Goal: Task Accomplishment & Management: Complete application form

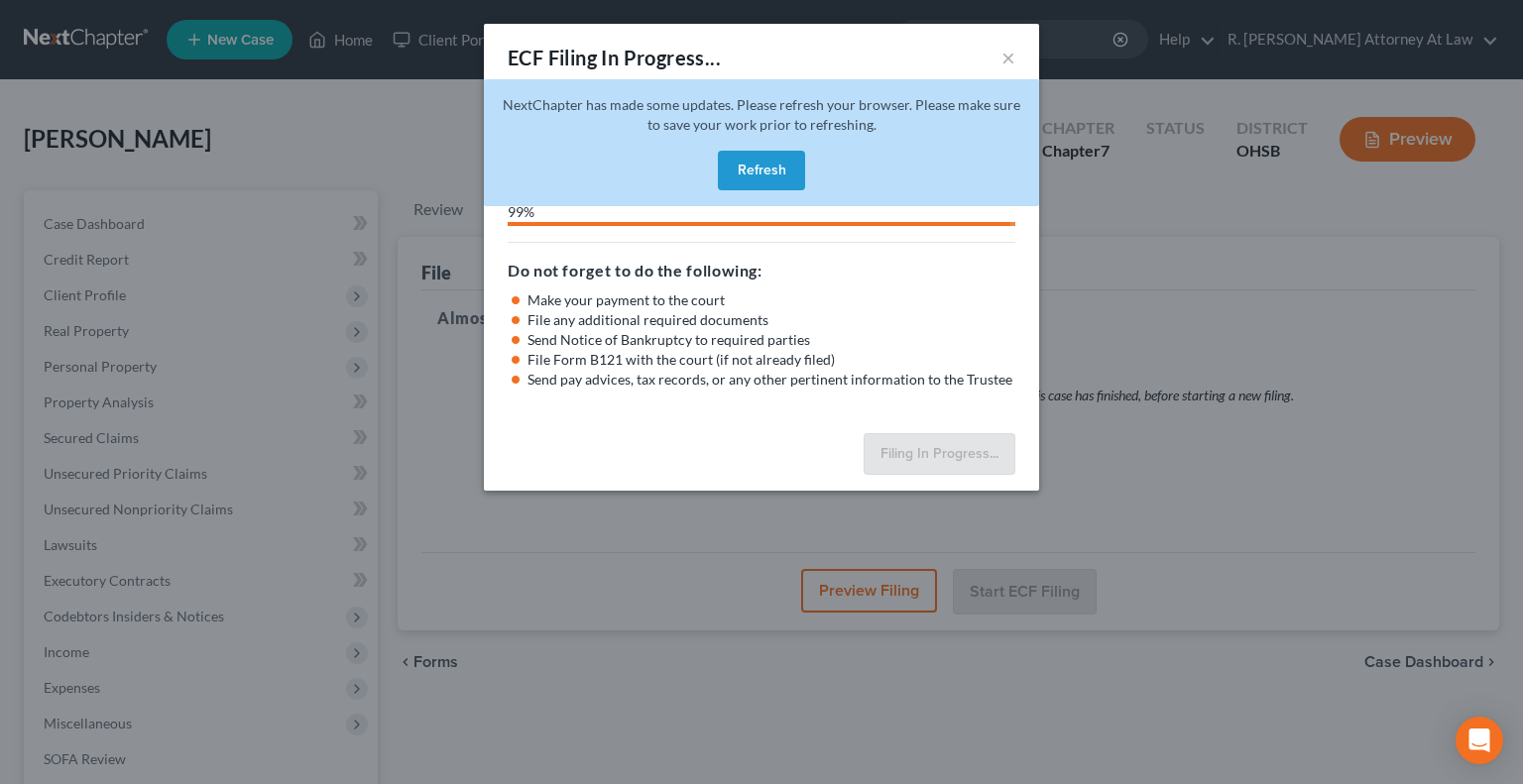
scroll to position [99, 0]
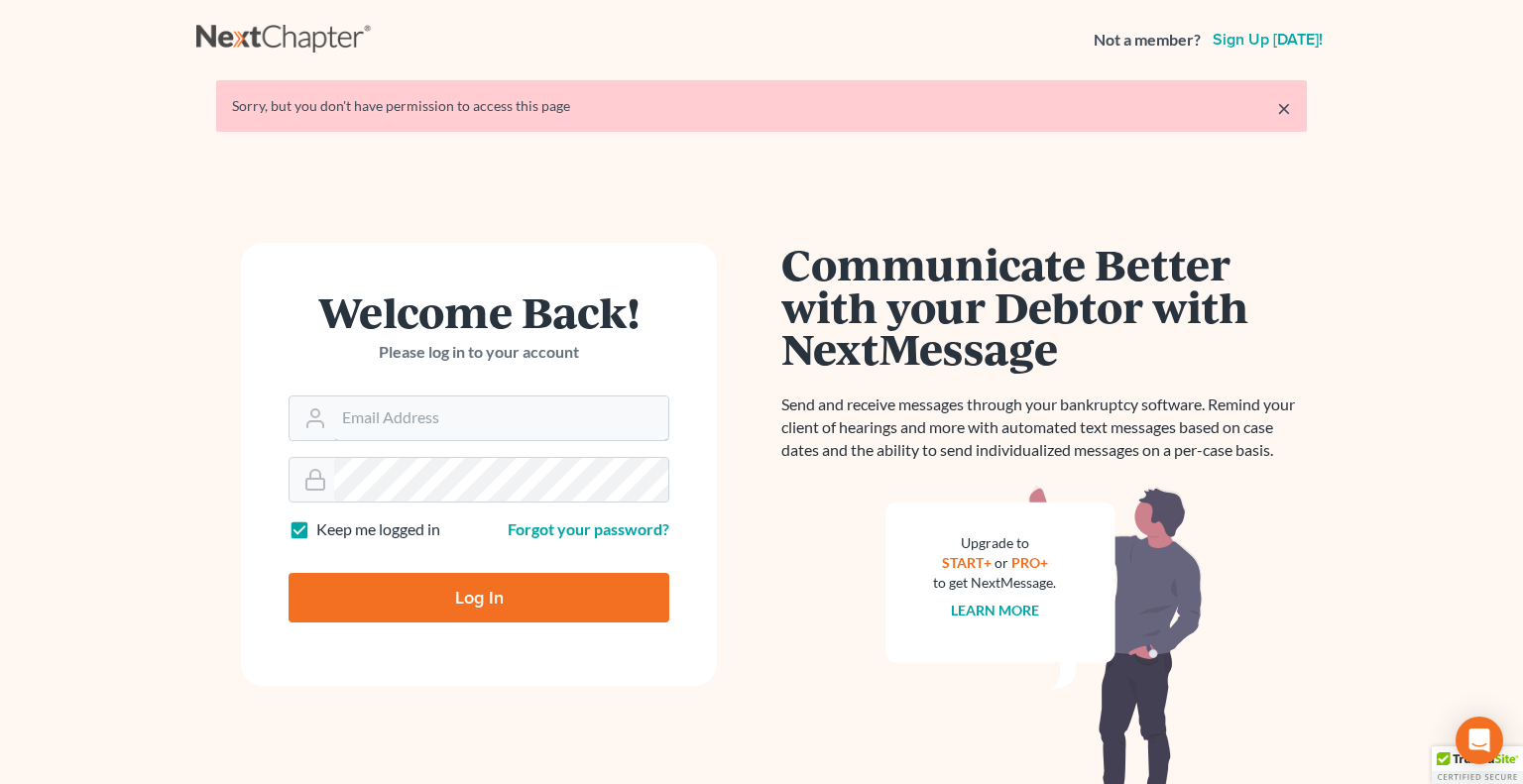
type input "bankruptcyquestions@gmail.com"
click at [462, 581] on input "Log In" at bounding box center [479, 598] width 380 height 50
type input "Thinking..."
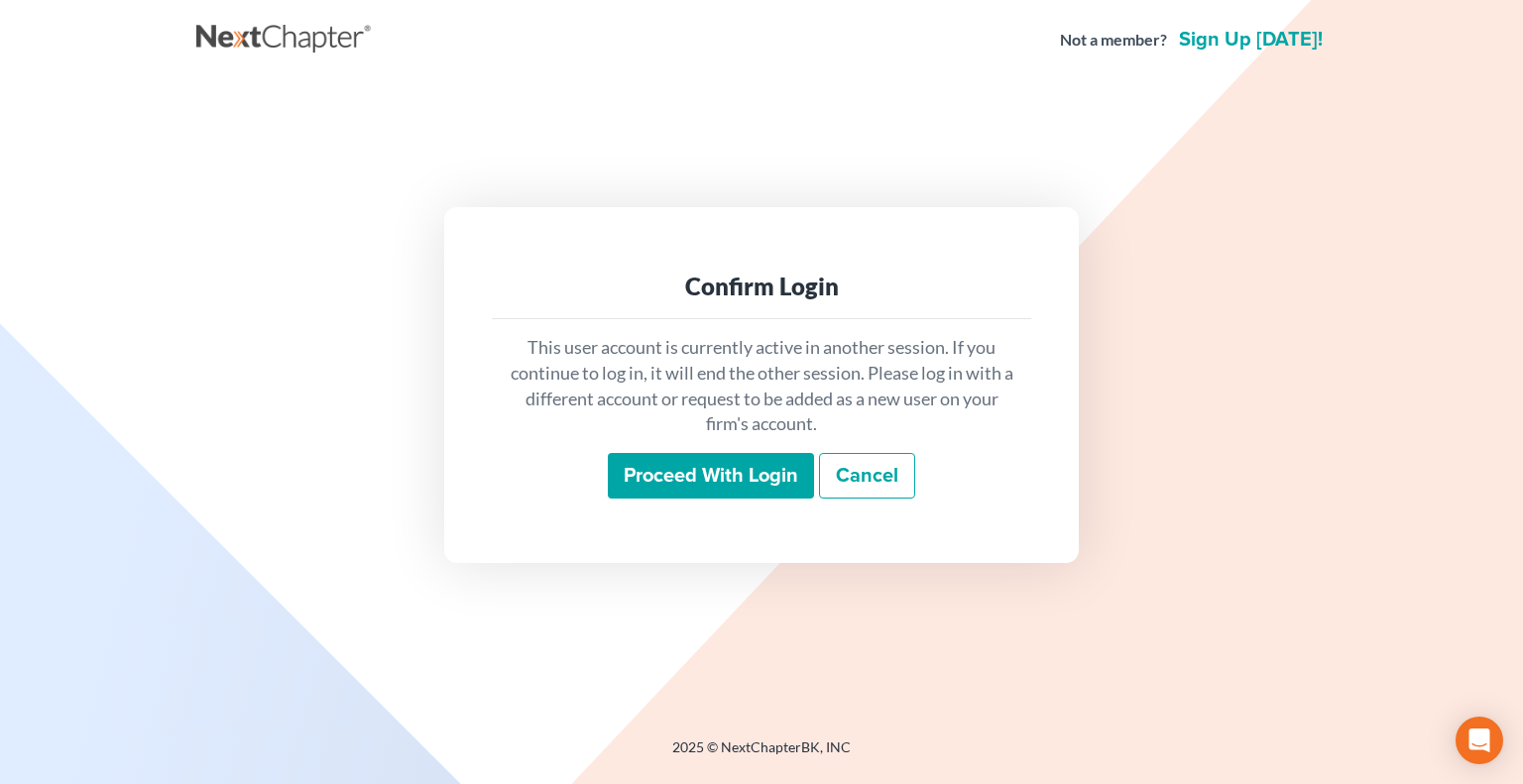
click at [672, 473] on input "Proceed with login" at bounding box center [711, 476] width 206 height 46
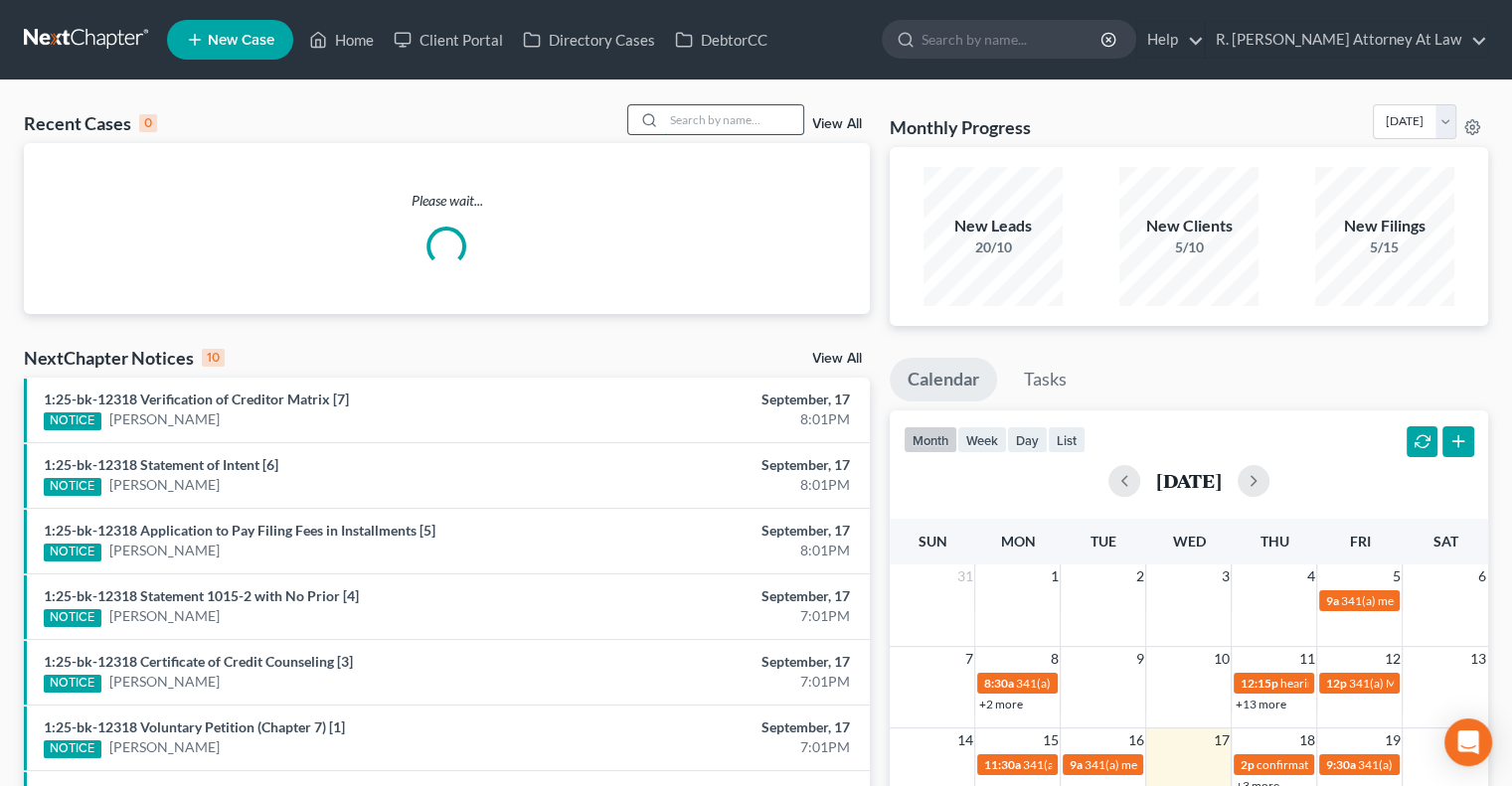
click at [682, 122] on input "search" at bounding box center [733, 120] width 139 height 29
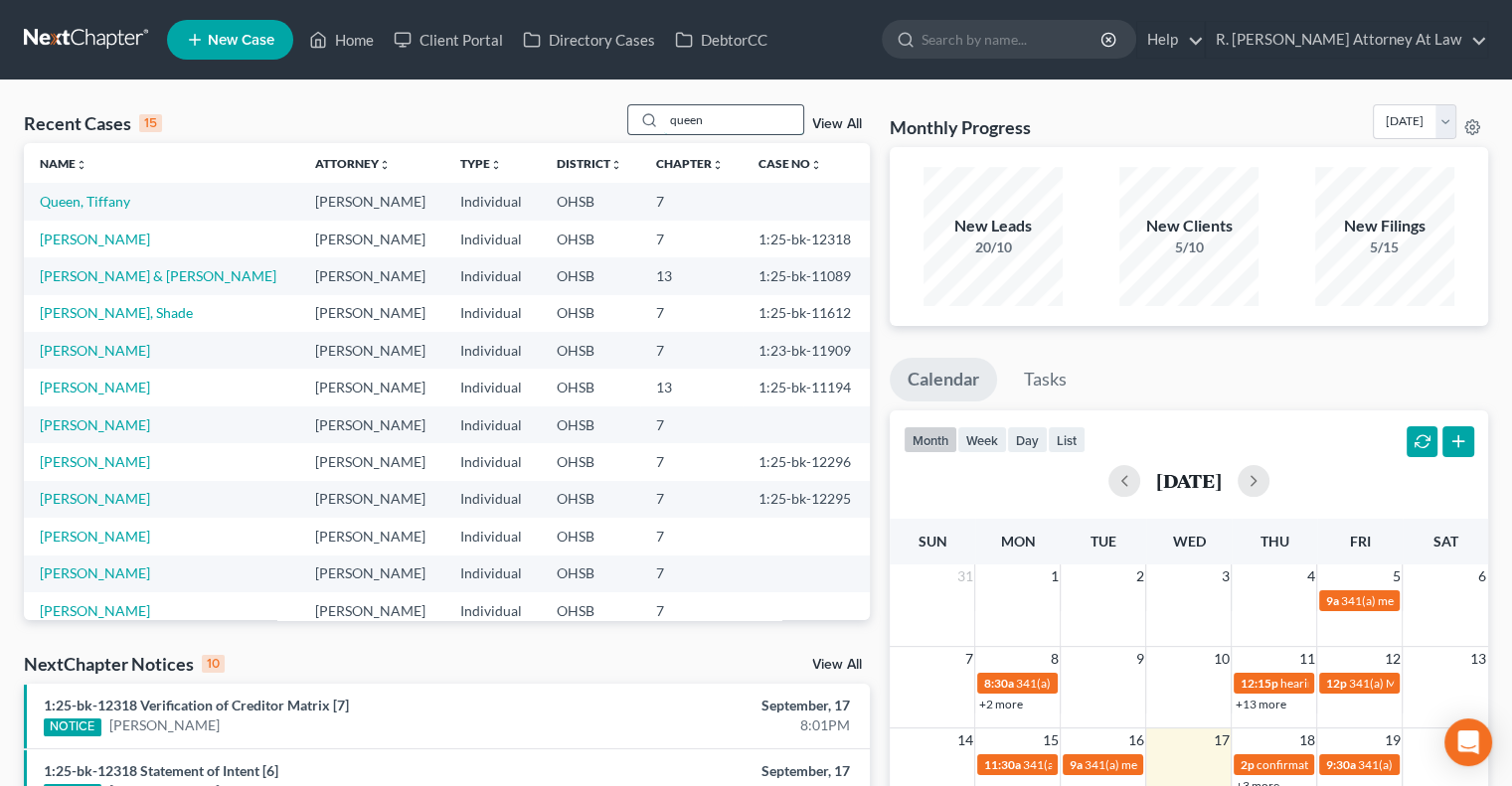
type input "queen"
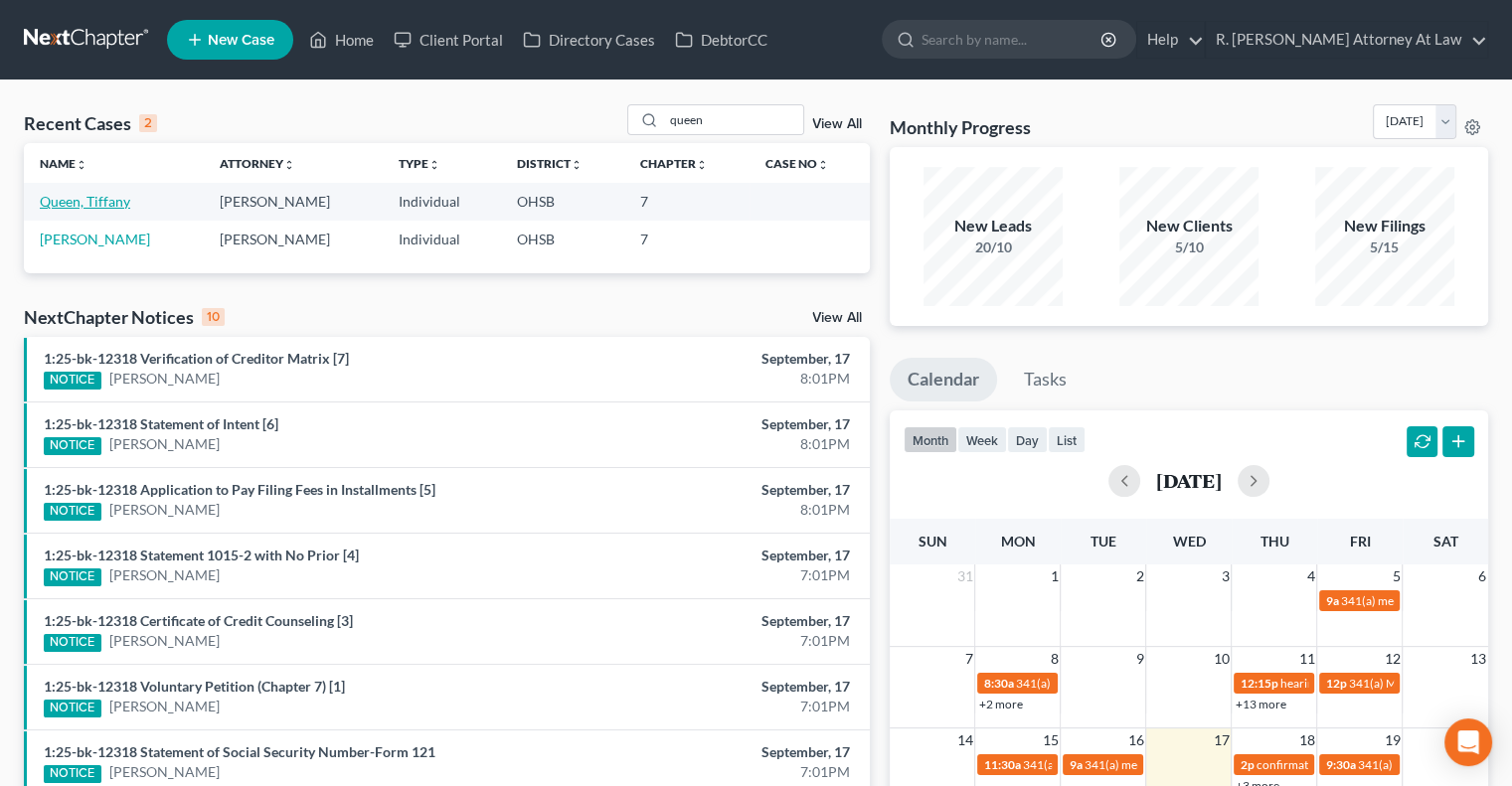
click at [104, 197] on link "Queen, Tiffany" at bounding box center [85, 200] width 91 height 17
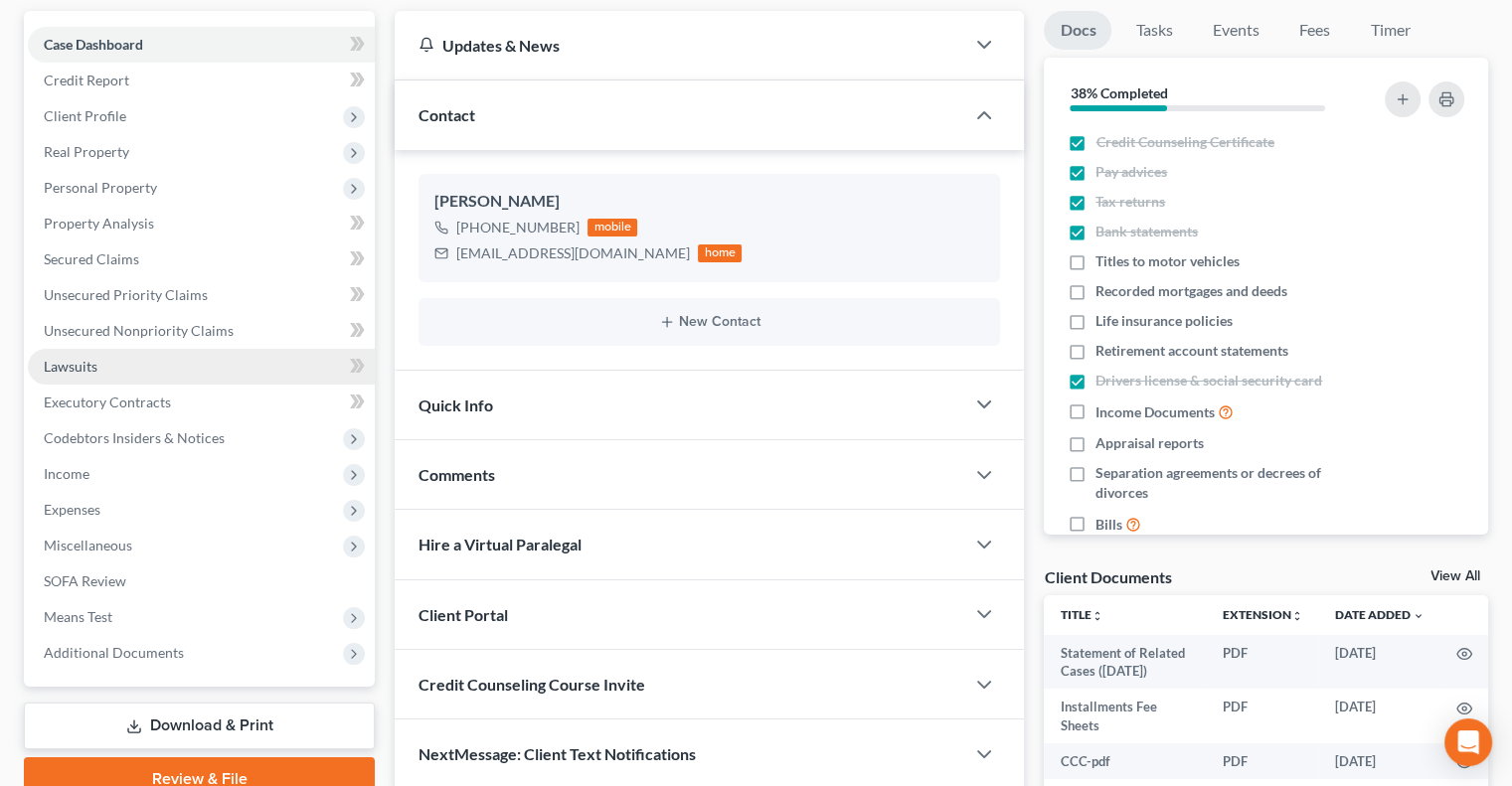
scroll to position [295, 0]
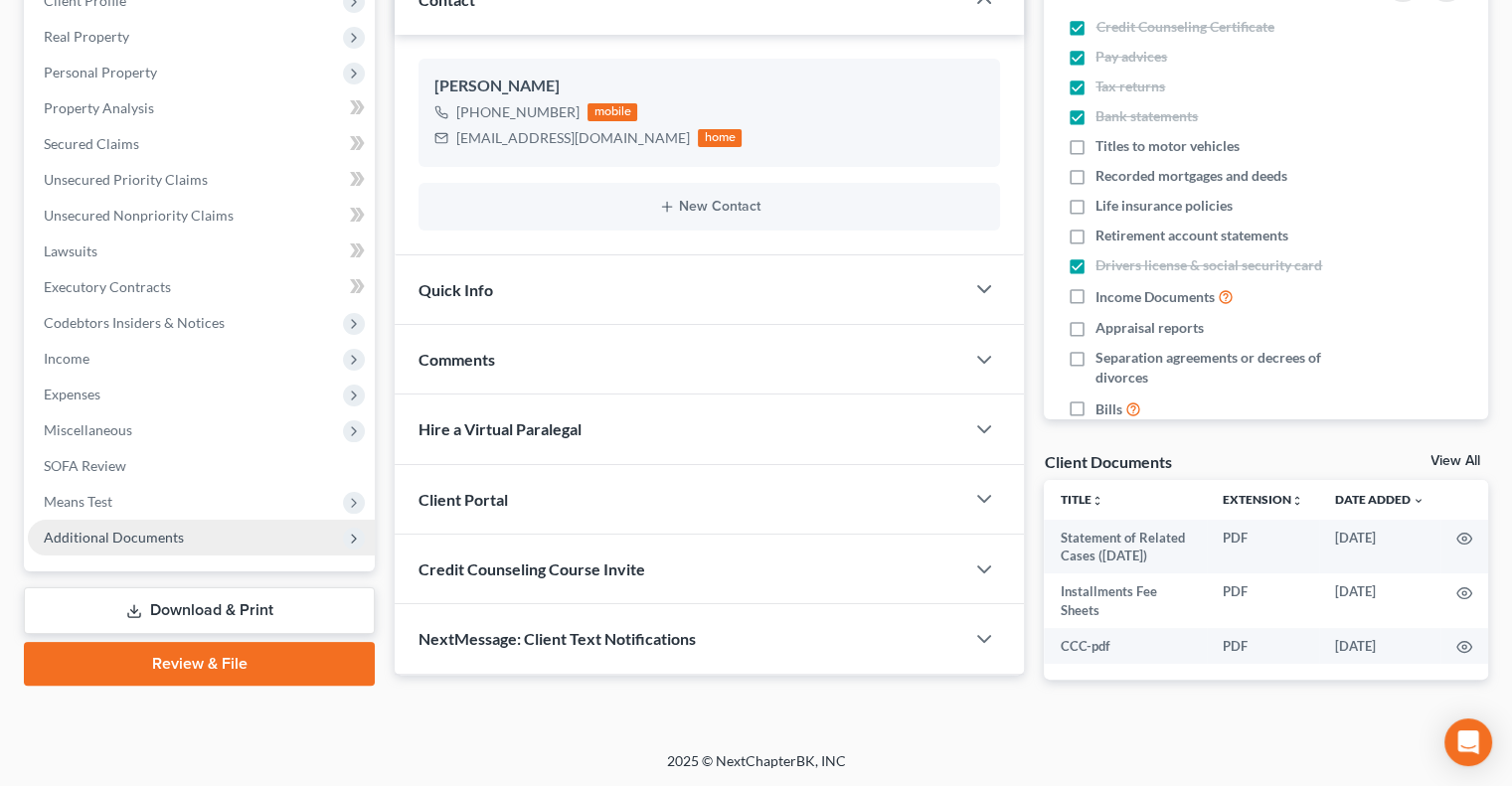
click at [114, 534] on span "Additional Documents" at bounding box center [114, 537] width 140 height 17
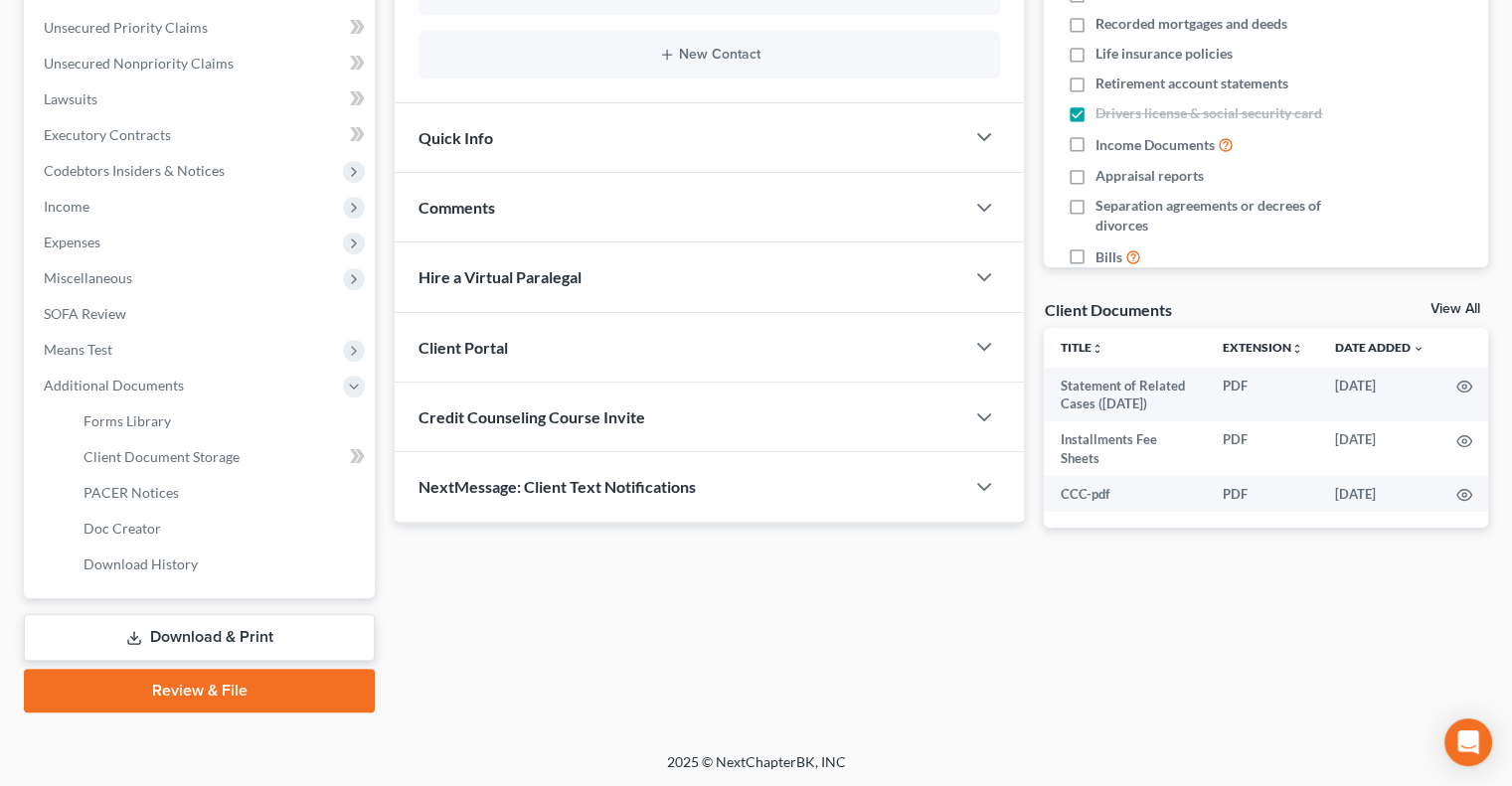
click at [163, 627] on link "Download & Print" at bounding box center [200, 637] width 351 height 47
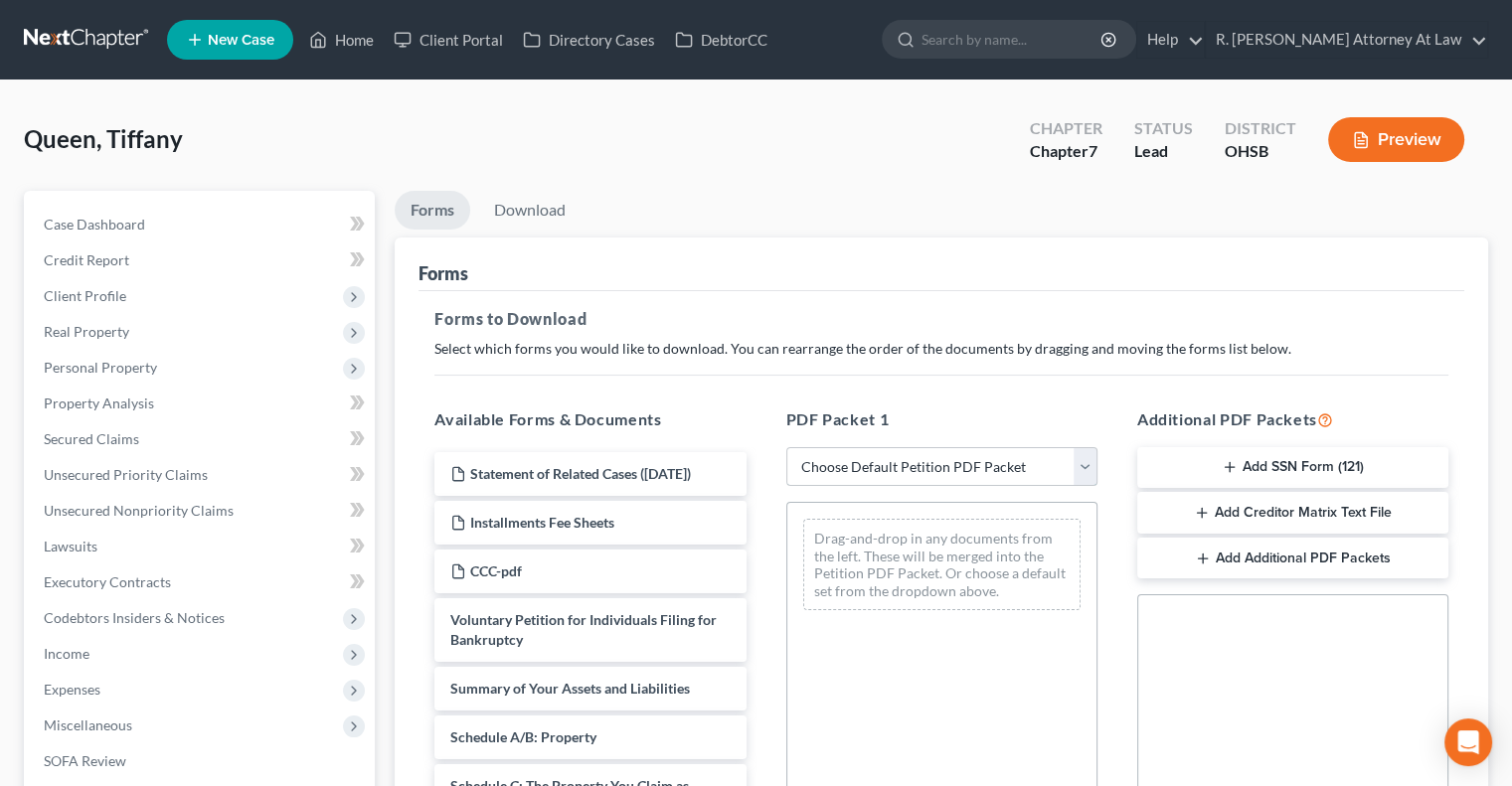
click at [910, 471] on select "Choose Default Petition PDF Packet Complete Bankruptcy Petition (all forms and …" at bounding box center [942, 467] width 311 height 40
select select "14"
click at [786, 447] on select "Choose Default Petition PDF Packet Complete Bankruptcy Petition (all forms and …" at bounding box center [942, 467] width 311 height 40
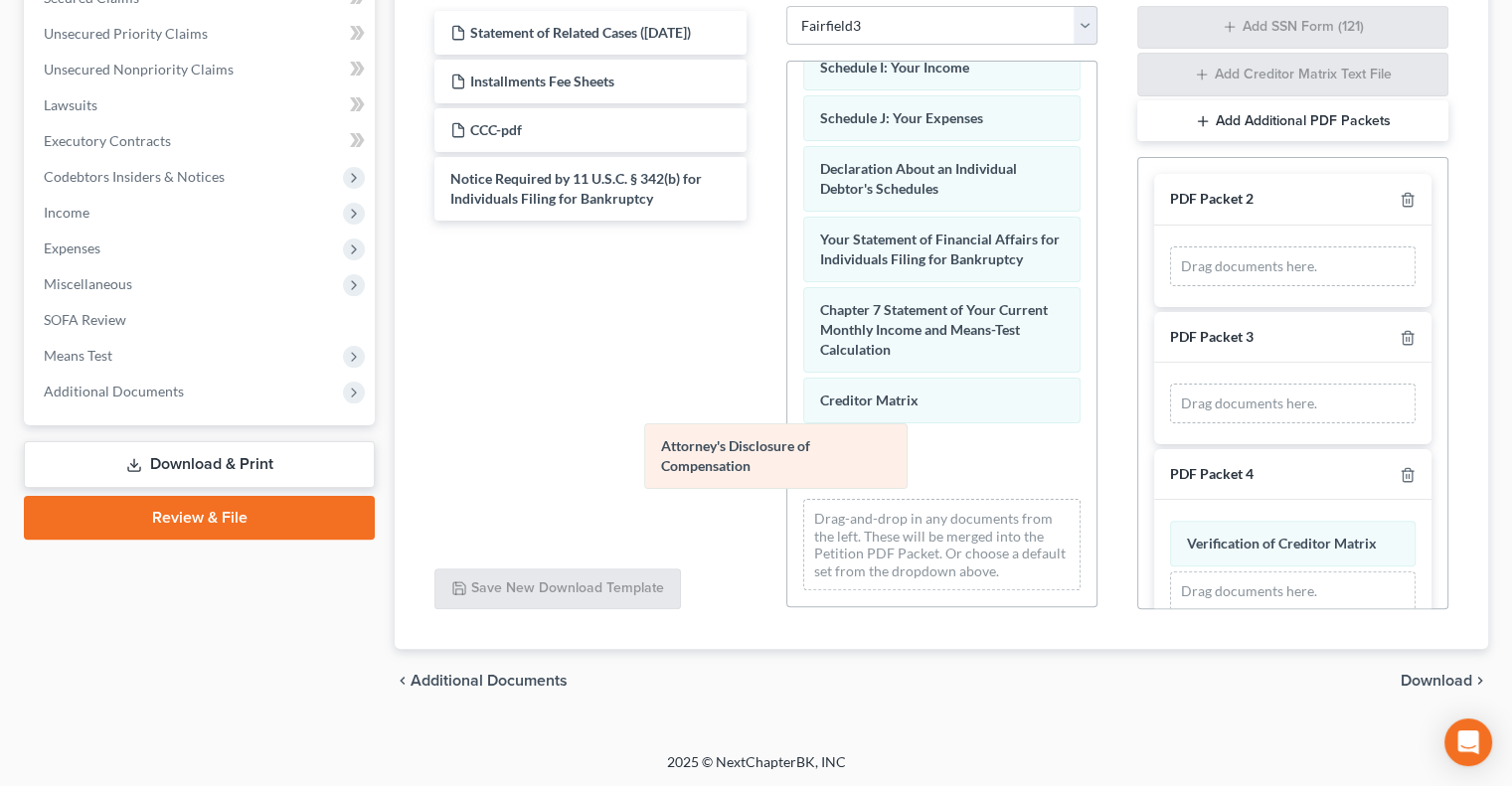
scroll to position [480, 0]
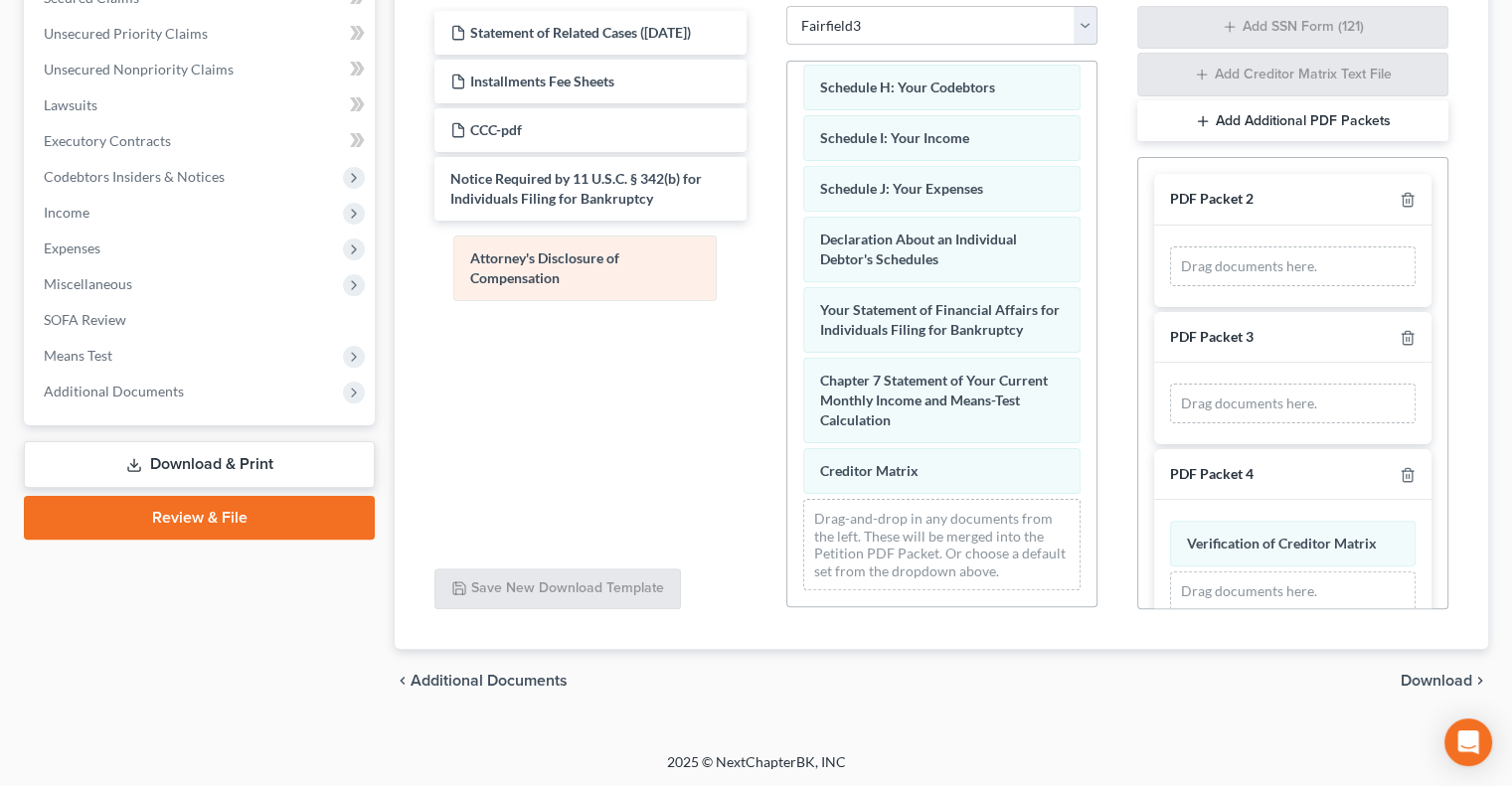
drag, startPoint x: 929, startPoint y: 464, endPoint x: 581, endPoint y: 268, distance: 399.4
click at [787, 268] on div "Attorney's Disclosure of Compensation Voluntary Petition for Individuals Filing…" at bounding box center [942, 101] width 309 height 1011
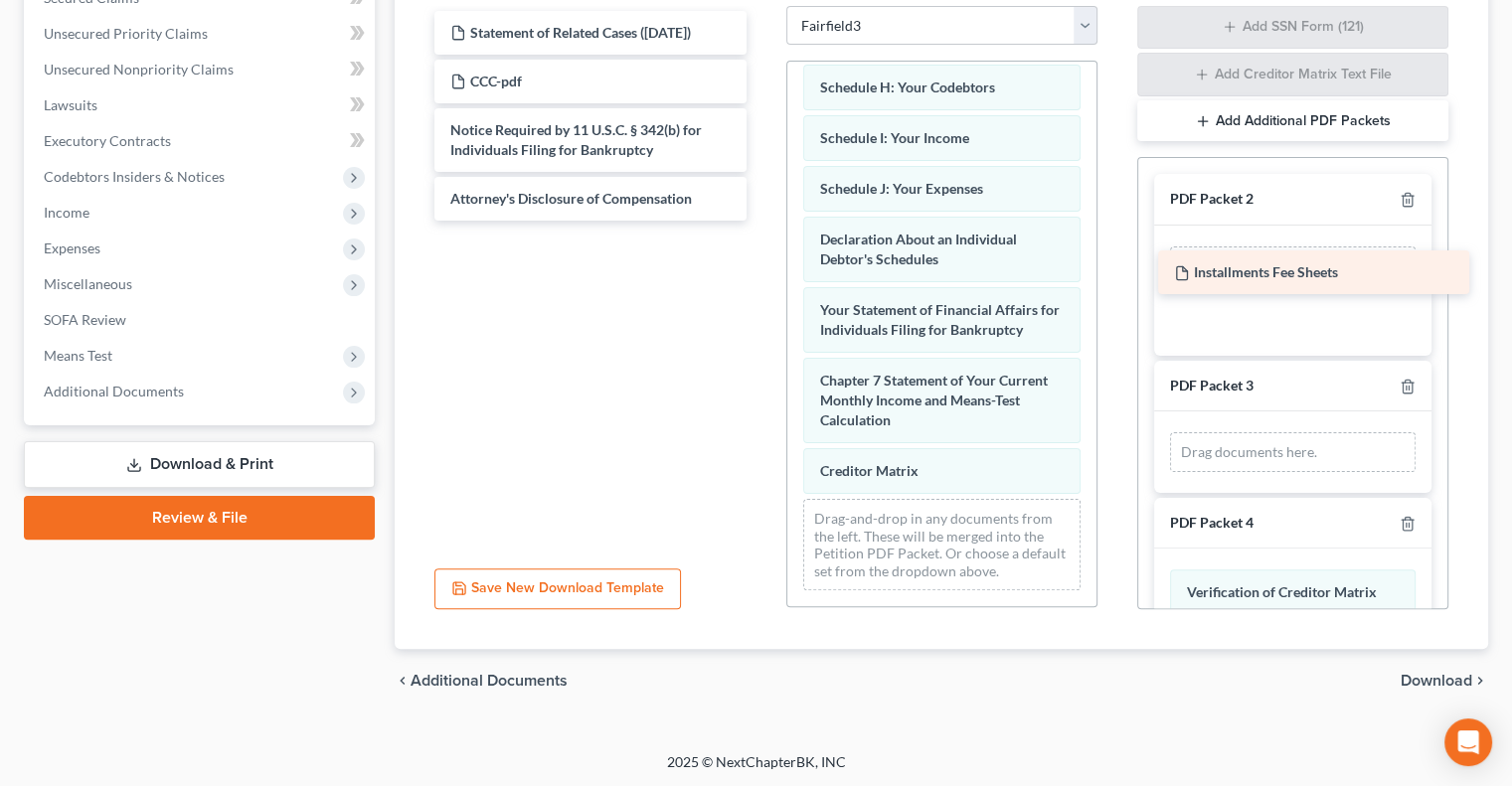
drag, startPoint x: 553, startPoint y: 73, endPoint x: 1276, endPoint y: 264, distance: 747.8
click at [761, 220] on div "Installments Fee Sheets Statement of Related Cases (09/17/2025) Installments Fe…" at bounding box center [590, 116] width 343 height 209
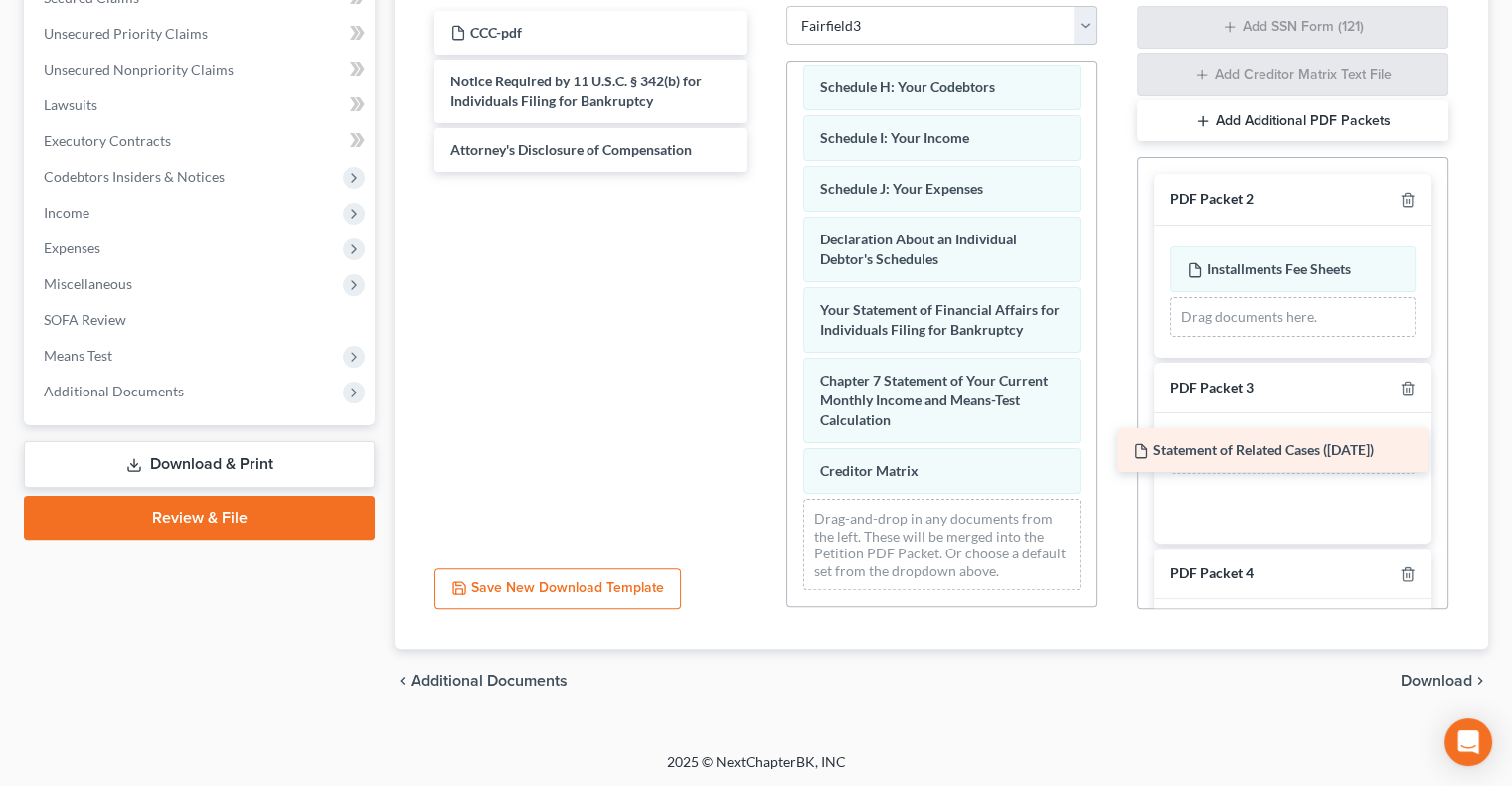
drag, startPoint x: 618, startPoint y: 27, endPoint x: 1300, endPoint y: 446, distance: 800.4
click at [761, 172] on div "Statement of Related Cases (09/17/2025) Statement of Related Cases (09/17/2025)…" at bounding box center [590, 91] width 343 height 161
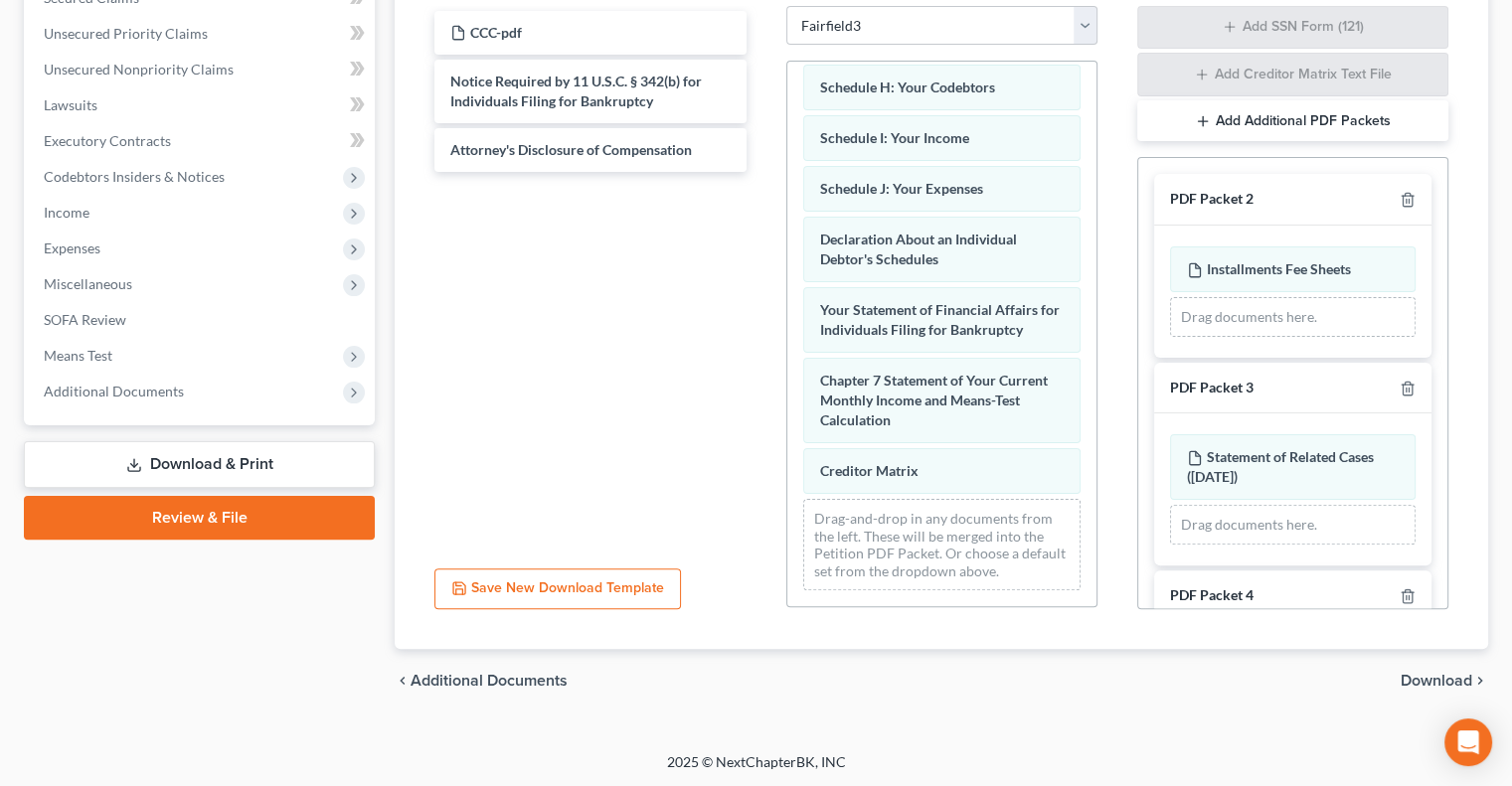
click at [1425, 676] on span "Download" at bounding box center [1436, 680] width 72 height 16
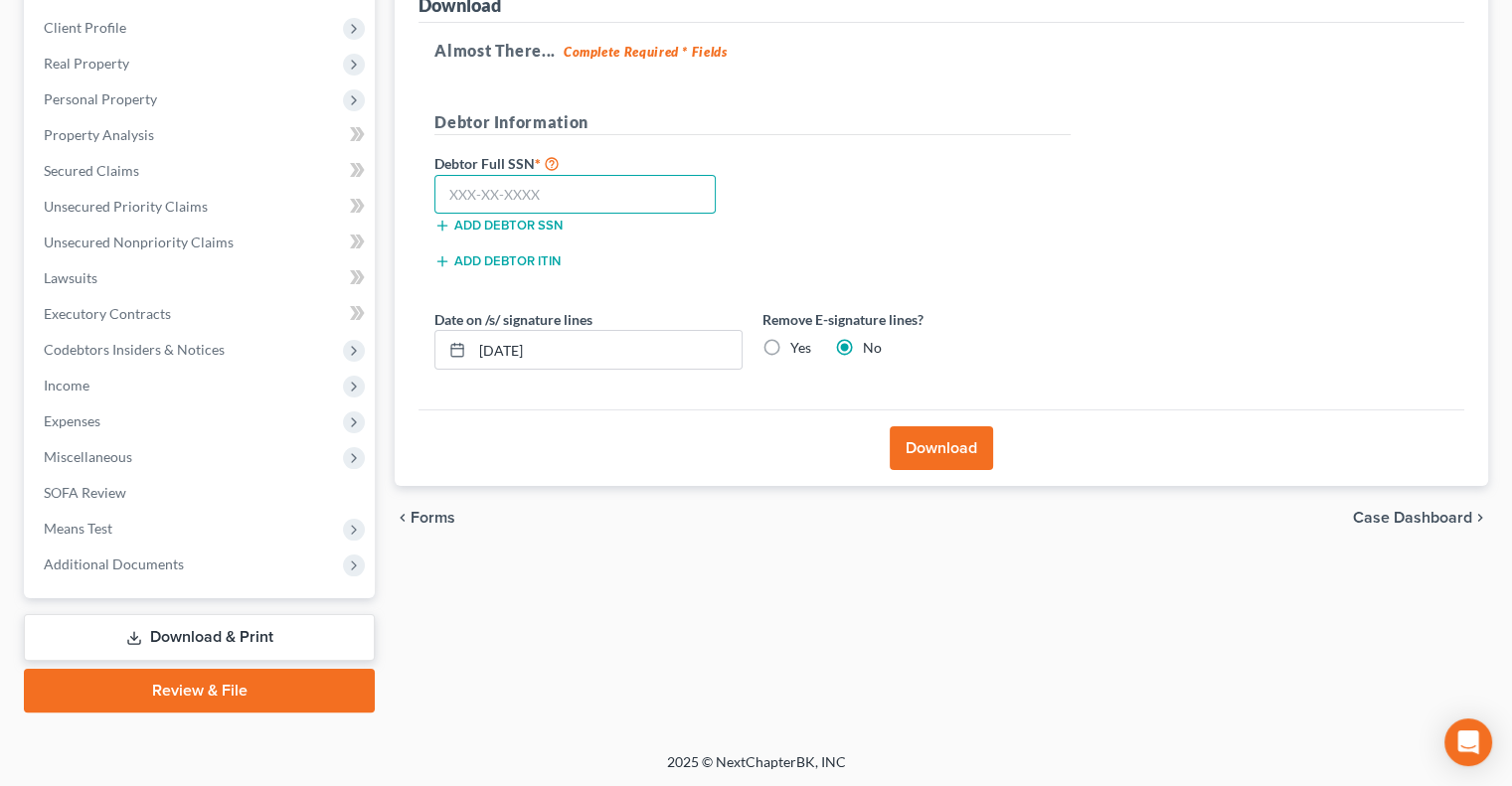
click at [478, 194] on input "text" at bounding box center [575, 195] width 281 height 40
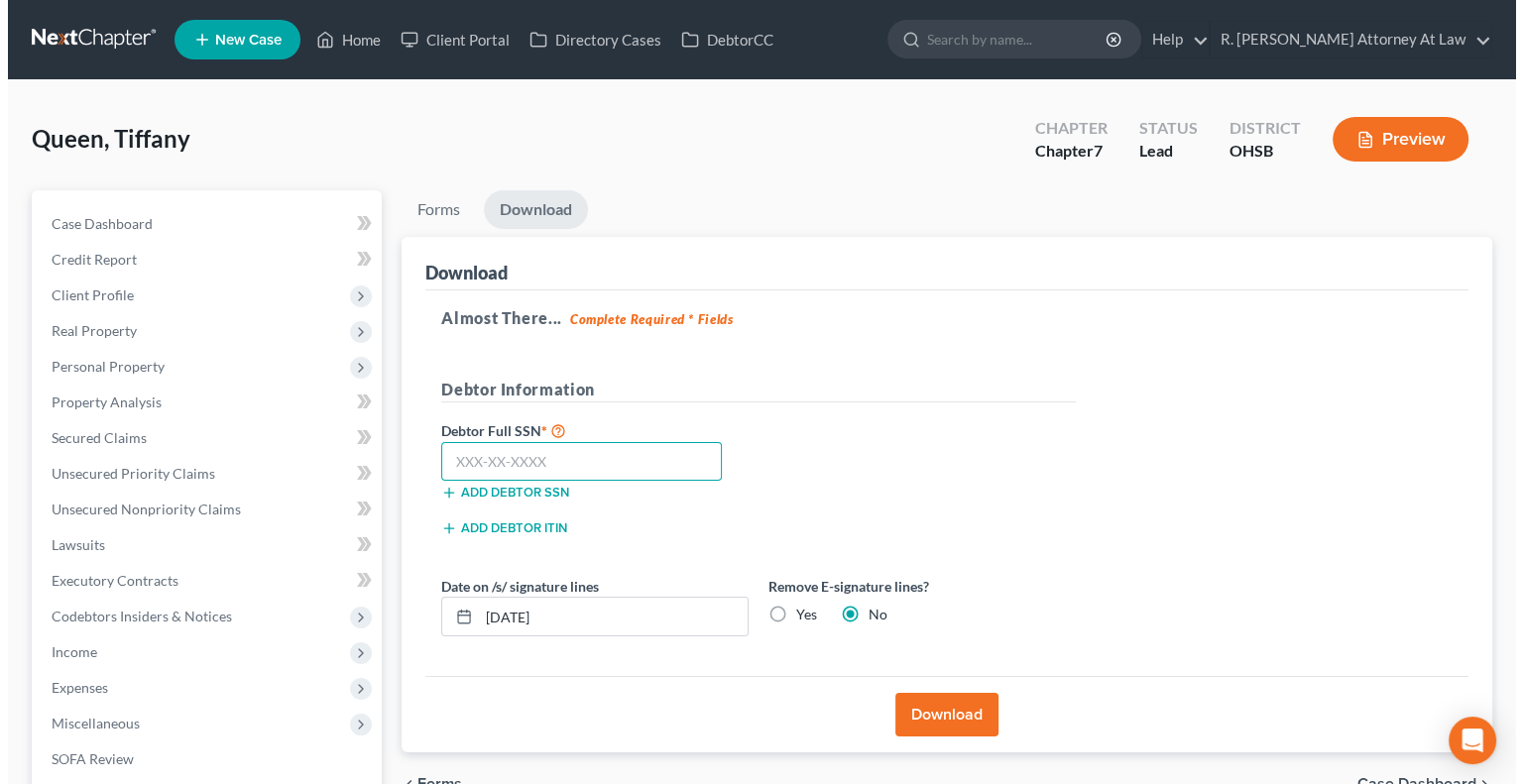
scroll to position [0, 0]
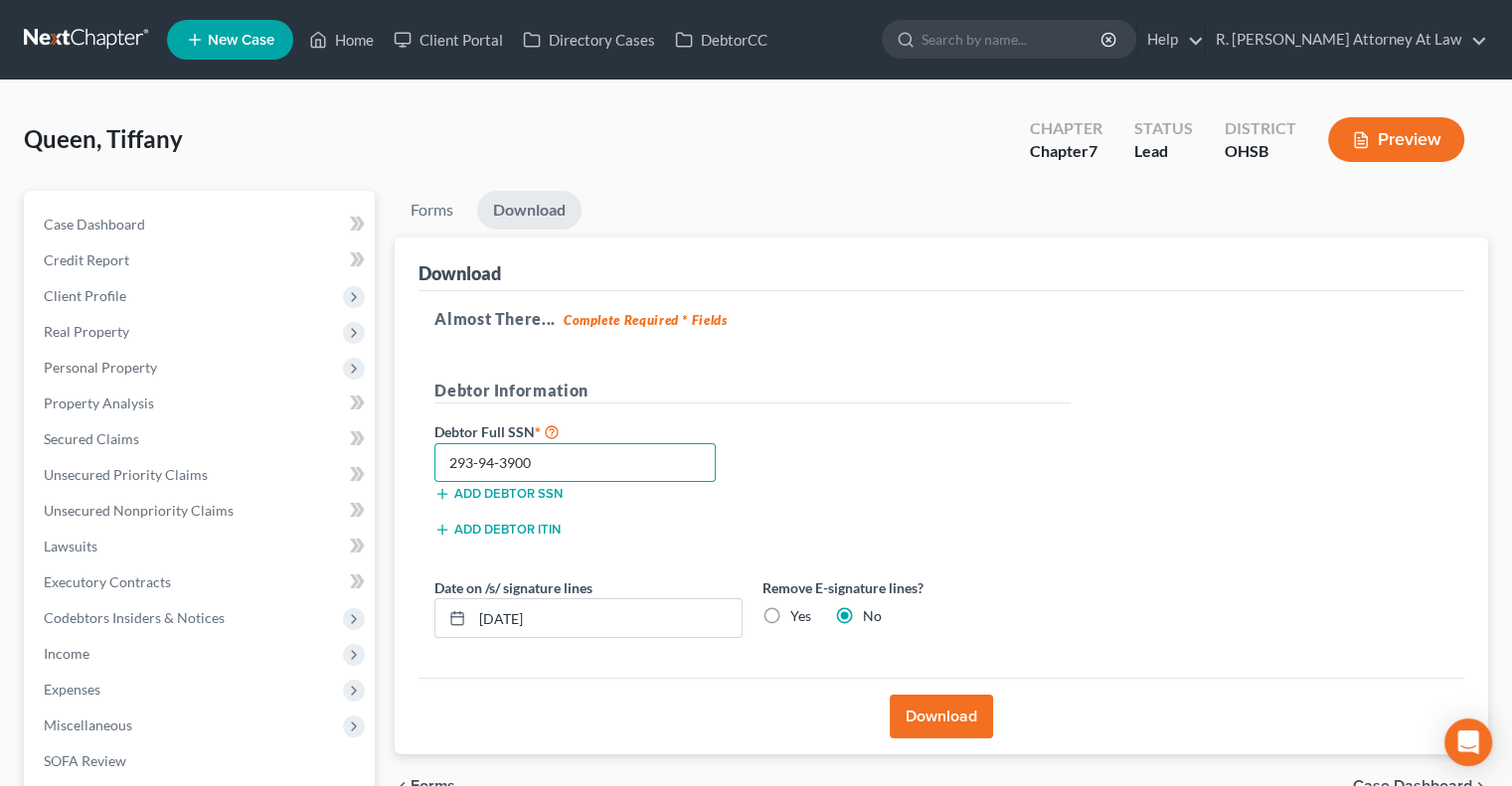
type input "293-94-3900"
click at [929, 718] on button "Download" at bounding box center [942, 716] width 104 height 44
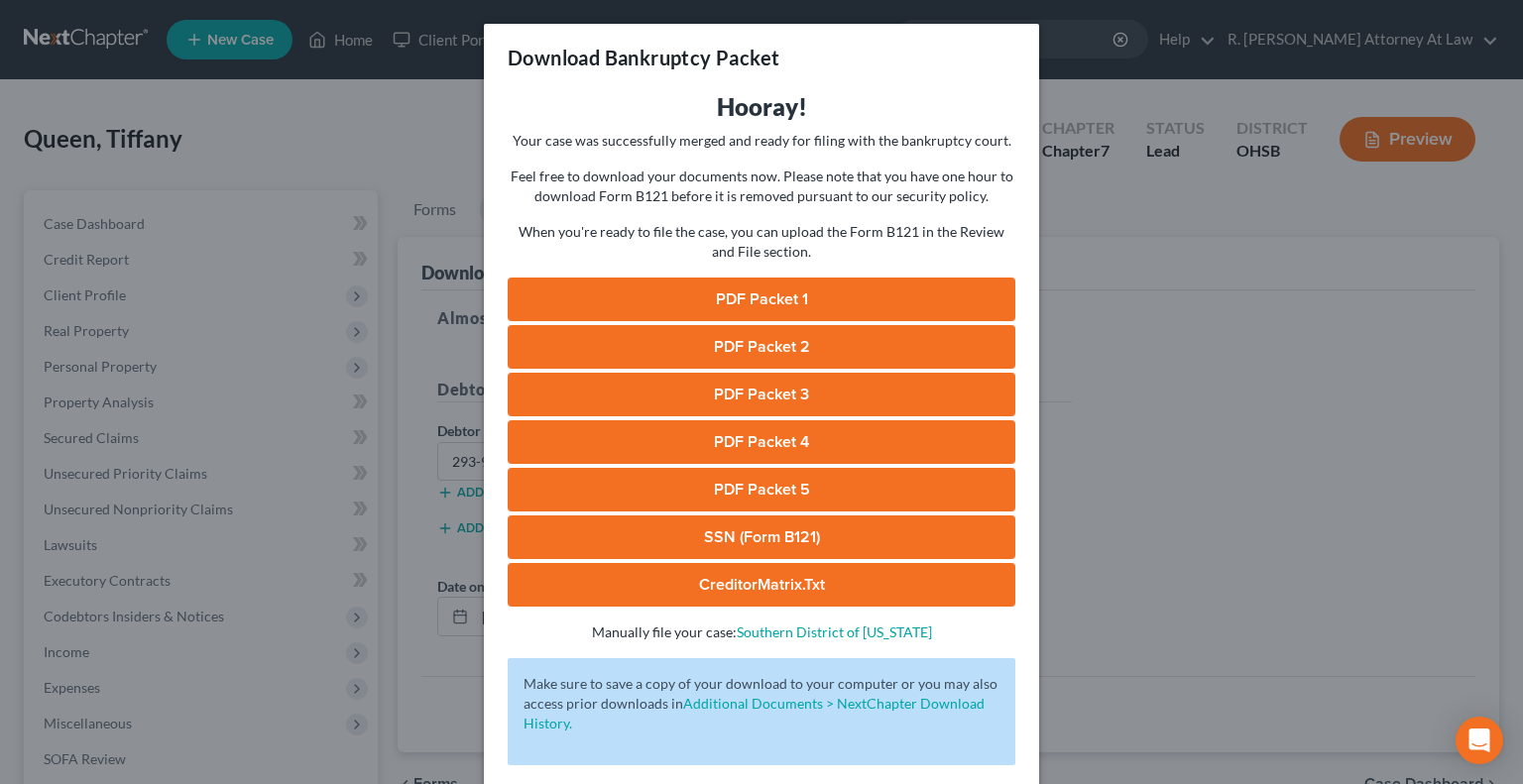
click at [744, 304] on link "PDF Packet 1" at bounding box center [762, 299] width 508 height 44
click at [730, 334] on link "PDF Packet 2" at bounding box center [762, 347] width 508 height 44
click at [744, 396] on link "PDF Packet 3" at bounding box center [762, 395] width 508 height 44
click at [757, 433] on link "PDF Packet 4" at bounding box center [762, 442] width 508 height 44
click at [755, 485] on link "PDF Packet 5" at bounding box center [762, 490] width 508 height 44
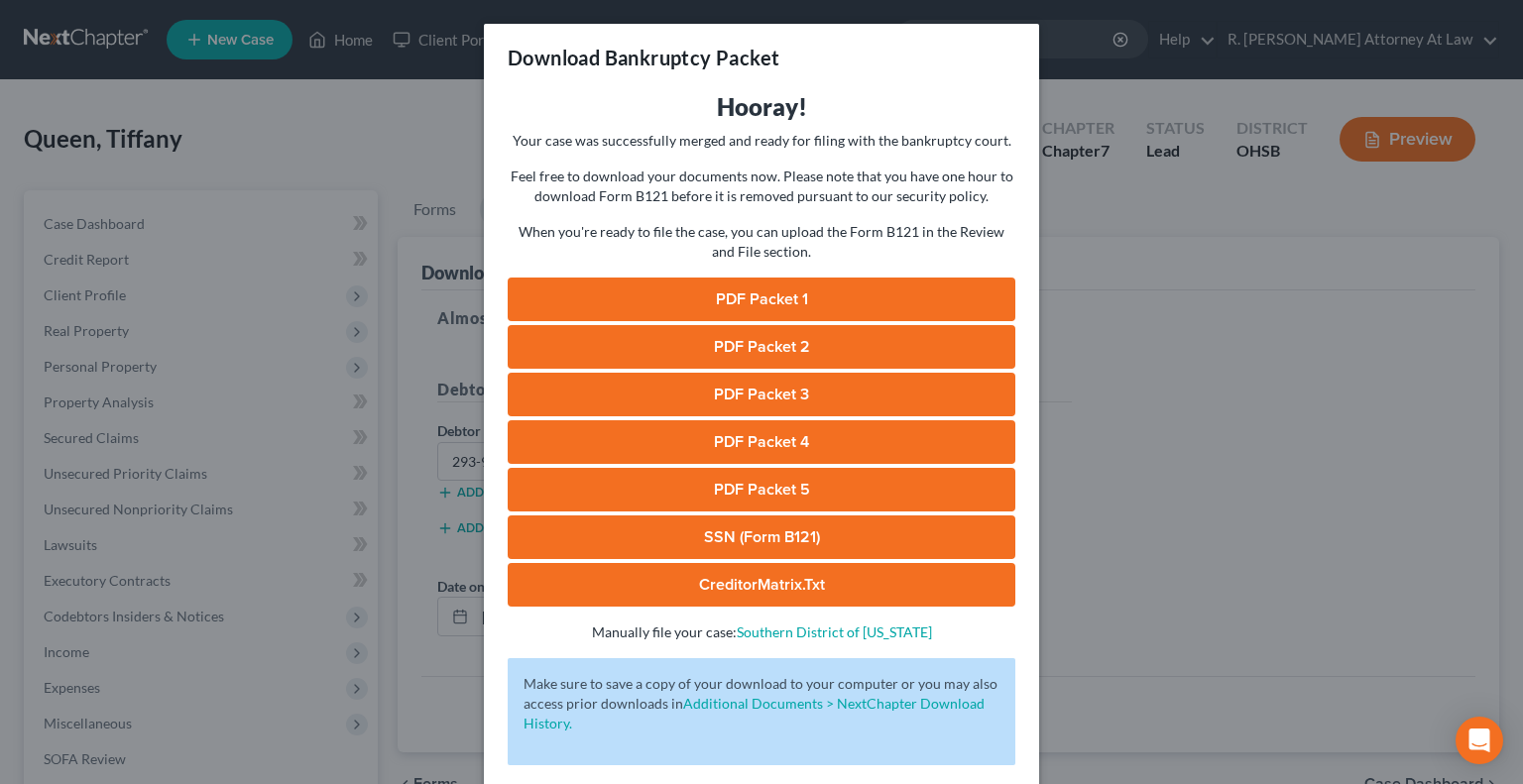
click at [765, 526] on link "SSN (Form B121)" at bounding box center [762, 537] width 508 height 44
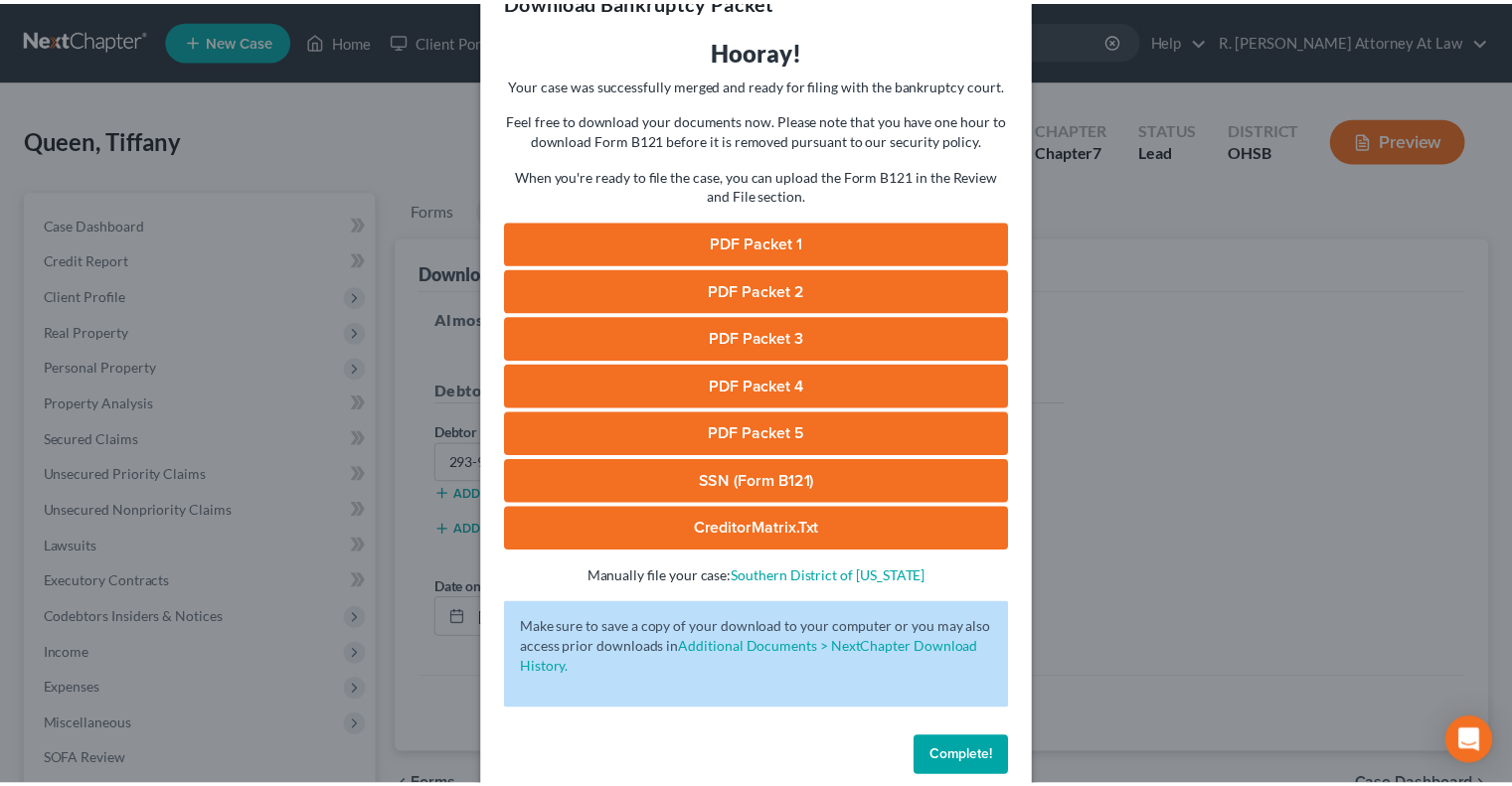
scroll to position [88, 0]
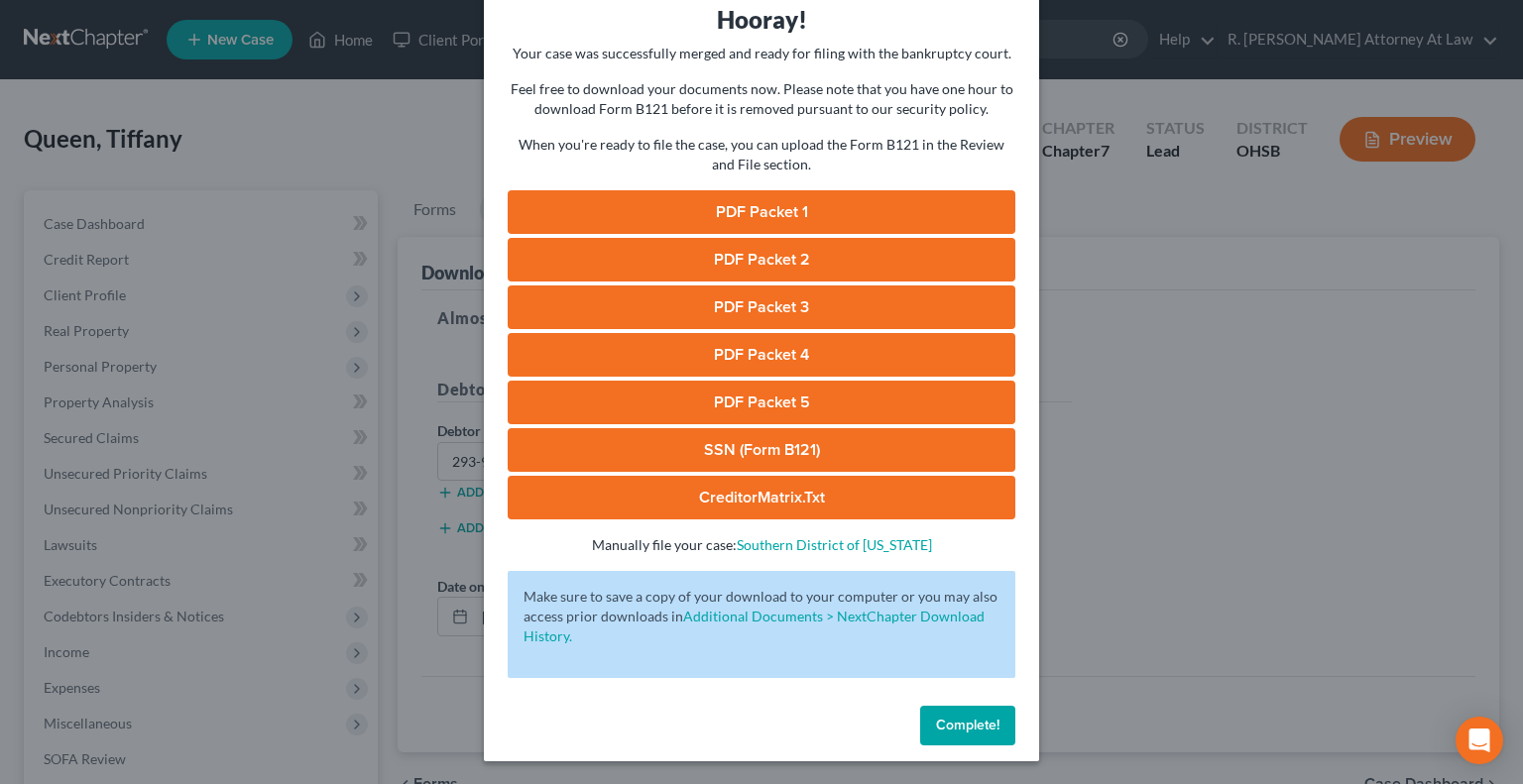
click at [979, 708] on button "Complete!" at bounding box center [968, 725] width 96 height 40
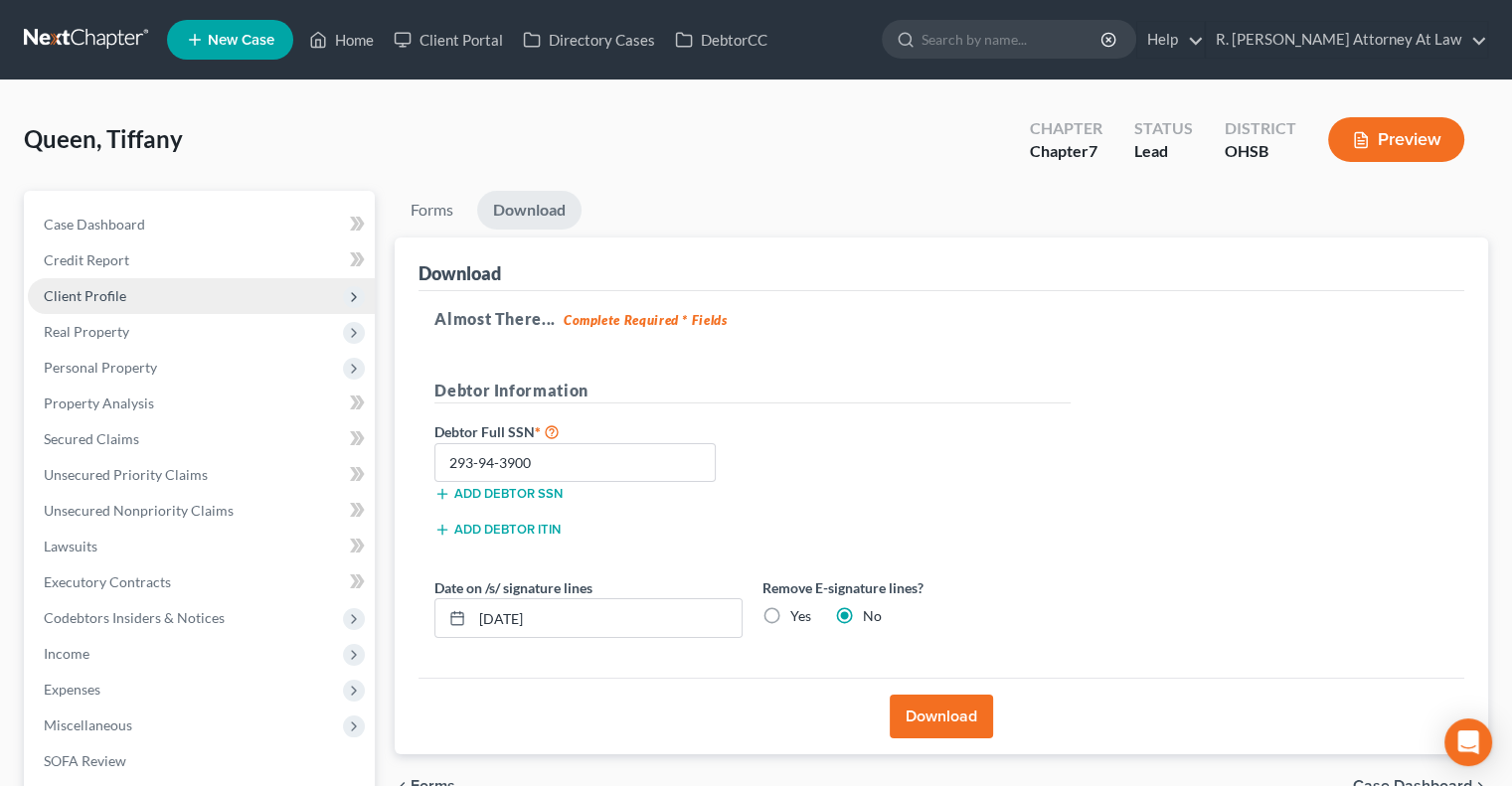
click at [130, 287] on span "Client Profile" at bounding box center [202, 296] width 347 height 36
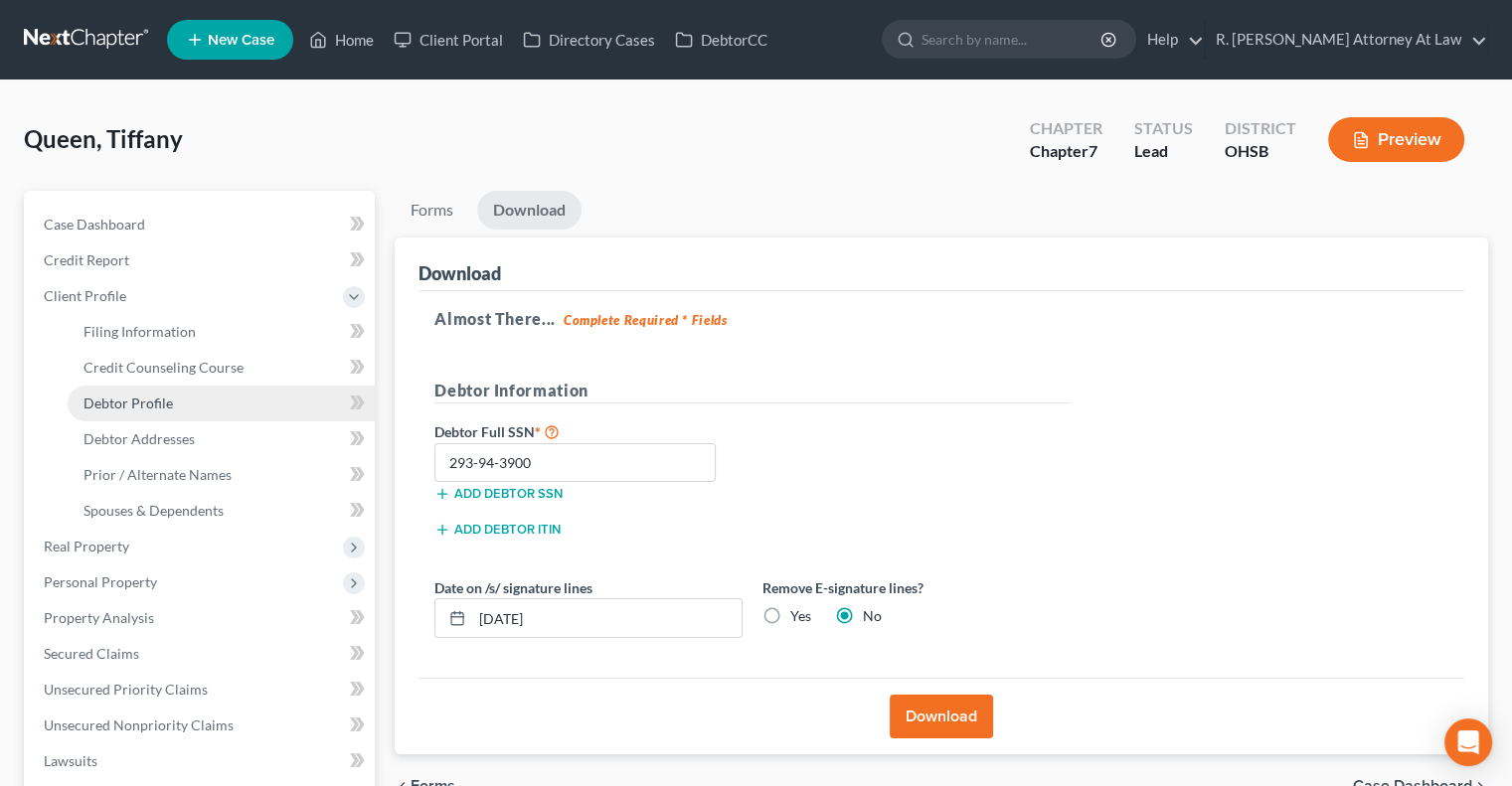
click at [156, 402] on span "Debtor Profile" at bounding box center [129, 402] width 90 height 17
select select "3"
select select "2"
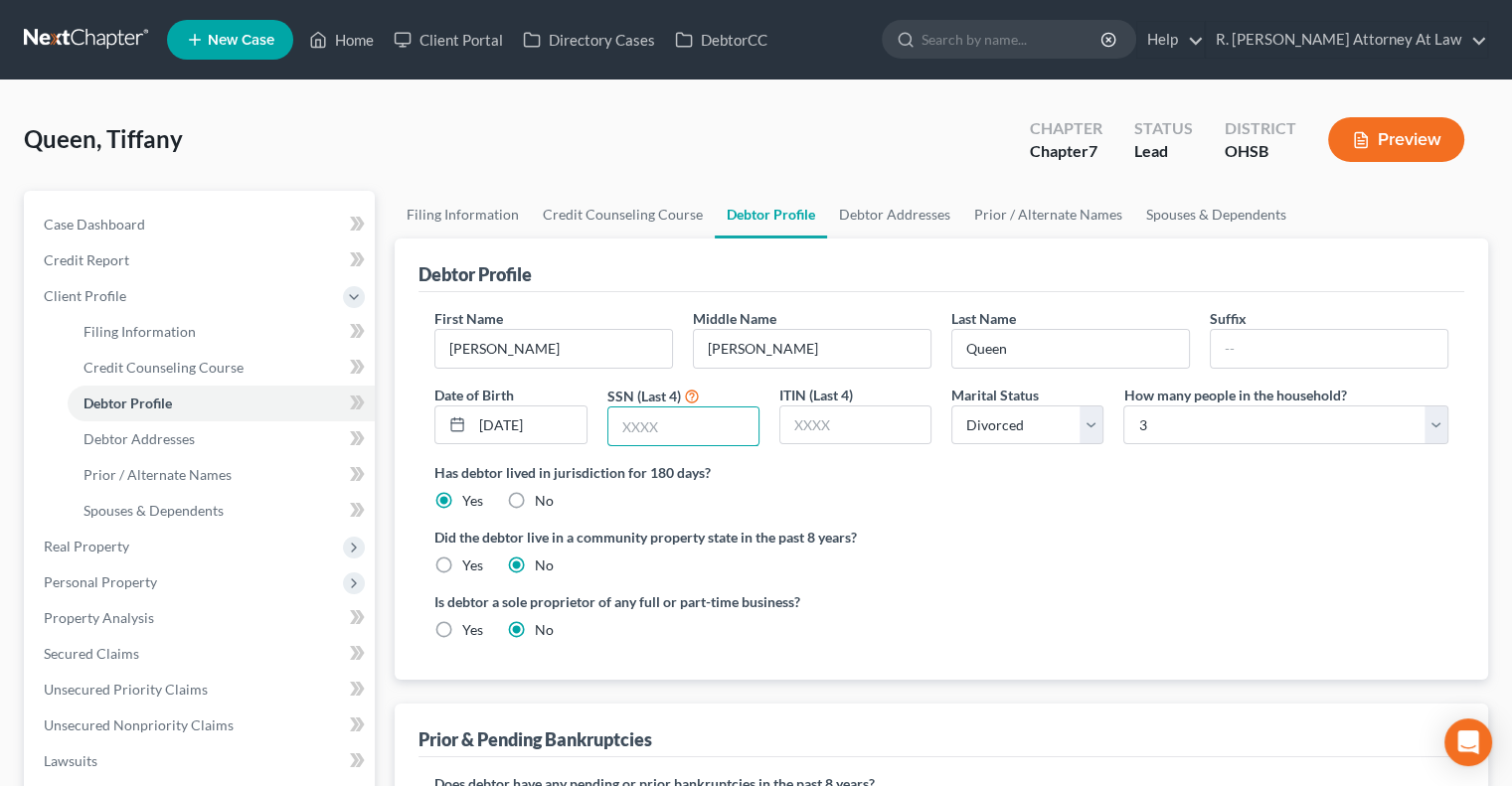
drag, startPoint x: 656, startPoint y: 432, endPoint x: 1121, endPoint y: 591, distance: 491.4
click at [656, 432] on input "text" at bounding box center [684, 426] width 150 height 38
type input "3900"
click at [172, 439] on span "Debtor Addresses" at bounding box center [140, 438] width 112 height 17
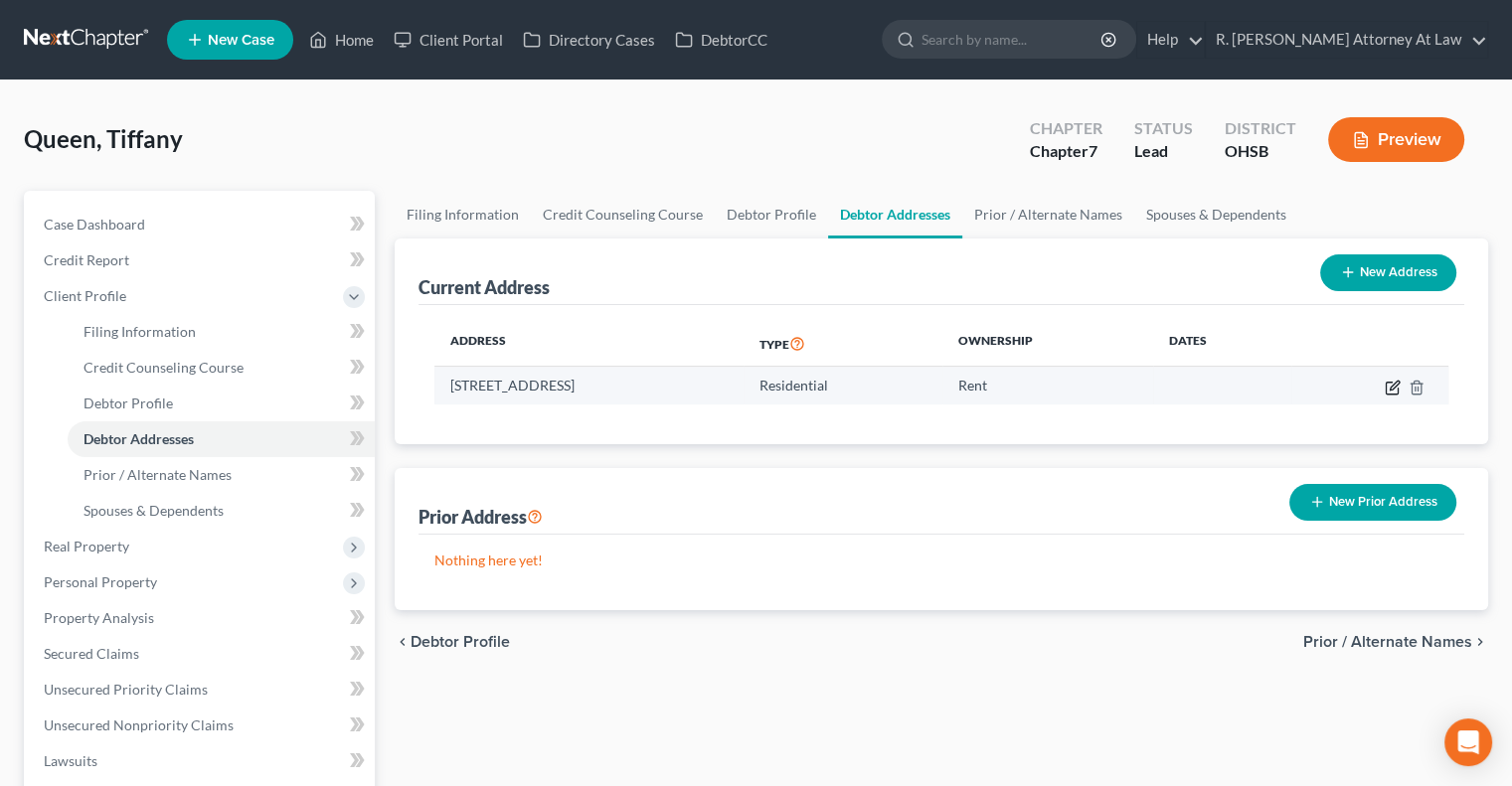
click at [1391, 387] on icon "button" at bounding box center [1393, 388] width 16 height 16
select select "36"
select select "8"
select select "0"
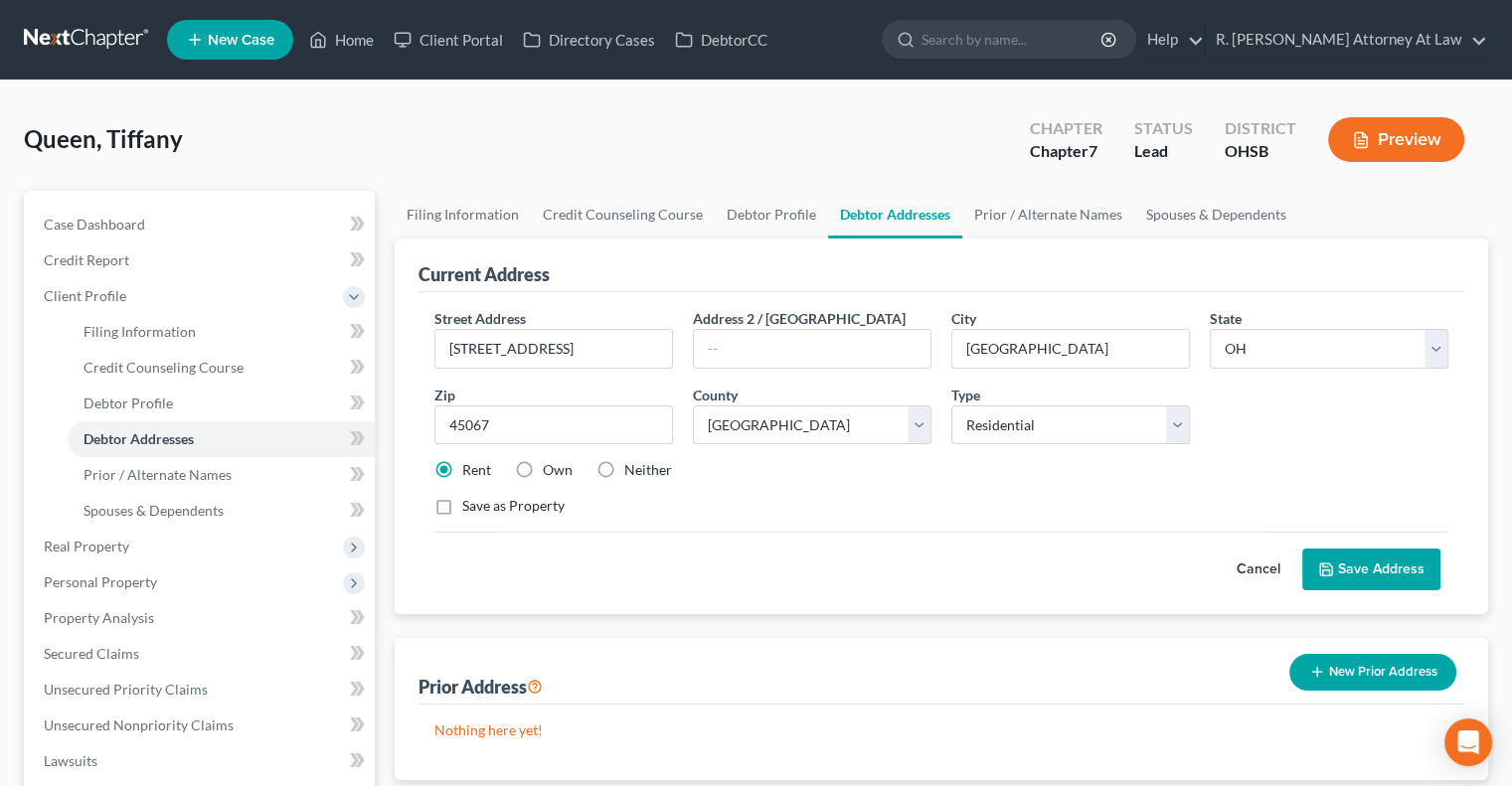
click at [1362, 568] on button "Save Address" at bounding box center [1371, 570] width 138 height 42
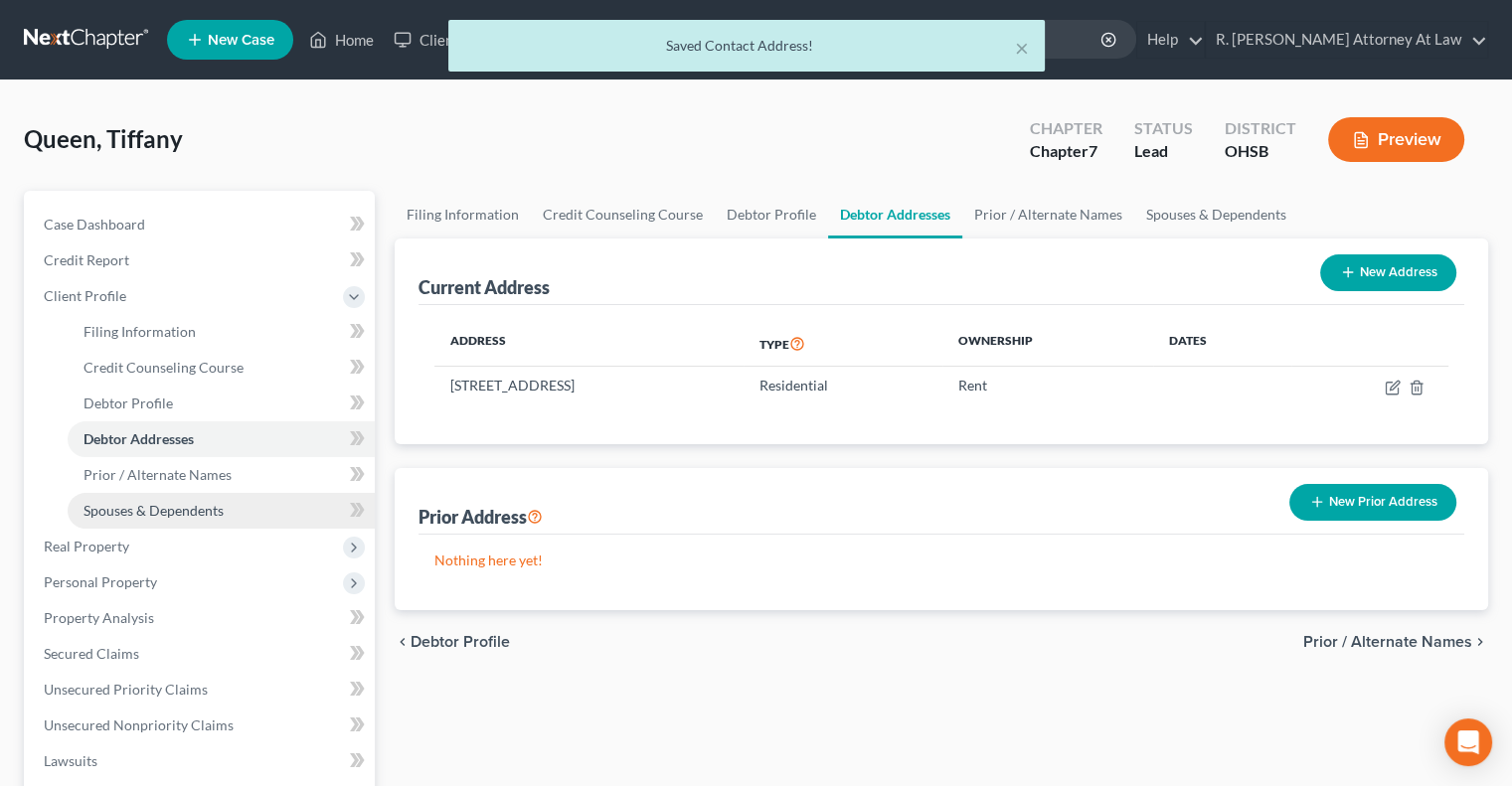
click at [91, 504] on span "Spouses & Dependents" at bounding box center [154, 510] width 140 height 17
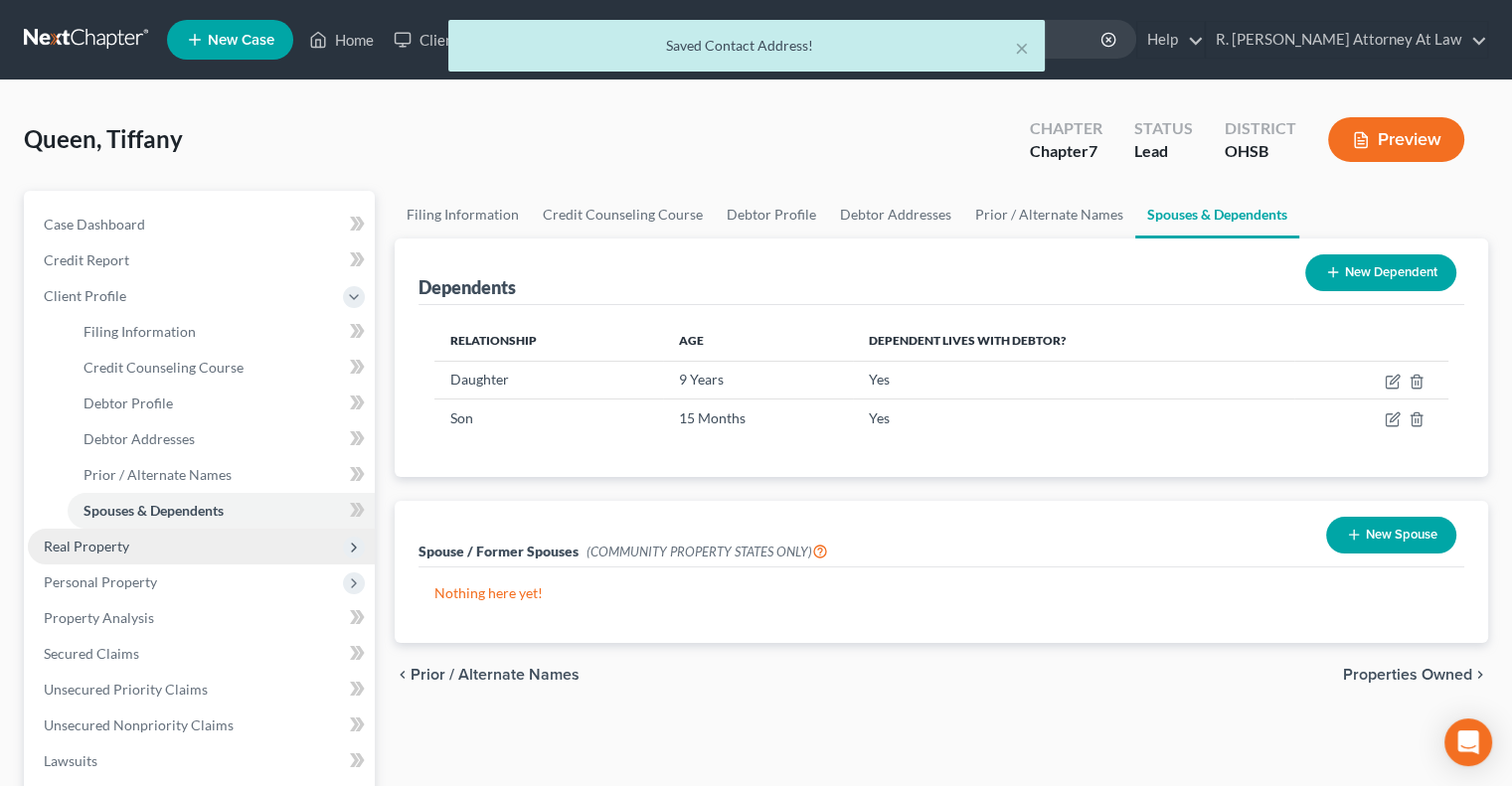
click at [86, 544] on span "Real Property" at bounding box center [87, 546] width 86 height 17
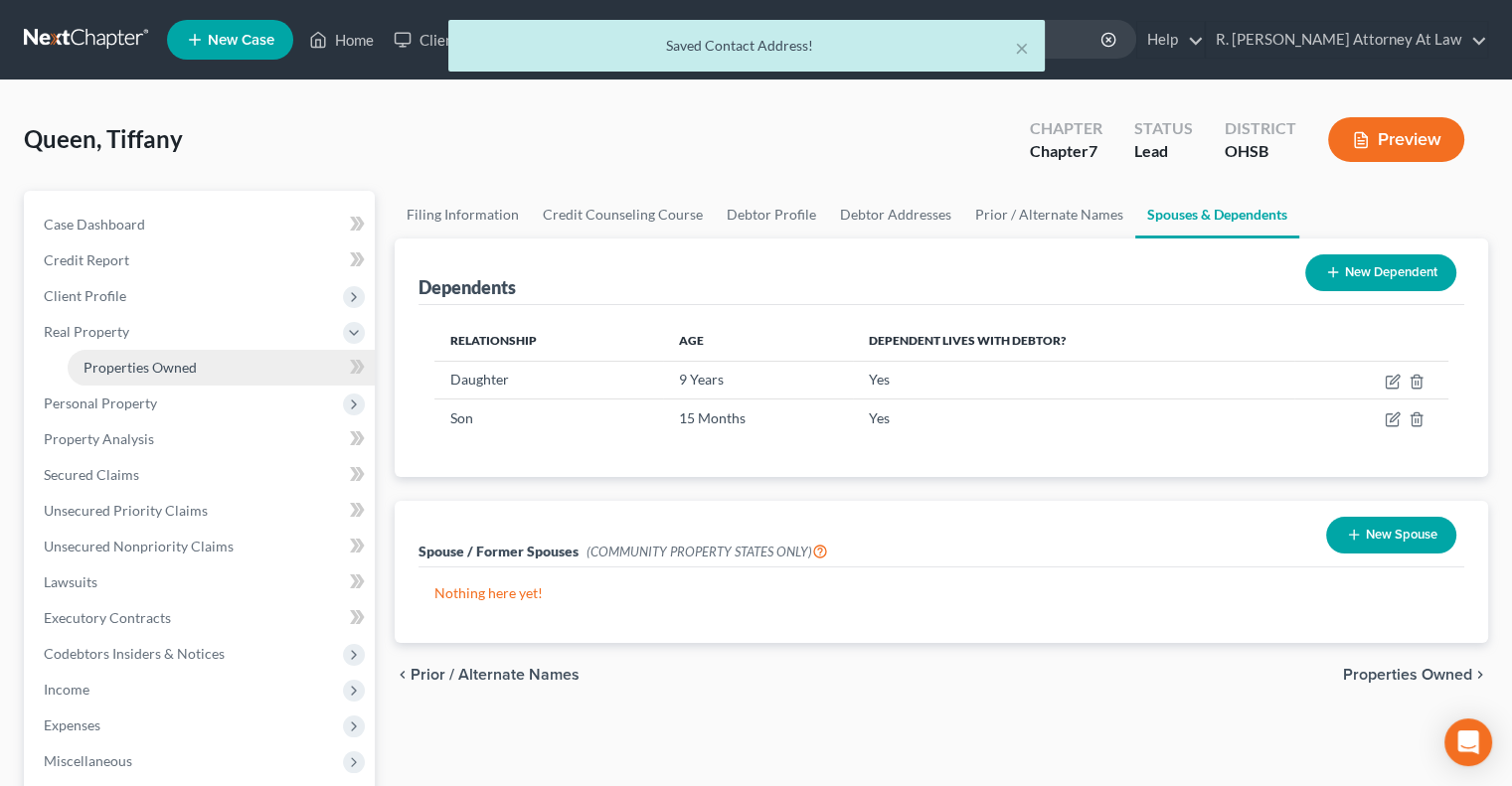
click at [100, 373] on span "Properties Owned" at bounding box center [141, 367] width 114 height 17
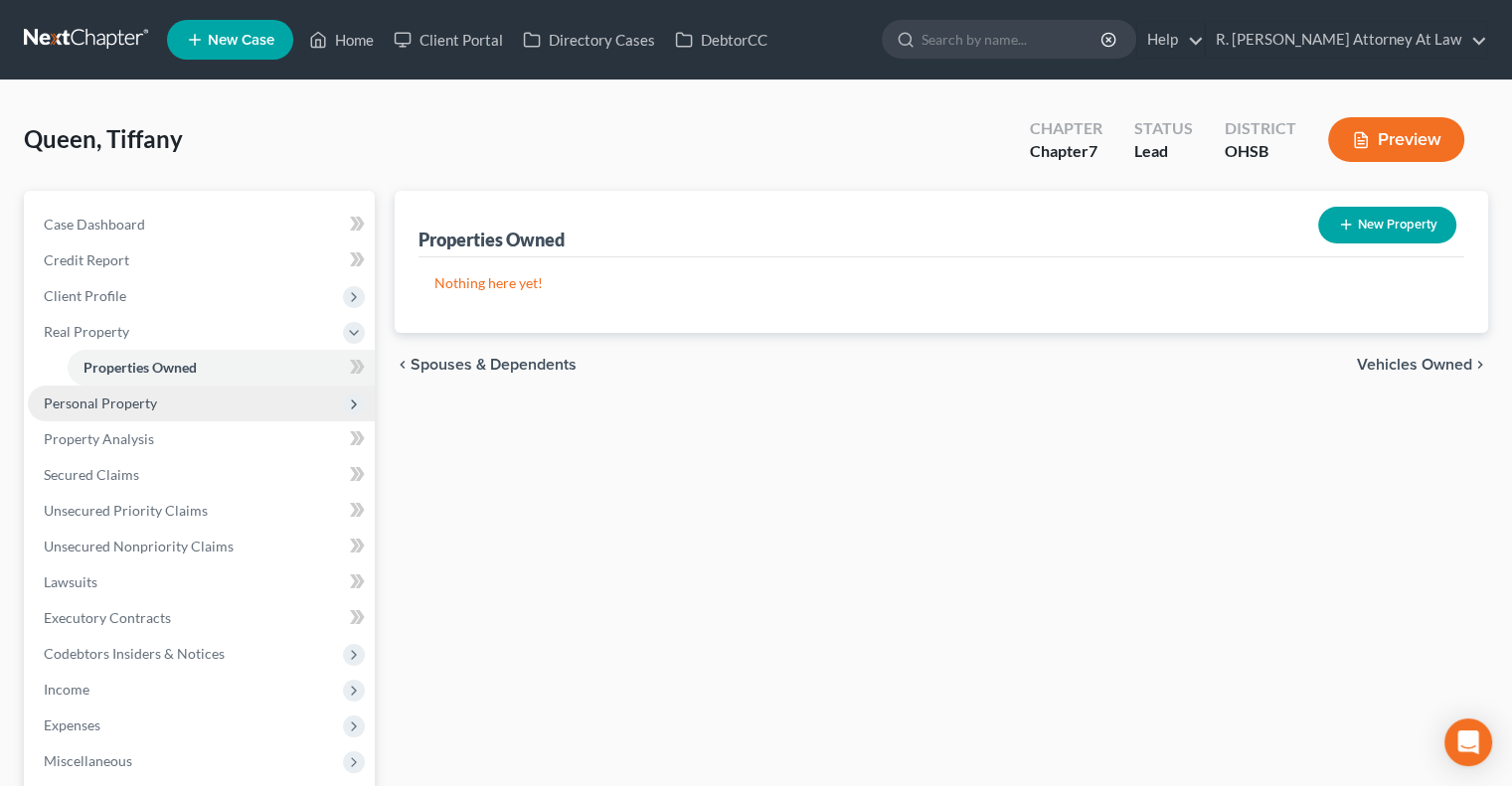
click at [82, 400] on span "Personal Property" at bounding box center [101, 402] width 114 height 17
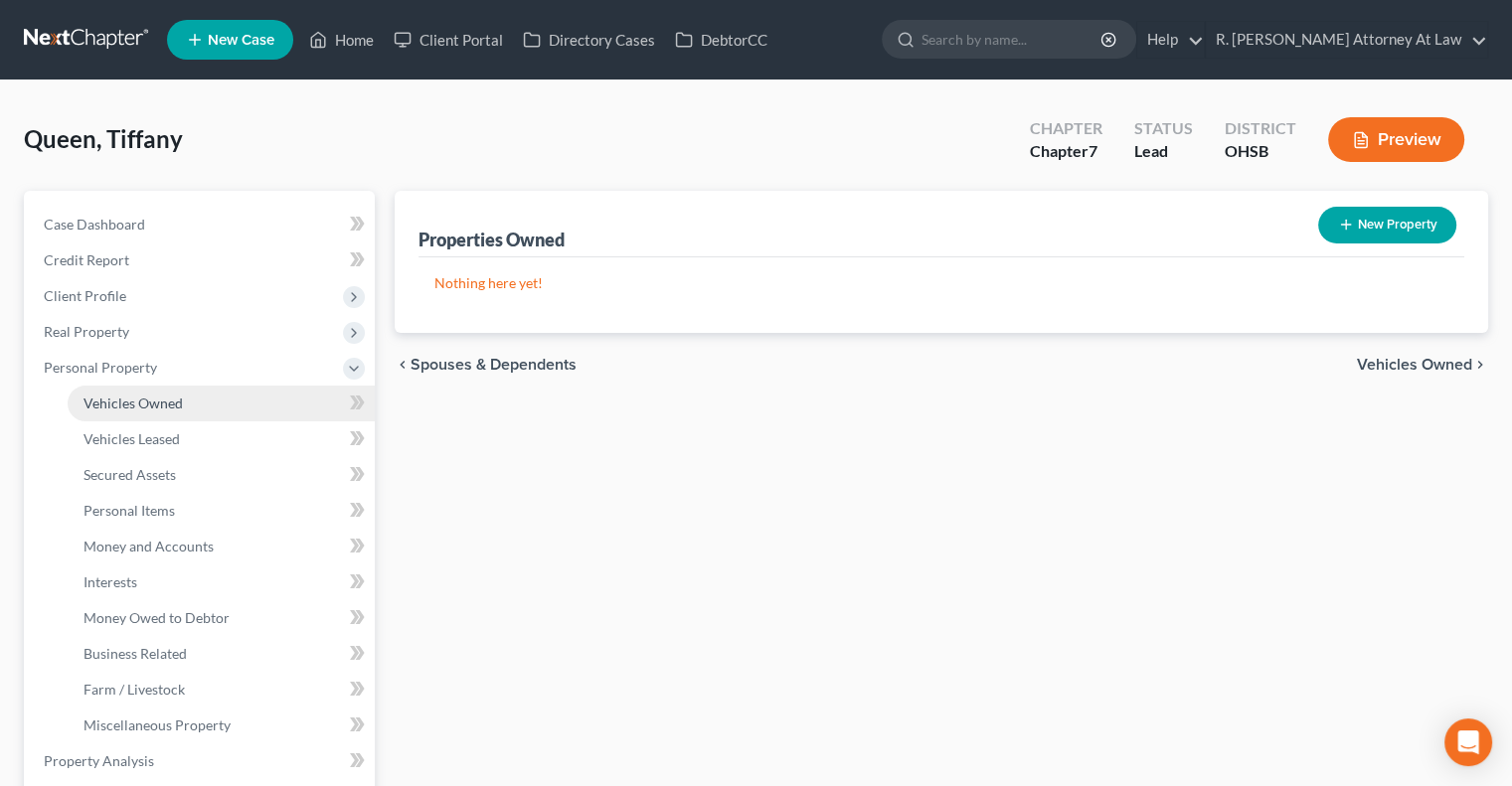
click at [127, 399] on span "Vehicles Owned" at bounding box center [134, 402] width 100 height 17
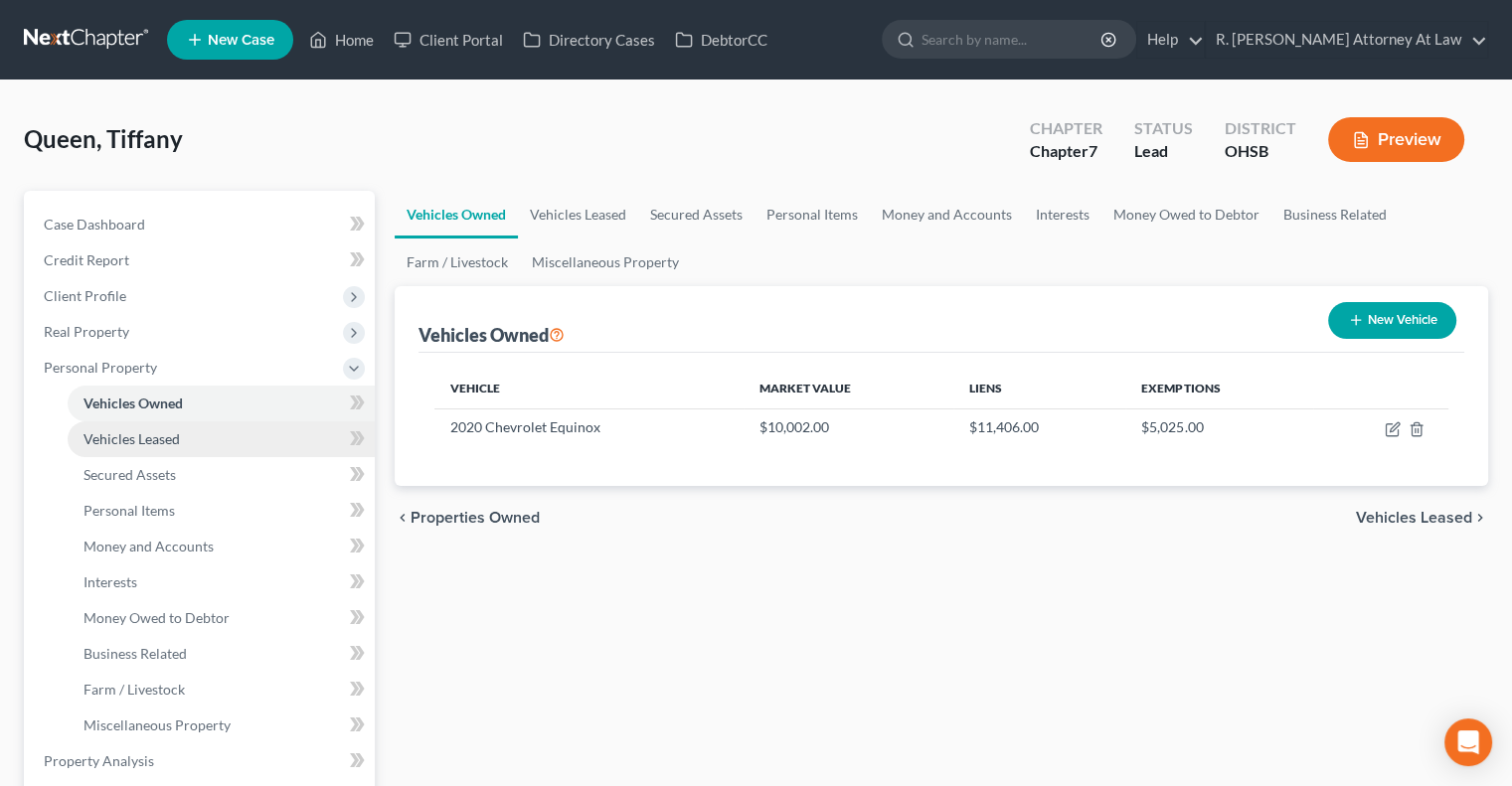
click at [117, 432] on span "Vehicles Leased" at bounding box center [132, 438] width 97 height 17
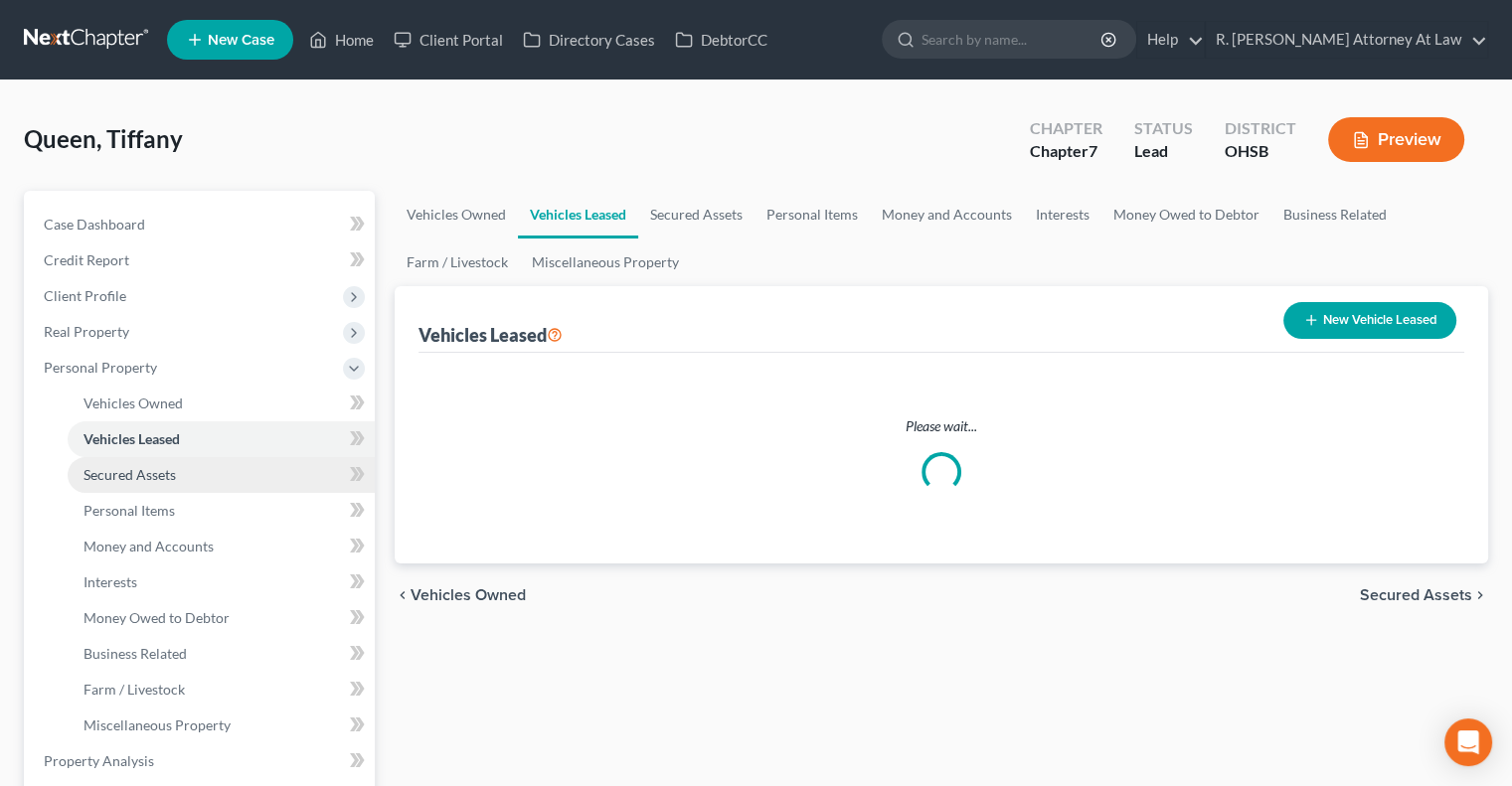
click at [119, 471] on span "Secured Assets" at bounding box center [130, 474] width 93 height 17
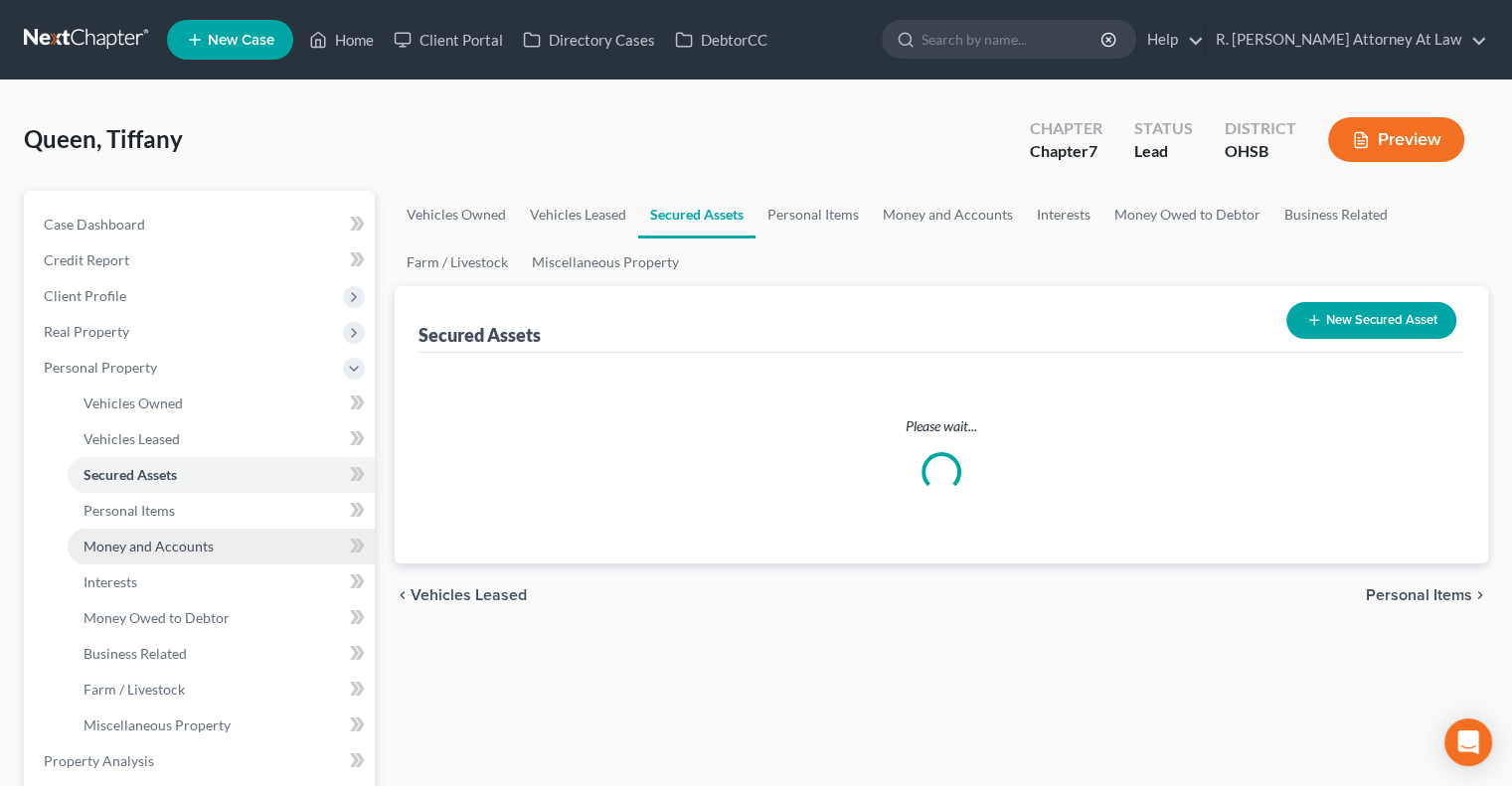
click at [120, 533] on link "Money and Accounts" at bounding box center [222, 547] width 307 height 36
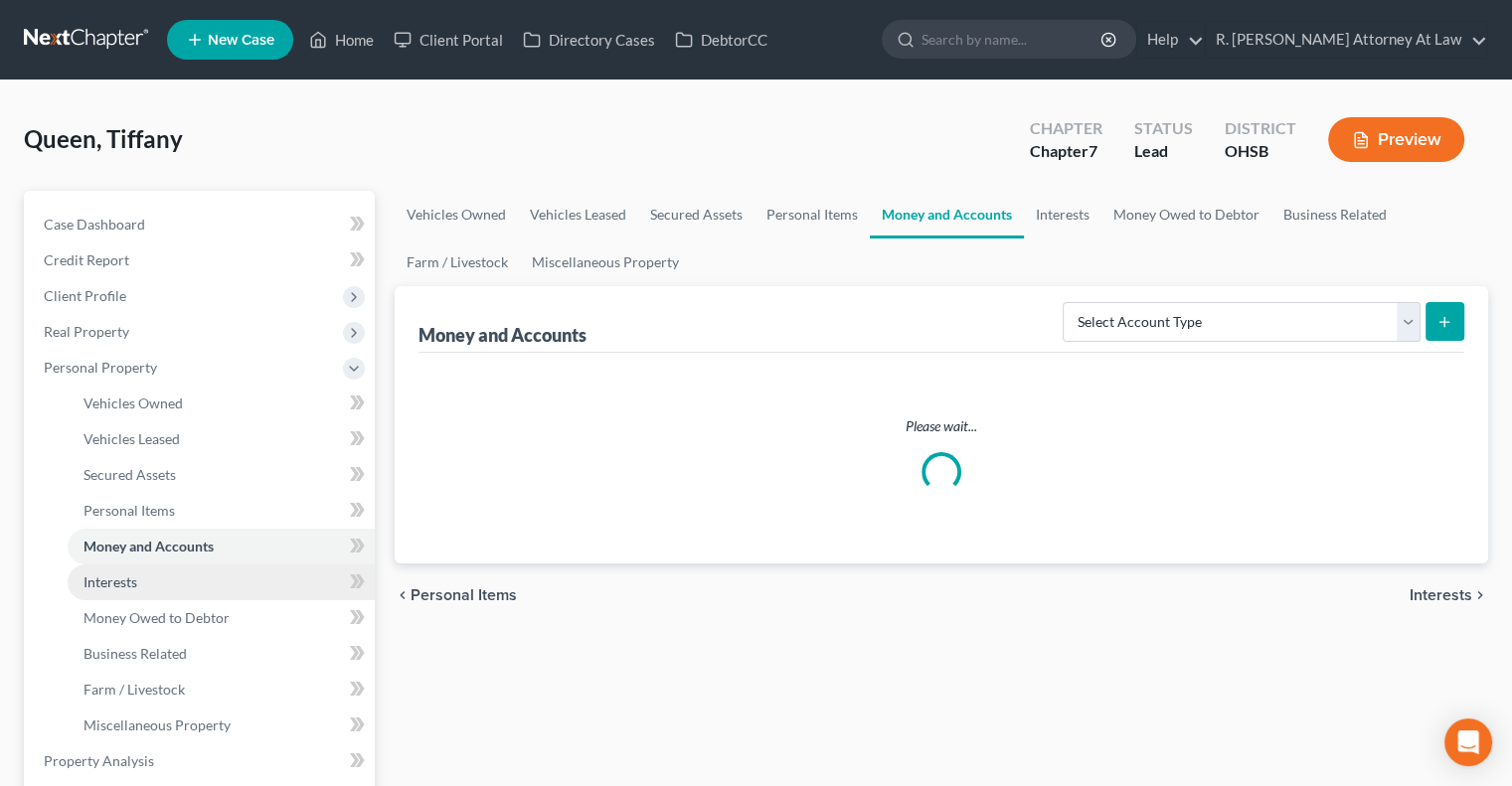
click at [127, 589] on span "Interests" at bounding box center [111, 582] width 54 height 17
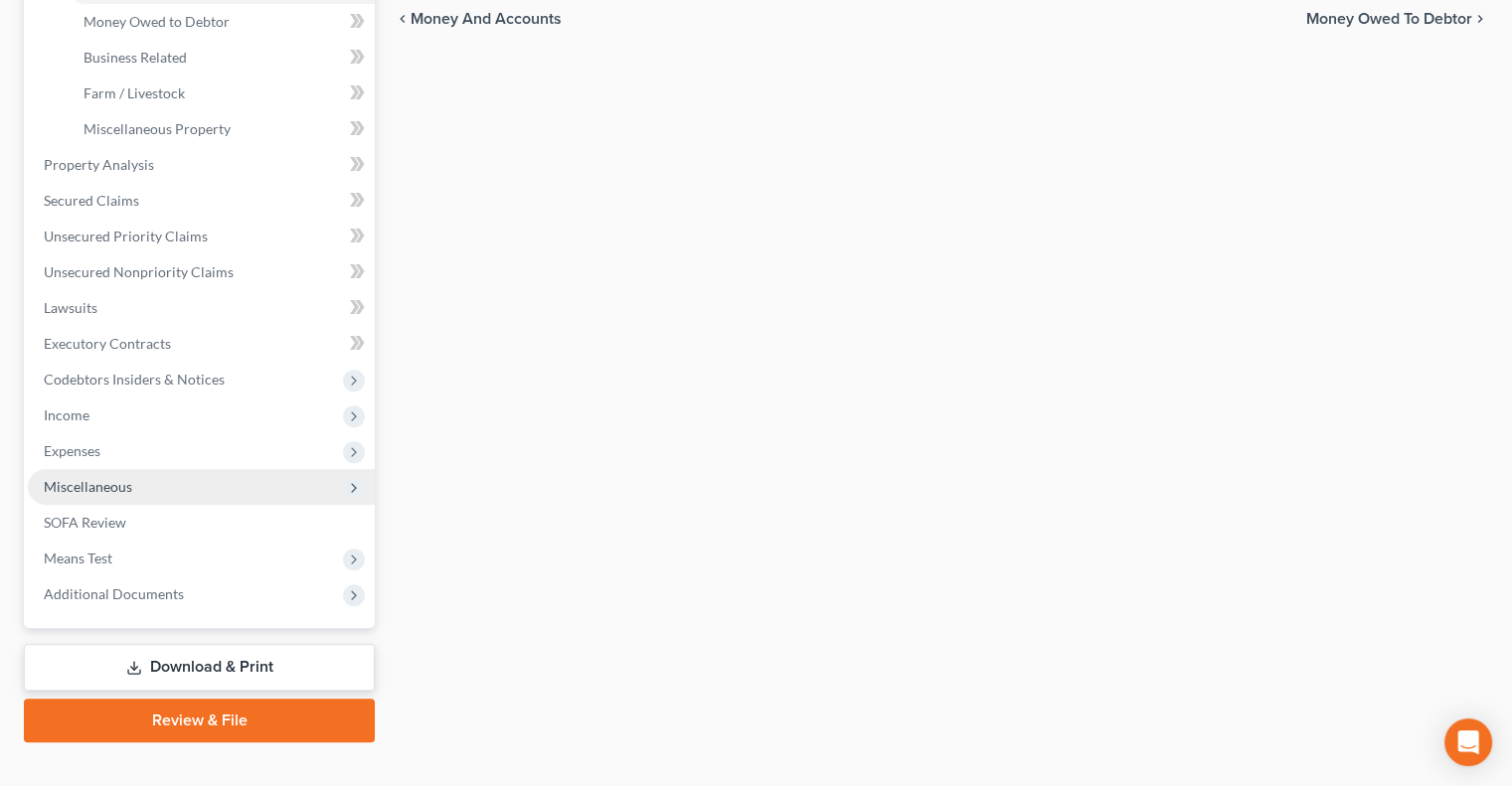
scroll to position [626, 0]
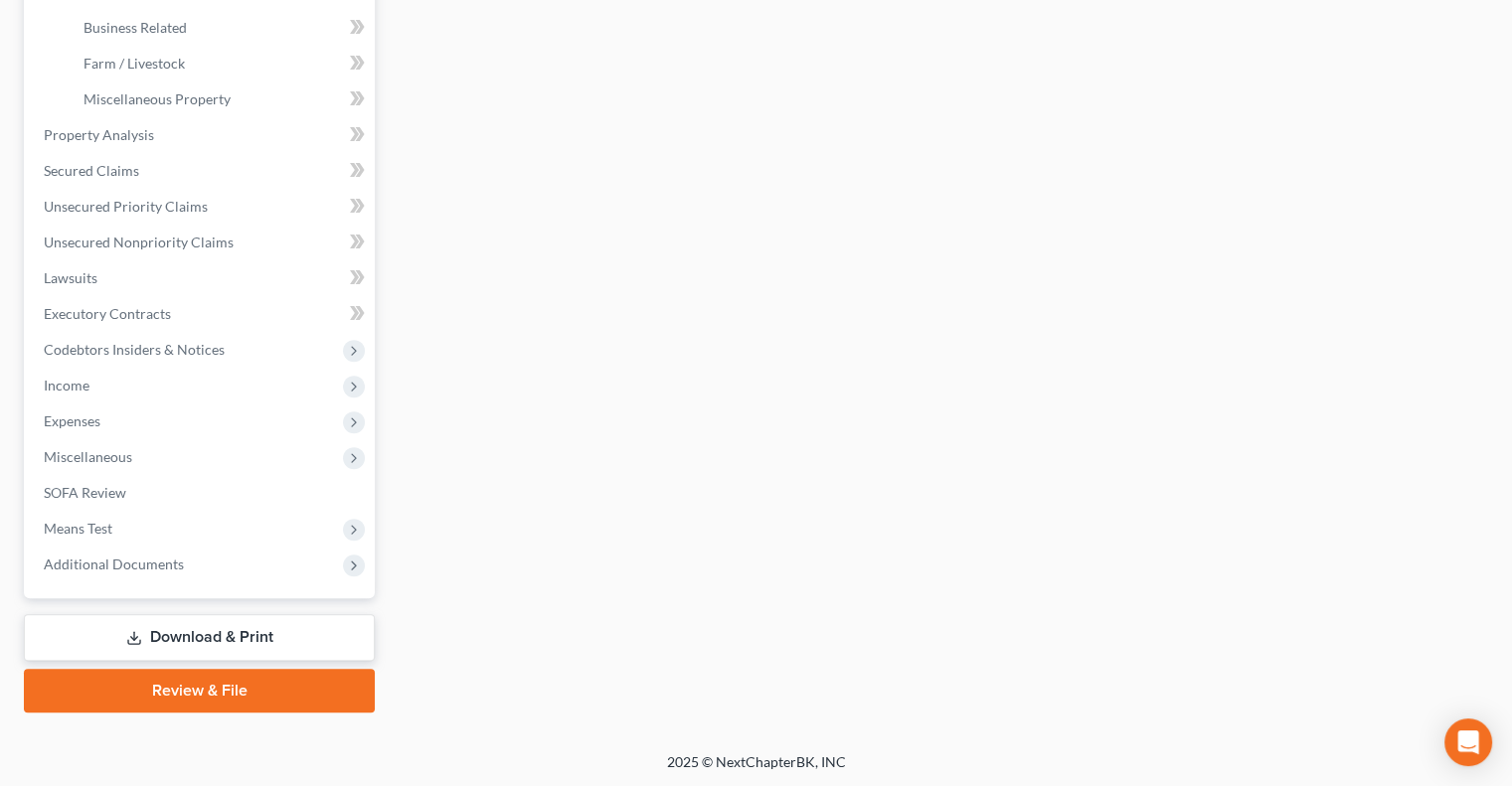
click at [159, 631] on link "Download & Print" at bounding box center [200, 637] width 351 height 47
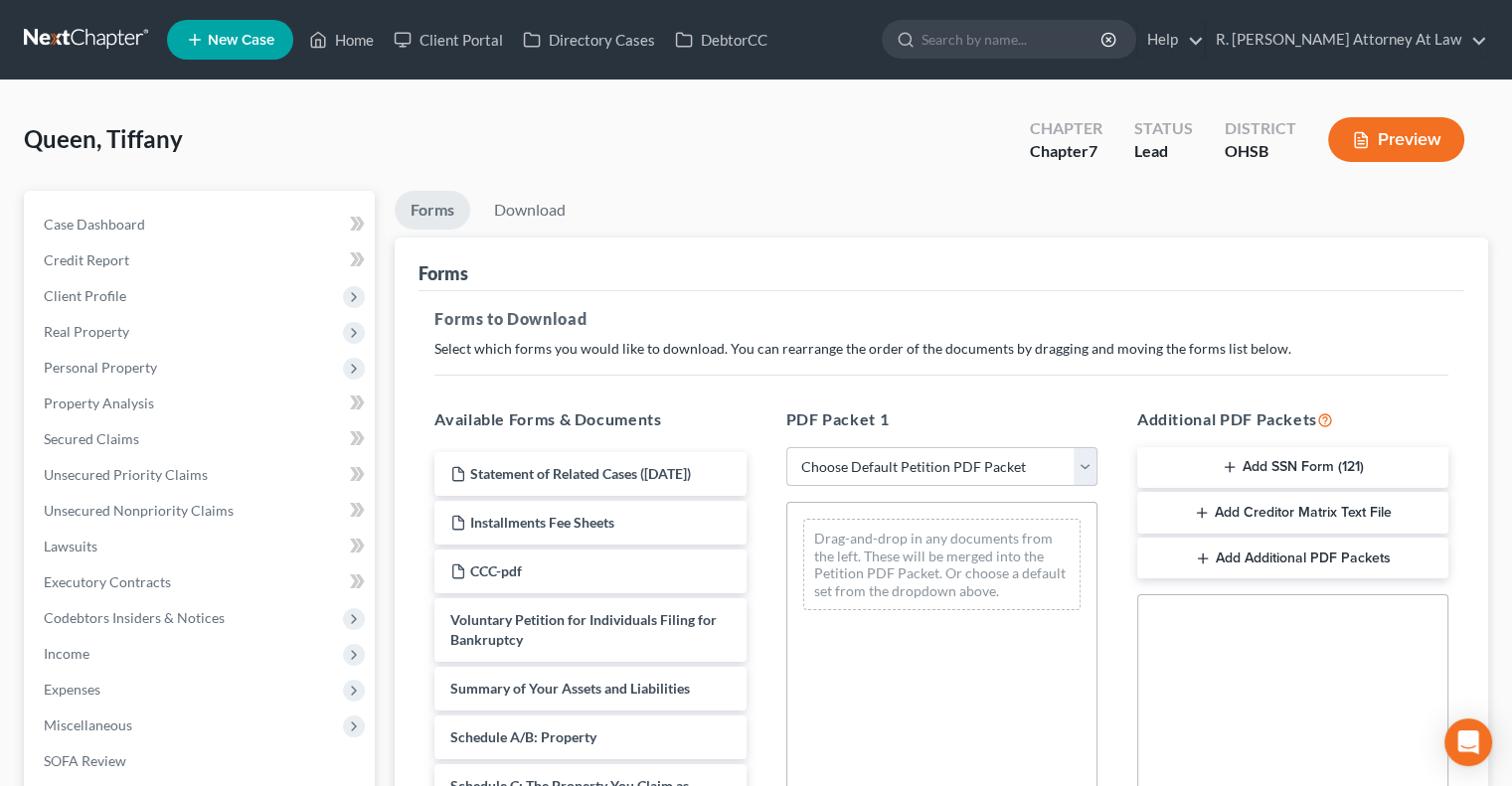
click at [915, 468] on select "Choose Default Petition PDF Packet Complete Bankruptcy Petition (all forms and …" at bounding box center [942, 467] width 311 height 40
select select "14"
click at [786, 447] on select "Choose Default Petition PDF Packet Complete Bankruptcy Petition (all forms and …" at bounding box center [942, 467] width 311 height 40
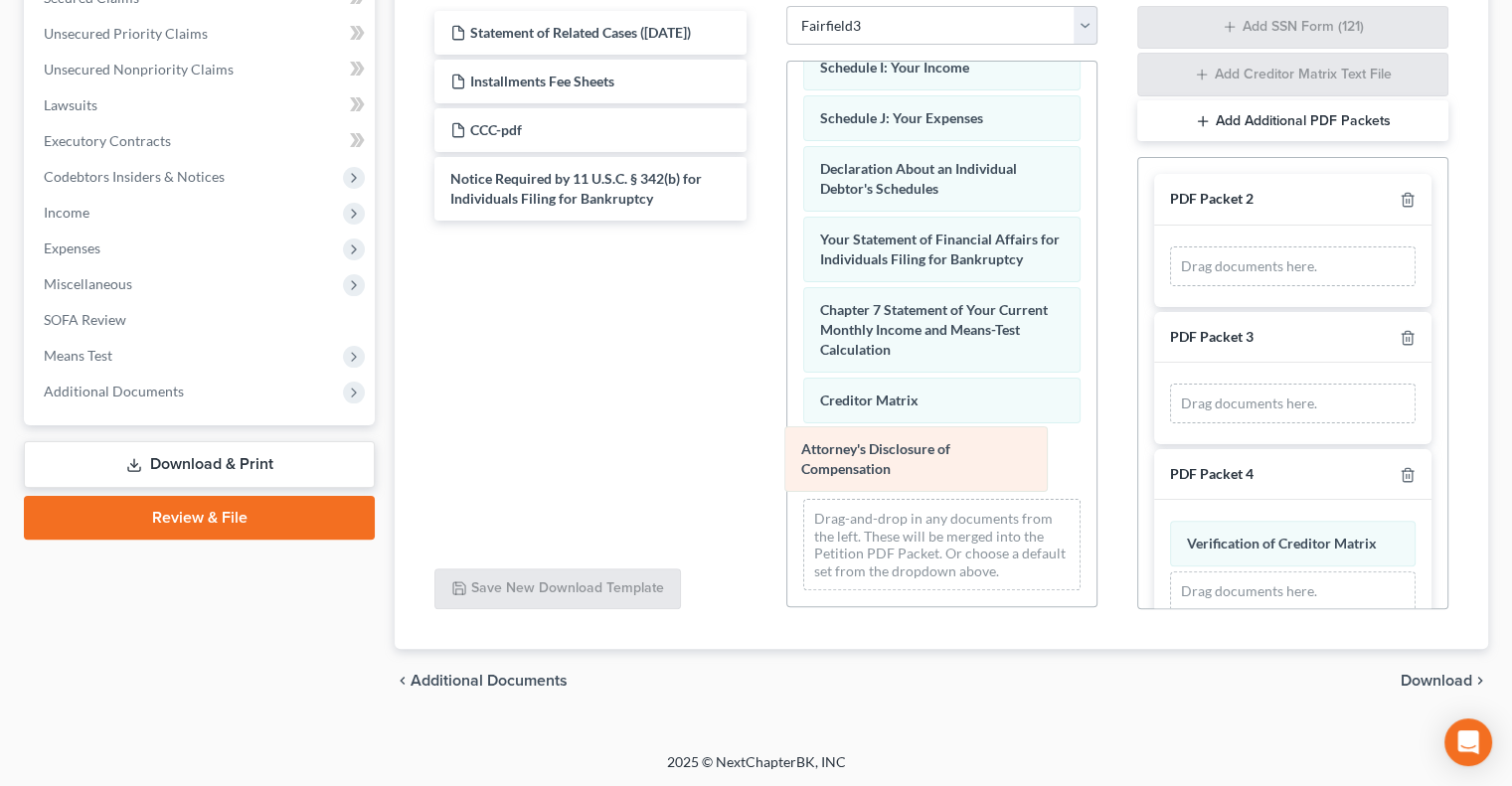
scroll to position [480, 0]
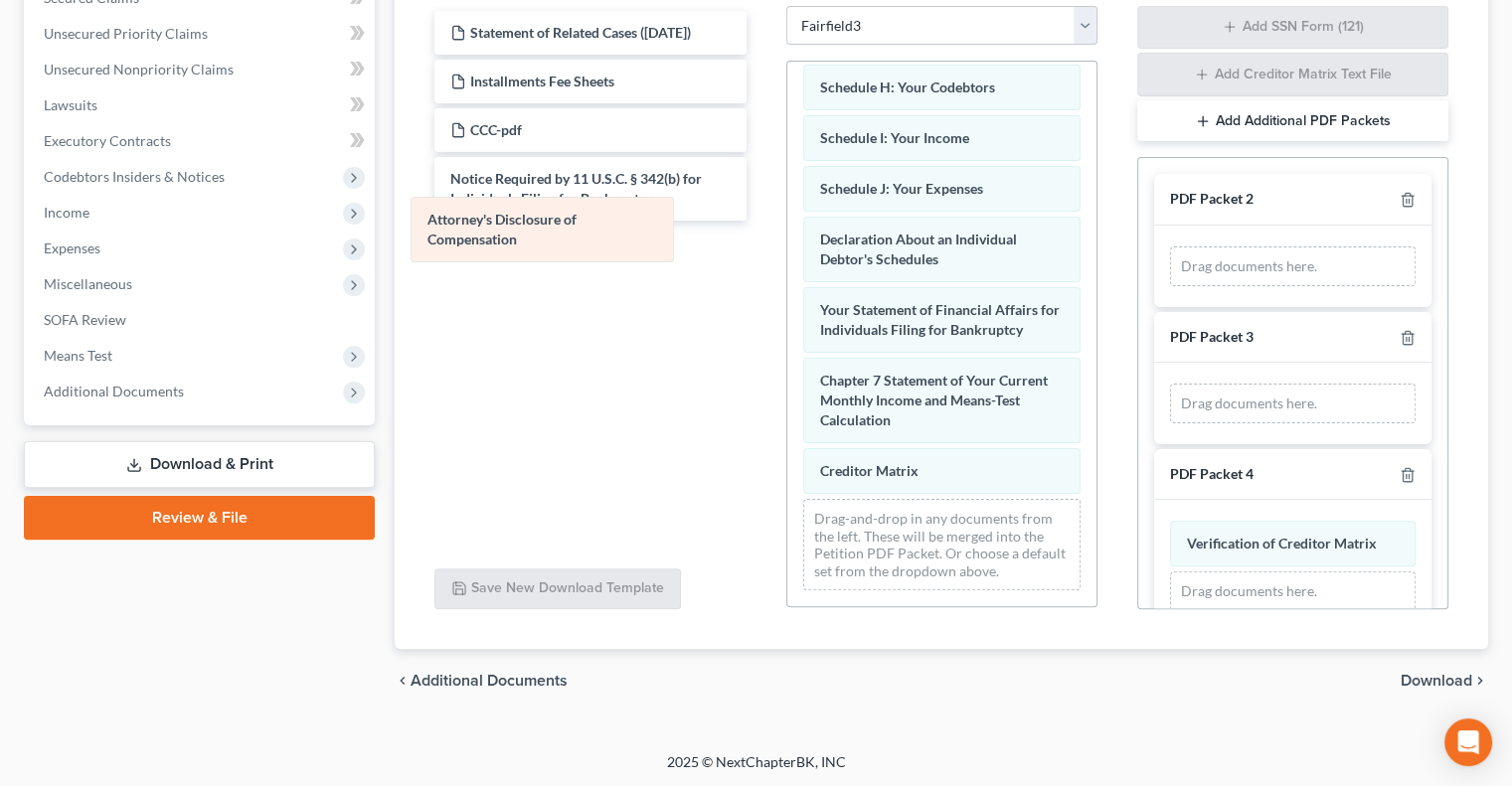
drag, startPoint x: 900, startPoint y: 458, endPoint x: 514, endPoint y: 224, distance: 451.4
click at [787, 224] on div "Attorney's Disclosure of Compensation Voluntary Petition for Individuals Filing…" at bounding box center [942, 101] width 309 height 1011
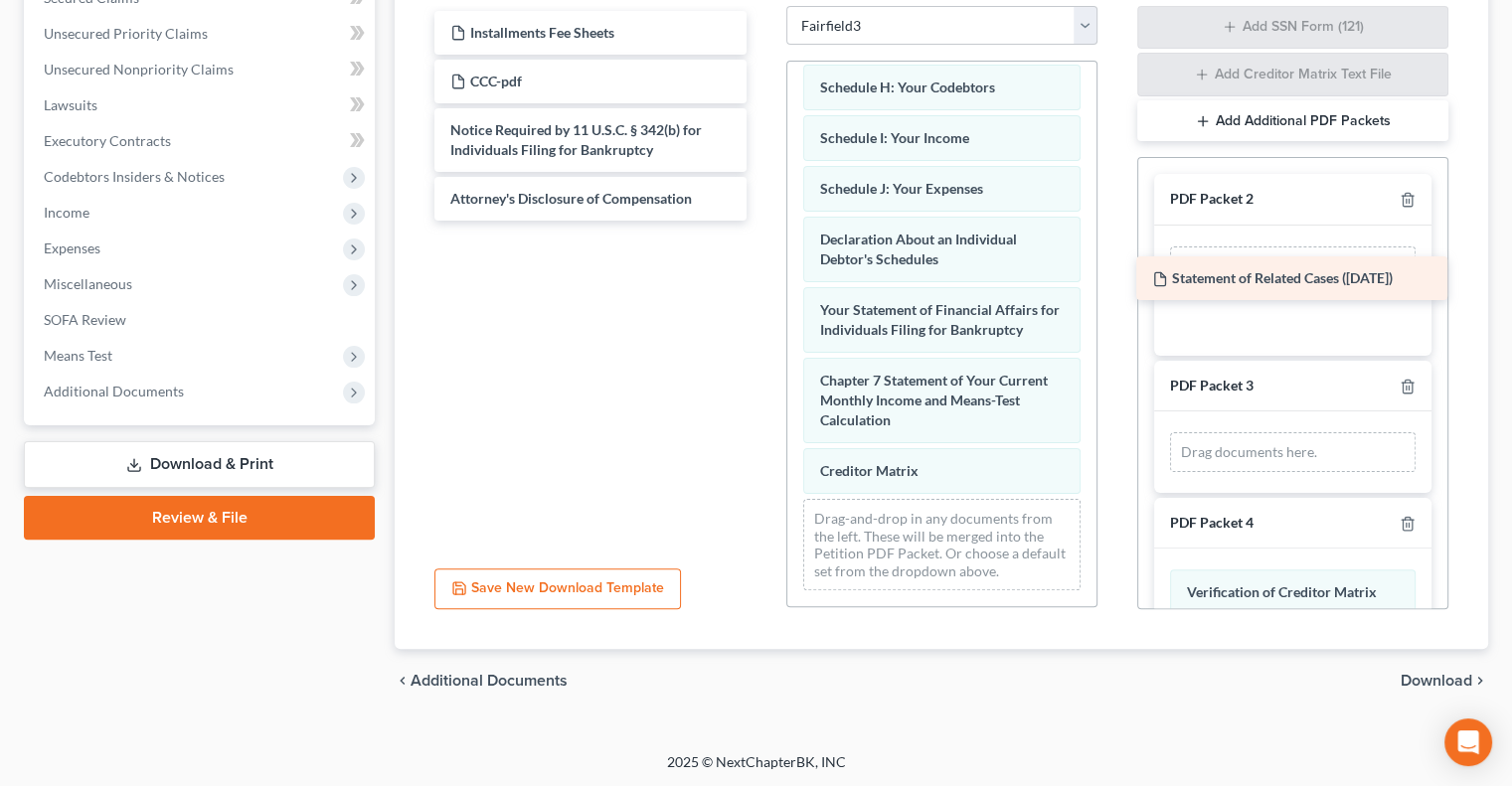
drag, startPoint x: 523, startPoint y: 28, endPoint x: 1225, endPoint y: 275, distance: 744.2
click at [761, 220] on div "Statement of Related Cases (09/17/2025) Statement of Related Cases (09/17/2025)…" at bounding box center [590, 116] width 343 height 209
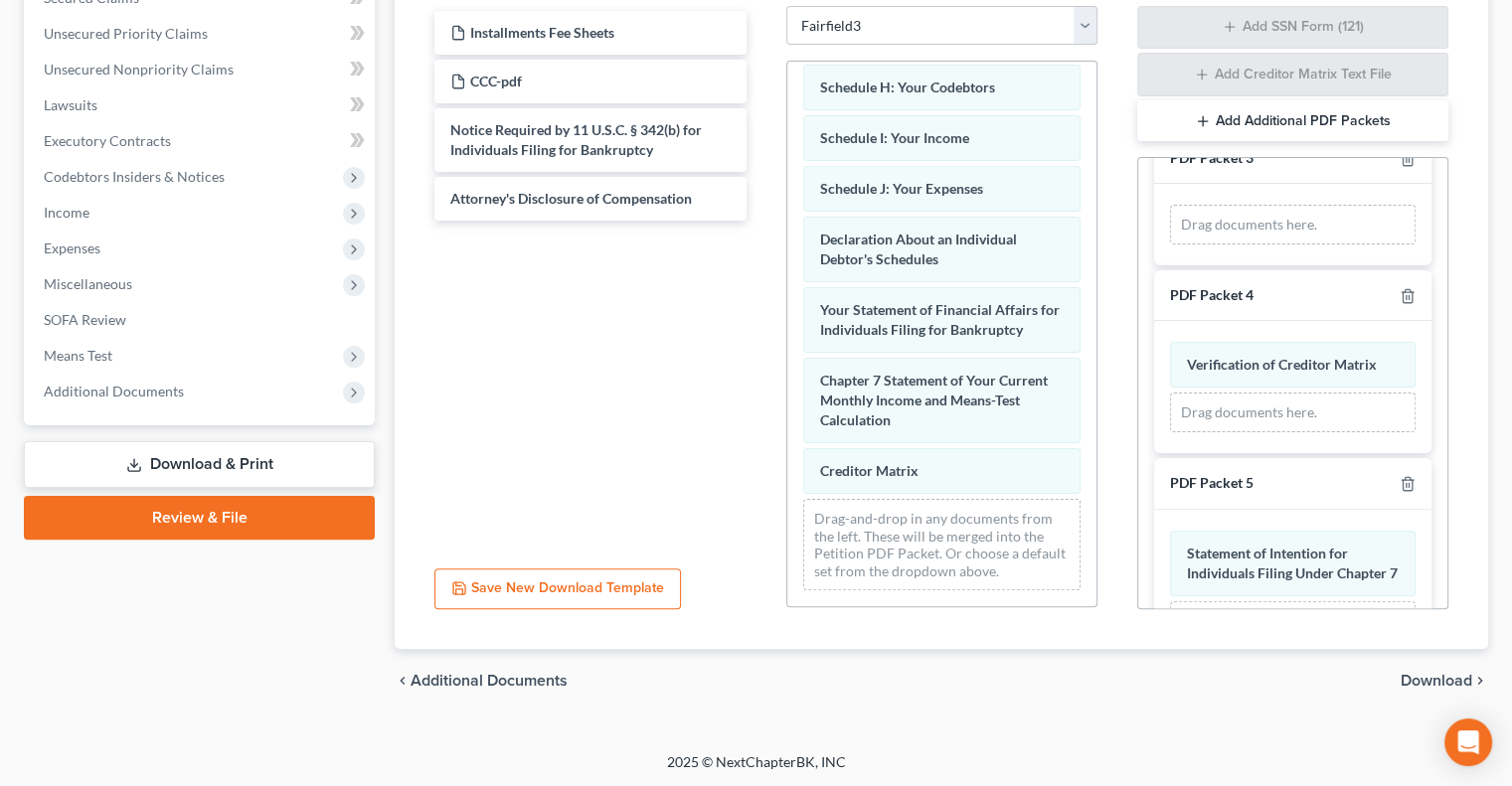
scroll to position [397, 0]
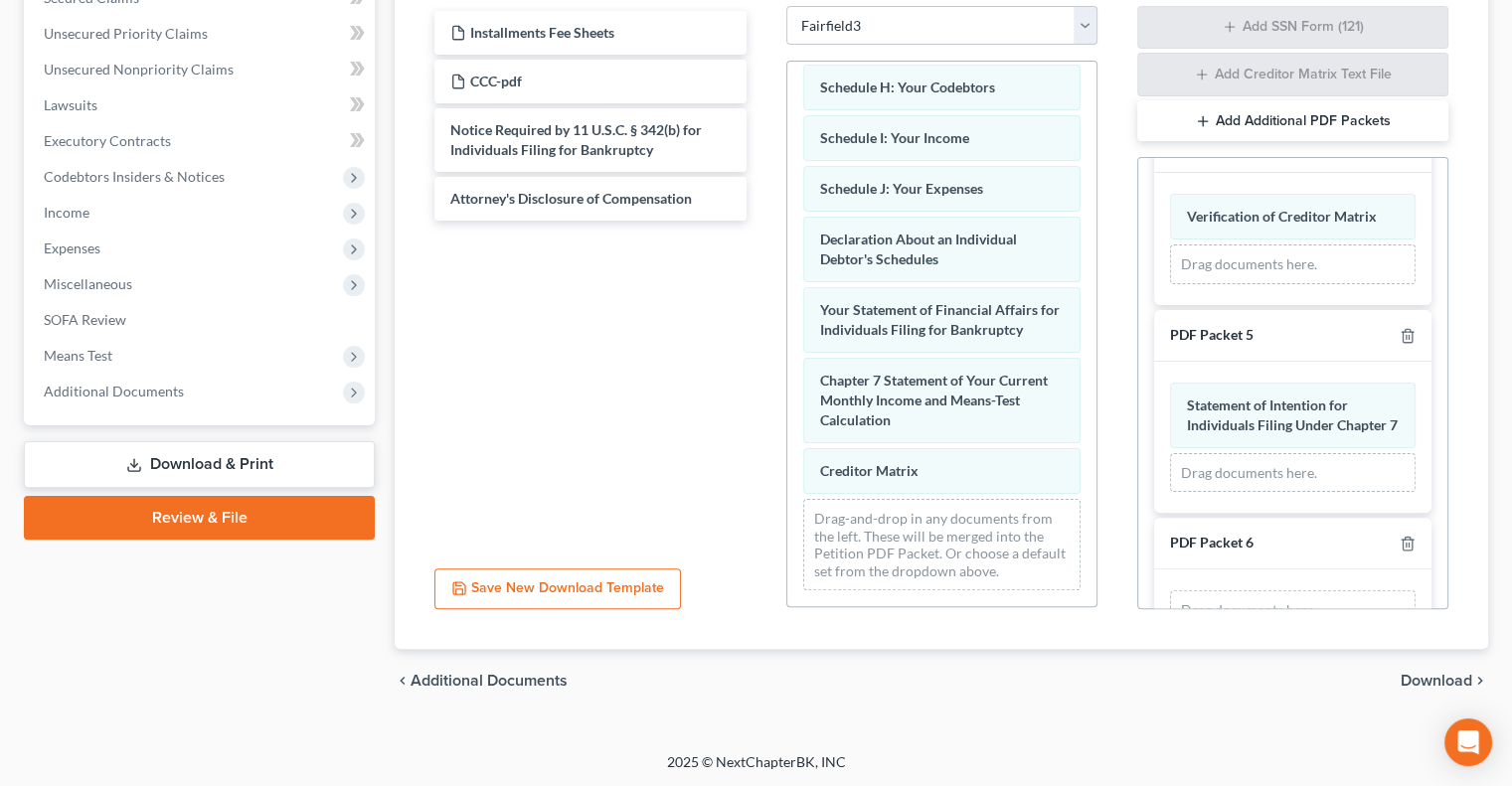
click at [1429, 678] on span "Download" at bounding box center [1436, 680] width 72 height 16
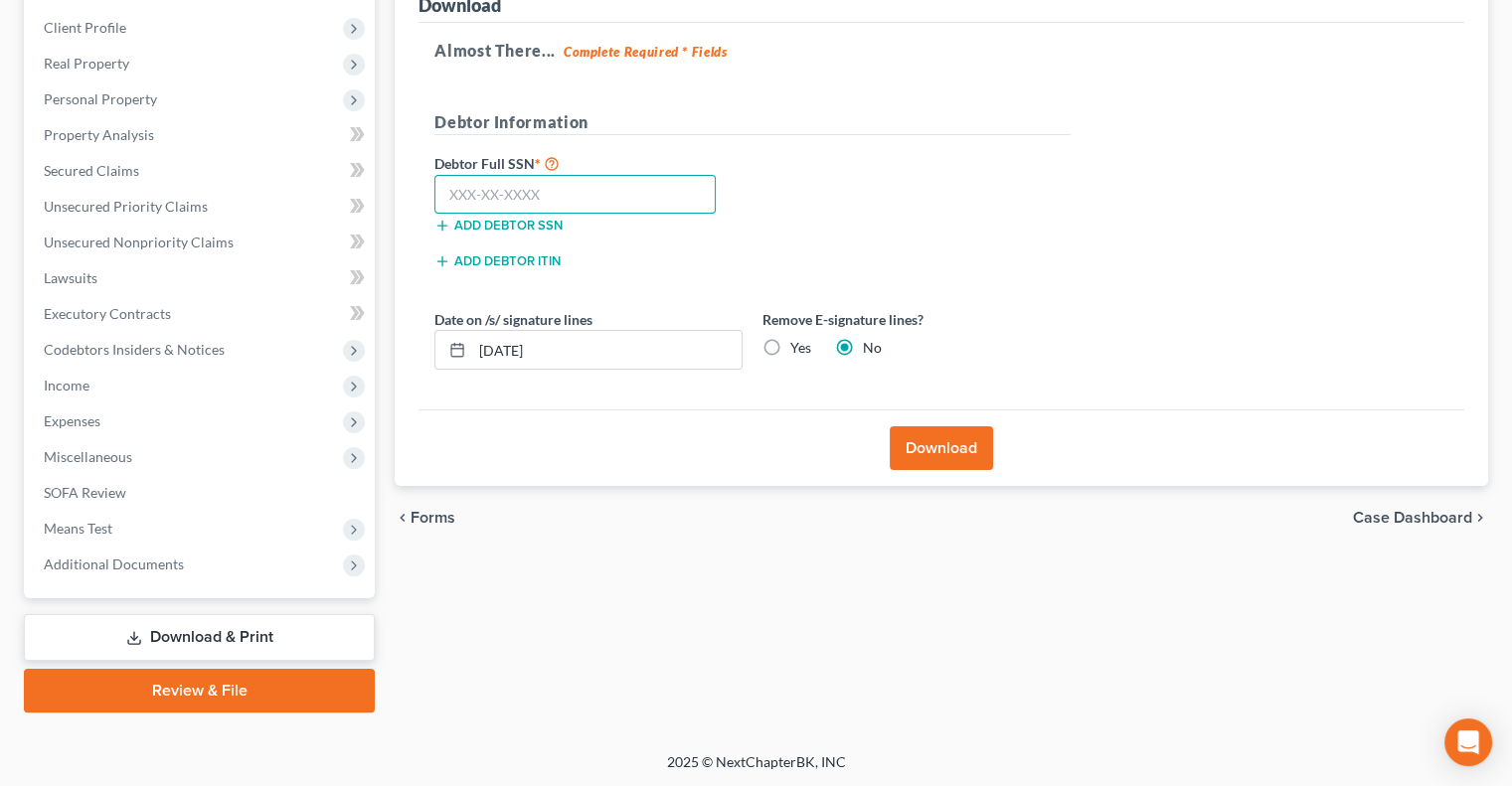
click at [470, 197] on input "text" at bounding box center [575, 195] width 281 height 40
type input "2"
type input "293-94-3900"
click at [947, 458] on button "Download" at bounding box center [942, 448] width 104 height 44
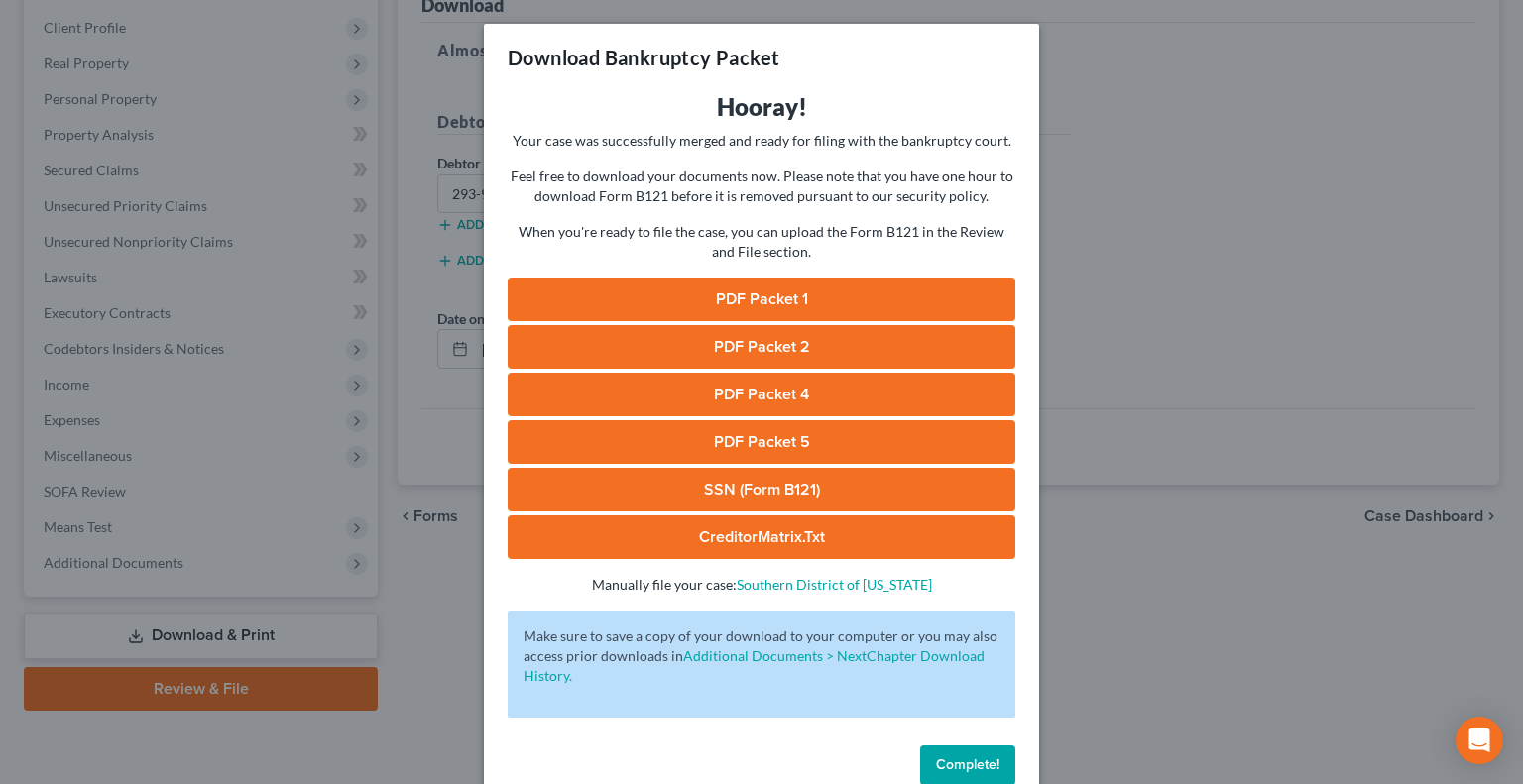
click at [758, 295] on link "PDF Packet 1" at bounding box center [762, 299] width 508 height 44
click at [941, 759] on span "Complete!" at bounding box center [968, 764] width 64 height 17
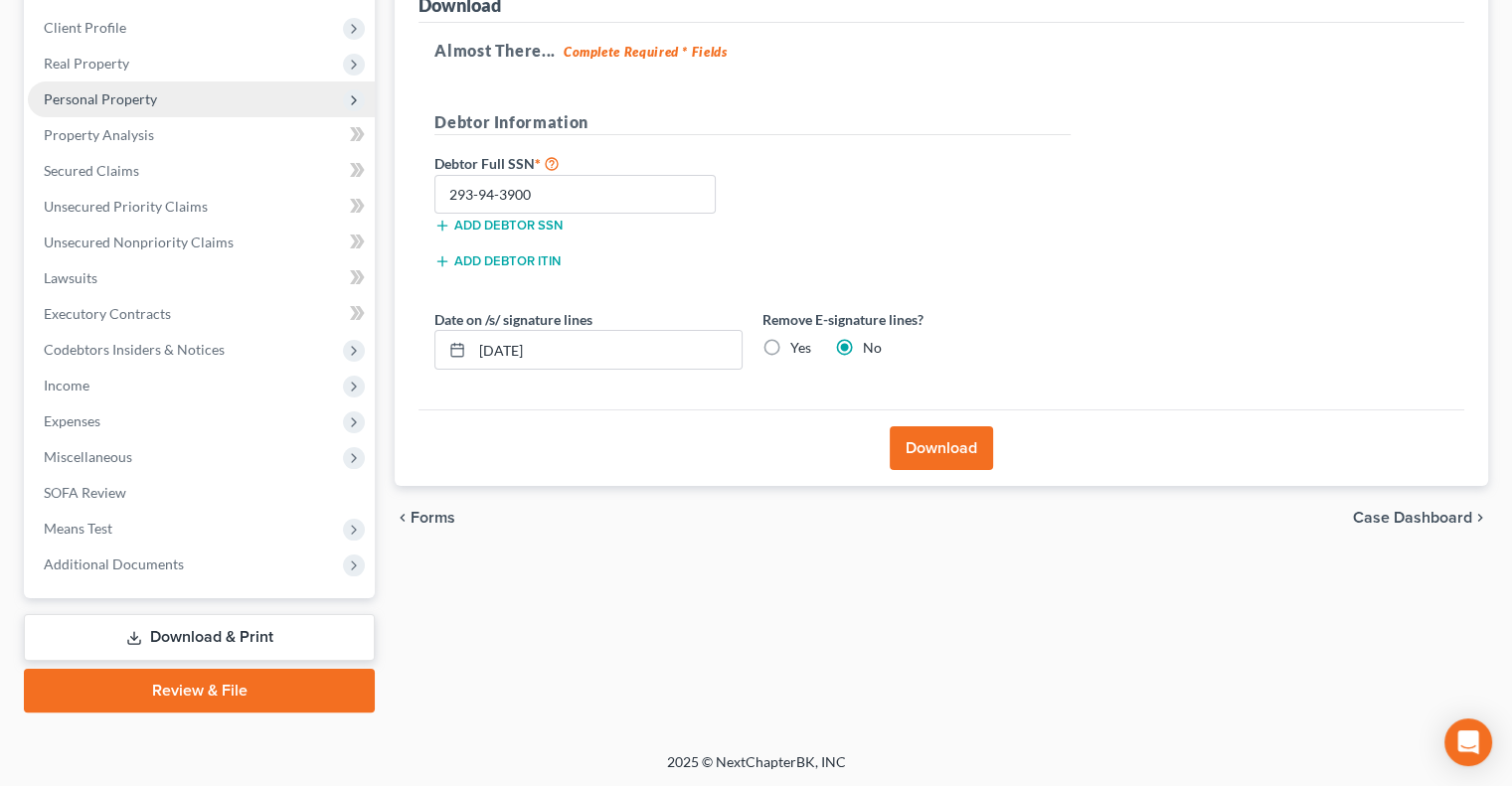
click at [66, 101] on span "Personal Property" at bounding box center [101, 99] width 114 height 17
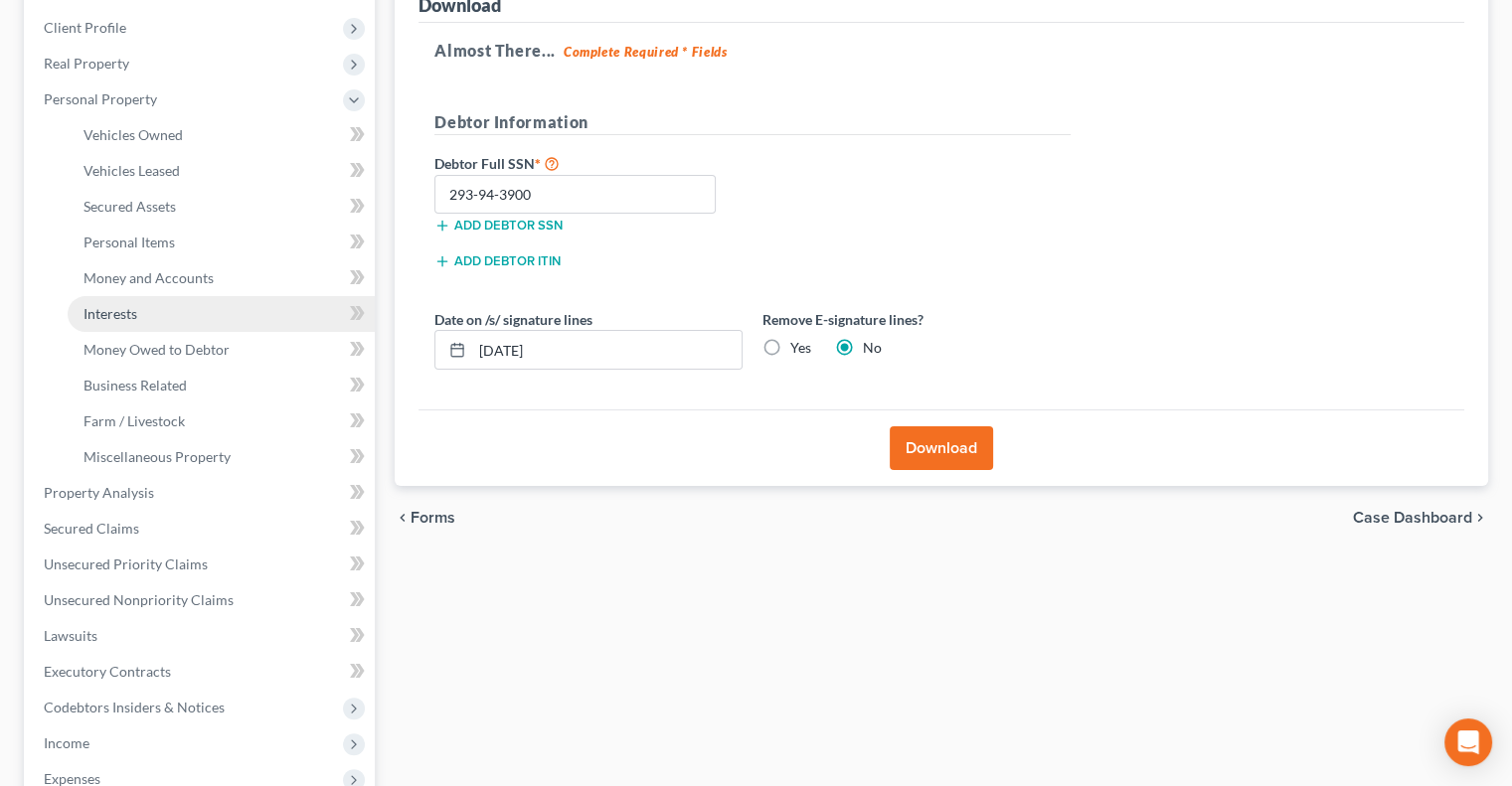
click at [118, 314] on span "Interests" at bounding box center [111, 313] width 54 height 17
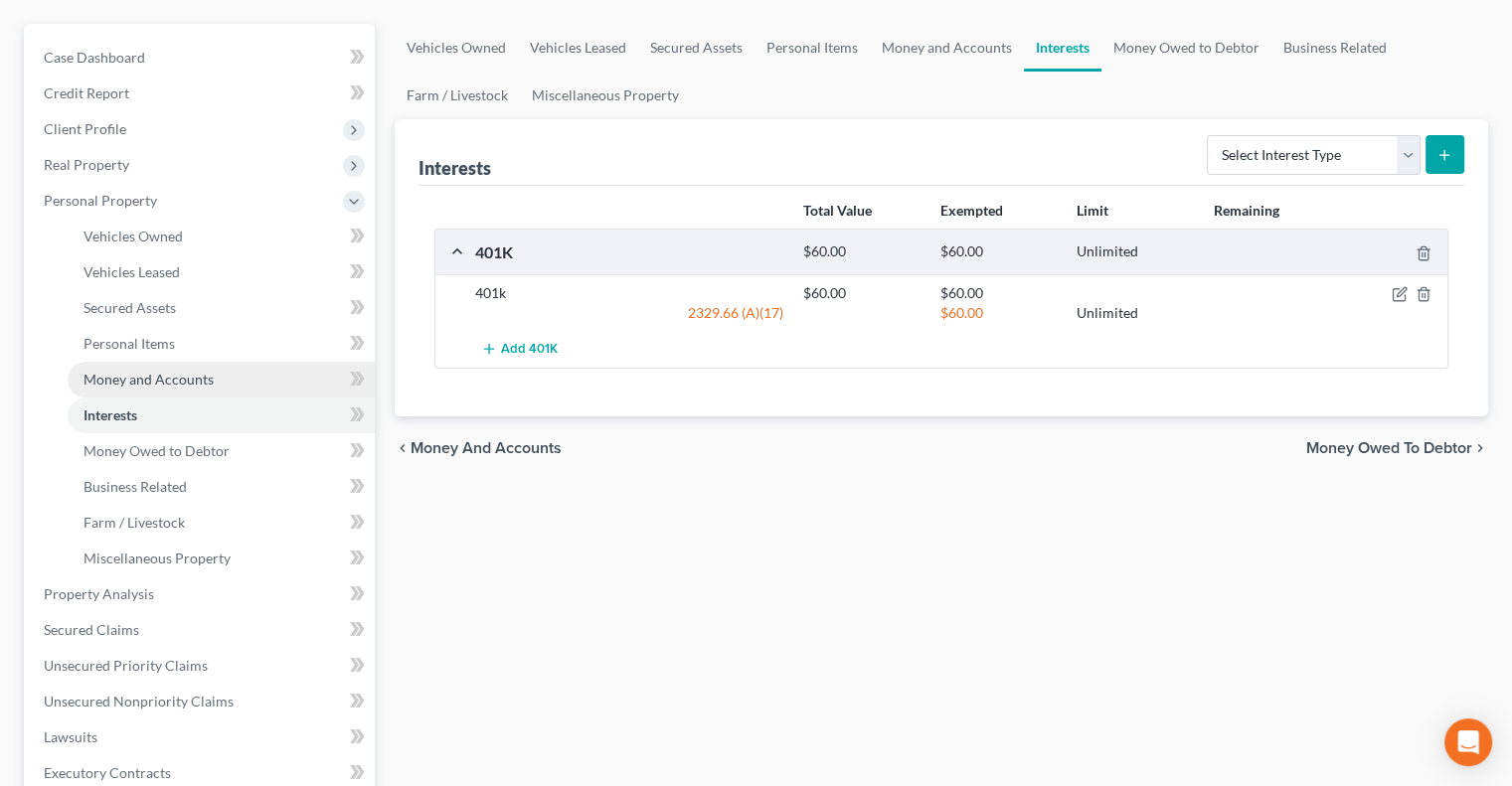
scroll to position [198, 0]
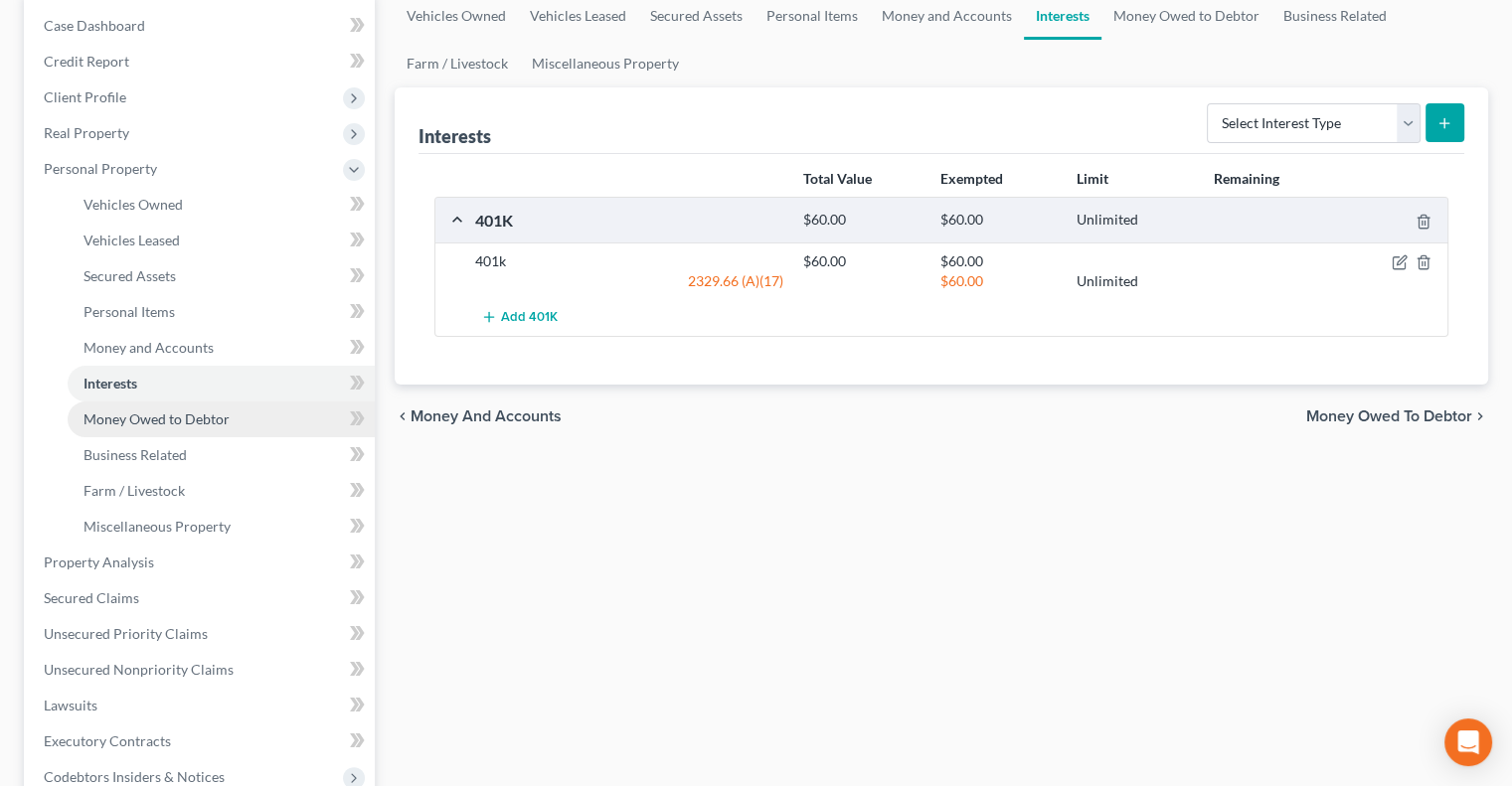
click at [122, 423] on span "Money Owed to Debtor" at bounding box center [157, 418] width 146 height 17
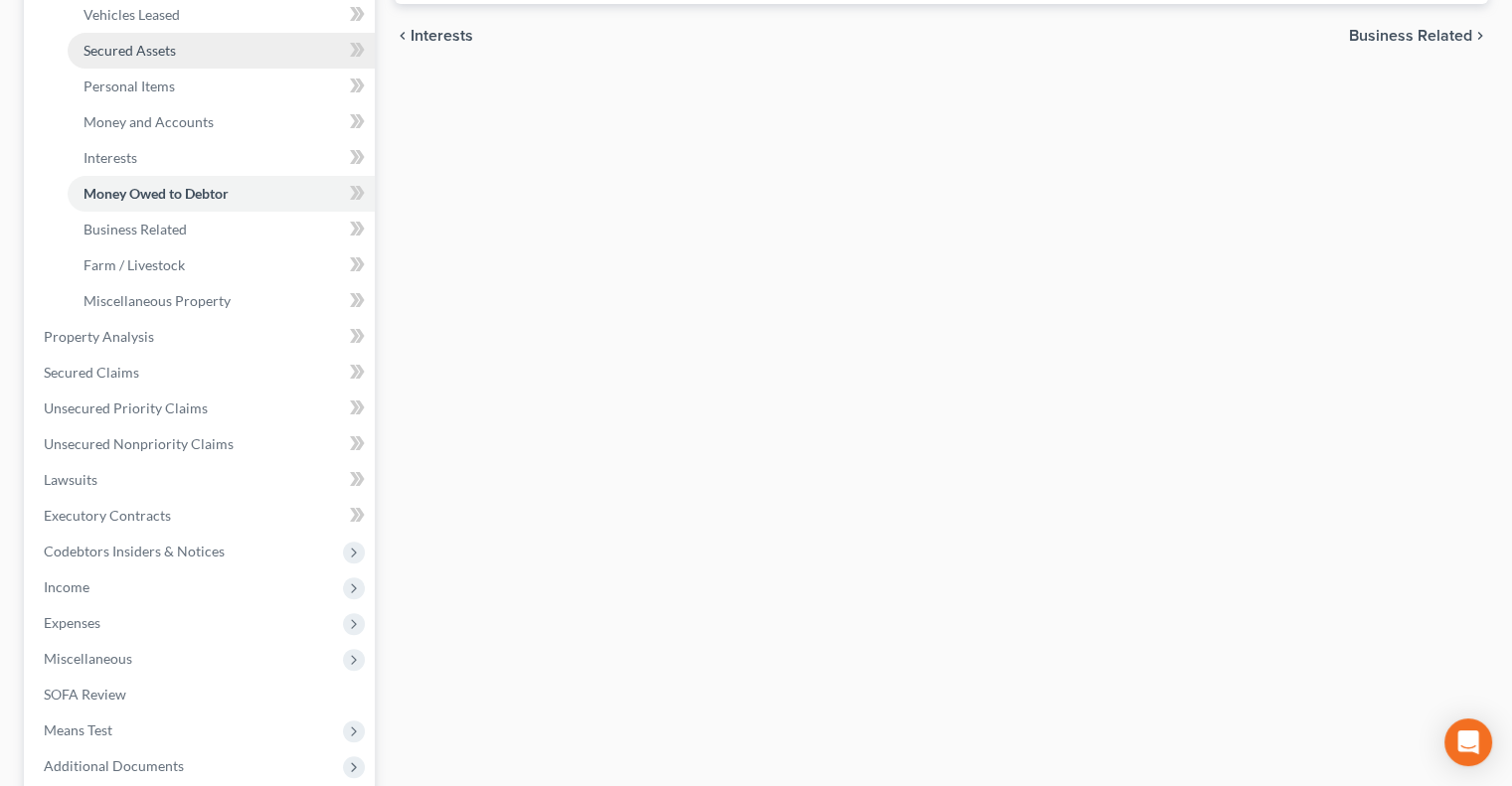
scroll to position [626, 0]
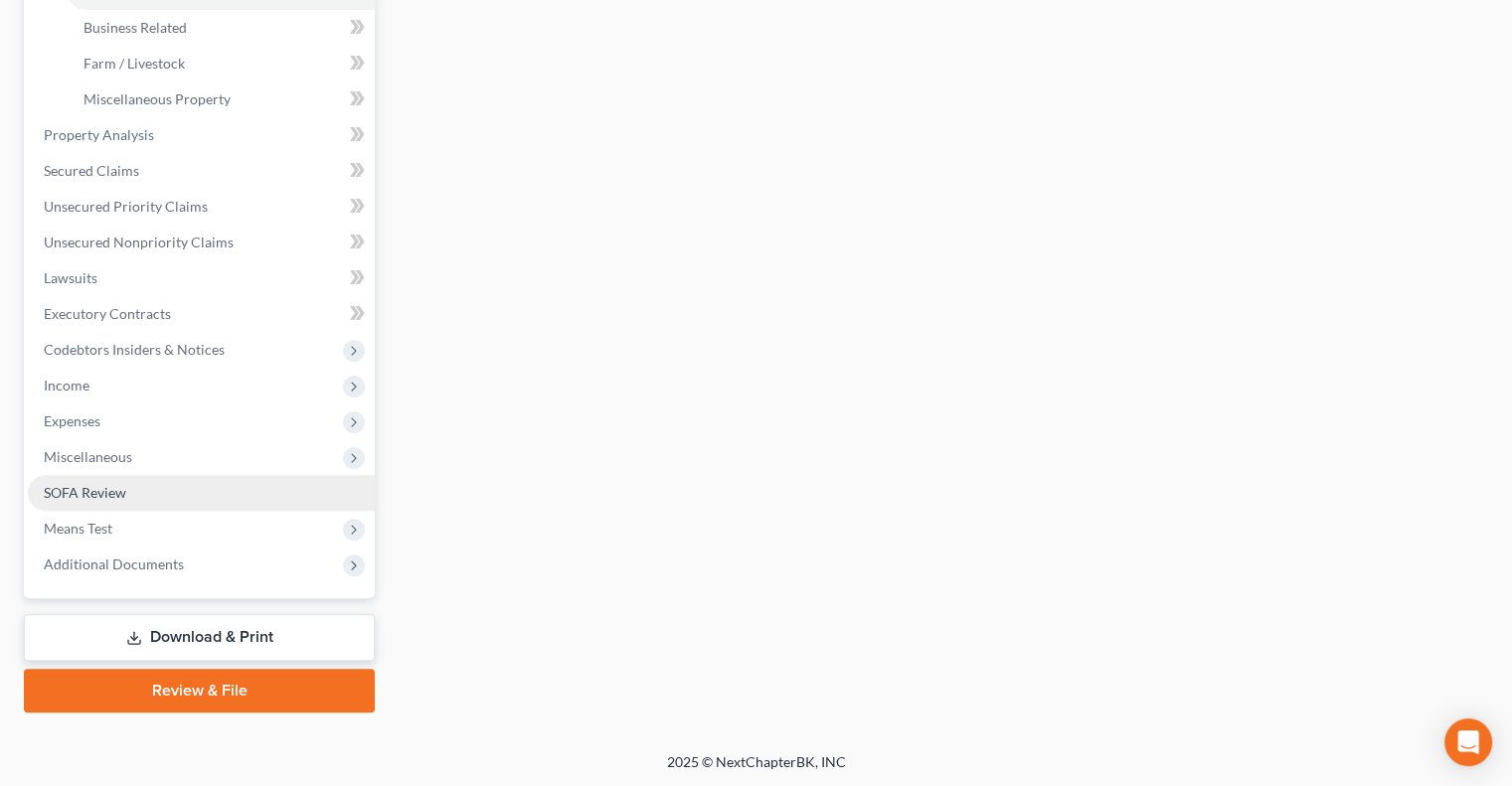
click at [72, 498] on span "SOFA Review" at bounding box center [85, 492] width 83 height 17
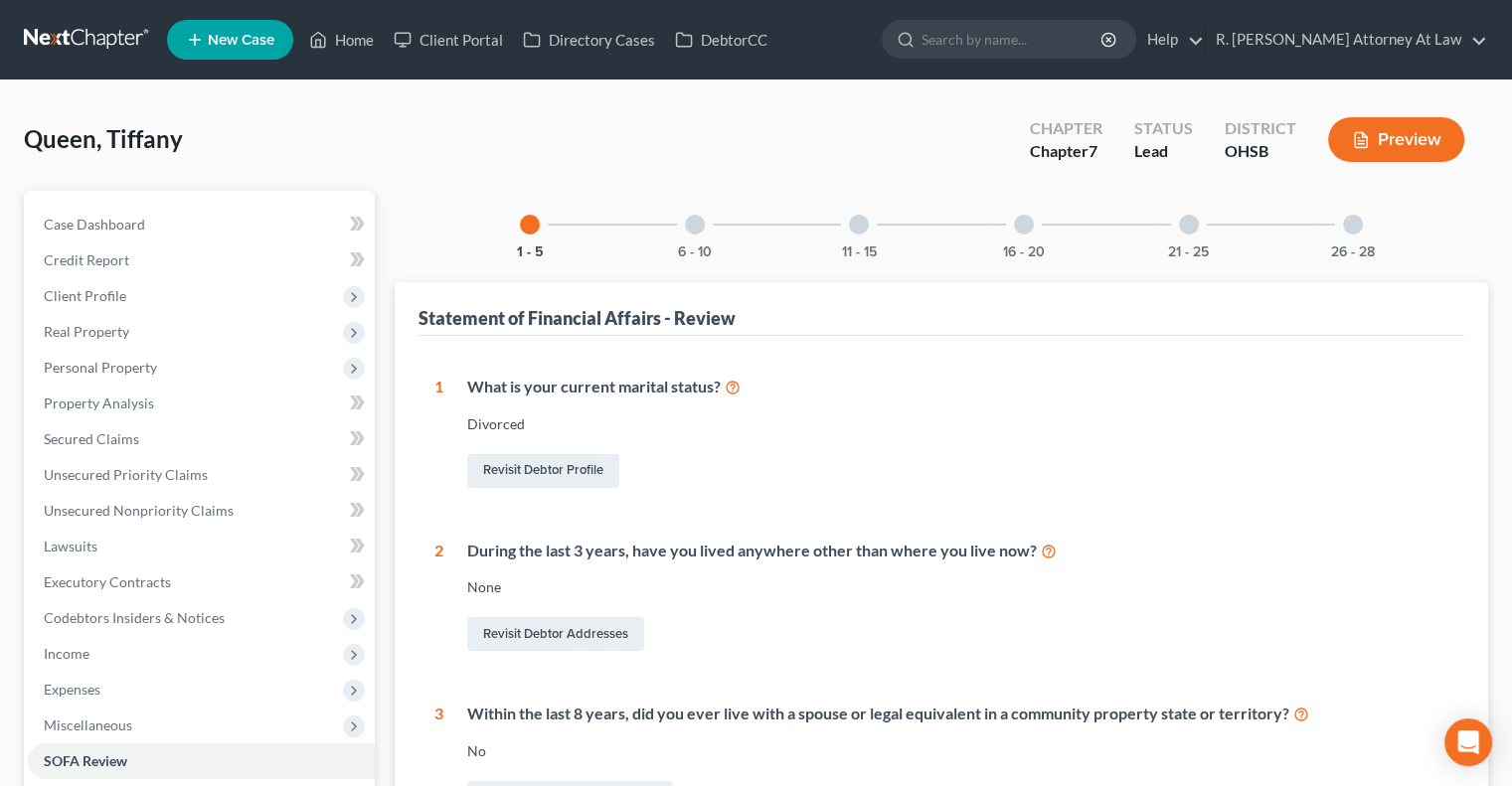
click at [1352, 228] on div at bounding box center [1353, 224] width 20 height 20
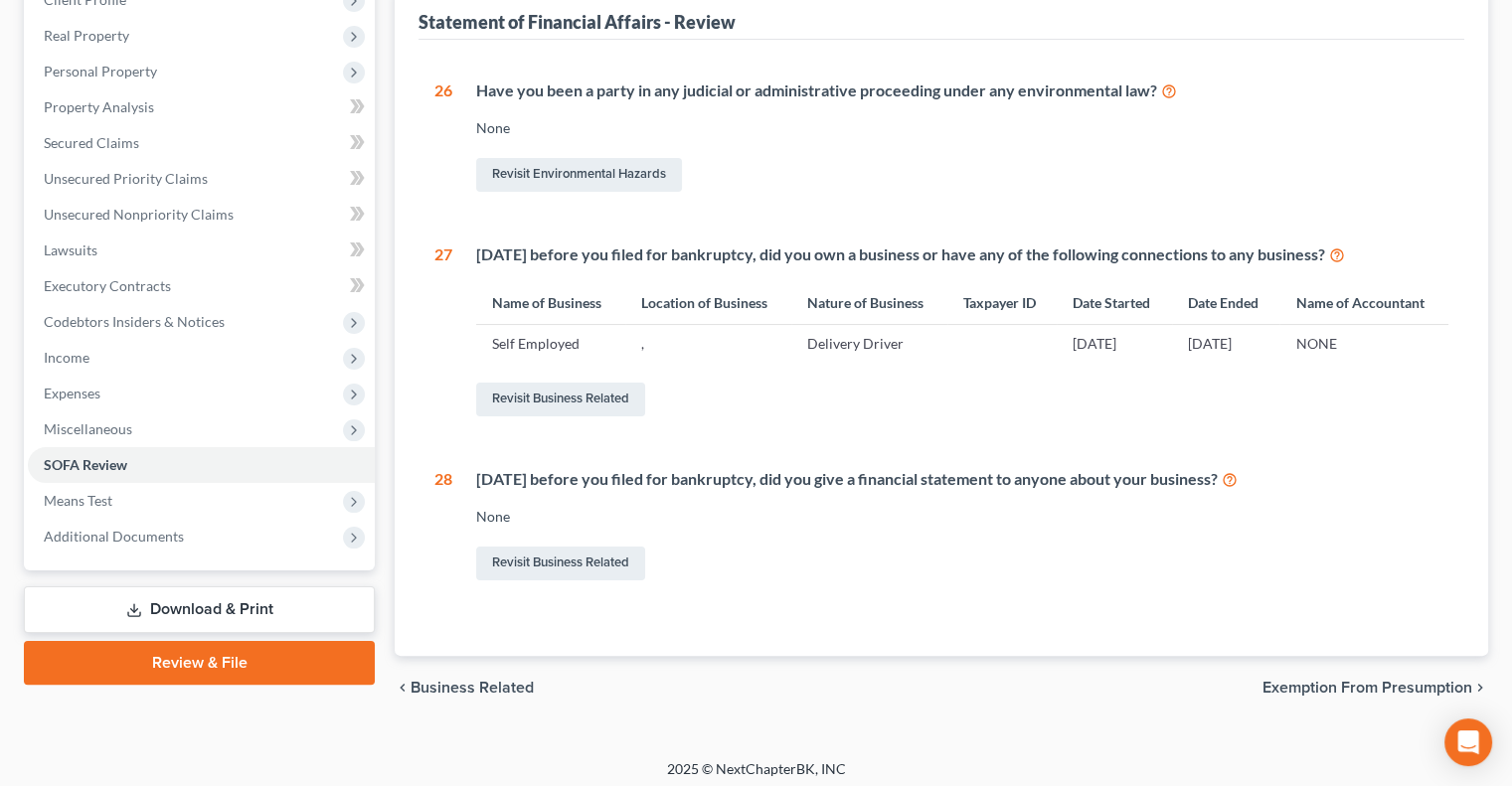
scroll to position [303, 0]
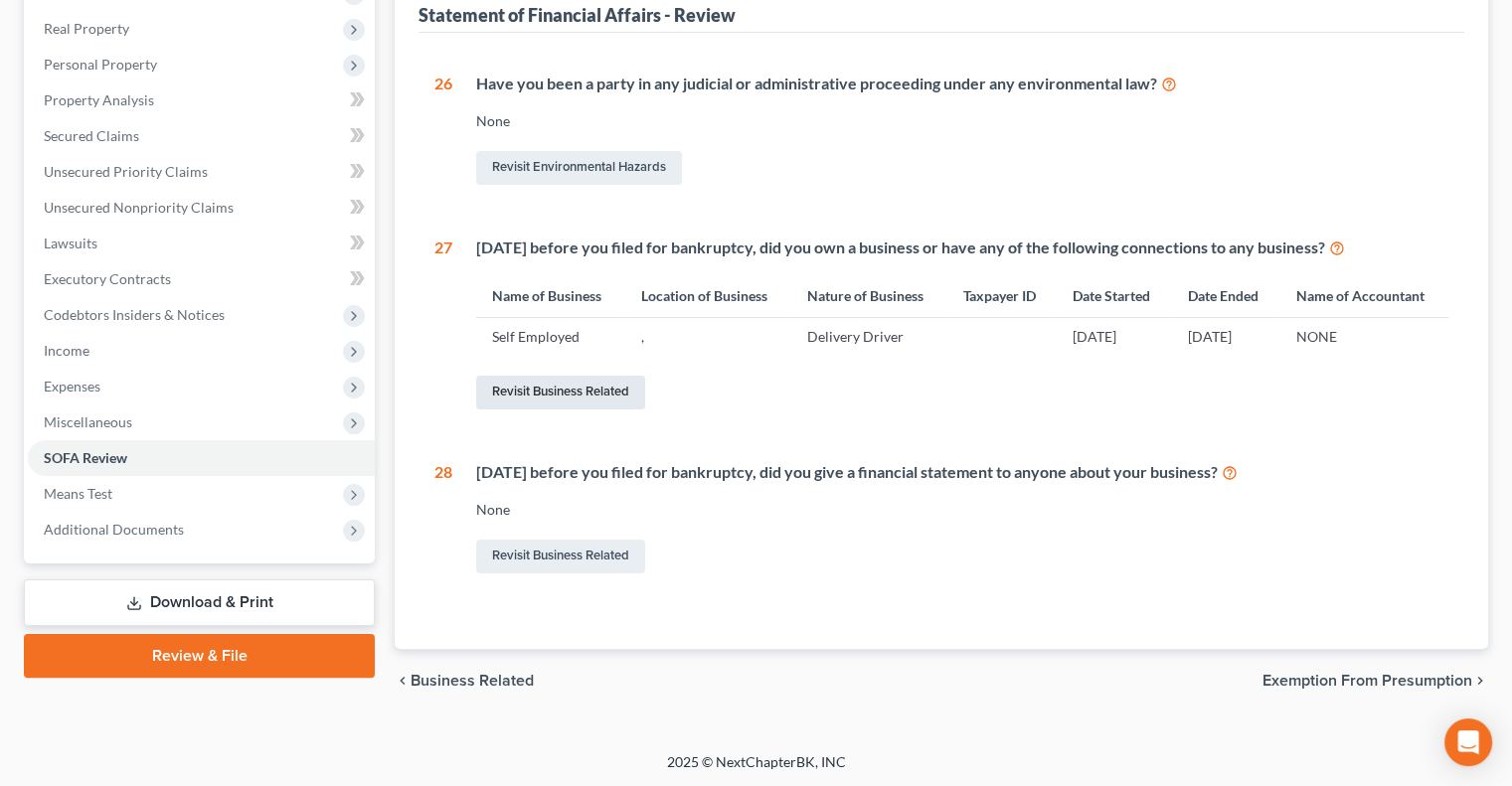
click at [550, 390] on link "Revisit Business Related" at bounding box center [560, 393] width 169 height 34
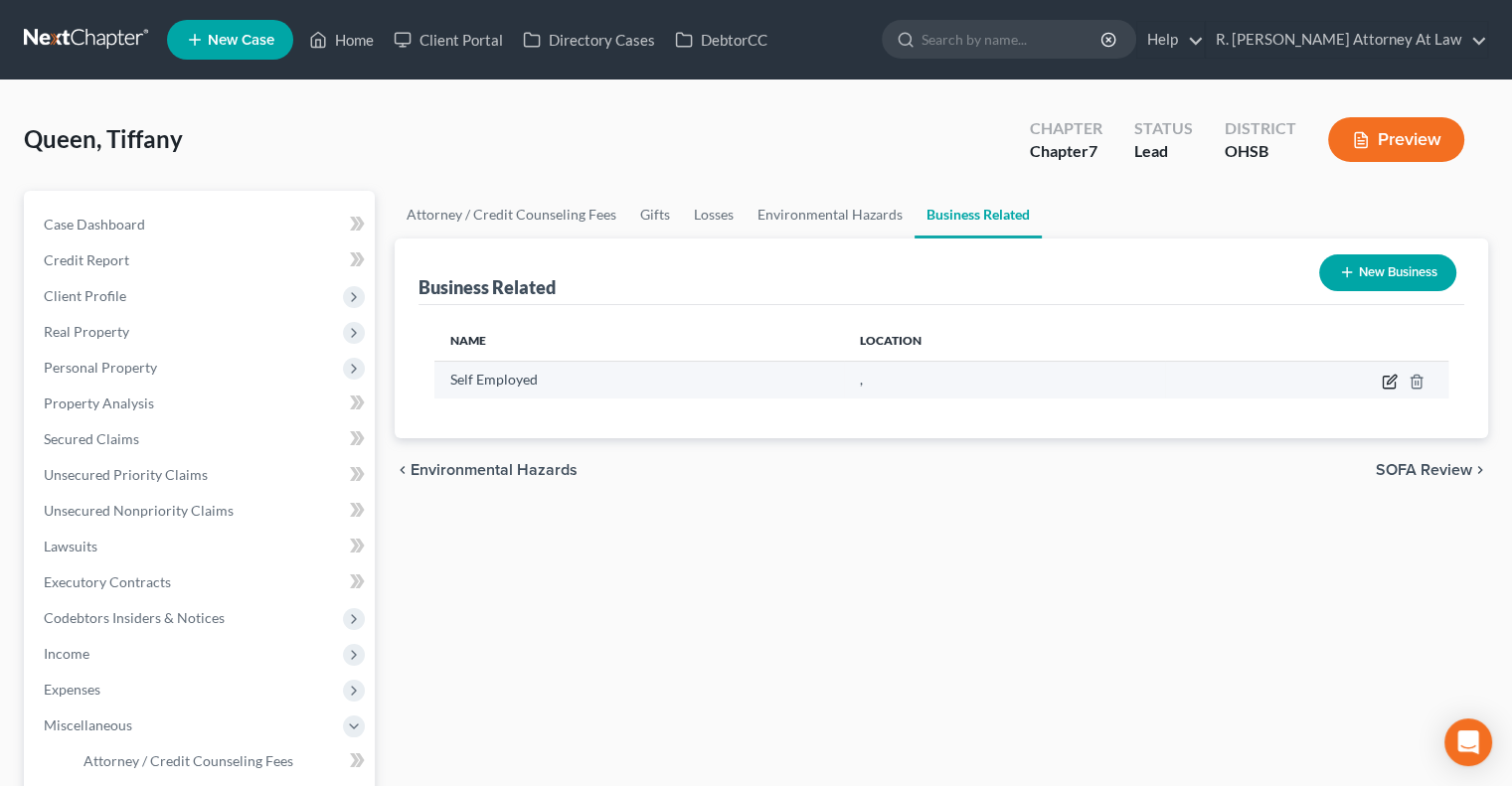
click at [1392, 382] on icon "button" at bounding box center [1390, 382] width 16 height 16
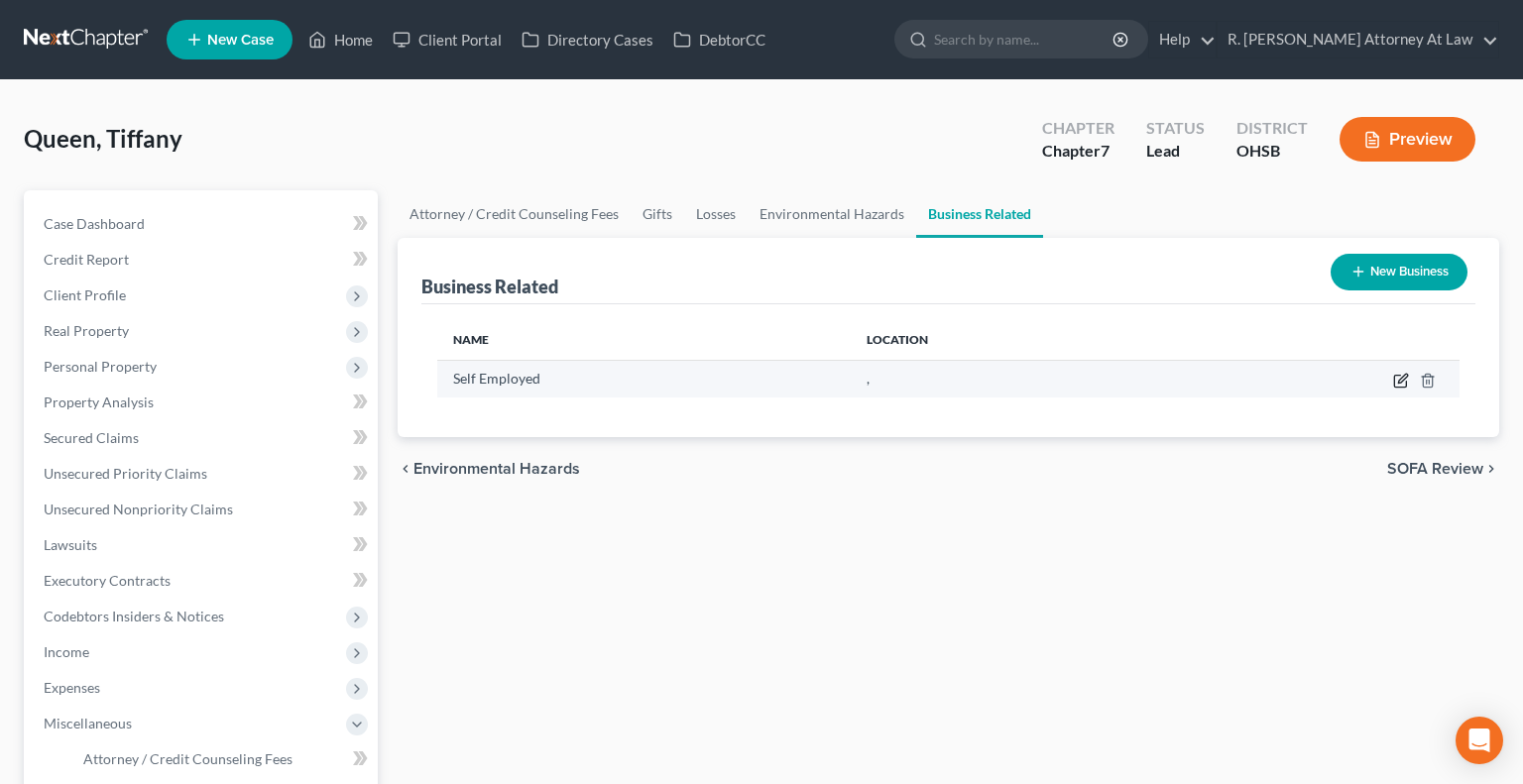
select select "sole_proprietor"
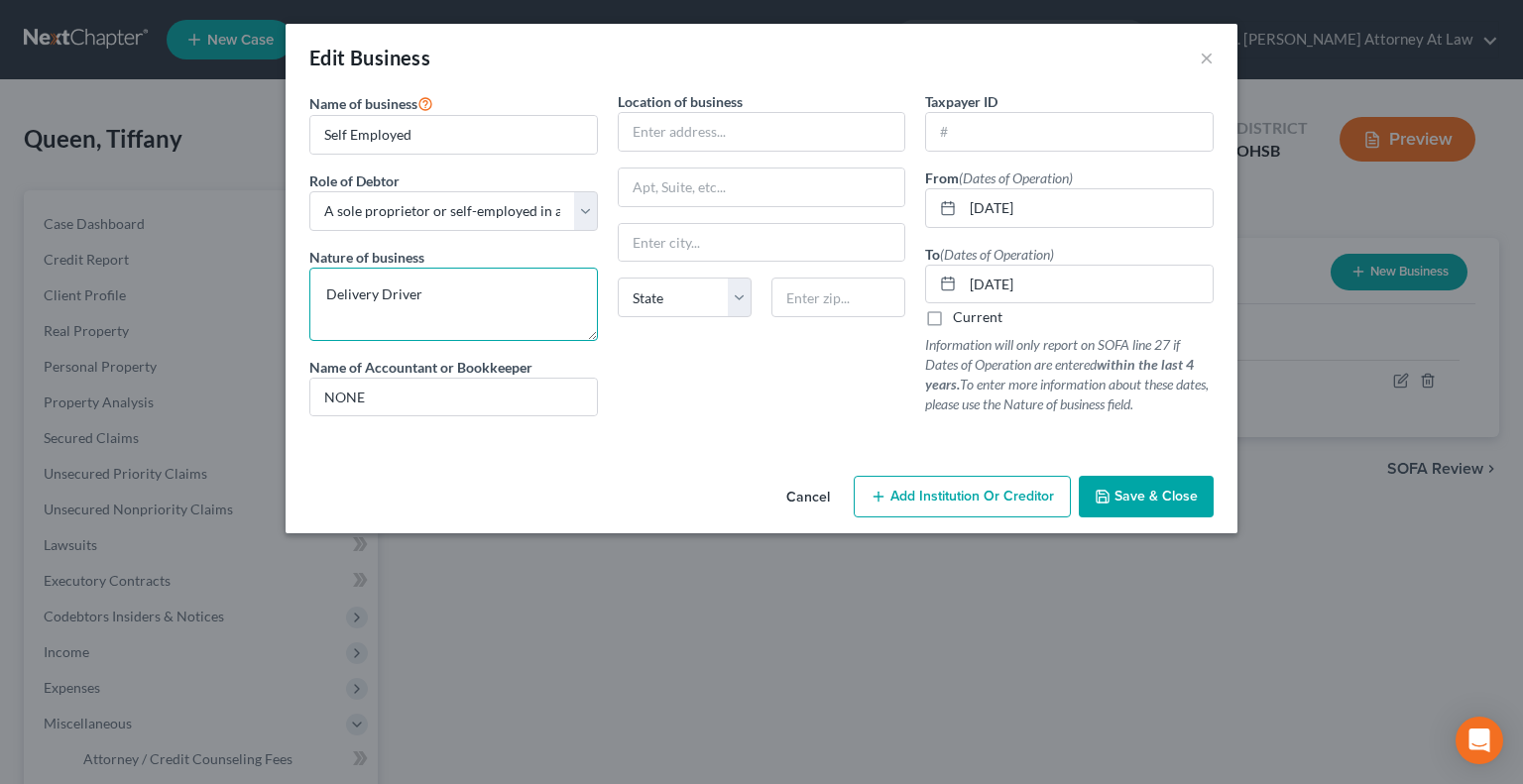
click at [325, 293] on textarea "Delivery Driver" at bounding box center [454, 304] width 289 height 74
type textarea "Doordash Delivery Driver"
click at [1119, 497] on span "Save & Close" at bounding box center [1157, 495] width 84 height 17
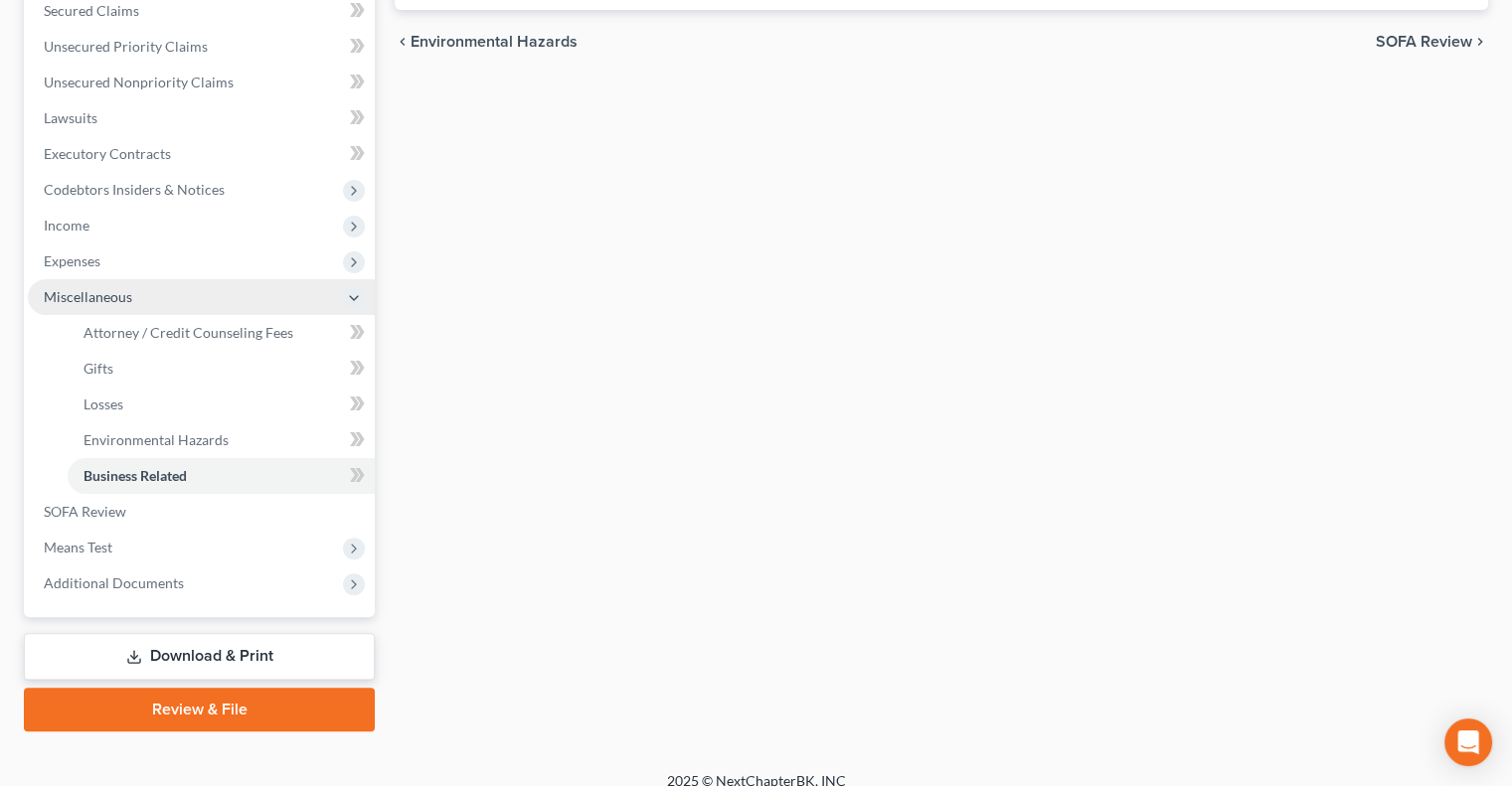
scroll to position [447, 0]
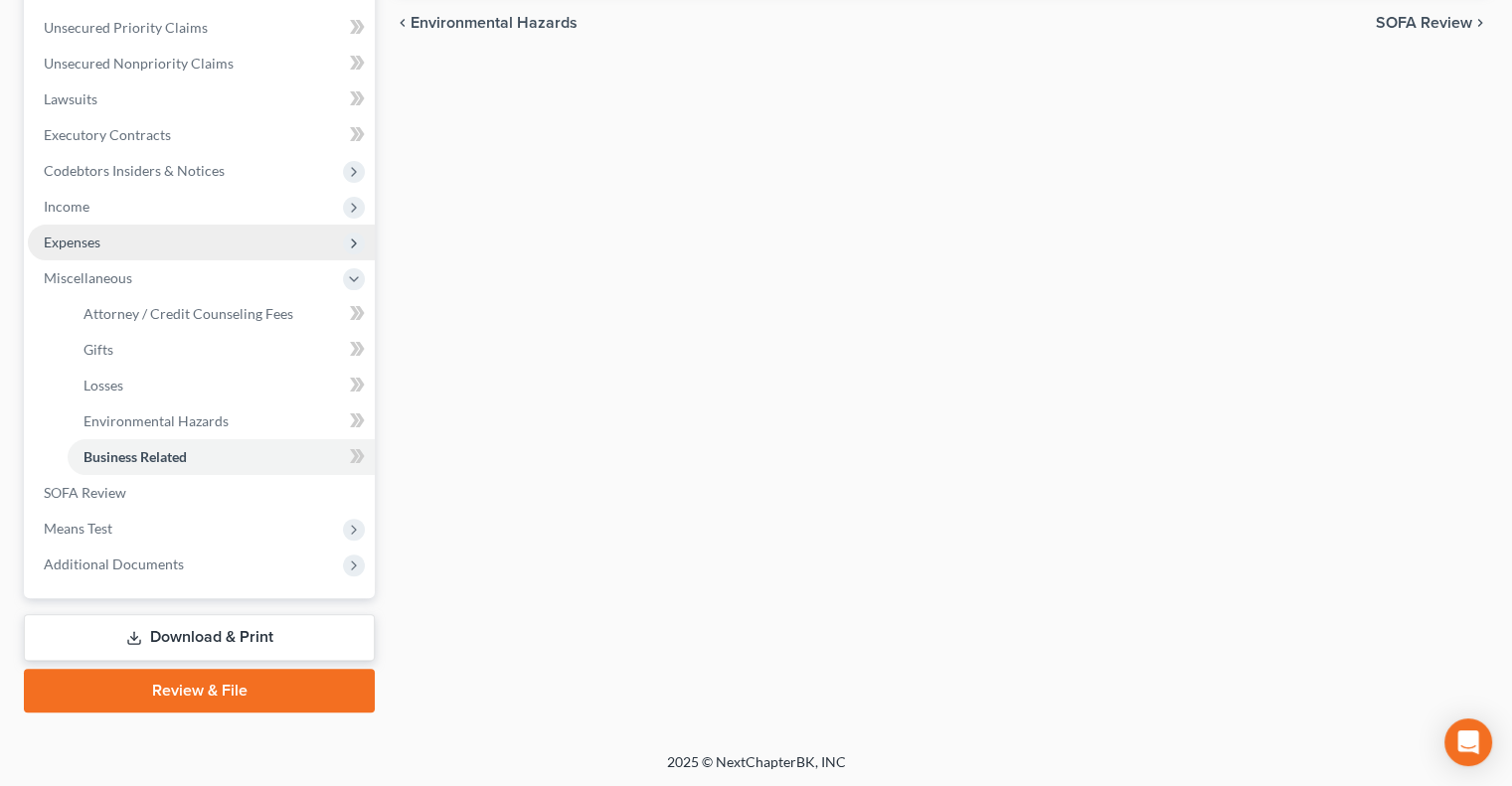
click at [67, 231] on span "Expenses" at bounding box center [202, 242] width 347 height 36
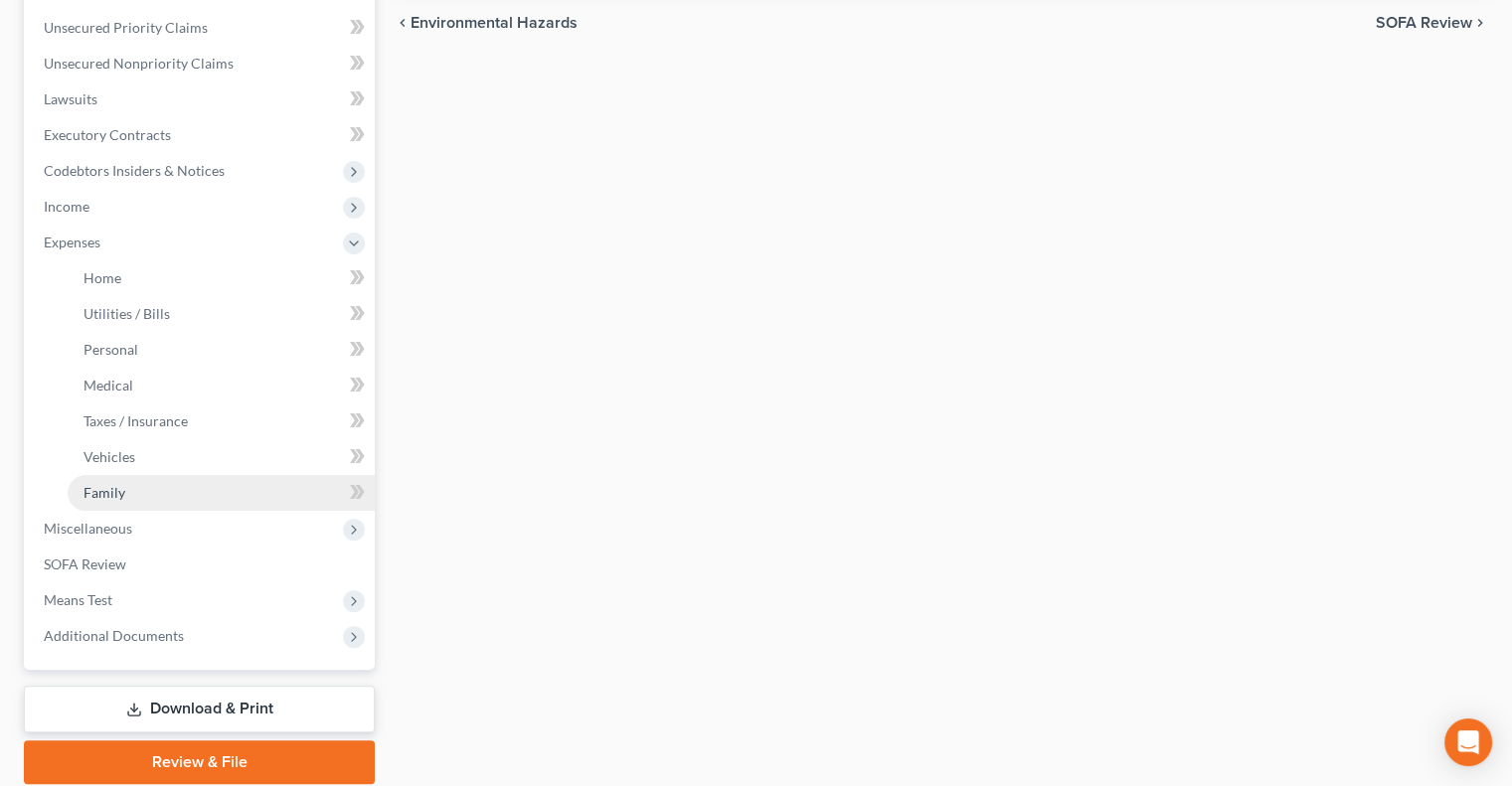
click at [88, 492] on span "Family" at bounding box center [105, 492] width 42 height 17
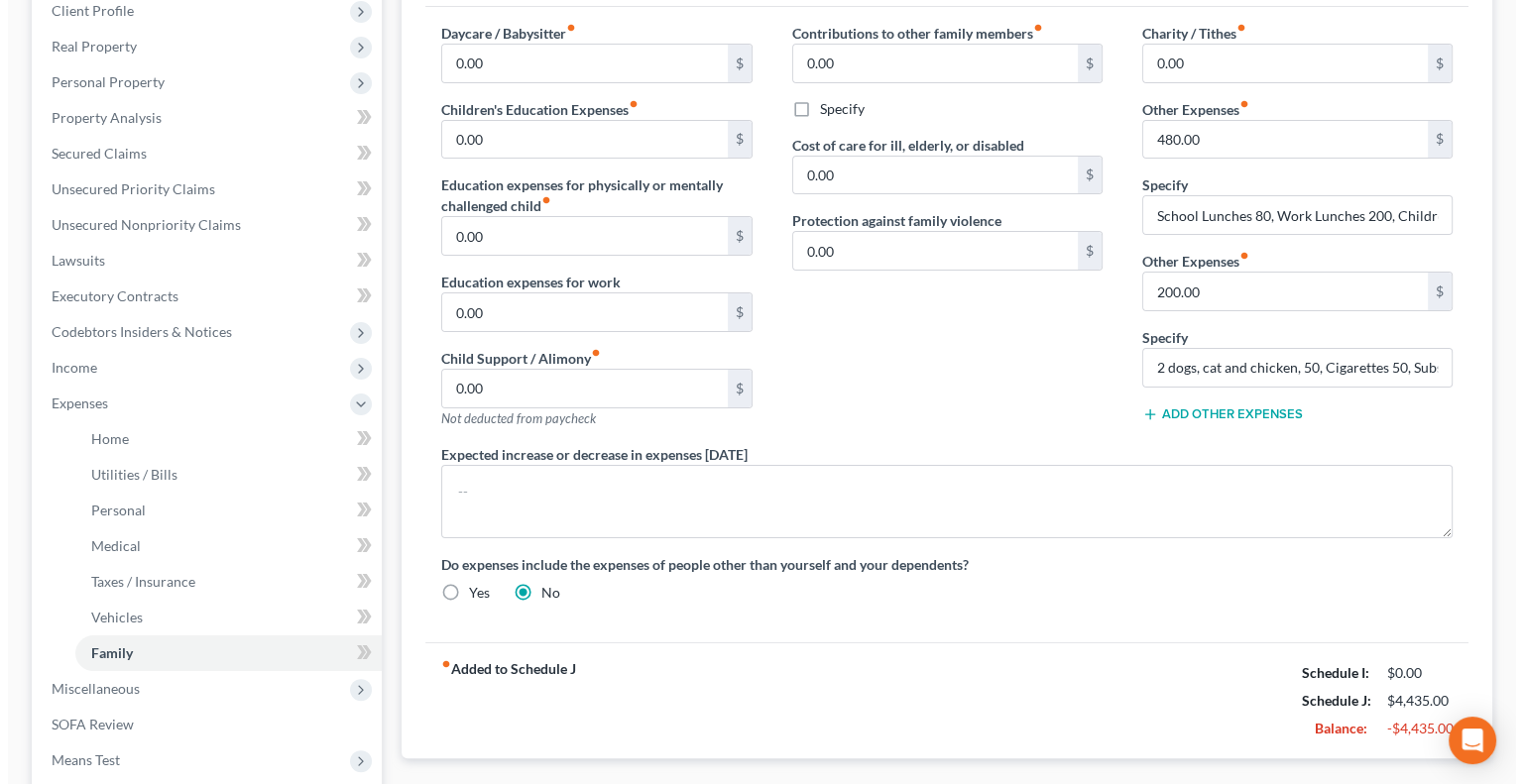
scroll to position [297, 0]
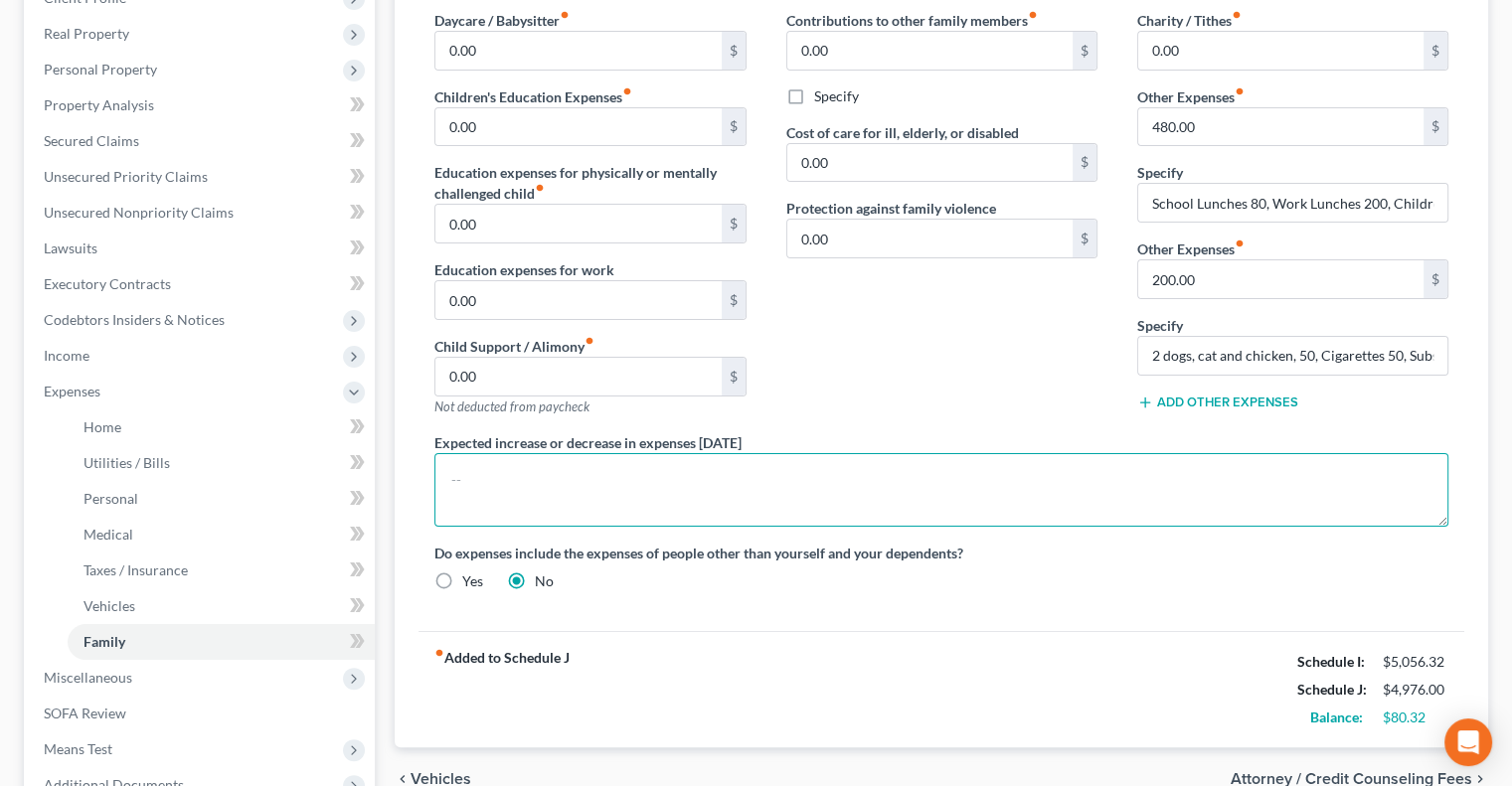
click at [521, 489] on textarea at bounding box center [941, 490] width 1014 height 74
type textarea "Debtor receives non court ordered child support which is subject to mutual adju…"
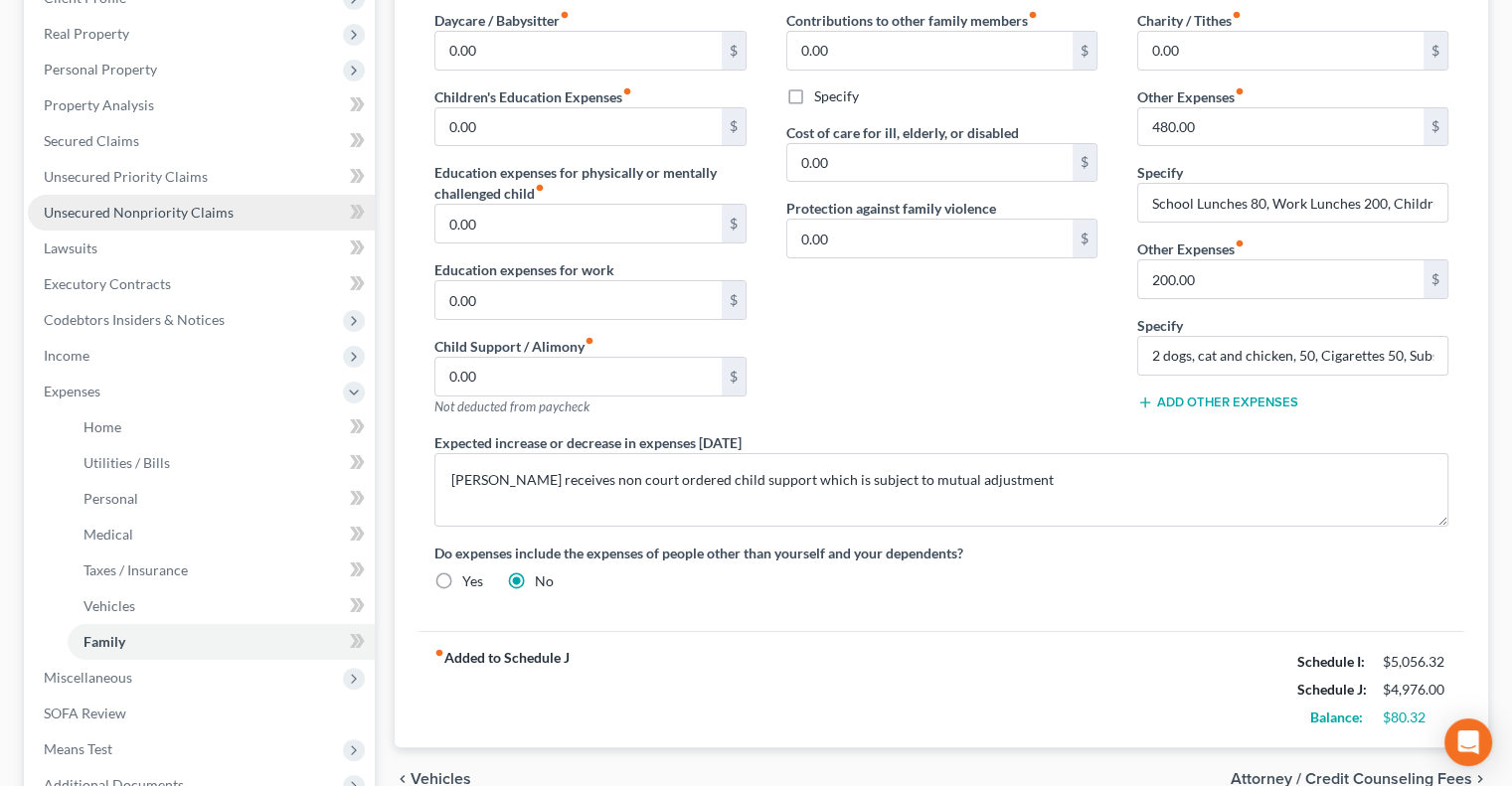
click at [112, 201] on link "Unsecured Nonpriority Claims" at bounding box center [202, 212] width 347 height 36
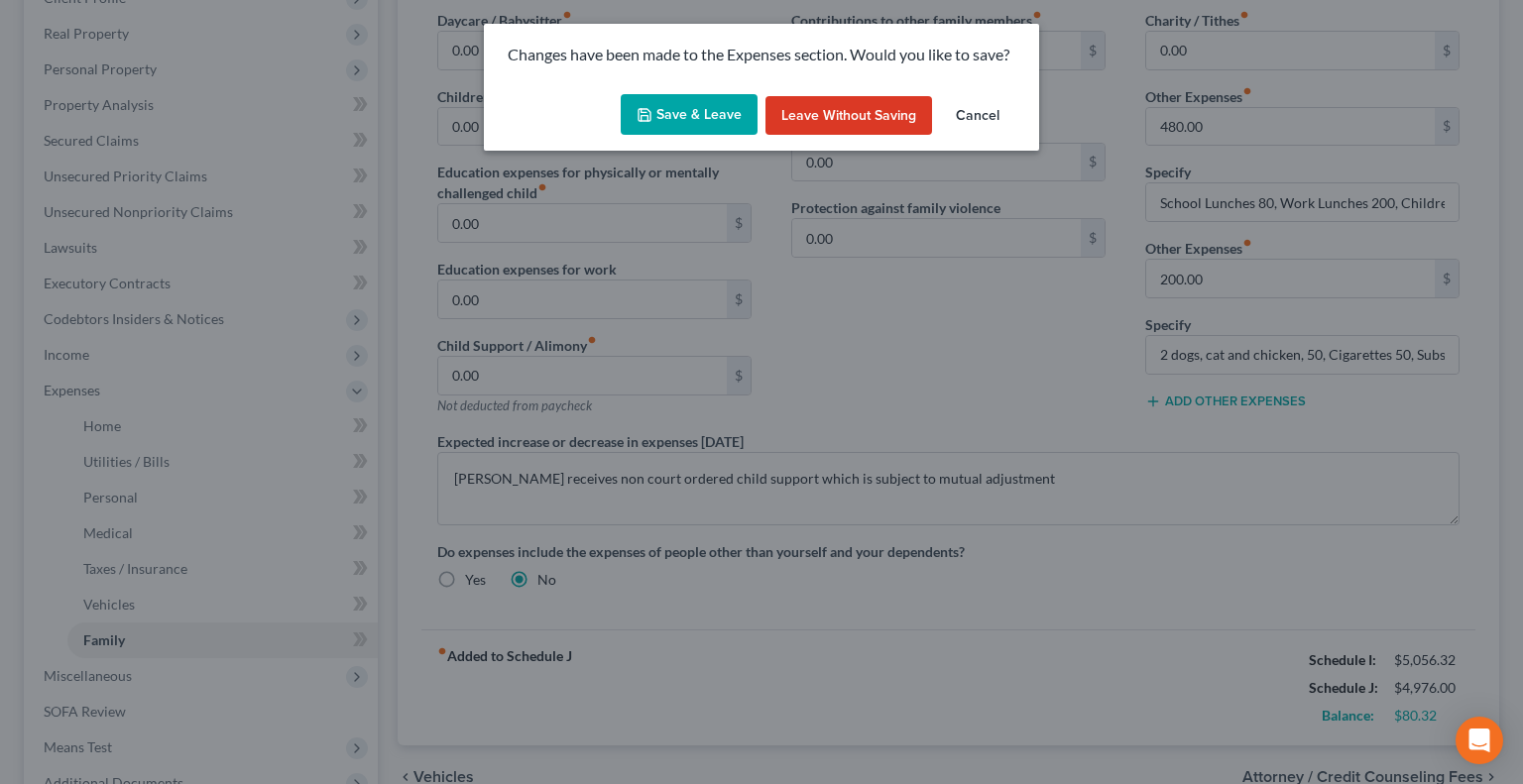
click at [720, 112] on button "Save & Leave" at bounding box center [689, 115] width 136 height 42
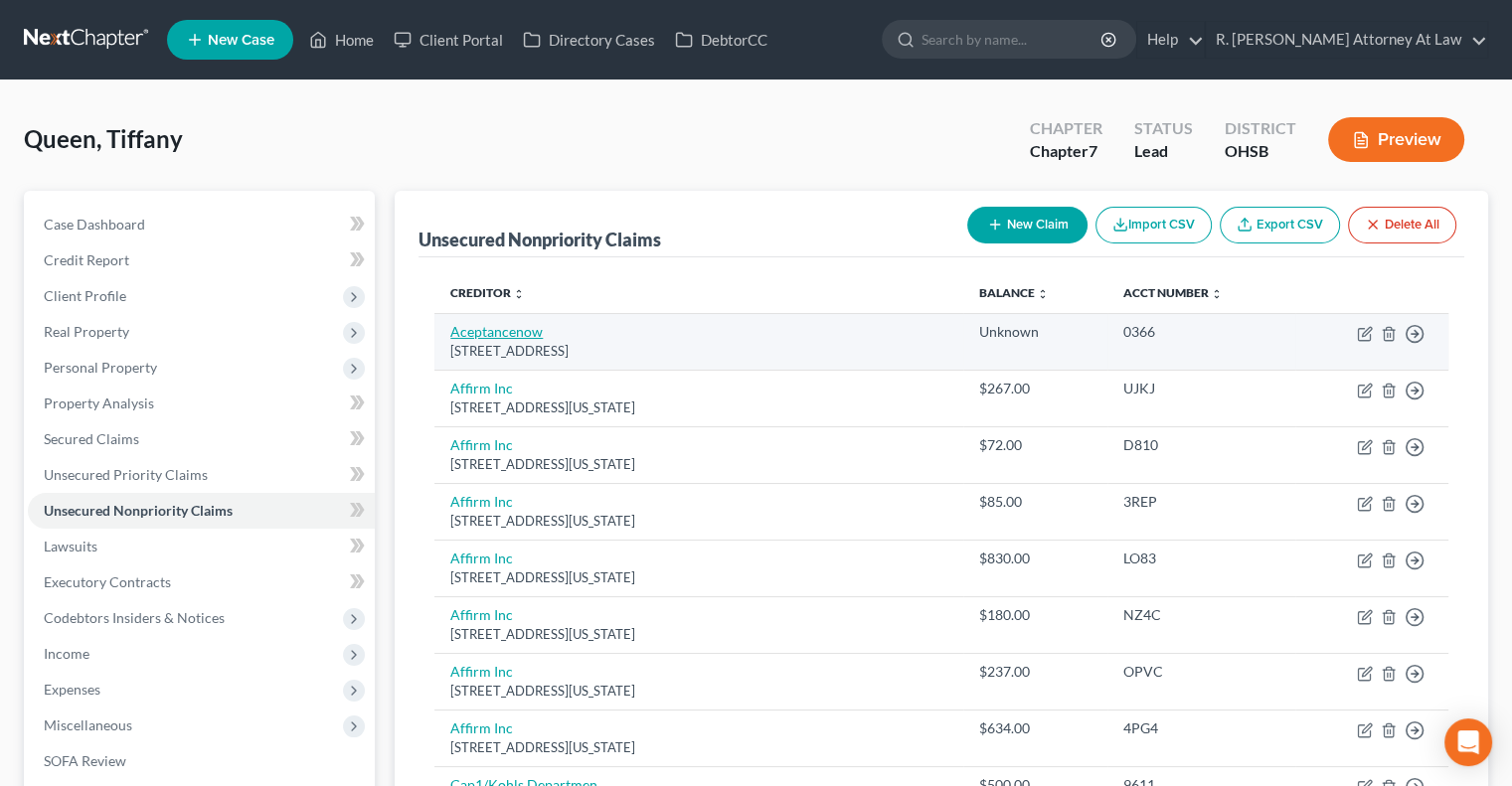
click at [516, 330] on link "Aceptancenow" at bounding box center [496, 331] width 93 height 17
select select "45"
select select "10"
select select "0"
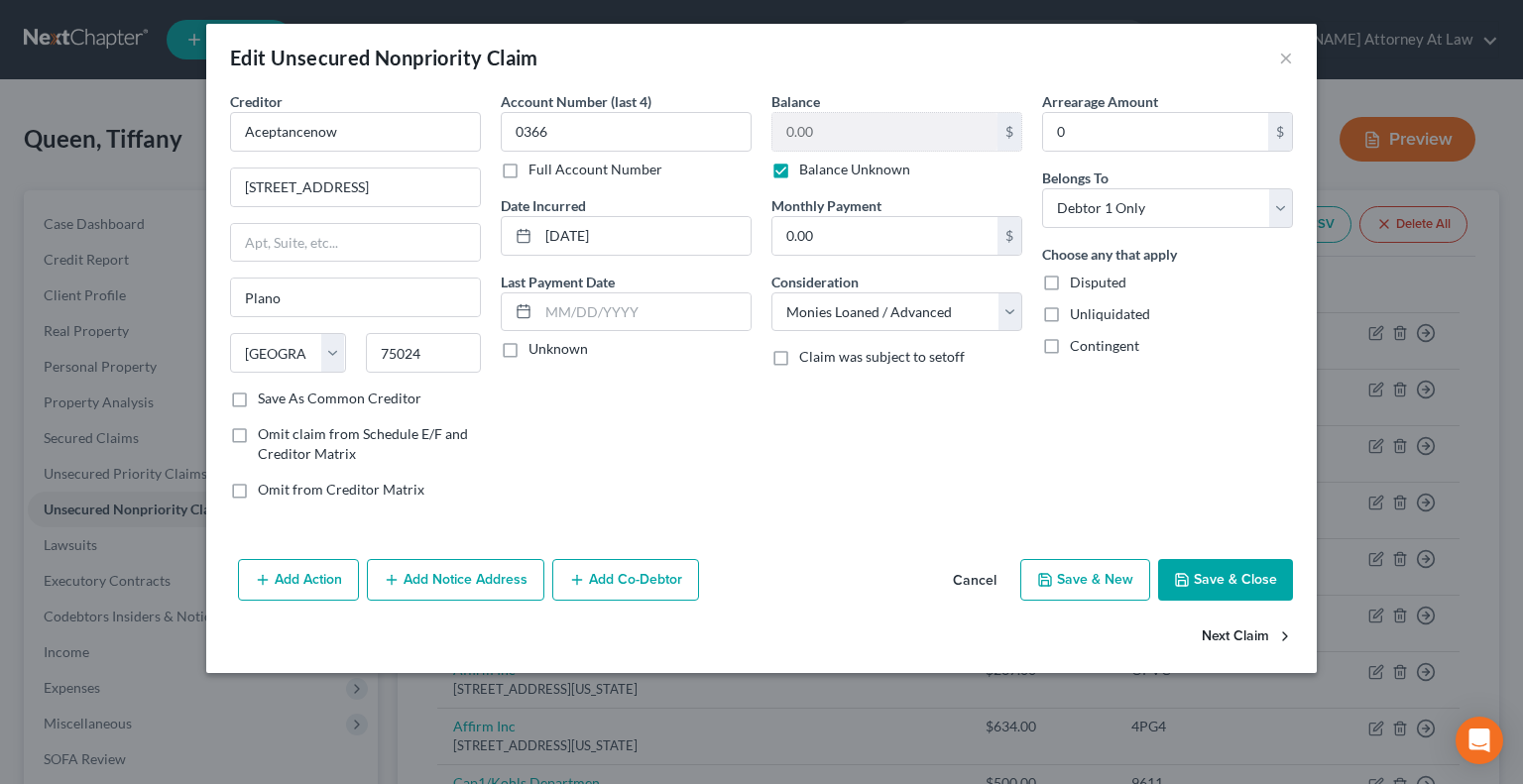
click at [1227, 632] on button "Next Claim" at bounding box center [1247, 638] width 92 height 42
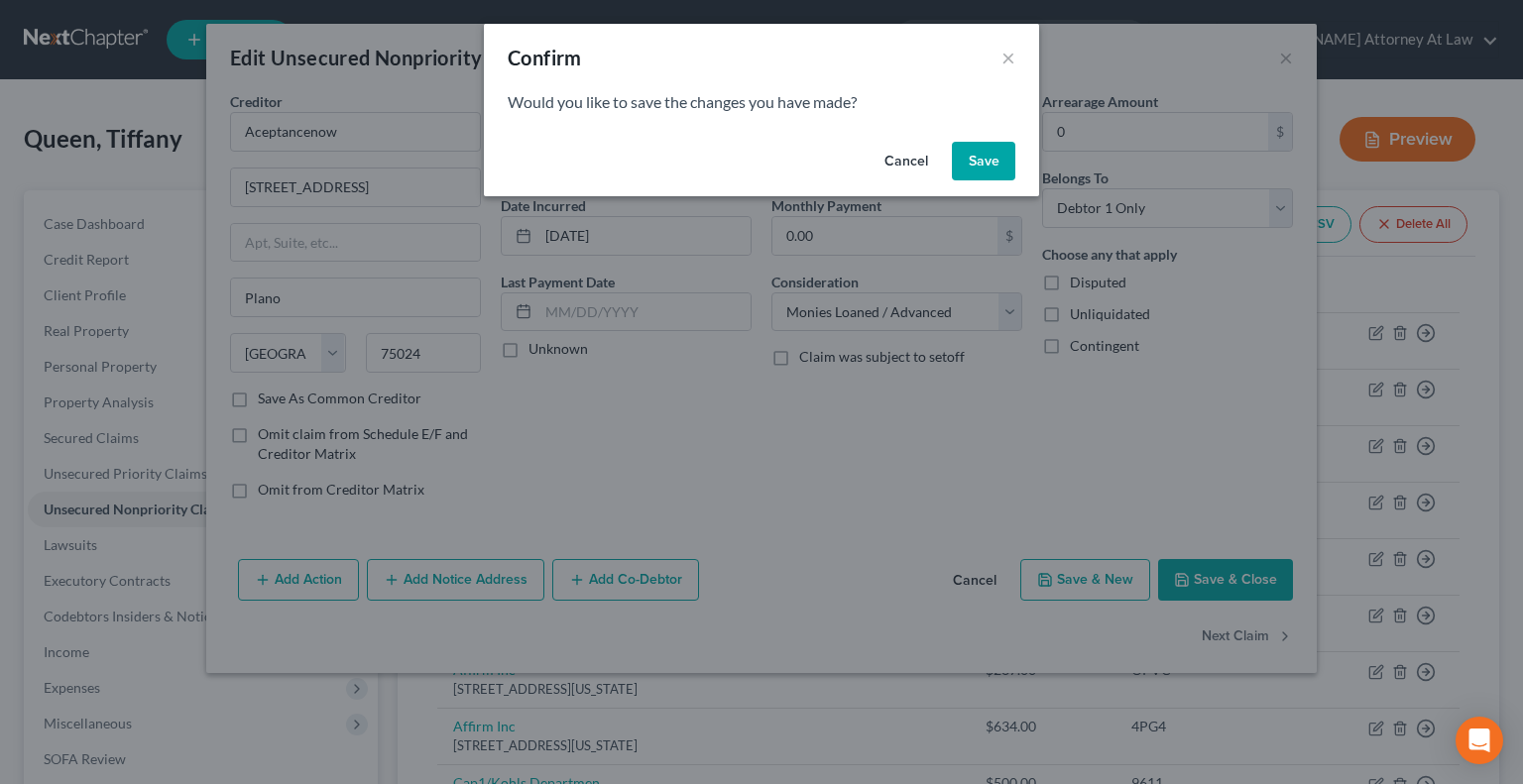
click at [991, 162] on button "Save" at bounding box center [983, 161] width 64 height 40
select select "4"
select select "0"
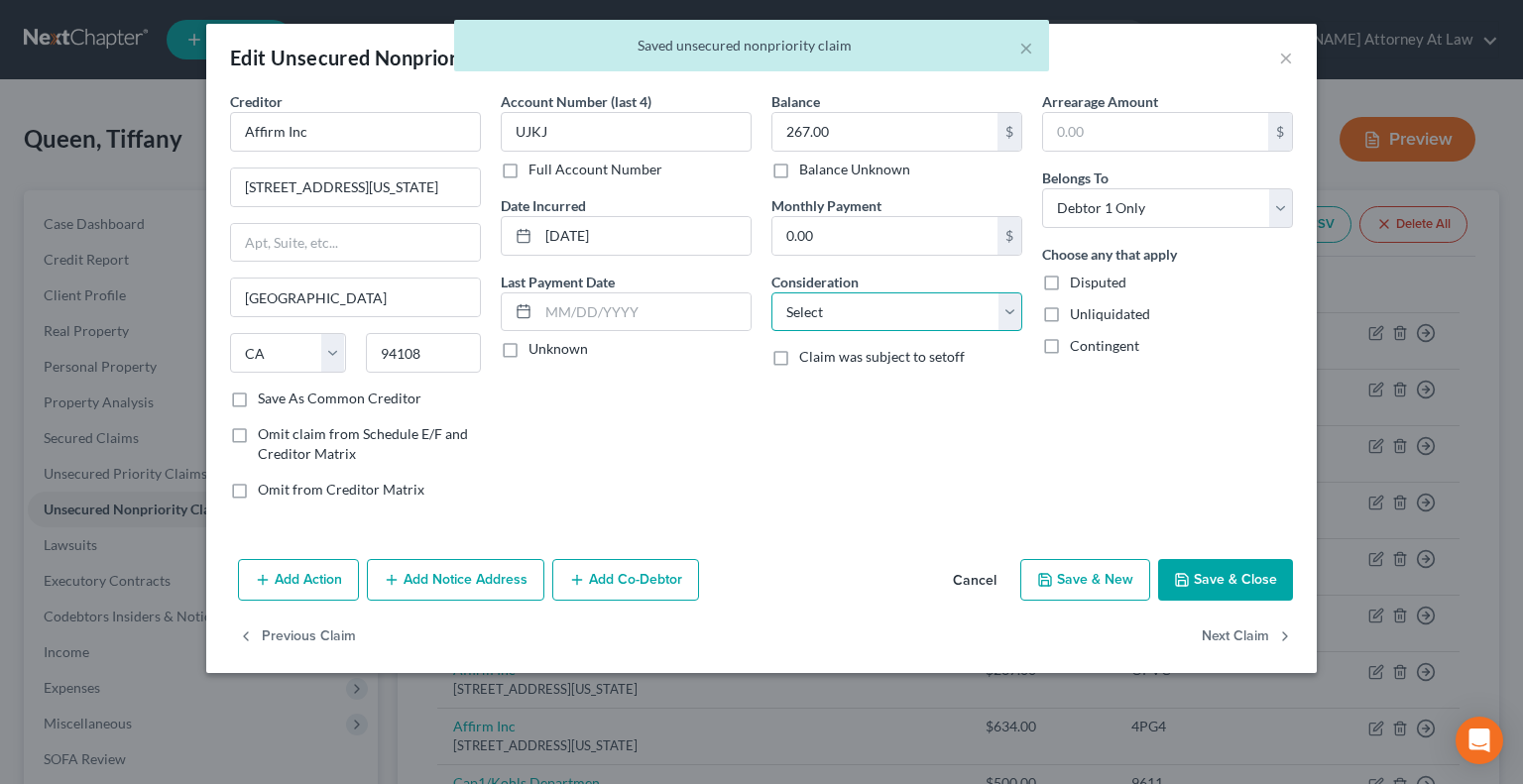
click at [817, 301] on select "Select Cable / Satellite Services Collection Agency Credit Card Debt Debt Couns…" at bounding box center [897, 312] width 251 height 40
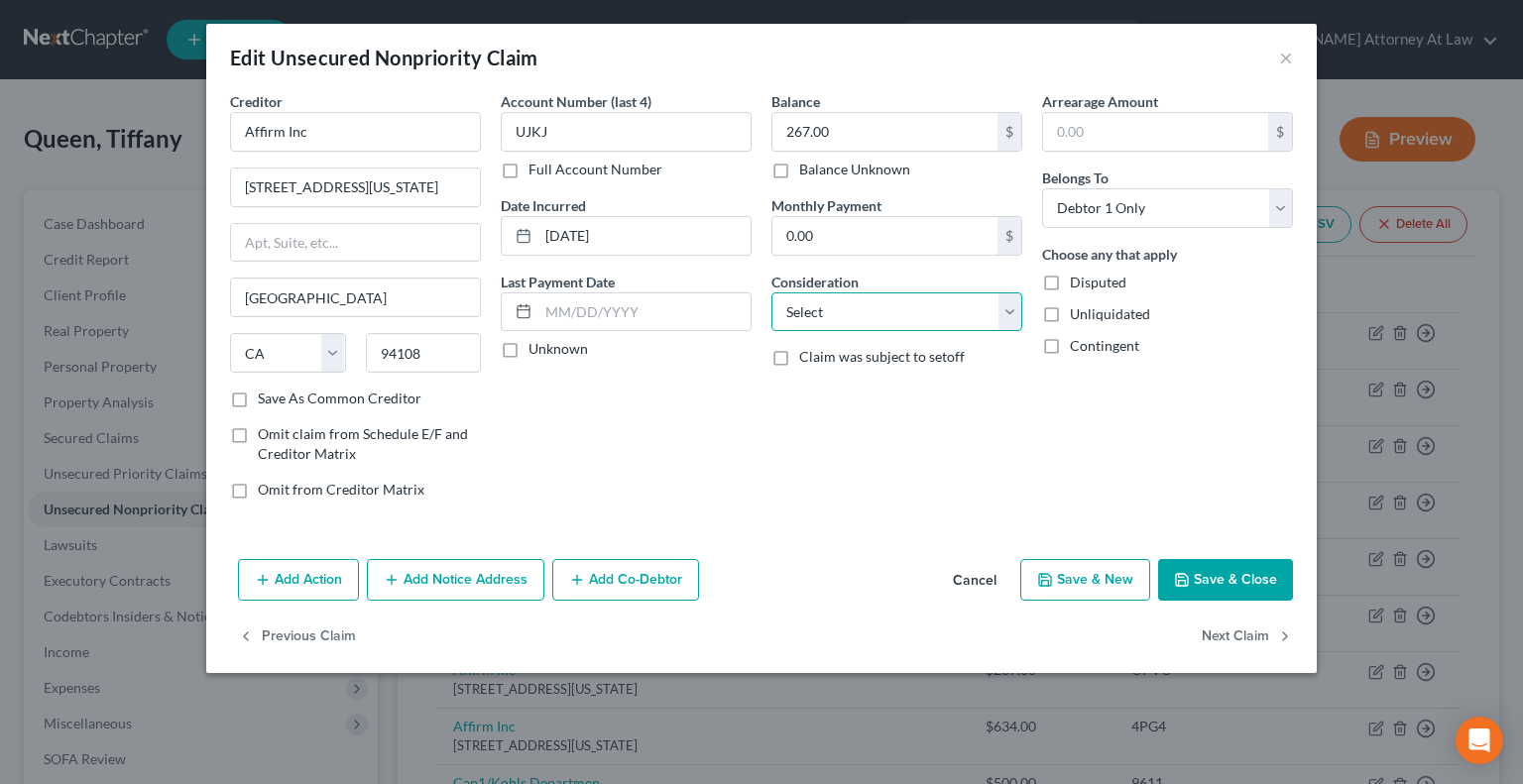
select select "10"
click at [771, 293] on select "Select Cable / Satellite Services Collection Agency Credit Card Debt Debt Couns…" at bounding box center [897, 312] width 251 height 40
click at [1206, 630] on button "Next Claim" at bounding box center [1247, 638] width 92 height 42
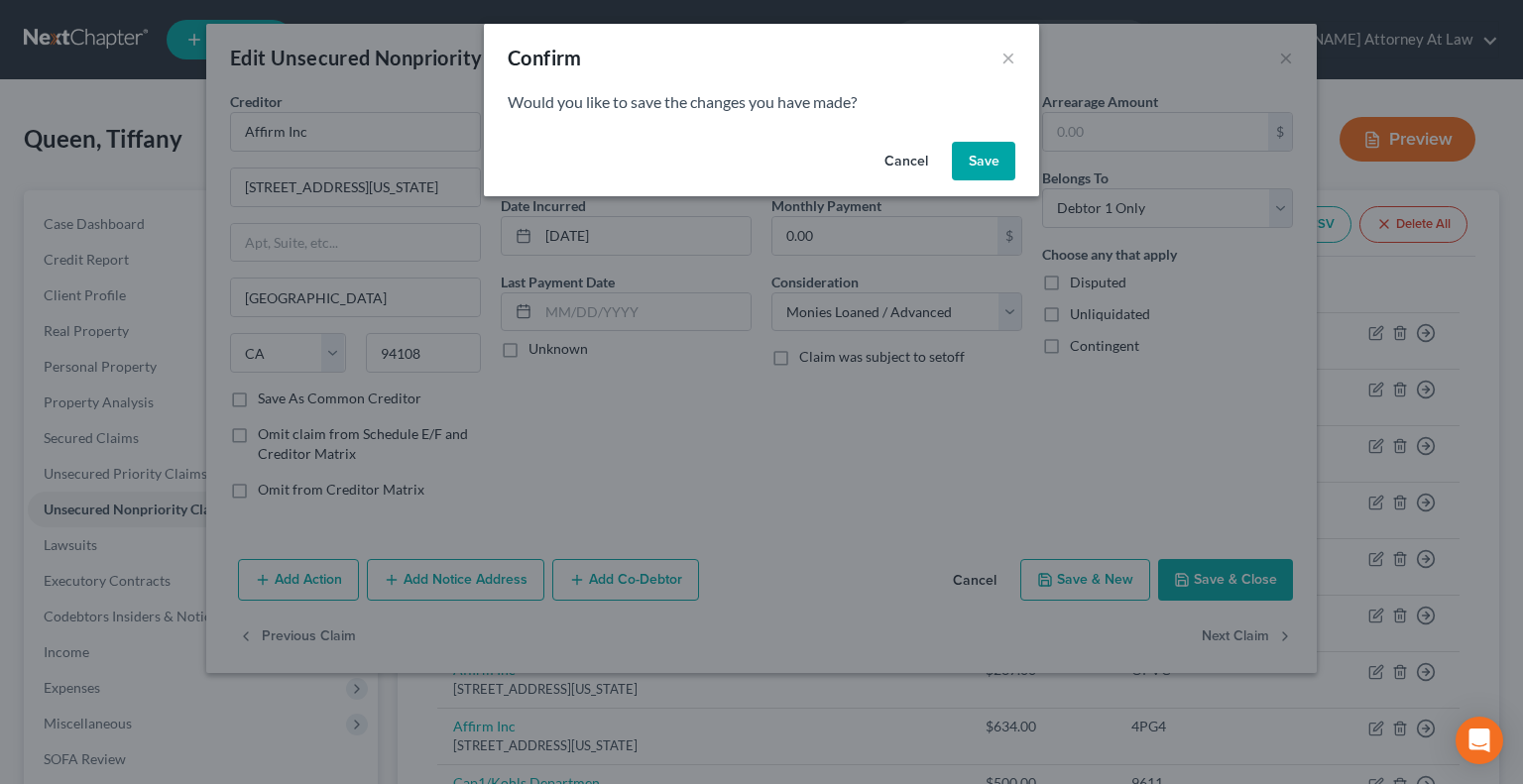
click at [979, 160] on button "Save" at bounding box center [983, 161] width 64 height 40
select select "4"
select select "0"
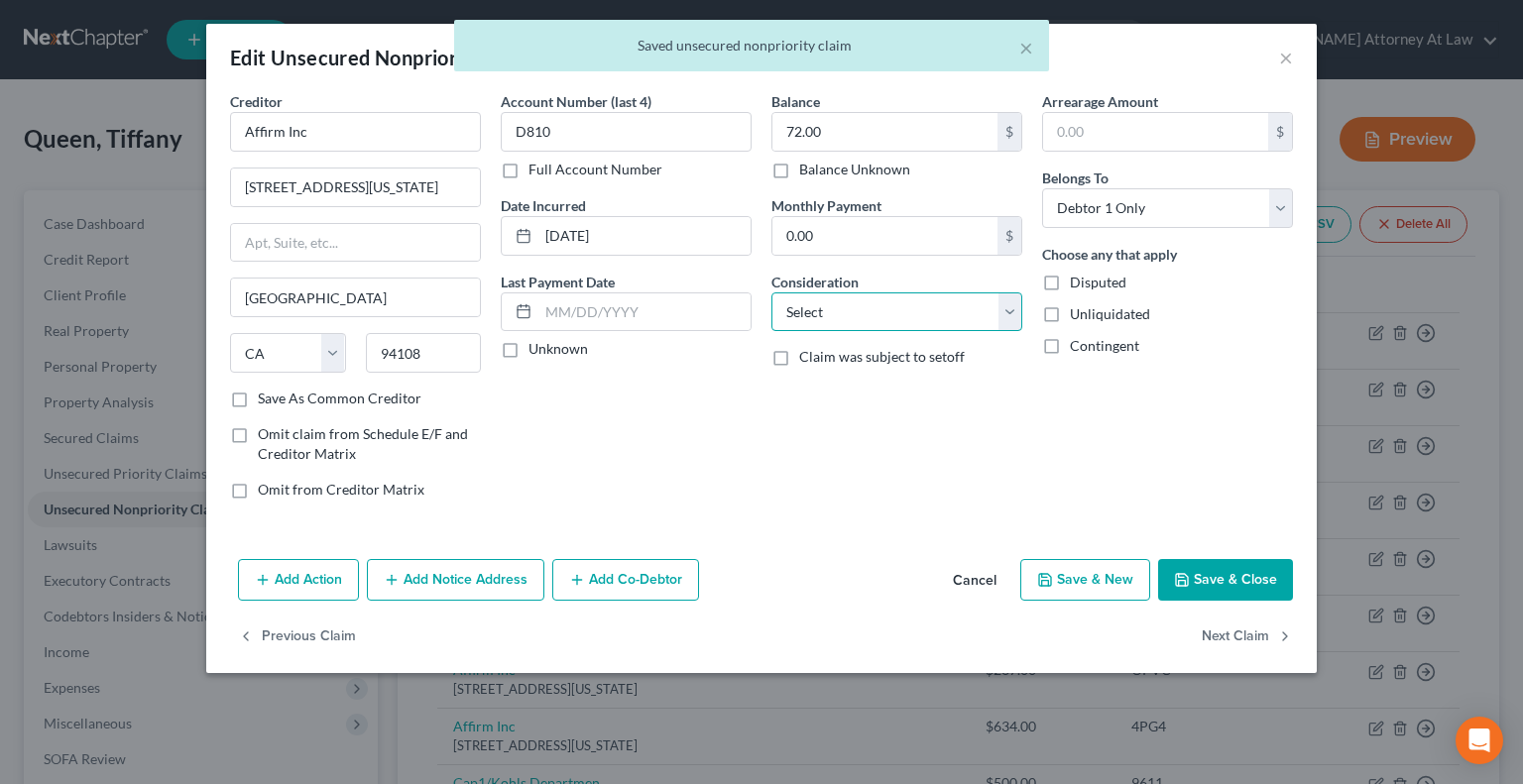
click at [839, 311] on select "Select Cable / Satellite Services Collection Agency Credit Card Debt Debt Couns…" at bounding box center [897, 312] width 251 height 40
select select "10"
click at [771, 293] on select "Select Cable / Satellite Services Collection Agency Credit Card Debt Debt Couns…" at bounding box center [897, 312] width 251 height 40
click at [1225, 629] on button "Next Claim" at bounding box center [1247, 638] width 92 height 42
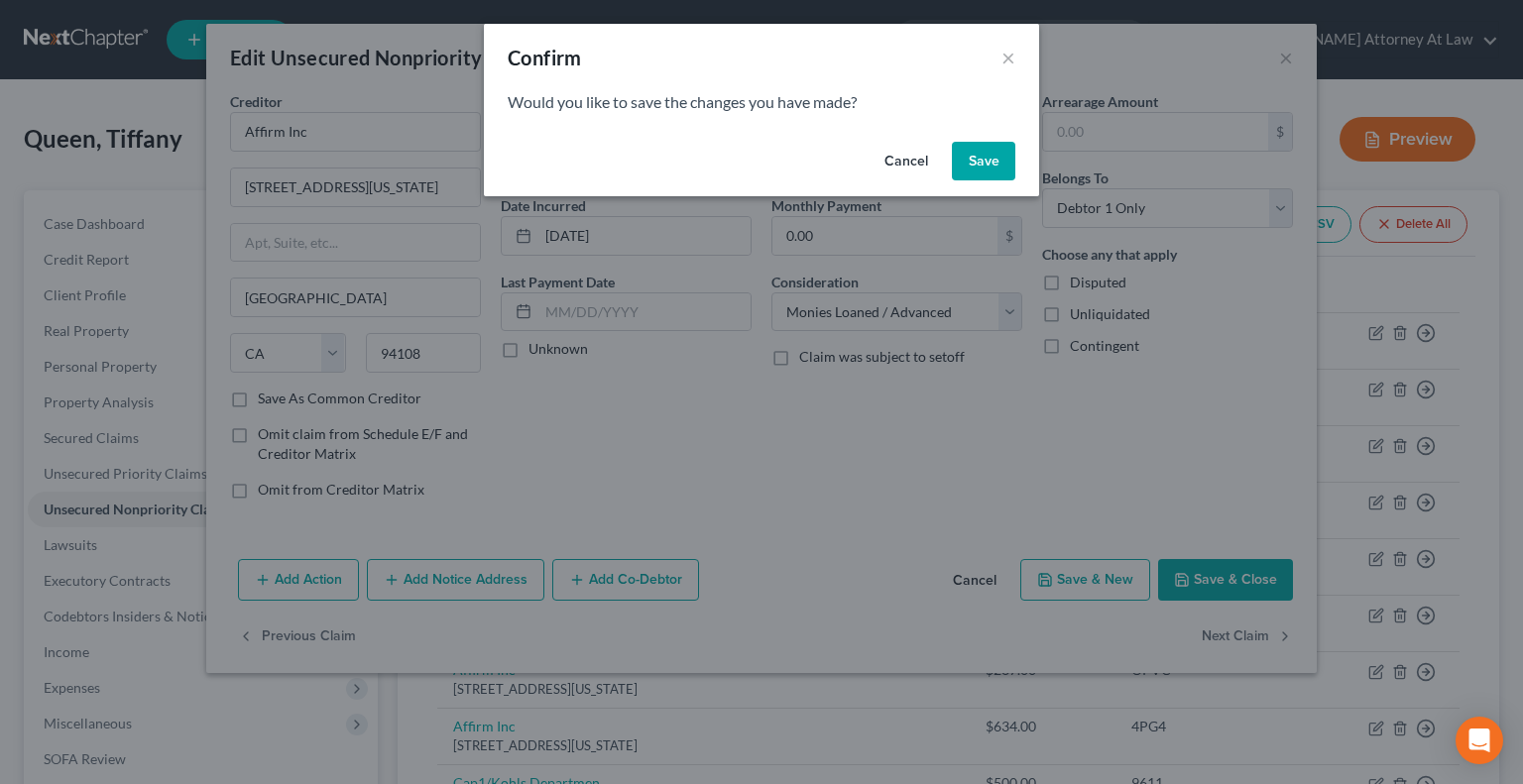
click at [976, 150] on button "Save" at bounding box center [983, 161] width 64 height 40
select select "4"
select select "0"
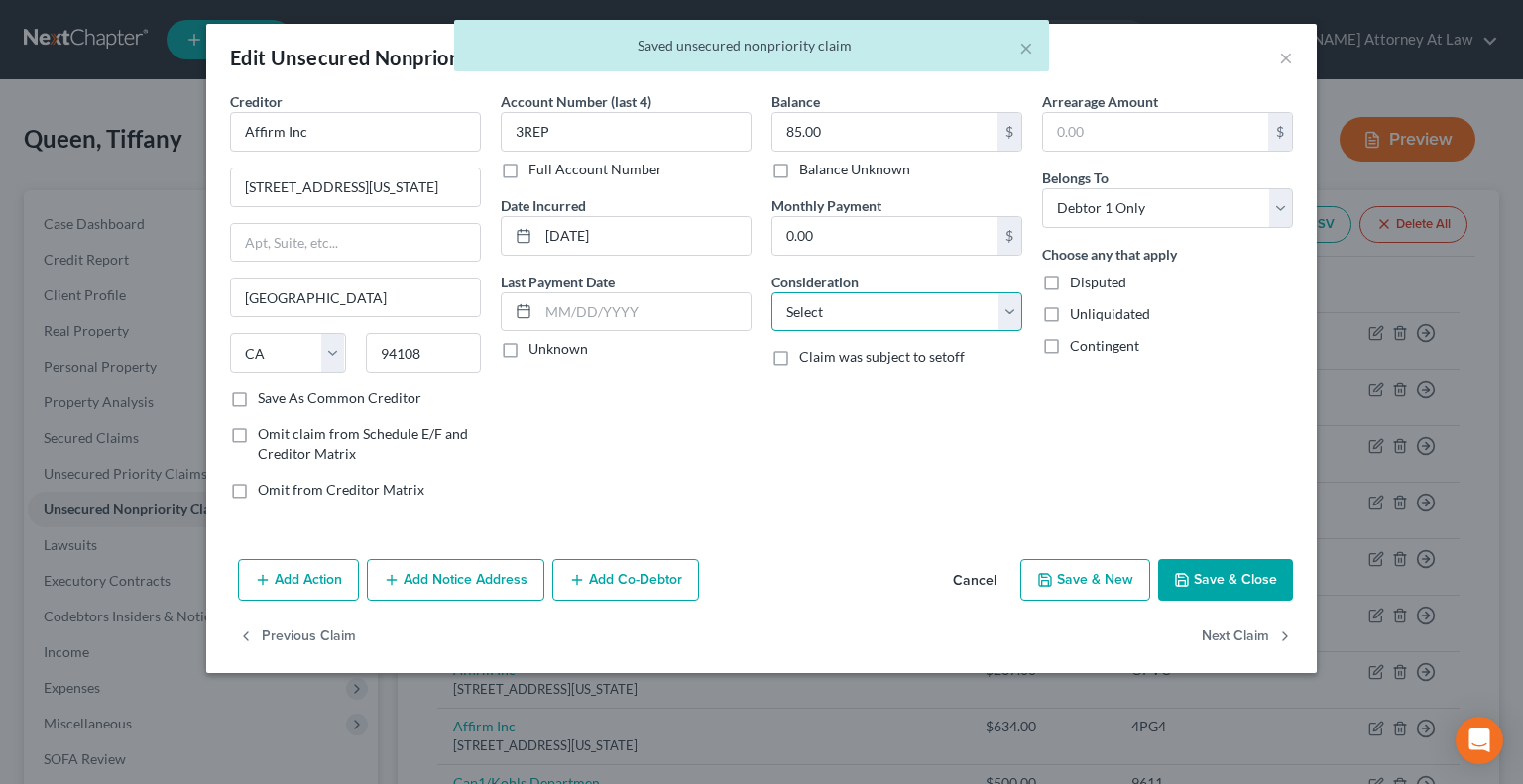
click at [825, 315] on select "Select Cable / Satellite Services Collection Agency Credit Card Debt Debt Couns…" at bounding box center [897, 312] width 251 height 40
select select "10"
click at [771, 293] on select "Select Cable / Satellite Services Collection Agency Credit Card Debt Debt Couns…" at bounding box center [897, 312] width 251 height 40
click at [1231, 630] on button "Next Claim" at bounding box center [1247, 638] width 92 height 42
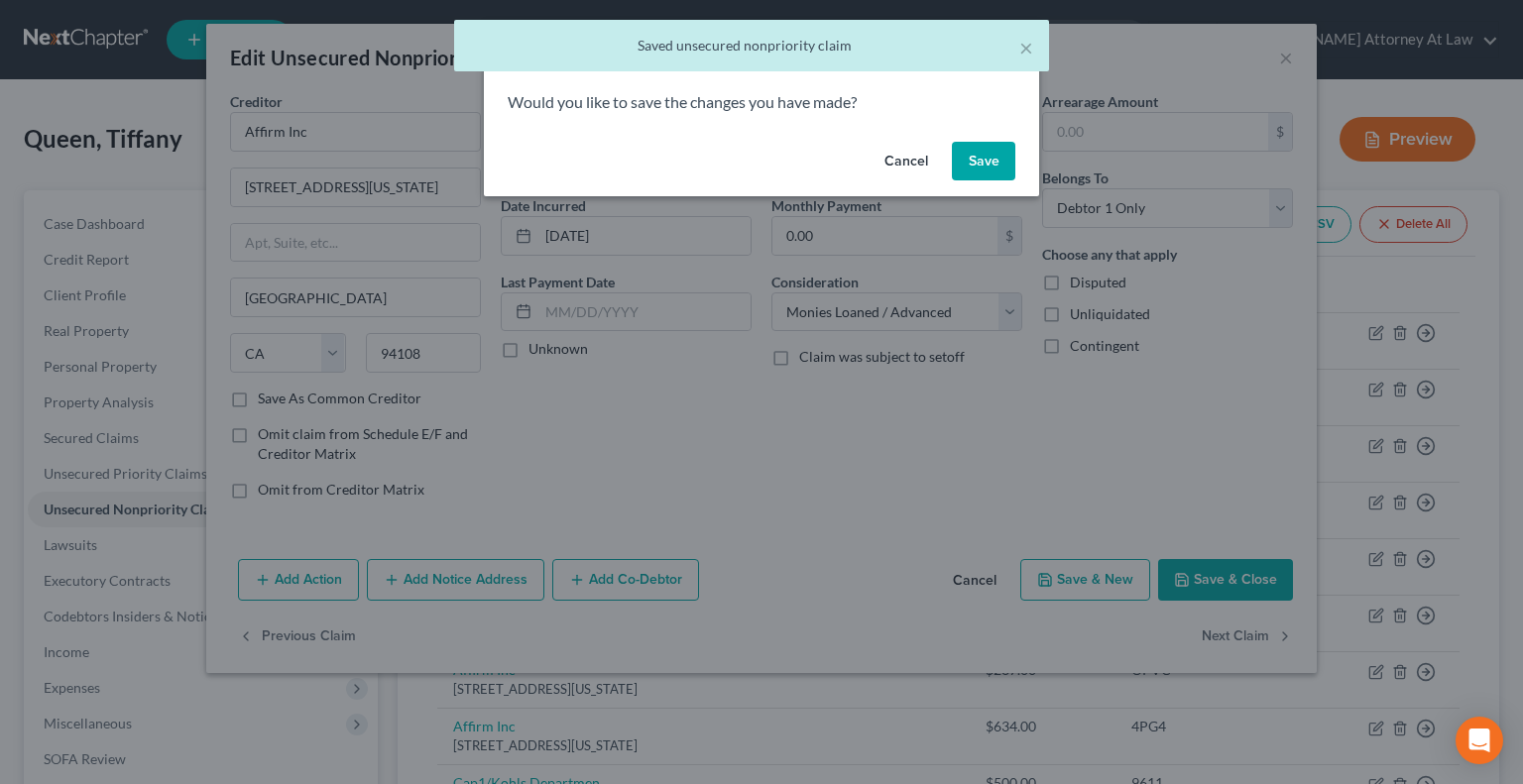
click at [972, 156] on button "Save" at bounding box center [983, 161] width 64 height 40
select select "4"
select select "0"
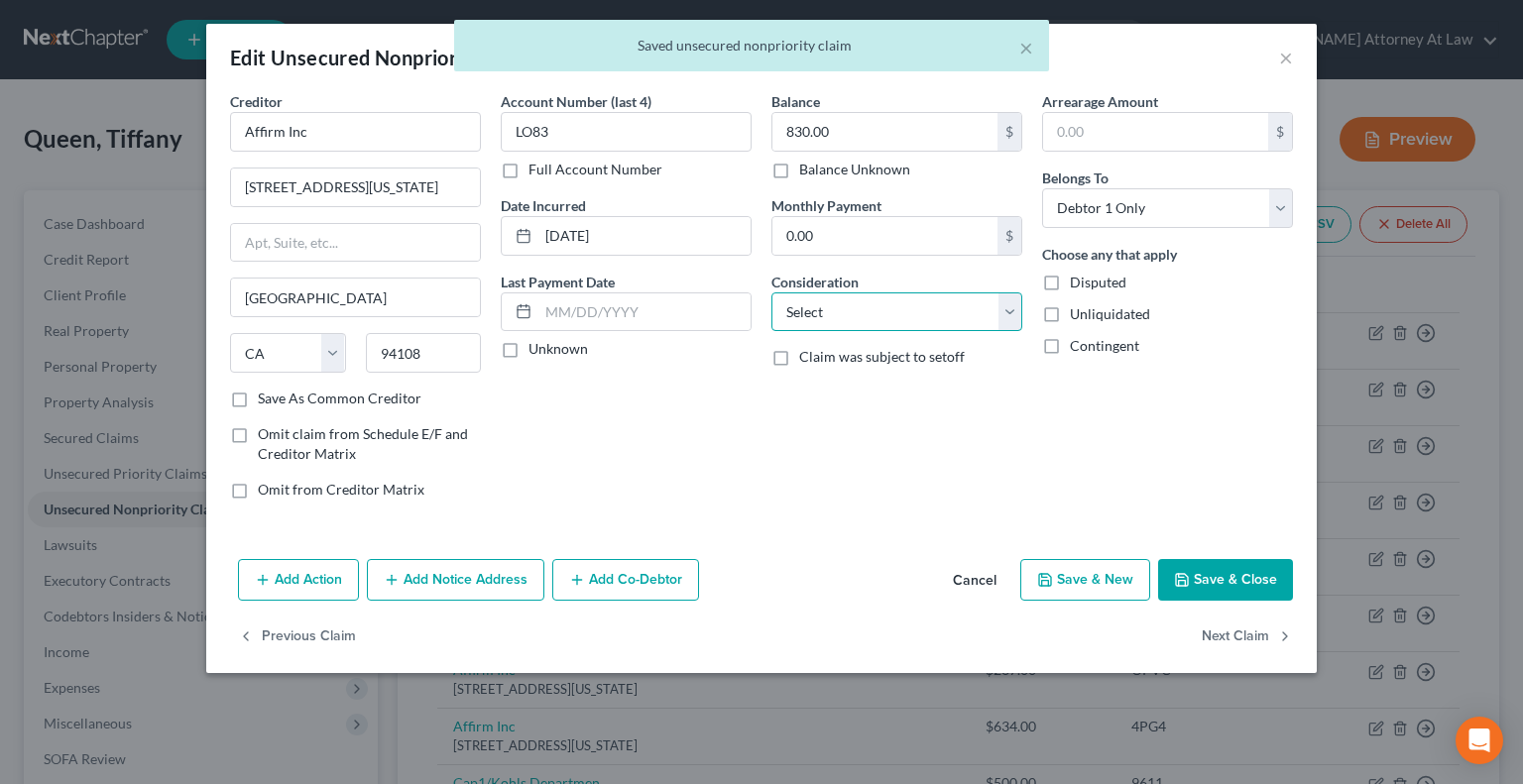
click at [829, 311] on select "Select Cable / Satellite Services Collection Agency Credit Card Debt Debt Couns…" at bounding box center [897, 312] width 251 height 40
select select "10"
click at [771, 293] on select "Select Cable / Satellite Services Collection Agency Credit Card Debt Debt Couns…" at bounding box center [897, 312] width 251 height 40
click at [1244, 636] on button "Next Claim" at bounding box center [1247, 638] width 92 height 42
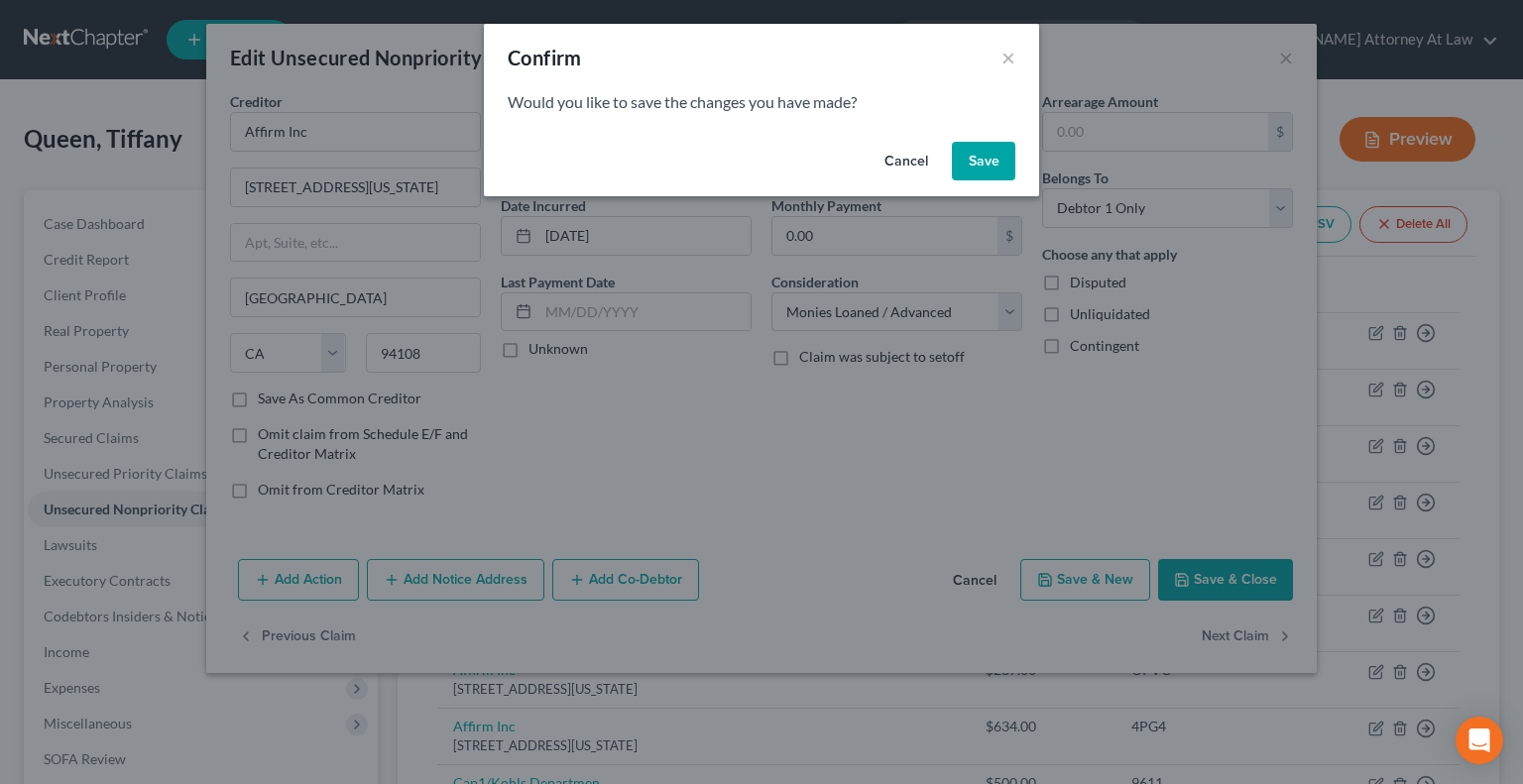
click at [968, 164] on button "Save" at bounding box center [983, 161] width 64 height 40
select select "4"
select select "0"
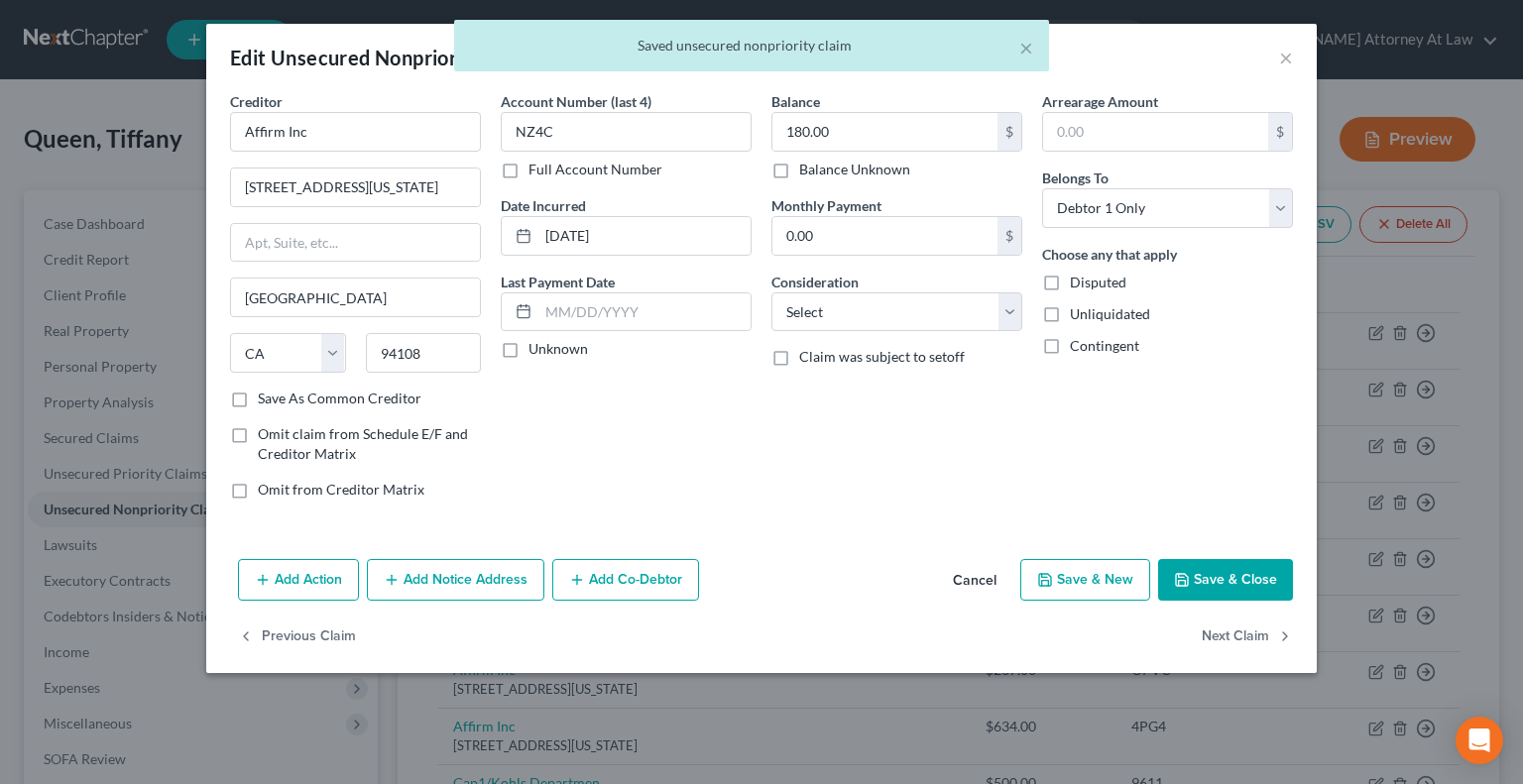
type input "0"
click at [888, 316] on select "Select Cable / Satellite Services Collection Agency Credit Card Debt Debt Couns…" at bounding box center [897, 312] width 251 height 40
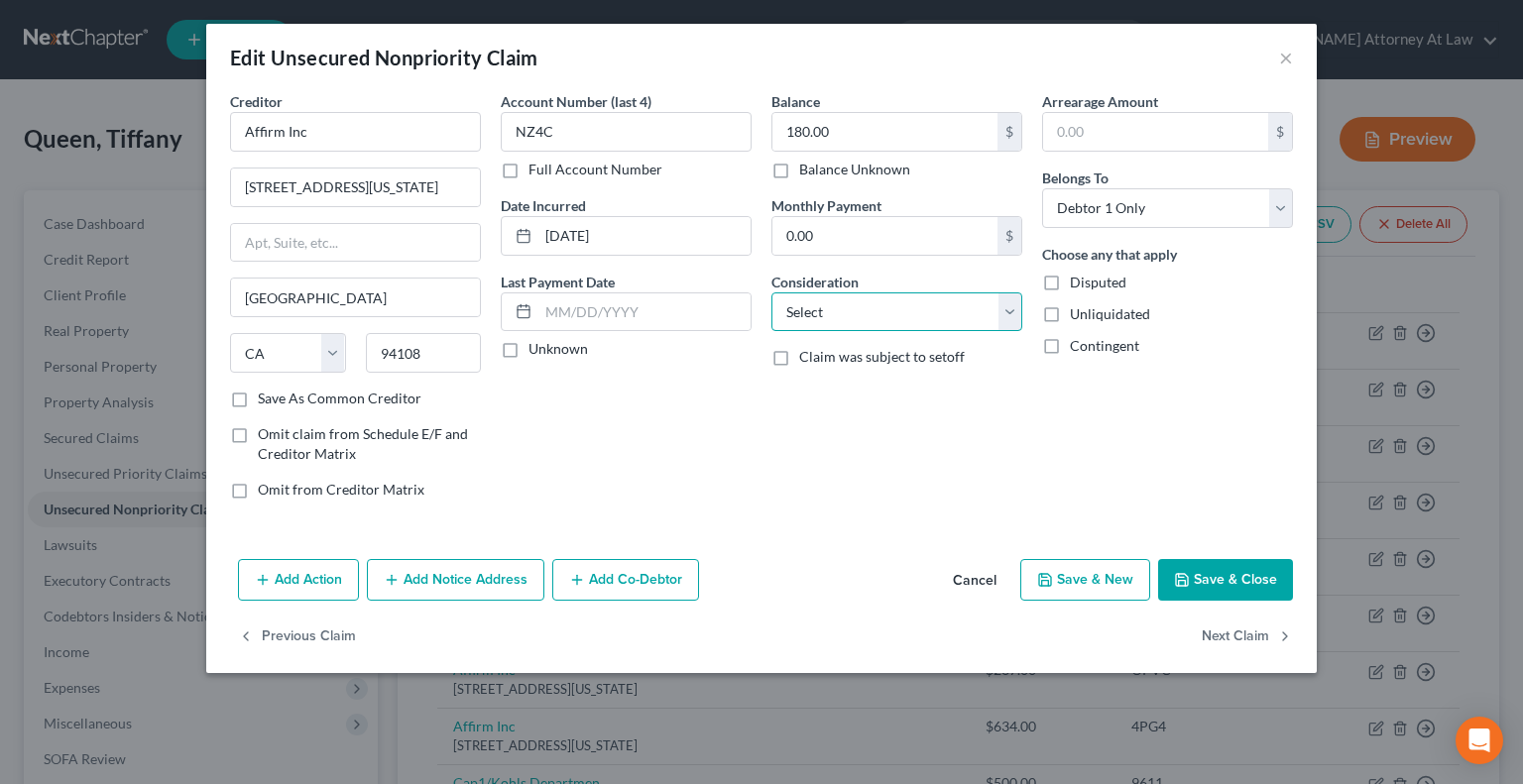
select select "10"
click at [771, 293] on select "Select Cable / Satellite Services Collection Agency Credit Card Debt Debt Couns…" at bounding box center [897, 312] width 251 height 40
click at [1225, 635] on button "Next Claim" at bounding box center [1247, 638] width 92 height 42
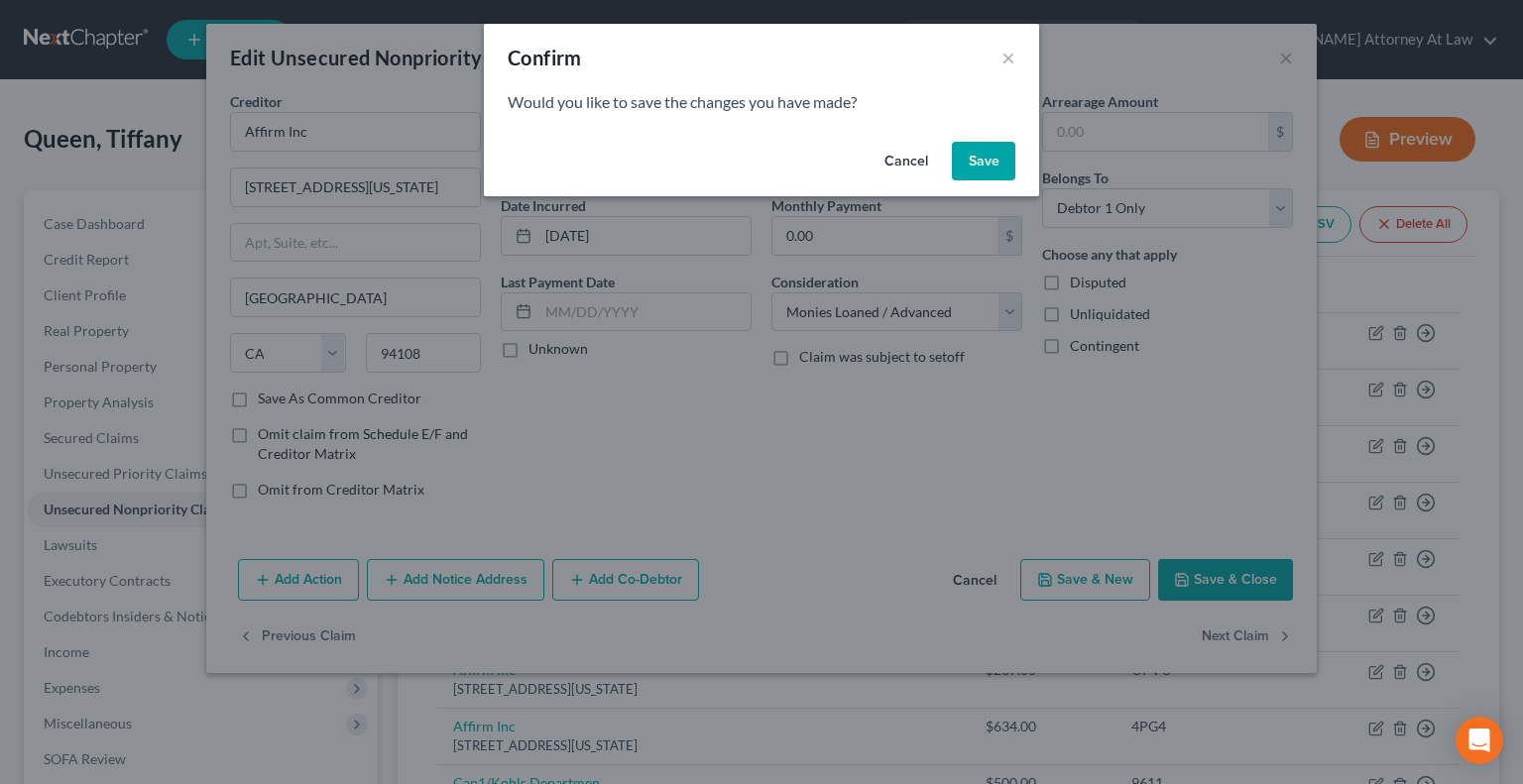
click at [979, 169] on button "Save" at bounding box center [983, 161] width 64 height 40
select select "4"
select select "0"
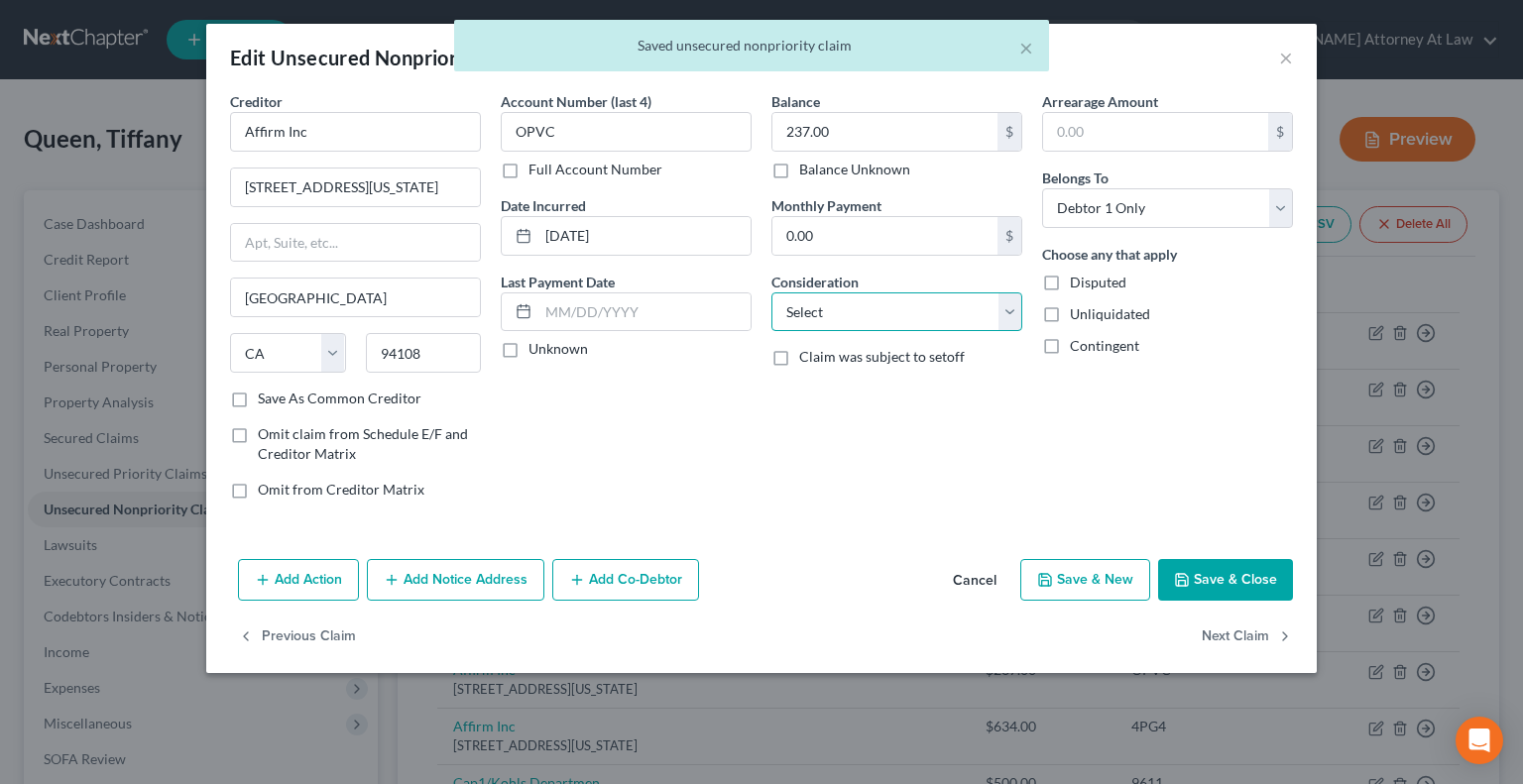
click at [857, 308] on select "Select Cable / Satellite Services Collection Agency Credit Card Debt Debt Couns…" at bounding box center [897, 312] width 251 height 40
select select "10"
click at [771, 293] on select "Select Cable / Satellite Services Collection Agency Credit Card Debt Debt Couns…" at bounding box center [897, 312] width 251 height 40
click at [1213, 630] on button "Next Claim" at bounding box center [1247, 638] width 92 height 42
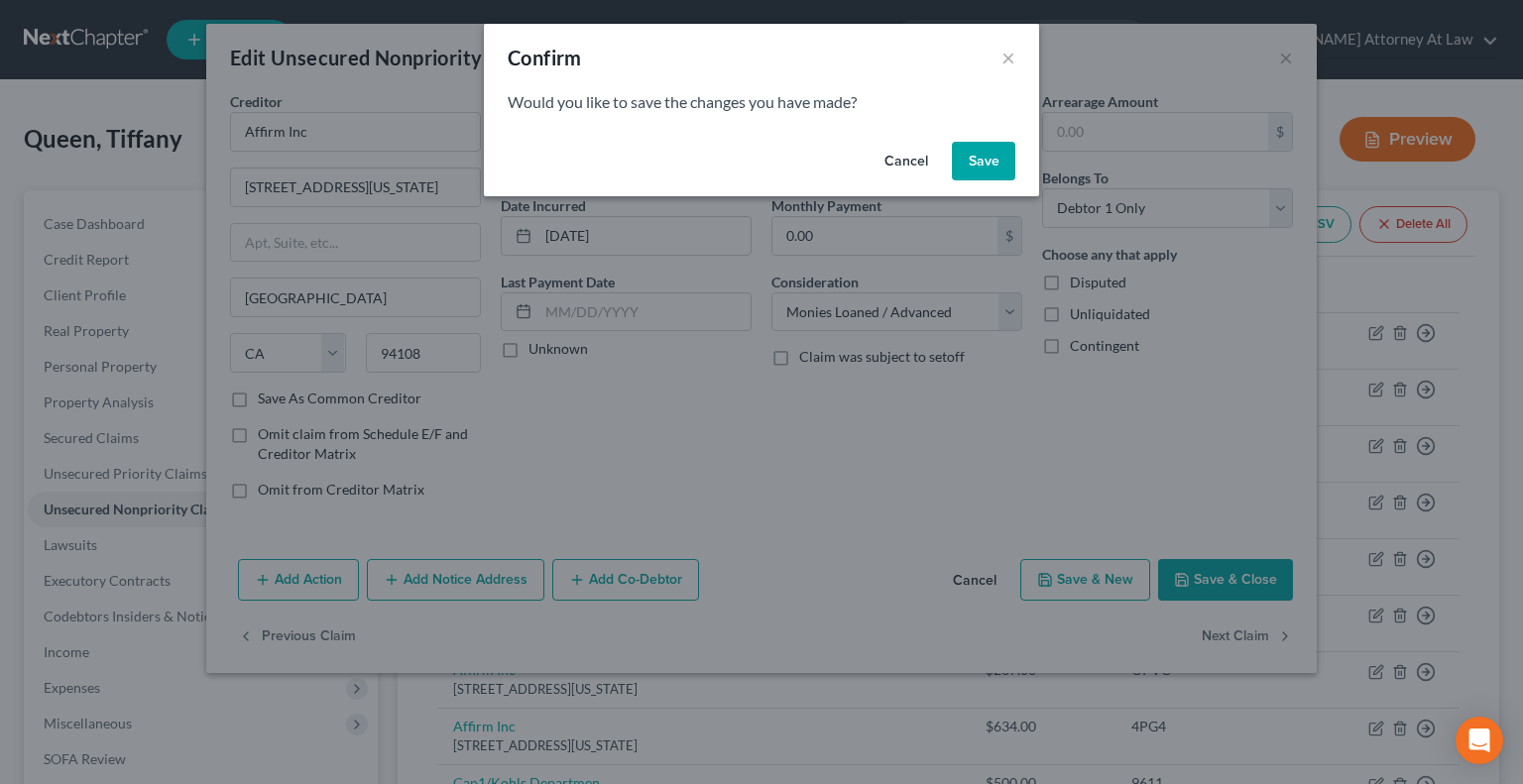
click at [976, 153] on button "Save" at bounding box center [983, 161] width 64 height 40
select select "4"
select select "0"
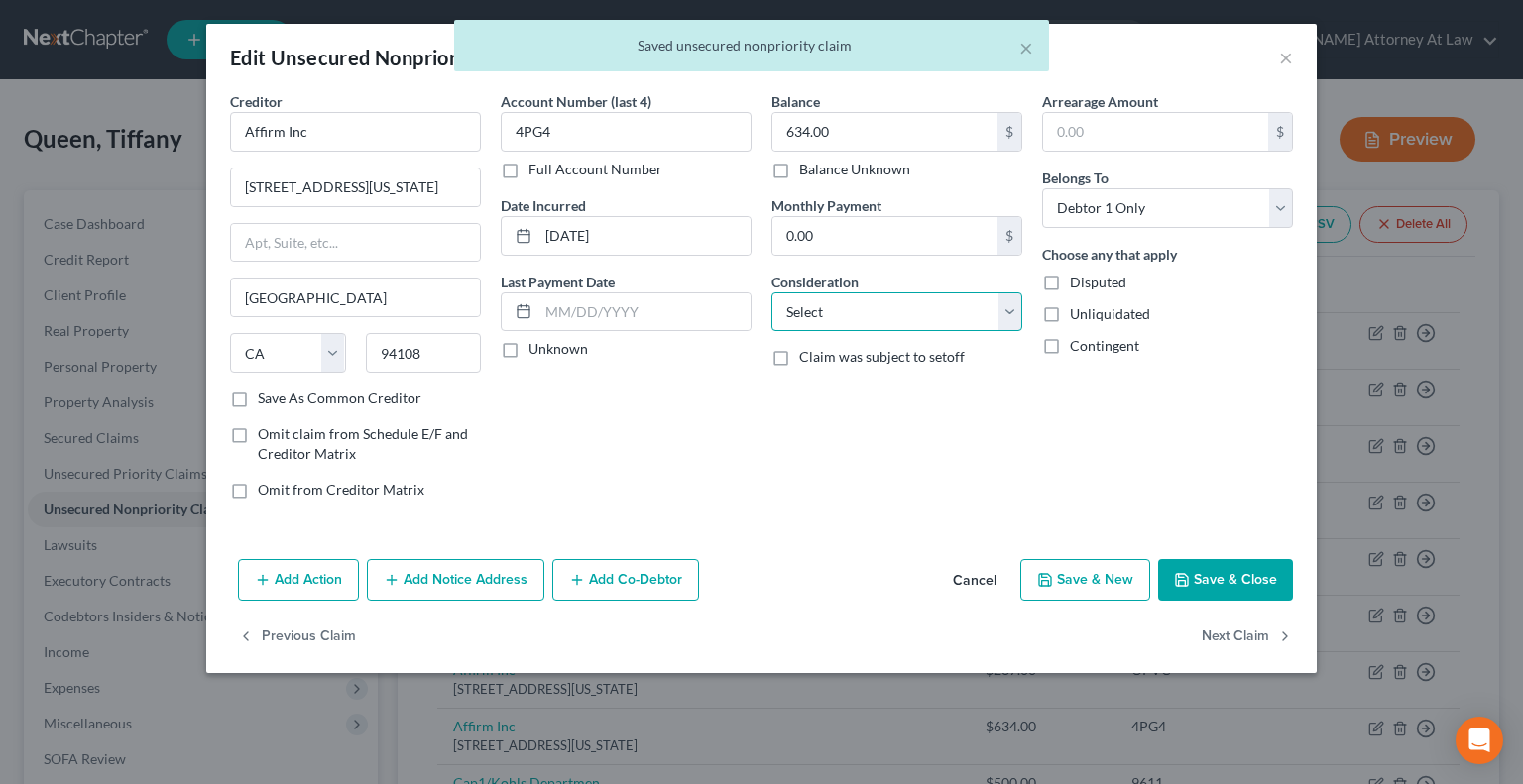
click at [821, 320] on select "Select Cable / Satellite Services Collection Agency Credit Card Debt Debt Couns…" at bounding box center [897, 312] width 251 height 40
select select "10"
click at [771, 293] on select "Select Cable / Satellite Services Collection Agency Credit Card Debt Debt Couns…" at bounding box center [897, 312] width 251 height 40
click at [1219, 632] on button "Next Claim" at bounding box center [1247, 638] width 92 height 42
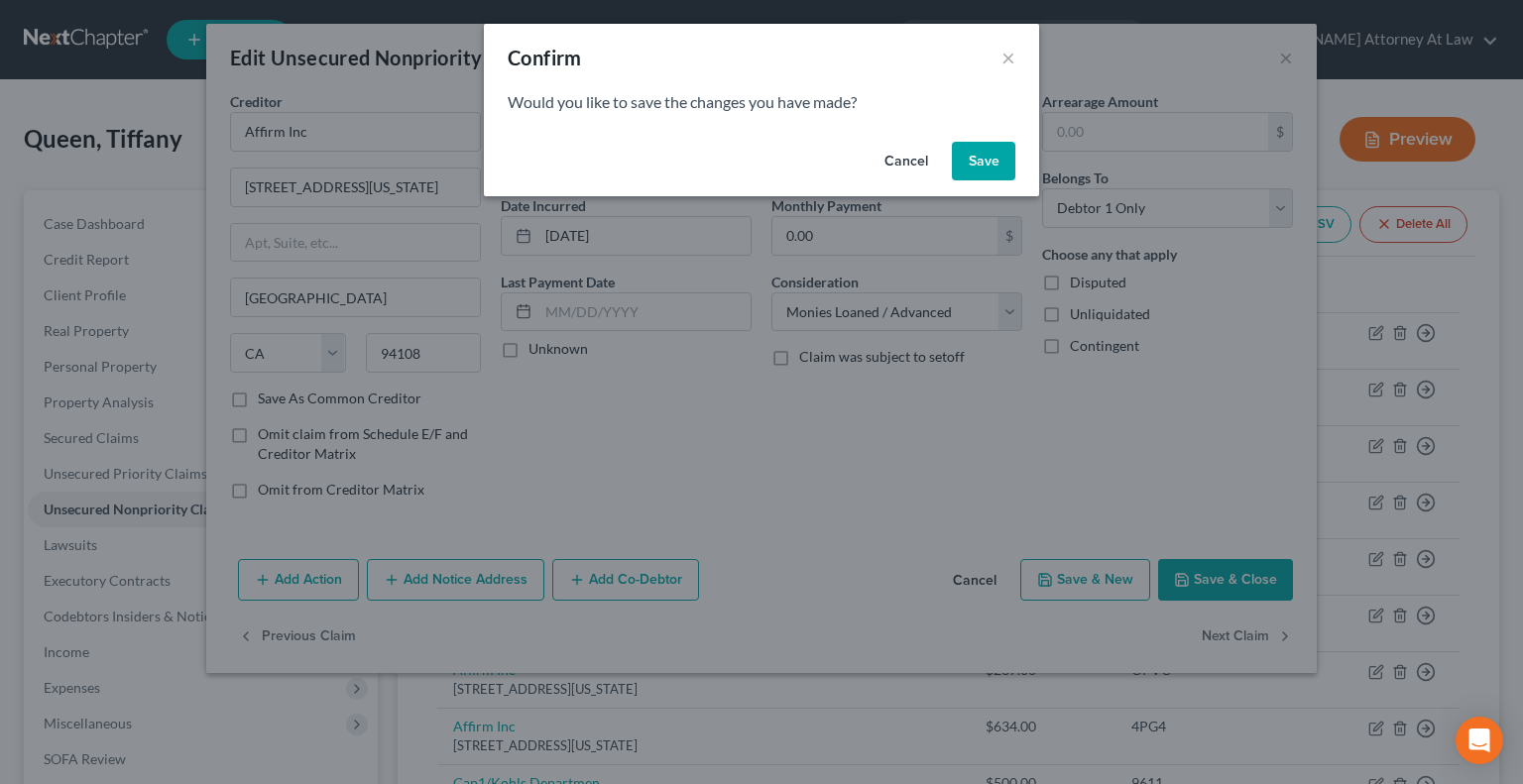
click at [960, 162] on button "Save" at bounding box center [983, 161] width 64 height 40
select select "46"
select select "1"
select select "0"
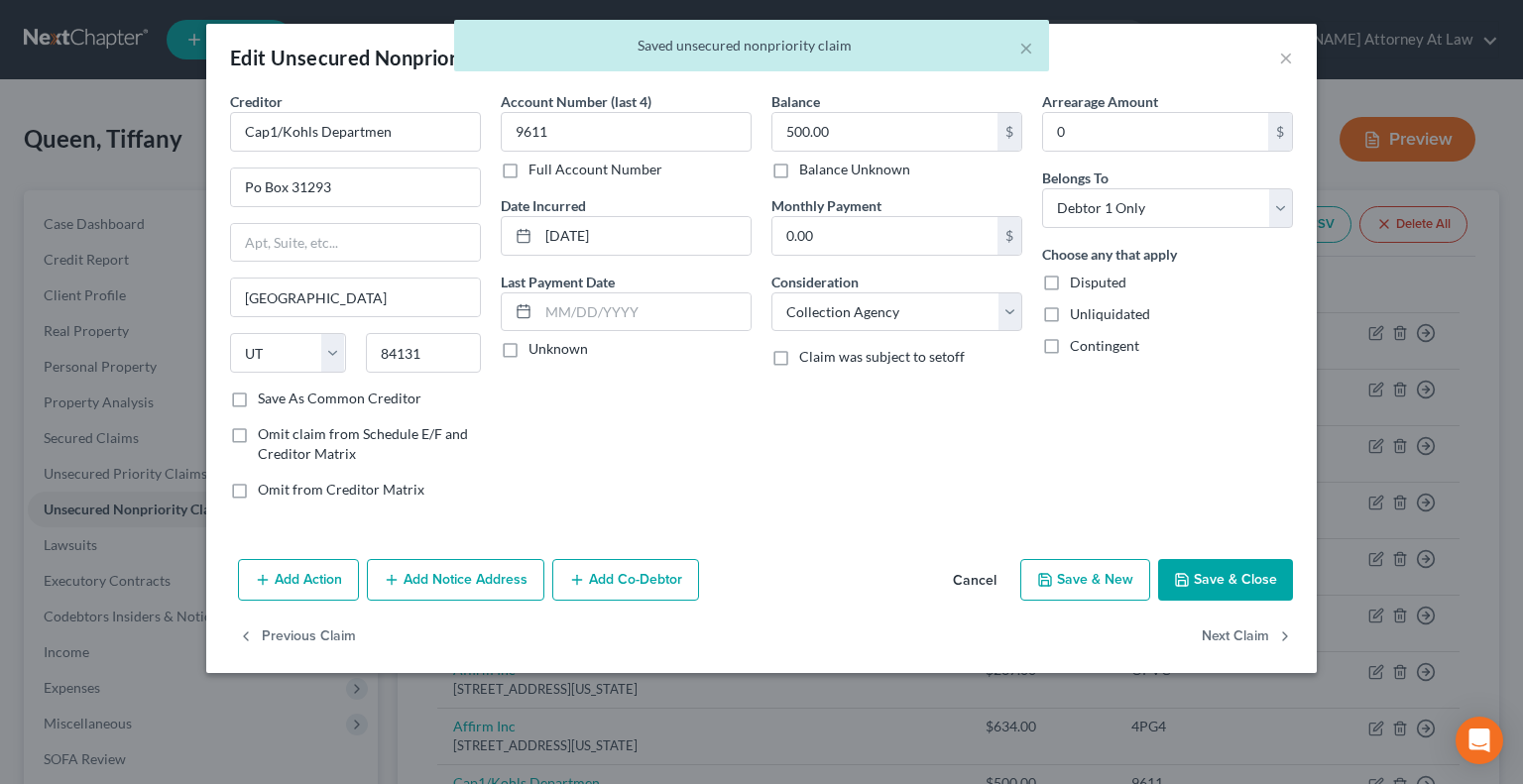
type input "0"
click at [1237, 634] on button "Next Claim" at bounding box center [1247, 638] width 92 height 42
select select "46"
select select "2"
select select "0"
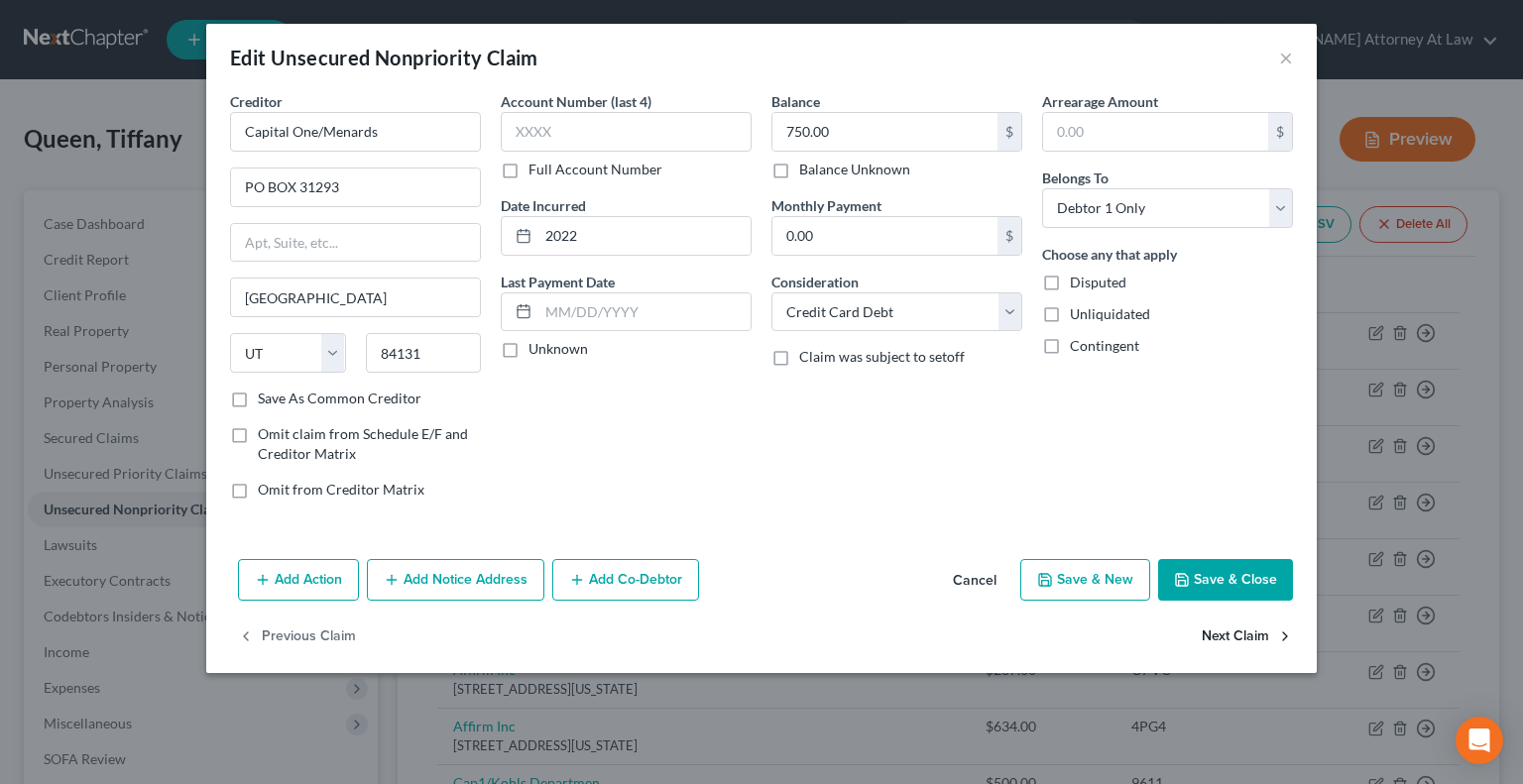
click at [1213, 632] on button "Next Claim" at bounding box center [1247, 638] width 92 height 42
select select "4"
select select "0"
click at [857, 301] on select "Select Cable / Satellite Services Collection Agency Credit Card Debt Debt Couns…" at bounding box center [897, 312] width 251 height 40
select select "2"
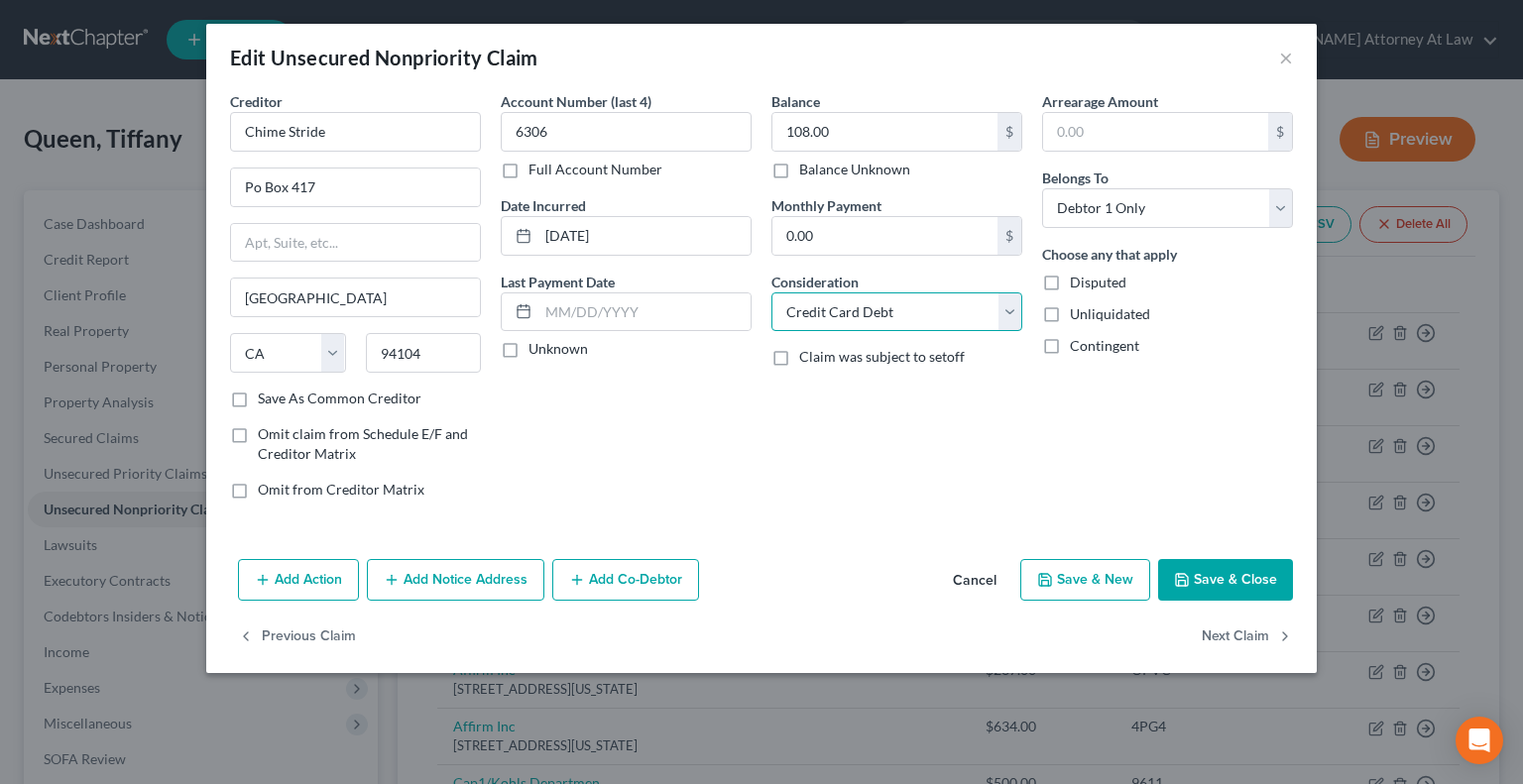
click at [771, 293] on select "Select Cable / Satellite Services Collection Agency Credit Card Debt Debt Couns…" at bounding box center [897, 312] width 251 height 40
click at [1235, 631] on button "Next Claim" at bounding box center [1247, 638] width 92 height 42
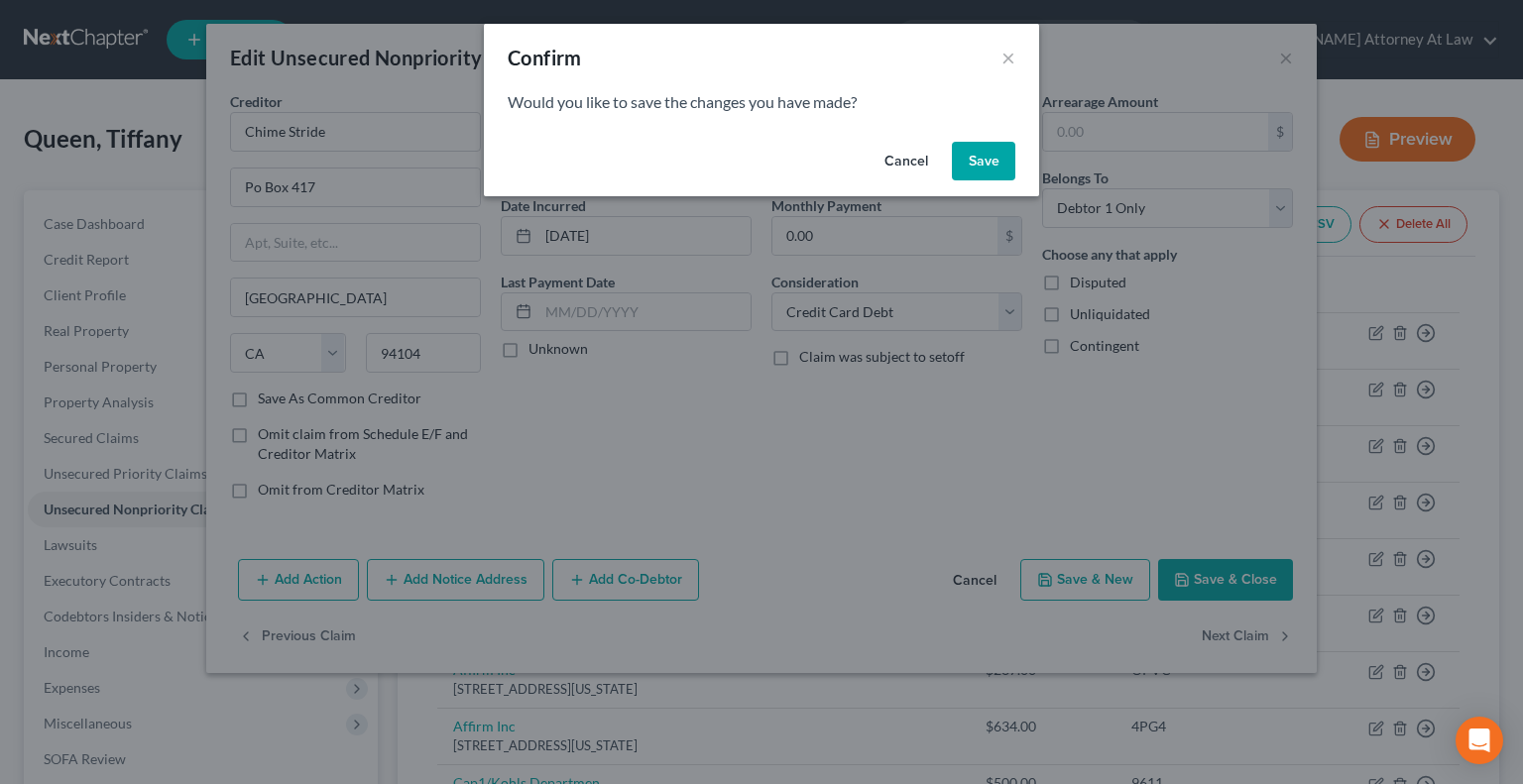
click at [968, 172] on button "Save" at bounding box center [983, 161] width 64 height 40
select select "30"
select select "17"
select select "0"
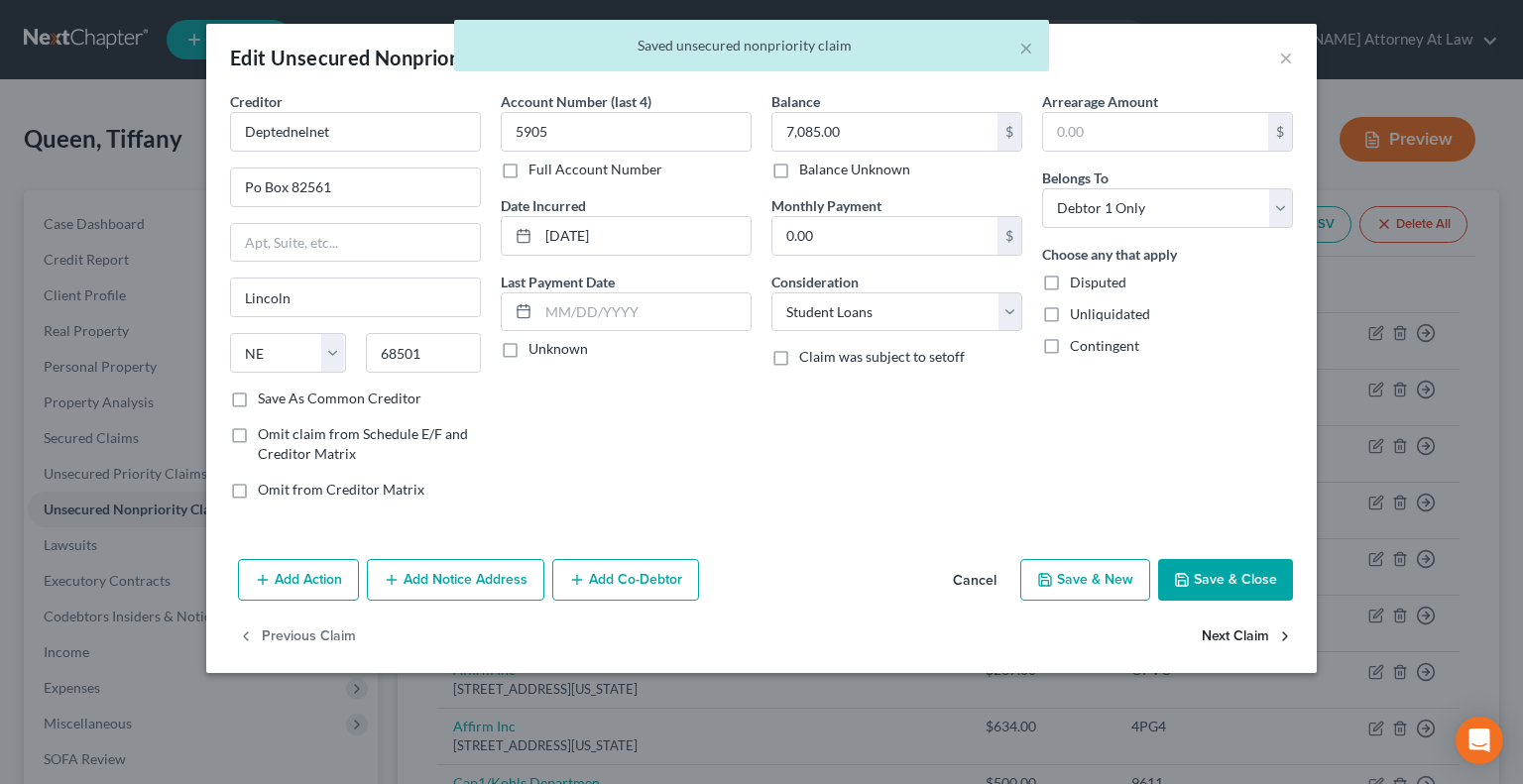
click at [1221, 631] on button "Next Claim" at bounding box center [1247, 638] width 92 height 42
select select "30"
select select "17"
select select "0"
click at [1221, 631] on button "Next Claim" at bounding box center [1247, 638] width 92 height 42
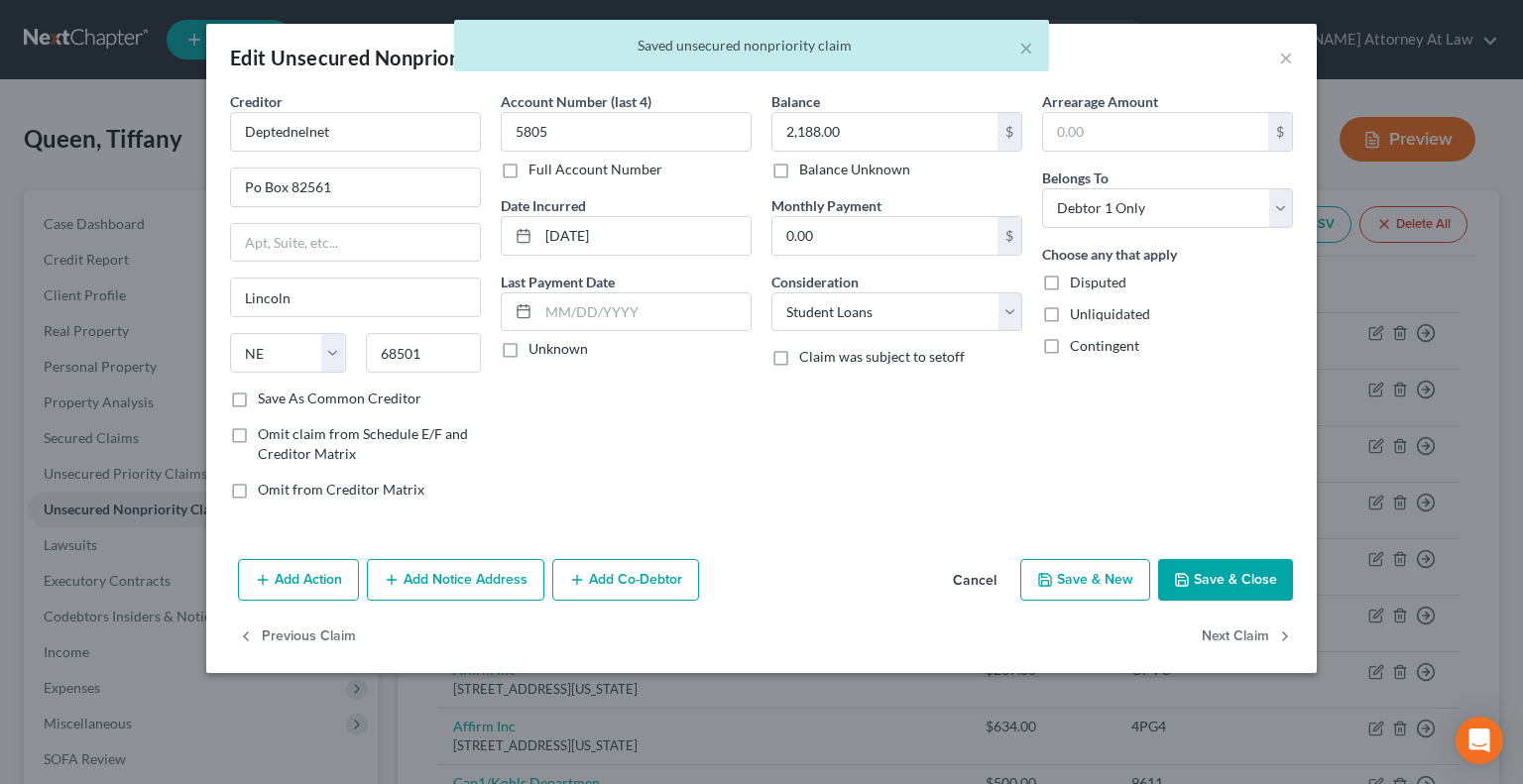
select select "30"
select select "17"
select select "0"
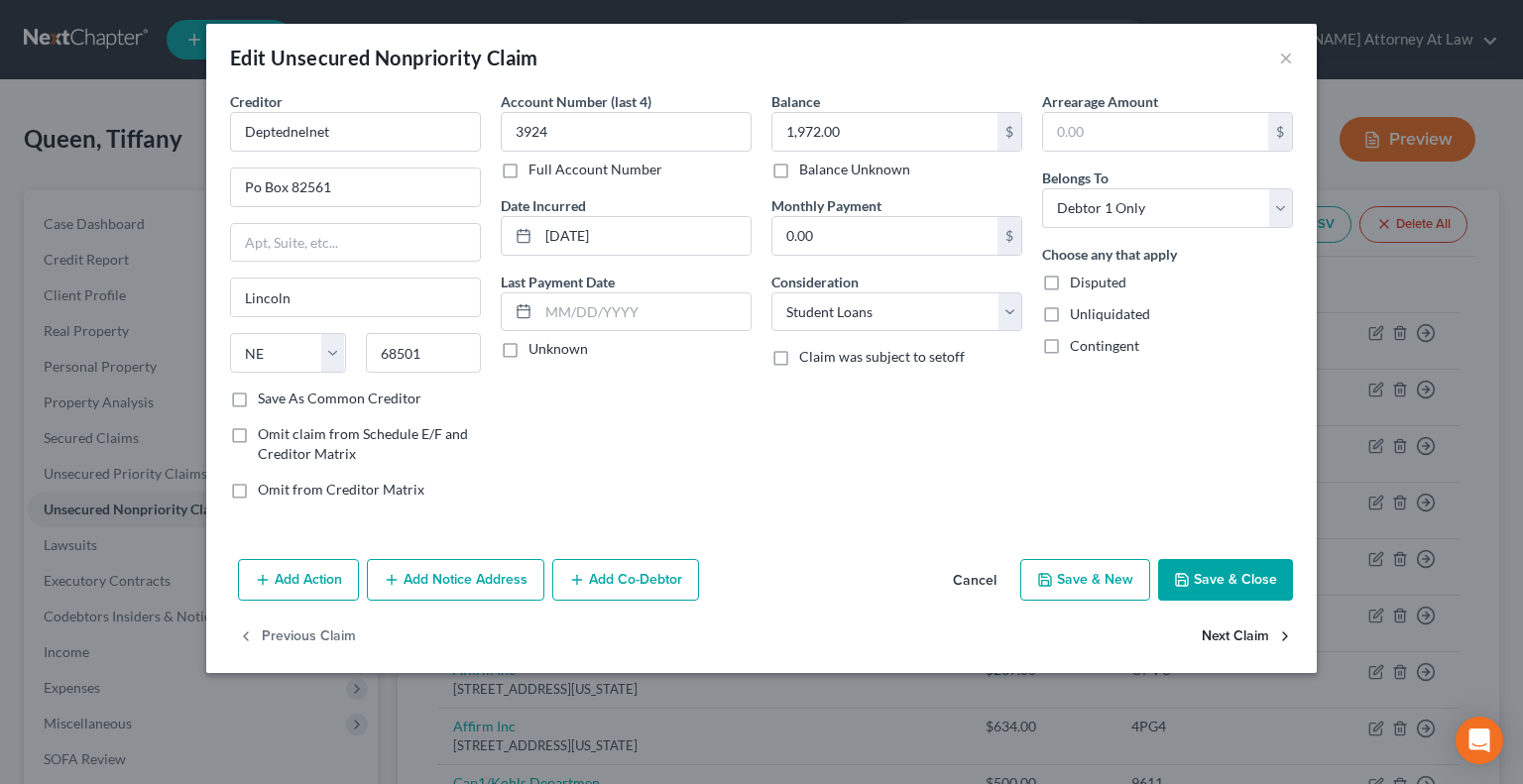
click at [1221, 631] on button "Next Claim" at bounding box center [1247, 638] width 92 height 42
select select "30"
select select "17"
select select "0"
click at [1221, 631] on button "Next Claim" at bounding box center [1247, 638] width 92 height 42
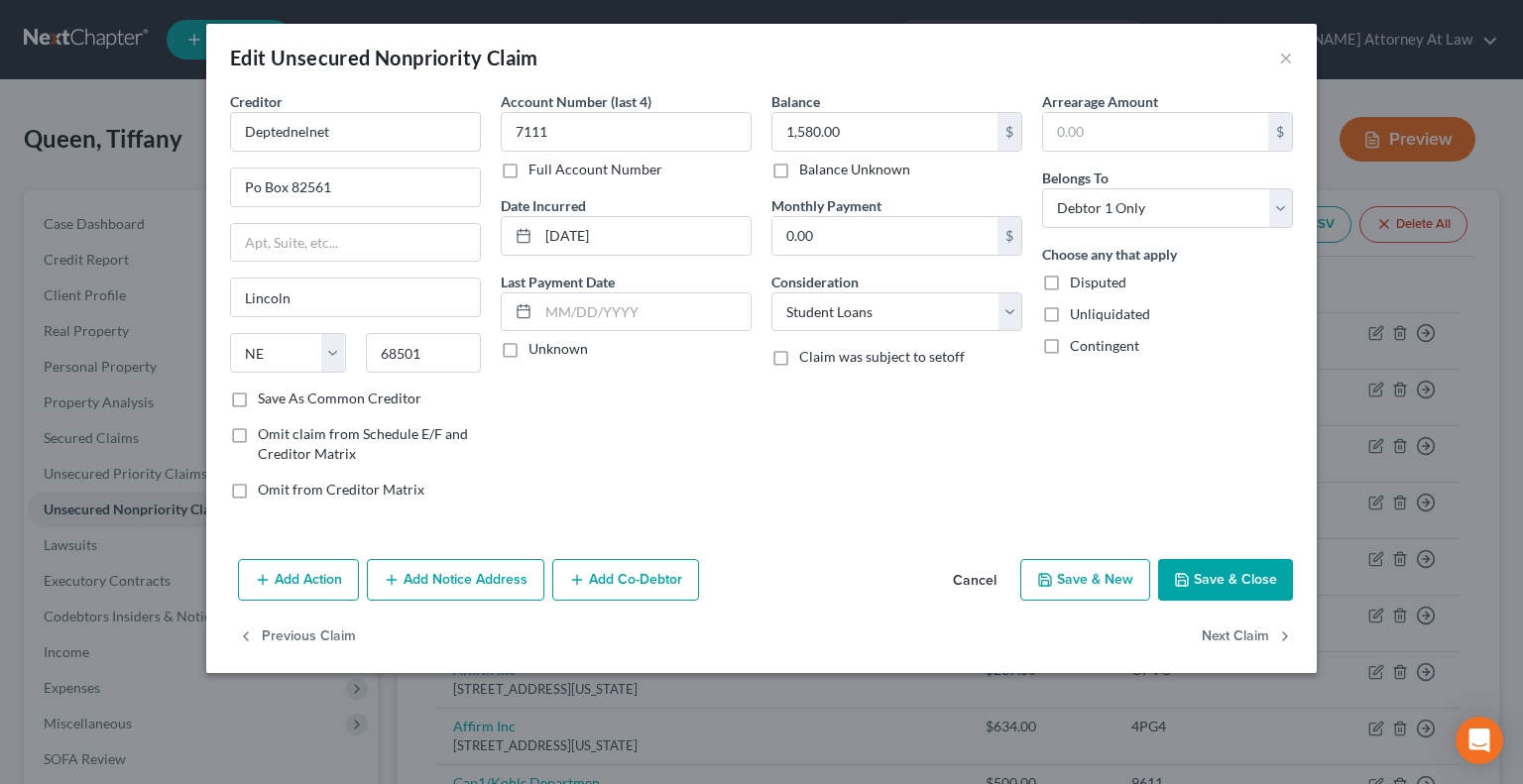
select select "30"
select select "17"
select select "0"
click at [1221, 631] on button "Next Claim" at bounding box center [1247, 638] width 92 height 42
select select "30"
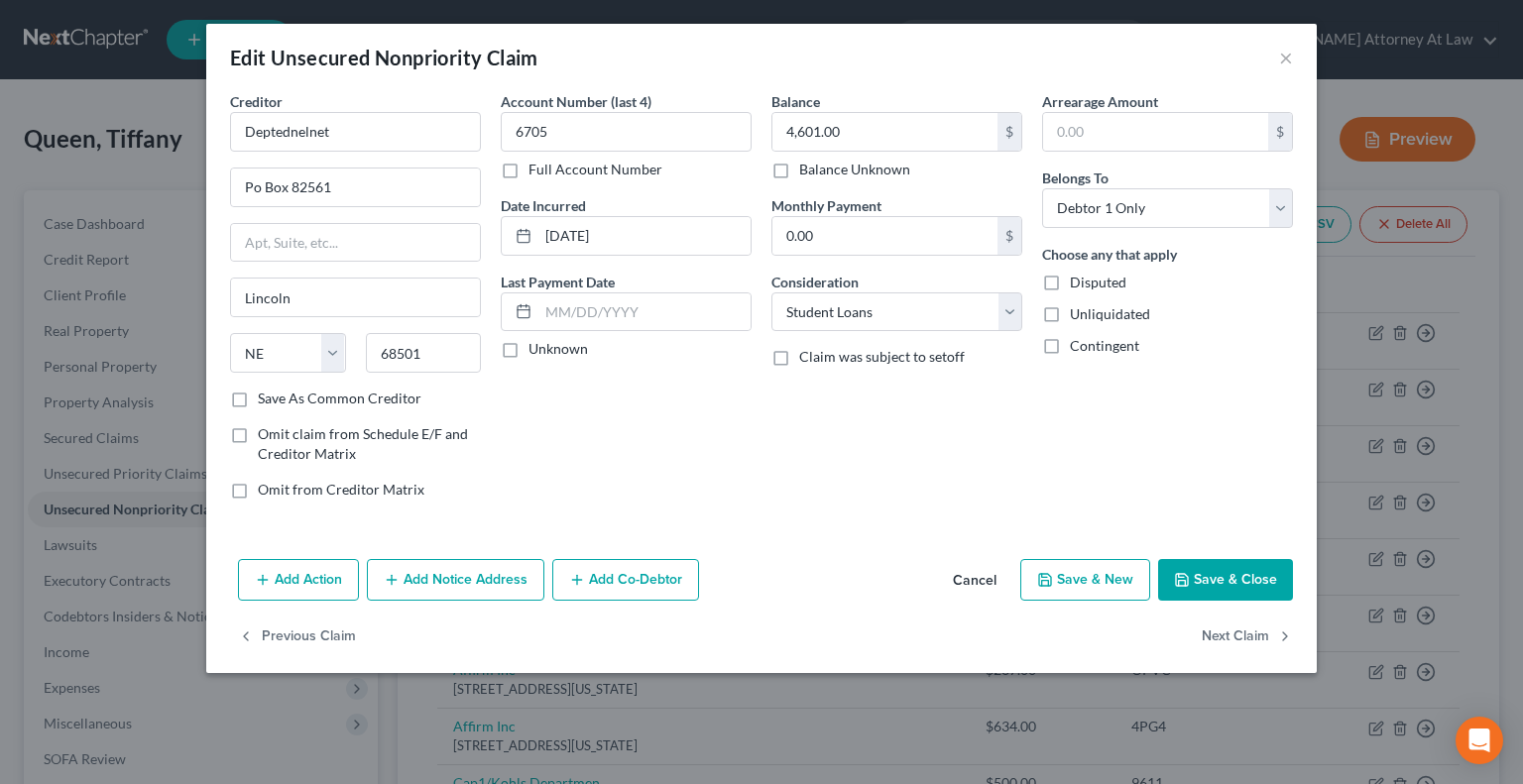
select select "17"
select select "0"
click at [1221, 631] on button "Next Claim" at bounding box center [1247, 638] width 92 height 42
select select "30"
select select "17"
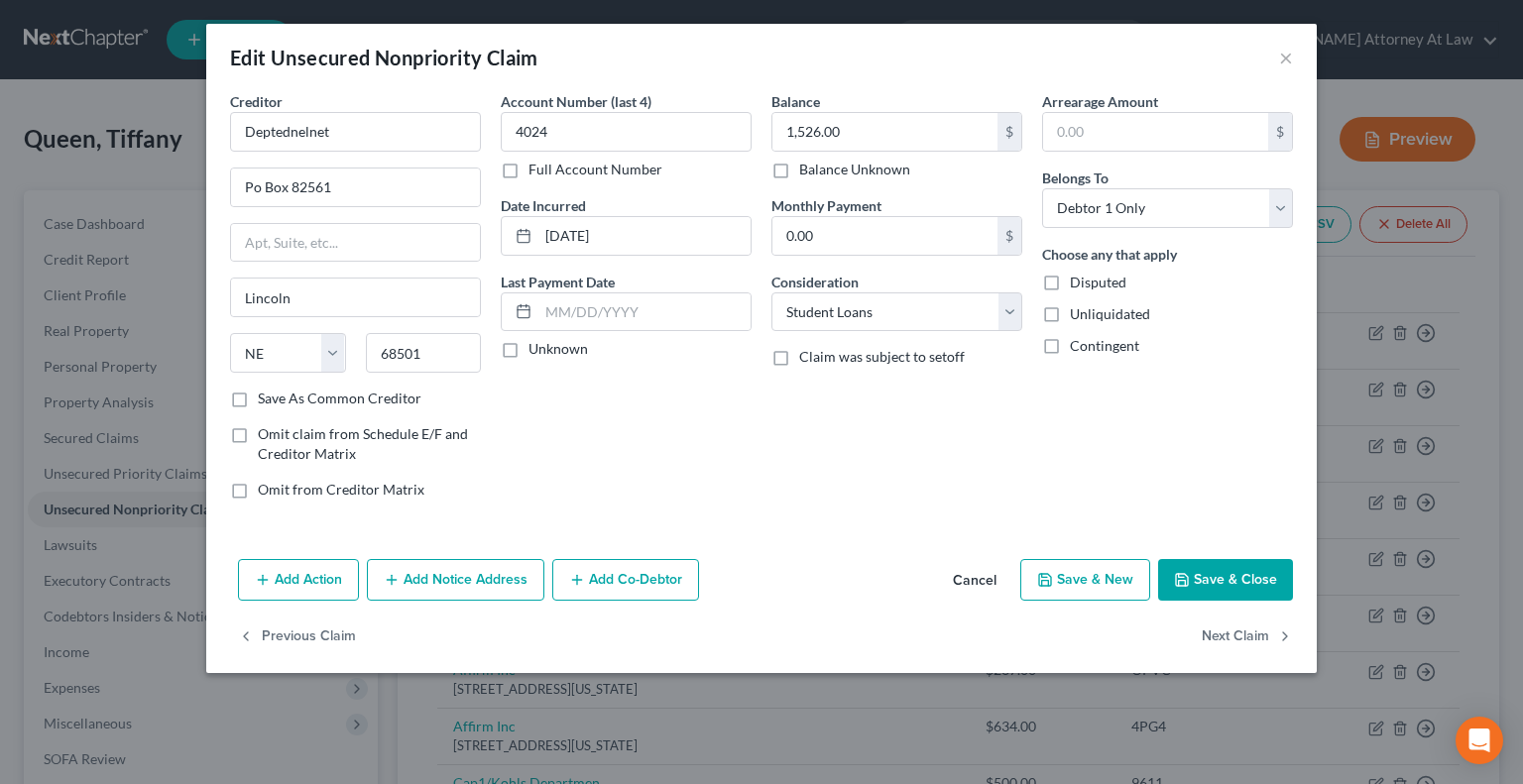
select select "0"
click at [1221, 631] on button "Next Claim" at bounding box center [1247, 638] width 92 height 42
select select "28"
select select "20"
select select "0"
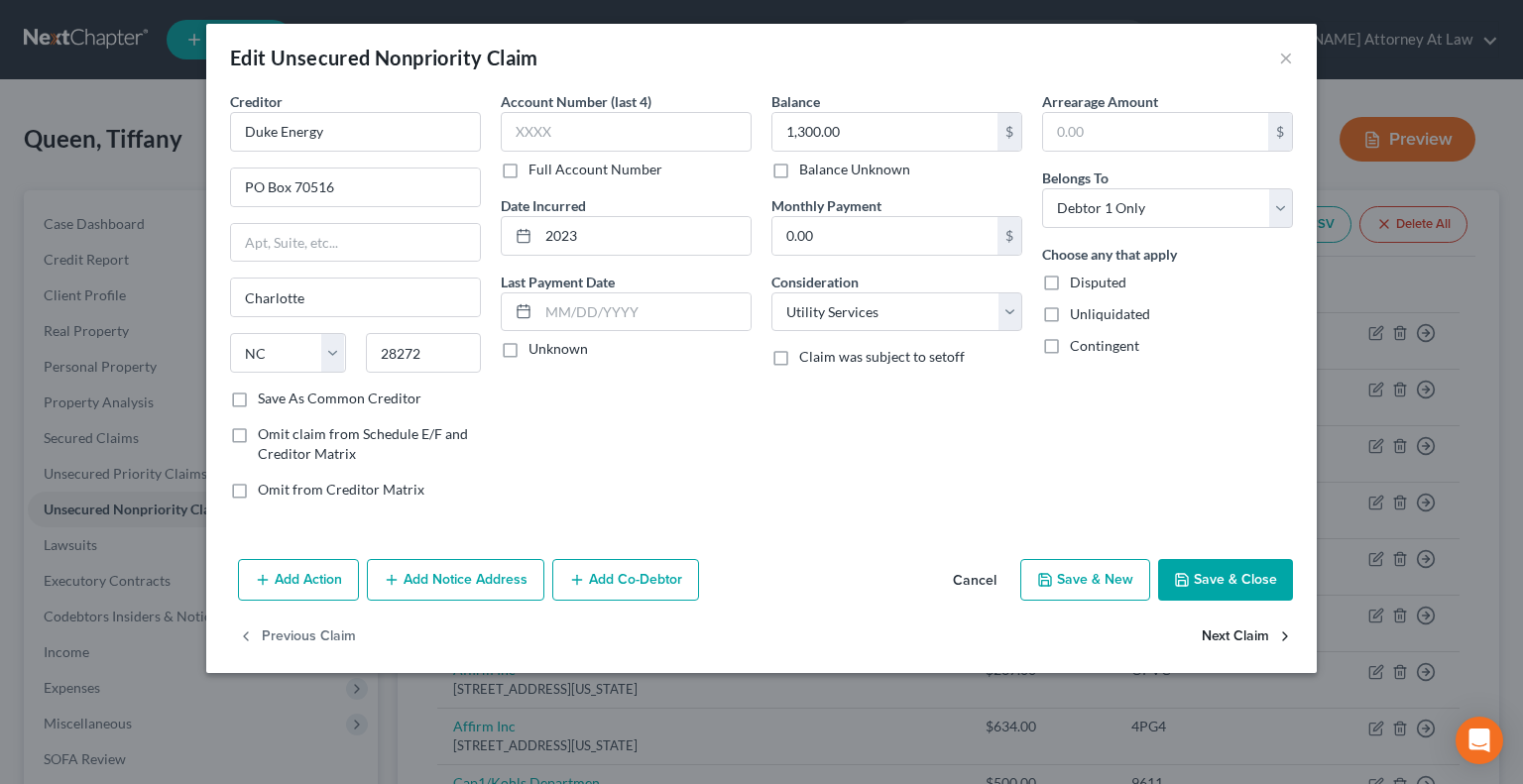
click at [1221, 631] on button "Next Claim" at bounding box center [1247, 638] width 92 height 42
select select "36"
select select "0"
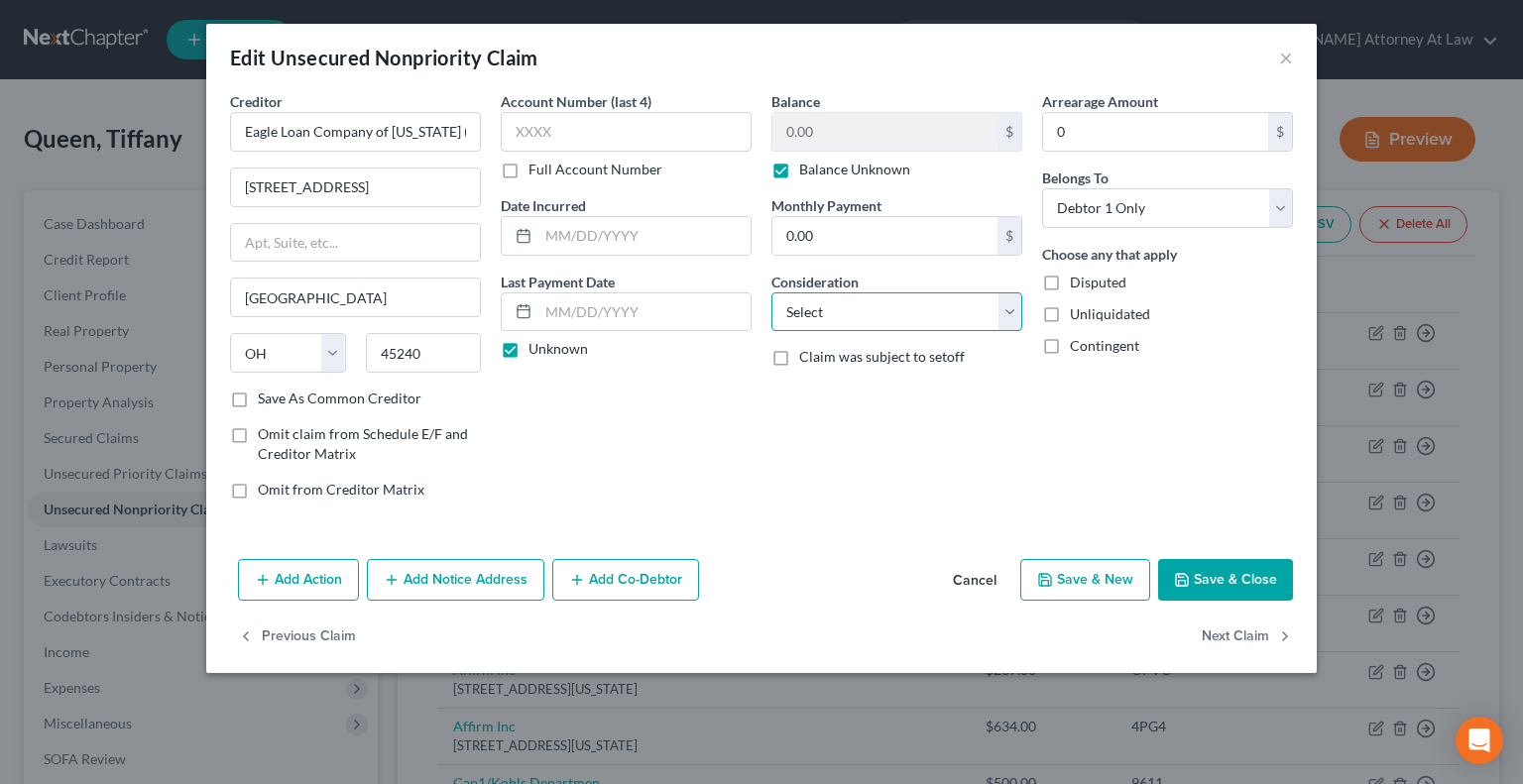
click at [817, 312] on select "Select Cable / Satellite Services Collection Agency Credit Card Debt Debt Couns…" at bounding box center [897, 312] width 251 height 40
select select "10"
click at [771, 293] on select "Select Cable / Satellite Services Collection Agency Credit Card Debt Debt Couns…" at bounding box center [897, 312] width 251 height 40
click at [1221, 635] on button "Next Claim" at bounding box center [1247, 638] width 92 height 42
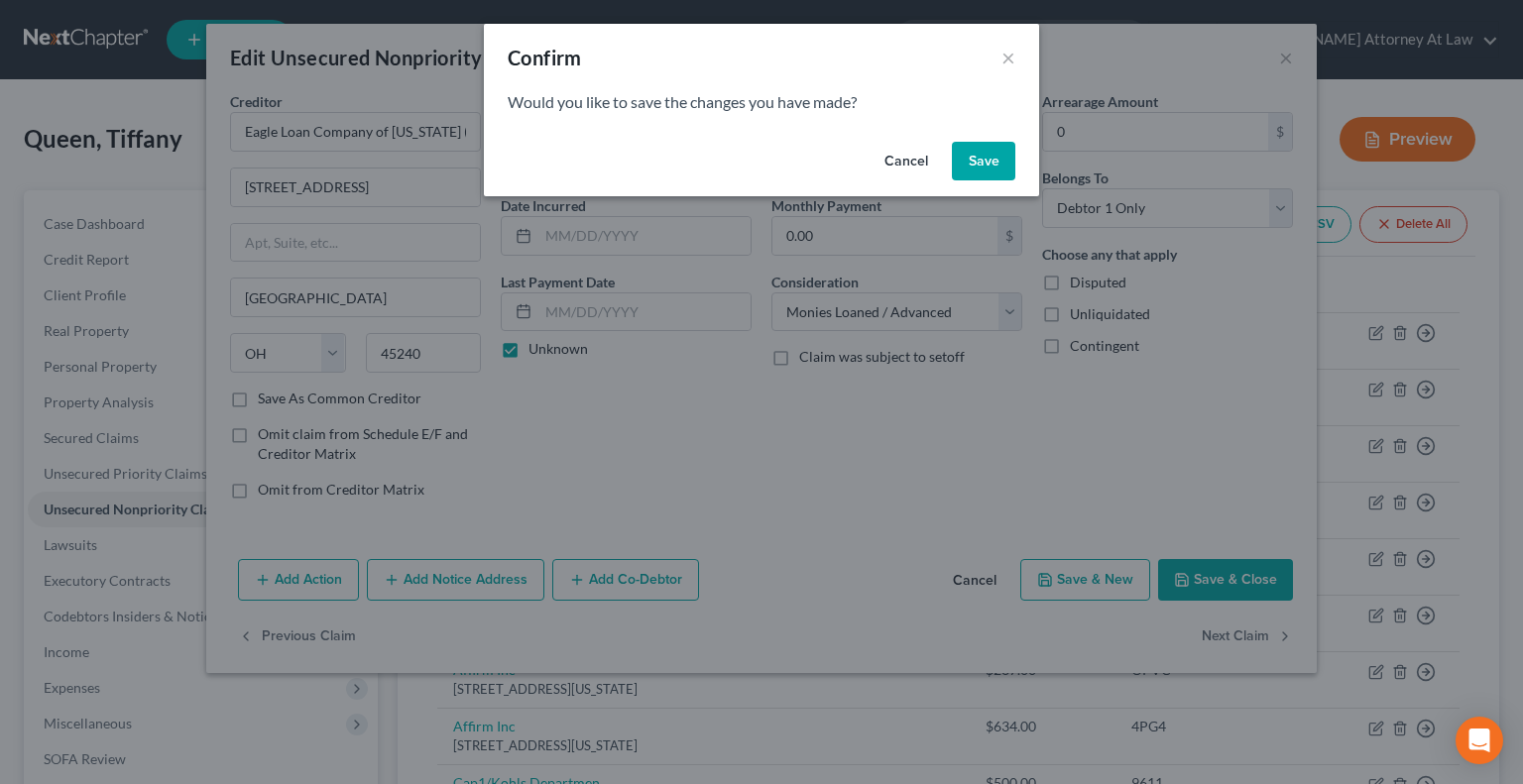
click at [968, 153] on button "Save" at bounding box center [983, 161] width 64 height 40
select select "21"
select select "0"
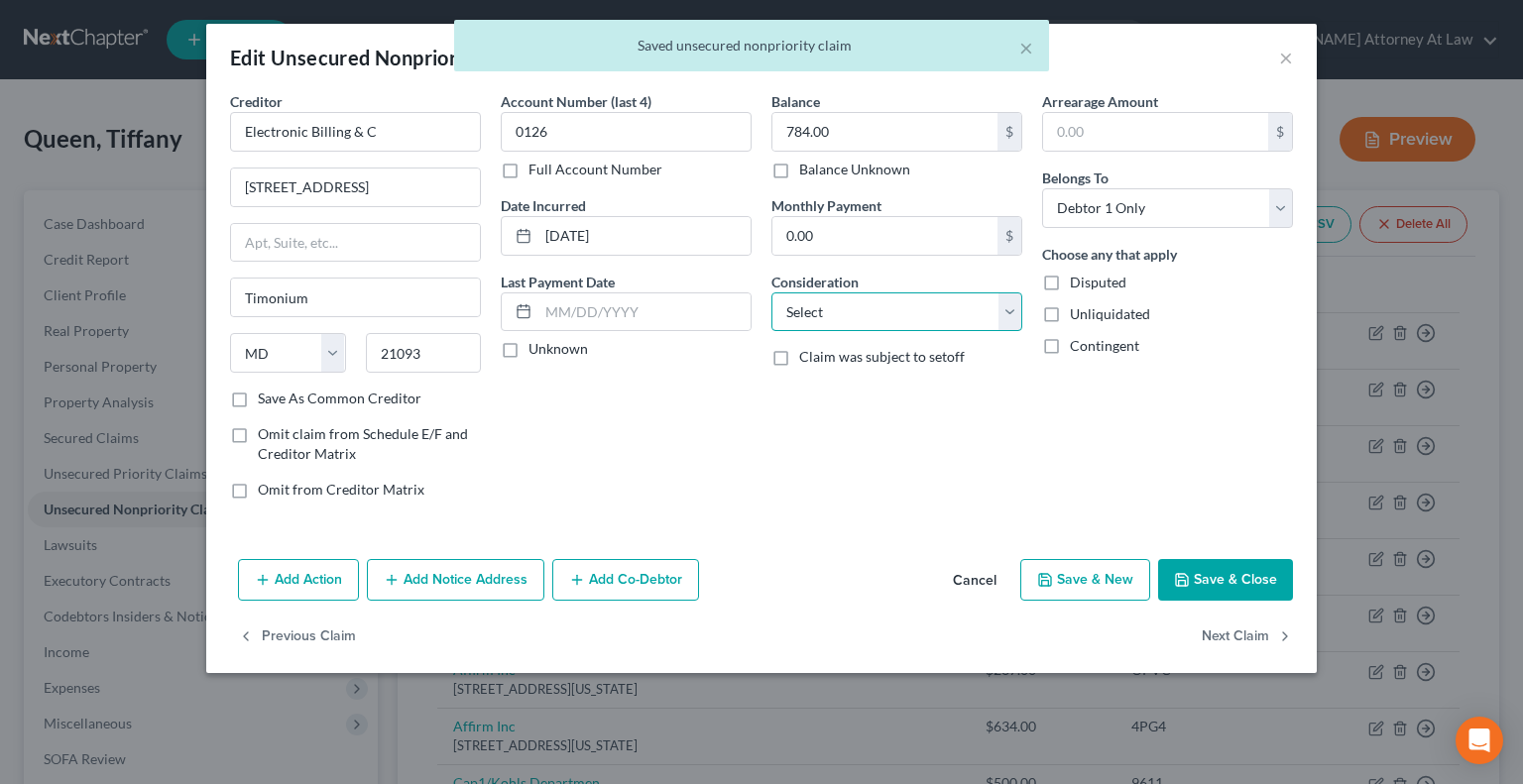
click at [885, 324] on select "Select Cable / Satellite Services Collection Agency Credit Card Debt Debt Couns…" at bounding box center [897, 312] width 251 height 40
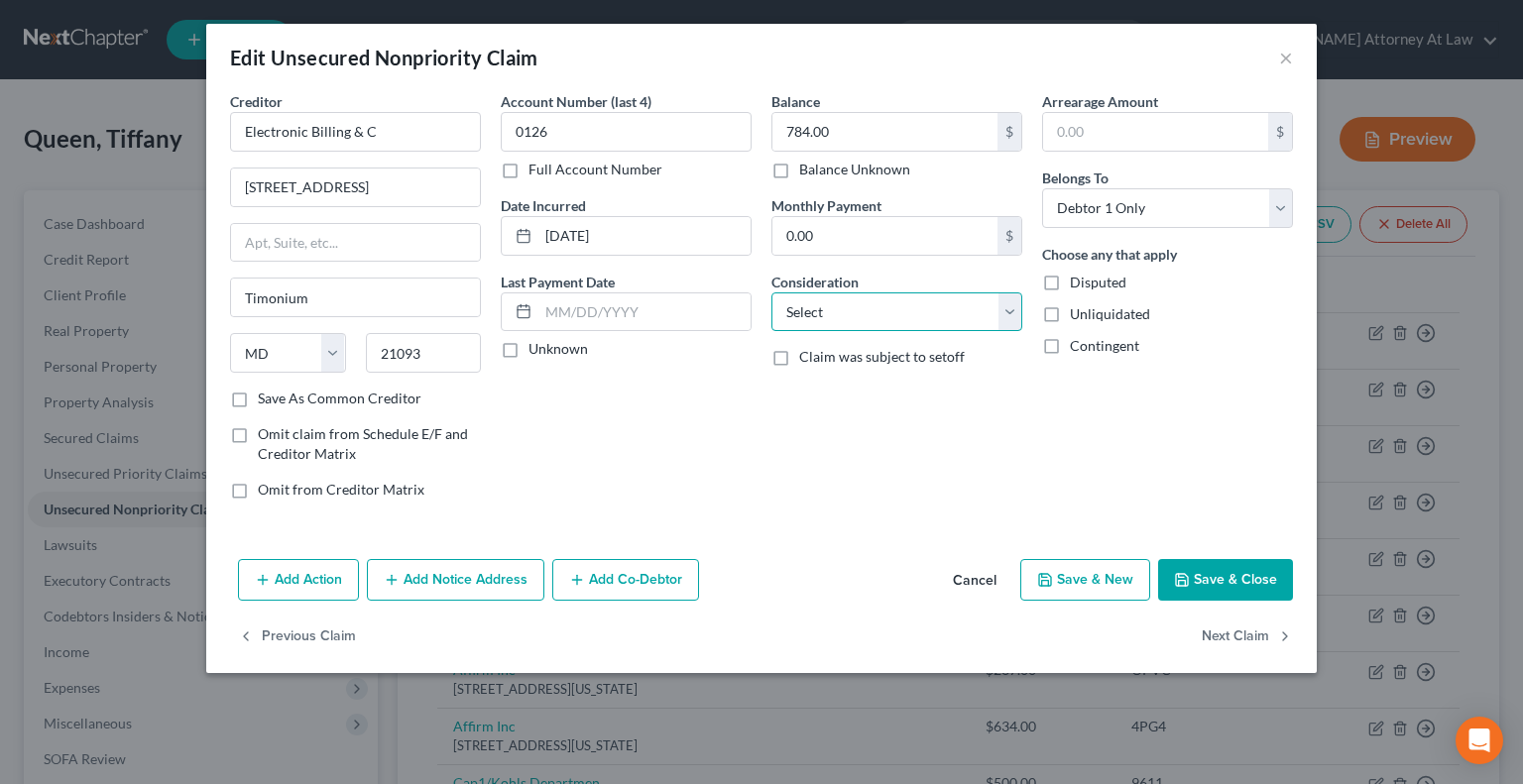
select select "1"
click at [771, 293] on select "Select Cable / Satellite Services Collection Agency Credit Card Debt Debt Couns…" at bounding box center [897, 312] width 251 height 40
click at [1214, 631] on button "Next Claim" at bounding box center [1247, 638] width 92 height 42
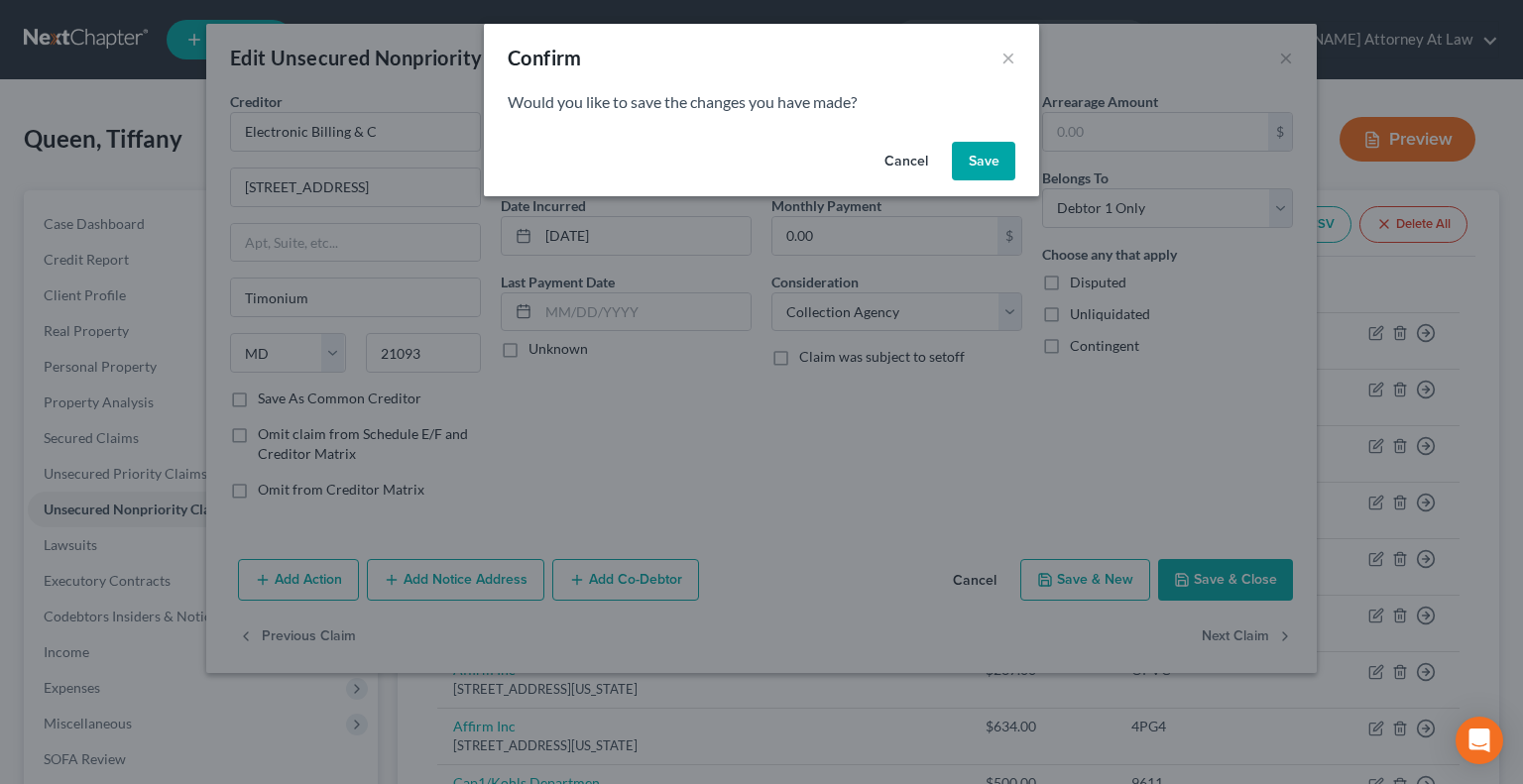
click at [985, 161] on button "Save" at bounding box center [983, 161] width 64 height 40
select select "43"
select select "10"
select select "0"
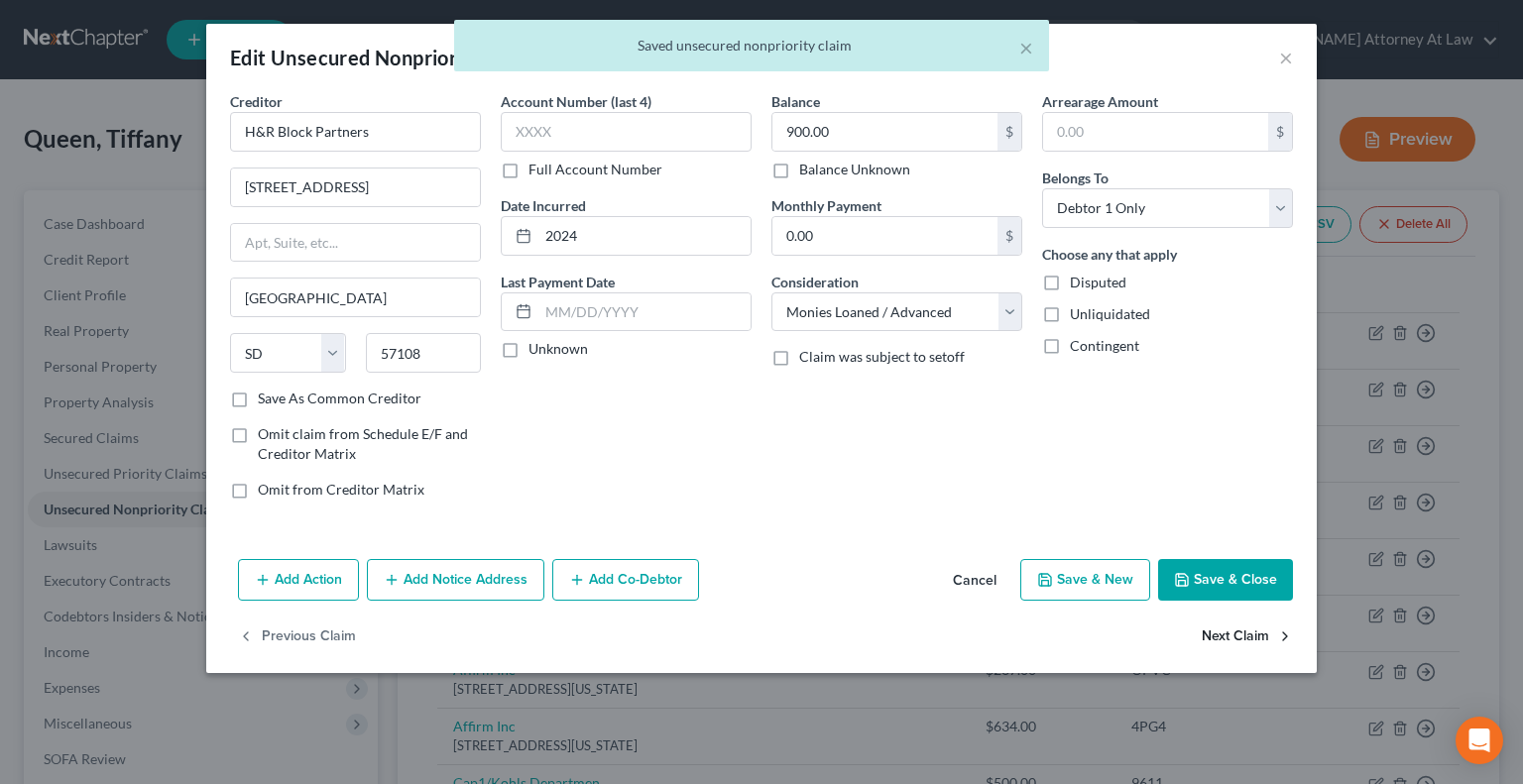
click at [1223, 631] on button "Next Claim" at bounding box center [1247, 638] width 92 height 42
select select "24"
select select "0"
click at [877, 312] on select "Select Cable / Satellite Services Collection Agency Credit Card Debt Debt Couns…" at bounding box center [897, 312] width 251 height 40
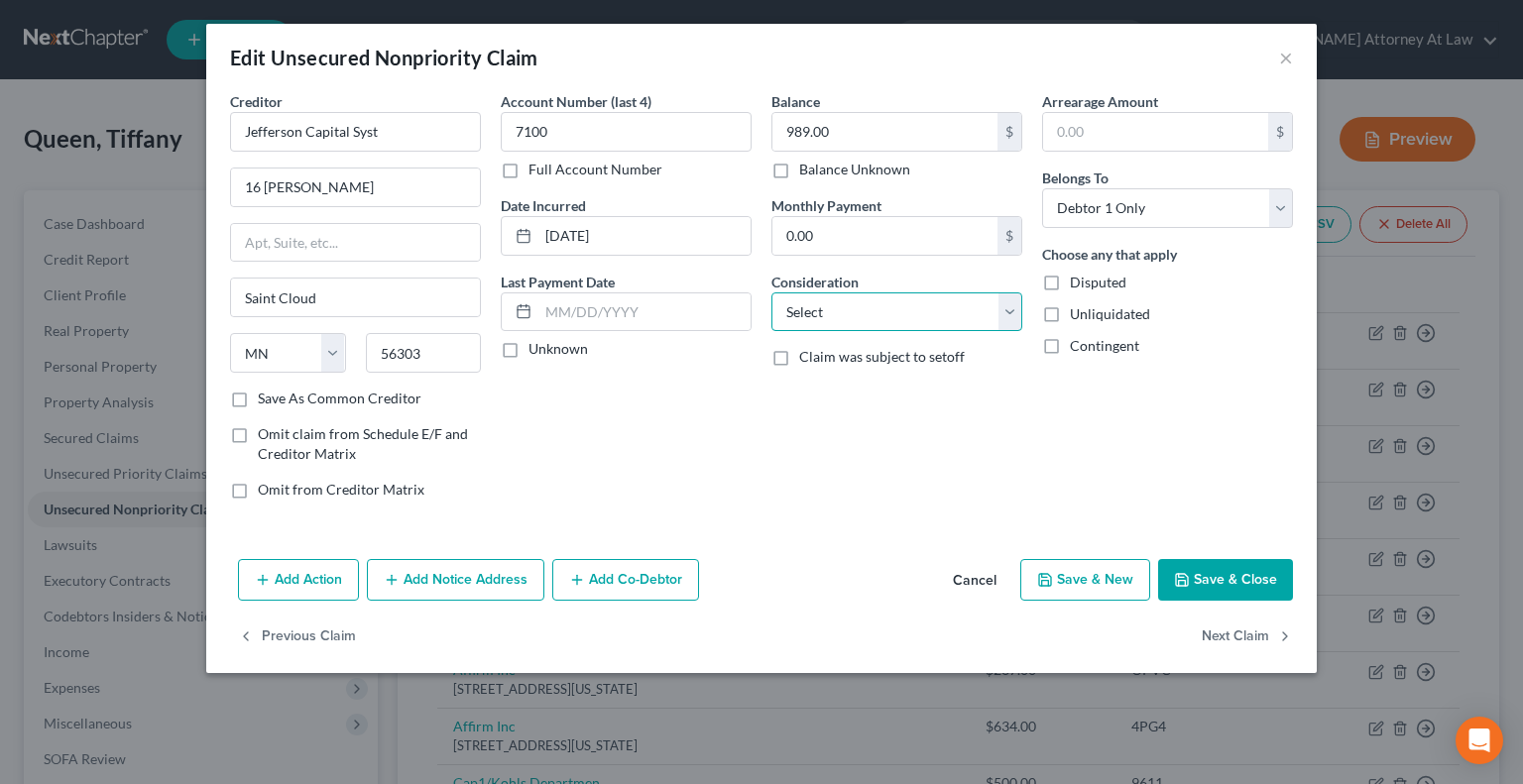
select select "1"
click at [771, 293] on select "Select Cable / Satellite Services Collection Agency Credit Card Debt Debt Couns…" at bounding box center [897, 312] width 251 height 40
click at [1242, 629] on button "Next Claim" at bounding box center [1247, 638] width 92 height 42
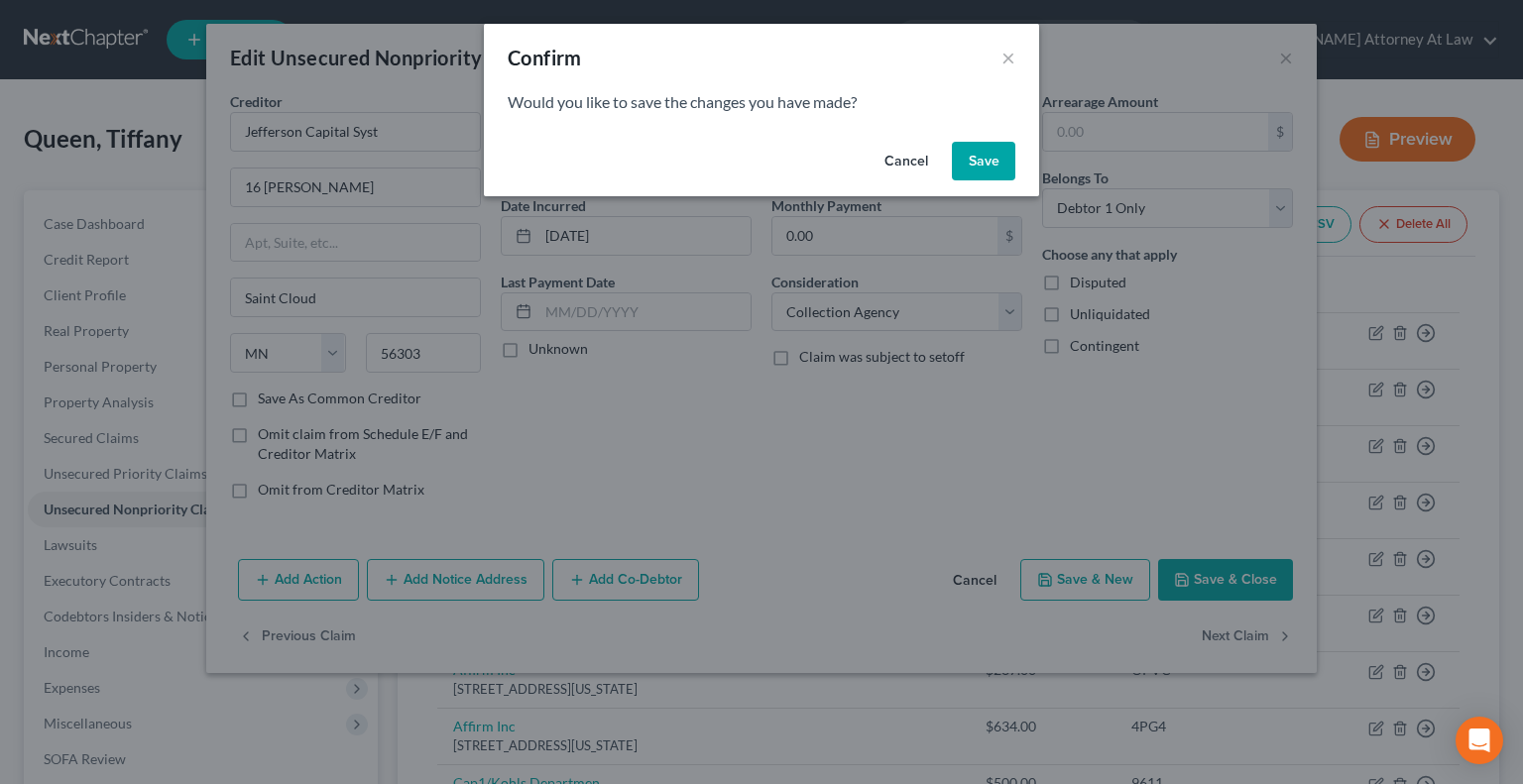
click at [979, 156] on button "Save" at bounding box center [983, 161] width 64 height 40
select select "24"
select select "0"
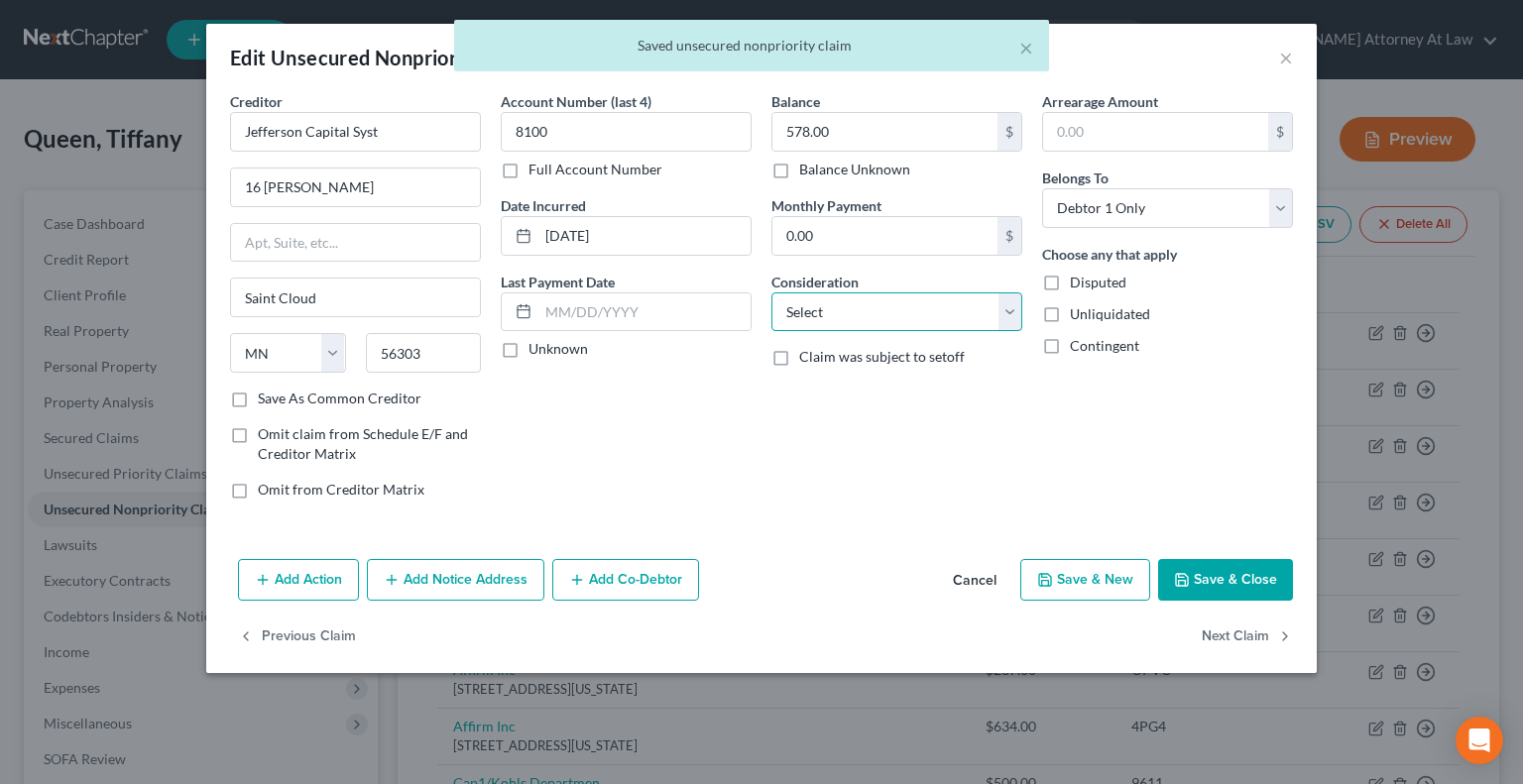
click at [857, 308] on select "Select Cable / Satellite Services Collection Agency Credit Card Debt Debt Couns…" at bounding box center [897, 312] width 251 height 40
select select "1"
click at [771, 293] on select "Select Cable / Satellite Services Collection Agency Credit Card Debt Debt Couns…" at bounding box center [897, 312] width 251 height 40
click at [1261, 639] on button "Next Claim" at bounding box center [1247, 638] width 92 height 42
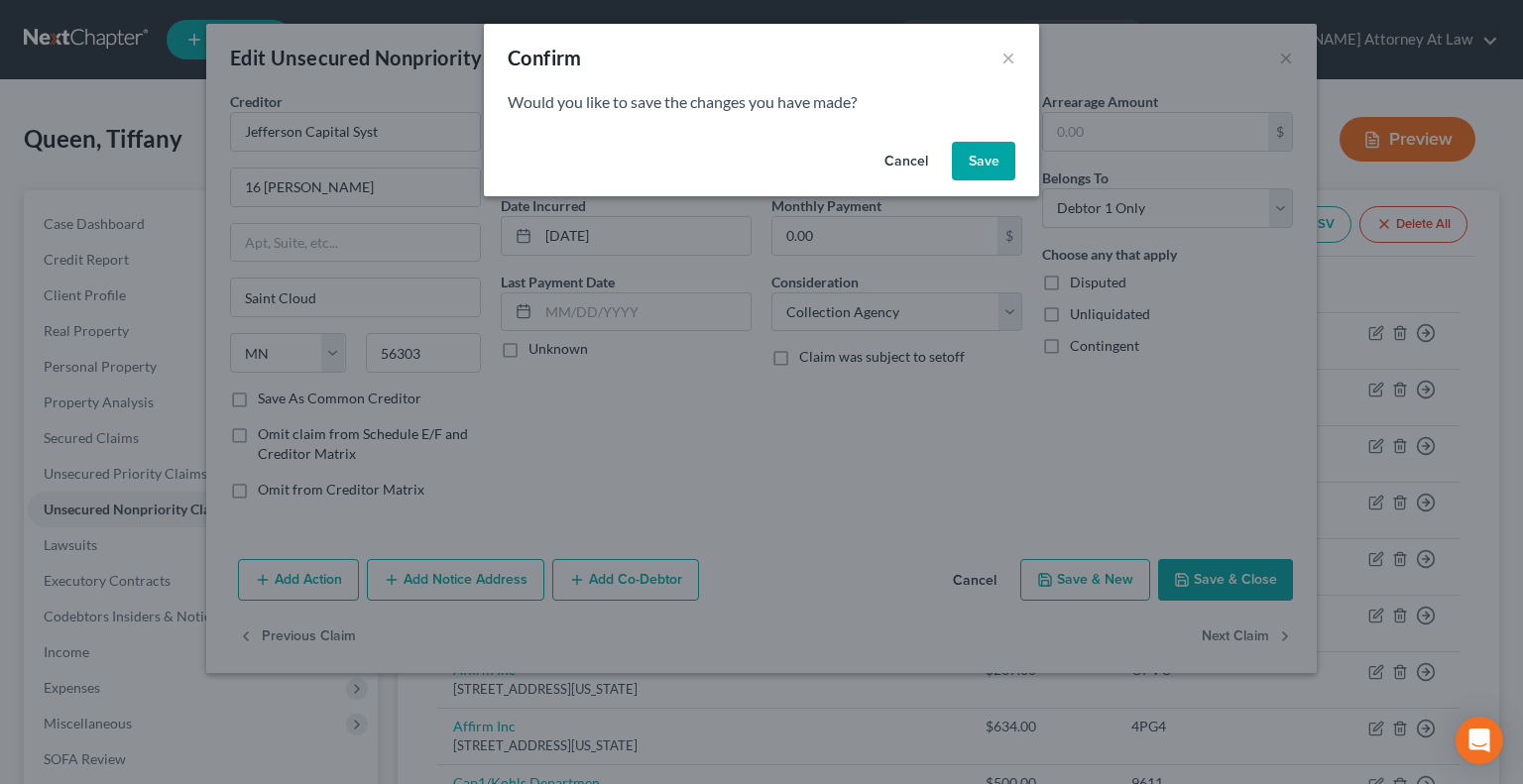
click at [978, 168] on button "Save" at bounding box center [983, 161] width 64 height 40
select select "4"
select select "10"
select select "0"
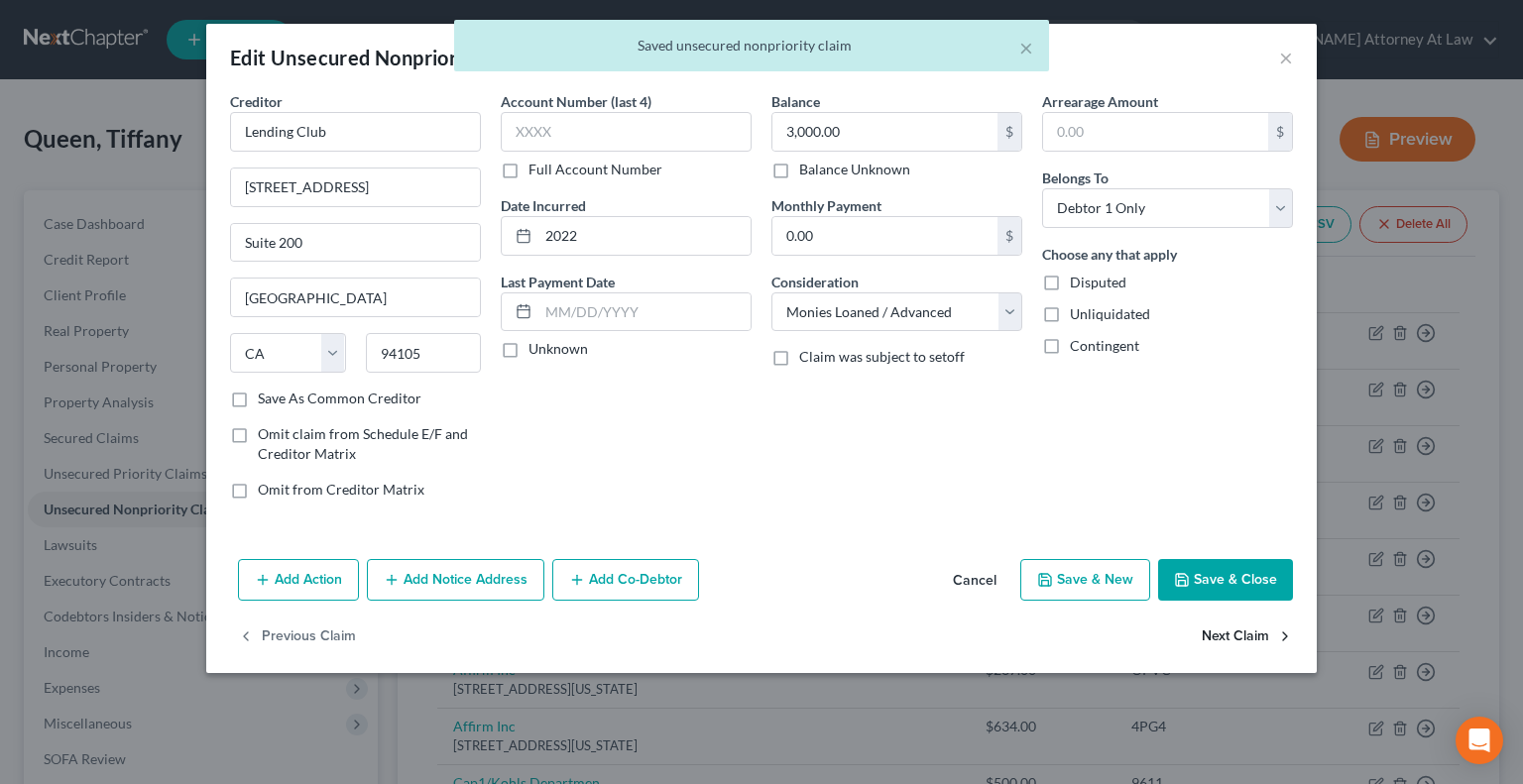
click at [1230, 635] on button "Next Claim" at bounding box center [1247, 638] width 92 height 42
select select "42"
select select "0"
click at [835, 308] on select "Select Cable / Satellite Services Collection Agency Credit Card Debt Debt Couns…" at bounding box center [897, 312] width 251 height 40
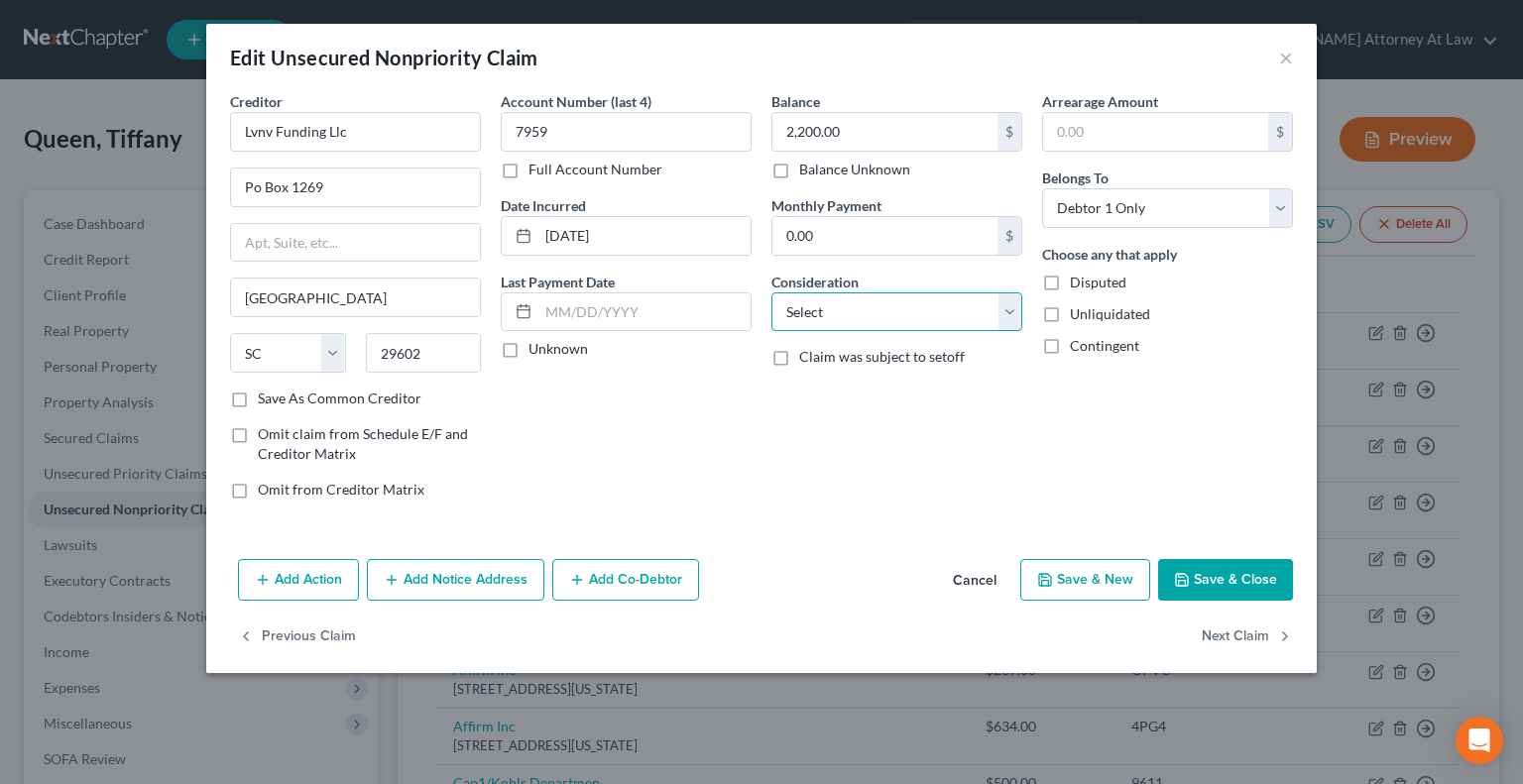
select select "1"
click at [771, 293] on select "Select Cable / Satellite Services Collection Agency Credit Card Debt Debt Couns…" at bounding box center [897, 312] width 251 height 40
click at [1232, 631] on button "Next Claim" at bounding box center [1247, 638] width 92 height 42
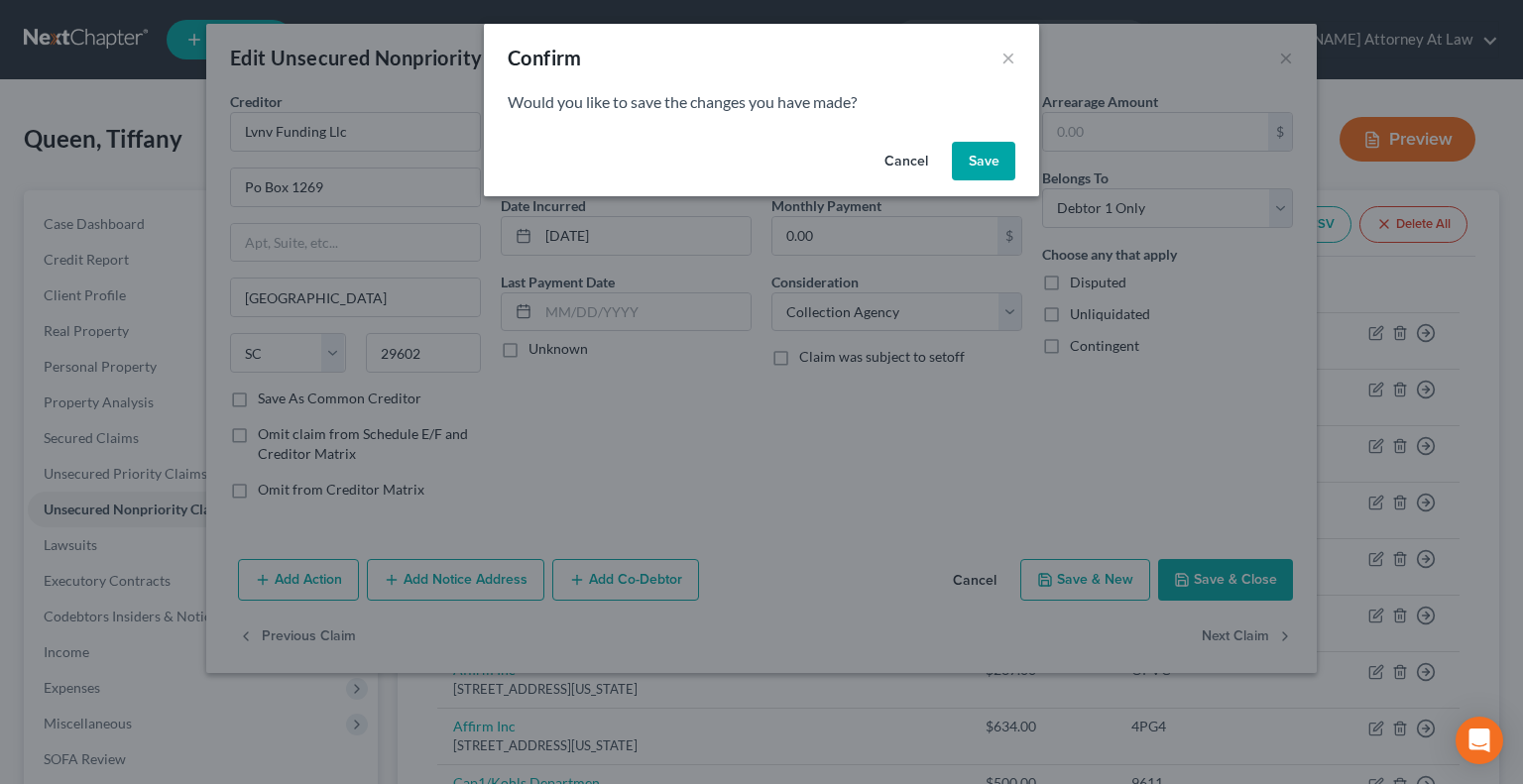
click at [971, 165] on button "Save" at bounding box center [983, 161] width 64 height 40
select select "42"
select select "0"
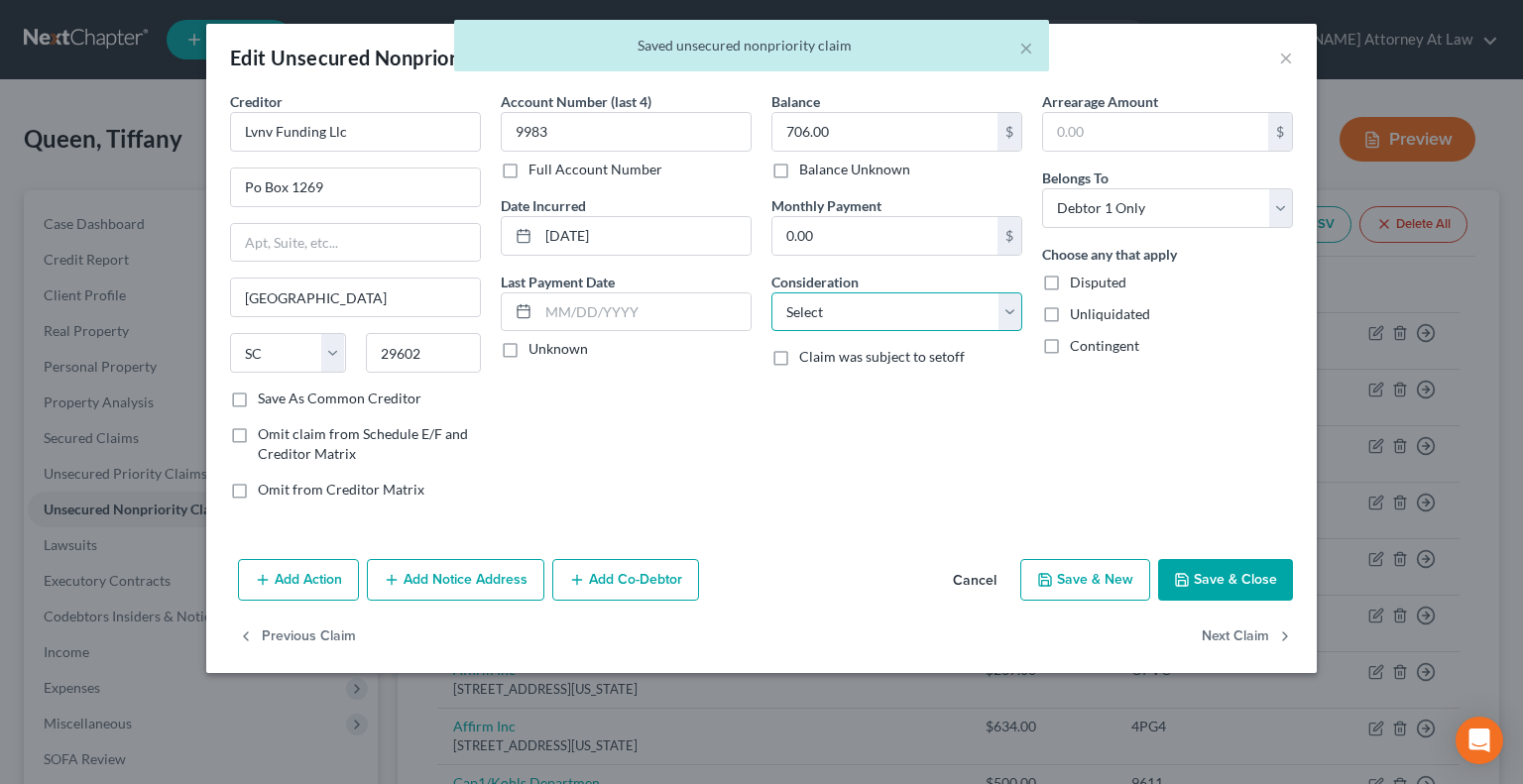
click at [878, 307] on select "Select Cable / Satellite Services Collection Agency Credit Card Debt Debt Couns…" at bounding box center [897, 312] width 251 height 40
select select "1"
click at [771, 293] on select "Select Cable / Satellite Services Collection Agency Credit Card Debt Debt Couns…" at bounding box center [897, 312] width 251 height 40
click at [1207, 632] on button "Next Claim" at bounding box center [1247, 638] width 92 height 42
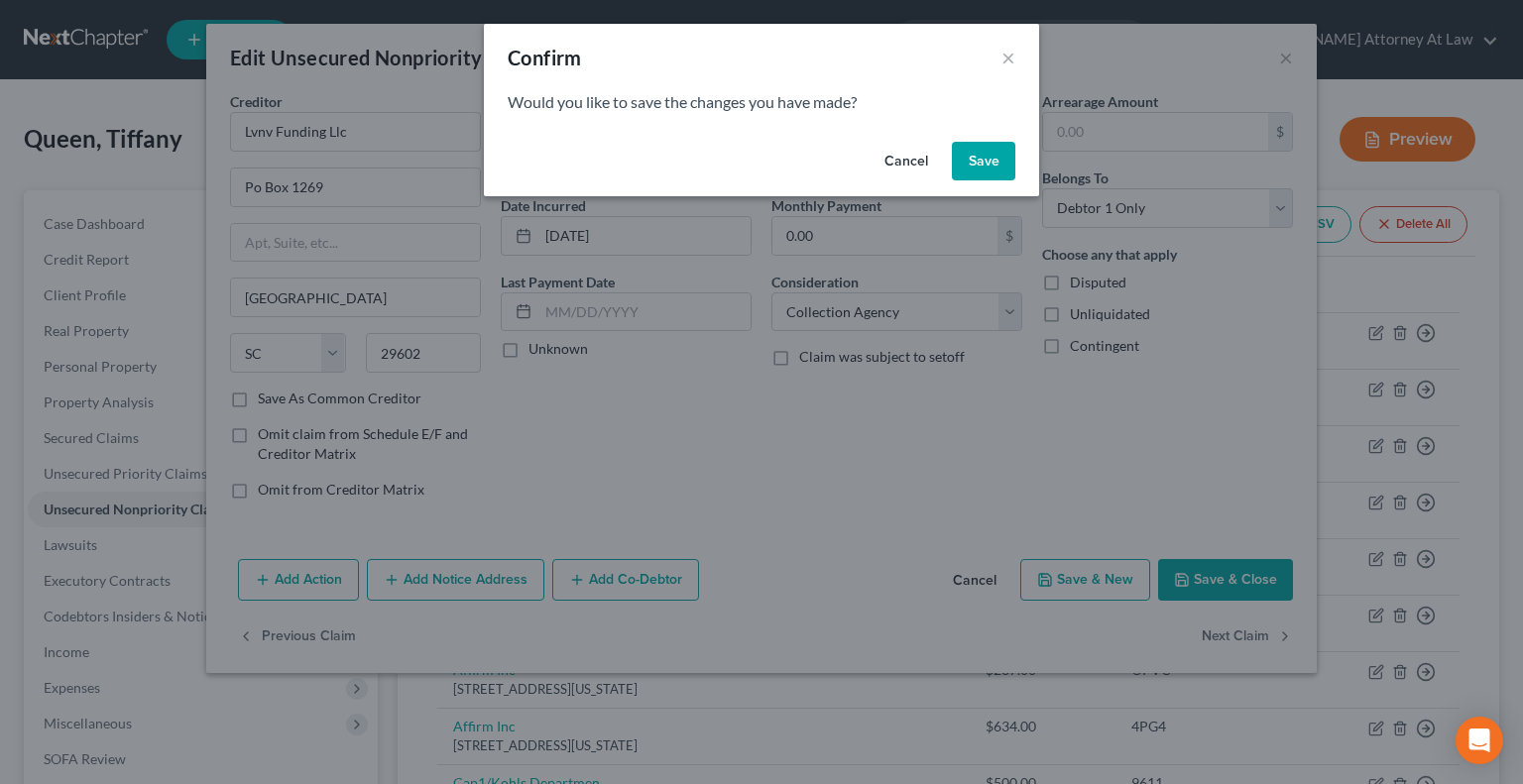
click at [987, 168] on button "Save" at bounding box center [983, 161] width 64 height 40
select select "42"
select select "0"
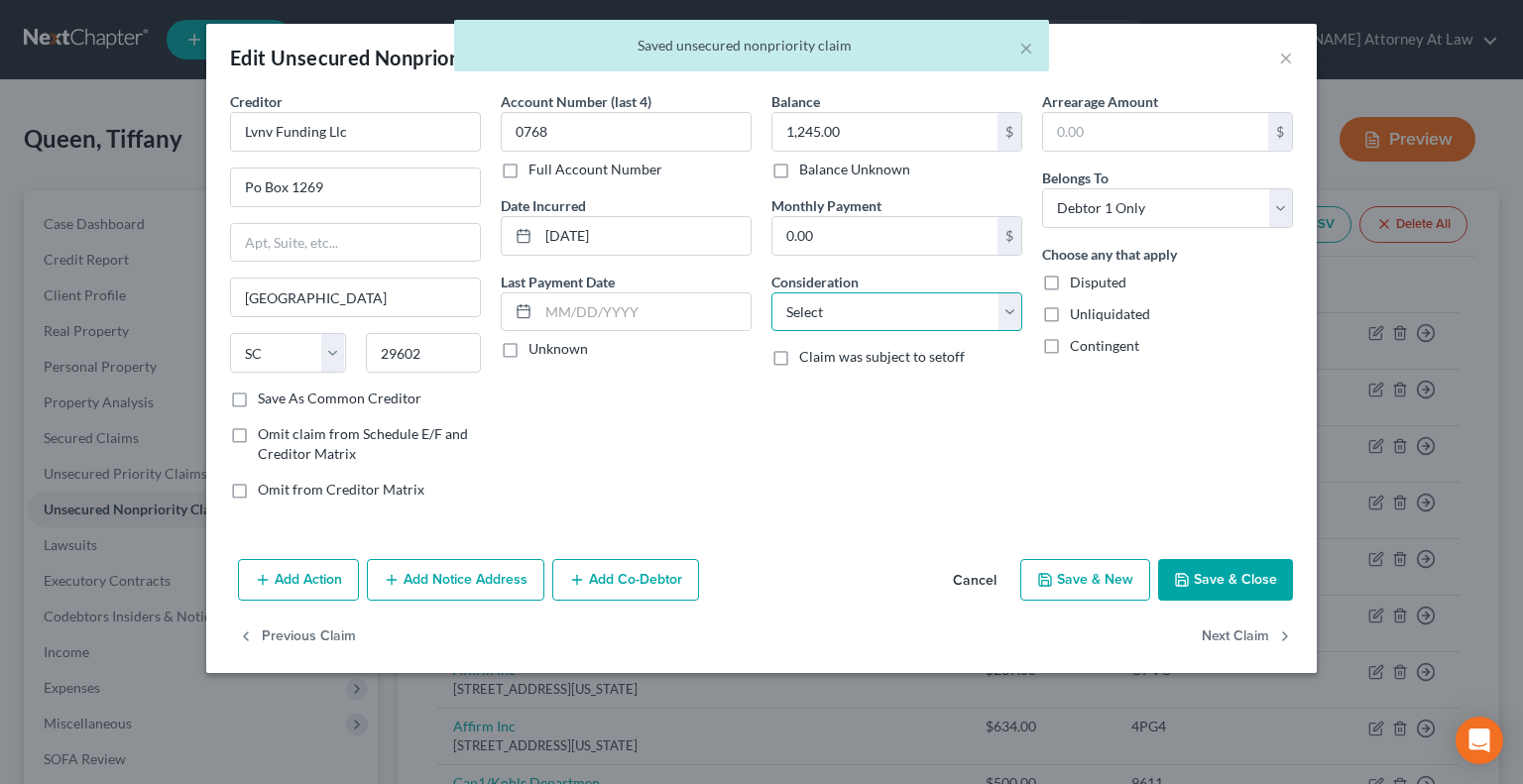
click at [861, 313] on select "Select Cable / Satellite Services Collection Agency Credit Card Debt Debt Couns…" at bounding box center [897, 312] width 251 height 40
select select "1"
click at [771, 293] on select "Select Cable / Satellite Services Collection Agency Credit Card Debt Debt Couns…" at bounding box center [897, 312] width 251 height 40
click at [1225, 636] on button "Next Claim" at bounding box center [1247, 638] width 92 height 42
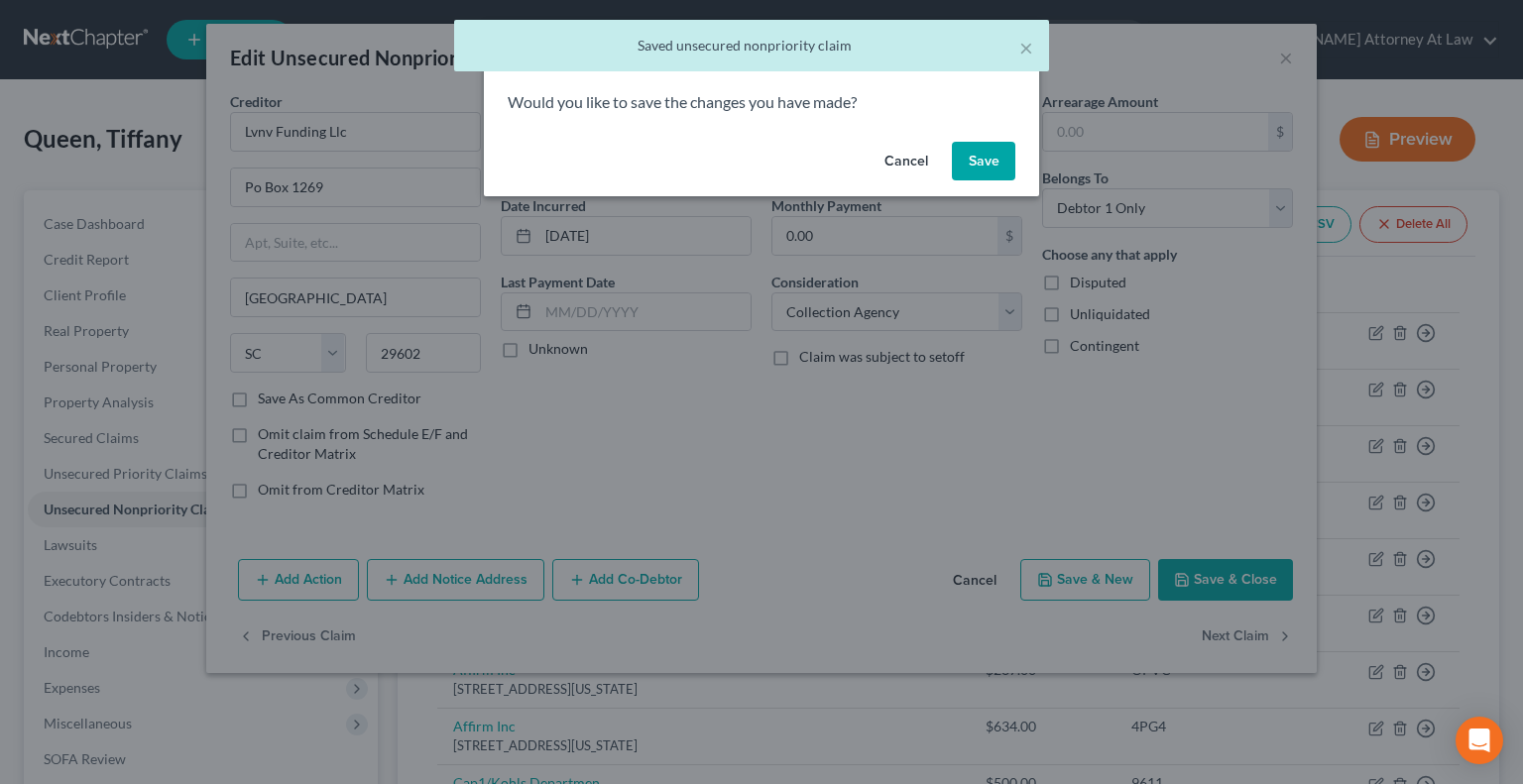
click at [989, 162] on button "Save" at bounding box center [983, 161] width 64 height 40
select select "42"
select select "0"
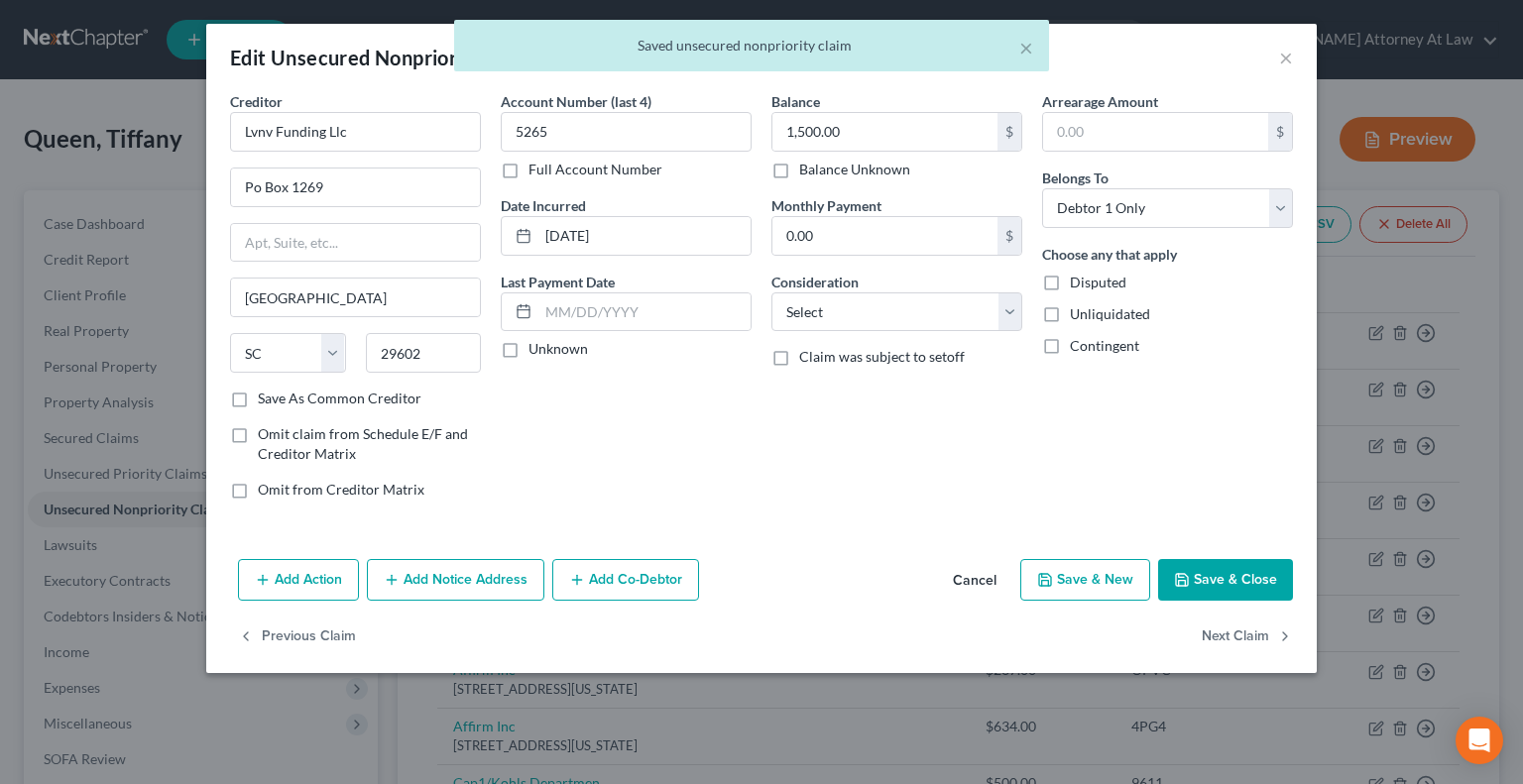
type input "0"
click at [908, 314] on select "Select Cable / Satellite Services Collection Agency Credit Card Debt Debt Couns…" at bounding box center [897, 312] width 251 height 40
select select "1"
click at [771, 293] on select "Select Cable / Satellite Services Collection Agency Credit Card Debt Debt Couns…" at bounding box center [897, 312] width 251 height 40
click at [1253, 634] on button "Next Claim" at bounding box center [1247, 638] width 92 height 42
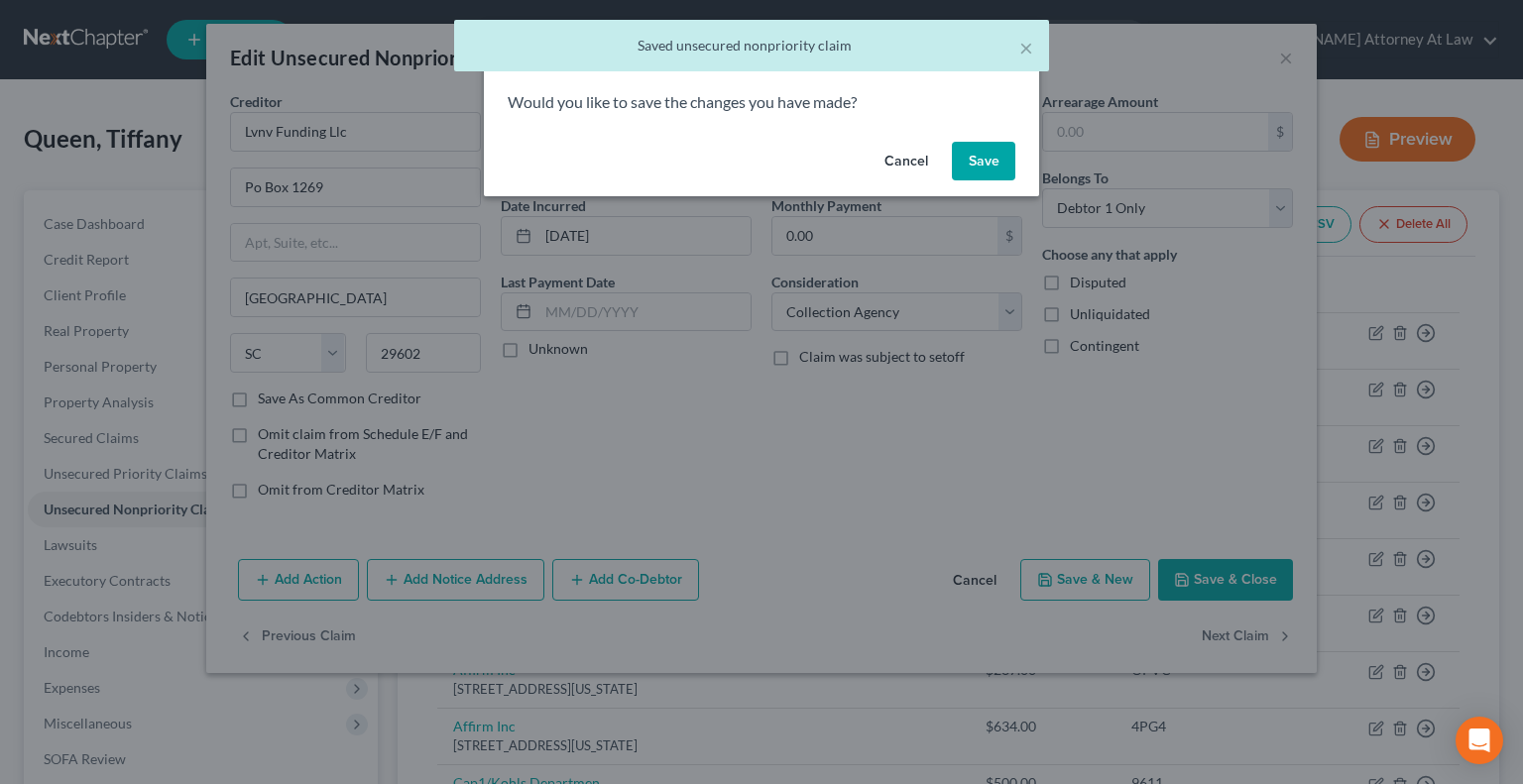
click at [968, 160] on button "Save" at bounding box center [983, 161] width 64 height 40
select select "35"
select select "2"
select select "0"
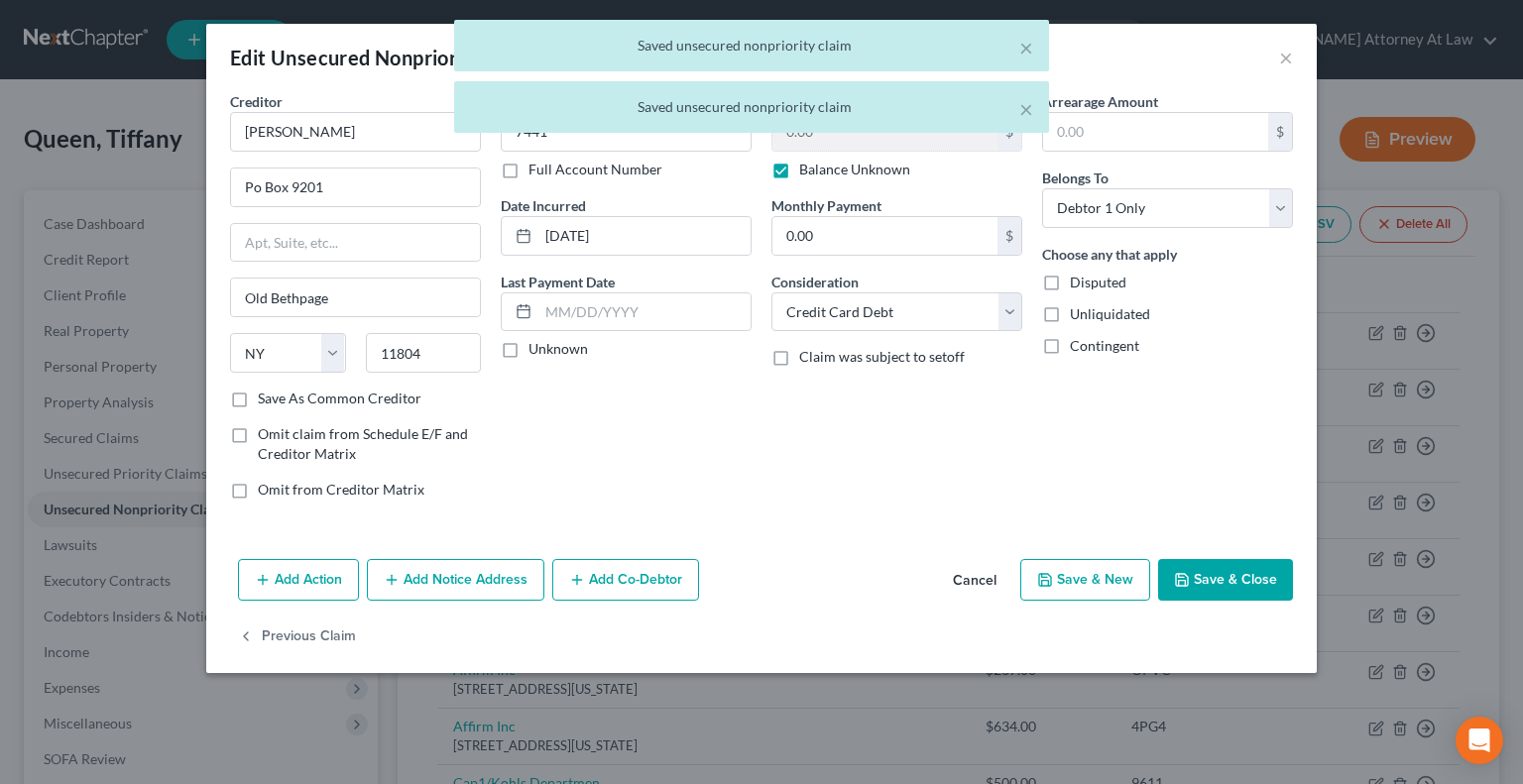
type input "0"
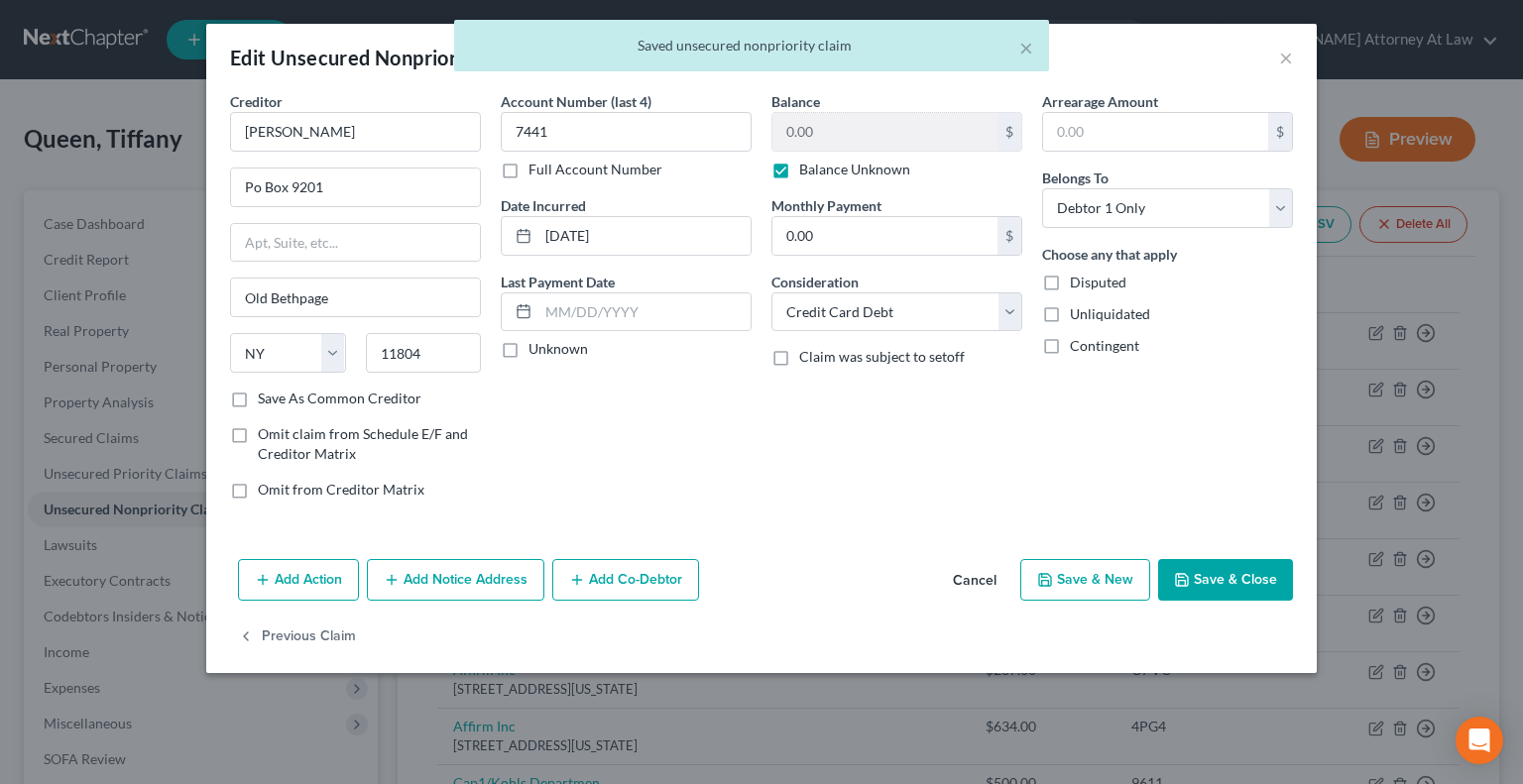
click at [1216, 573] on button "Save & Close" at bounding box center [1224, 580] width 134 height 42
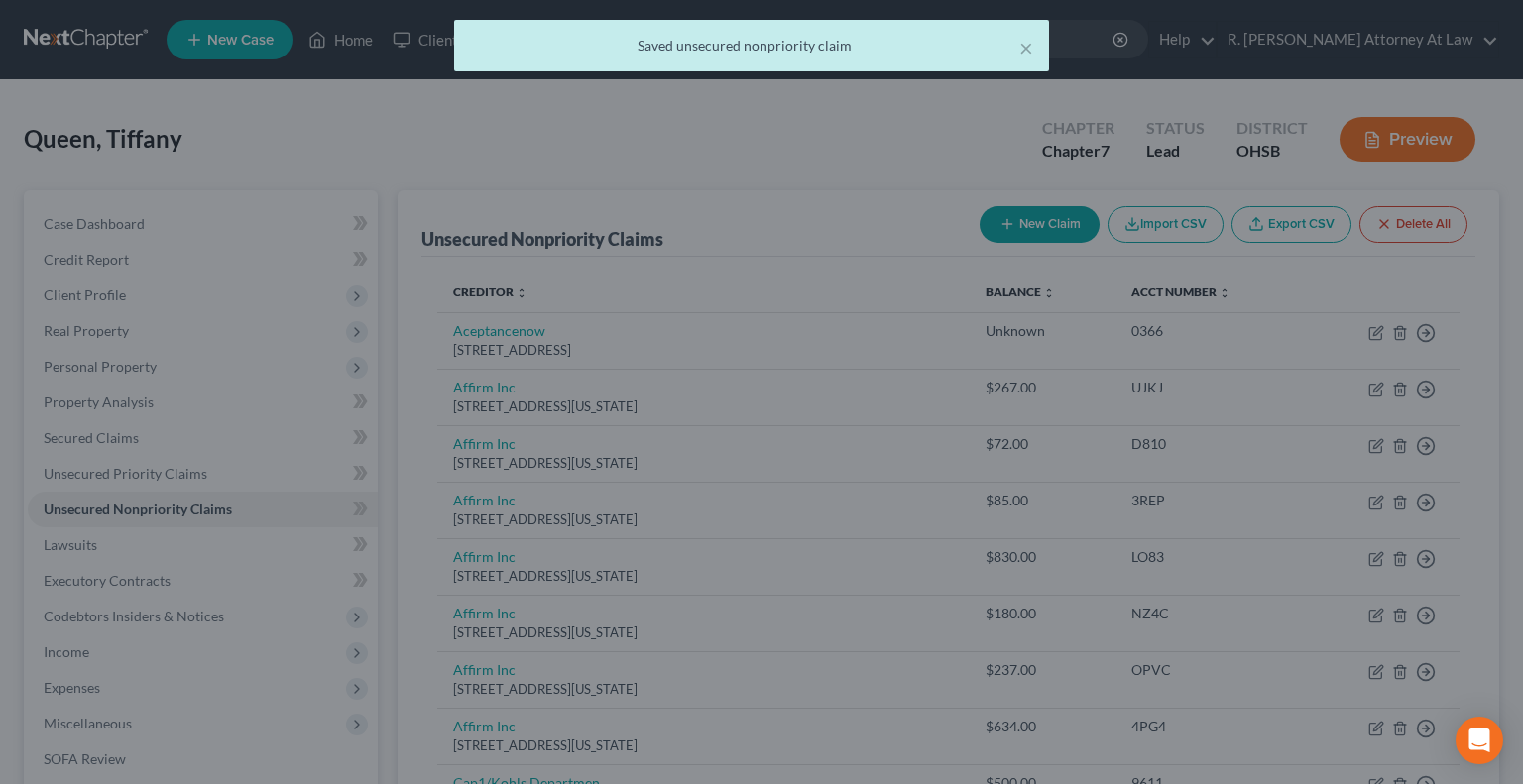
type input "0"
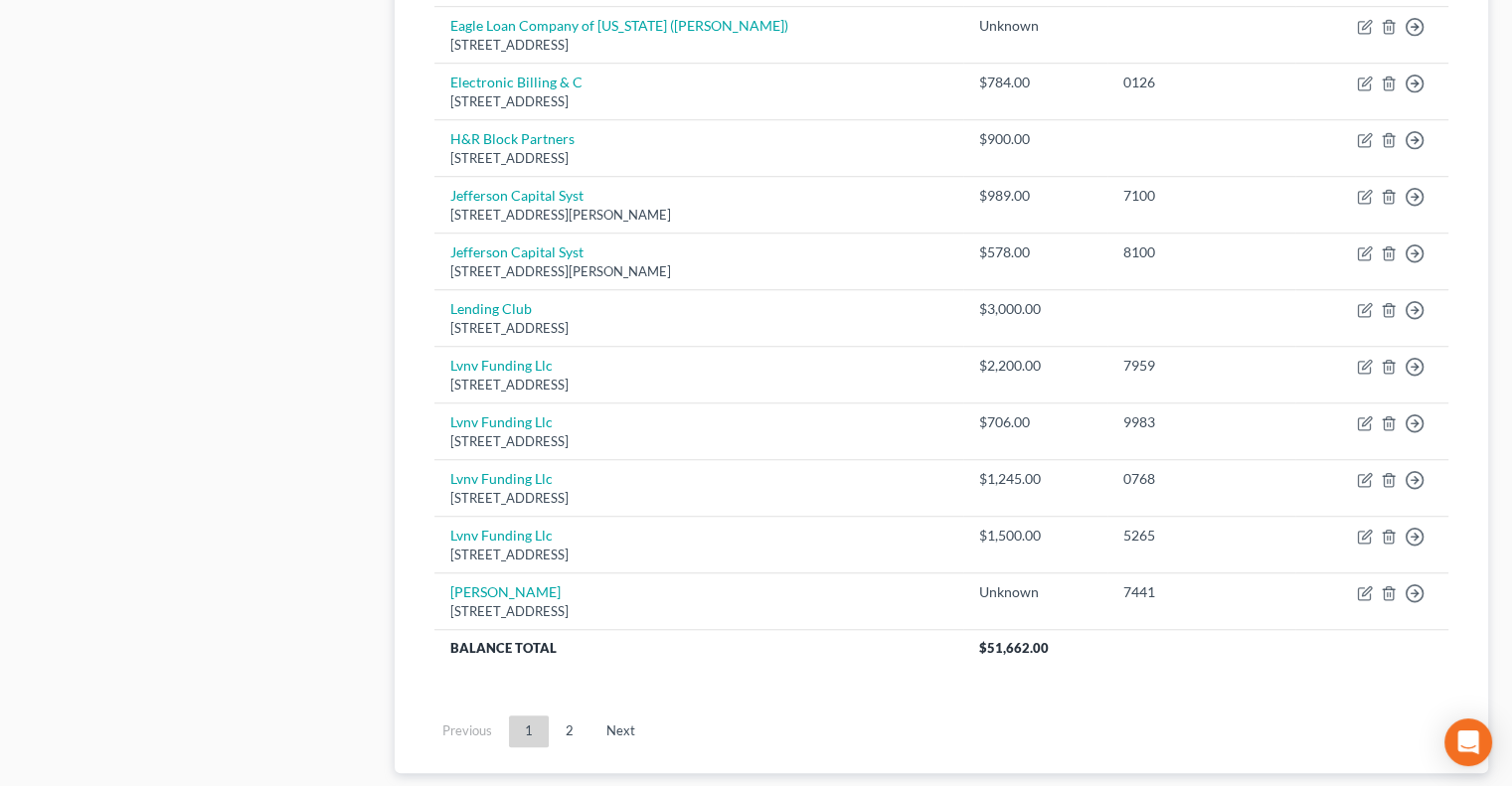
scroll to position [1490, 0]
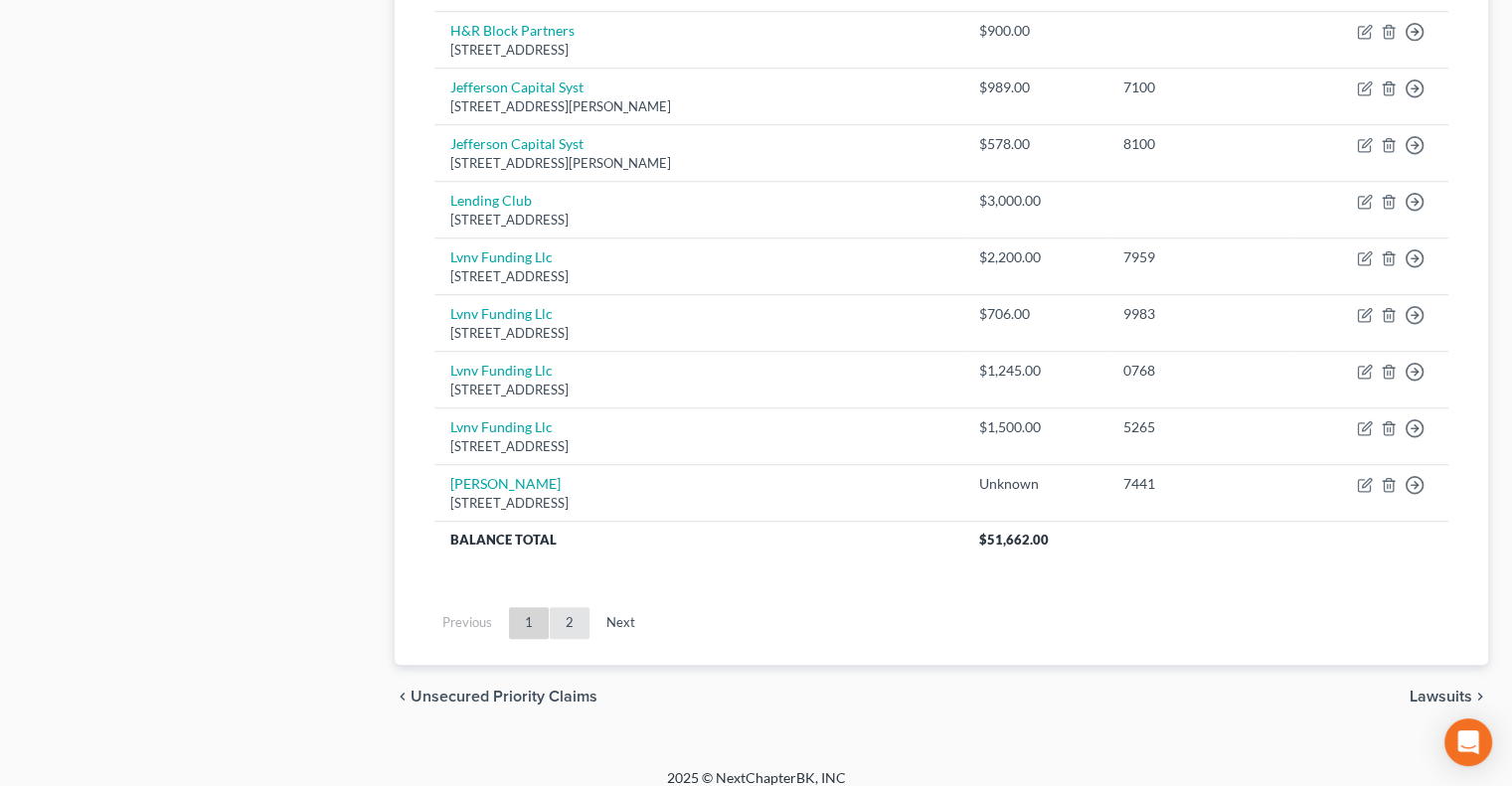
click at [572, 620] on link "2" at bounding box center [570, 623] width 40 height 32
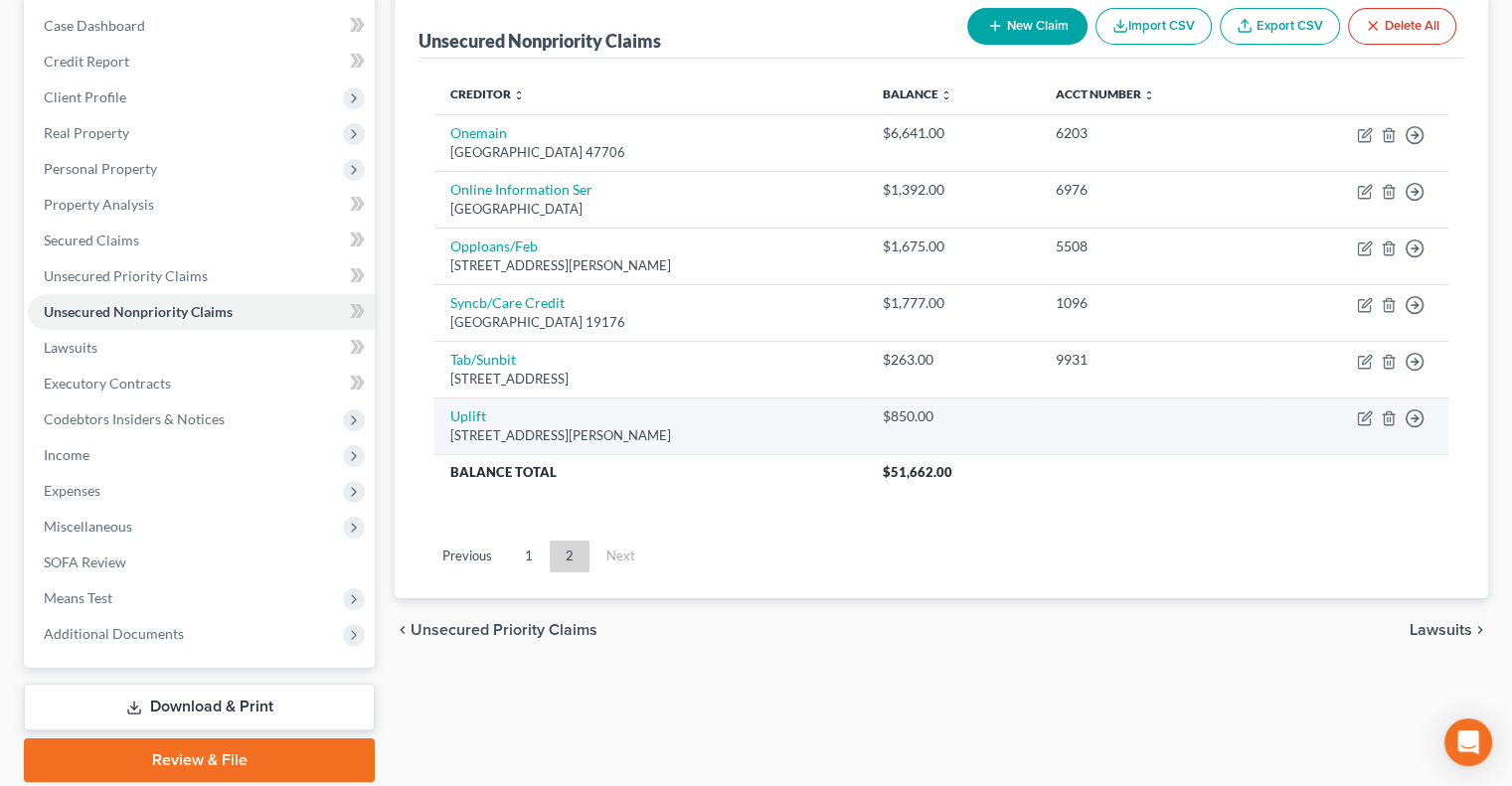
scroll to position [169, 0]
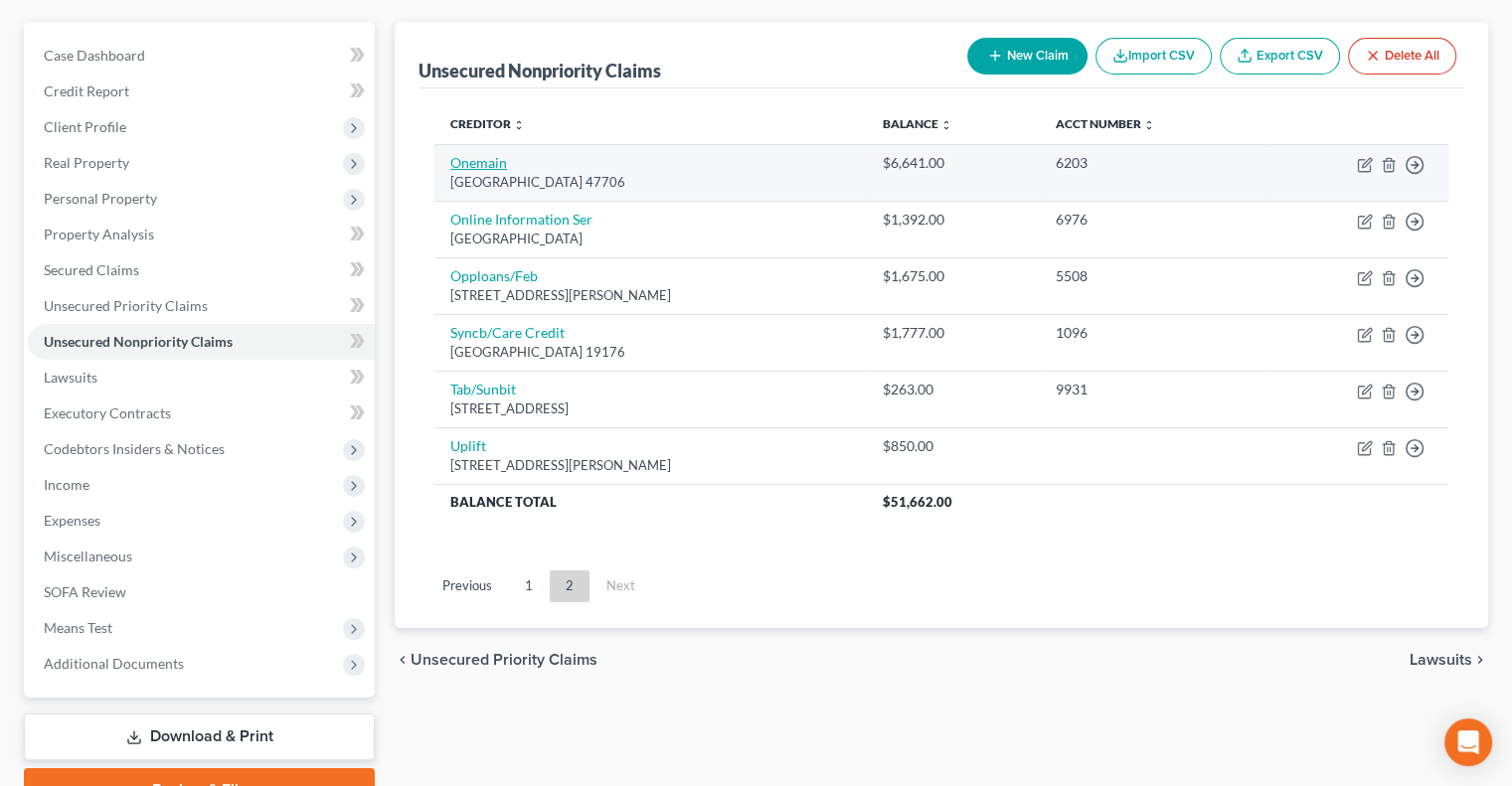
click at [474, 158] on link "Onemain" at bounding box center [478, 162] width 57 height 17
select select "15"
select select "0"
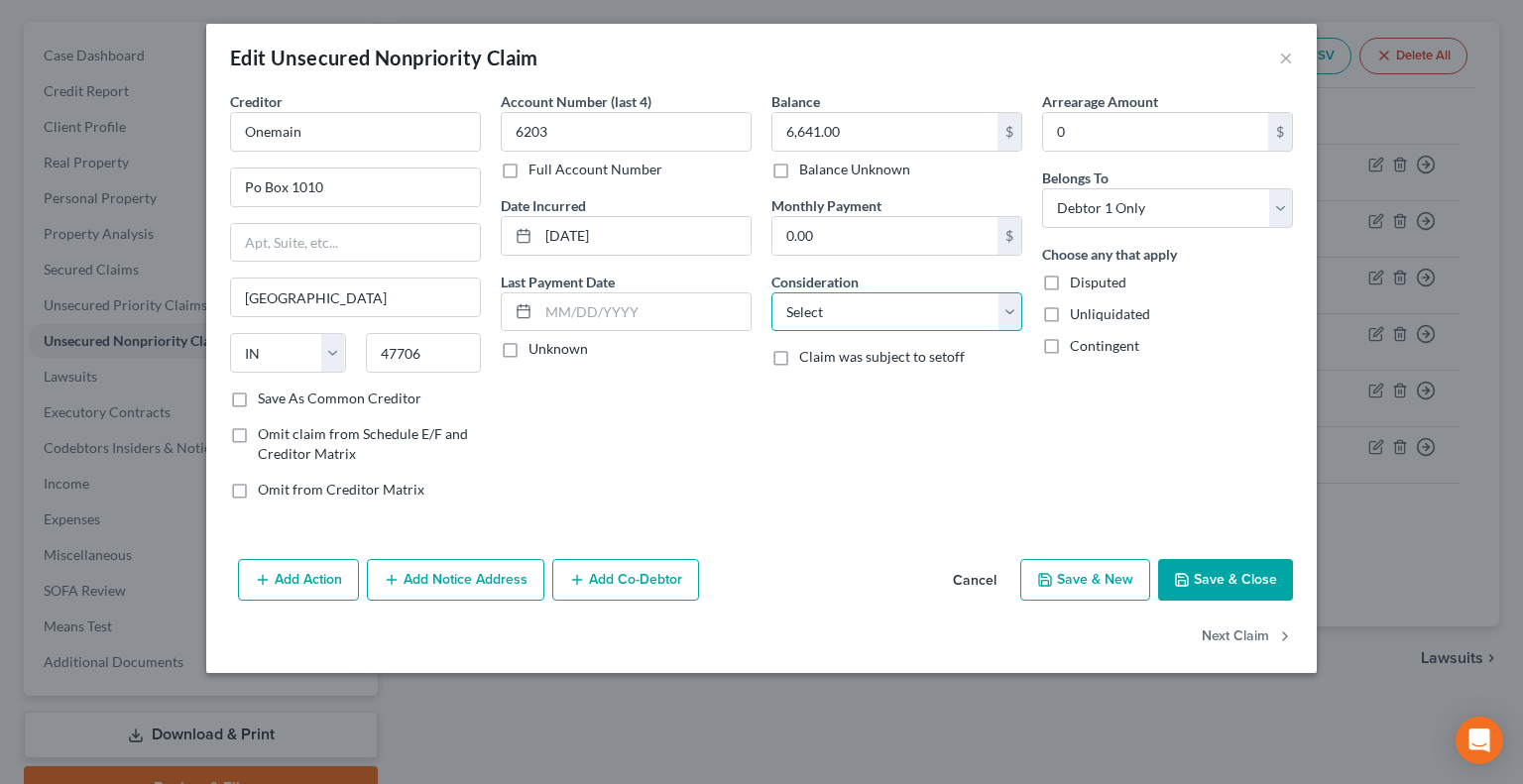
click at [867, 308] on select "Select Cable / Satellite Services Collection Agency Credit Card Debt Debt Couns…" at bounding box center [897, 312] width 251 height 40
select select "10"
click at [771, 293] on select "Select Cable / Satellite Services Collection Agency Credit Card Debt Debt Couns…" at bounding box center [897, 312] width 251 height 40
click at [1225, 634] on button "Next Claim" at bounding box center [1247, 638] width 92 height 42
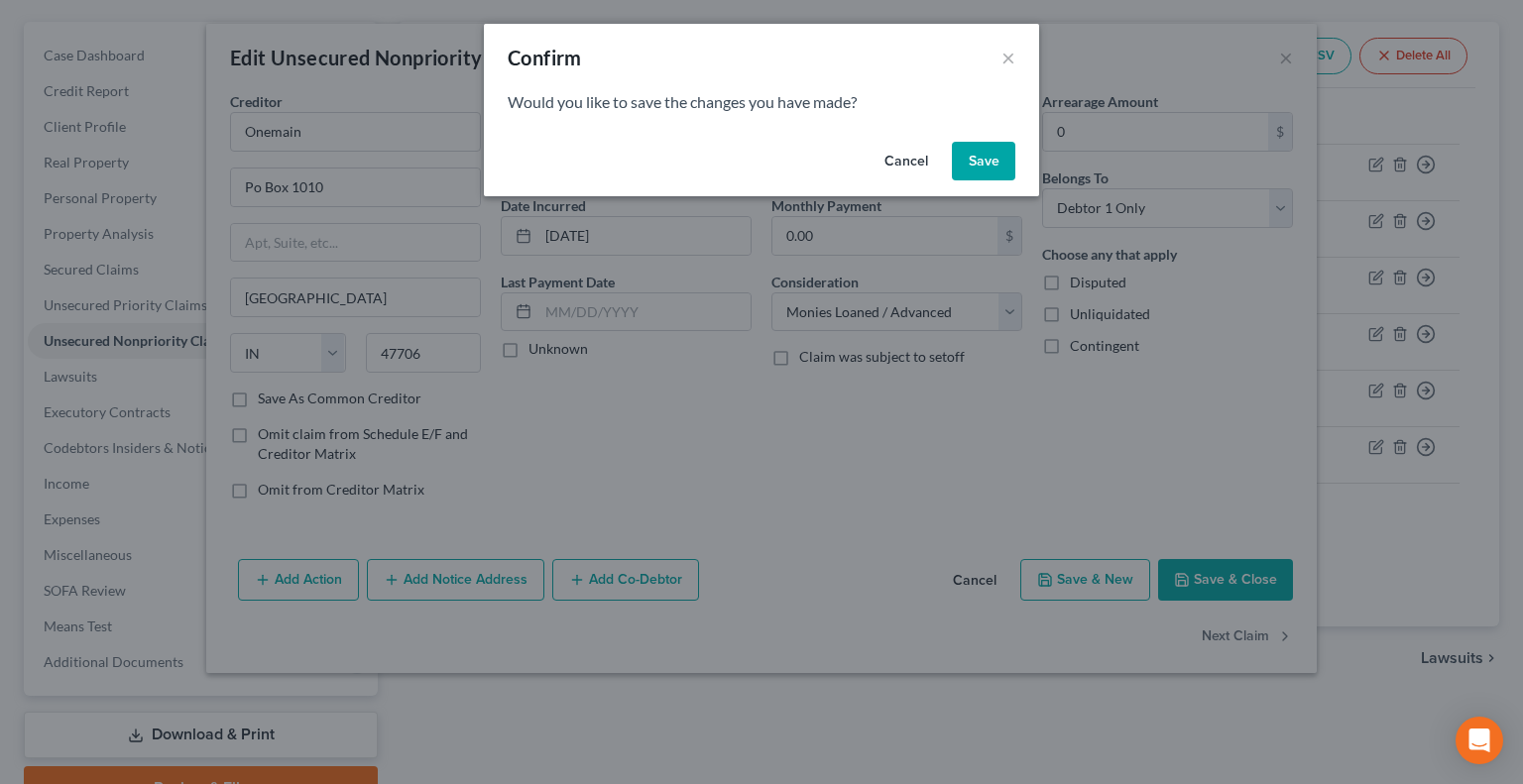
click at [987, 164] on button "Save" at bounding box center [983, 161] width 64 height 40
select select "28"
select select "1"
select select "0"
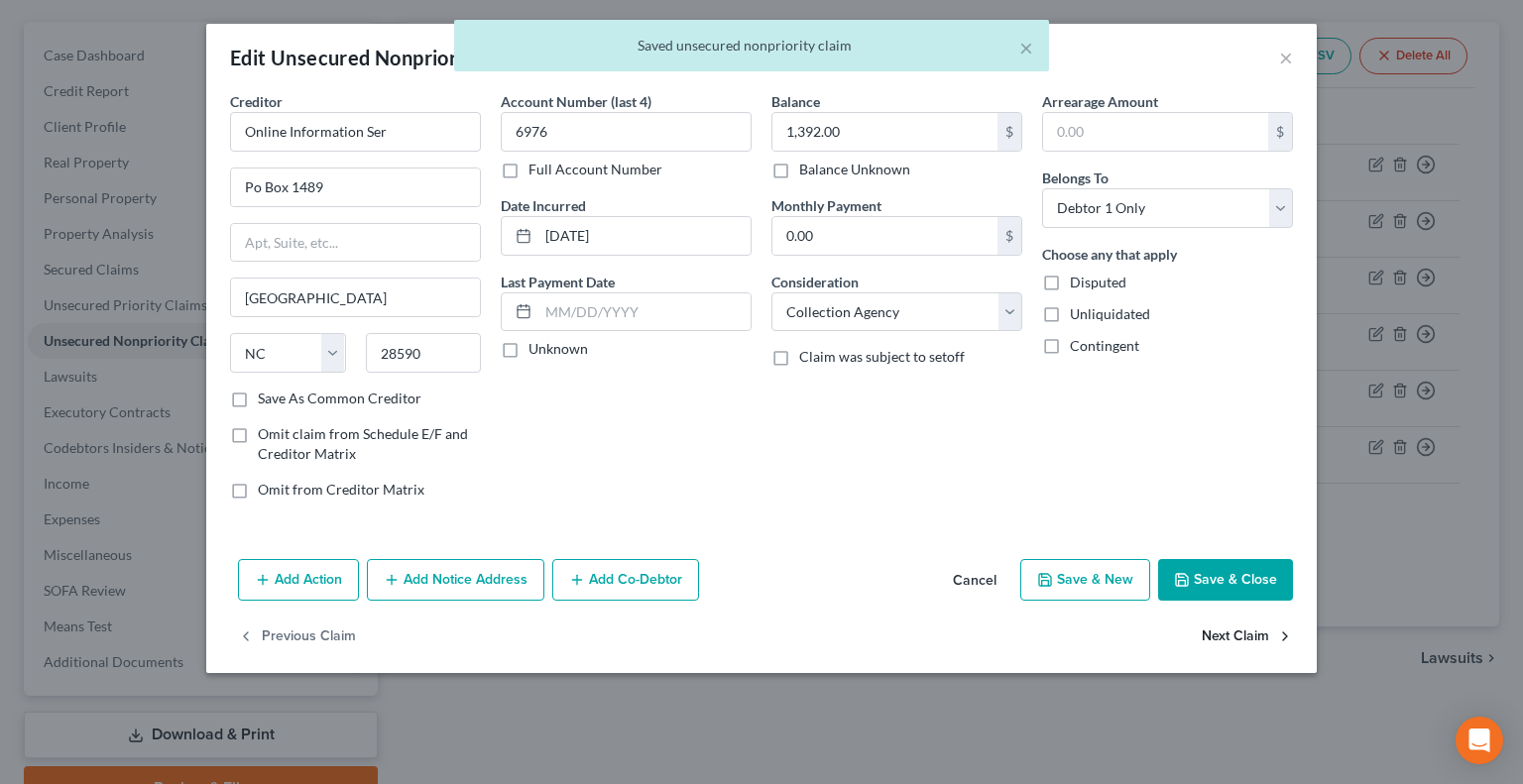
click at [1215, 634] on button "Next Claim" at bounding box center [1247, 638] width 92 height 42
select select "14"
select select "0"
click at [870, 312] on select "Select Cable / Satellite Services Collection Agency Credit Card Debt Debt Couns…" at bounding box center [897, 312] width 251 height 40
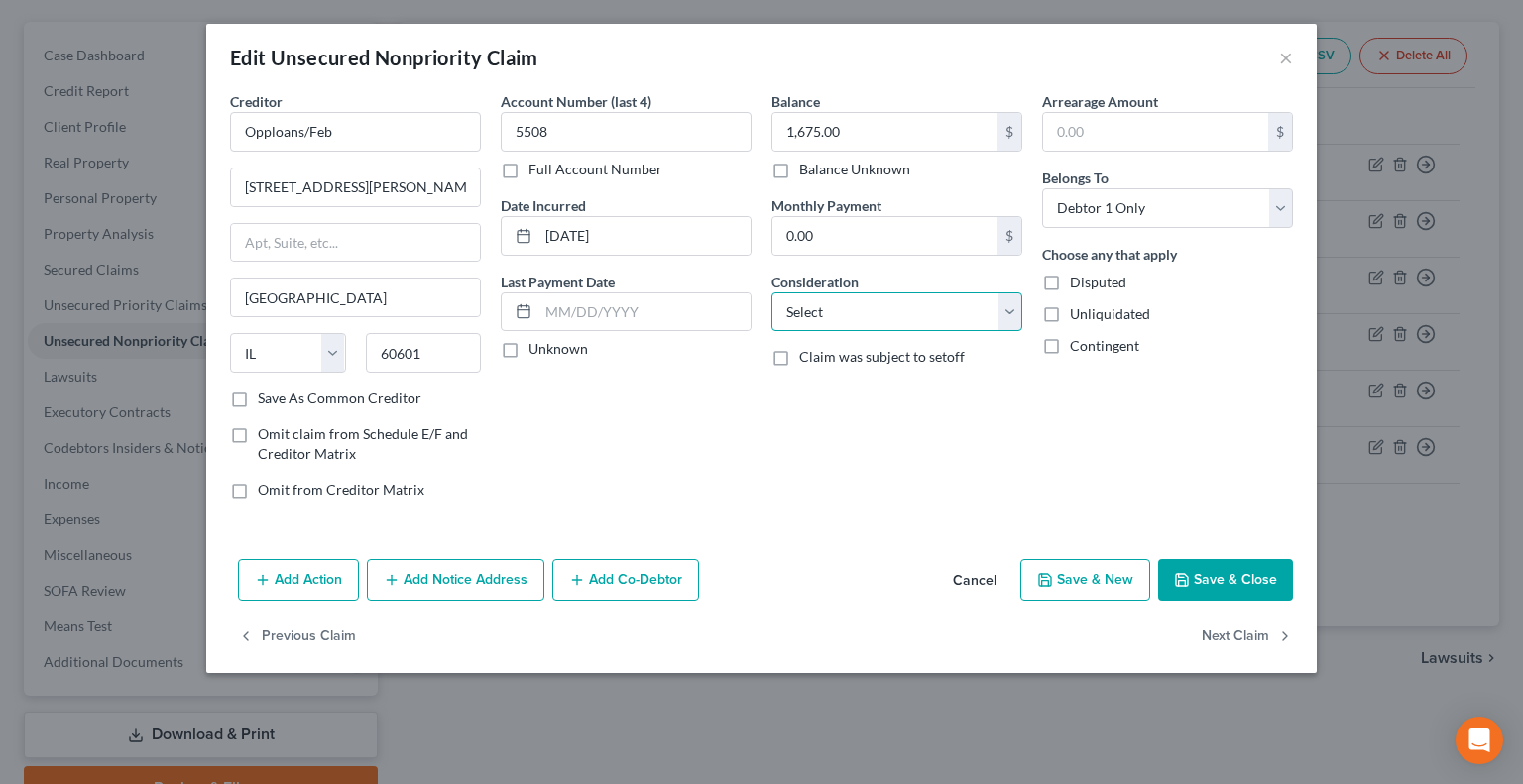
select select "10"
click at [771, 293] on select "Select Cable / Satellite Services Collection Agency Credit Card Debt Debt Couns…" at bounding box center [897, 312] width 251 height 40
click at [1228, 634] on button "Next Claim" at bounding box center [1247, 638] width 92 height 42
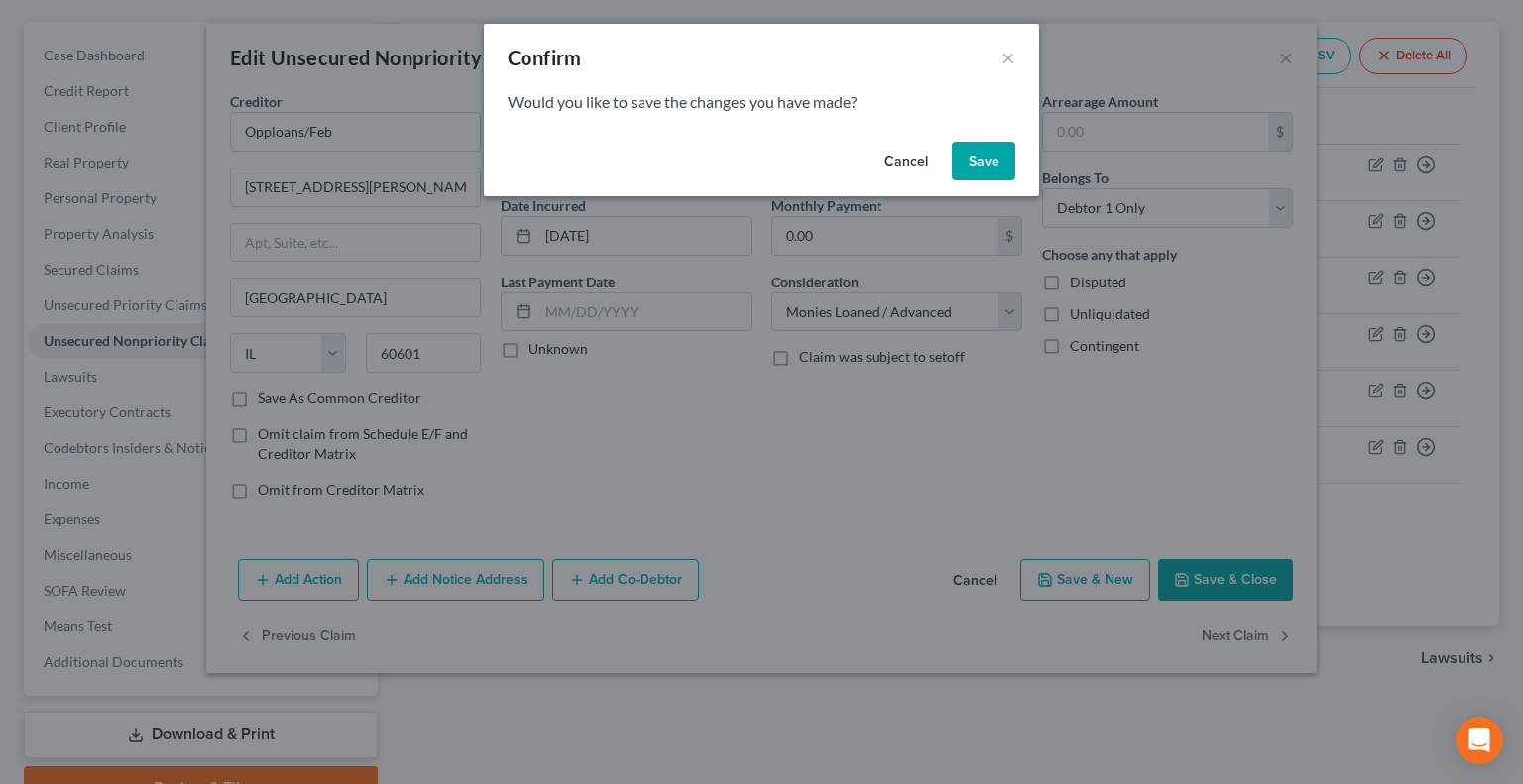
click at [993, 167] on button "Save" at bounding box center [983, 161] width 64 height 40
select select "39"
select select "1"
select select "0"
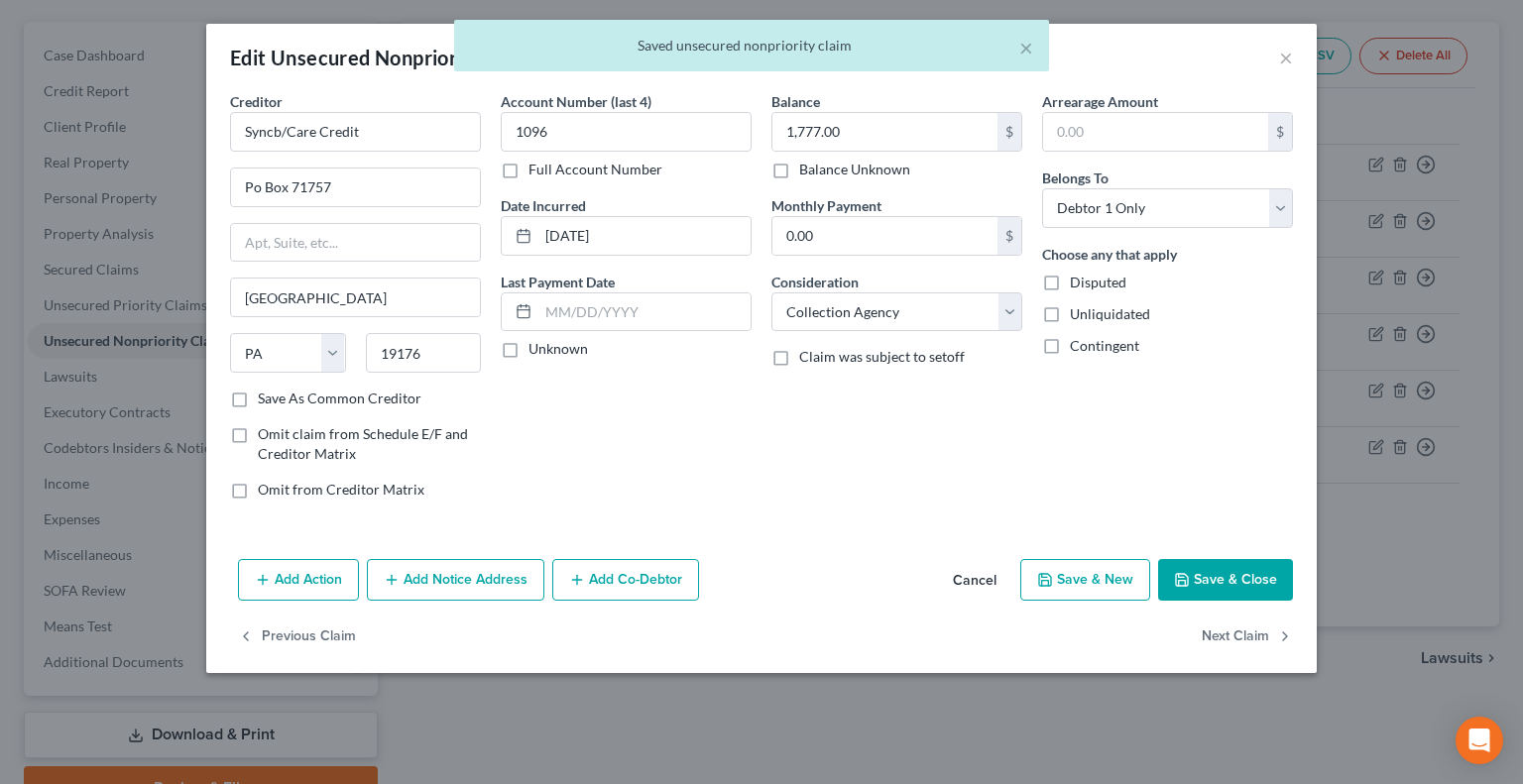
type input "0"
click at [1229, 632] on button "Next Claim" at bounding box center [1247, 638] width 92 height 42
select select "4"
select select "0"
click at [825, 311] on select "Select Cable / Satellite Services Collection Agency Credit Card Debt Debt Couns…" at bounding box center [897, 312] width 251 height 40
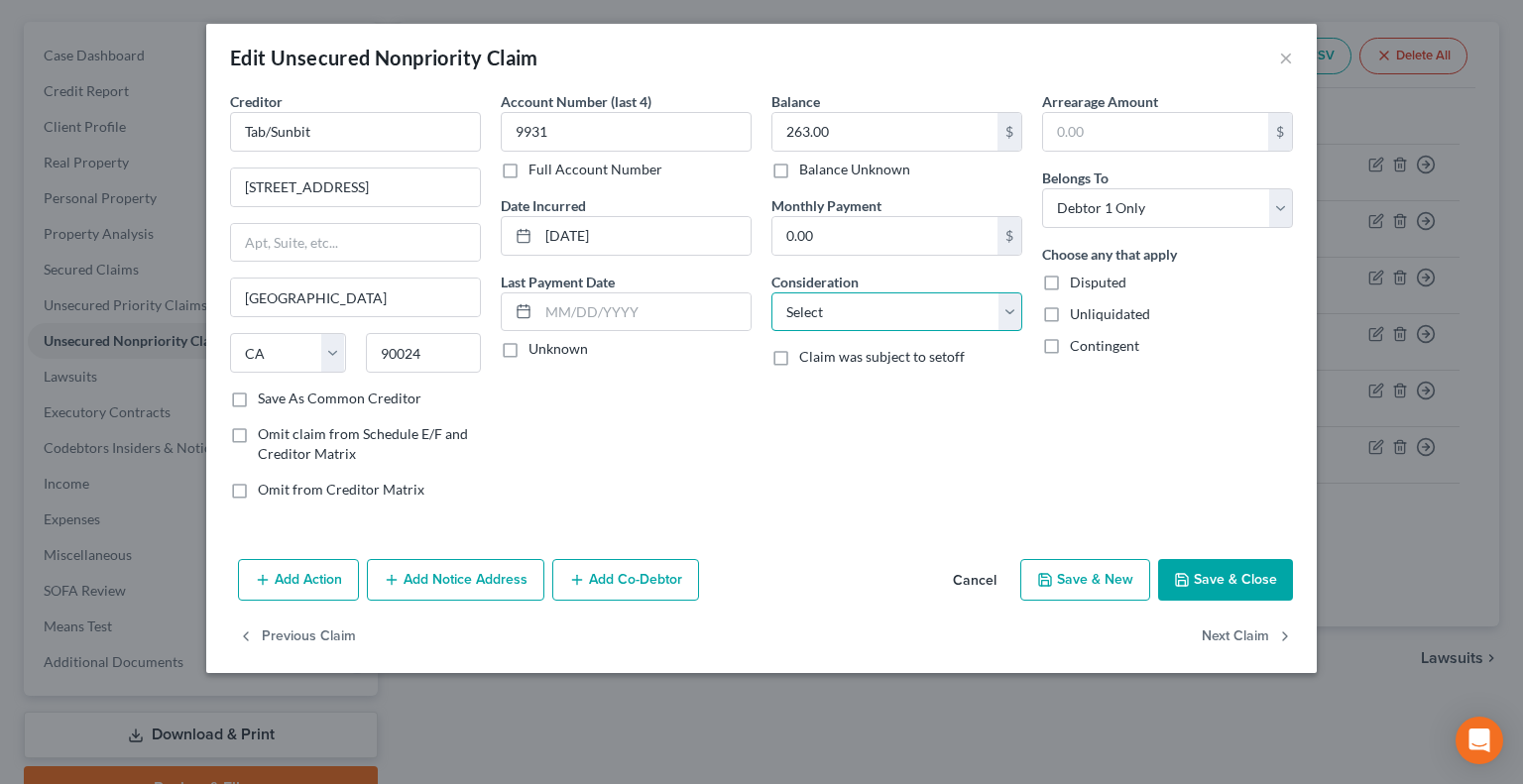
select select "2"
click at [771, 293] on select "Select Cable / Satellite Services Collection Agency Credit Card Debt Debt Couns…" at bounding box center [897, 312] width 251 height 40
click at [1225, 637] on button "Next Claim" at bounding box center [1247, 638] width 92 height 42
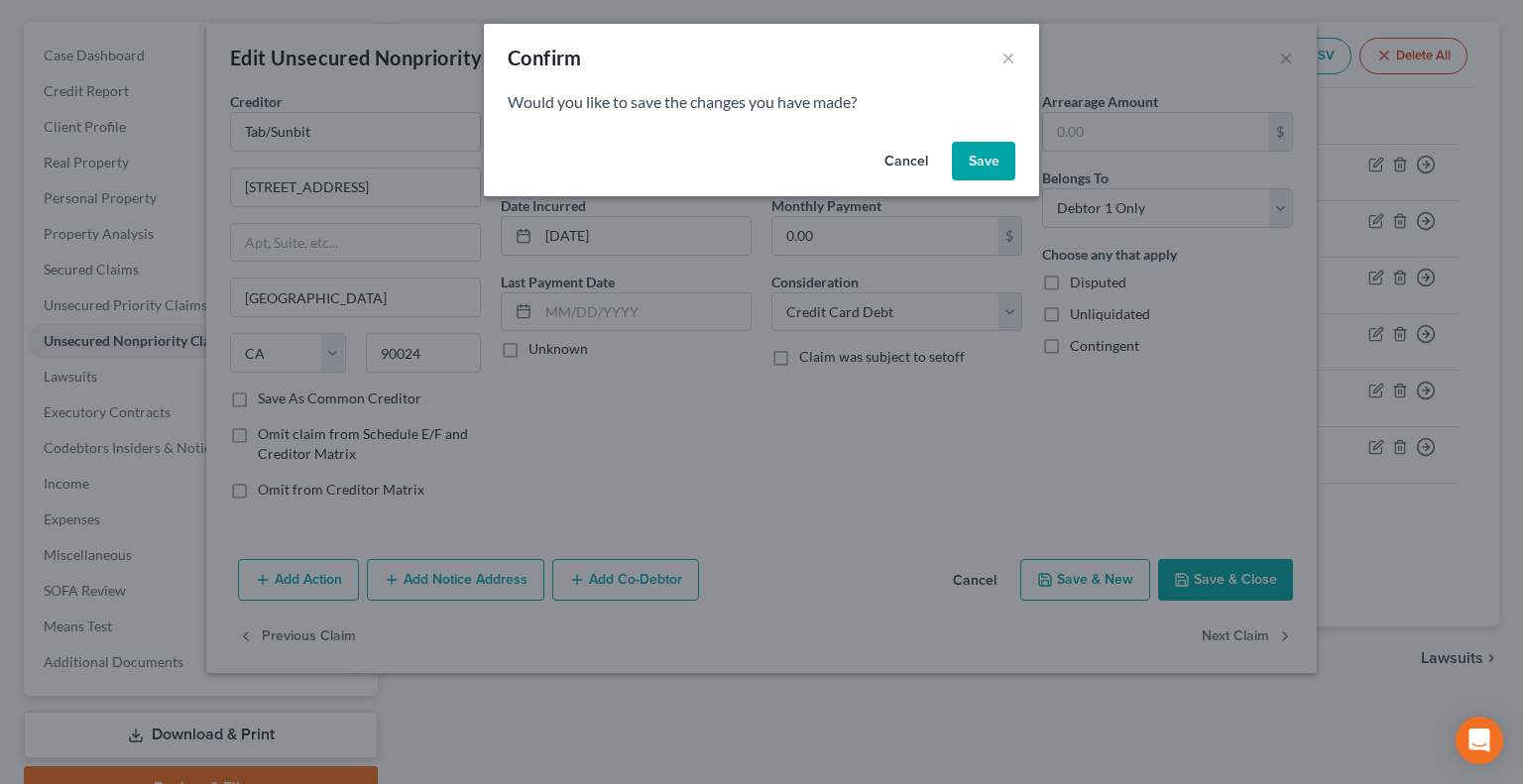
click at [968, 155] on button "Save" at bounding box center [983, 161] width 64 height 40
select select "4"
select select "10"
select select "0"
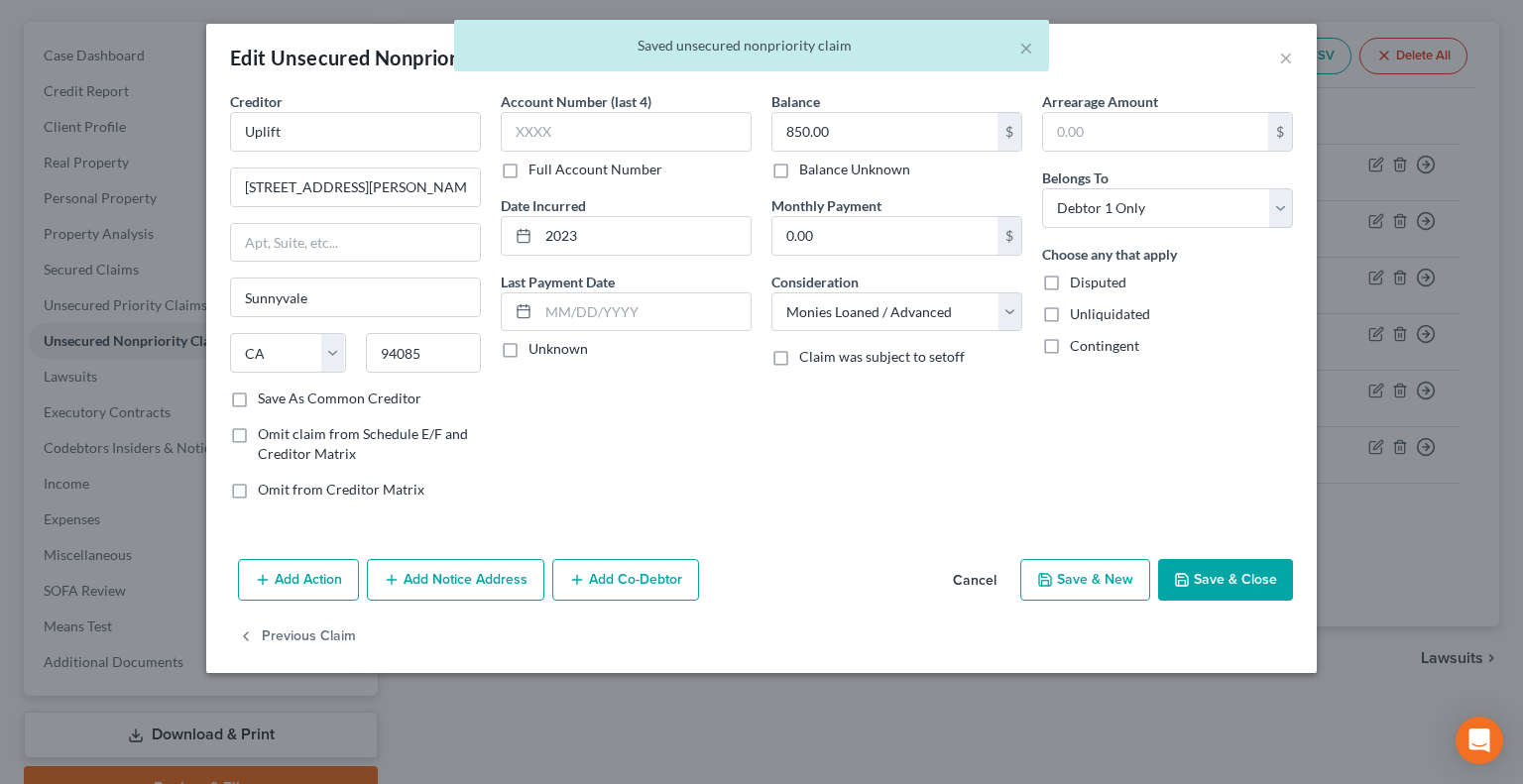
type input "0"
click at [1189, 572] on icon "button" at bounding box center [1182, 580] width 16 height 16
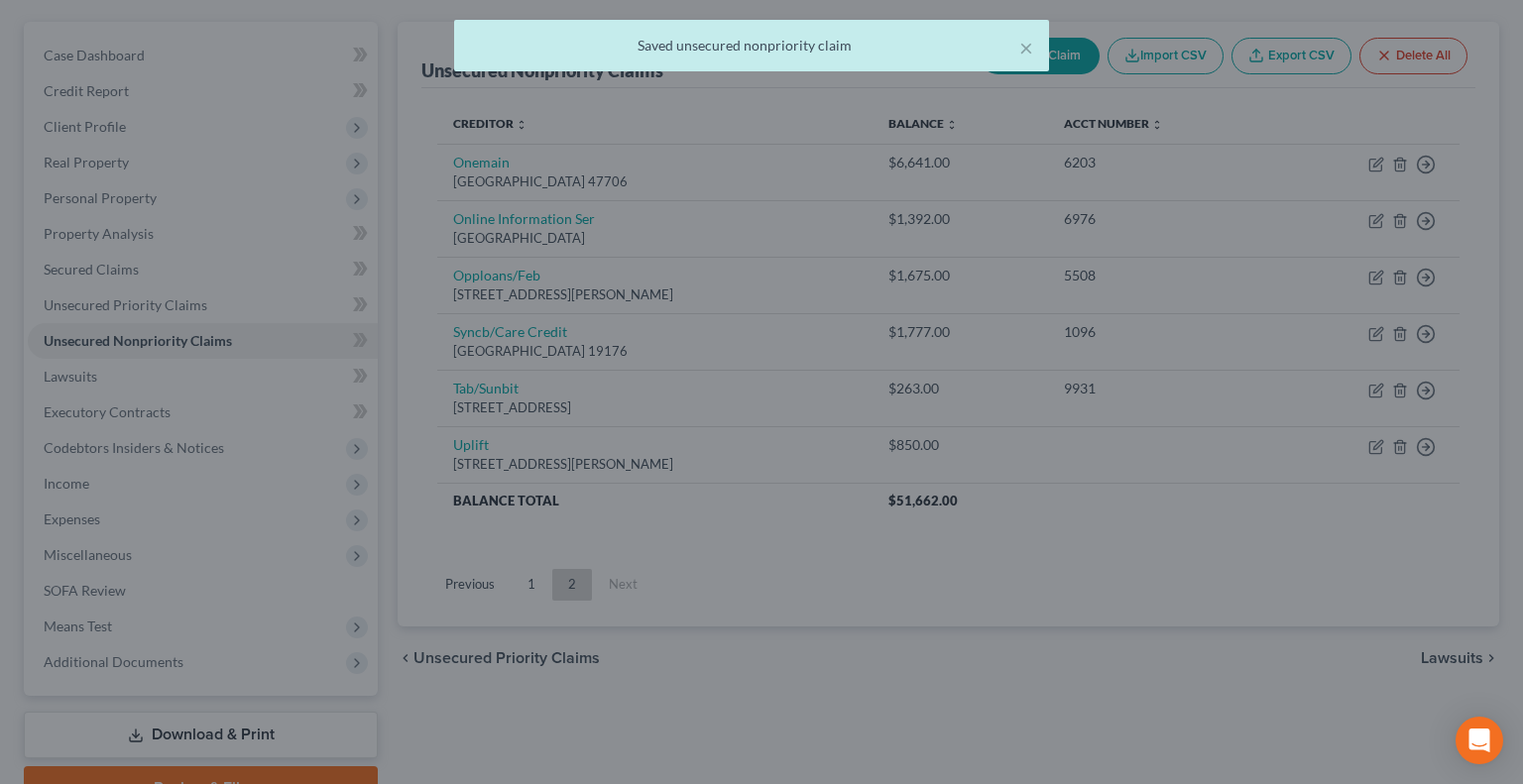
type input "0"
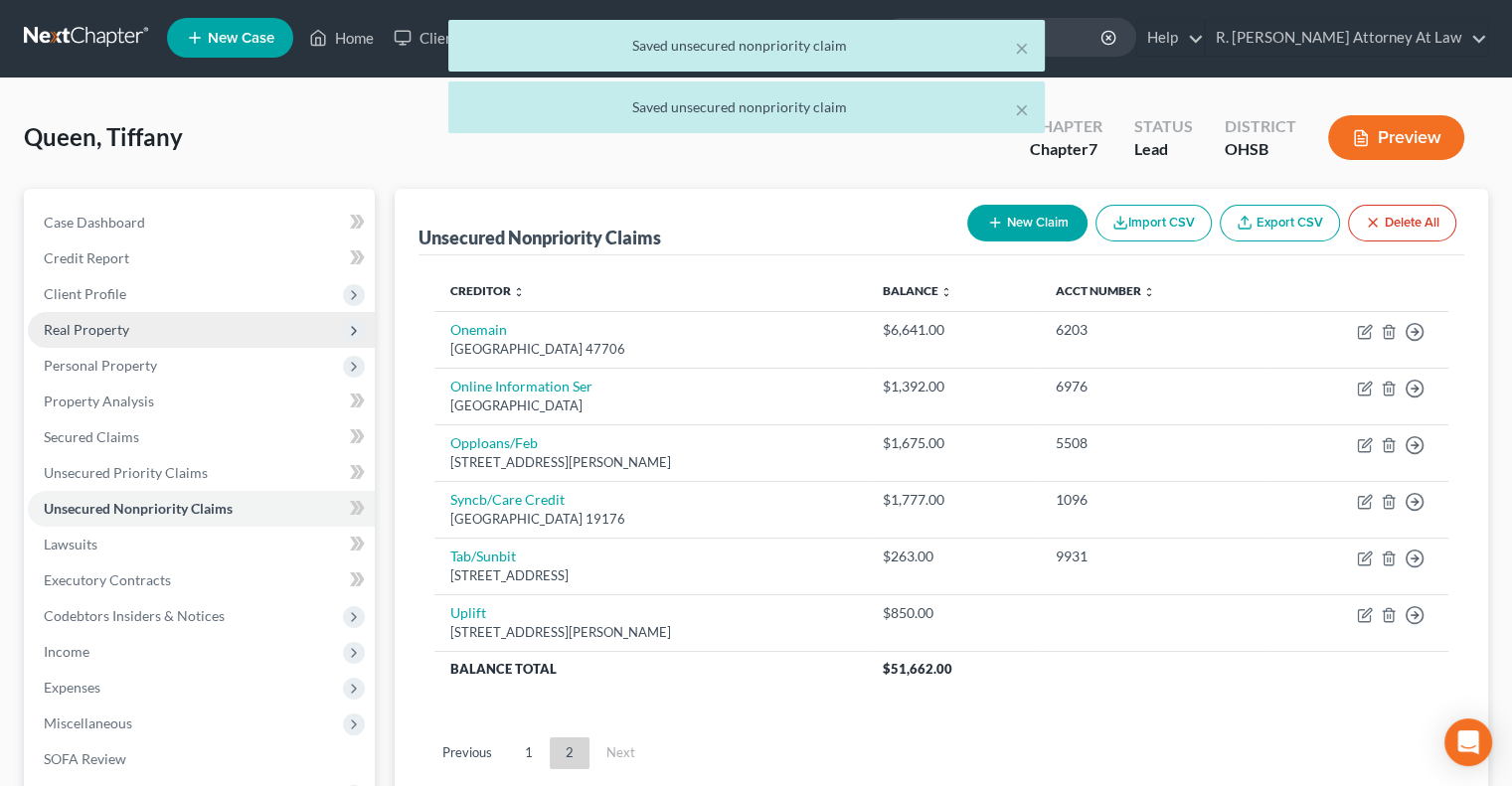
scroll to position [0, 0]
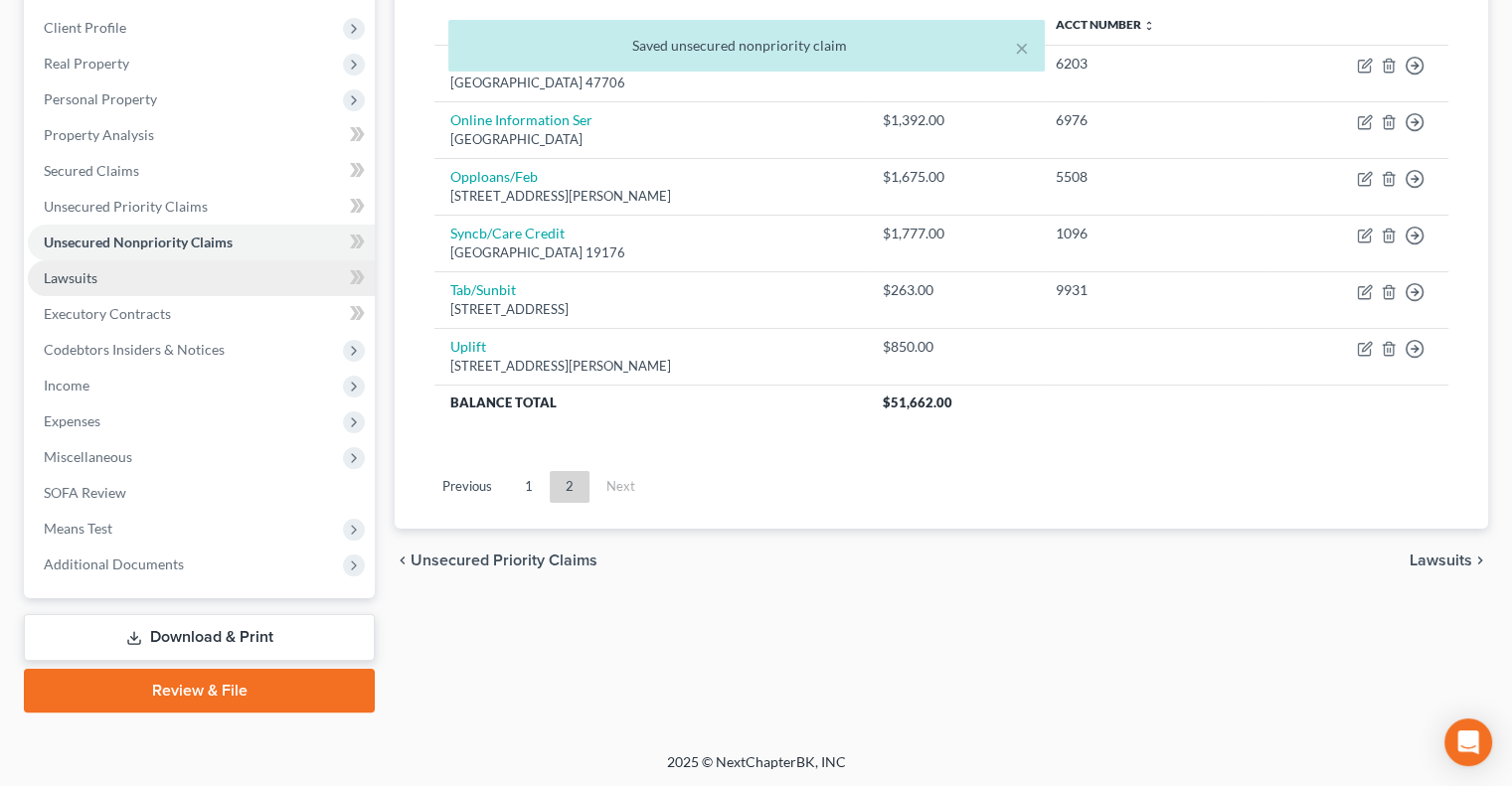
click at [79, 277] on span "Lawsuits" at bounding box center [71, 277] width 54 height 17
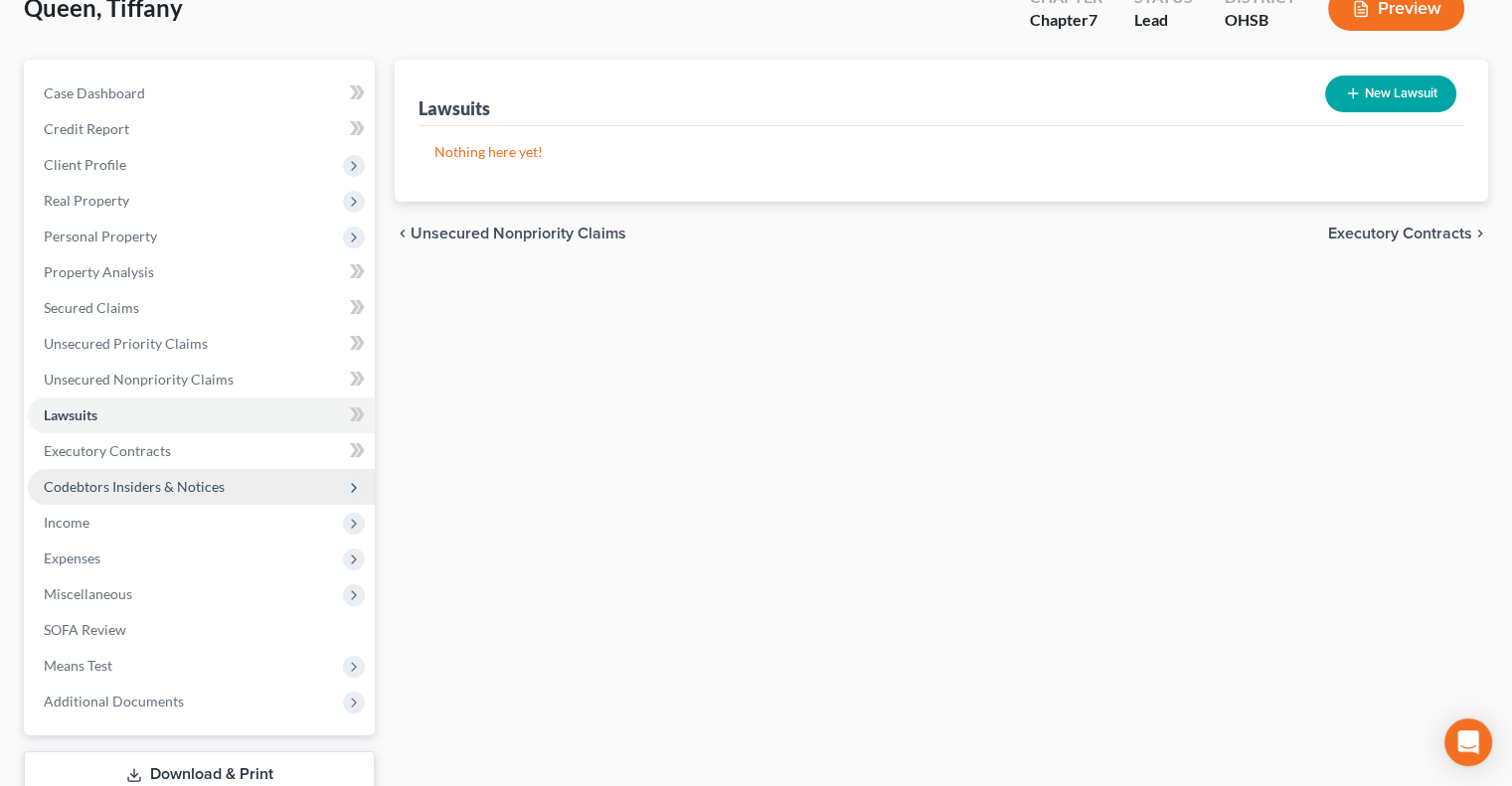
scroll to position [268, 0]
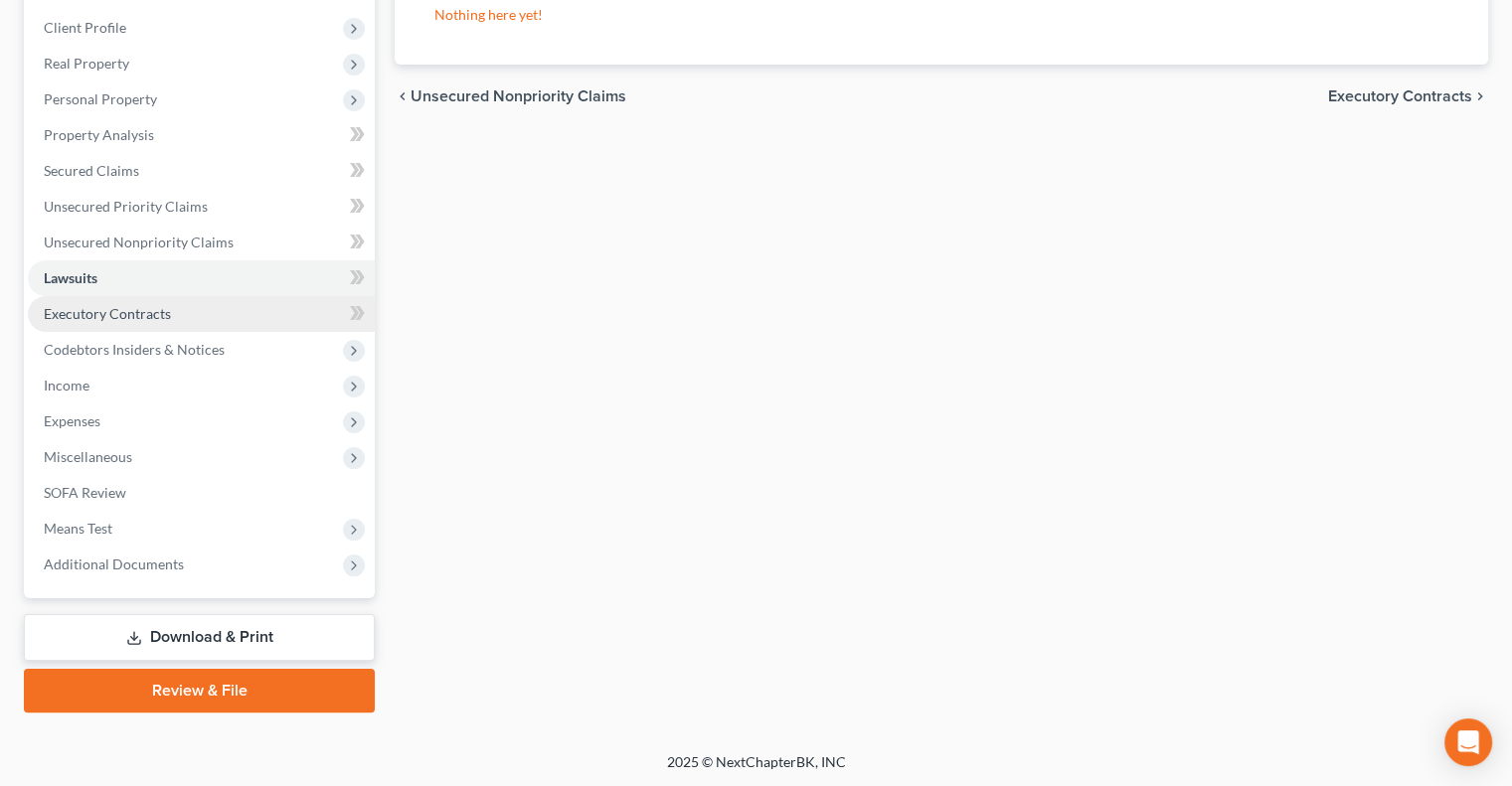
click at [79, 311] on span "Executory Contracts" at bounding box center [107, 313] width 127 height 17
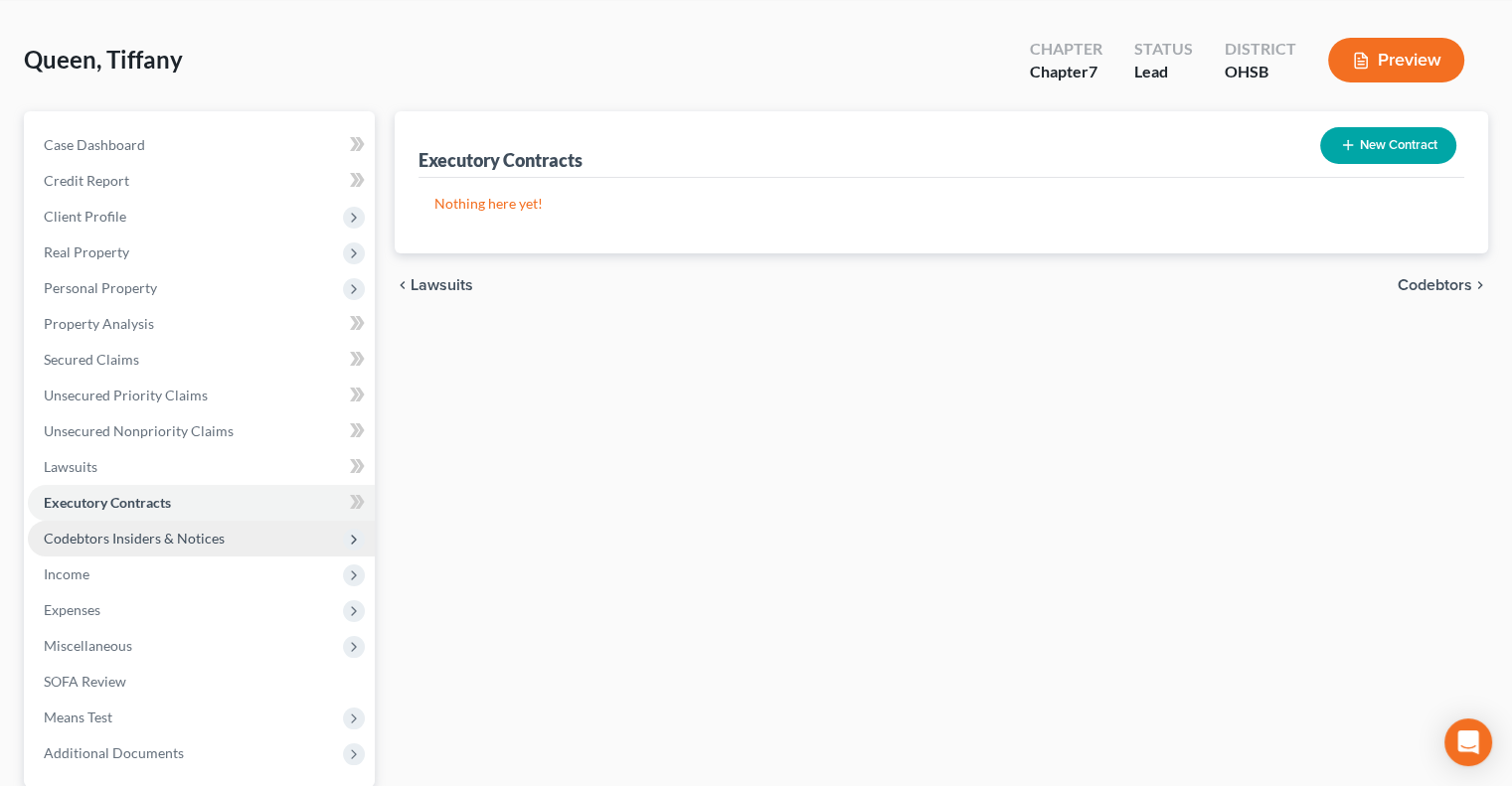
scroll to position [198, 0]
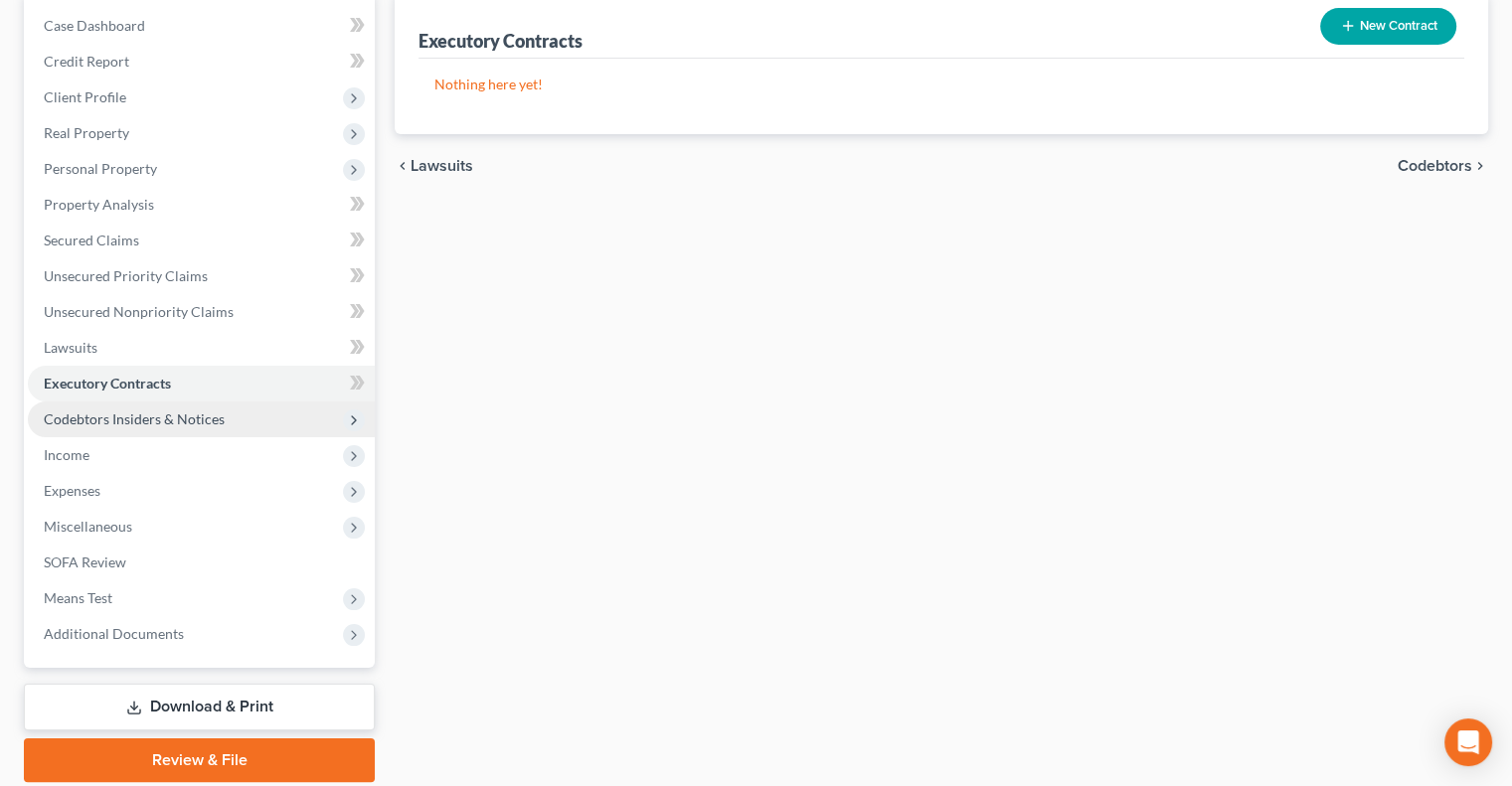
click at [135, 404] on span "Codebtors Insiders & Notices" at bounding box center [202, 419] width 347 height 36
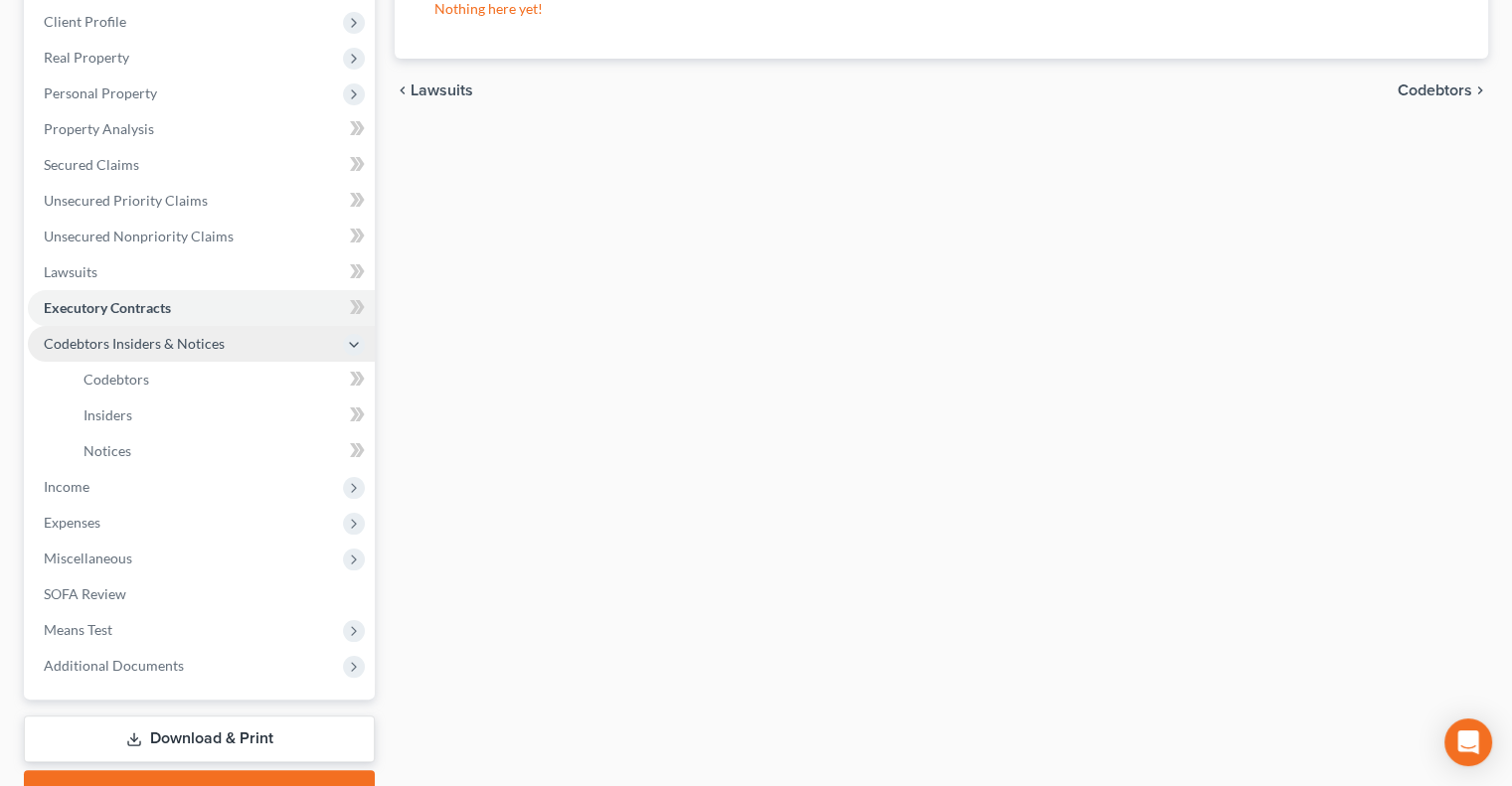
scroll to position [376, 0]
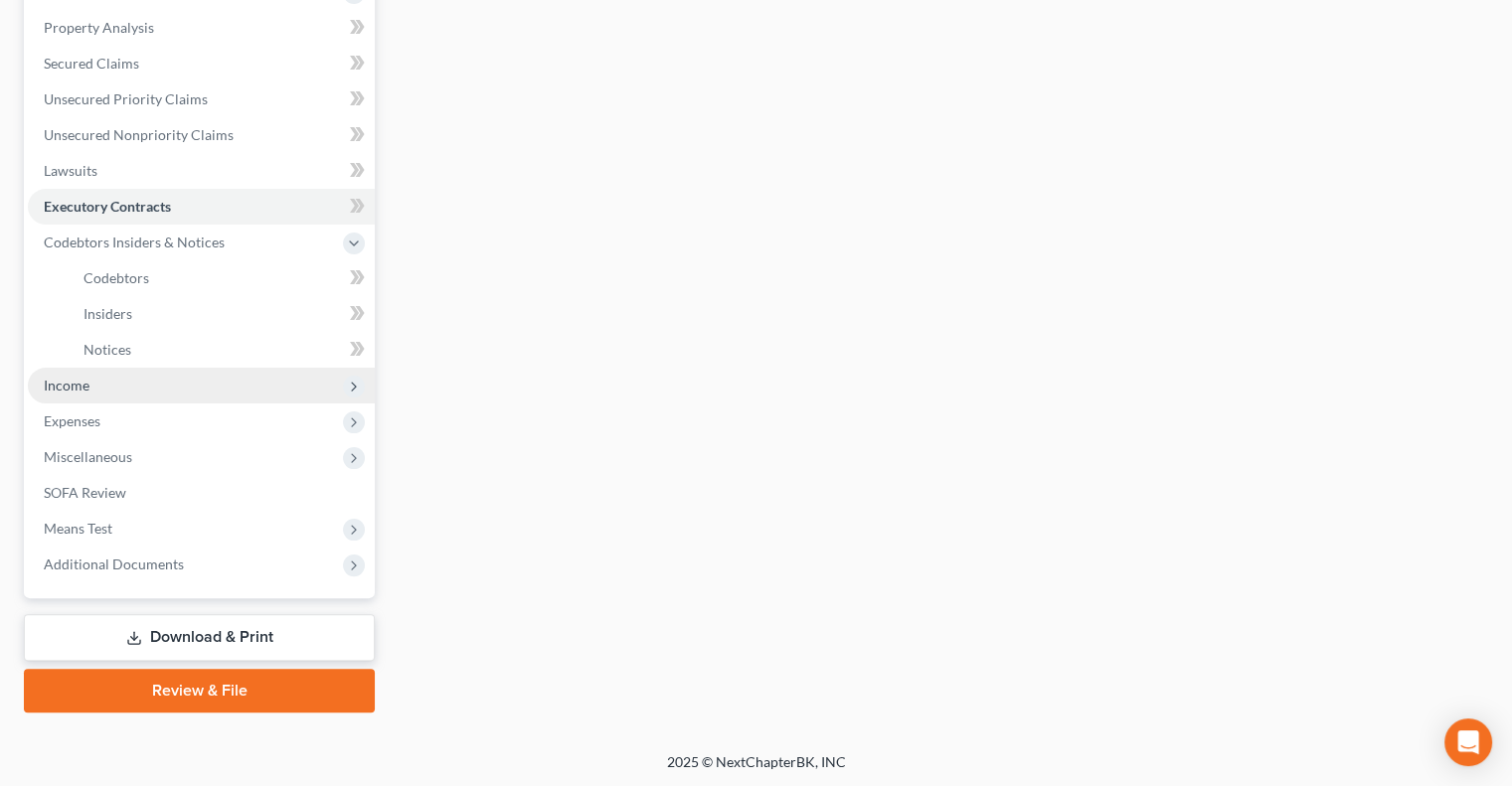
click at [42, 389] on span "Income" at bounding box center [202, 386] width 347 height 36
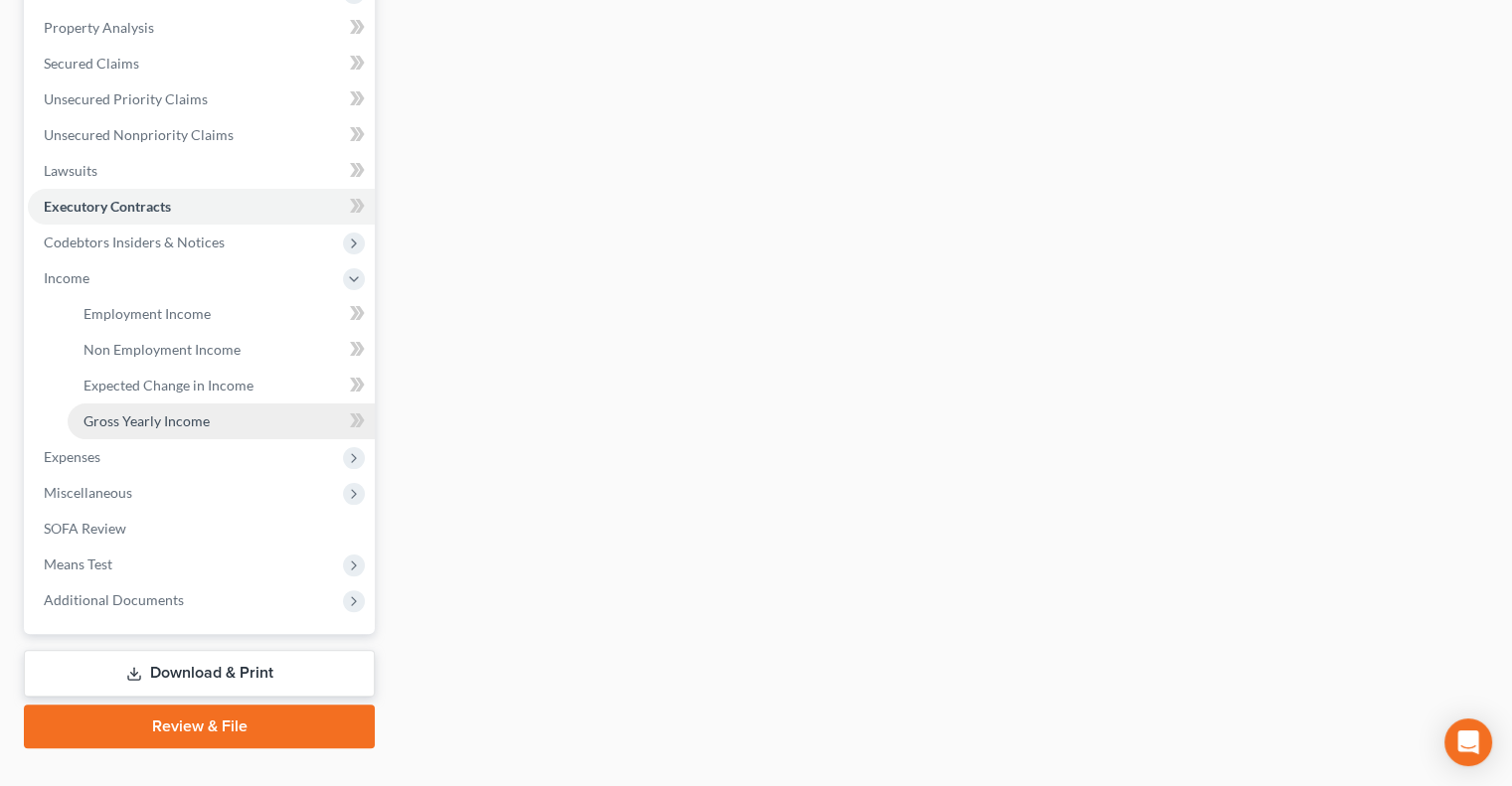
click at [88, 404] on link "Gross Yearly Income" at bounding box center [222, 421] width 307 height 36
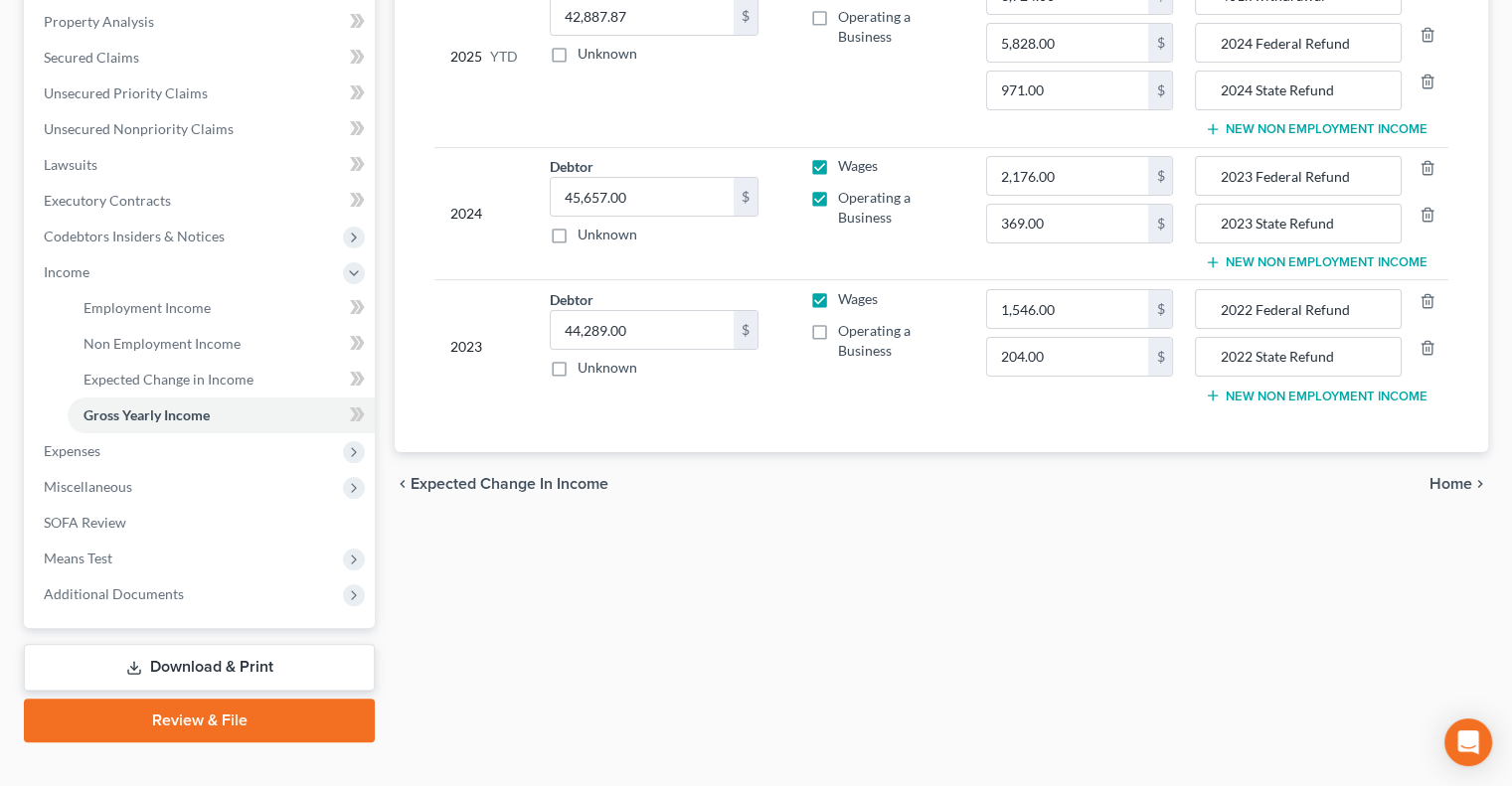
scroll to position [397, 0]
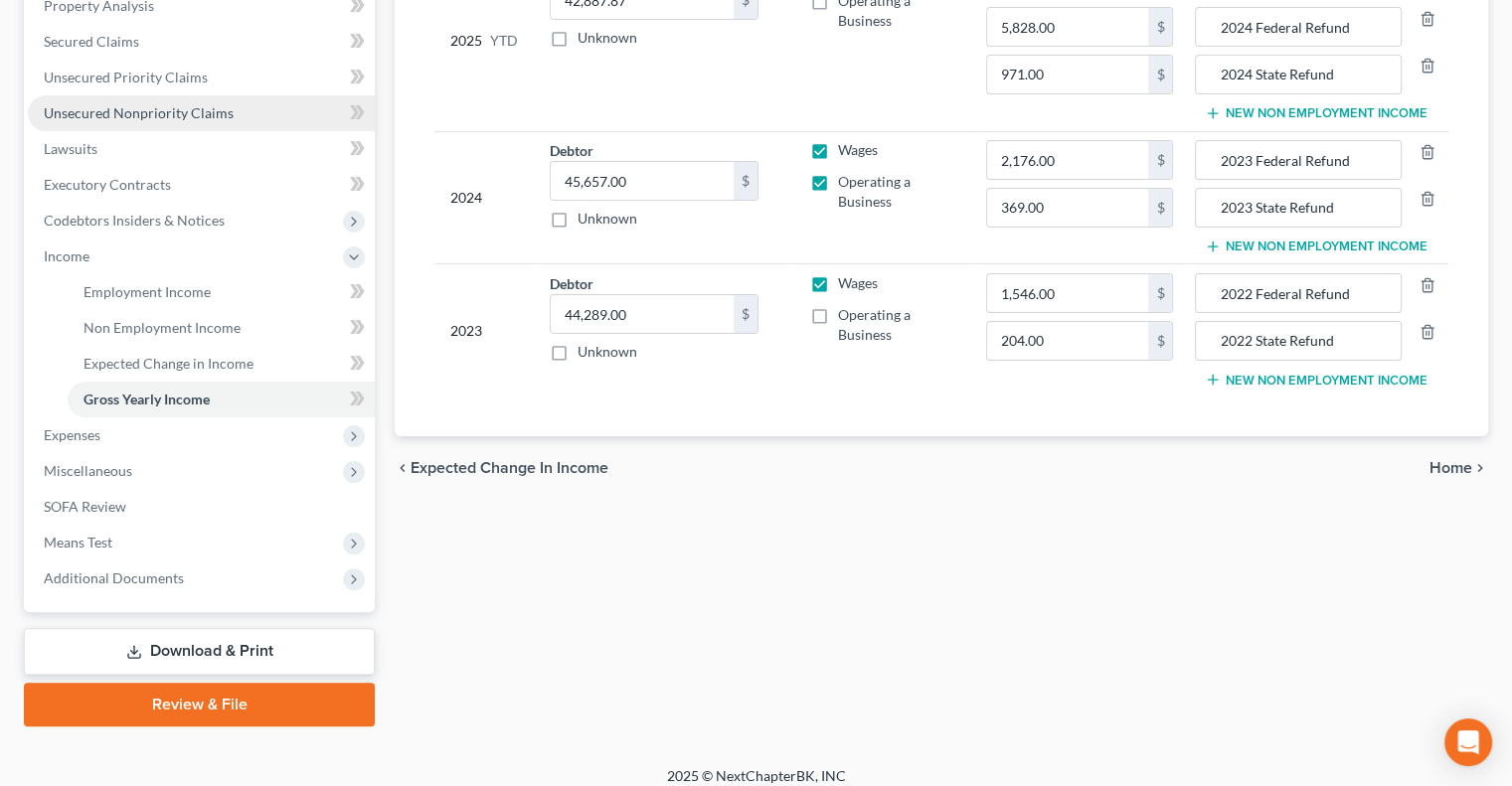
click at [116, 118] on span "Unsecured Nonpriority Claims" at bounding box center [139, 113] width 190 height 17
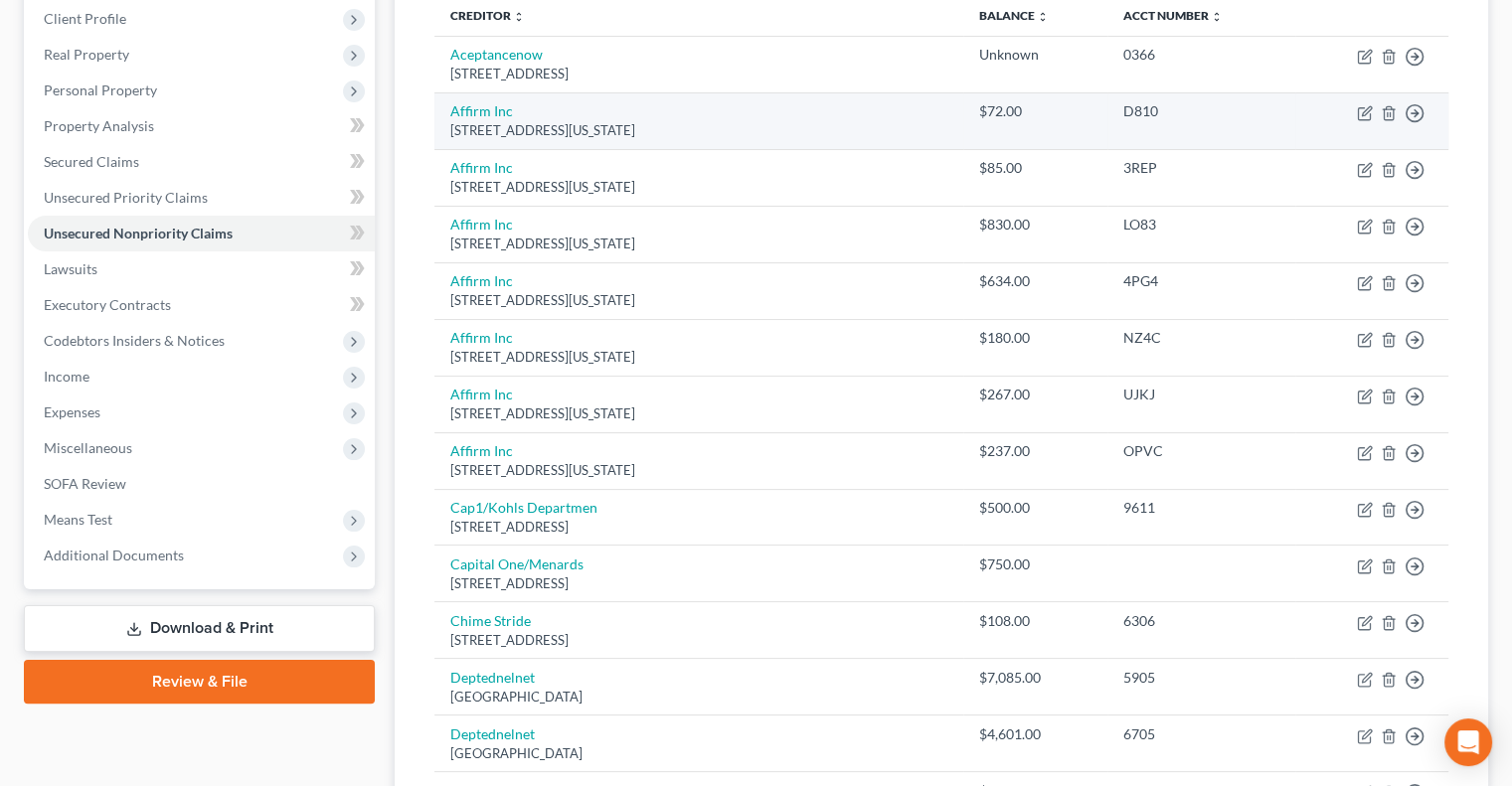
scroll to position [298, 0]
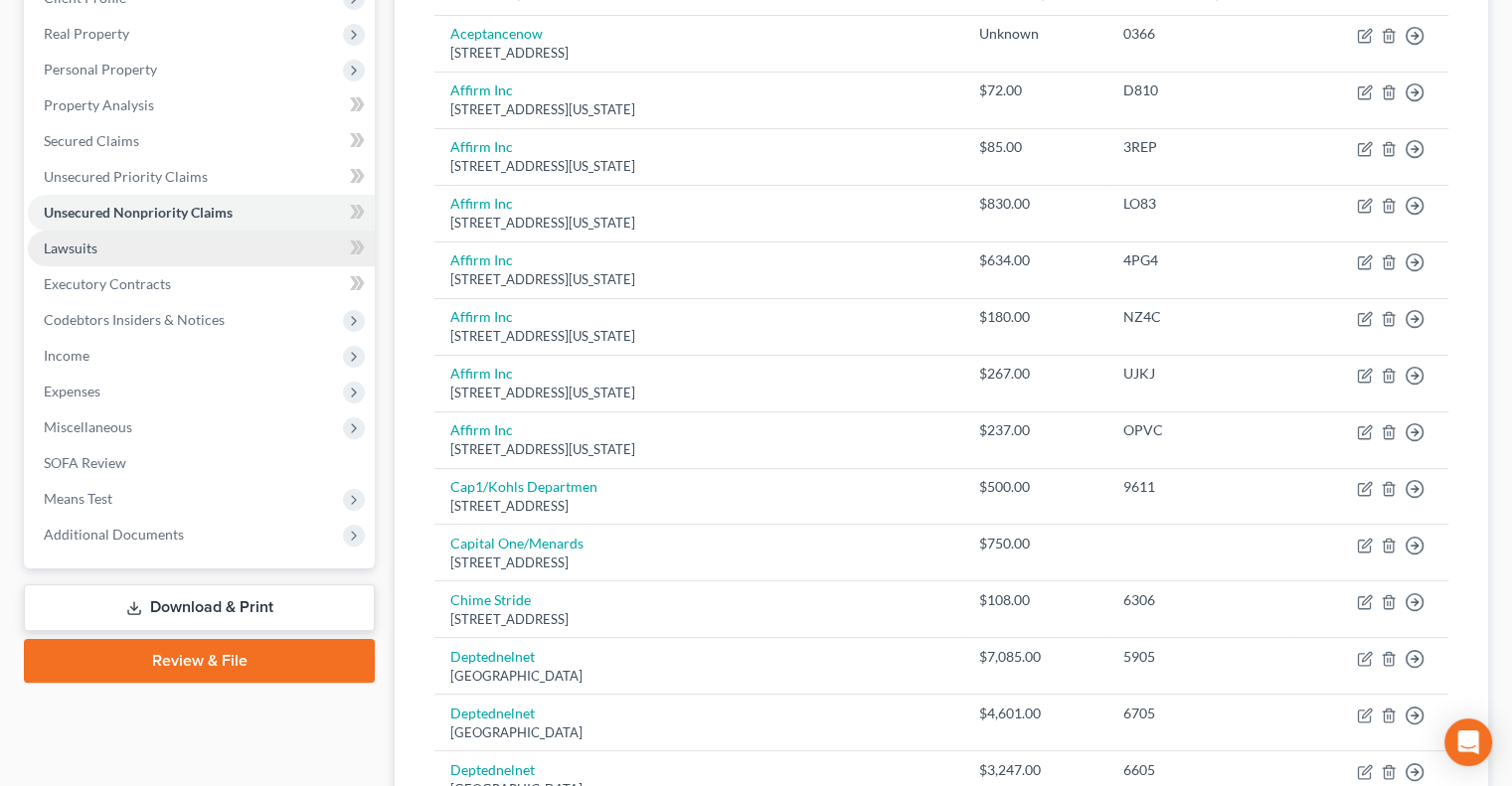
click at [100, 231] on link "Lawsuits" at bounding box center [202, 248] width 347 height 36
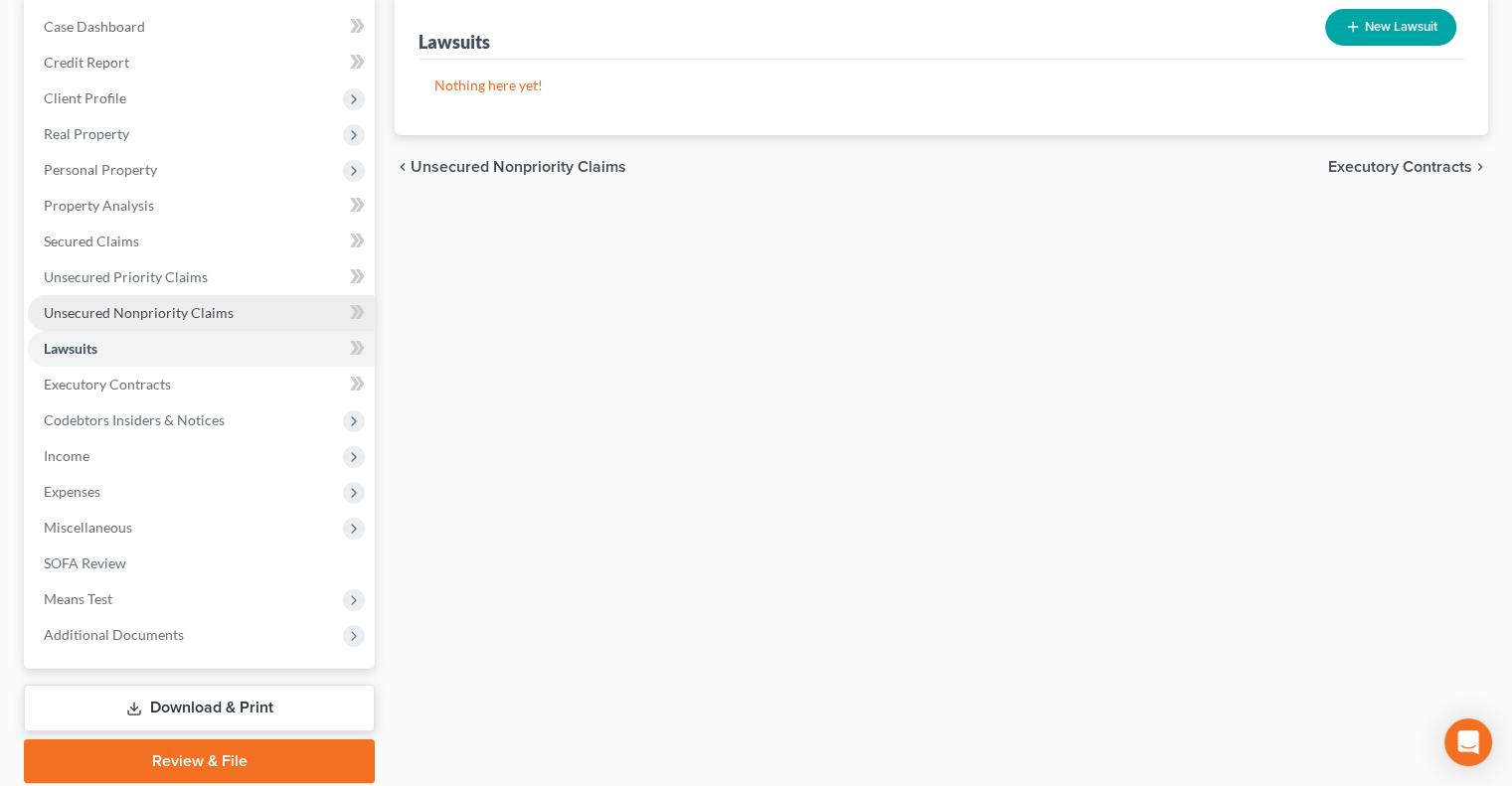
scroll to position [198, 0]
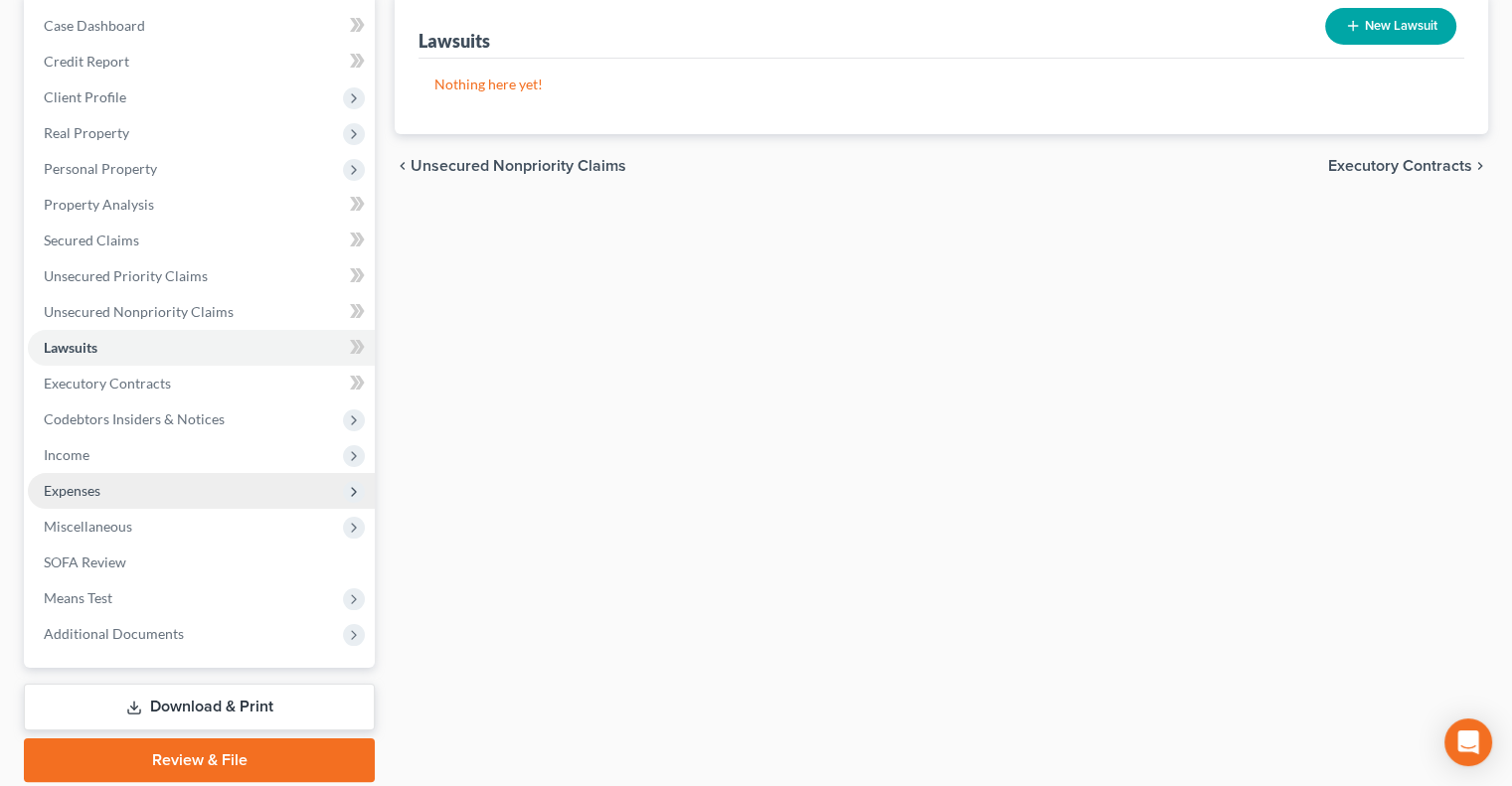
click at [77, 492] on span "Expenses" at bounding box center [72, 490] width 57 height 17
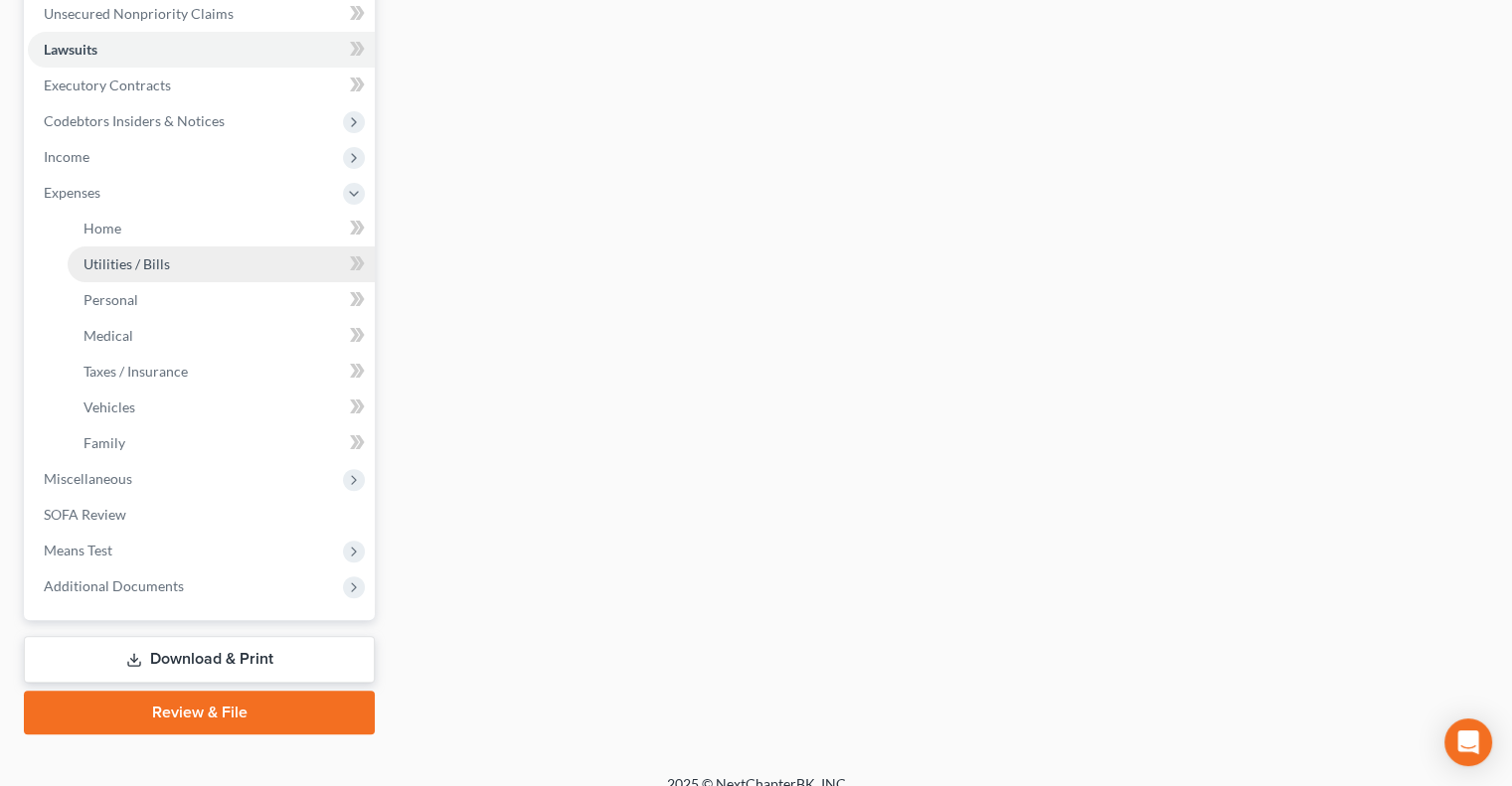
scroll to position [519, 0]
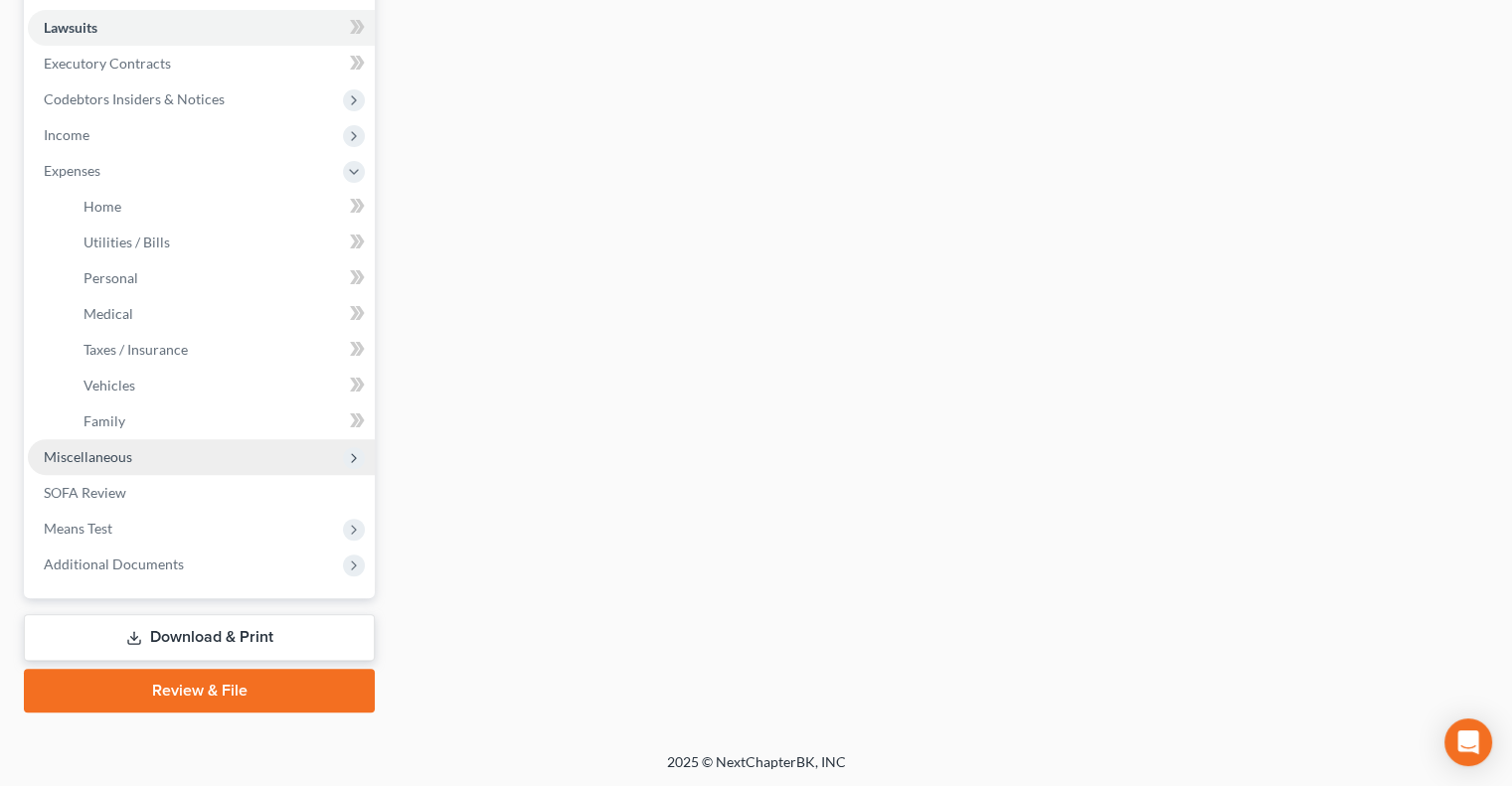
click at [100, 449] on span "Miscellaneous" at bounding box center [88, 456] width 89 height 17
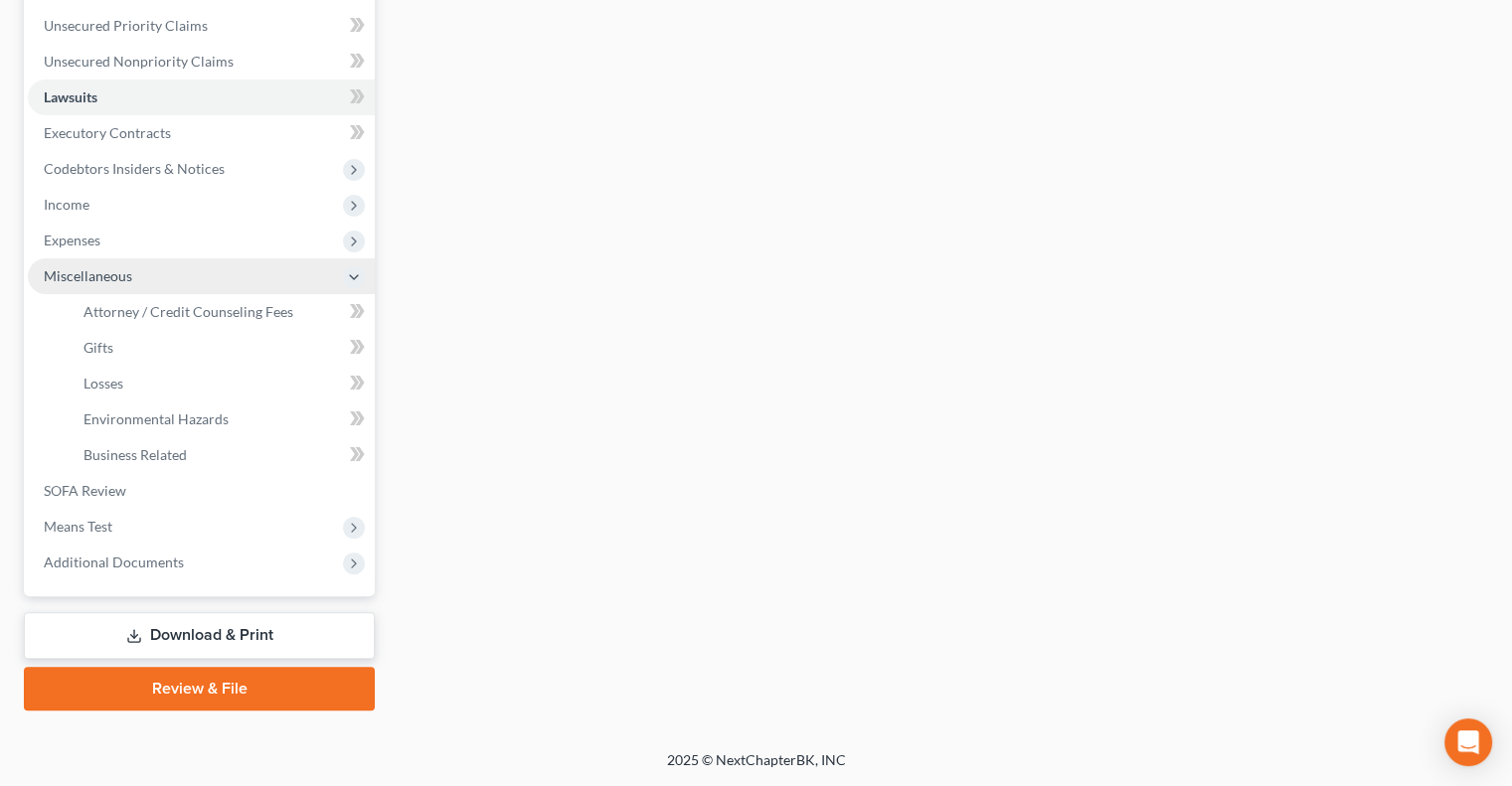
scroll to position [447, 0]
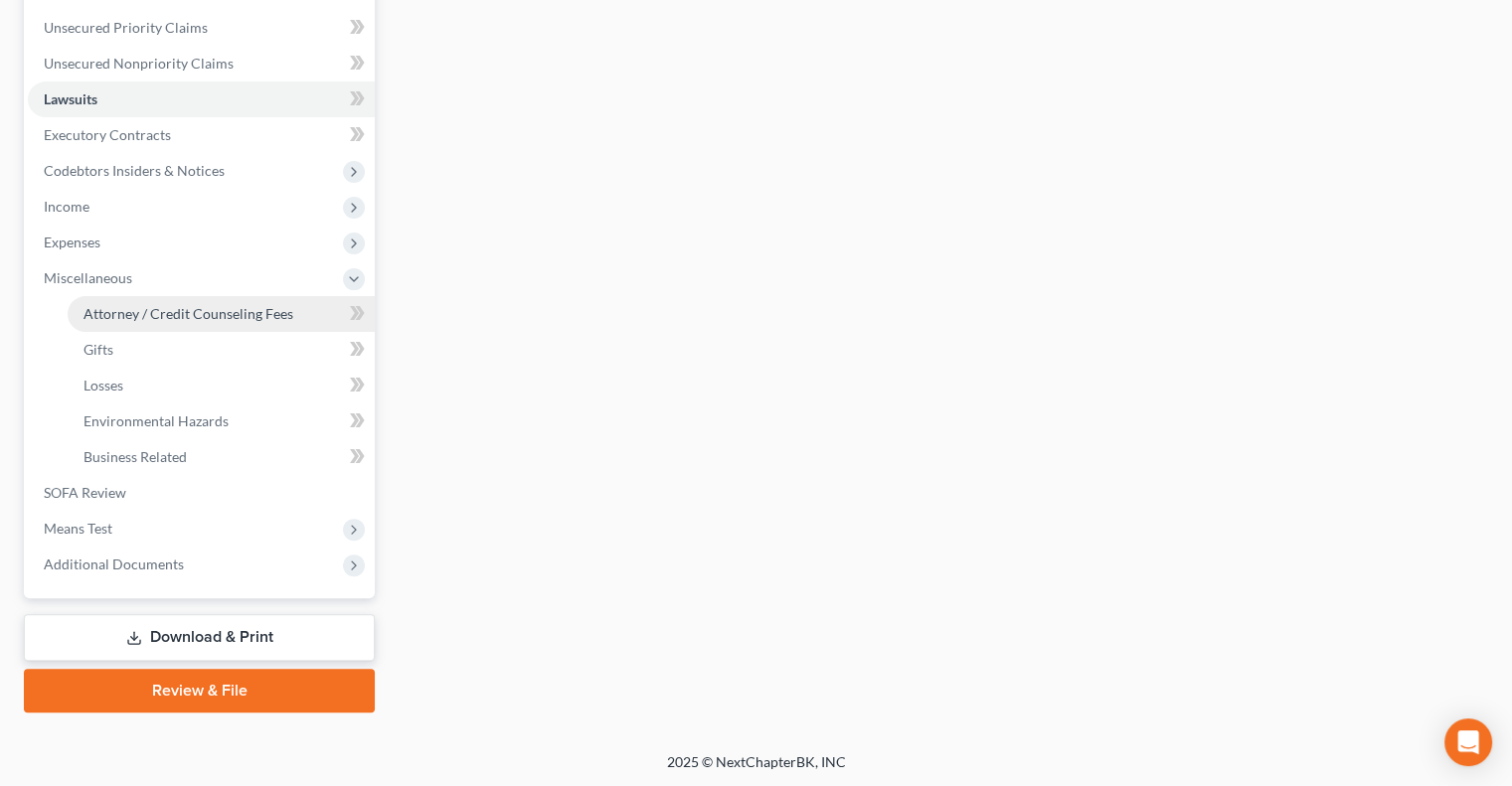
click at [128, 305] on span "Attorney / Credit Counseling Fees" at bounding box center [189, 313] width 210 height 17
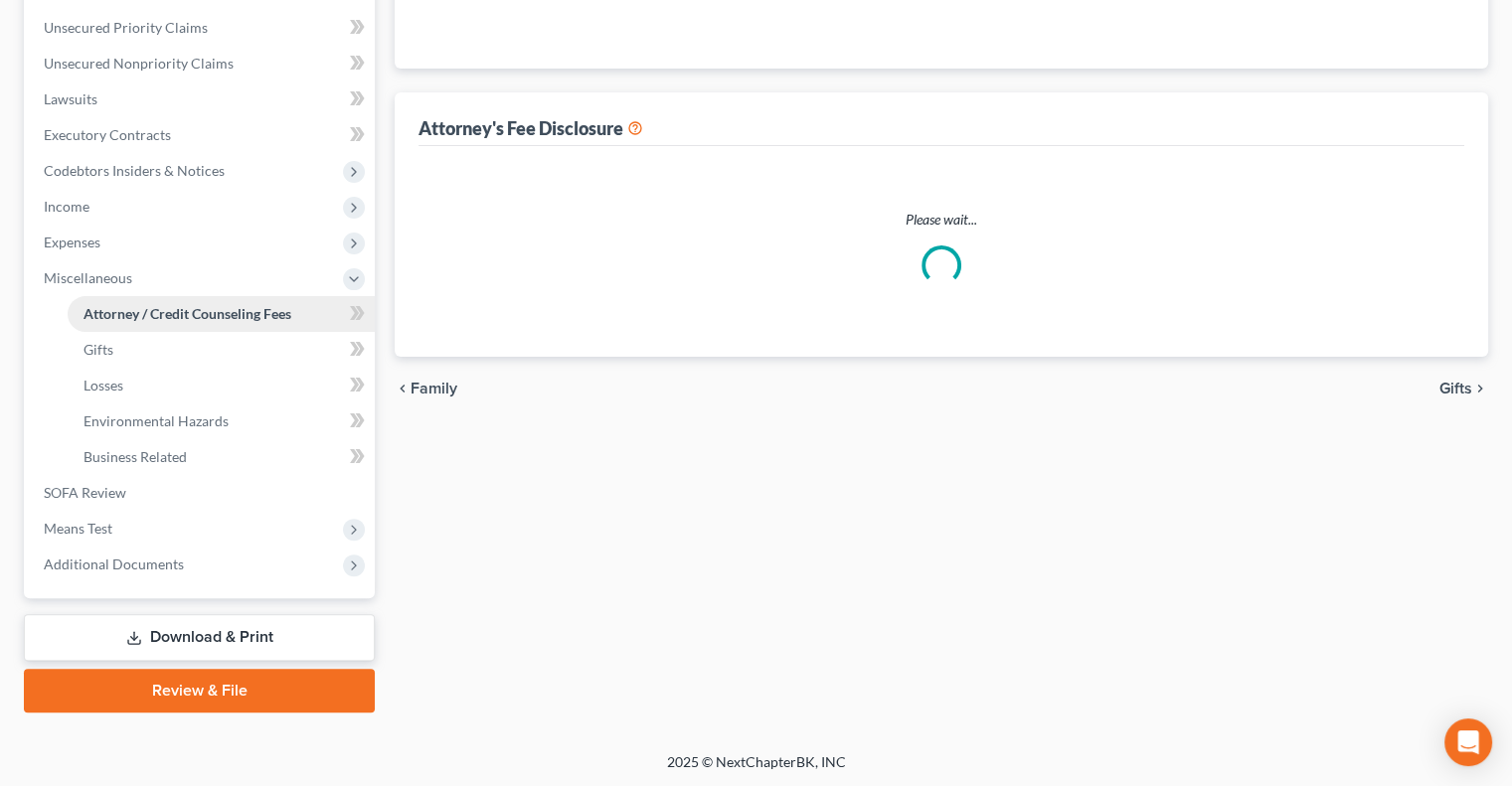
scroll to position [196, 0]
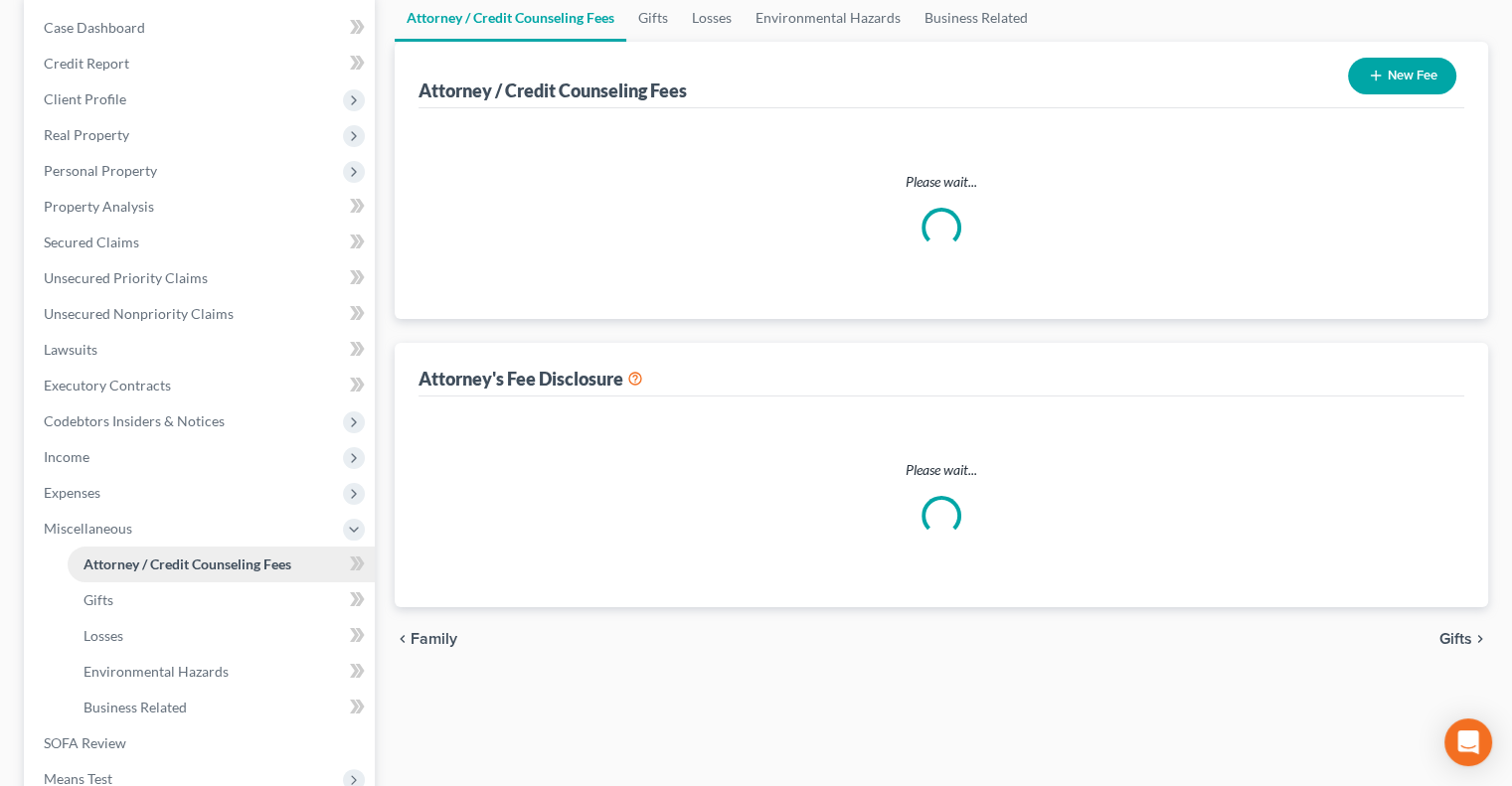
select select "1"
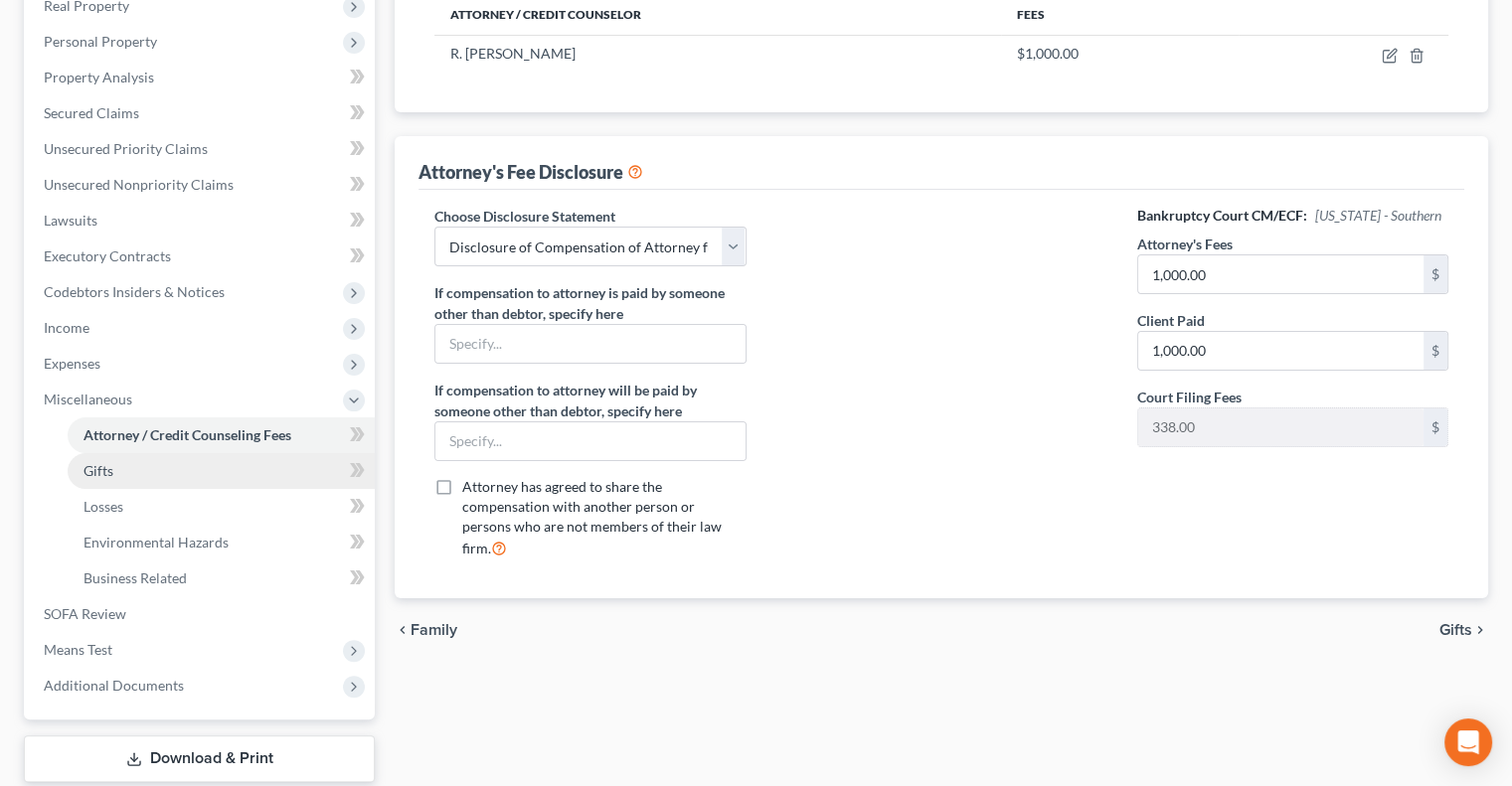
scroll to position [397, 0]
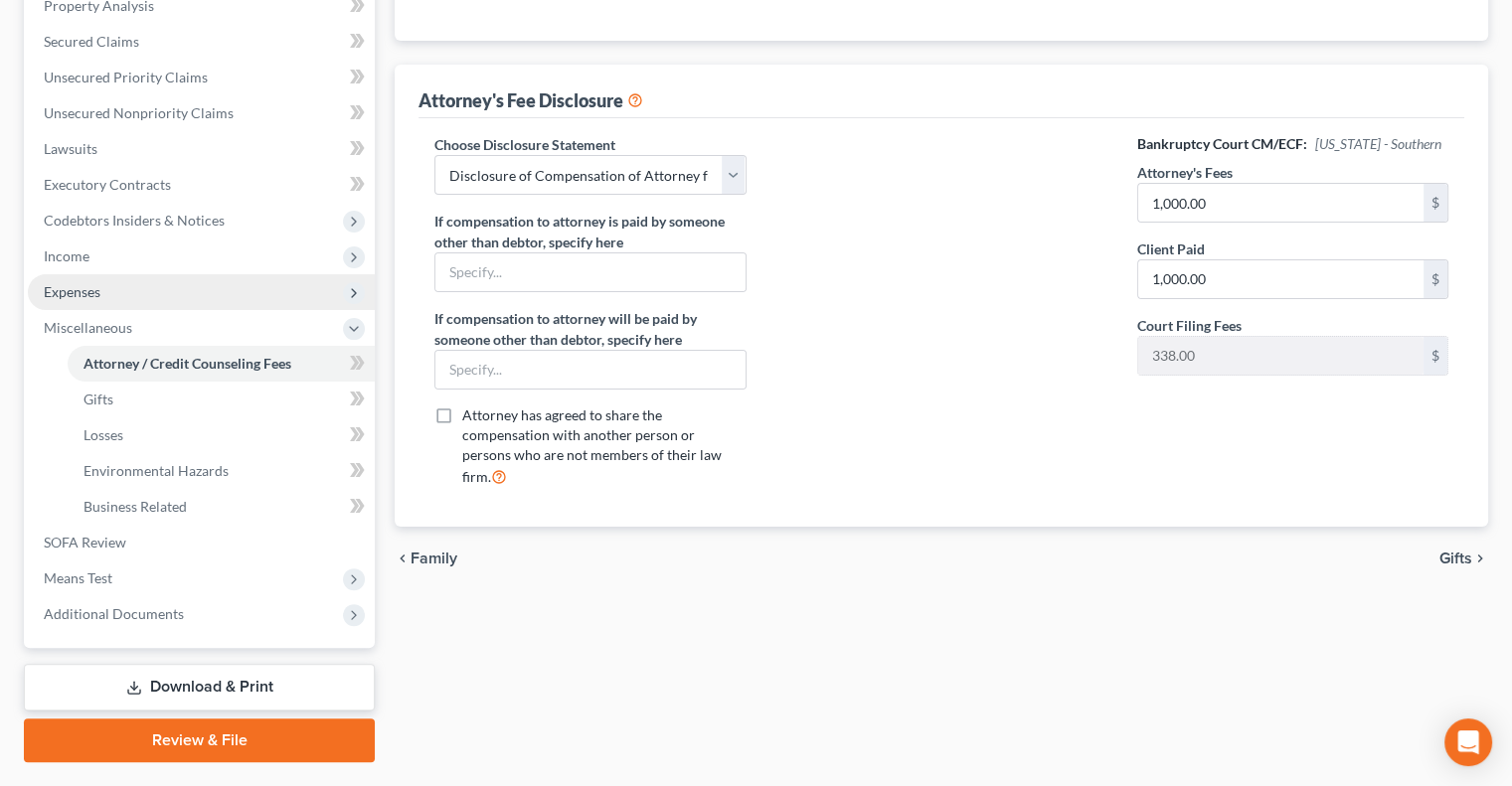
click at [79, 280] on span "Expenses" at bounding box center [202, 292] width 347 height 36
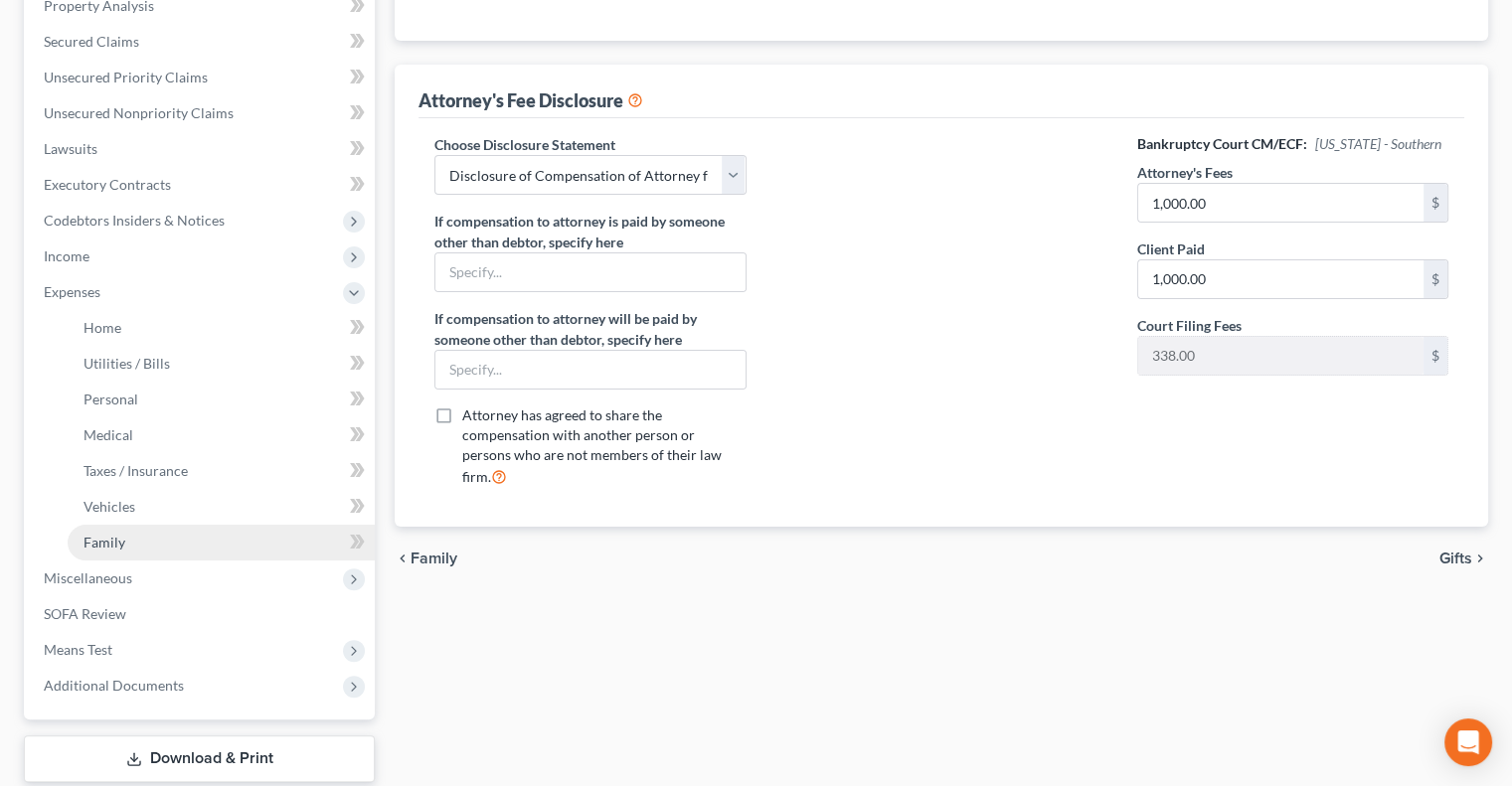
click at [96, 541] on span "Family" at bounding box center [105, 542] width 42 height 17
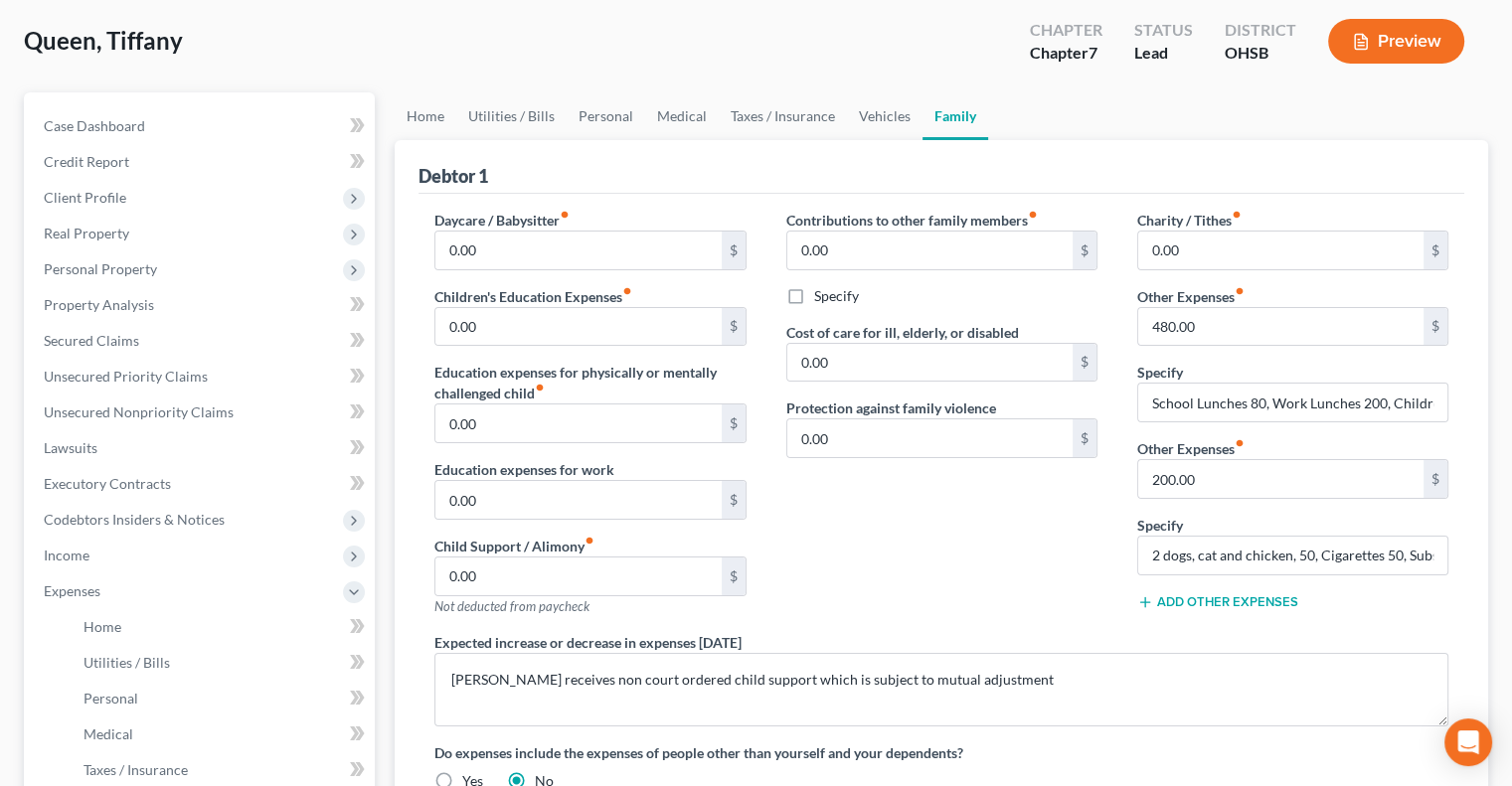
scroll to position [100, 0]
click at [1181, 554] on input "2 dogs, cat and chicken, 50, Cigarettes 50, Subscriptions 100" at bounding box center [1293, 555] width 309 height 38
click at [800, 117] on link "Taxes / Insurance" at bounding box center [782, 116] width 128 height 48
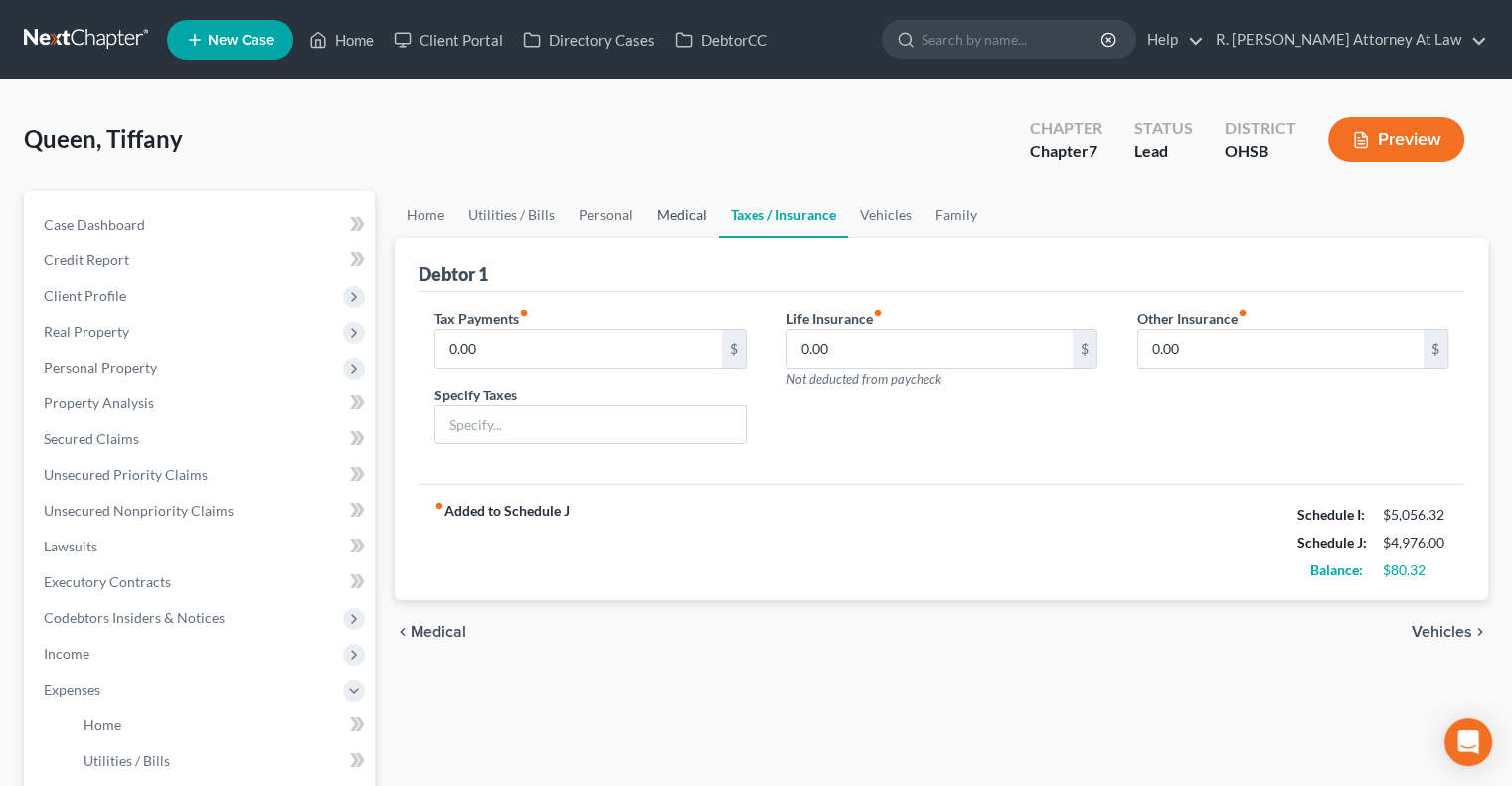
click at [660, 209] on link "Medical" at bounding box center [682, 214] width 74 height 48
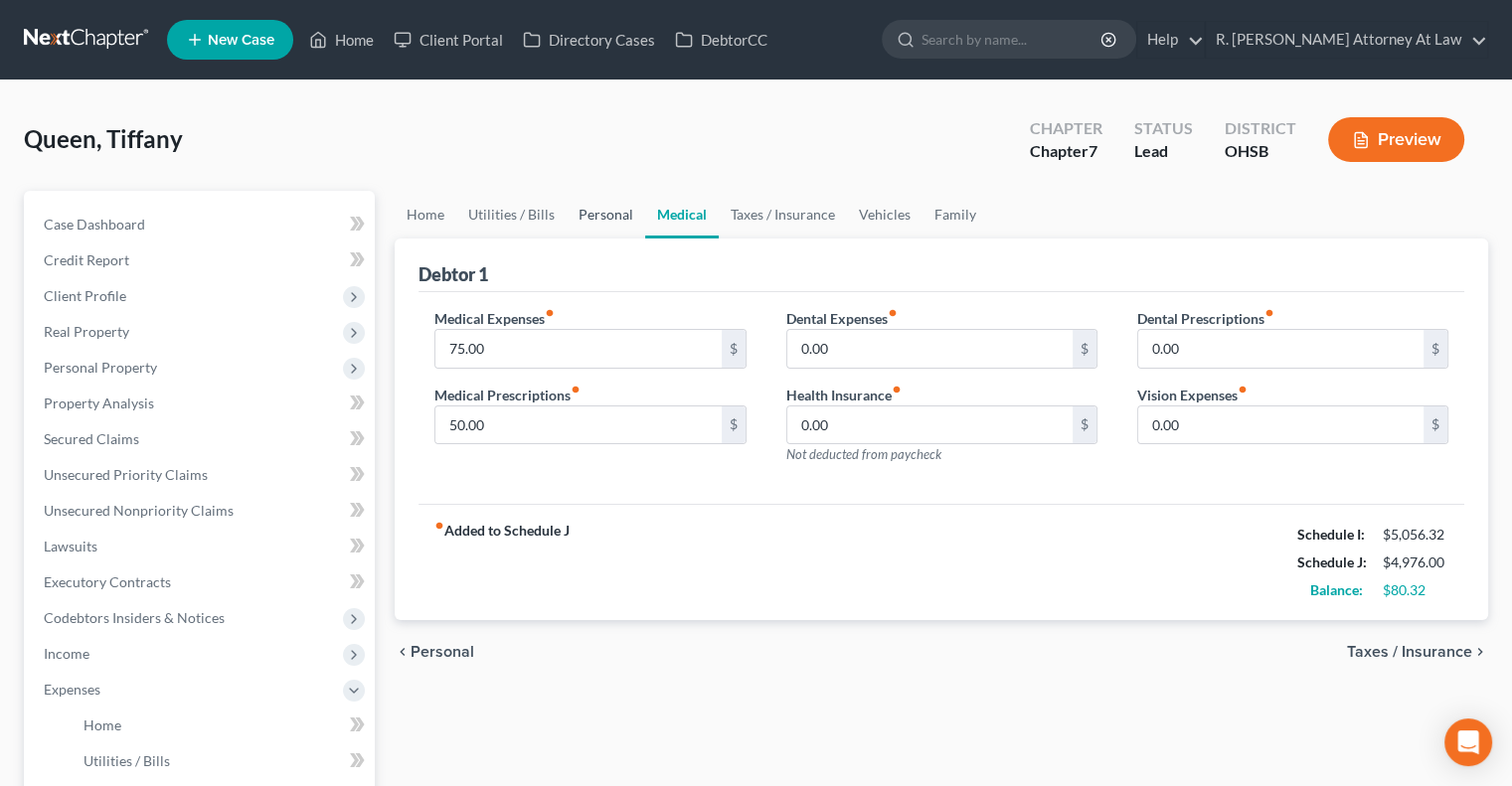
click at [603, 212] on link "Personal" at bounding box center [606, 214] width 79 height 48
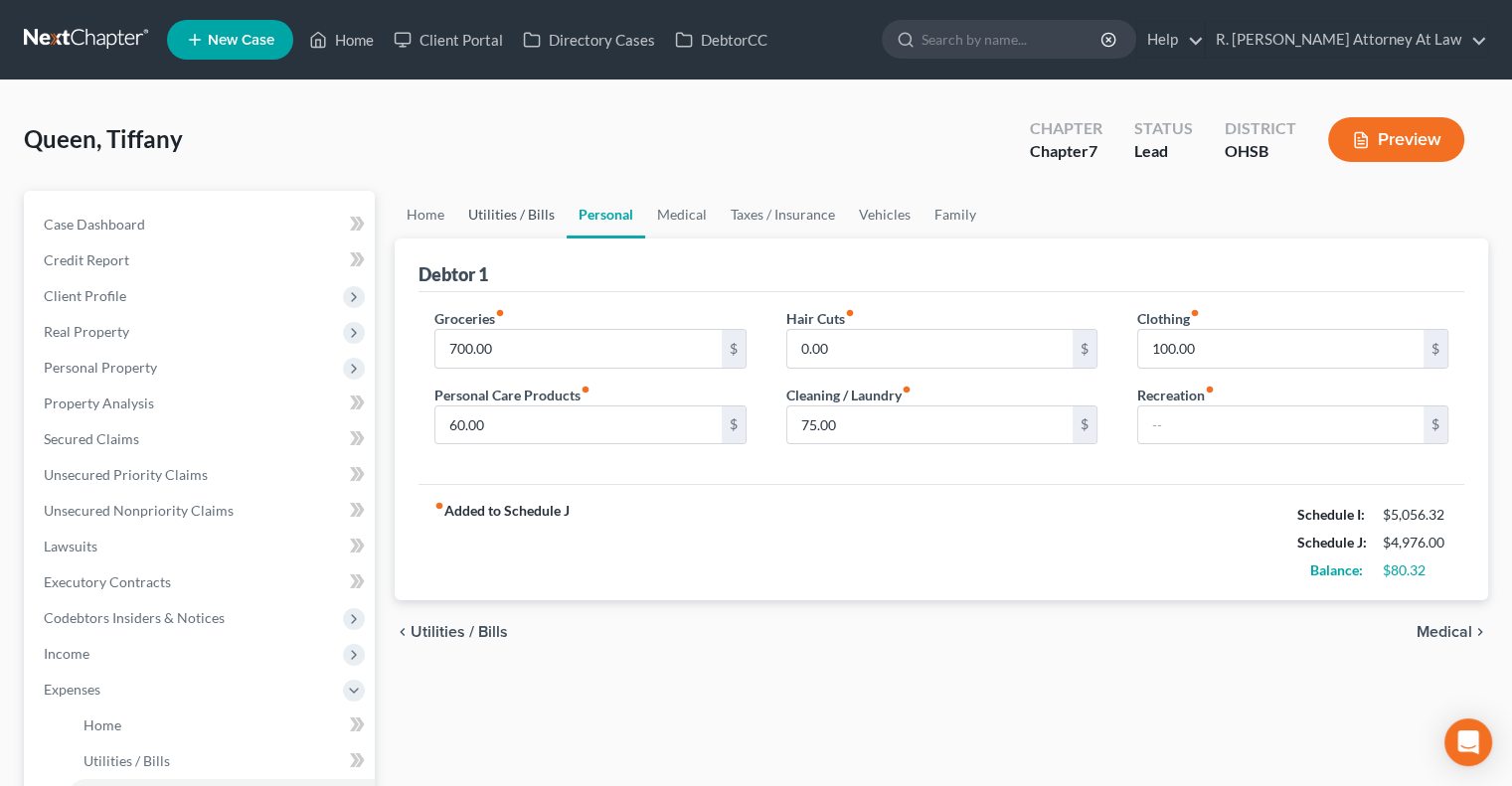
click at [511, 213] on link "Utilities / Bills" at bounding box center [511, 214] width 111 height 48
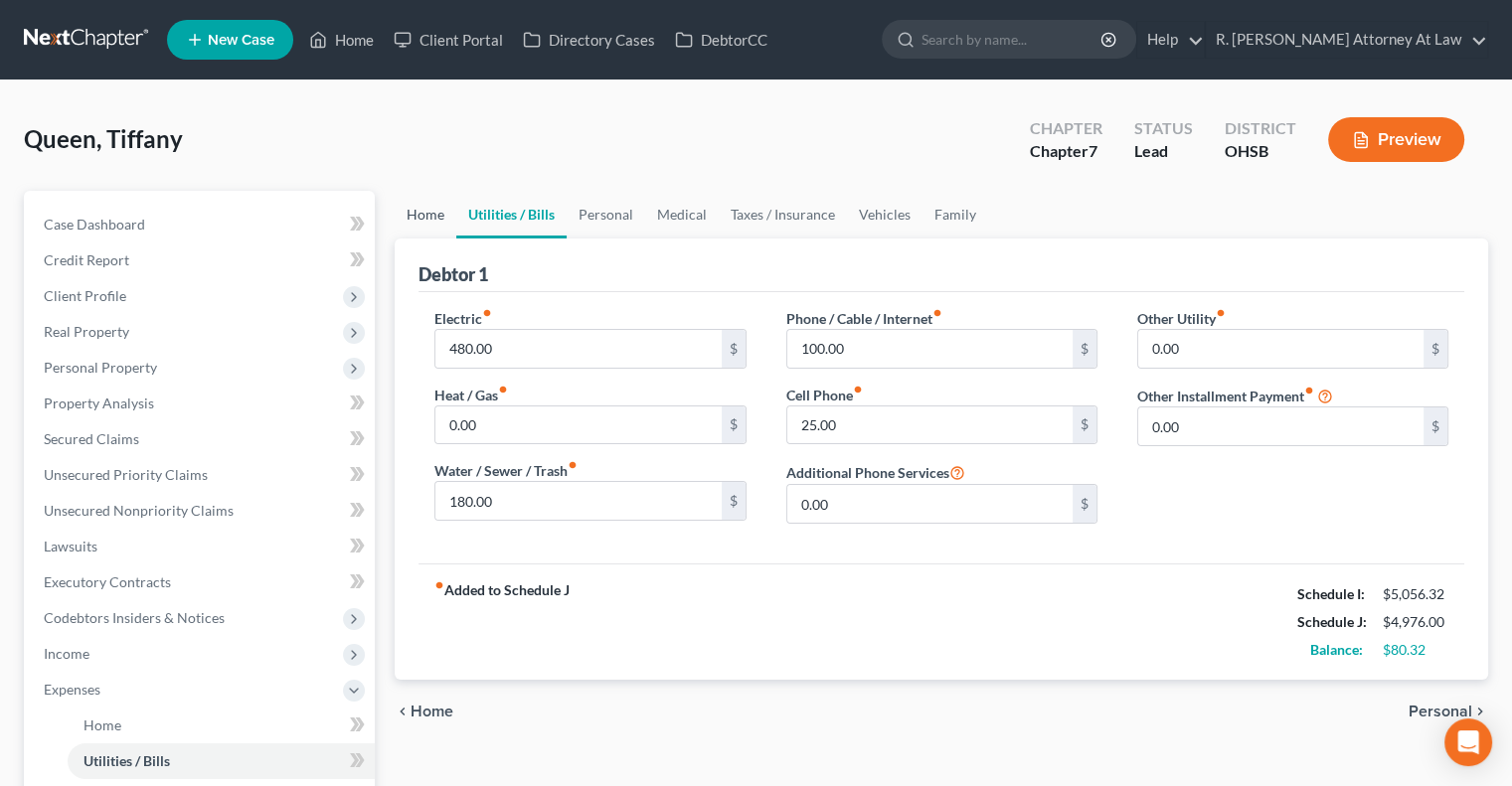
click at [412, 210] on link "Home" at bounding box center [425, 214] width 62 height 48
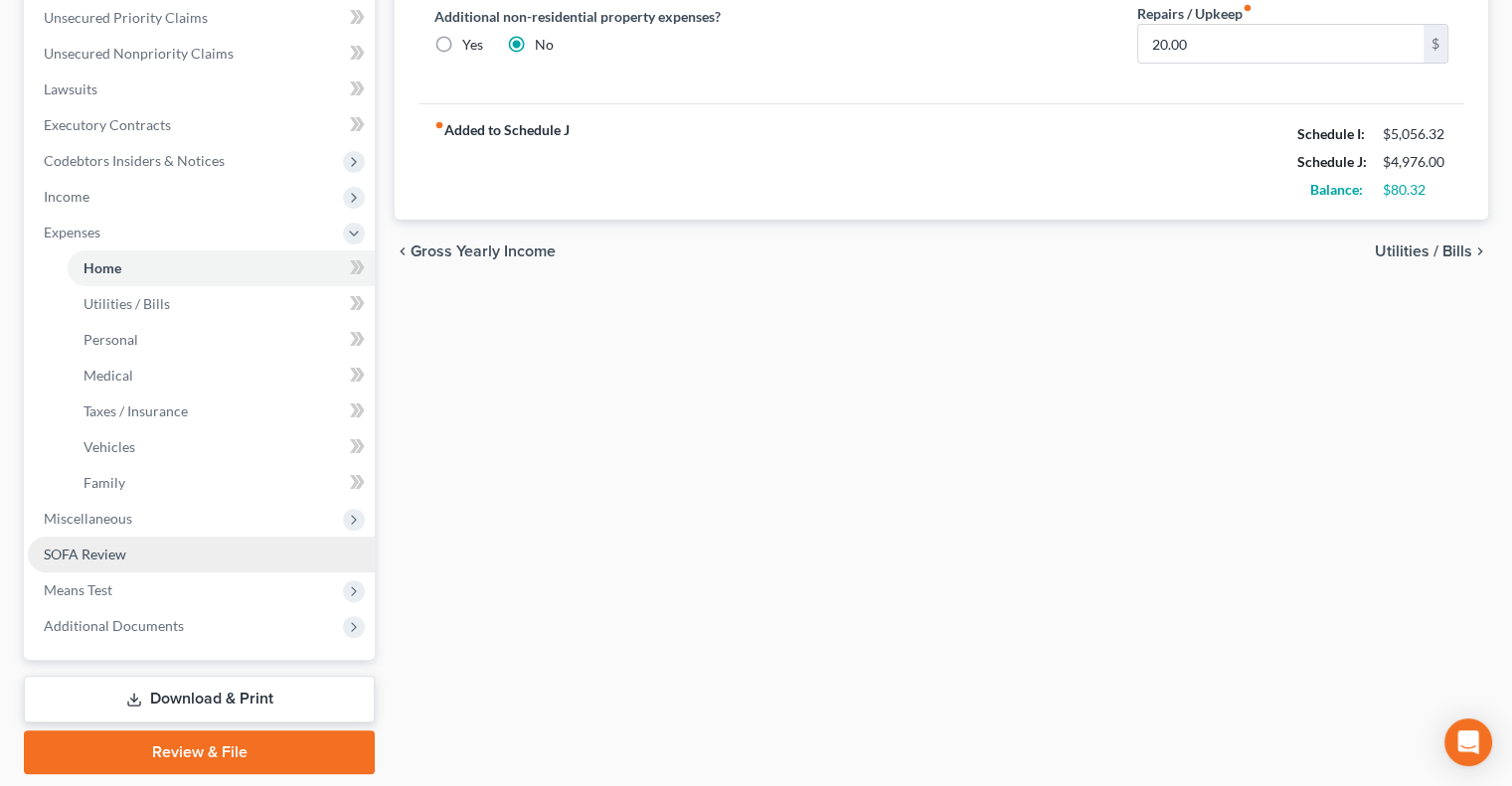
scroll to position [497, 0]
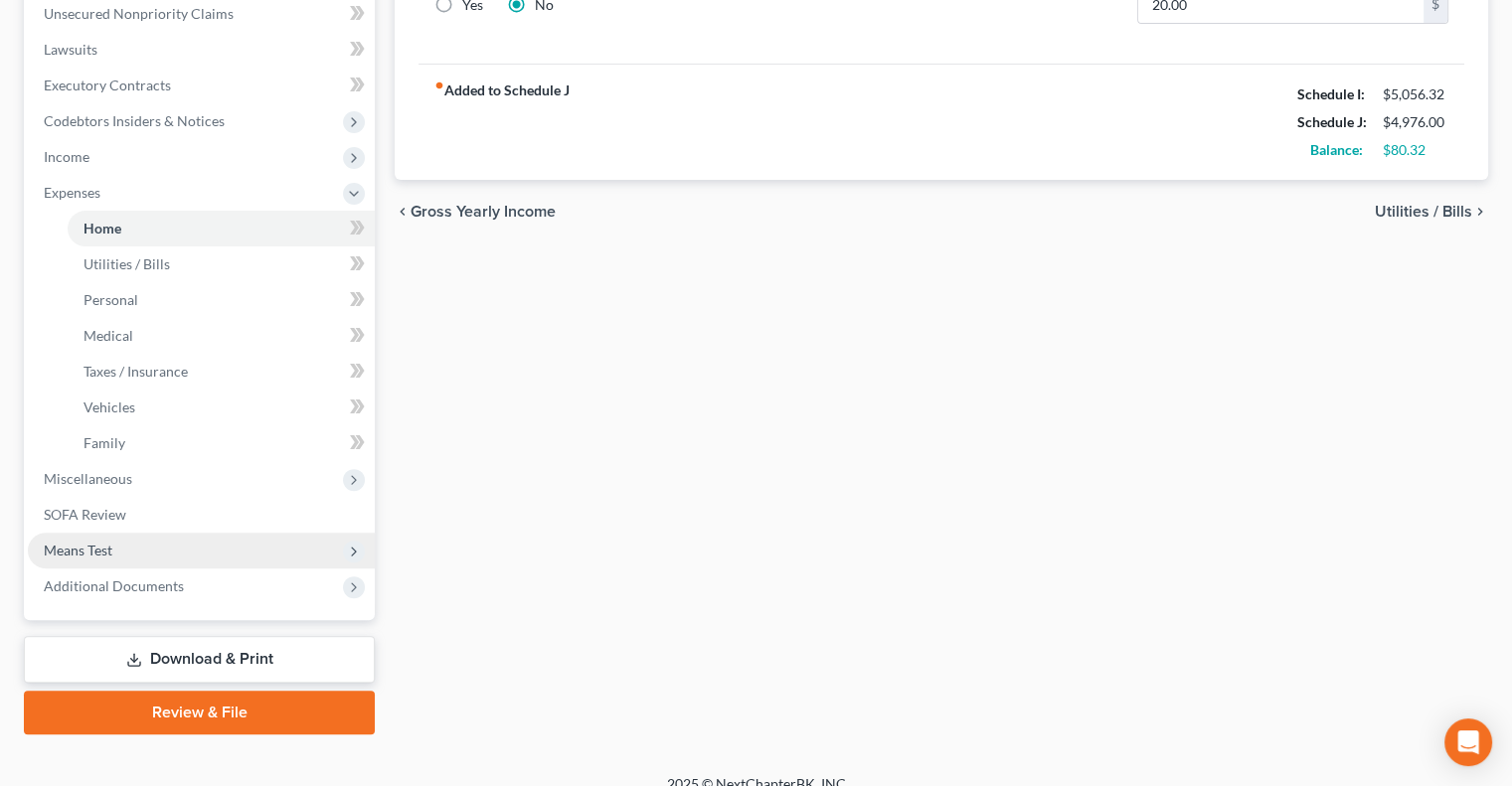
click at [80, 542] on span "Means Test" at bounding box center [78, 550] width 69 height 17
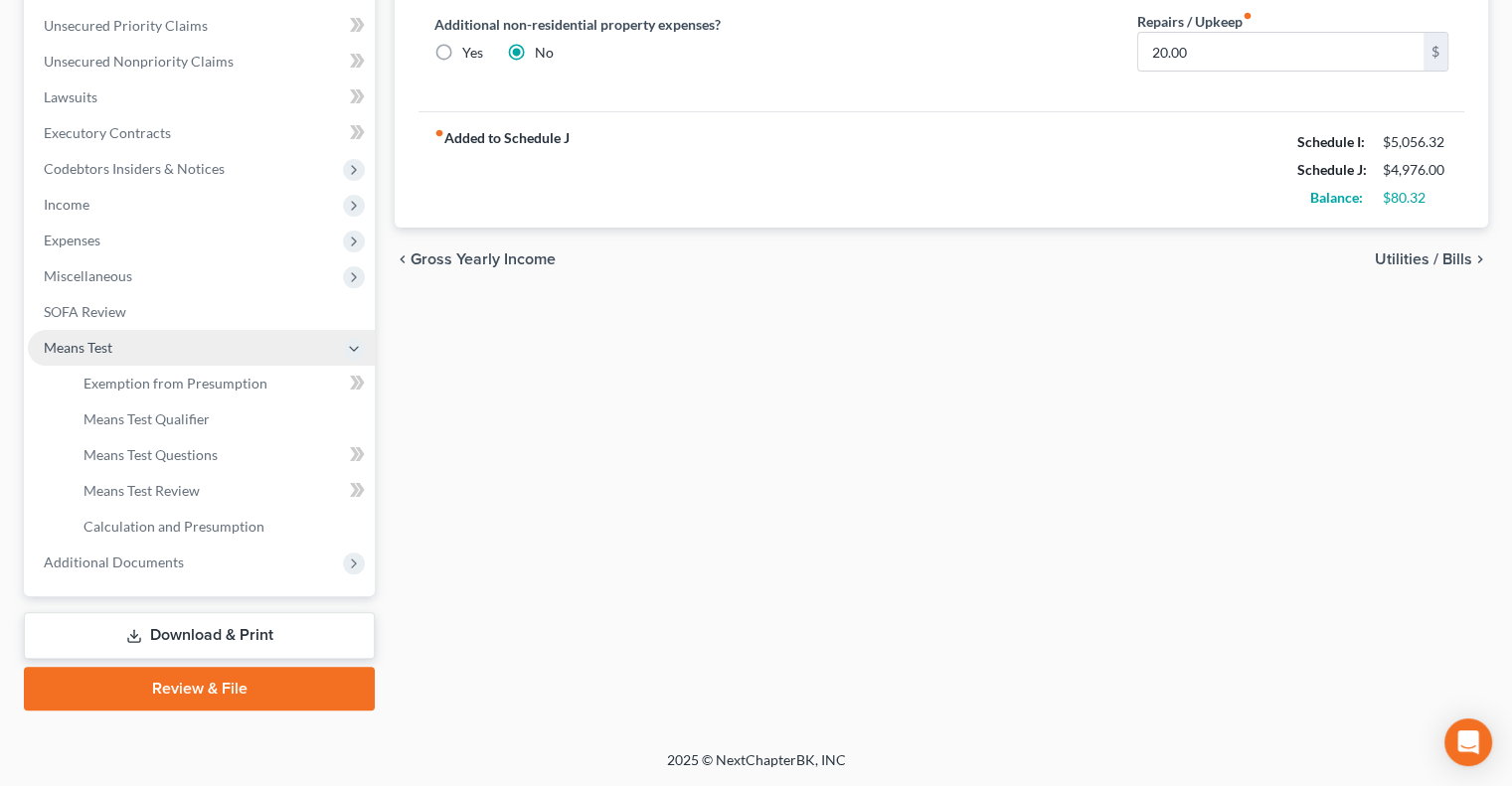
scroll to position [447, 0]
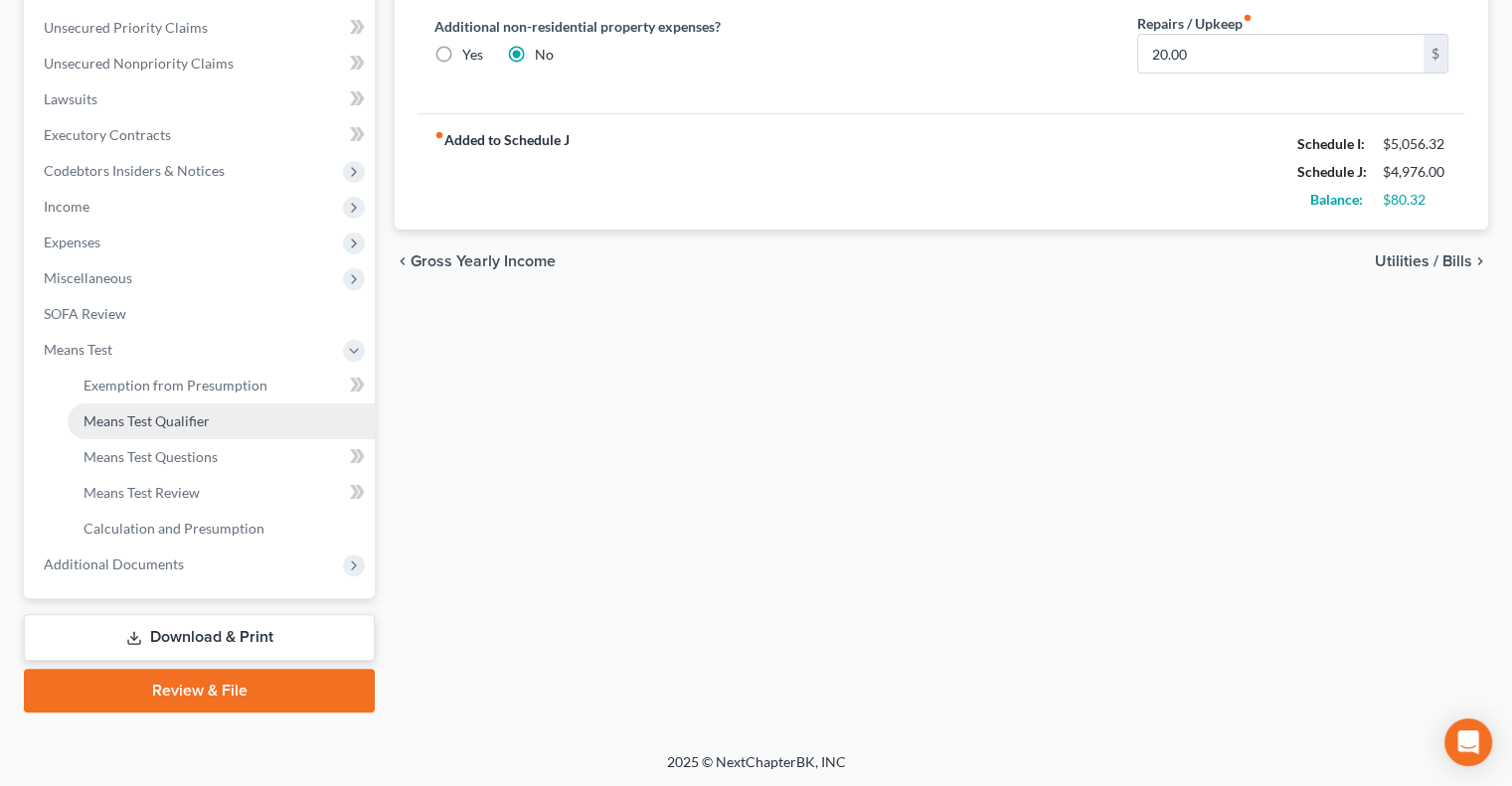
click at [111, 415] on span "Means Test Qualifier" at bounding box center [147, 420] width 127 height 17
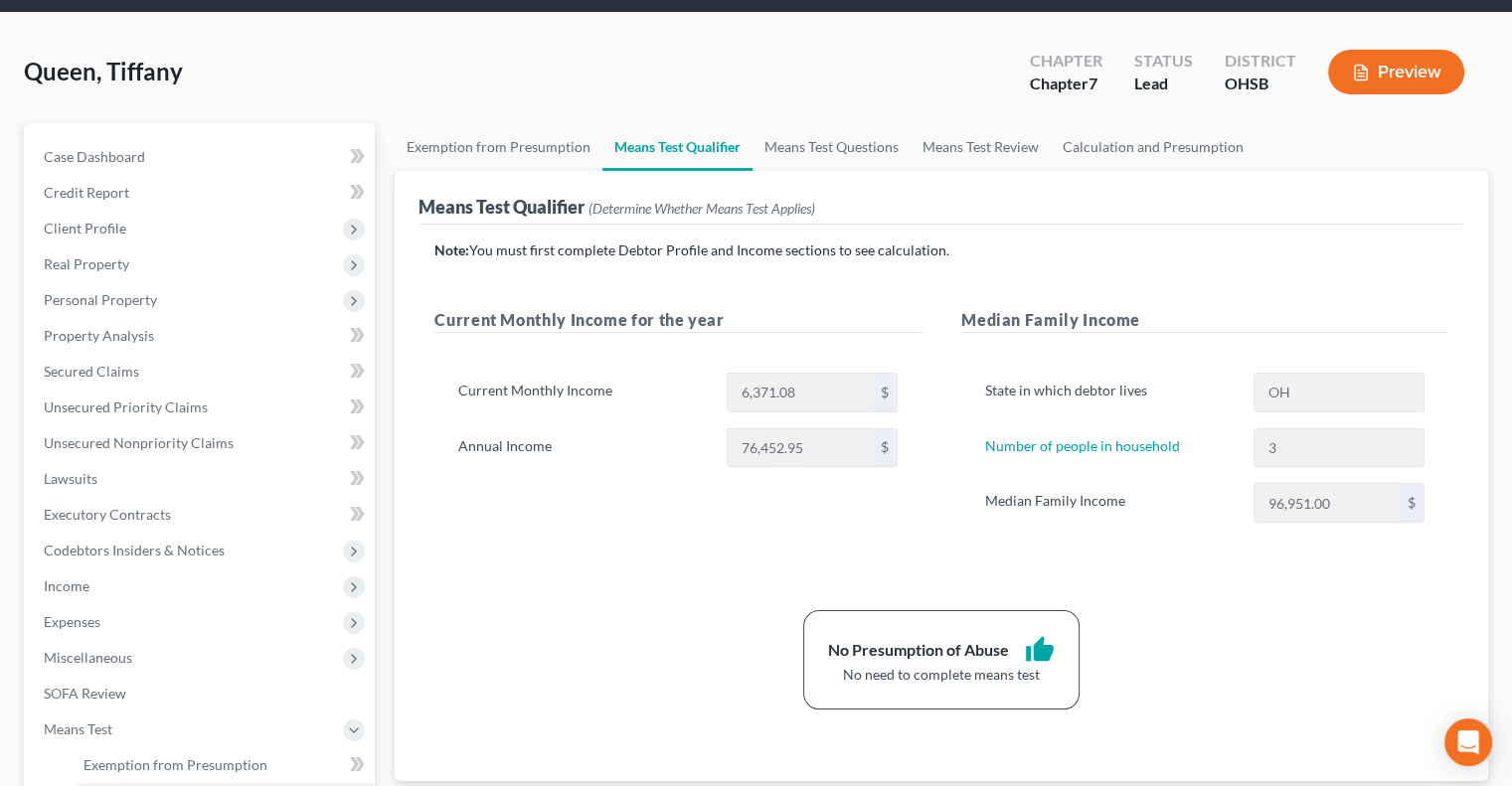
scroll to position [100, 0]
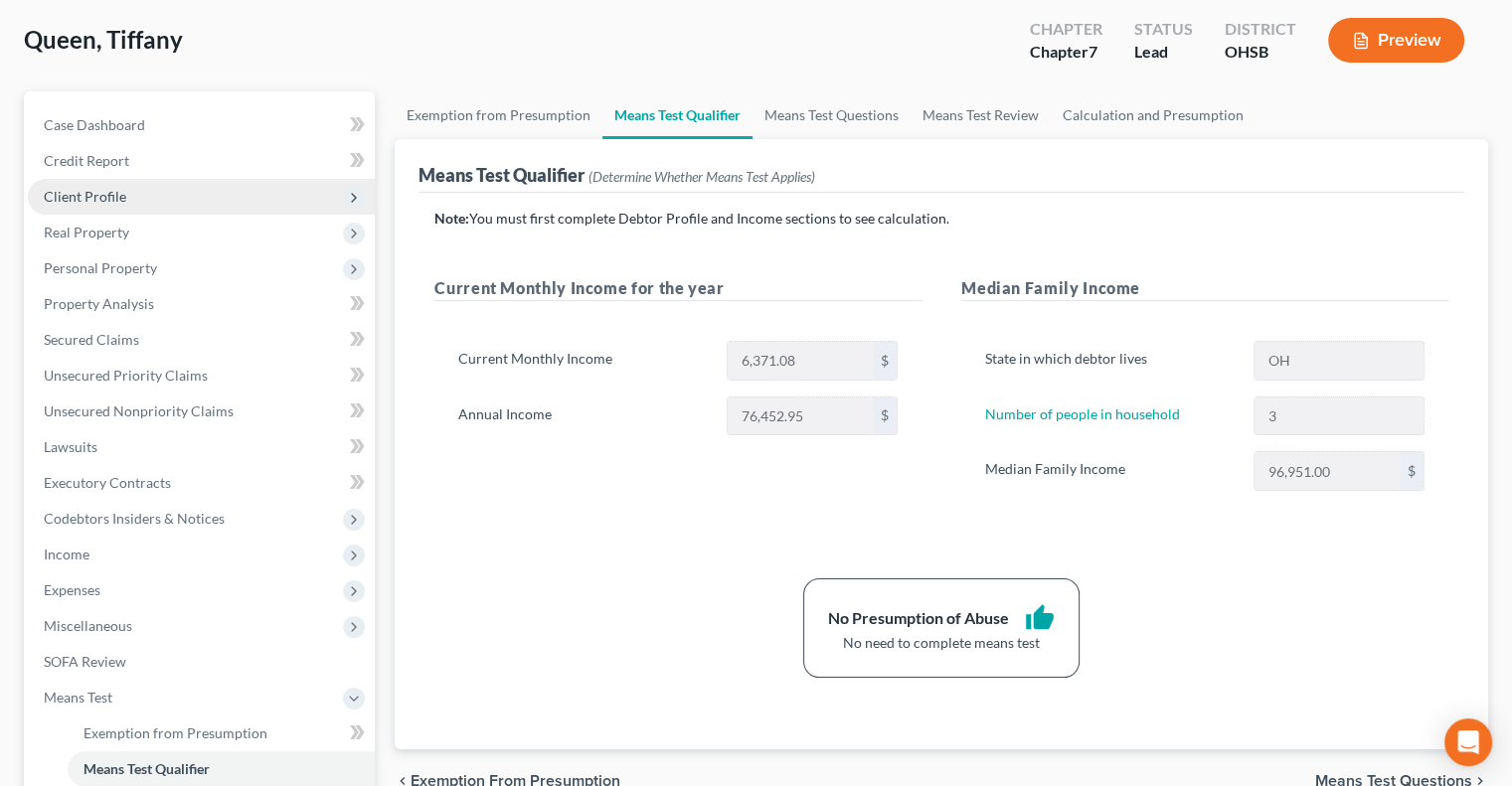
click at [74, 195] on span "Client Profile" at bounding box center [85, 196] width 83 height 17
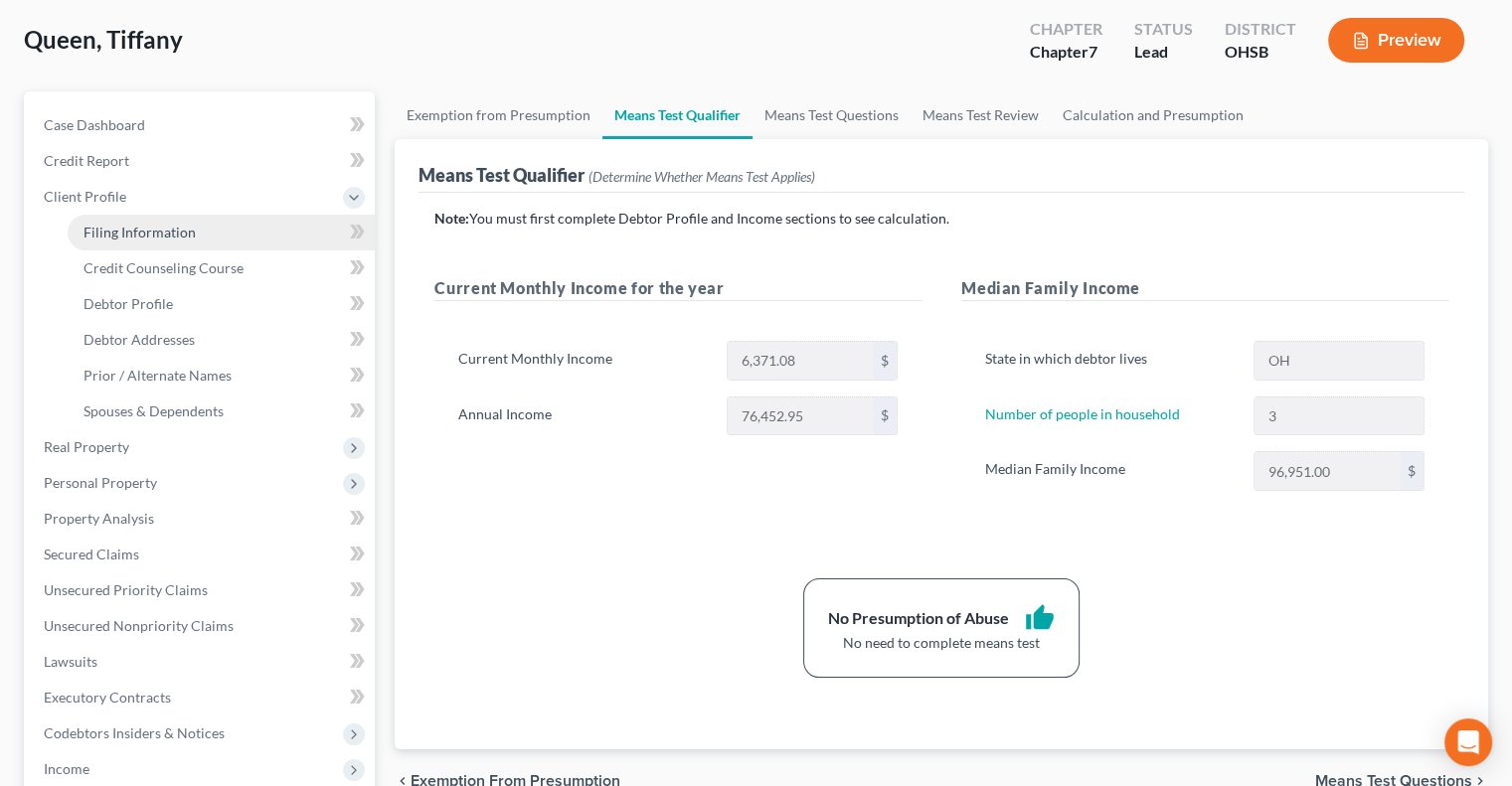
click at [94, 230] on span "Filing Information" at bounding box center [140, 231] width 113 height 17
select select "1"
select select "0"
select select "36"
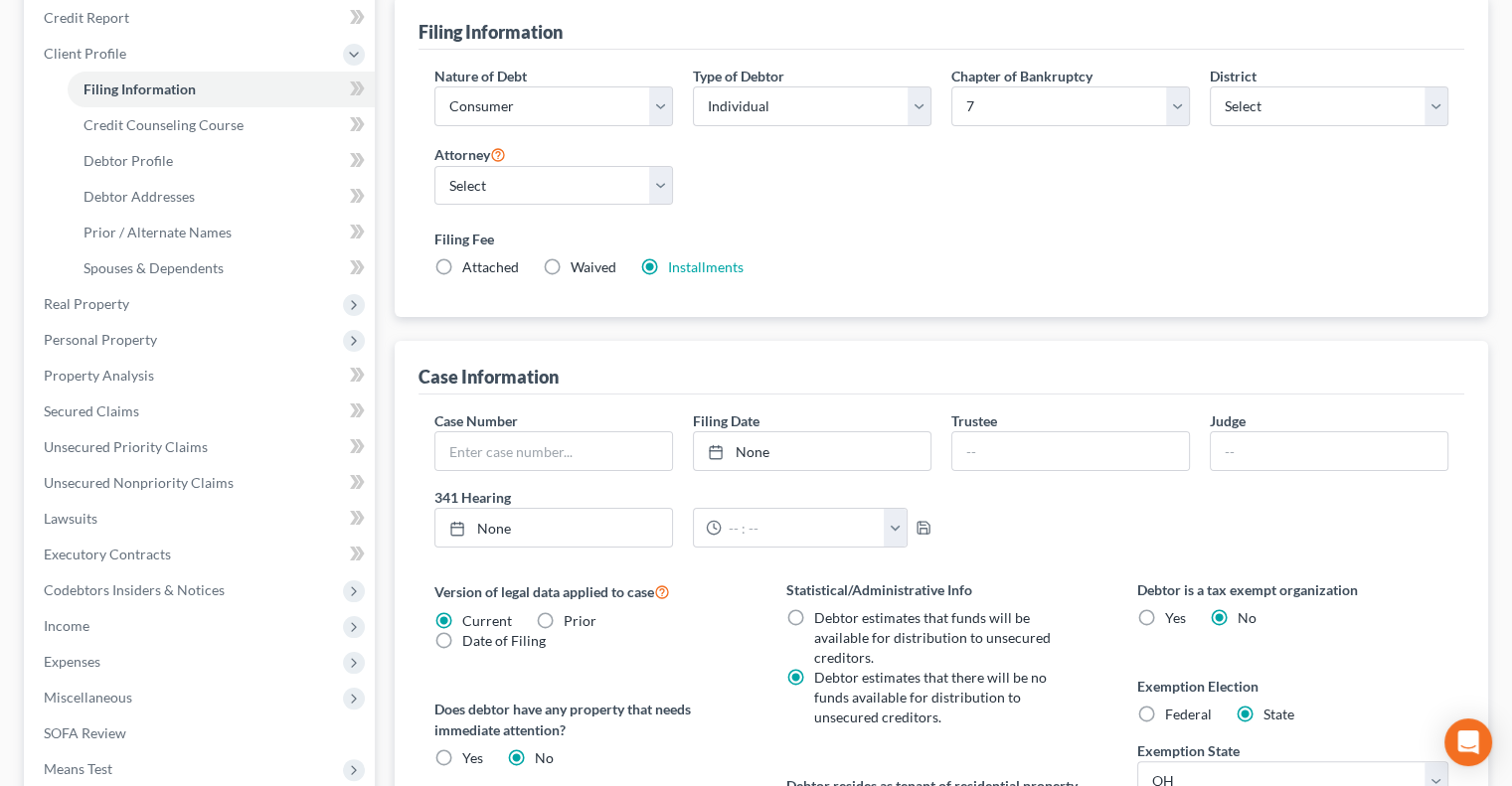
scroll to position [497, 0]
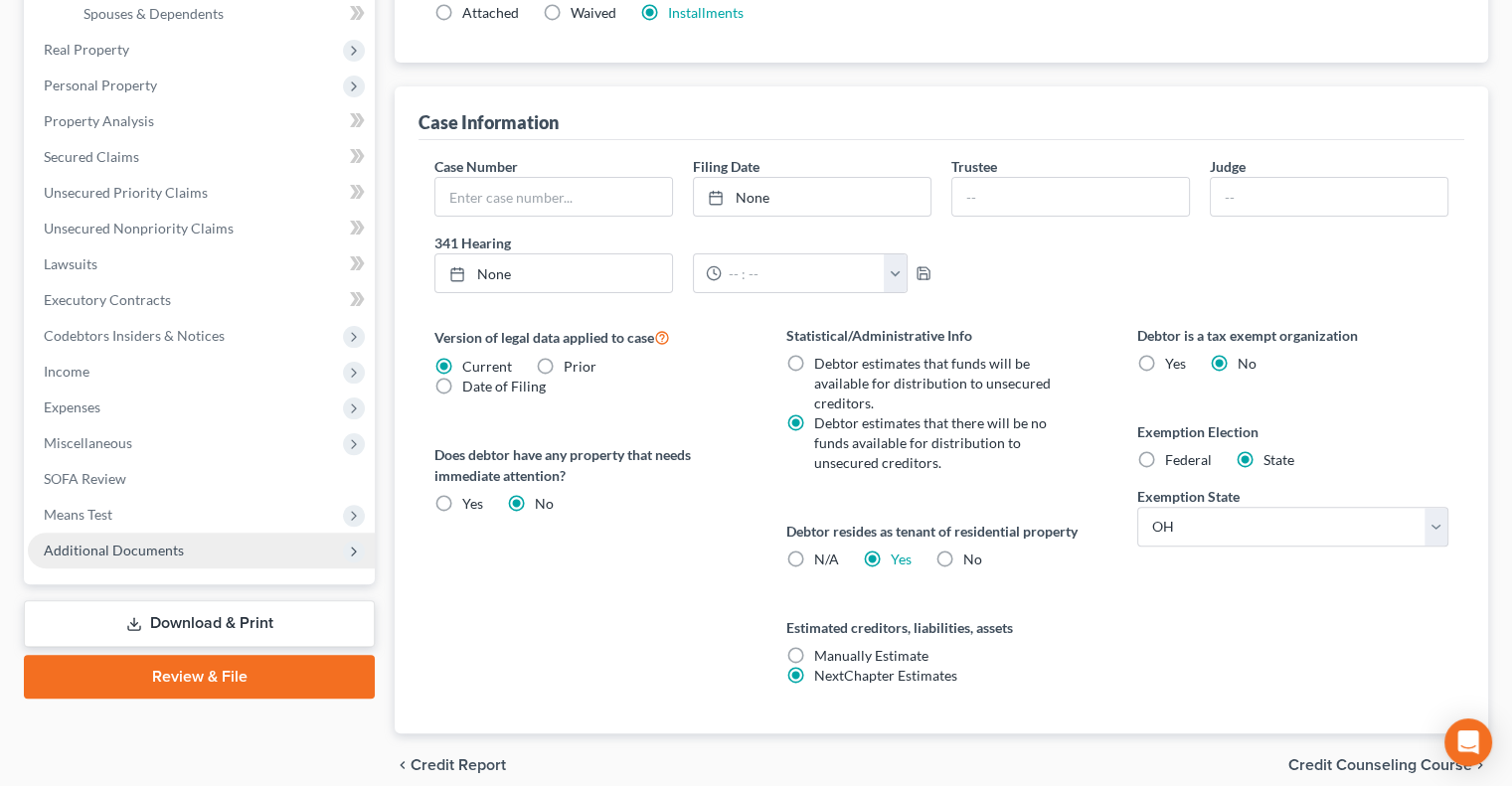
click at [122, 547] on span "Additional Documents" at bounding box center [114, 550] width 140 height 17
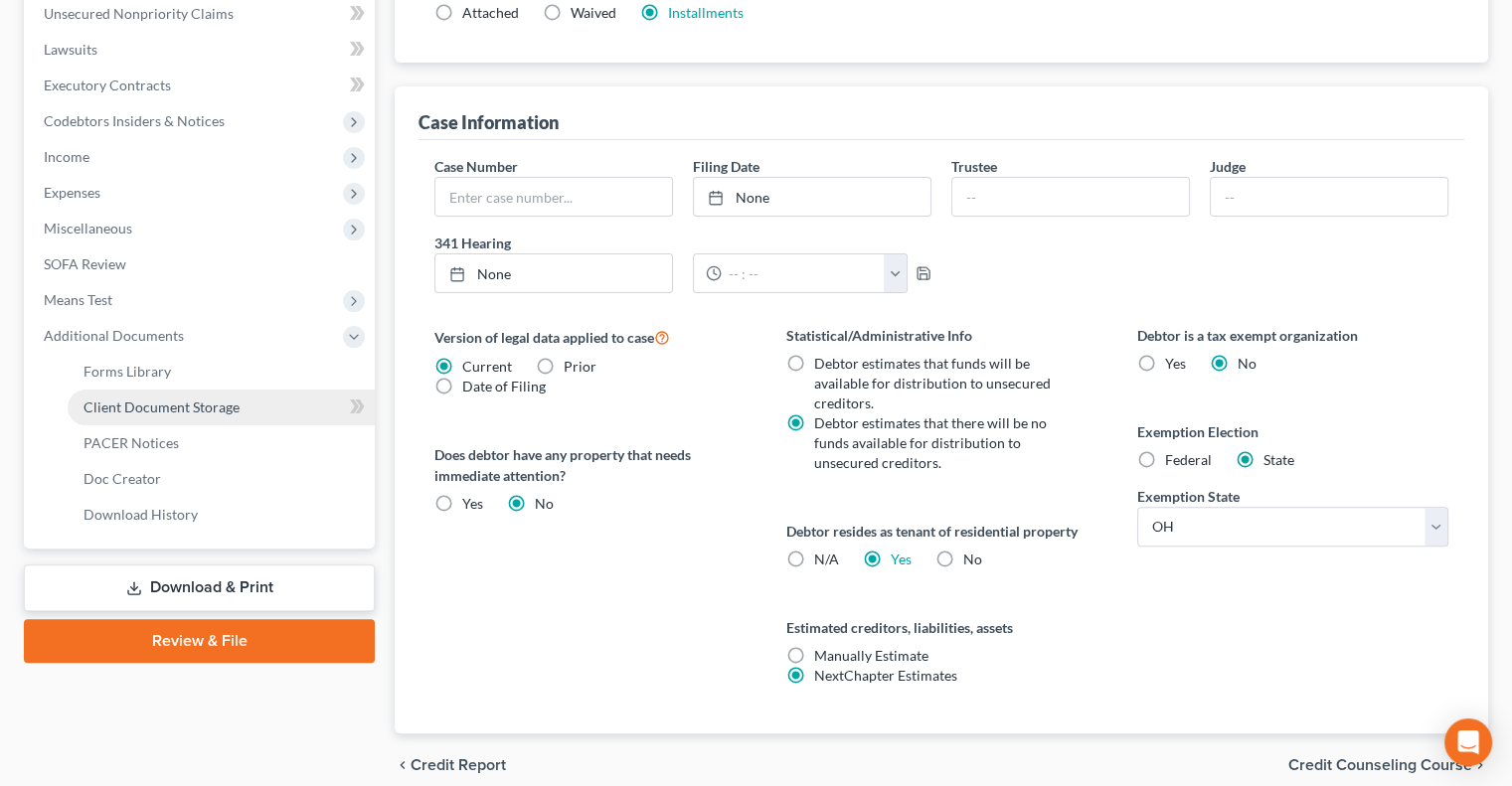
click at [163, 407] on span "Client Document Storage" at bounding box center [162, 406] width 156 height 17
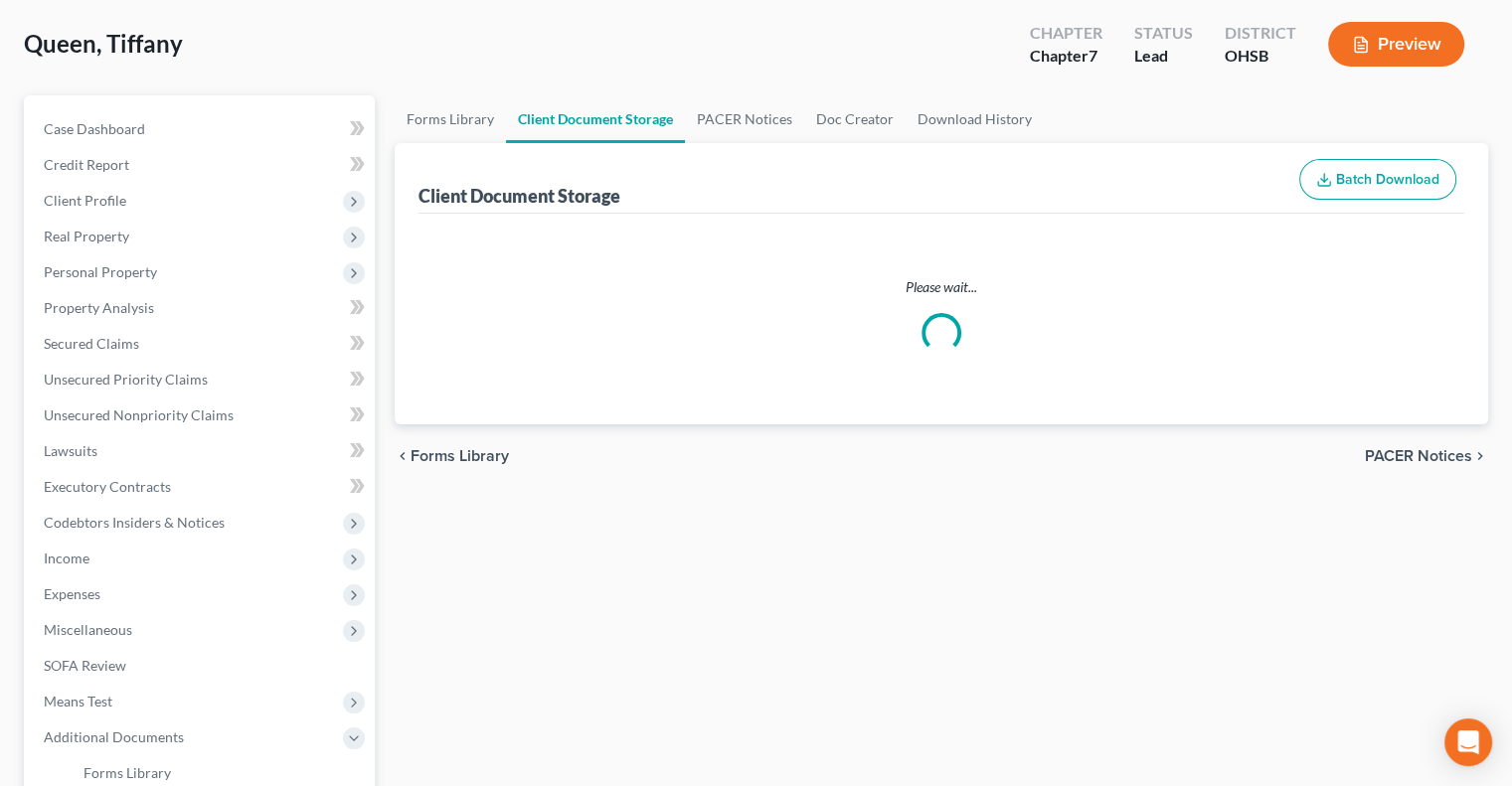
select select "7"
select select "37"
select select "52"
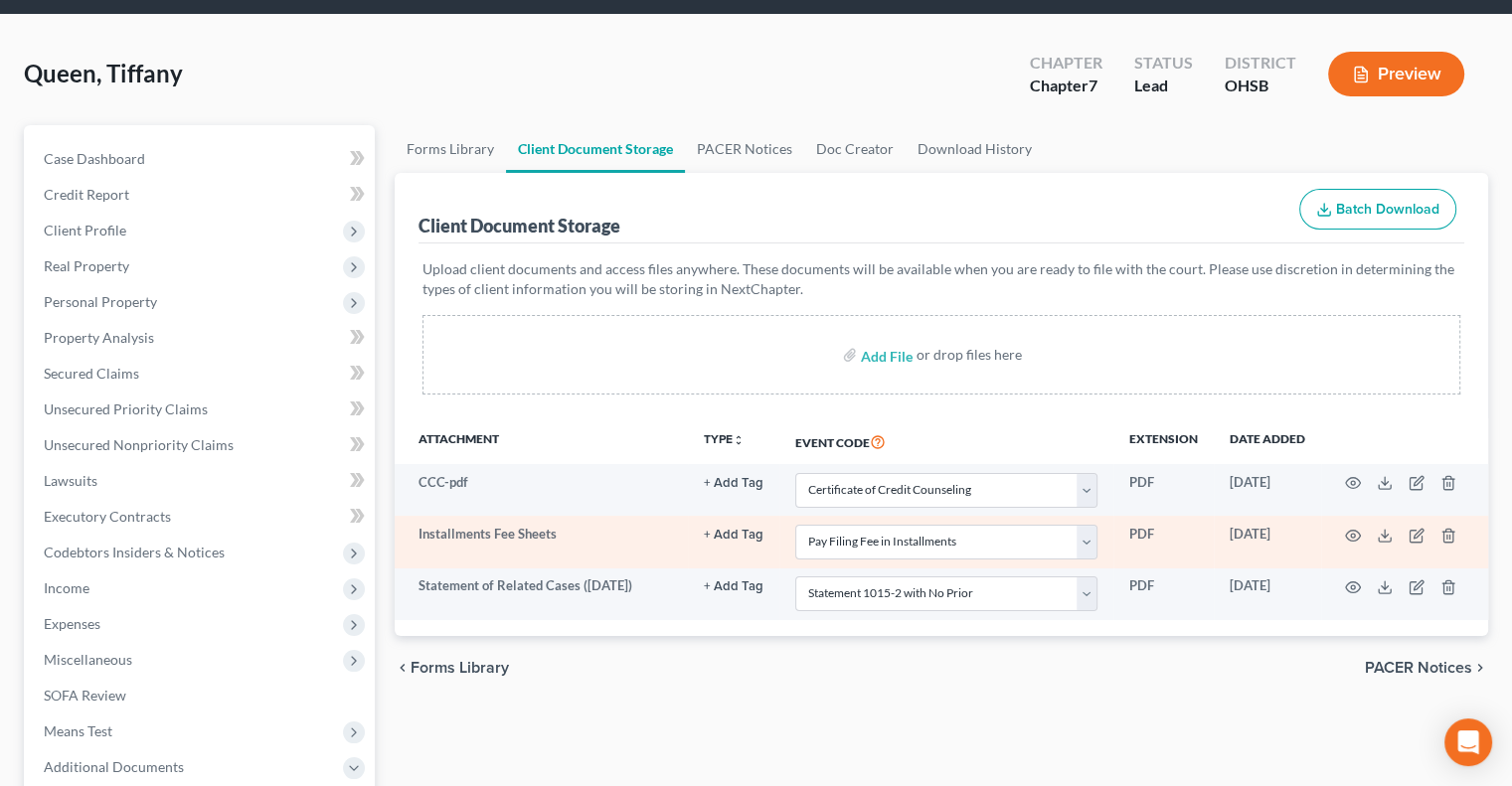
scroll to position [100, 0]
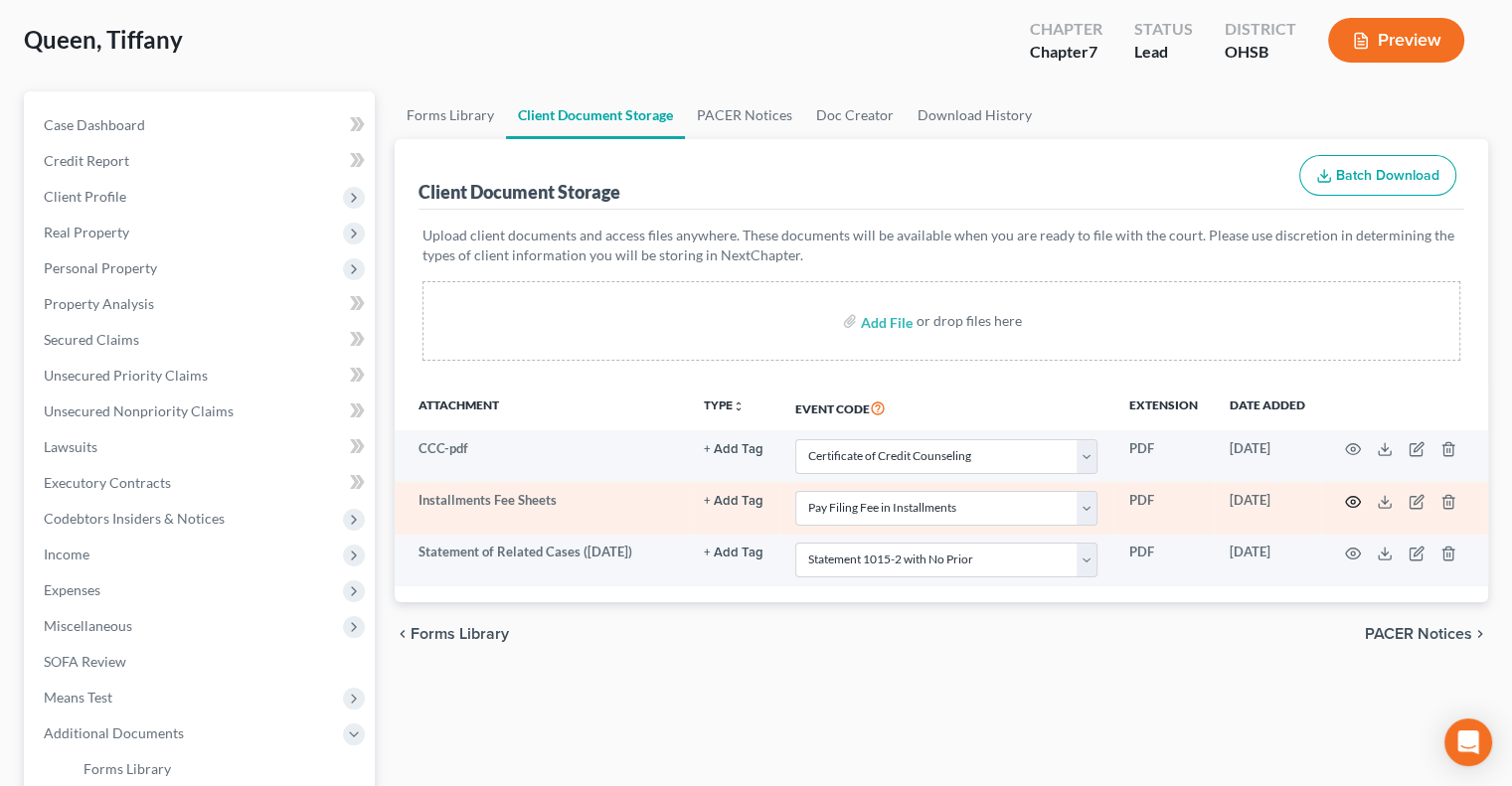
click at [1351, 497] on icon "button" at bounding box center [1353, 502] width 16 height 16
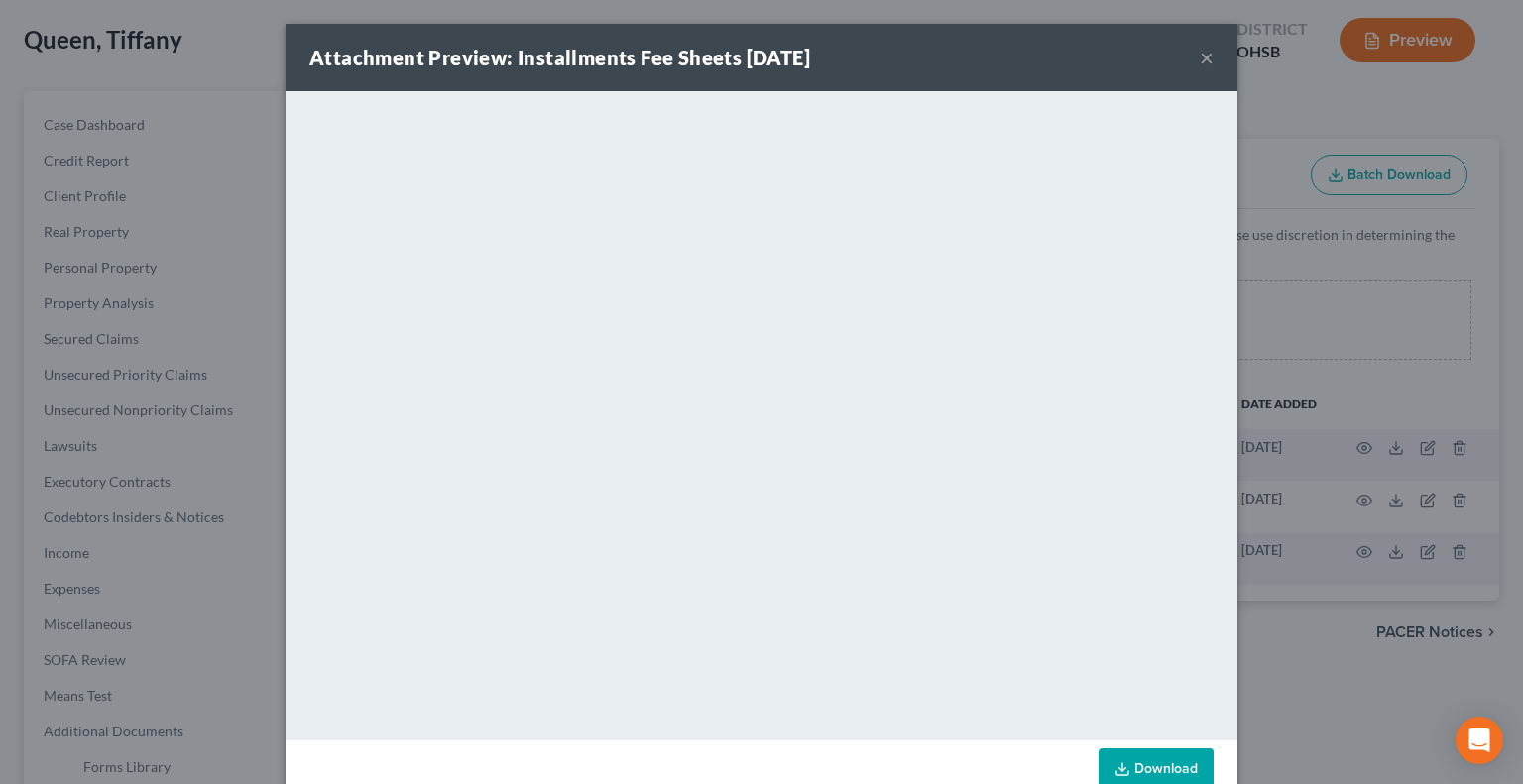
click at [1199, 59] on button "×" at bounding box center [1206, 58] width 14 height 24
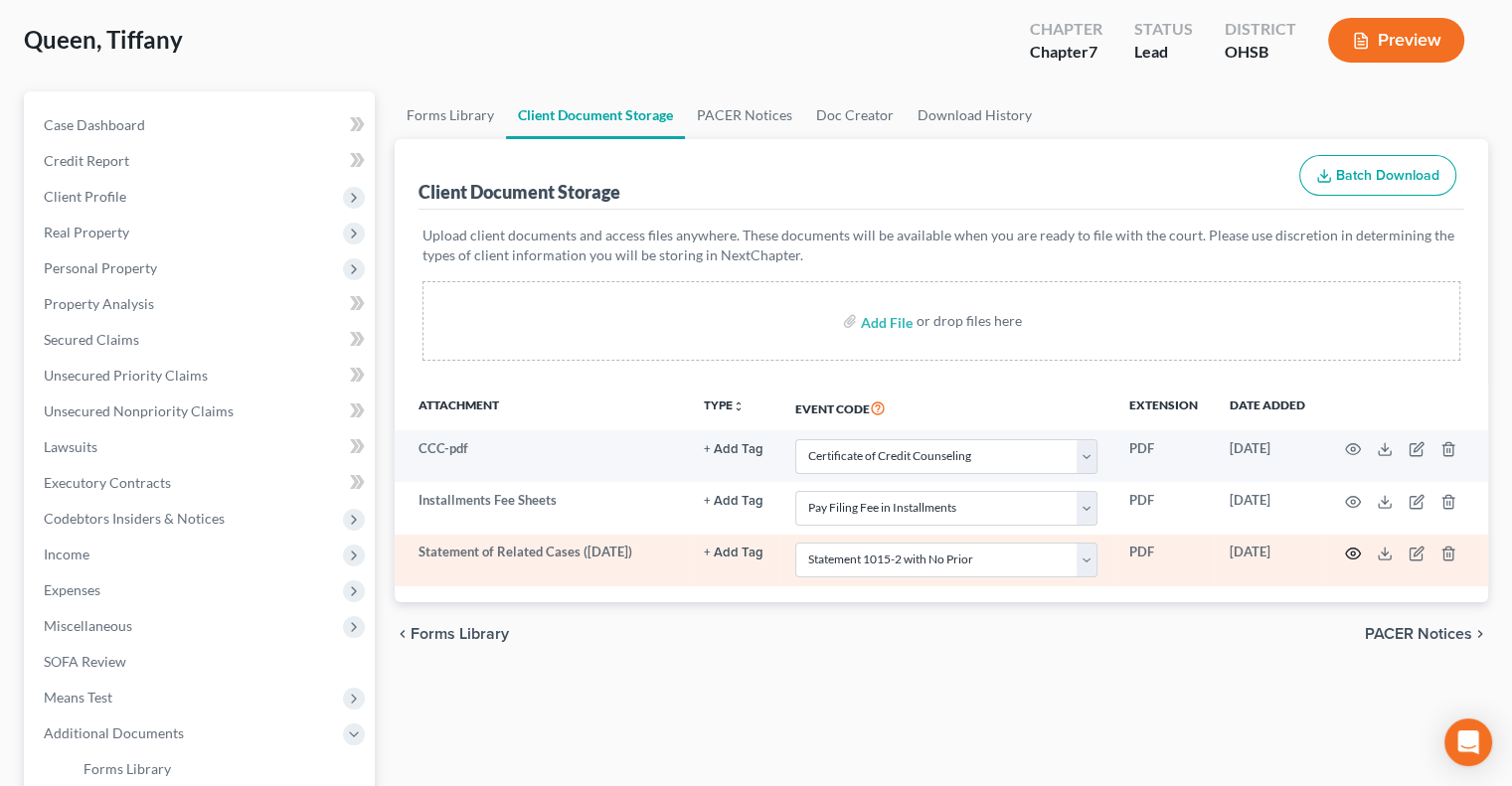
click at [1354, 552] on circle "button" at bounding box center [1353, 554] width 4 height 4
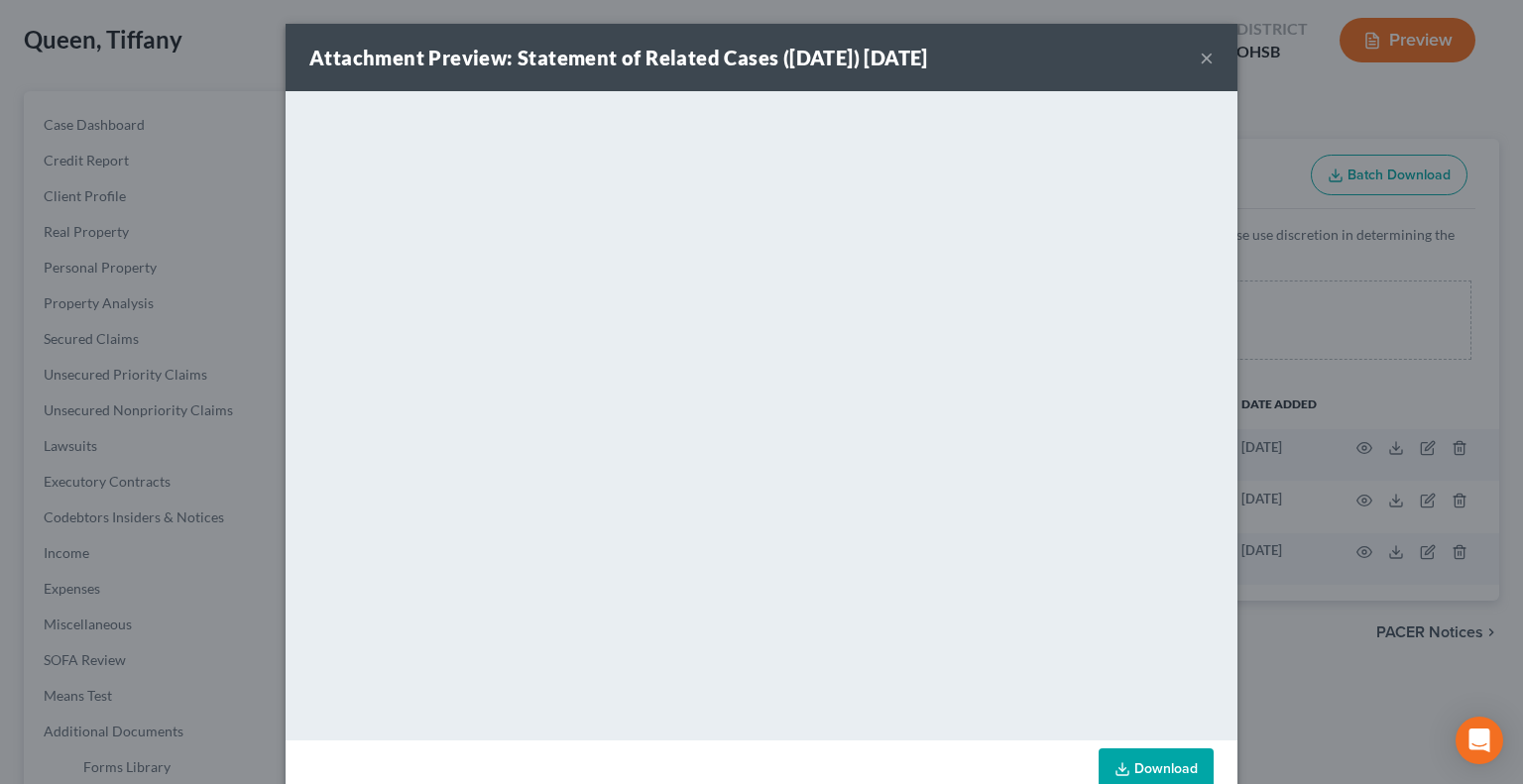
click at [1199, 53] on button "×" at bounding box center [1206, 58] width 14 height 24
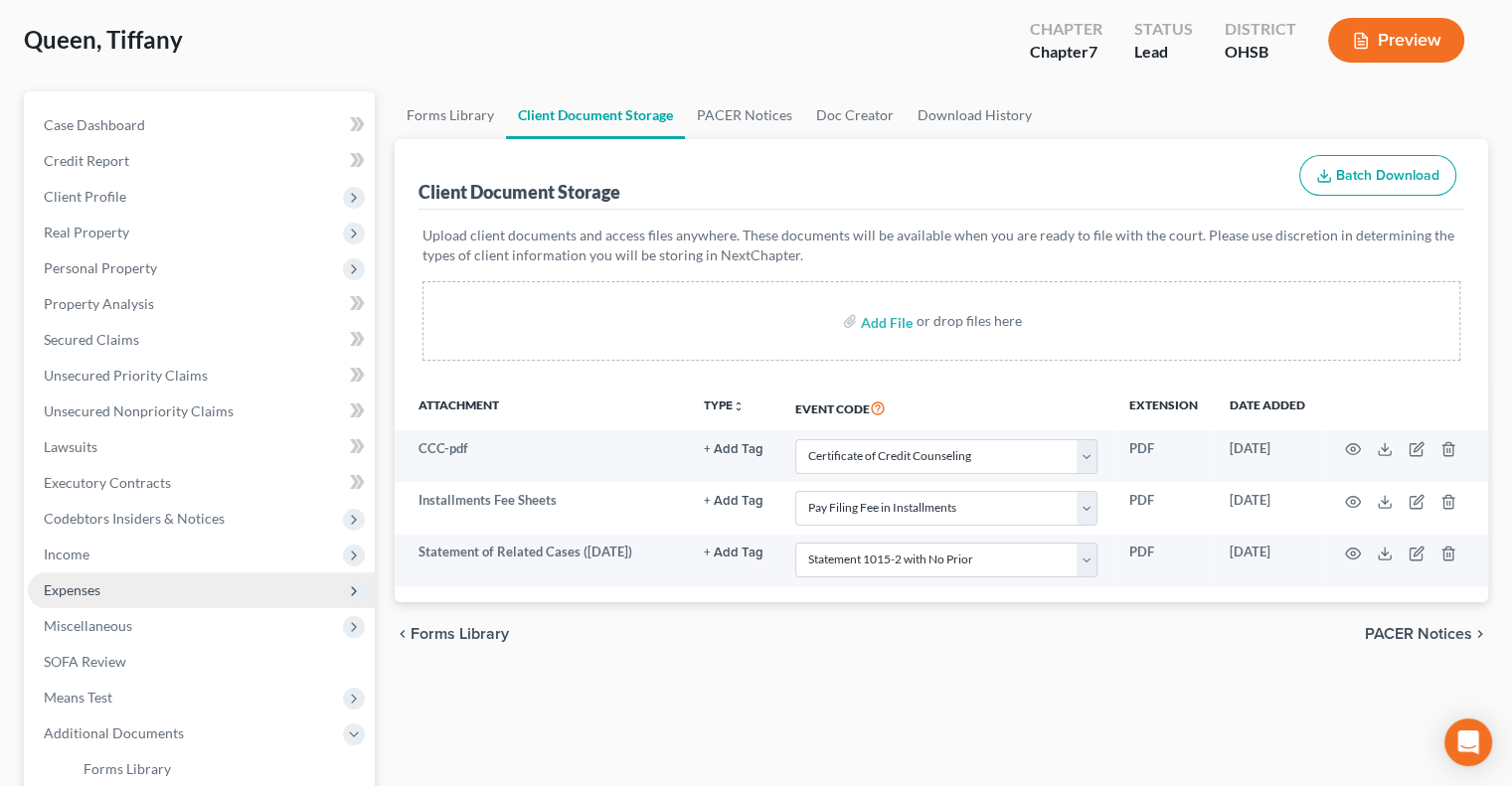
click at [88, 579] on span "Expenses" at bounding box center [202, 590] width 347 height 36
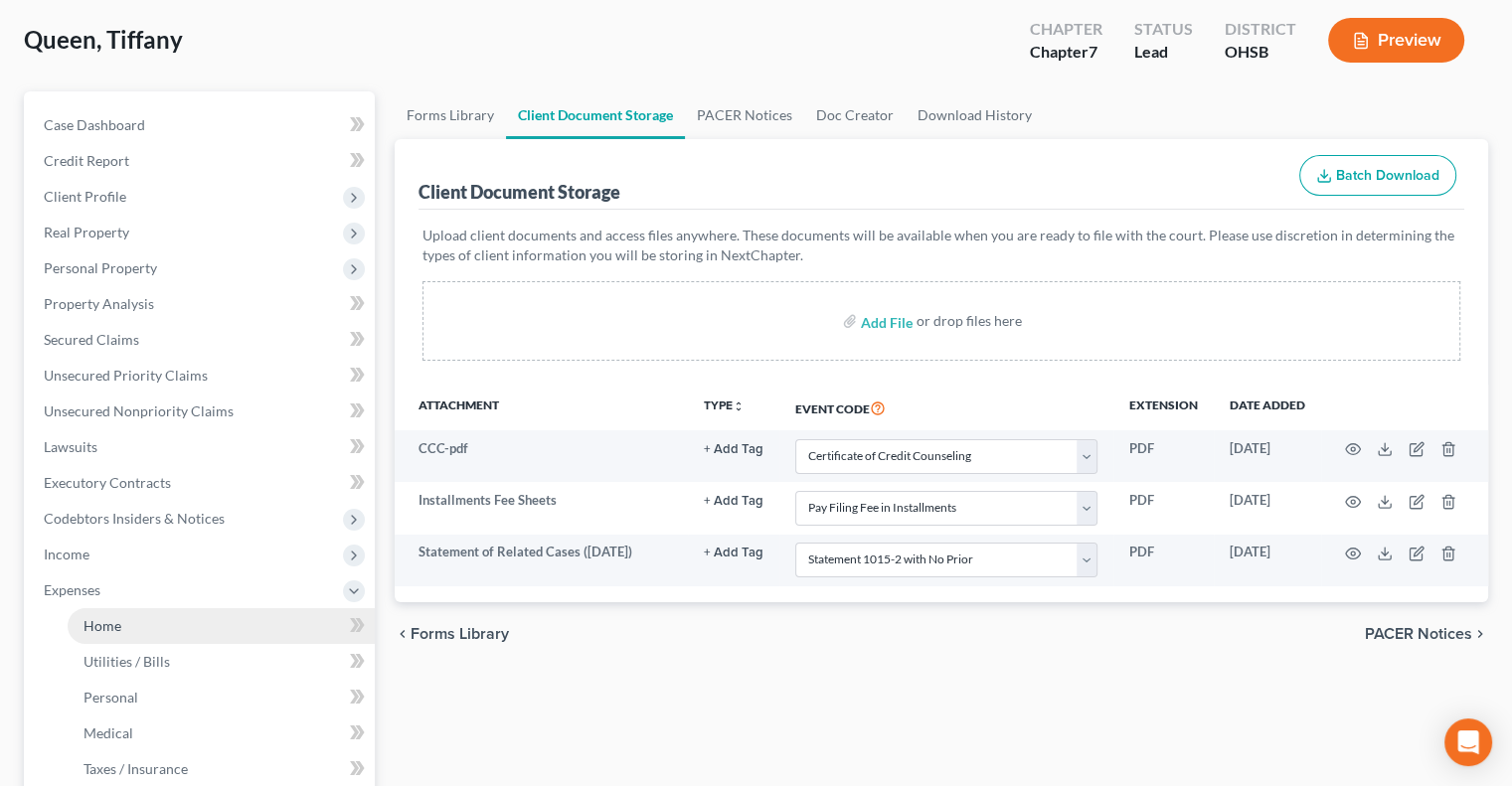
click at [93, 622] on span "Home" at bounding box center [103, 625] width 38 height 17
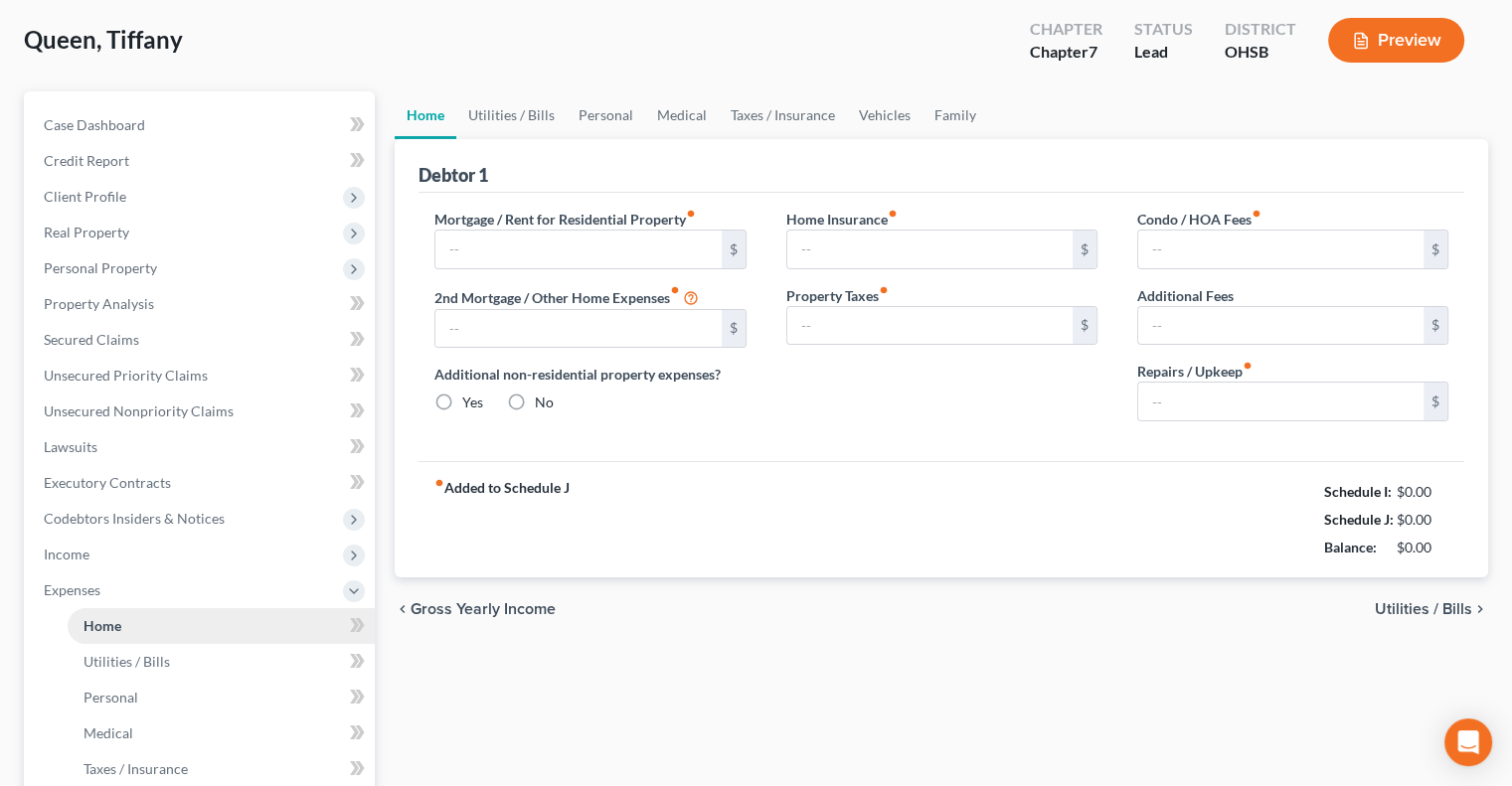
scroll to position [11, 0]
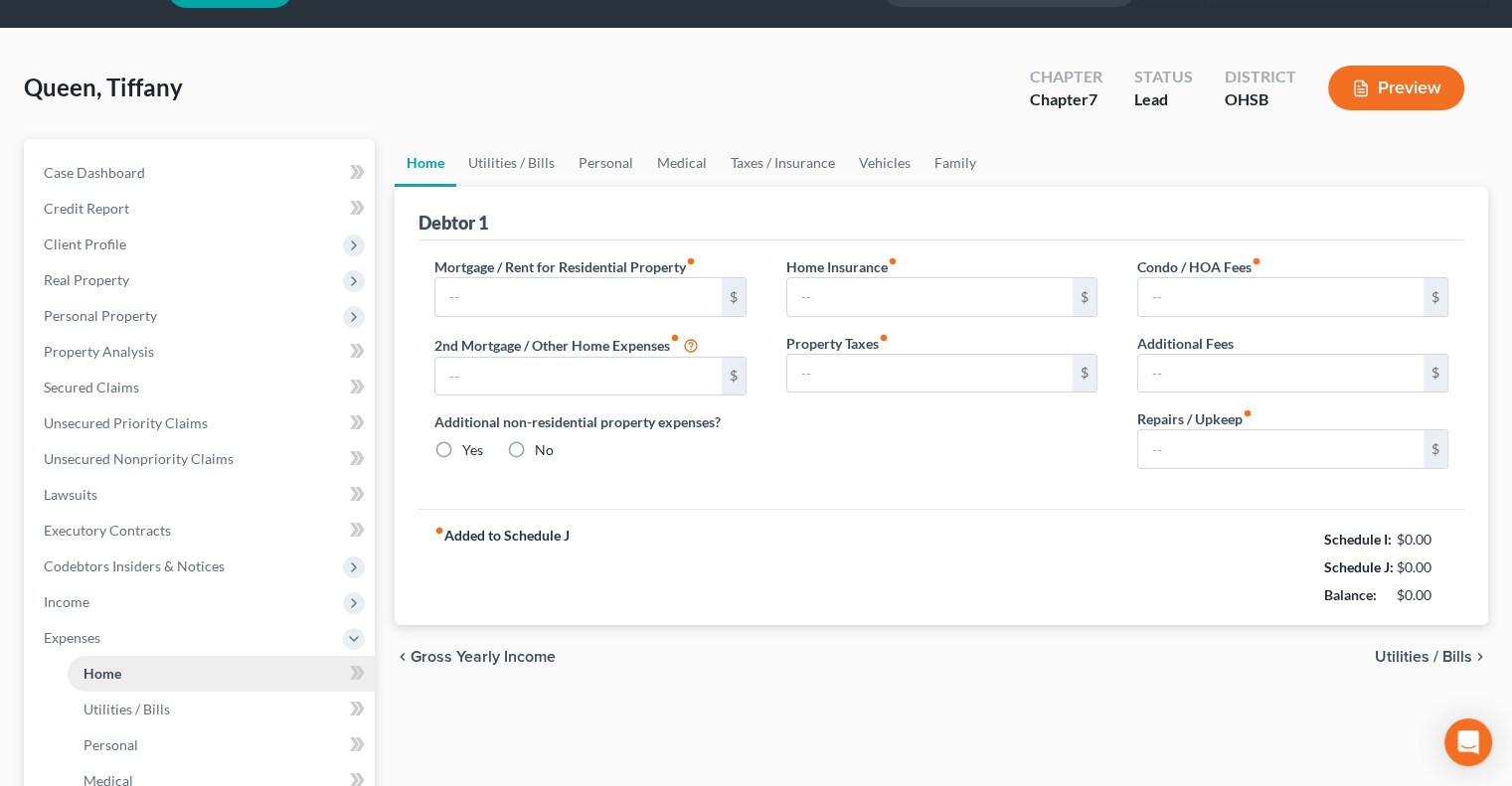
type input "1,495.00"
type input "0.00"
radio input "true"
type input "0.00"
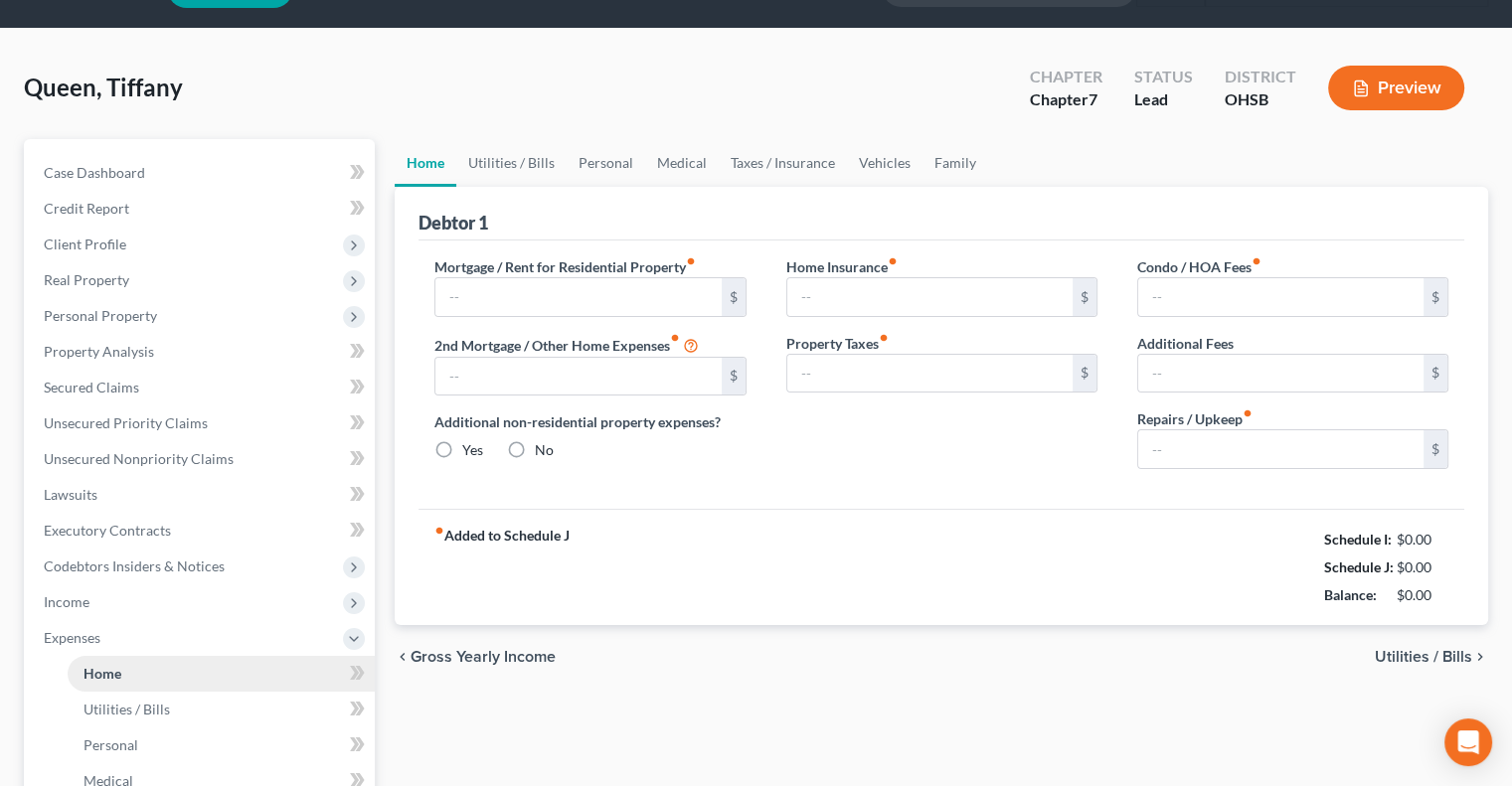
type input "0.00"
type input "20.00"
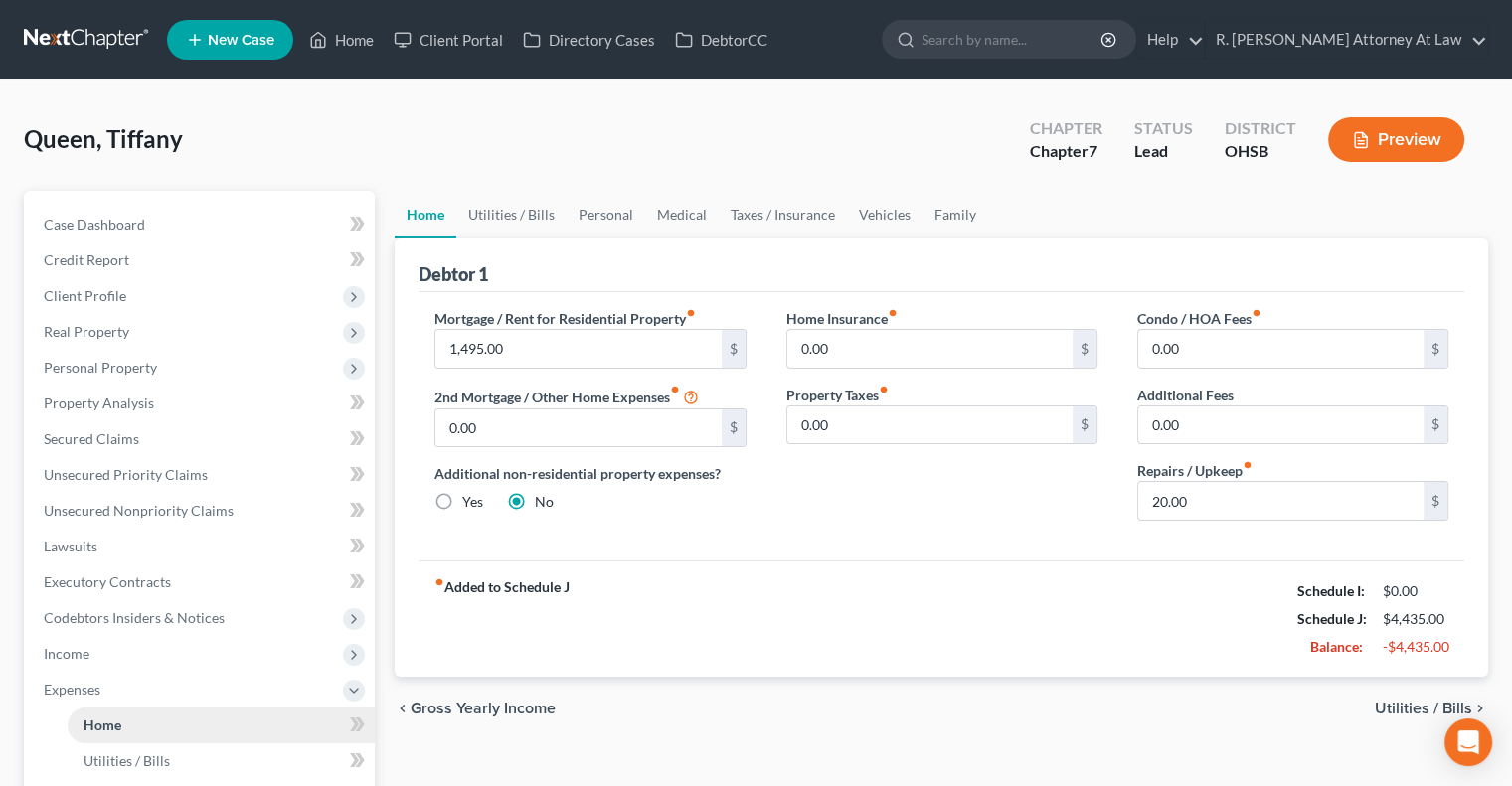
scroll to position [100, 0]
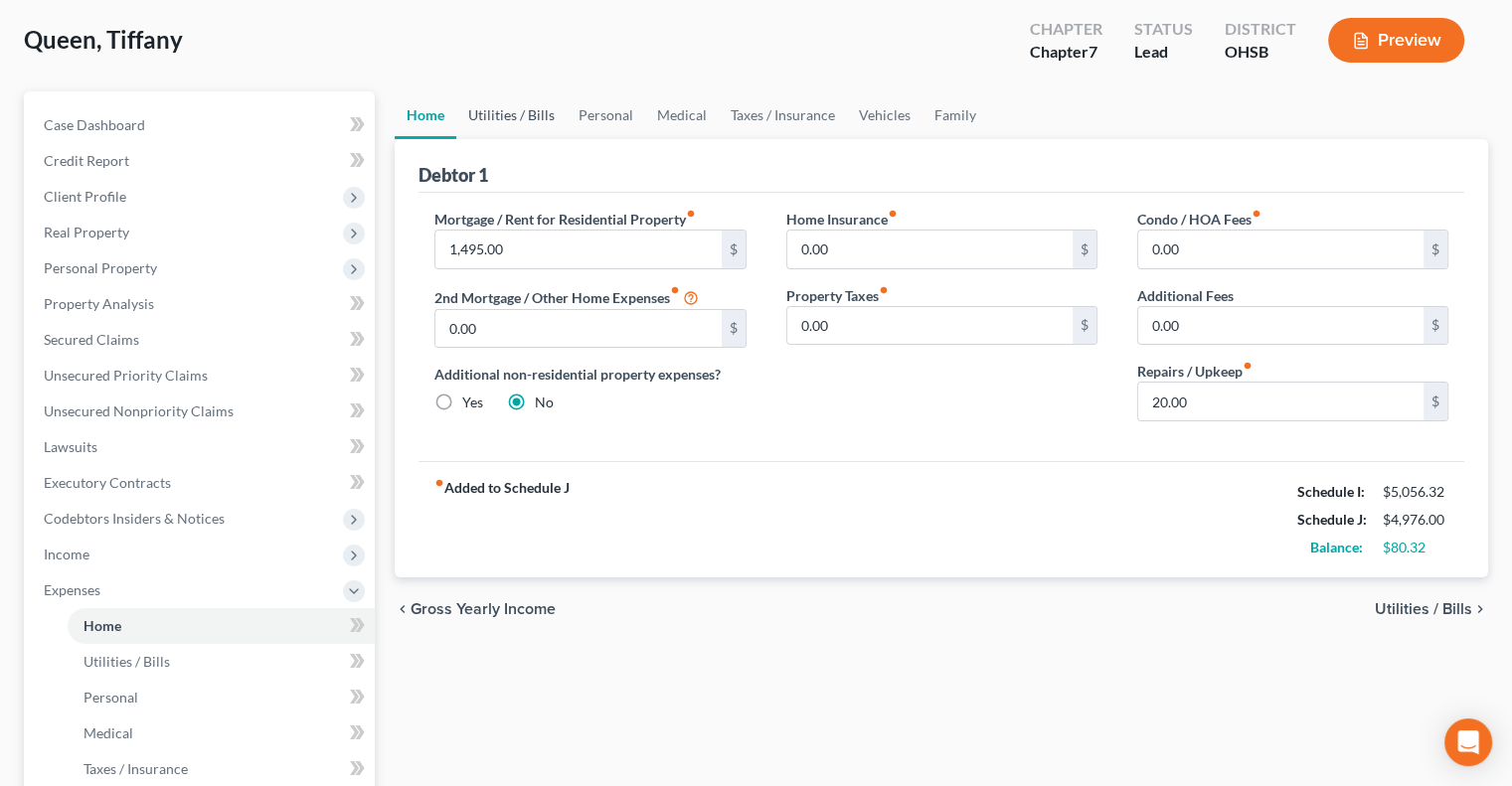
click at [517, 111] on link "Utilities / Bills" at bounding box center [511, 116] width 111 height 48
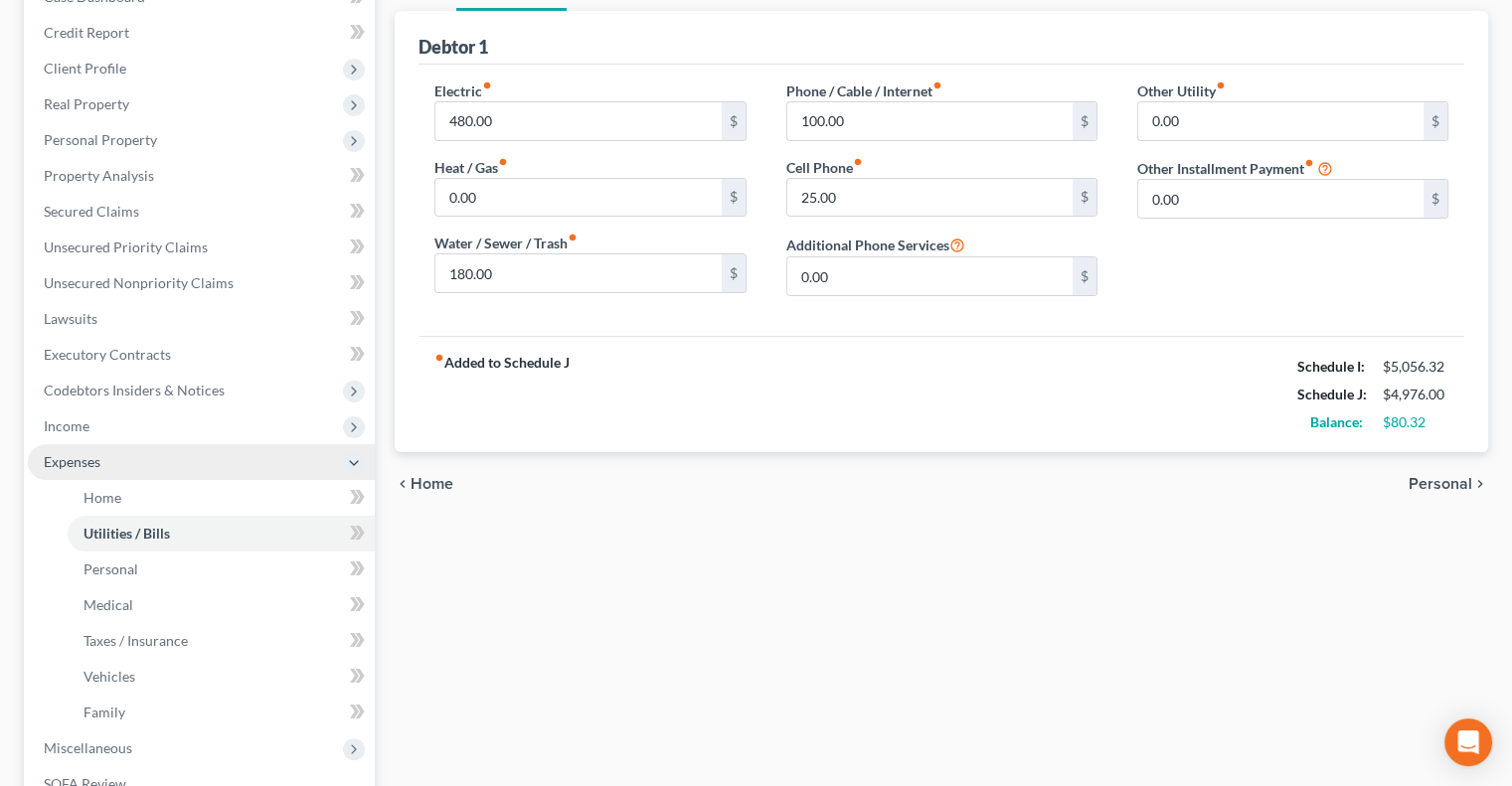
scroll to position [22, 0]
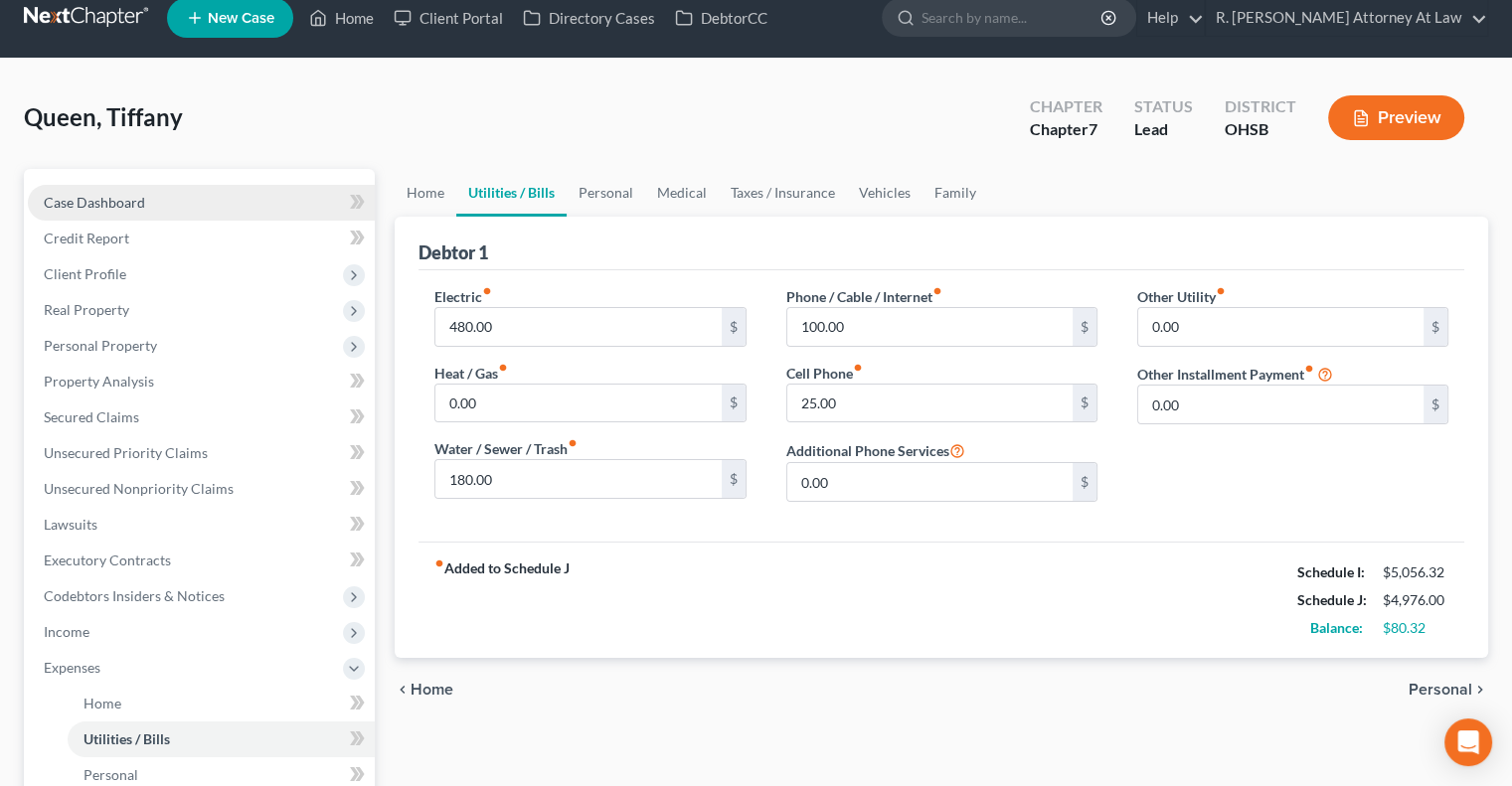
click at [80, 203] on span "Case Dashboard" at bounding box center [95, 201] width 102 height 17
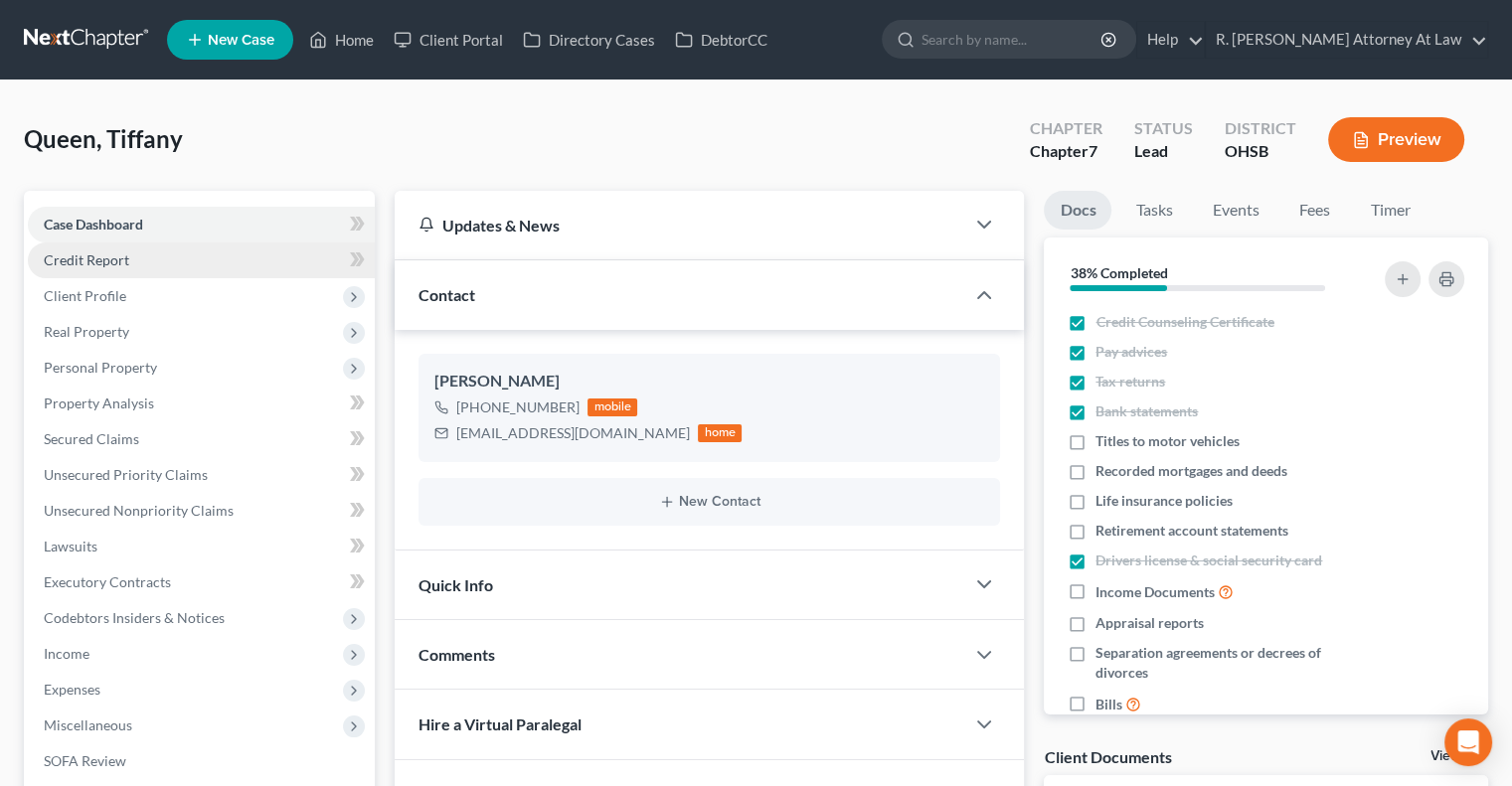
click at [93, 260] on span "Credit Report" at bounding box center [87, 259] width 86 height 17
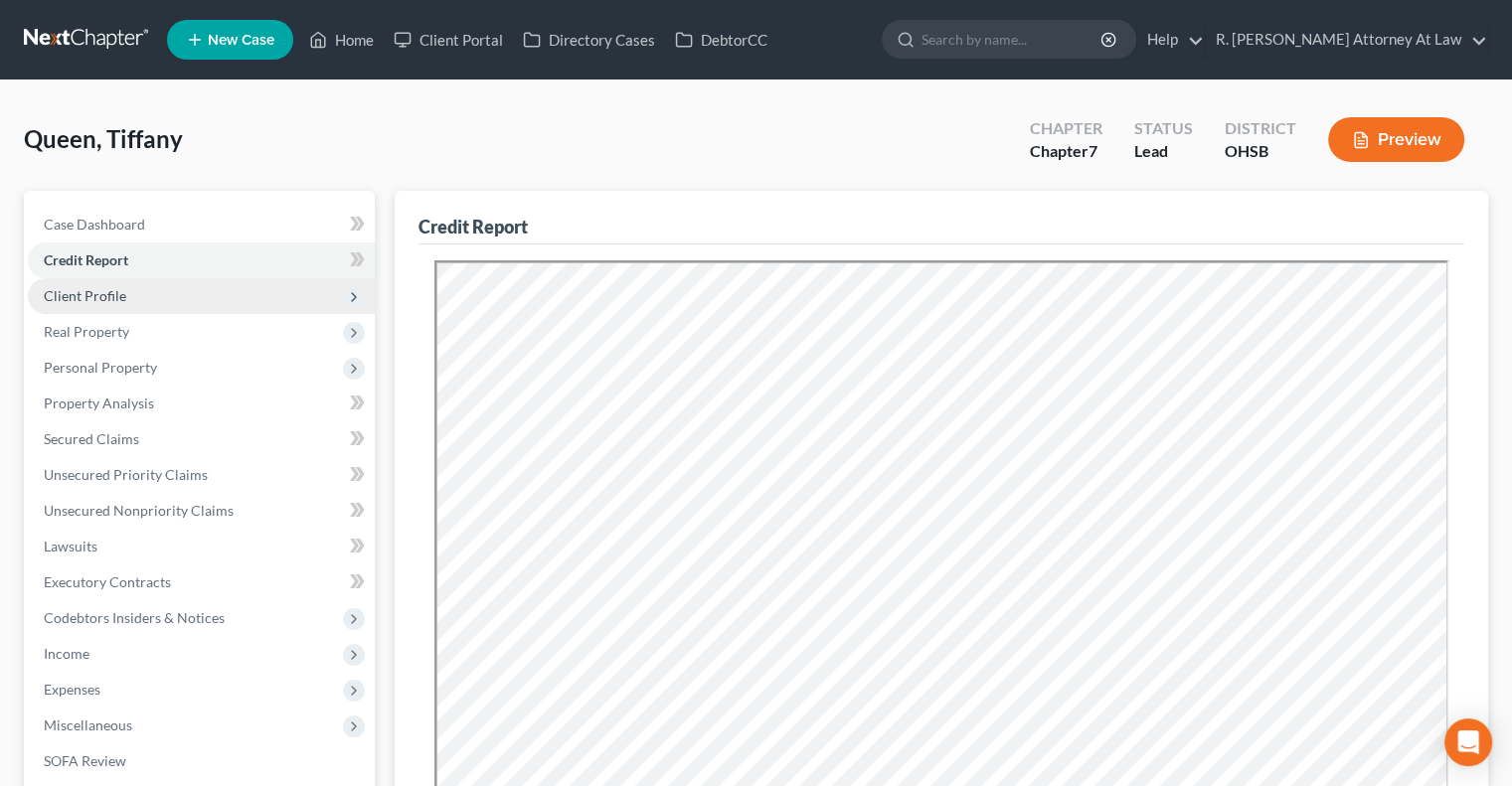
click at [98, 297] on span "Client Profile" at bounding box center [85, 295] width 83 height 17
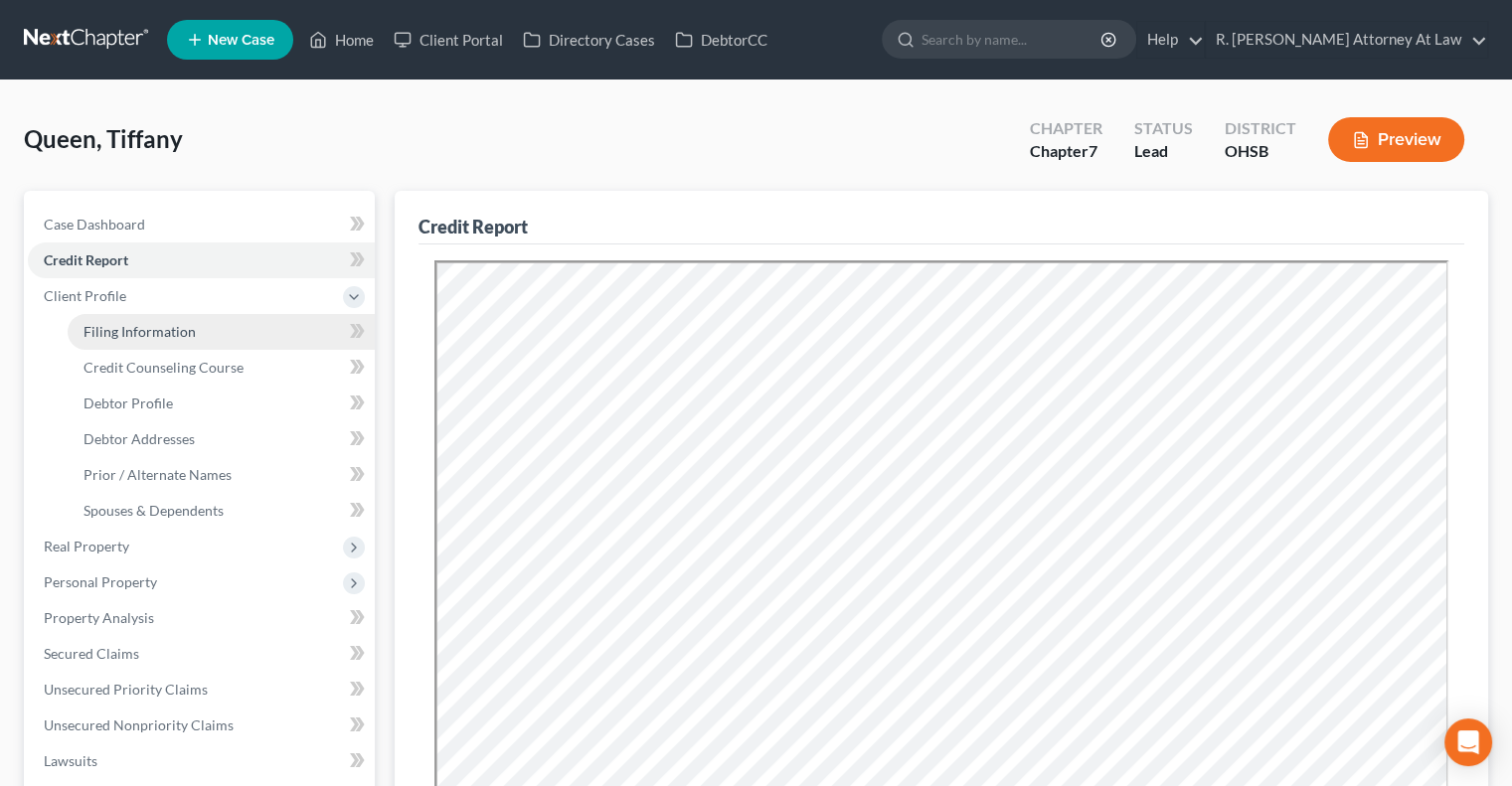
click at [96, 337] on span "Filing Information" at bounding box center [140, 331] width 113 height 17
select select "1"
select select "0"
select select "62"
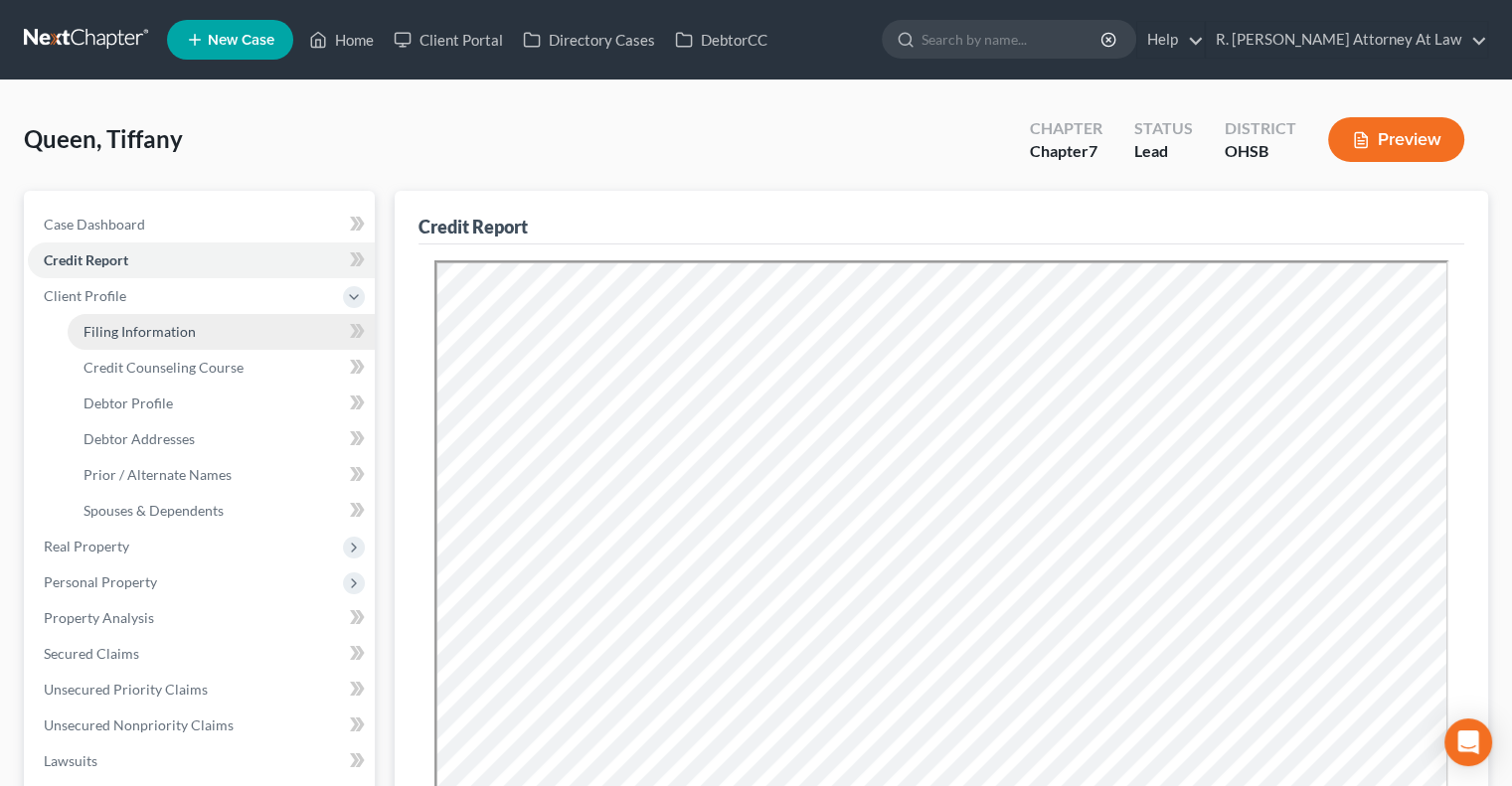
select select "0"
select select "36"
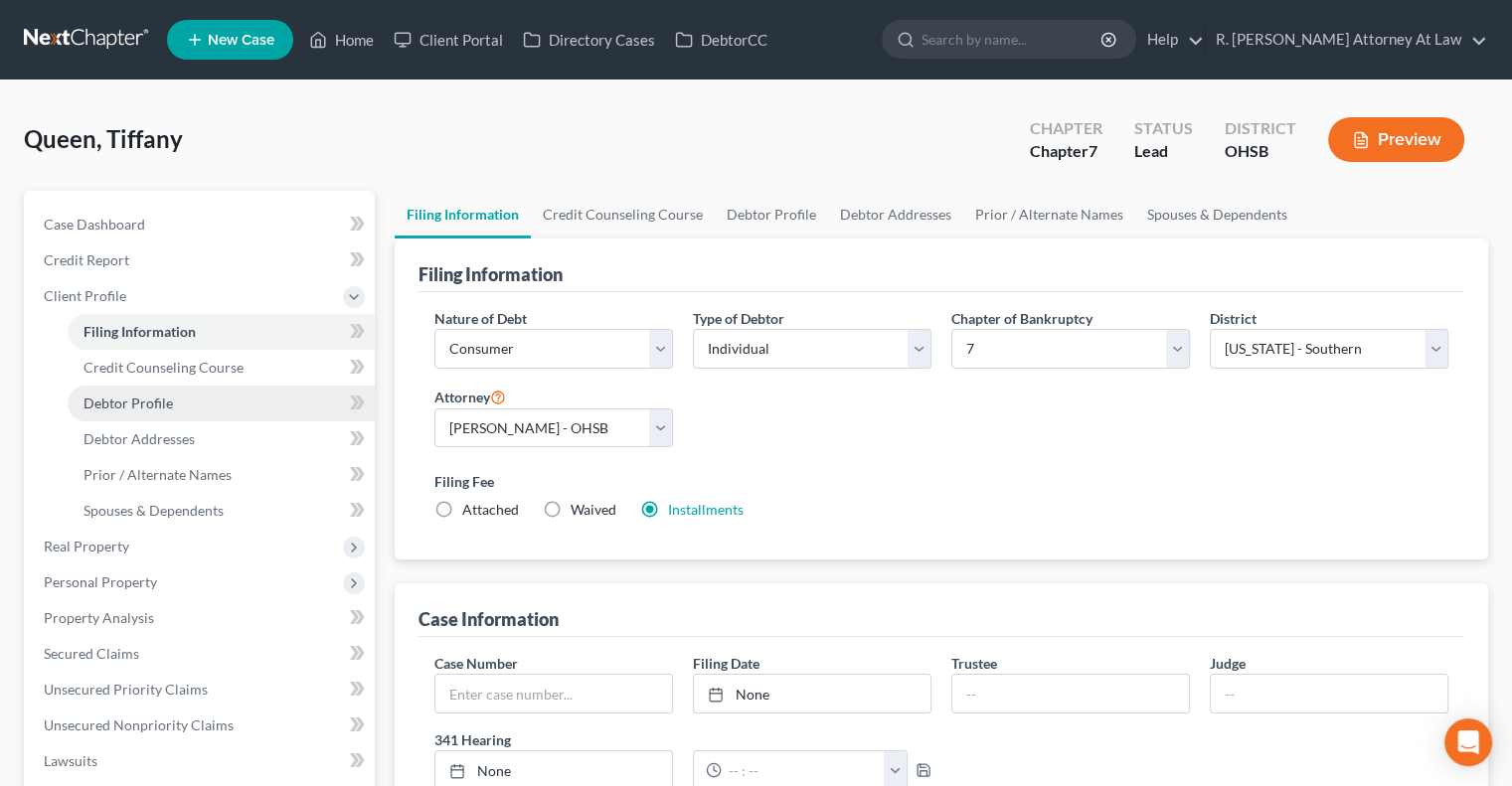
click at [105, 398] on span "Debtor Profile" at bounding box center [129, 402] width 90 height 17
select select "3"
select select "2"
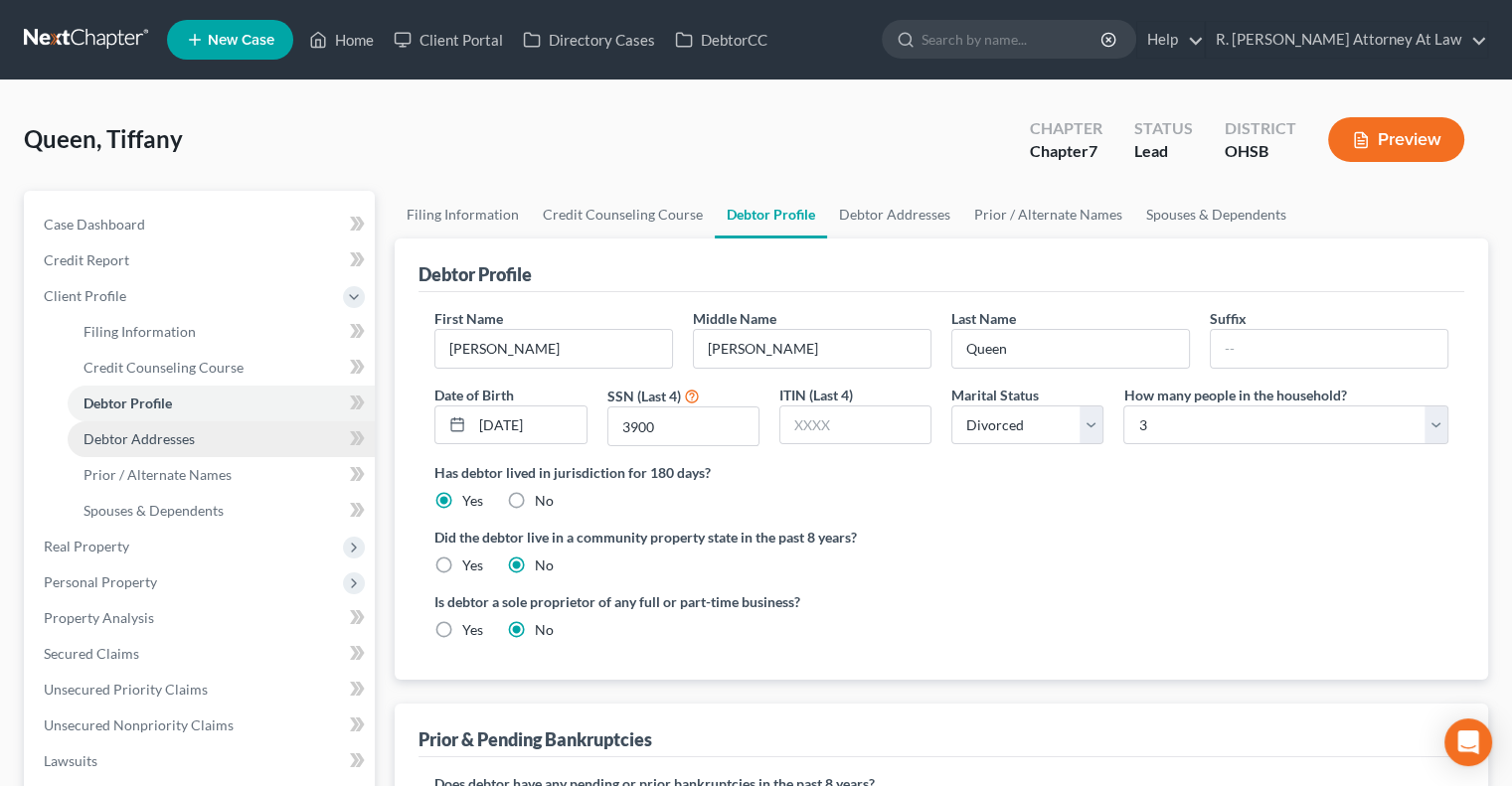
click at [104, 444] on span "Debtor Addresses" at bounding box center [140, 438] width 112 height 17
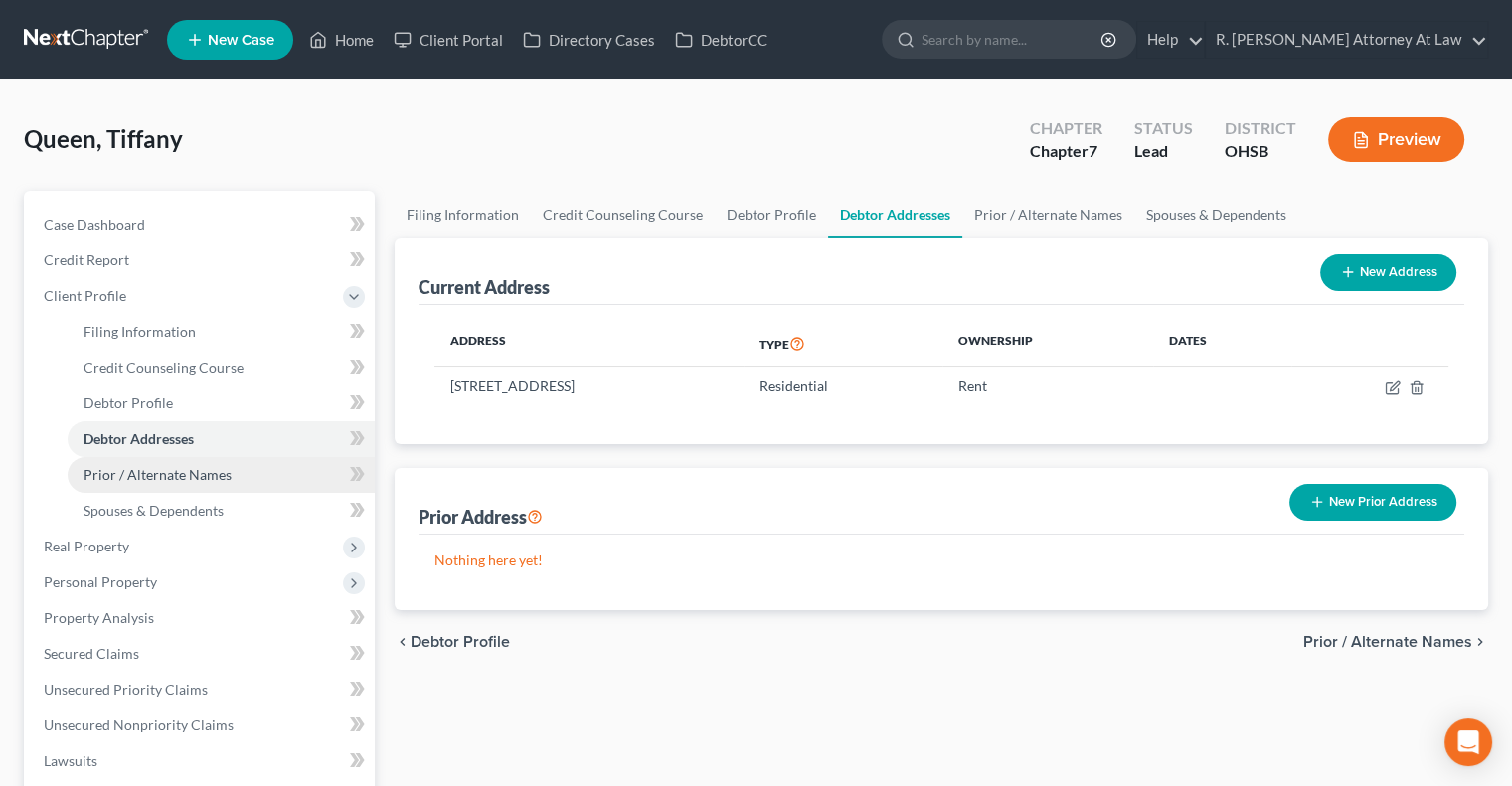
click at [103, 478] on span "Prior / Alternate Names" at bounding box center [158, 474] width 148 height 17
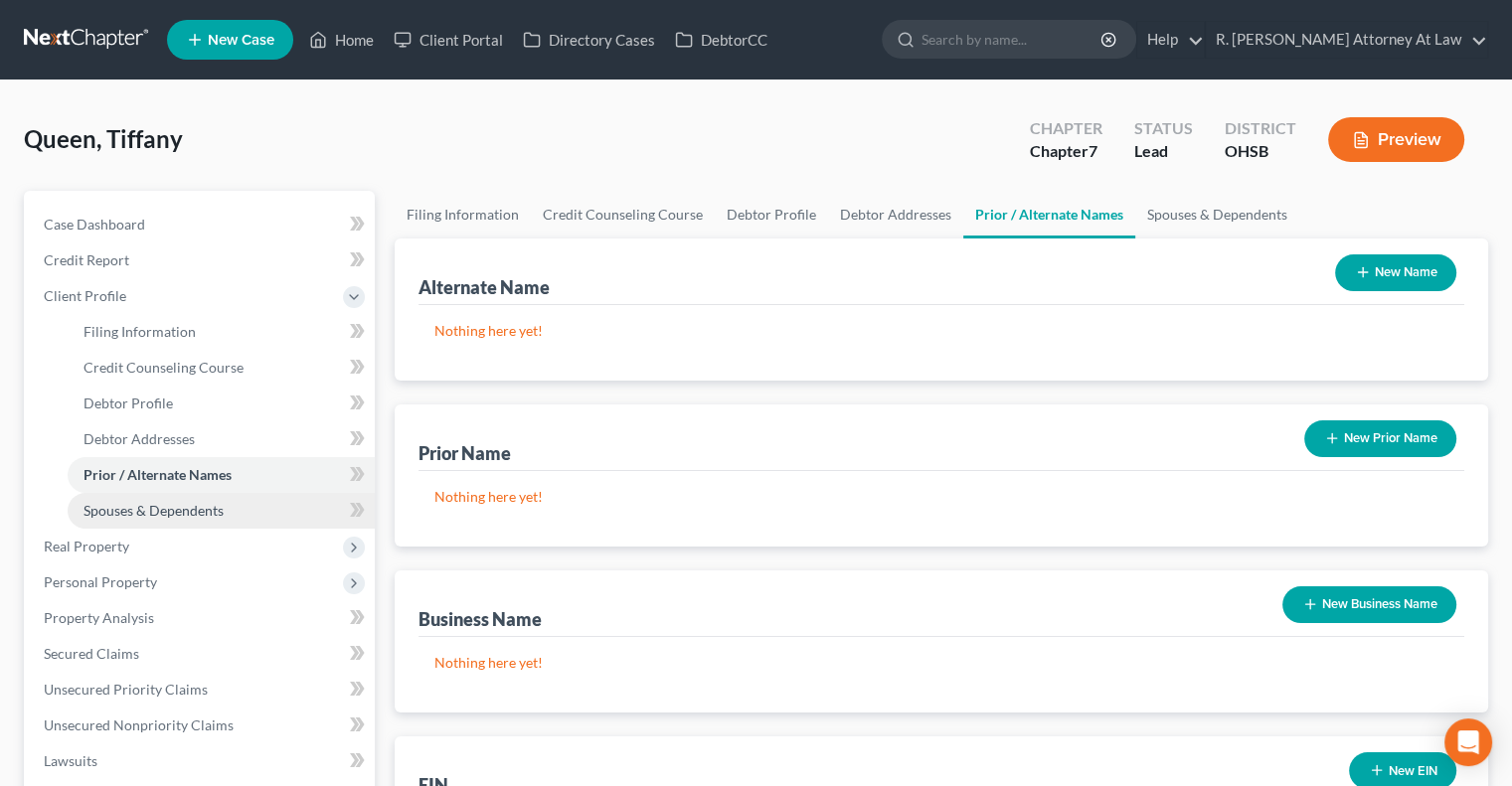
click at [103, 514] on span "Spouses & Dependents" at bounding box center [154, 510] width 140 height 17
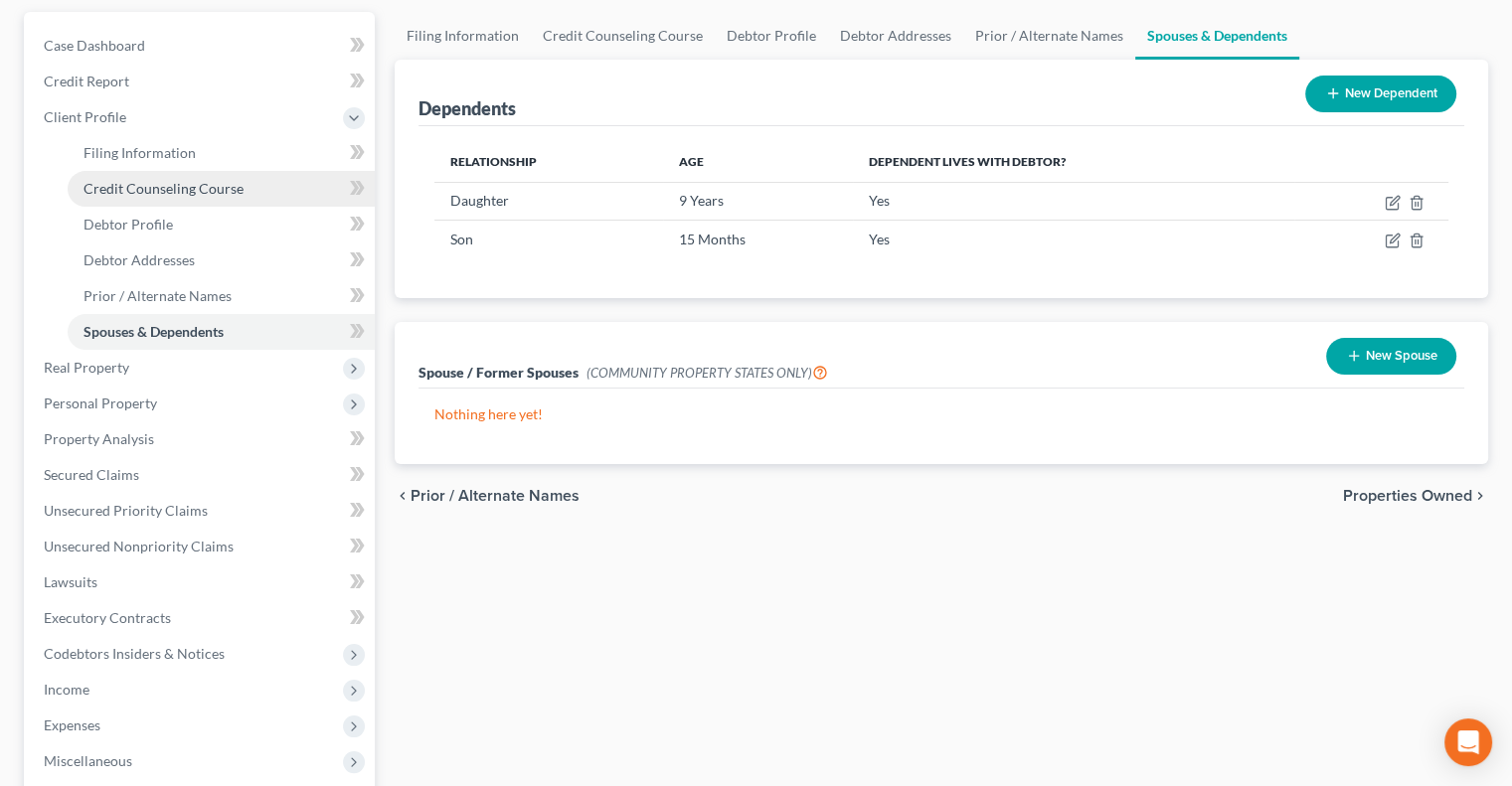
scroll to position [198, 0]
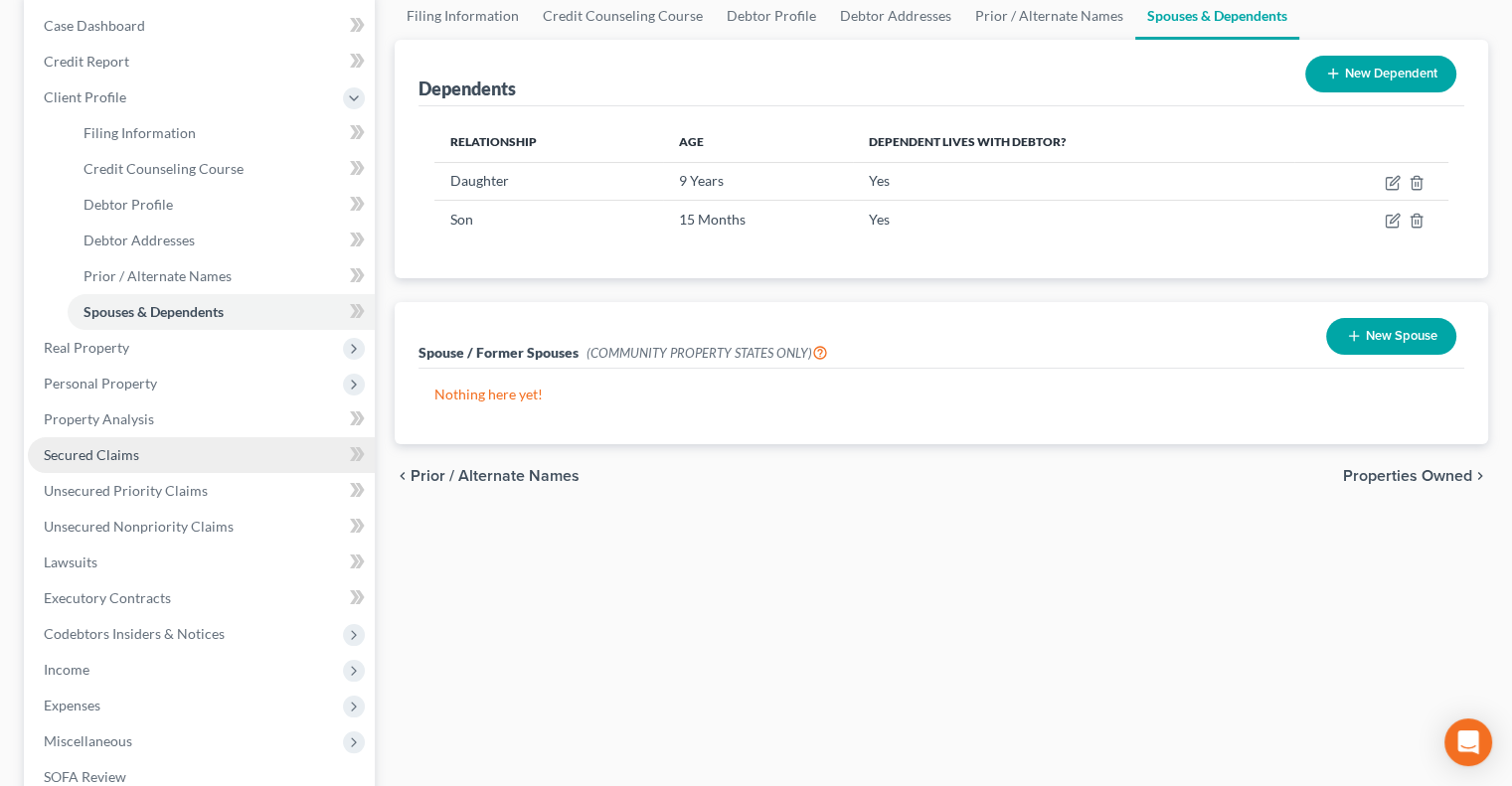
click at [101, 450] on span "Secured Claims" at bounding box center [92, 454] width 96 height 17
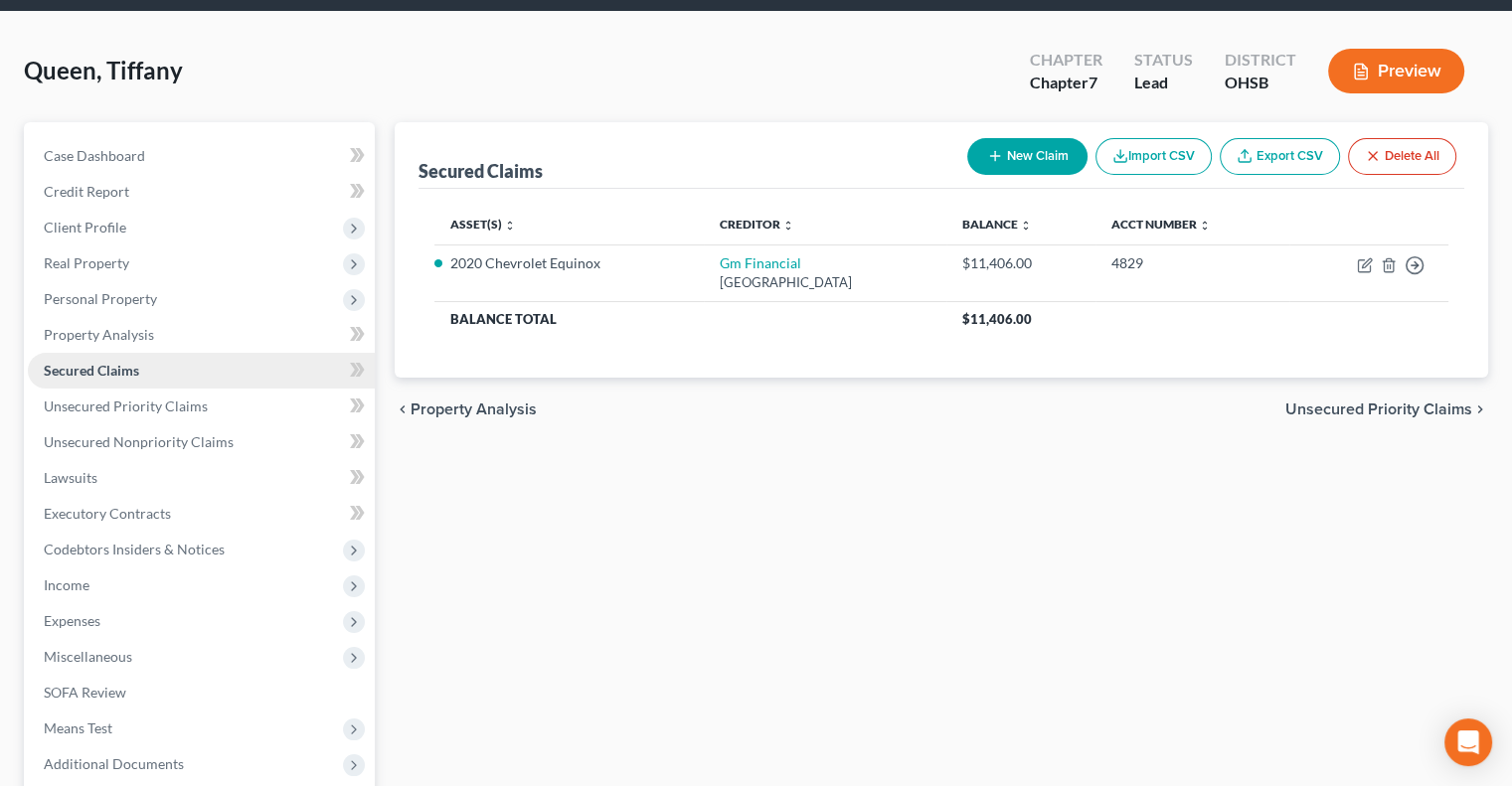
scroll to position [100, 0]
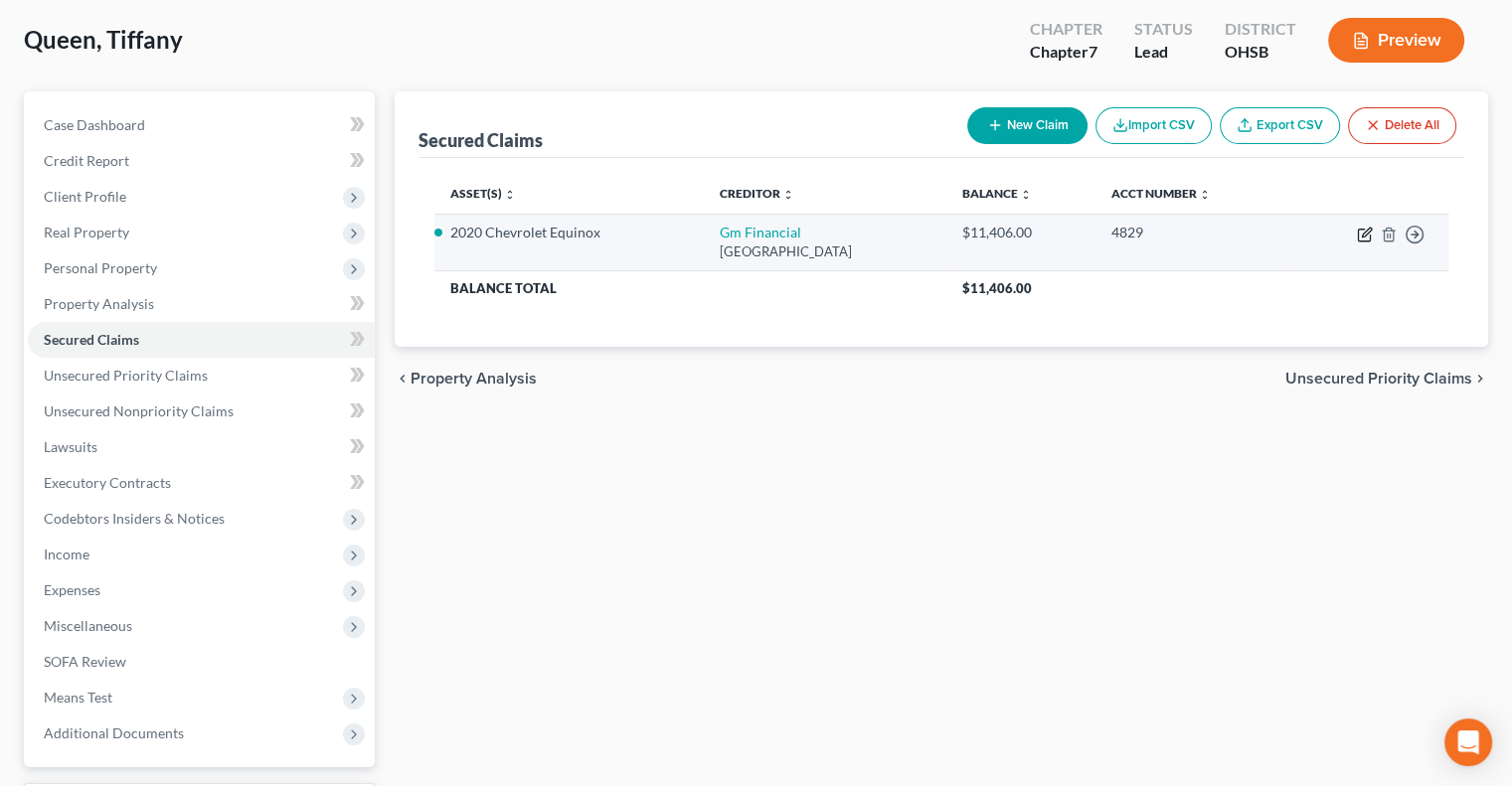
click at [1367, 229] on icon "button" at bounding box center [1366, 231] width 9 height 9
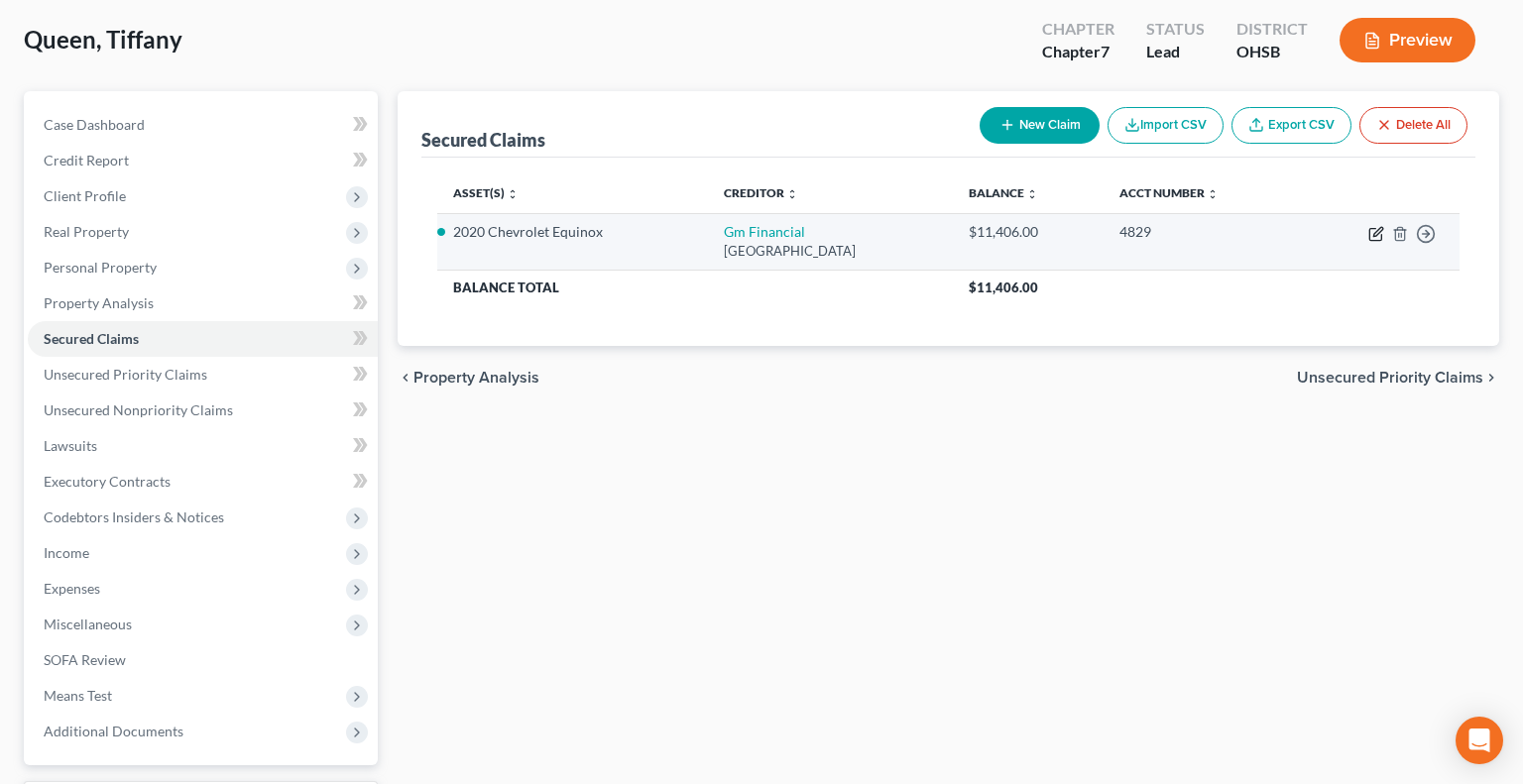
select select "45"
select select "2"
select select "0"
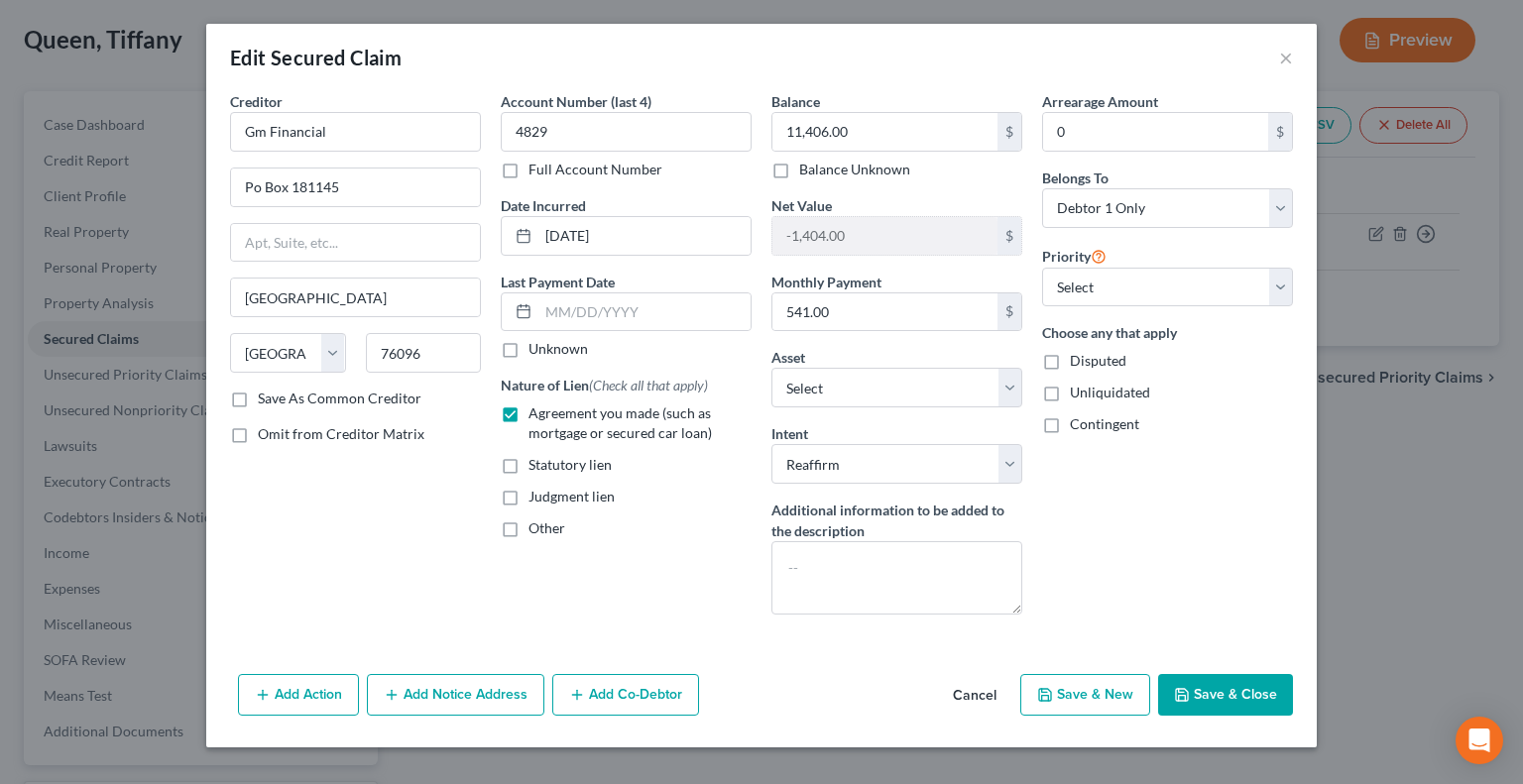
click at [1243, 687] on button "Save & Close" at bounding box center [1224, 694] width 134 height 42
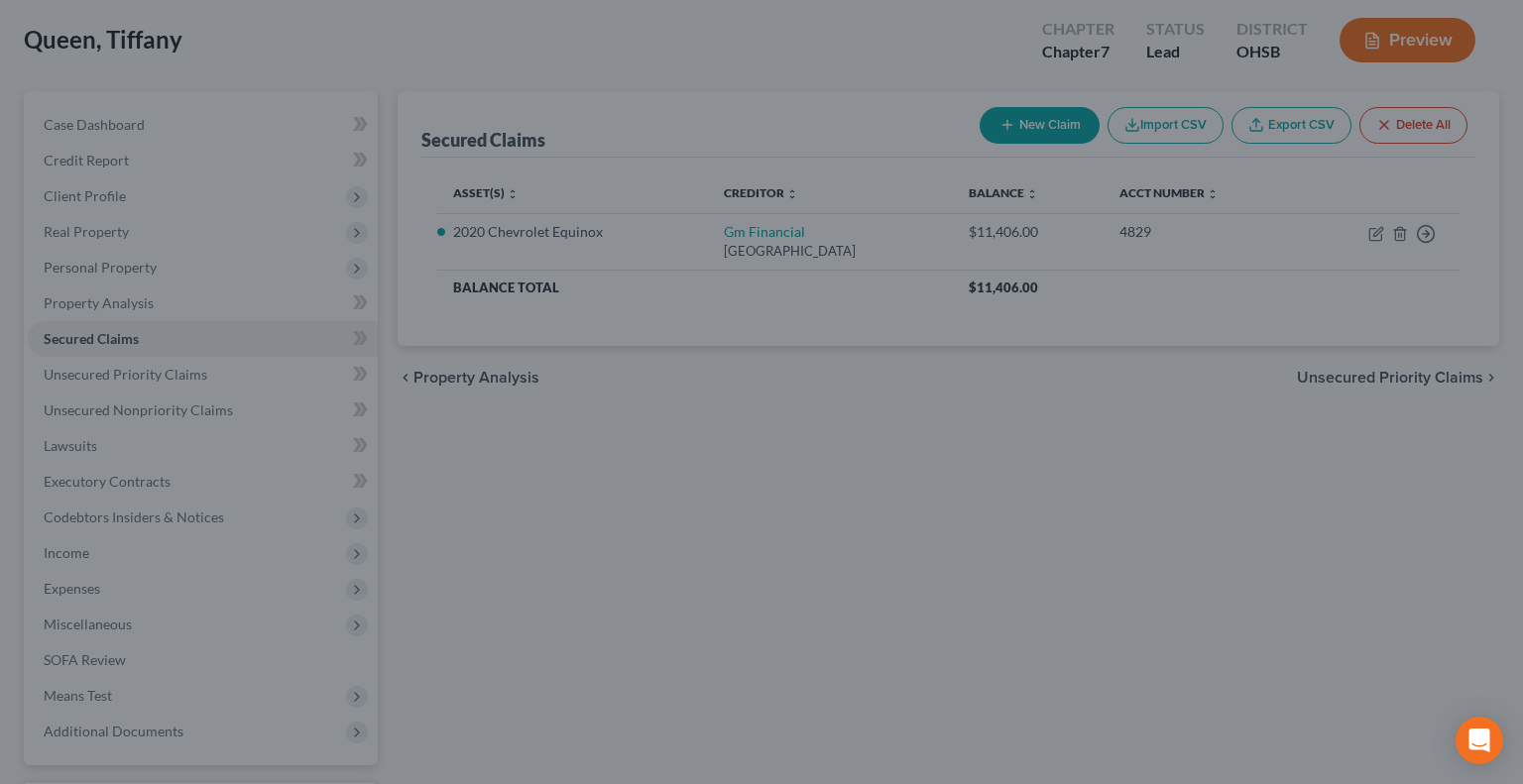
select select "8"
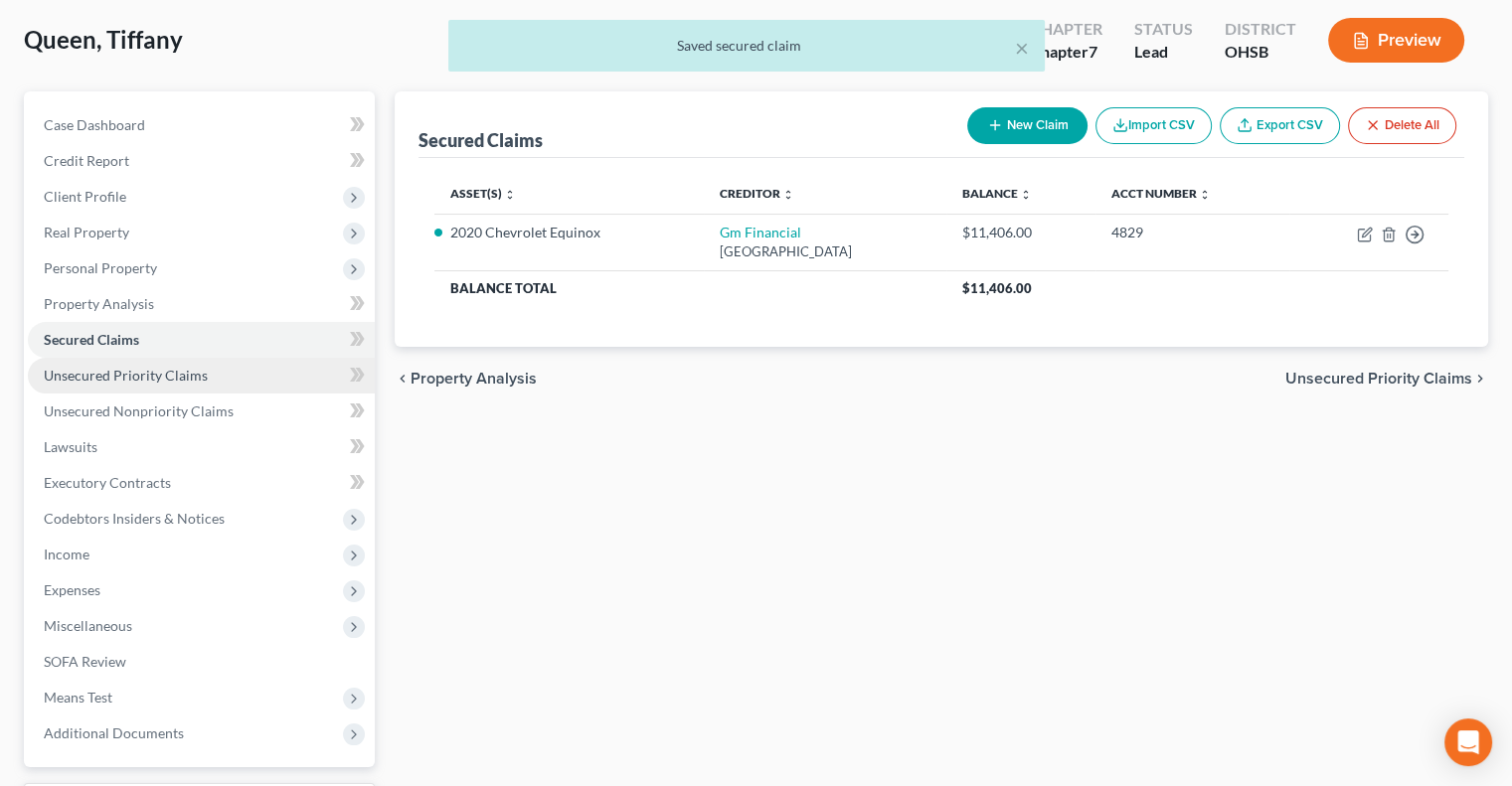
click at [74, 366] on link "Unsecured Priority Claims" at bounding box center [202, 376] width 347 height 36
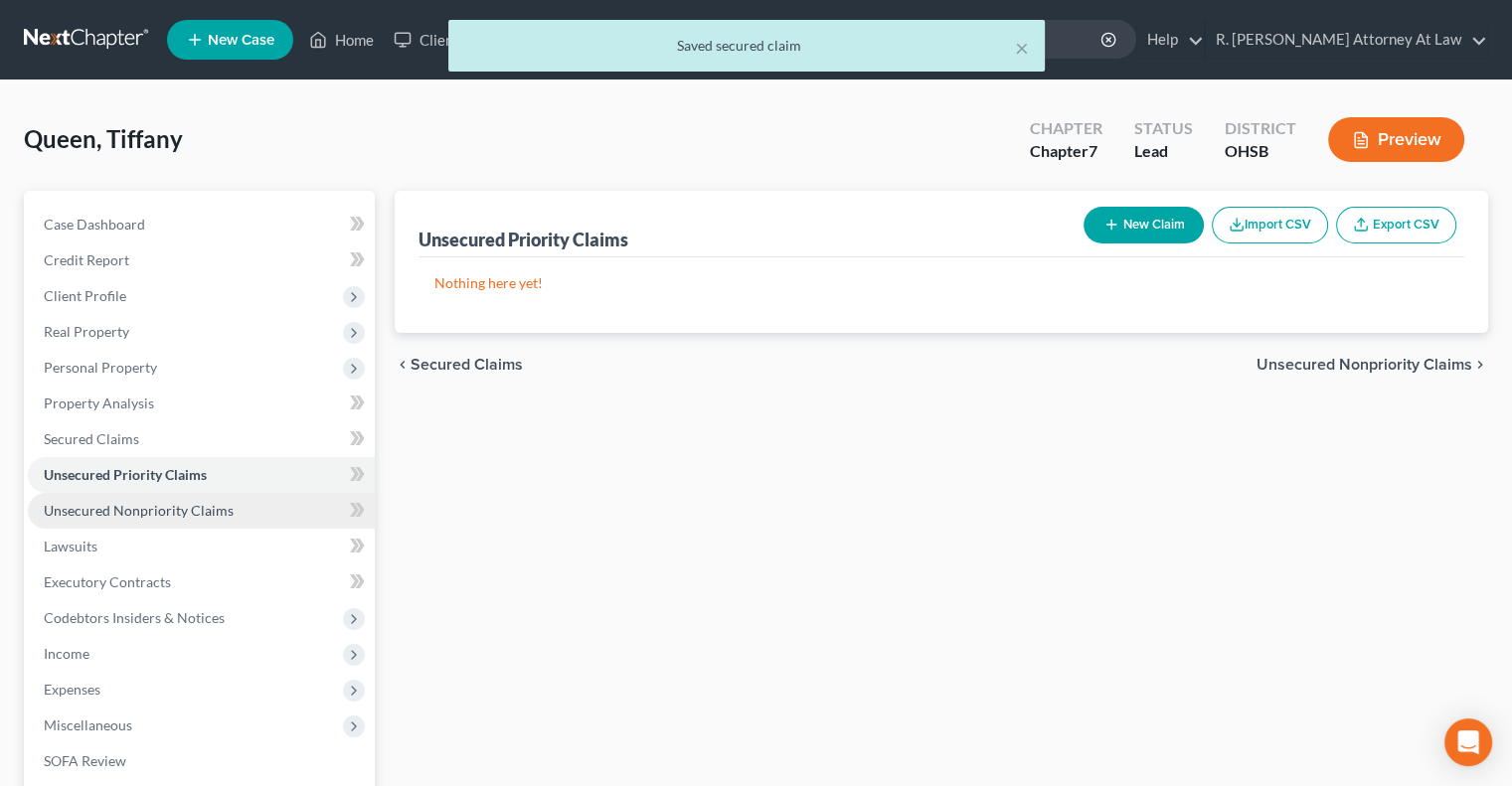
click at [76, 508] on span "Unsecured Nonpriority Claims" at bounding box center [139, 510] width 190 height 17
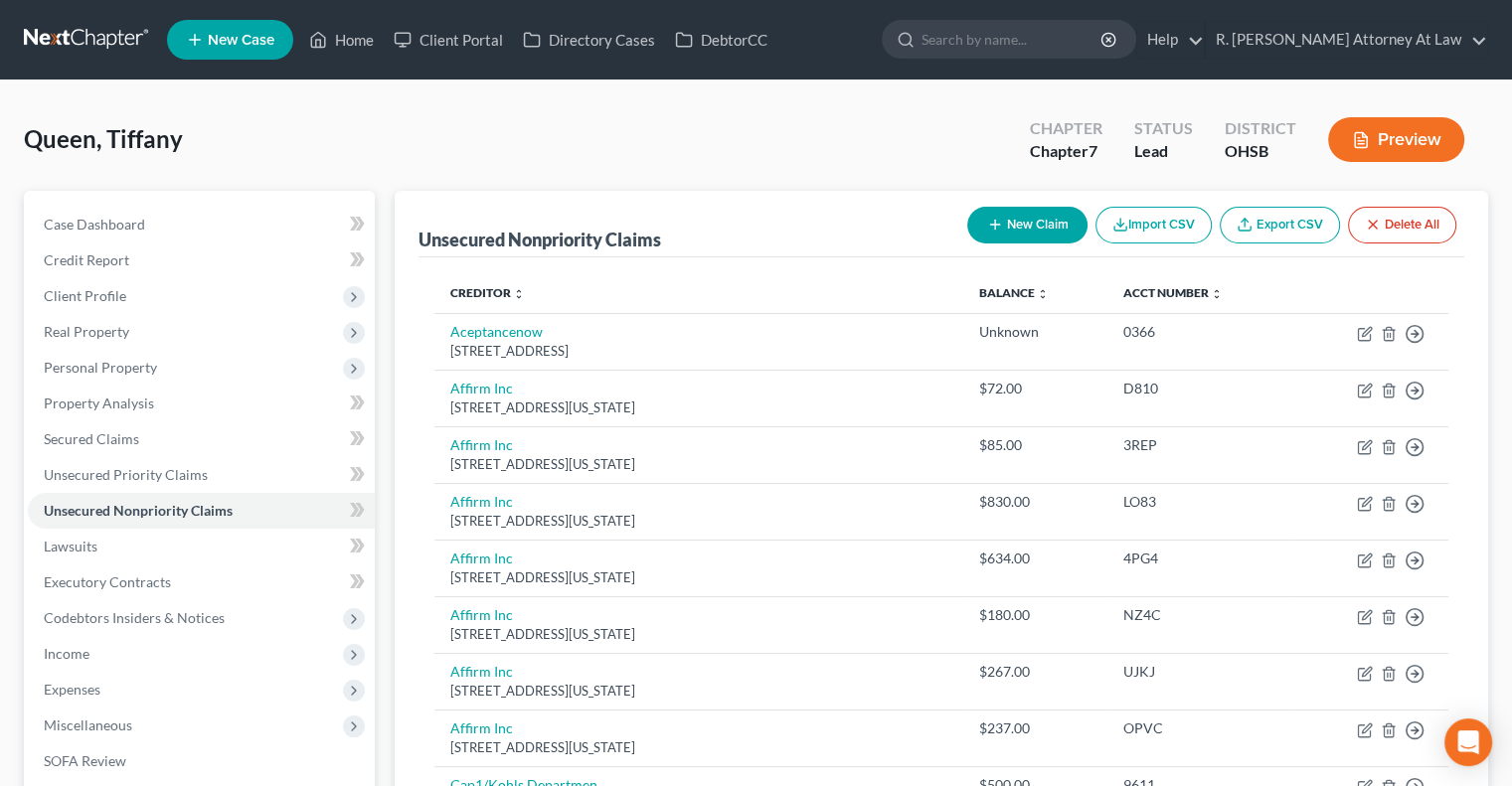
scroll to position [497, 0]
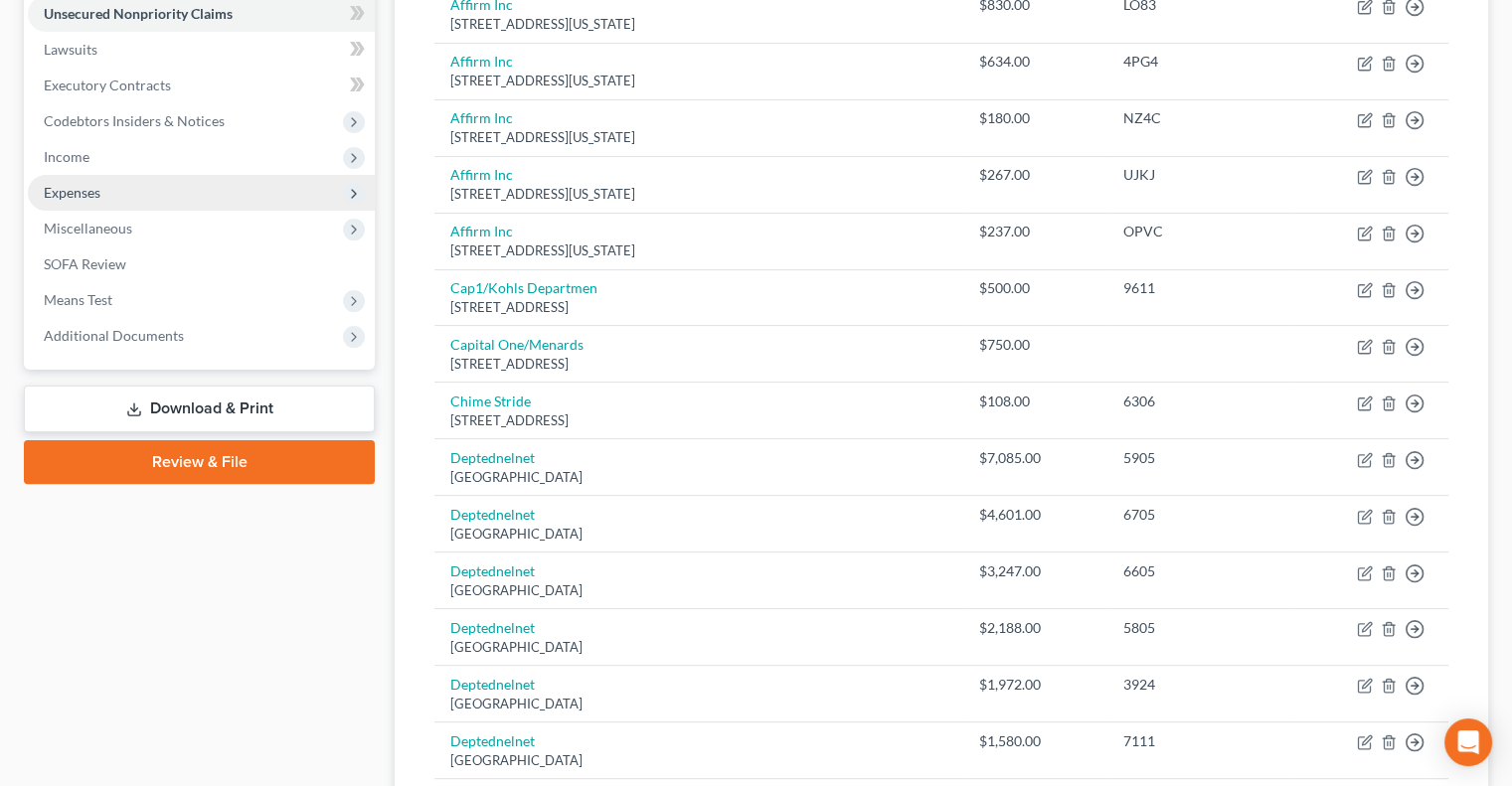
click at [88, 194] on span "Expenses" at bounding box center [72, 192] width 57 height 17
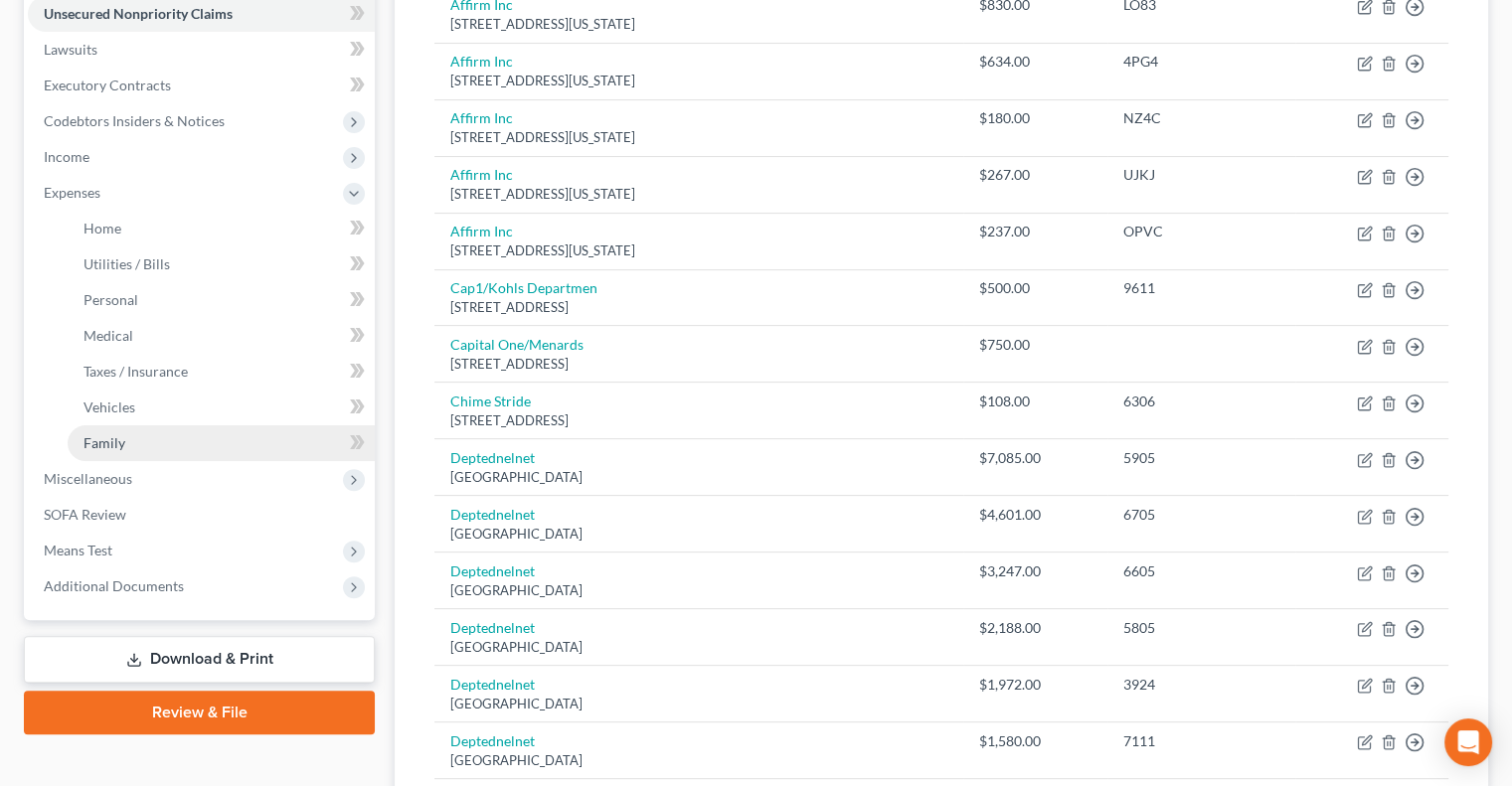
click at [88, 432] on link "Family" at bounding box center [222, 443] width 307 height 36
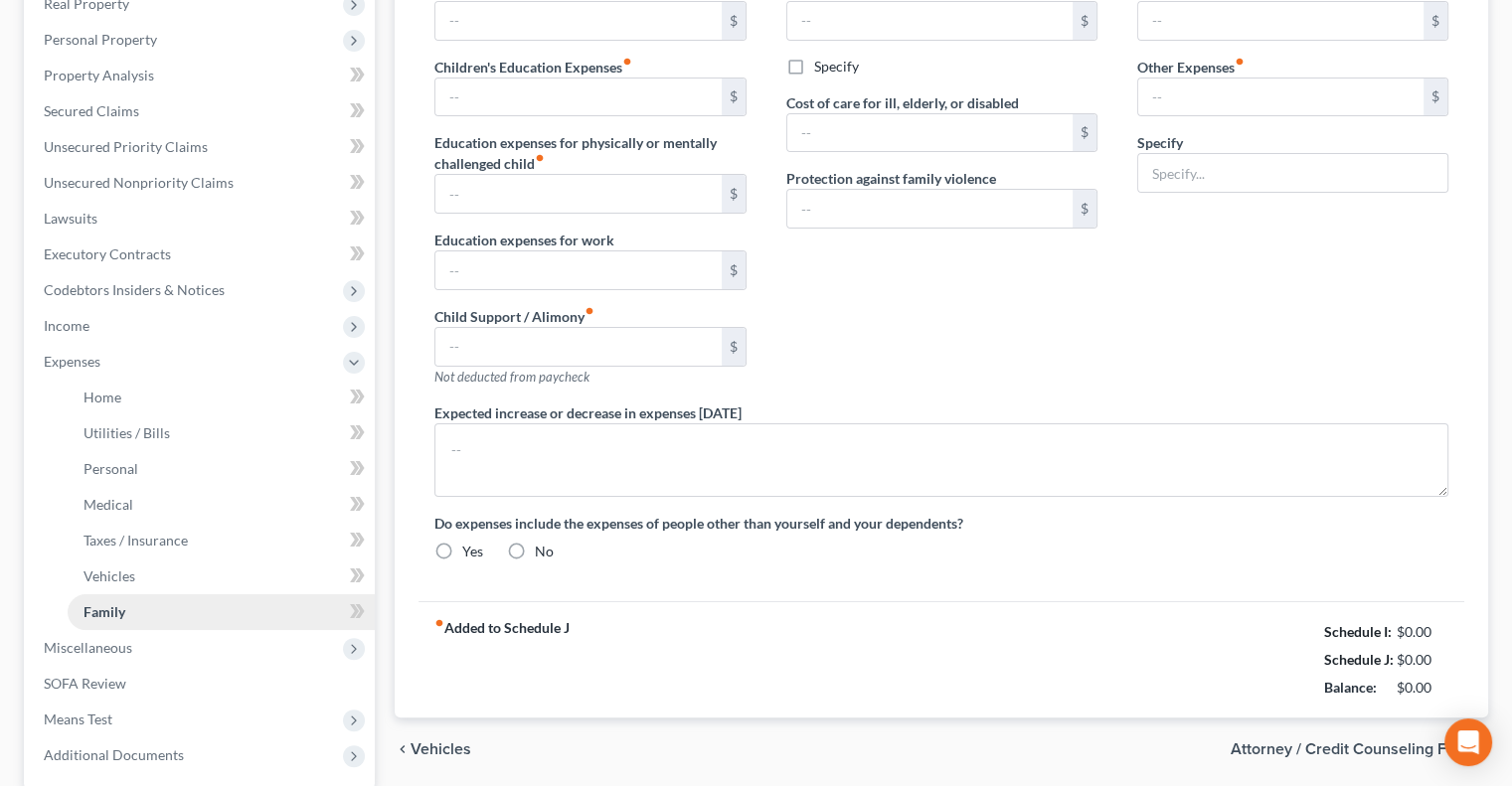
type input "0.00"
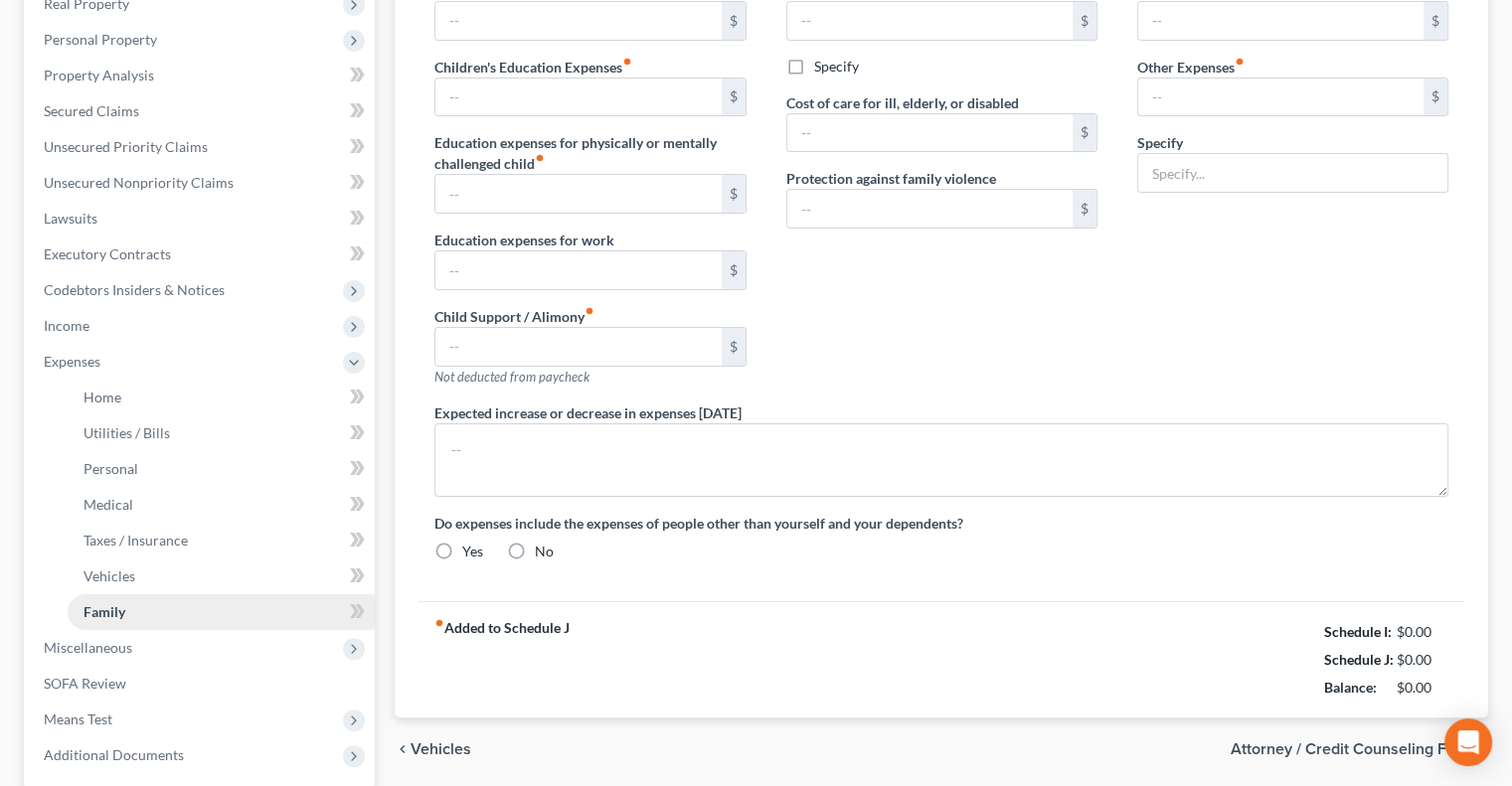
type input "0.00"
type input "480.00"
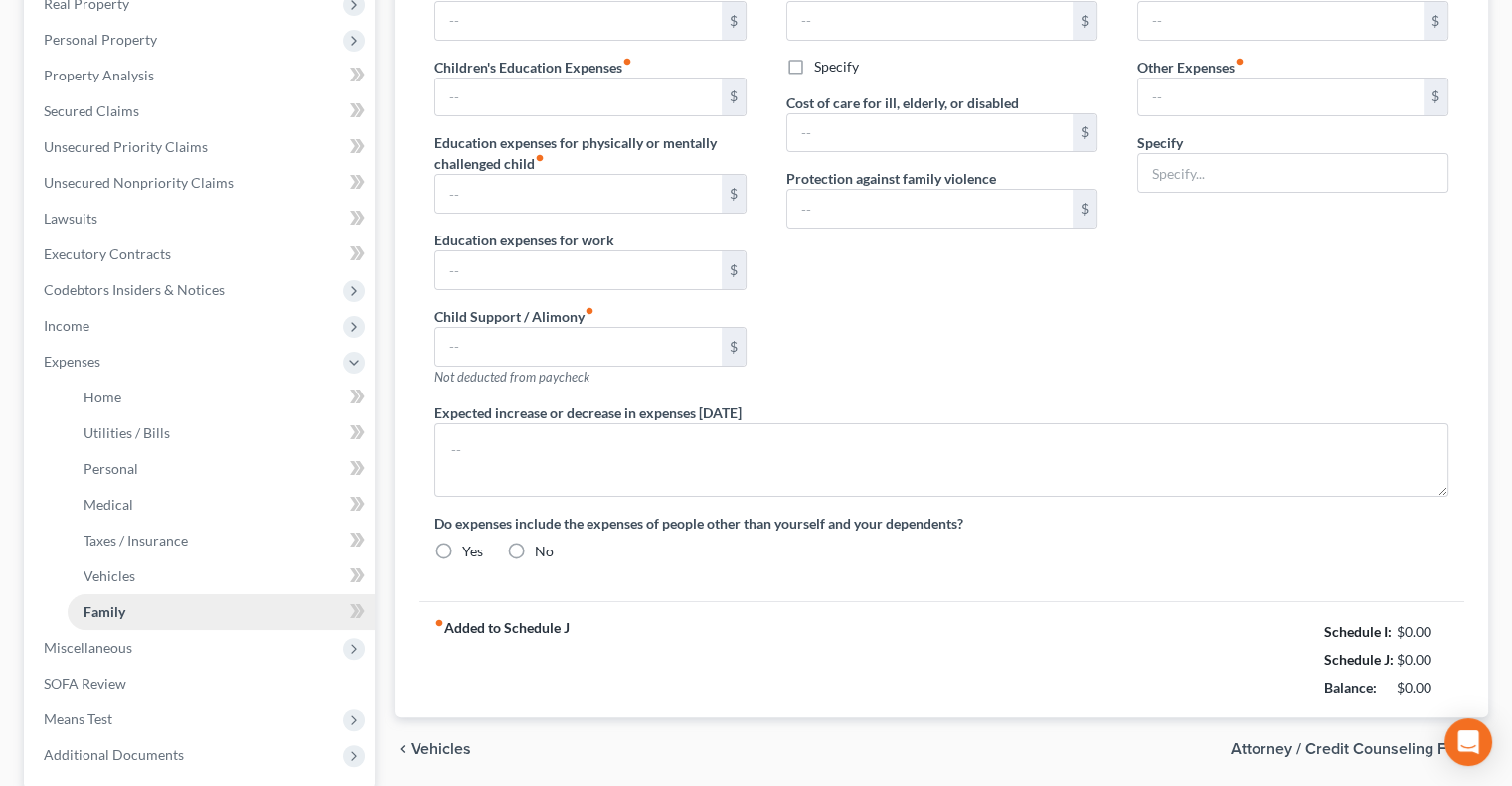
type input "School Lunches 80, Work Lunches 200, Children Activities 200"
type textarea "Debtor receives non court ordered child support which is subject to mutual adju…"
radio input "true"
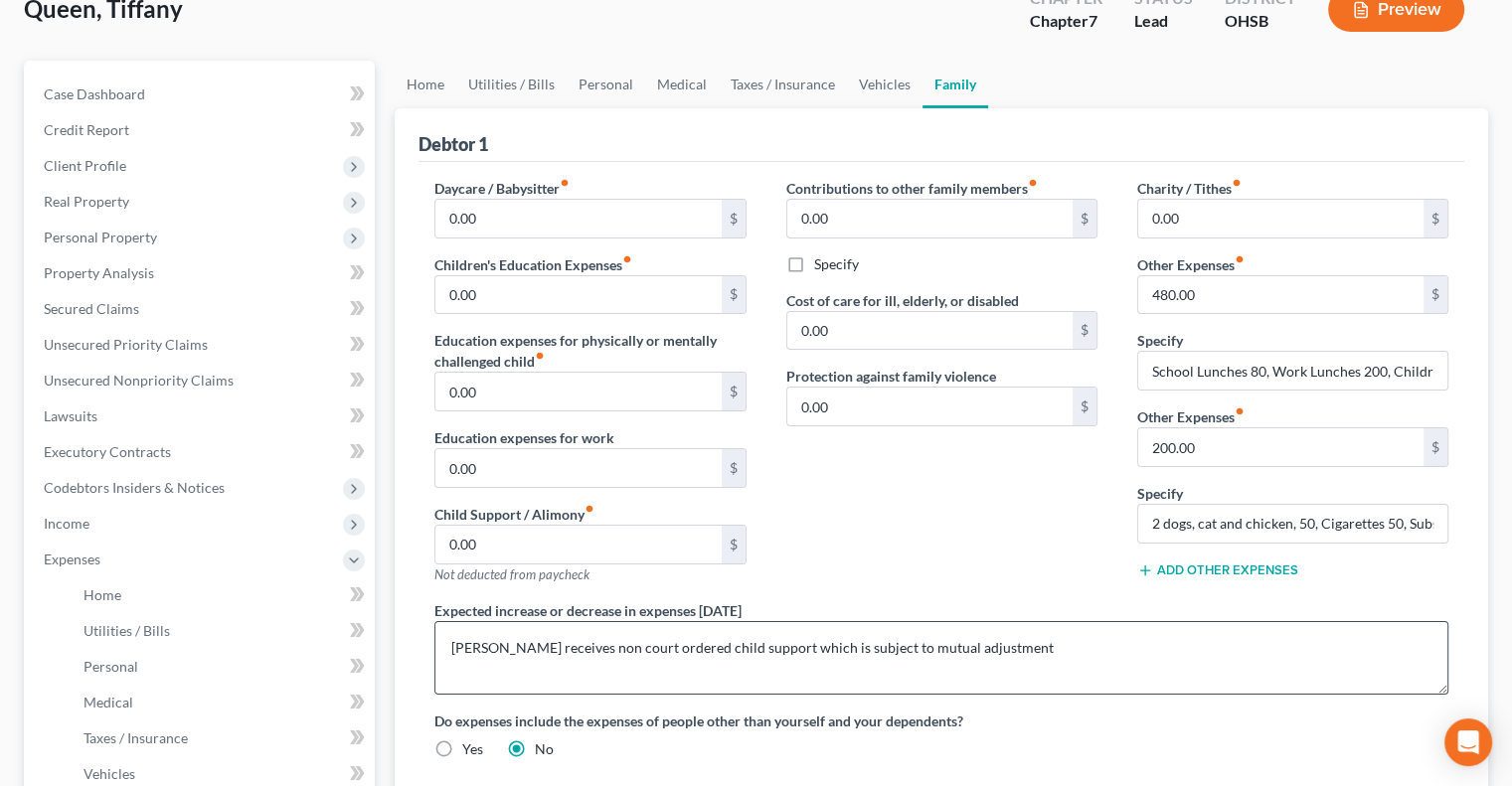
scroll to position [100, 0]
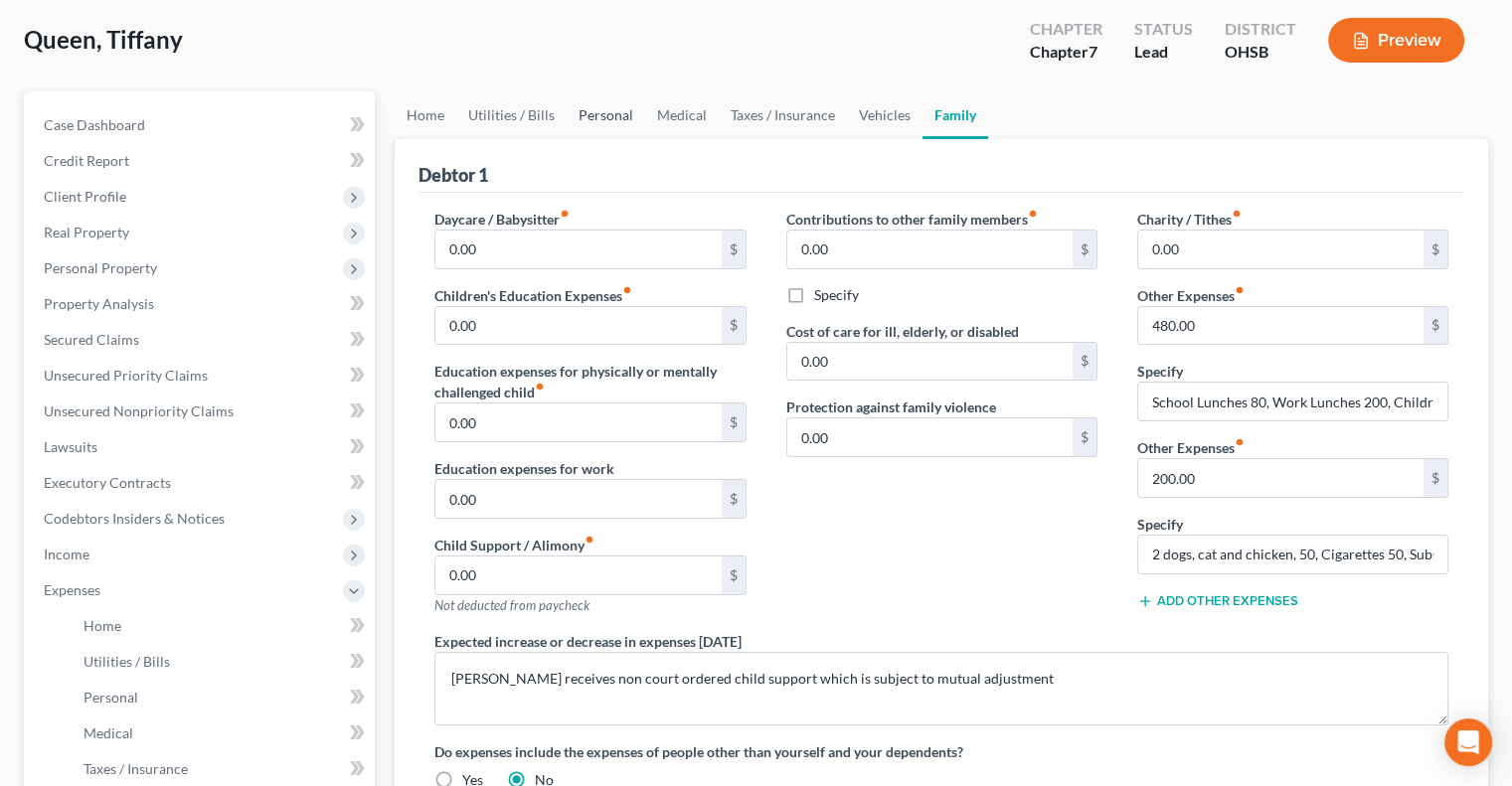
click at [601, 111] on link "Personal" at bounding box center [606, 116] width 79 height 48
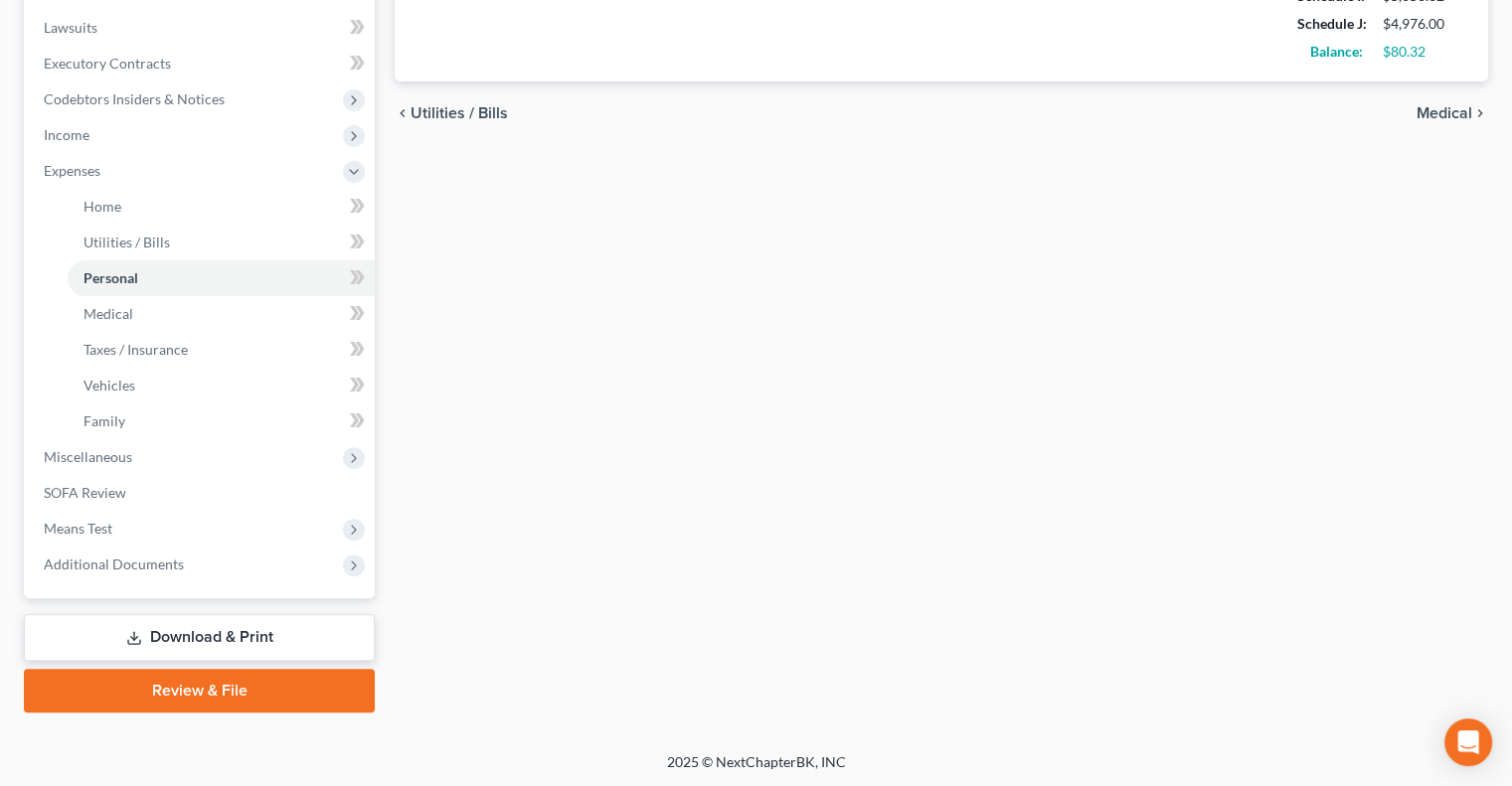
click at [156, 634] on link "Download & Print" at bounding box center [200, 637] width 351 height 47
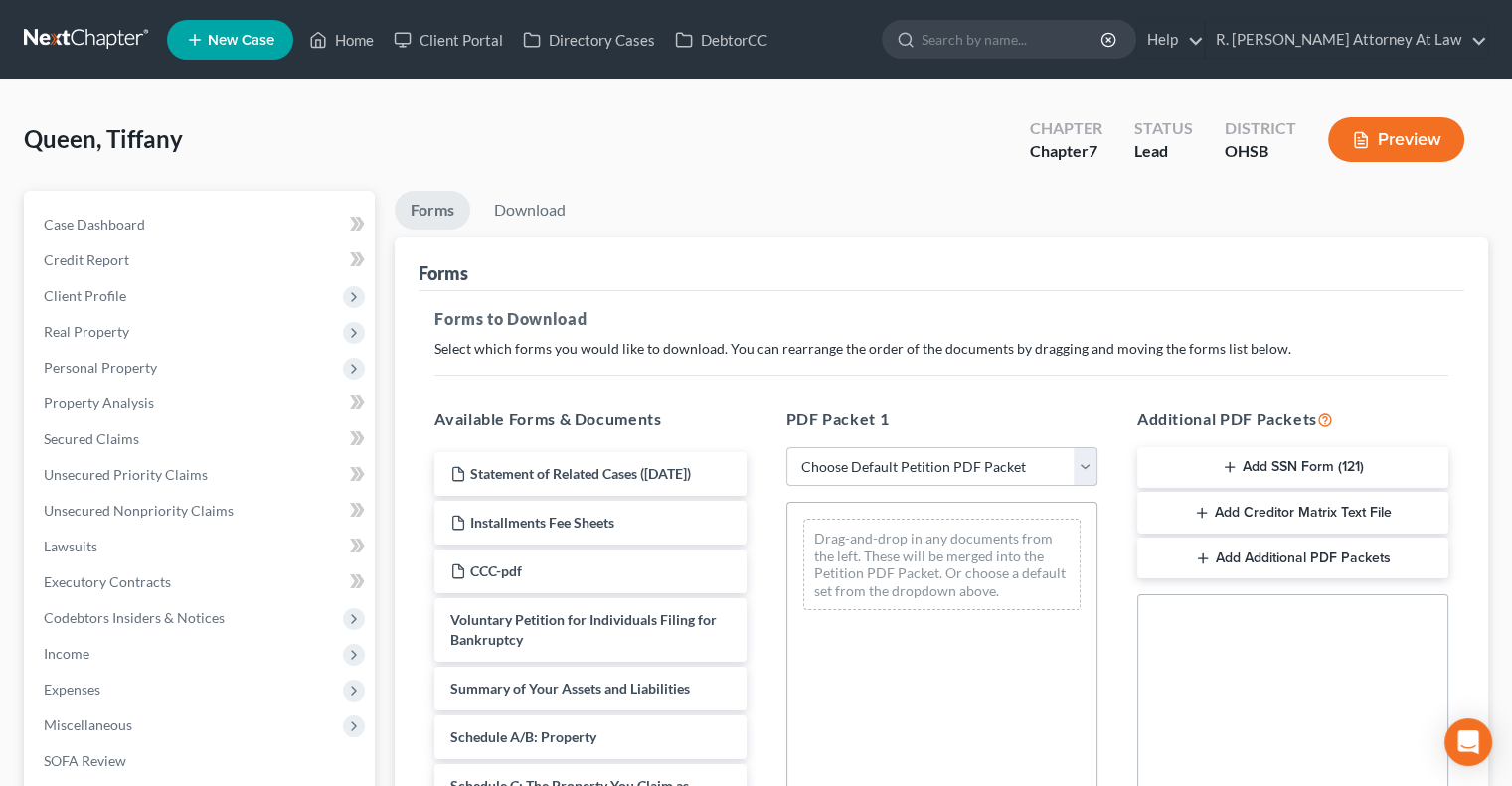
click at [808, 465] on select "Choose Default Petition PDF Packet Complete Bankruptcy Petition (all forms and …" at bounding box center [942, 467] width 311 height 40
select select "14"
click at [786, 447] on select "Choose Default Petition PDF Packet Complete Bankruptcy Petition (all forms and …" at bounding box center [942, 467] width 311 height 40
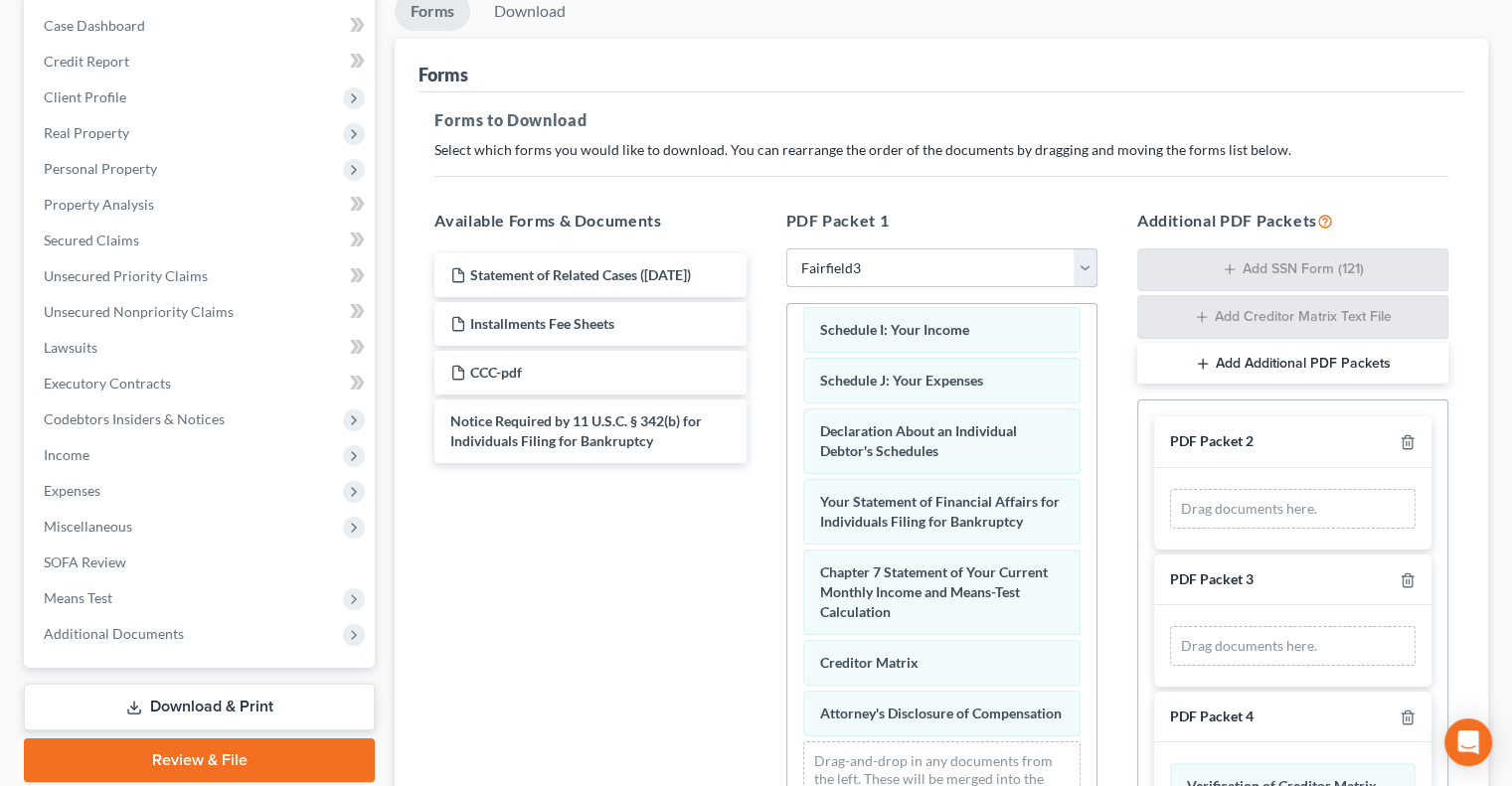
scroll to position [550, 0]
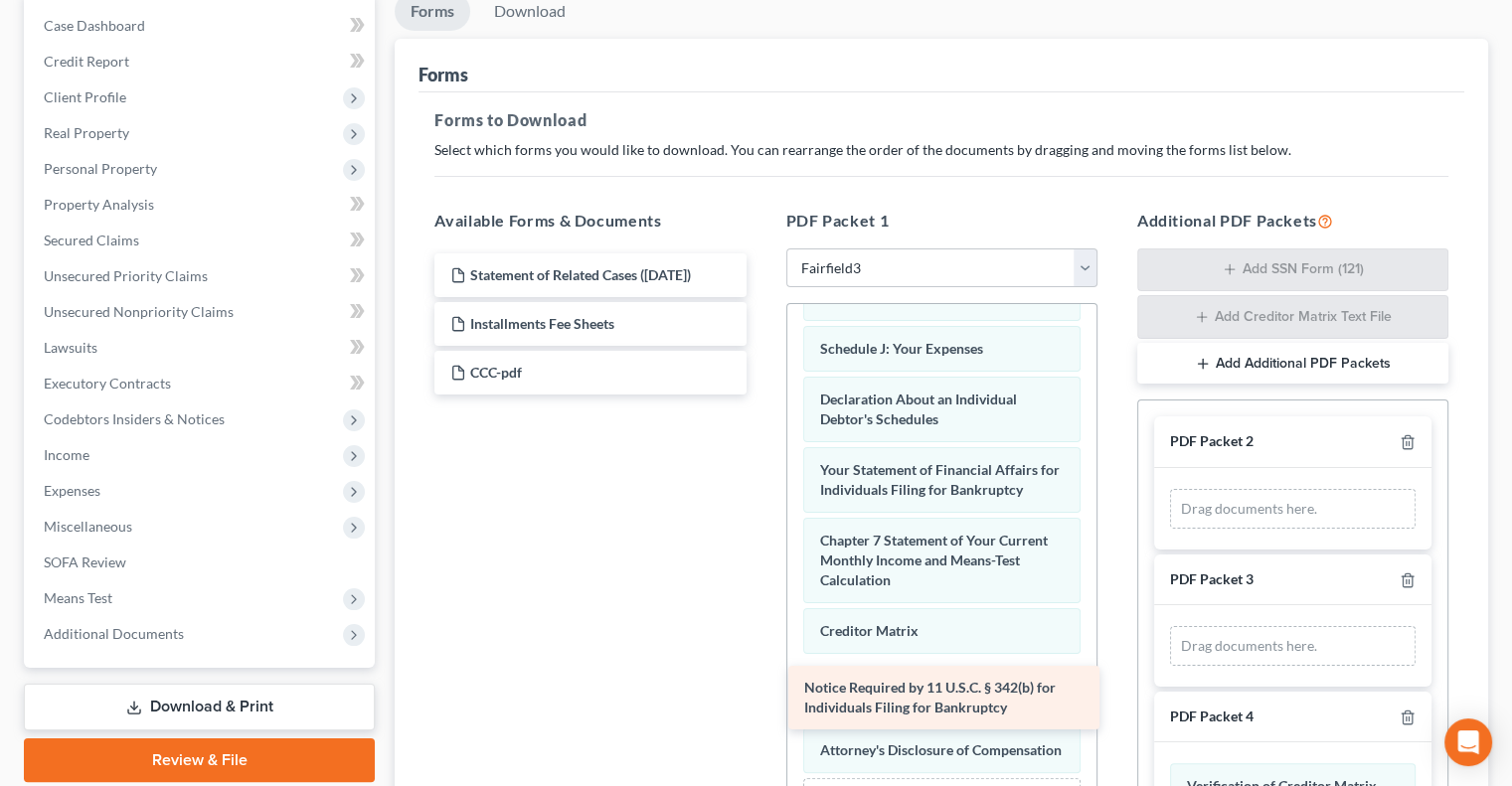
drag, startPoint x: 593, startPoint y: 424, endPoint x: 946, endPoint y: 692, distance: 443.2
click at [761, 394] on div "Notice Required by 11 U.S.C. § 342(b) for Individuals Filing for Bankruptcy Sta…" at bounding box center [590, 323] width 343 height 141
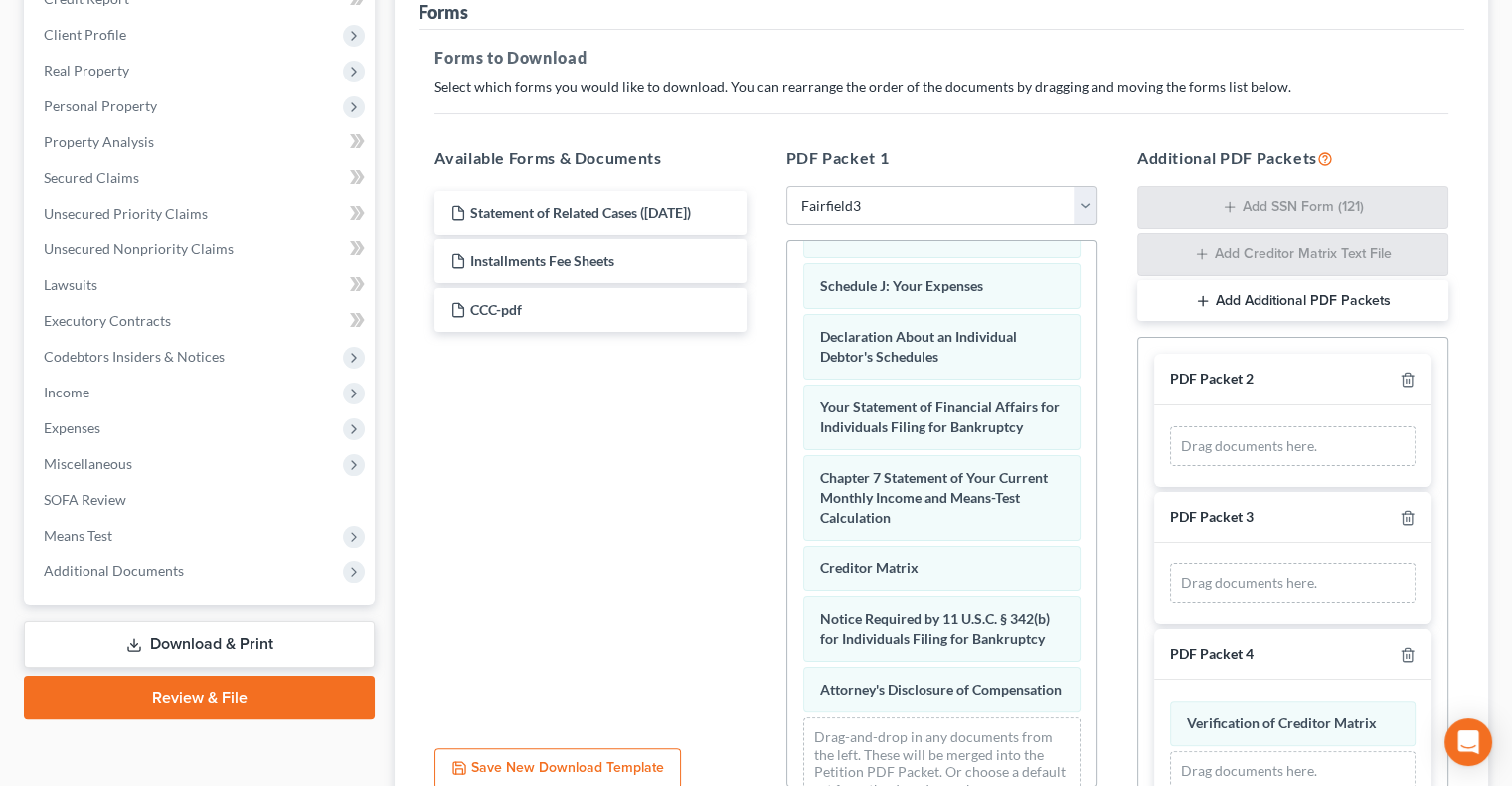
scroll to position [298, 0]
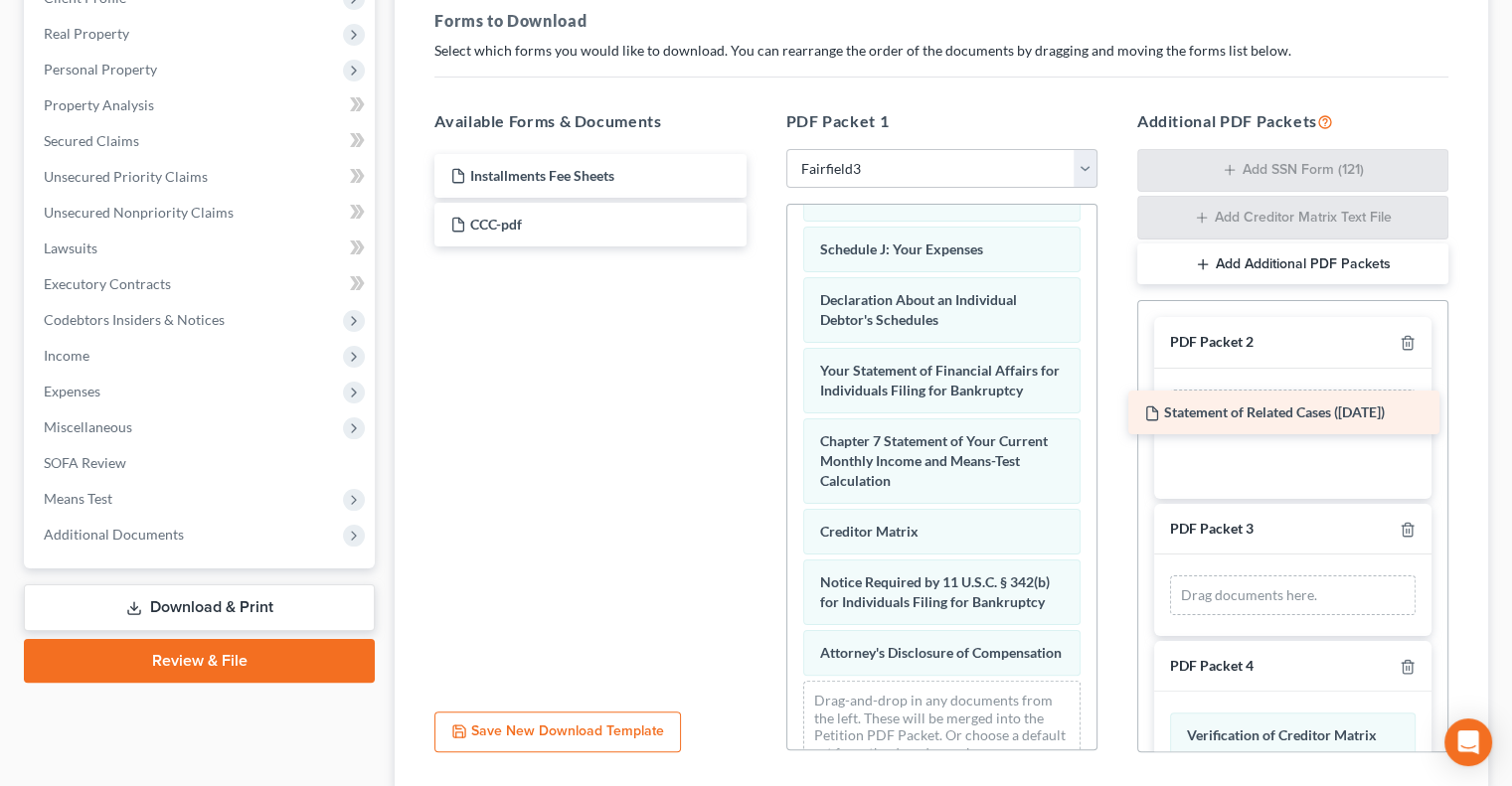
drag, startPoint x: 529, startPoint y: 170, endPoint x: 1223, endPoint y: 408, distance: 733.7
click at [761, 246] on div "Statement of Related Cases (09/17/2025) Statement of Related Cases (09/17/2025)…" at bounding box center [590, 199] width 343 height 93
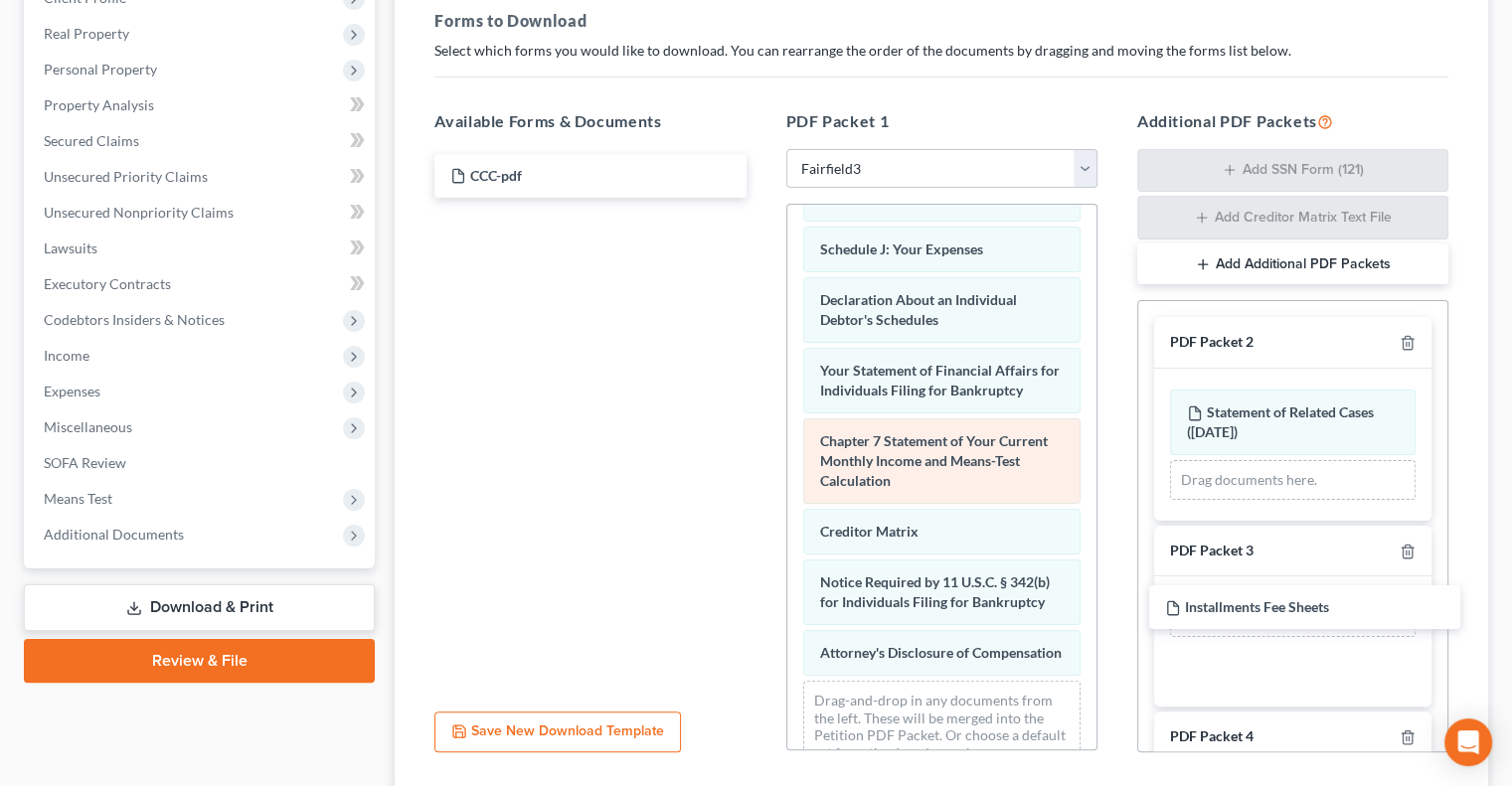
drag, startPoint x: 546, startPoint y: 168, endPoint x: 1054, endPoint y: 498, distance: 605.8
click at [761, 197] on div "Installments Fee Sheets Installments Fee Sheets CCC-pdf" at bounding box center [590, 176] width 343 height 44
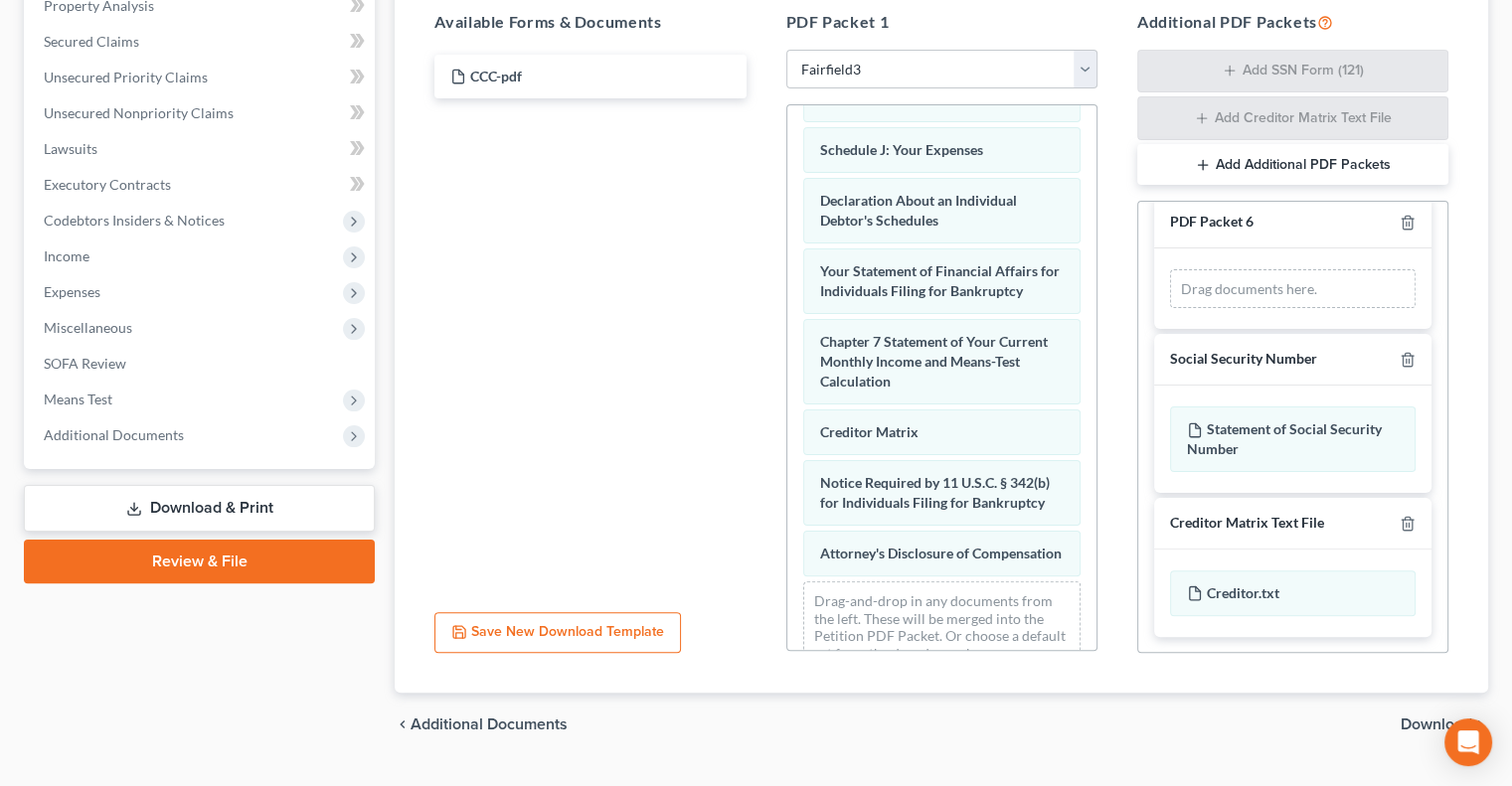
scroll to position [441, 0]
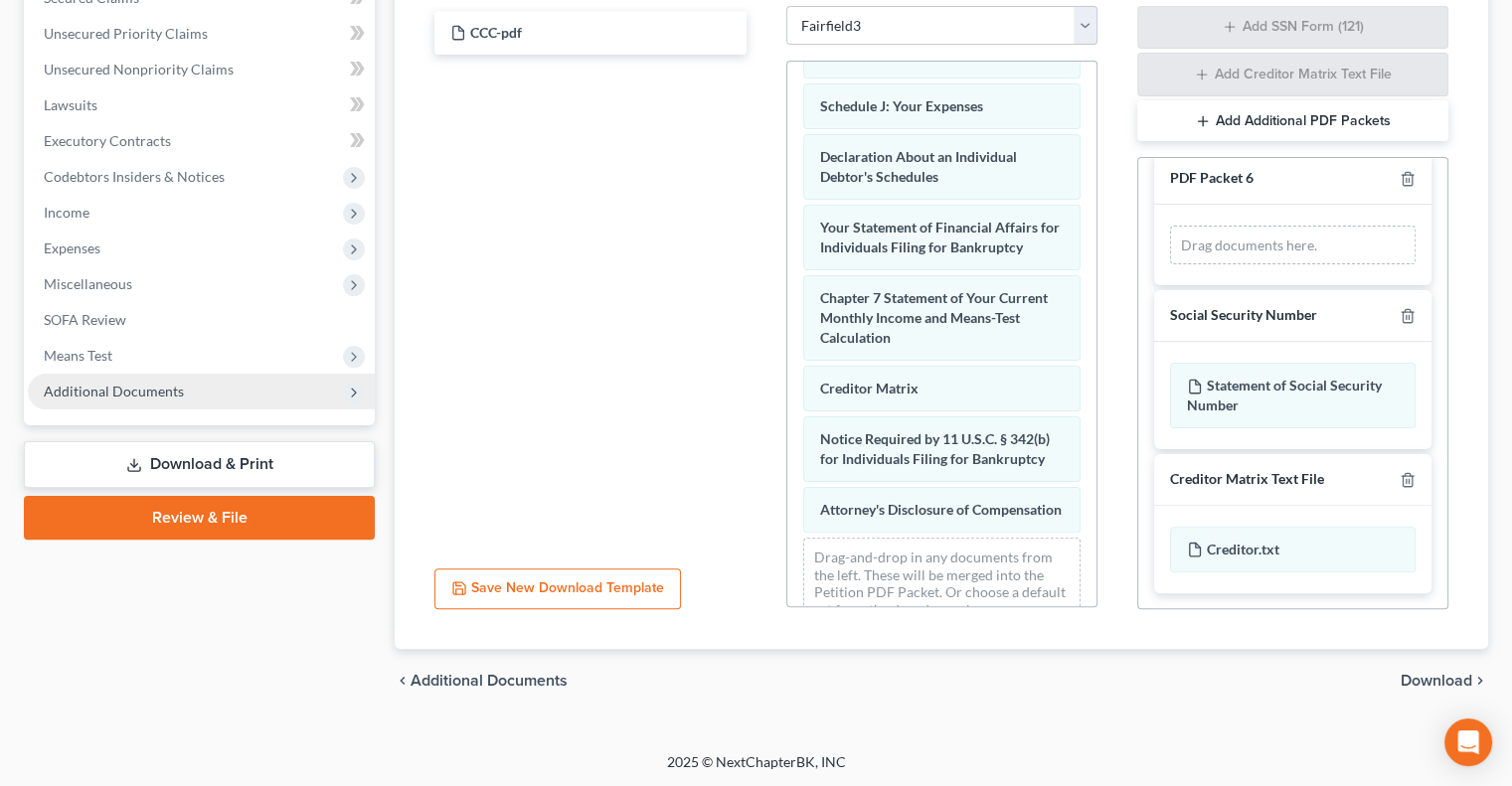
click at [135, 388] on span "Additional Documents" at bounding box center [114, 390] width 140 height 17
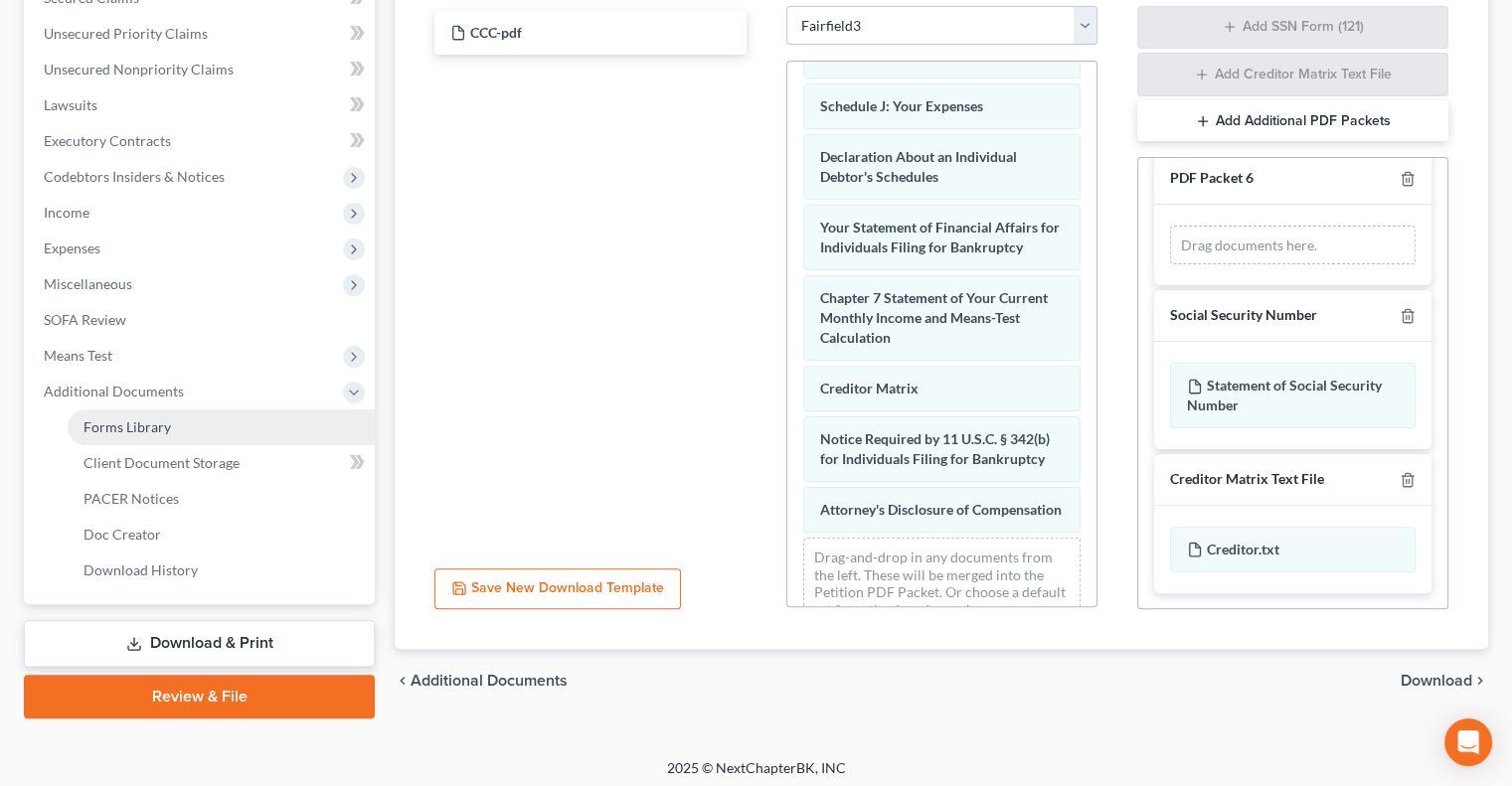
click at [131, 424] on span "Forms Library" at bounding box center [128, 426] width 88 height 17
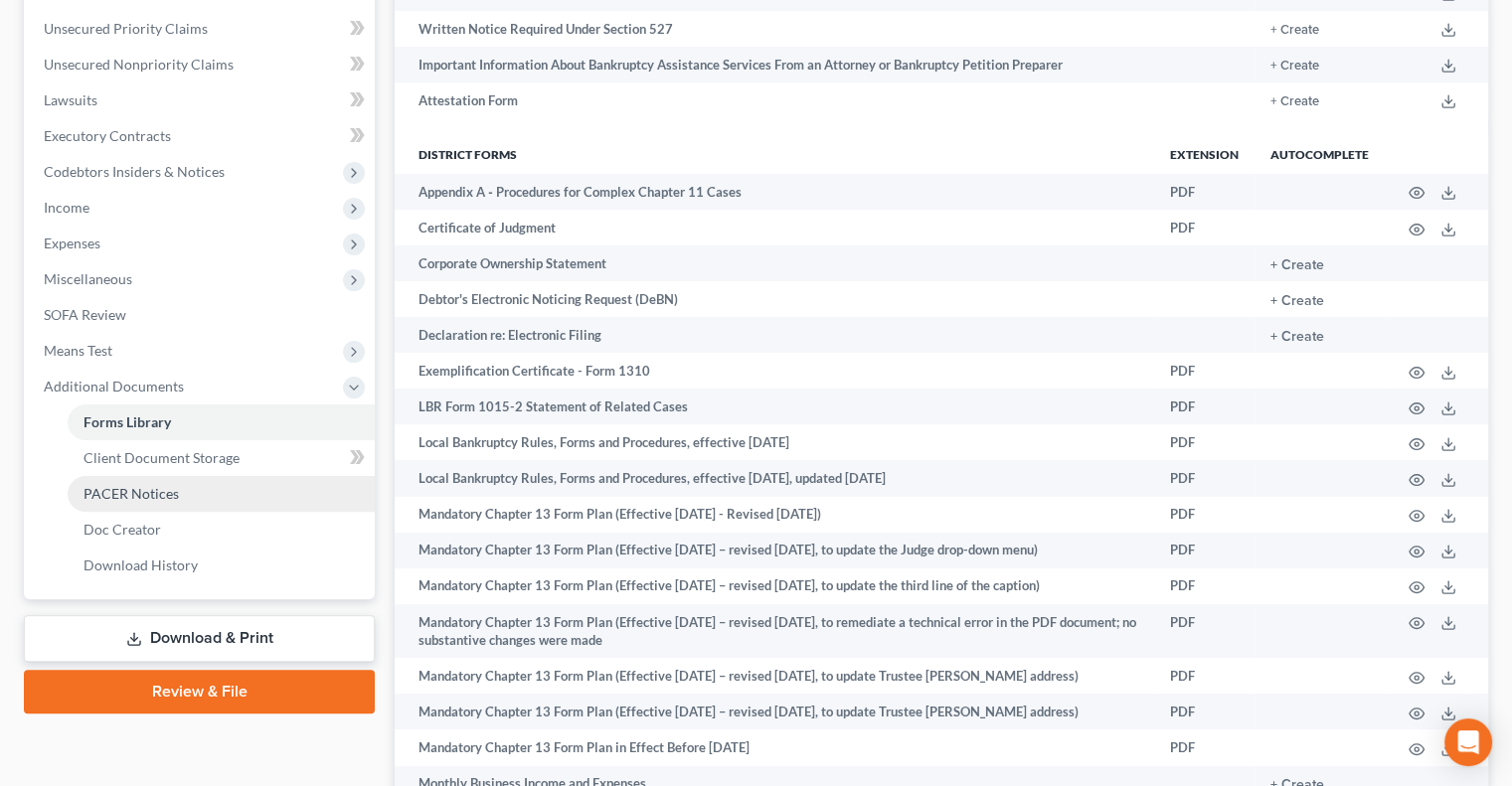
scroll to position [447, 0]
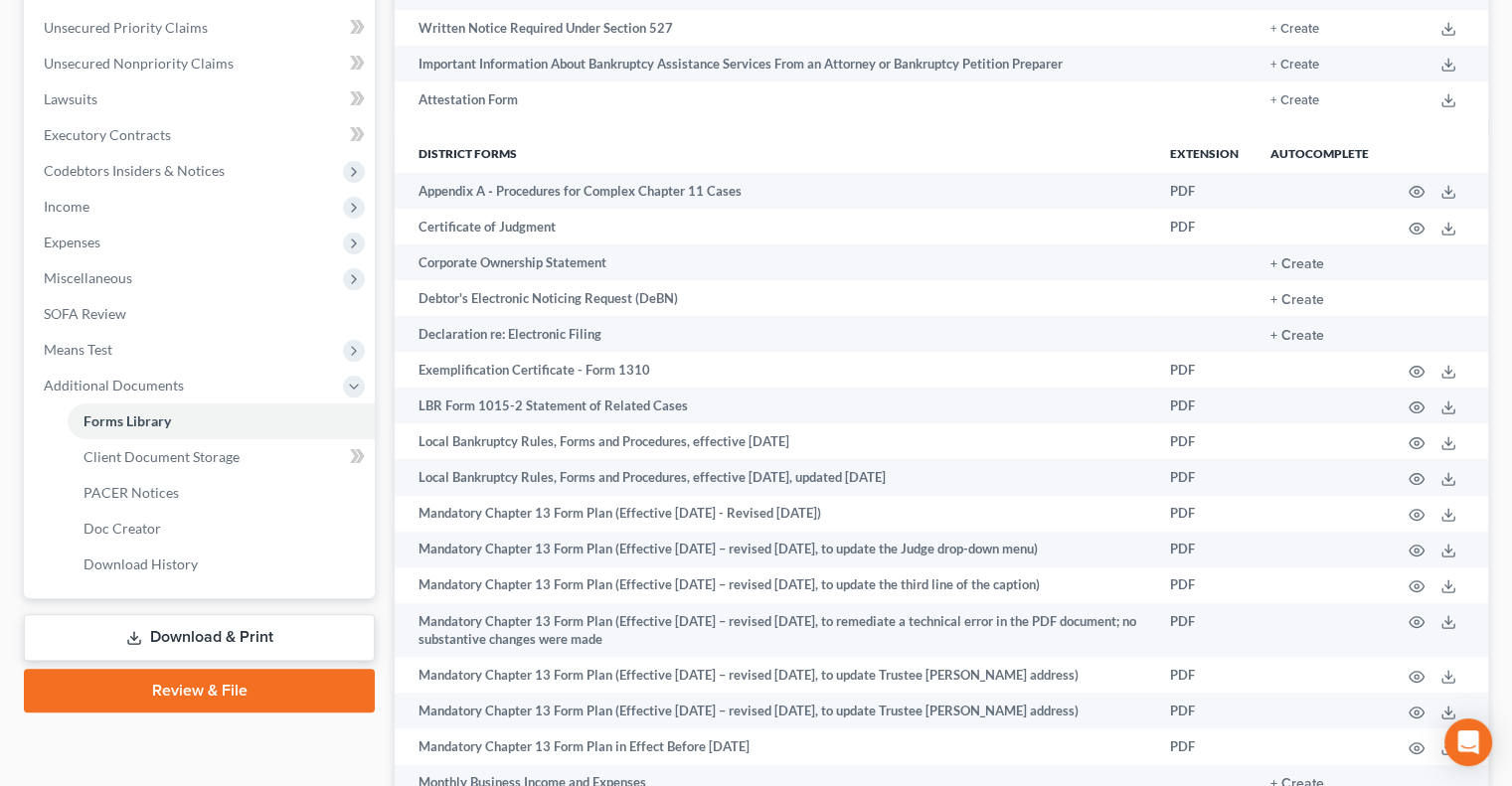
click at [181, 699] on link "Review & File" at bounding box center [200, 690] width 351 height 44
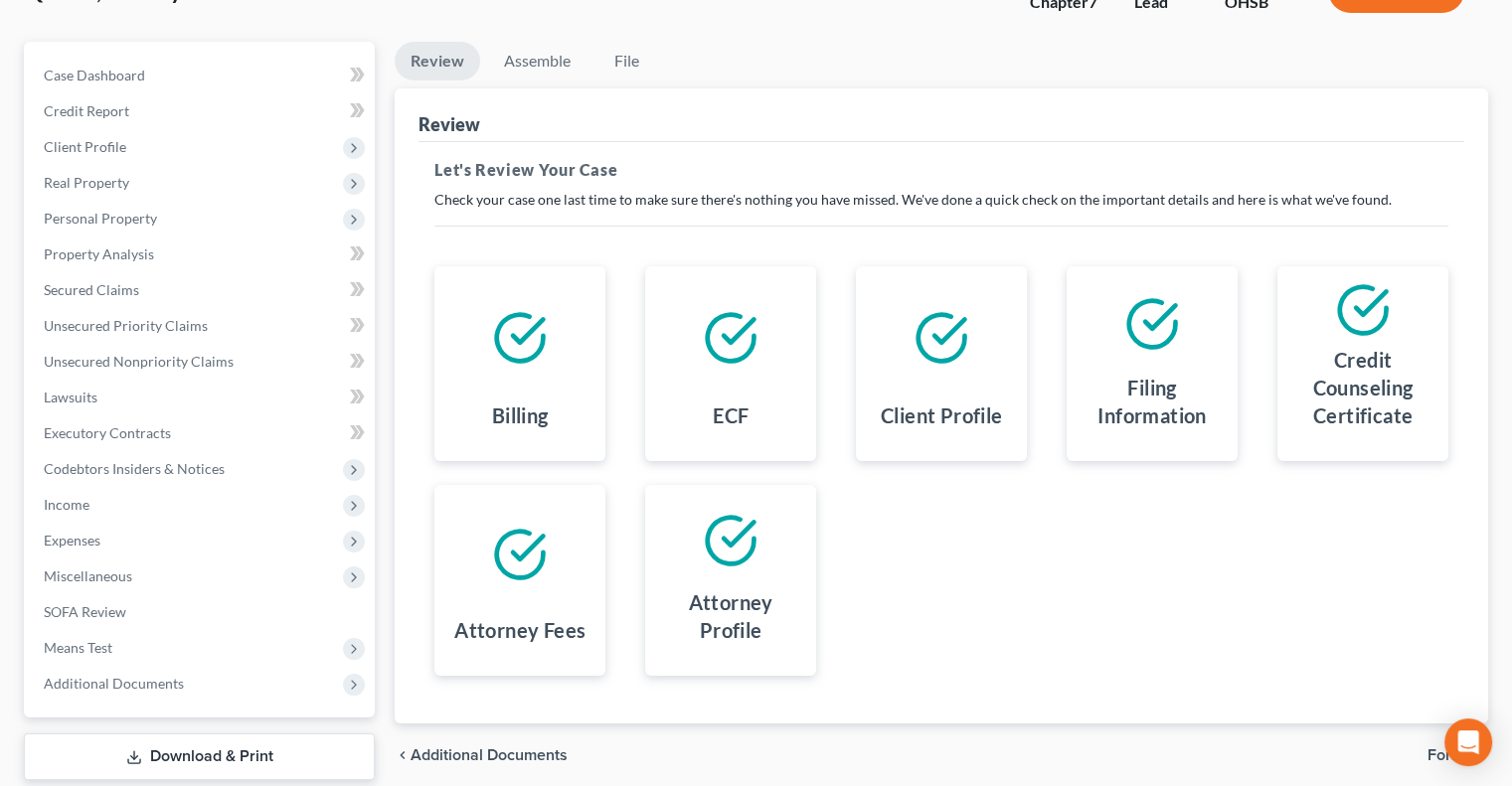
scroll to position [268, 0]
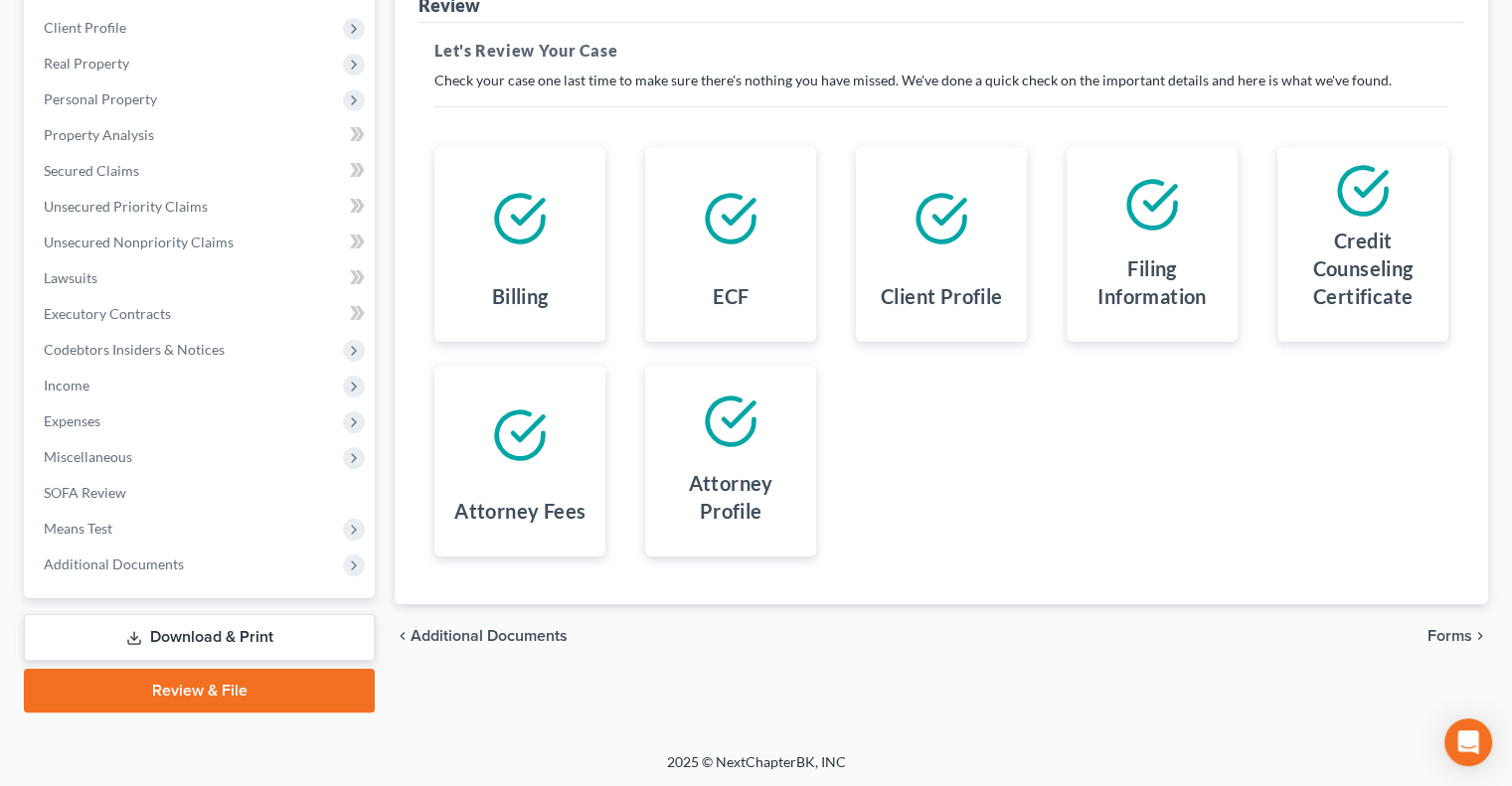
click at [1449, 635] on span "Forms" at bounding box center [1449, 636] width 45 height 16
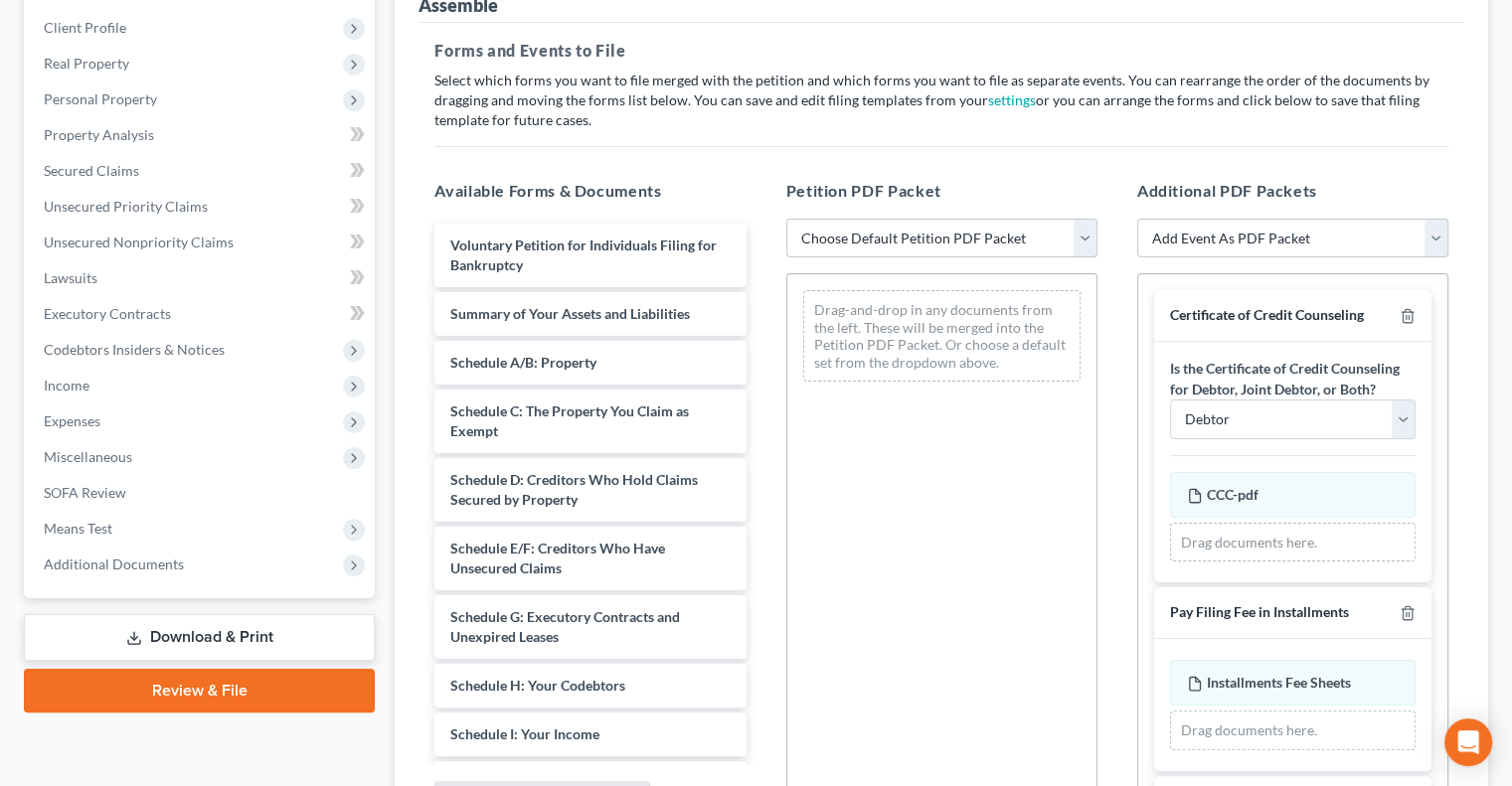
click at [894, 243] on select "Choose Default Petition PDF Packet Emergency Filing (Voluntary Petition and Cre…" at bounding box center [942, 238] width 311 height 40
select select "6"
click at [786, 218] on select "Choose Default Petition PDF Packet Emergency Filing (Voluntary Petition and Cre…" at bounding box center [942, 238] width 311 height 40
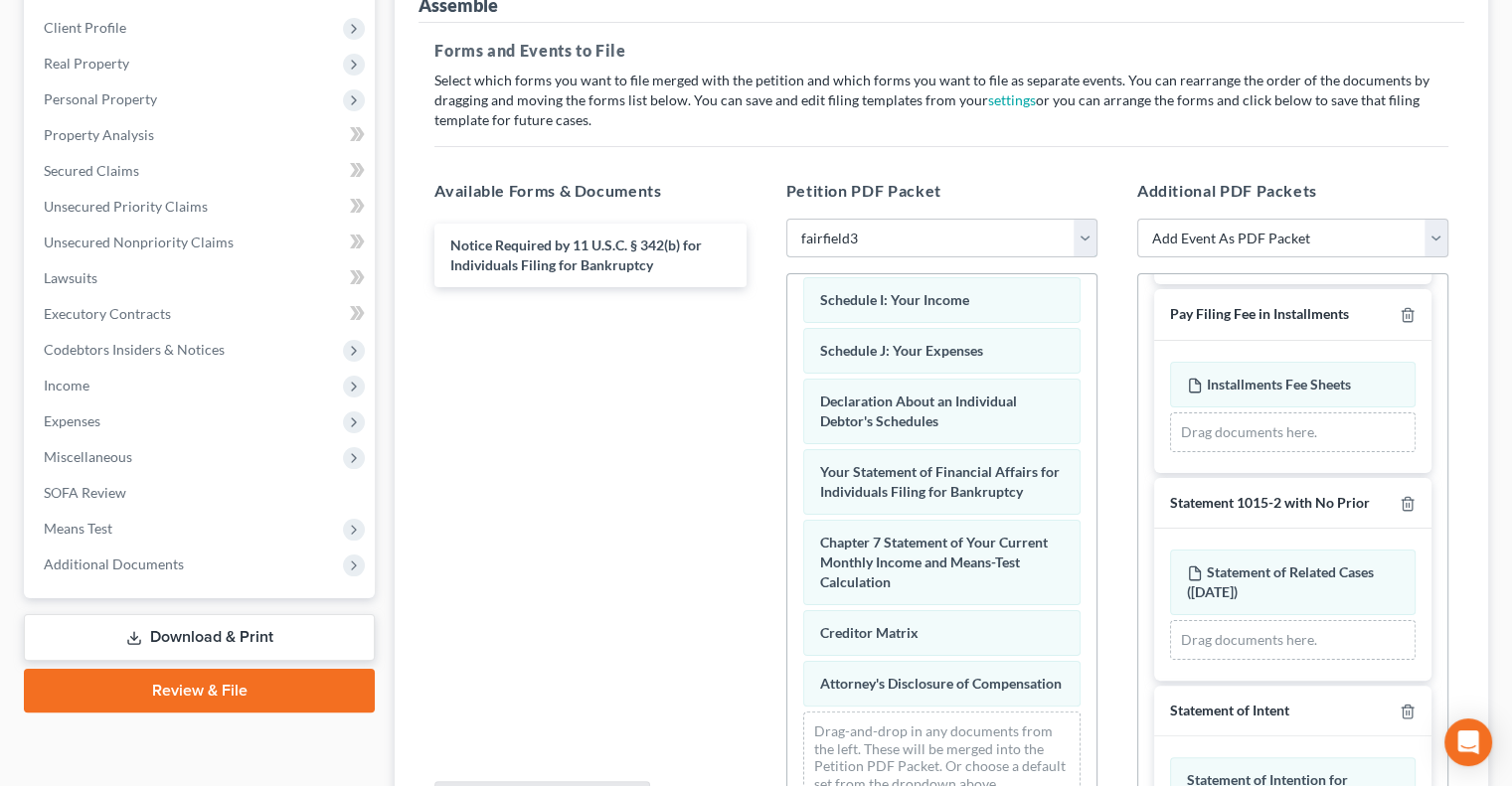
scroll to position [368, 0]
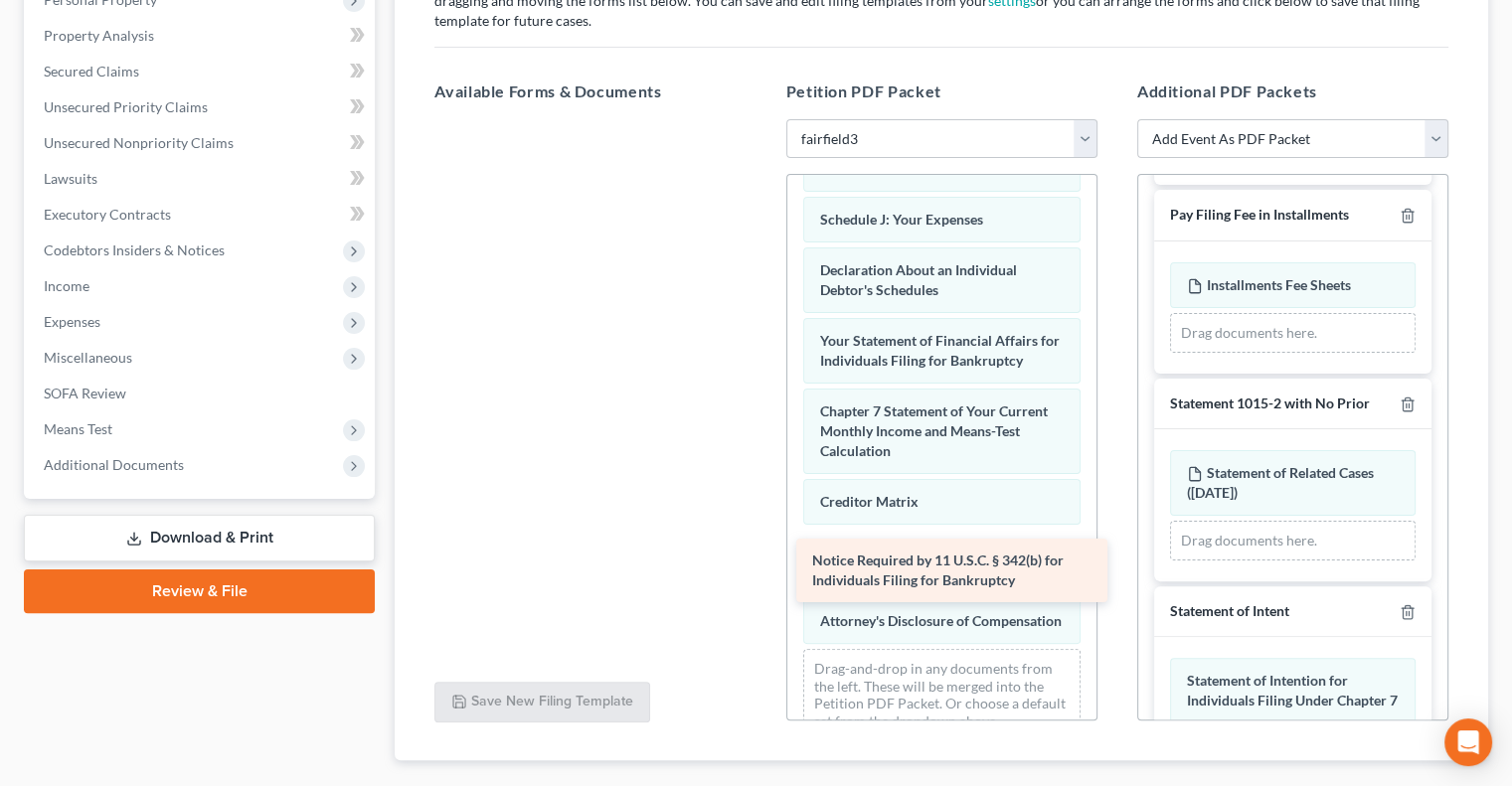
drag, startPoint x: 528, startPoint y: 155, endPoint x: 883, endPoint y: 567, distance: 543.8
click at [761, 120] on div "Notice Required by 11 U.S.C. § 342(b) for Individuals Filing for Bankruptcy Not…" at bounding box center [590, 120] width 343 height 0
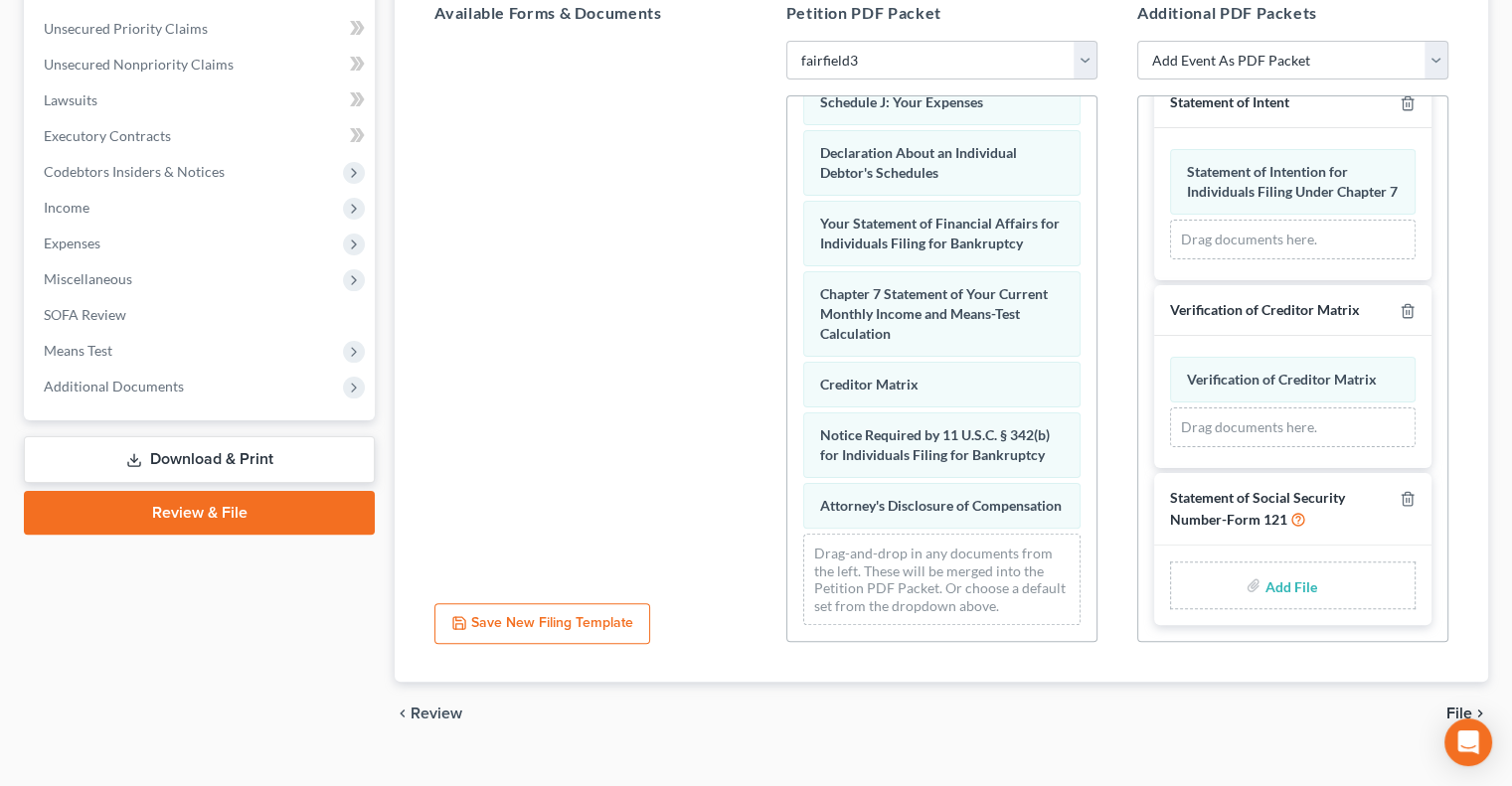
scroll to position [467, 0]
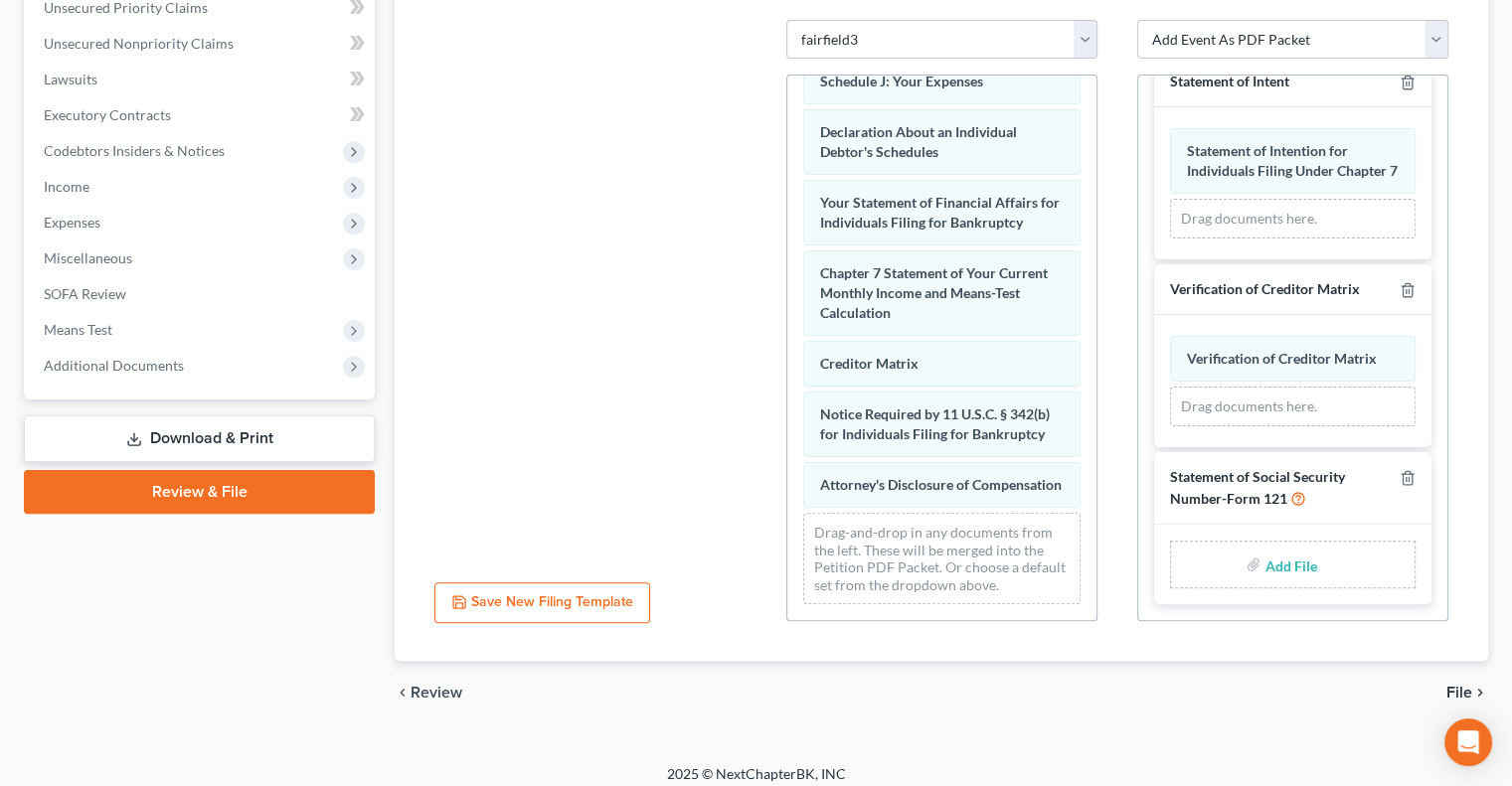
click at [1433, 524] on div "Certificate of Credit Counseling Is the Certificate of Credit Counseling for De…" at bounding box center [1293, 348] width 311 height 547
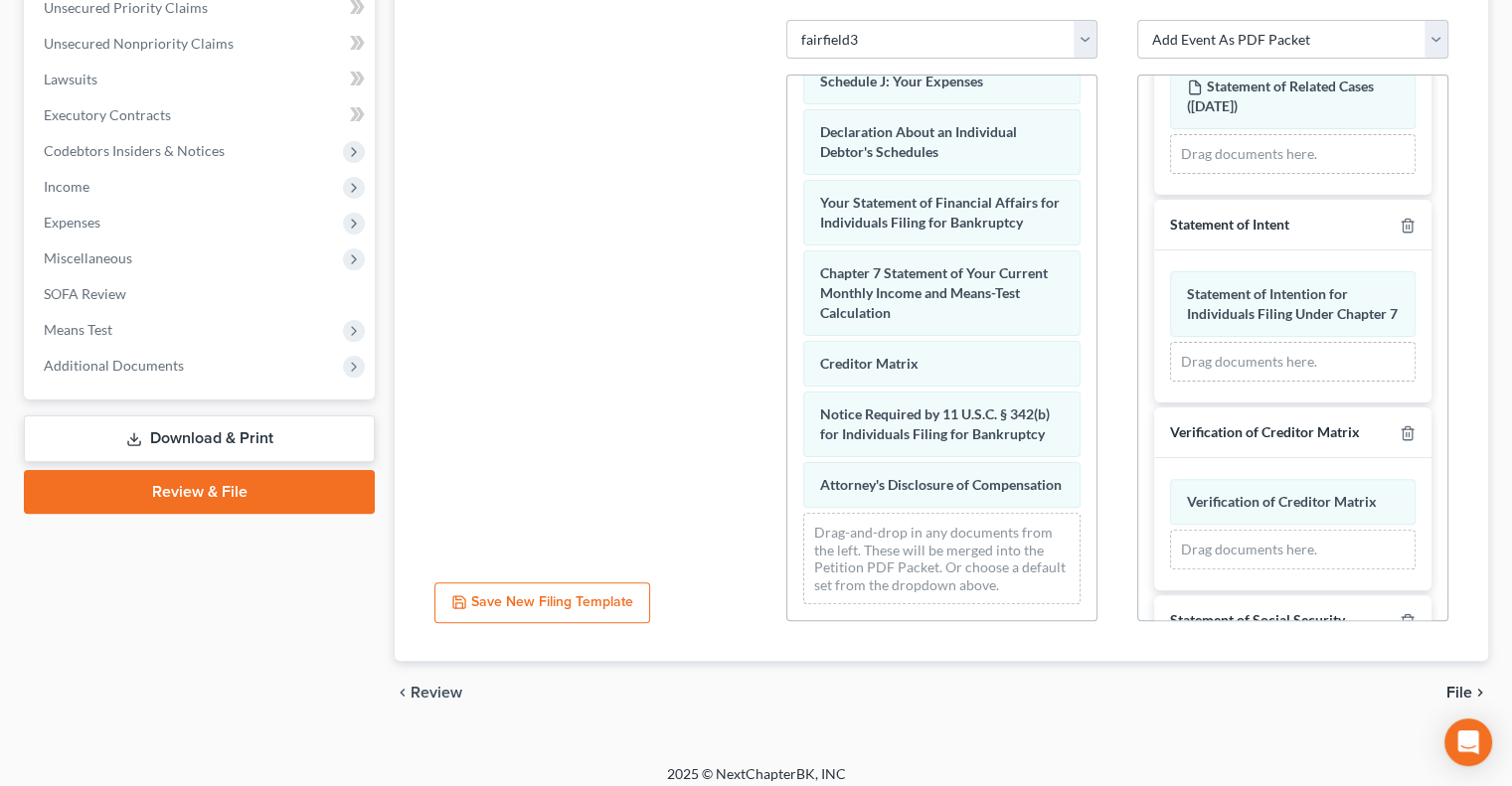
scroll to position [762, 0]
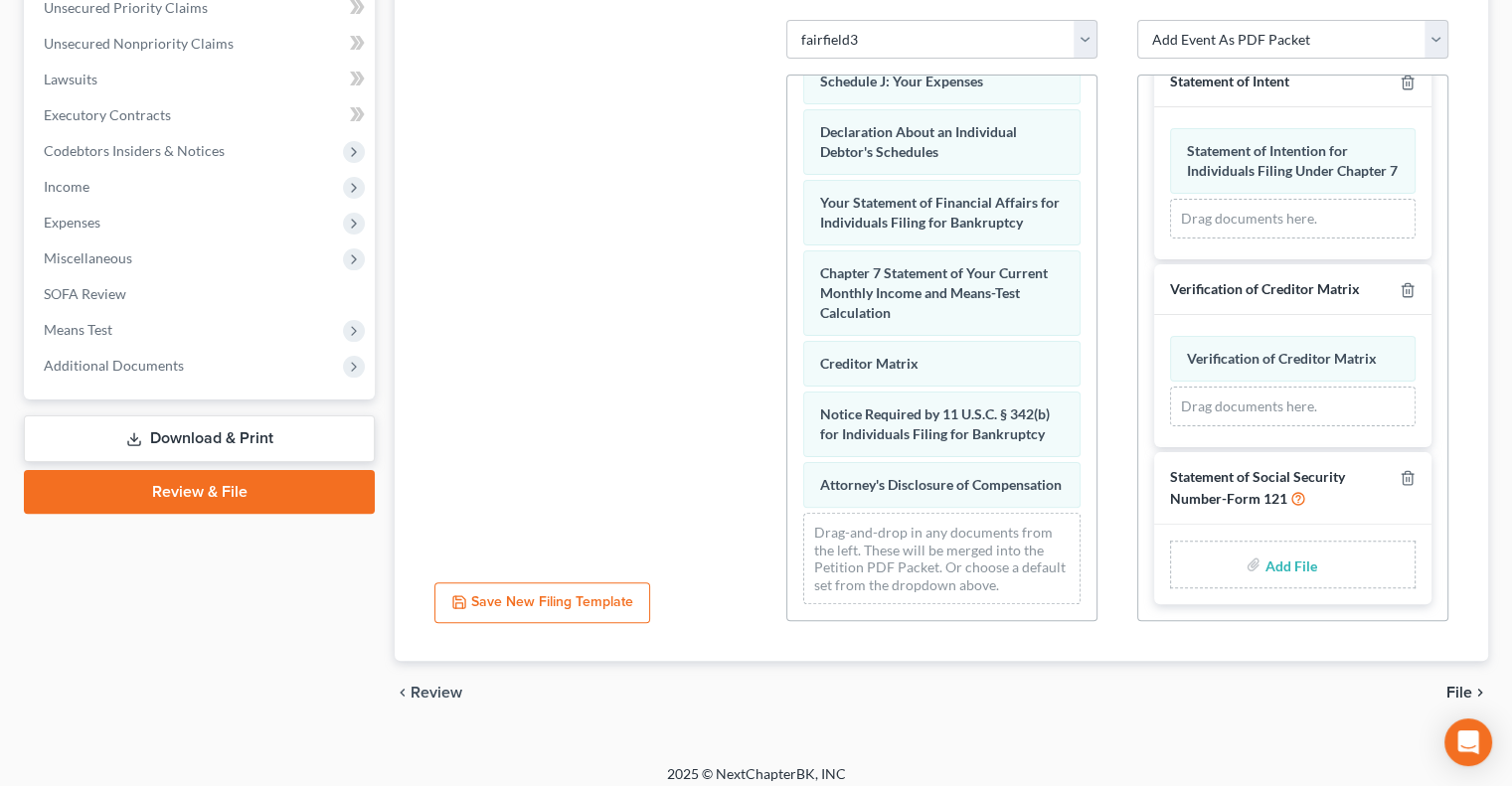
click at [1266, 566] on input "file" at bounding box center [1288, 565] width 48 height 36
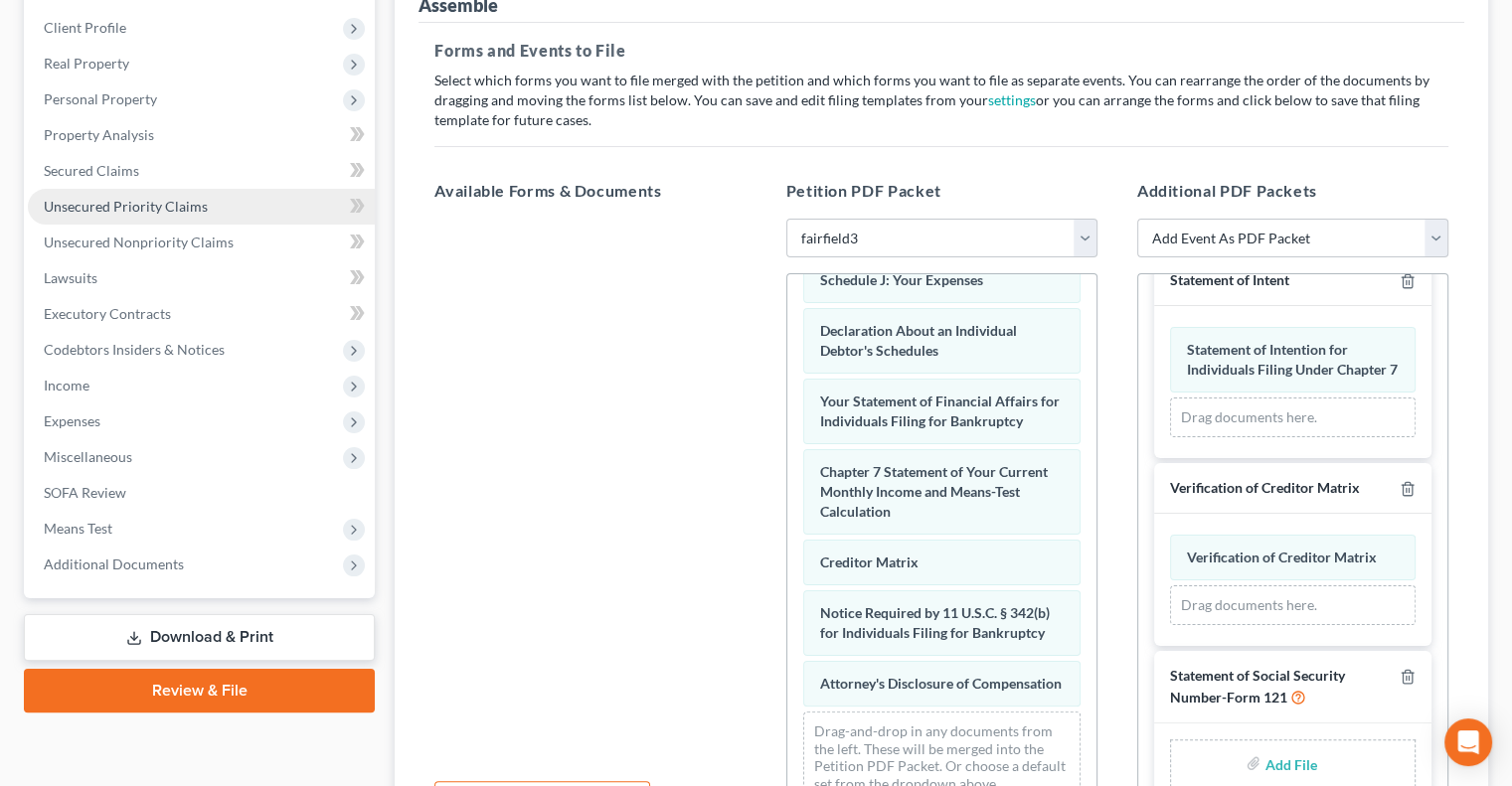
click at [83, 206] on span "Unsecured Priority Claims" at bounding box center [126, 205] width 164 height 17
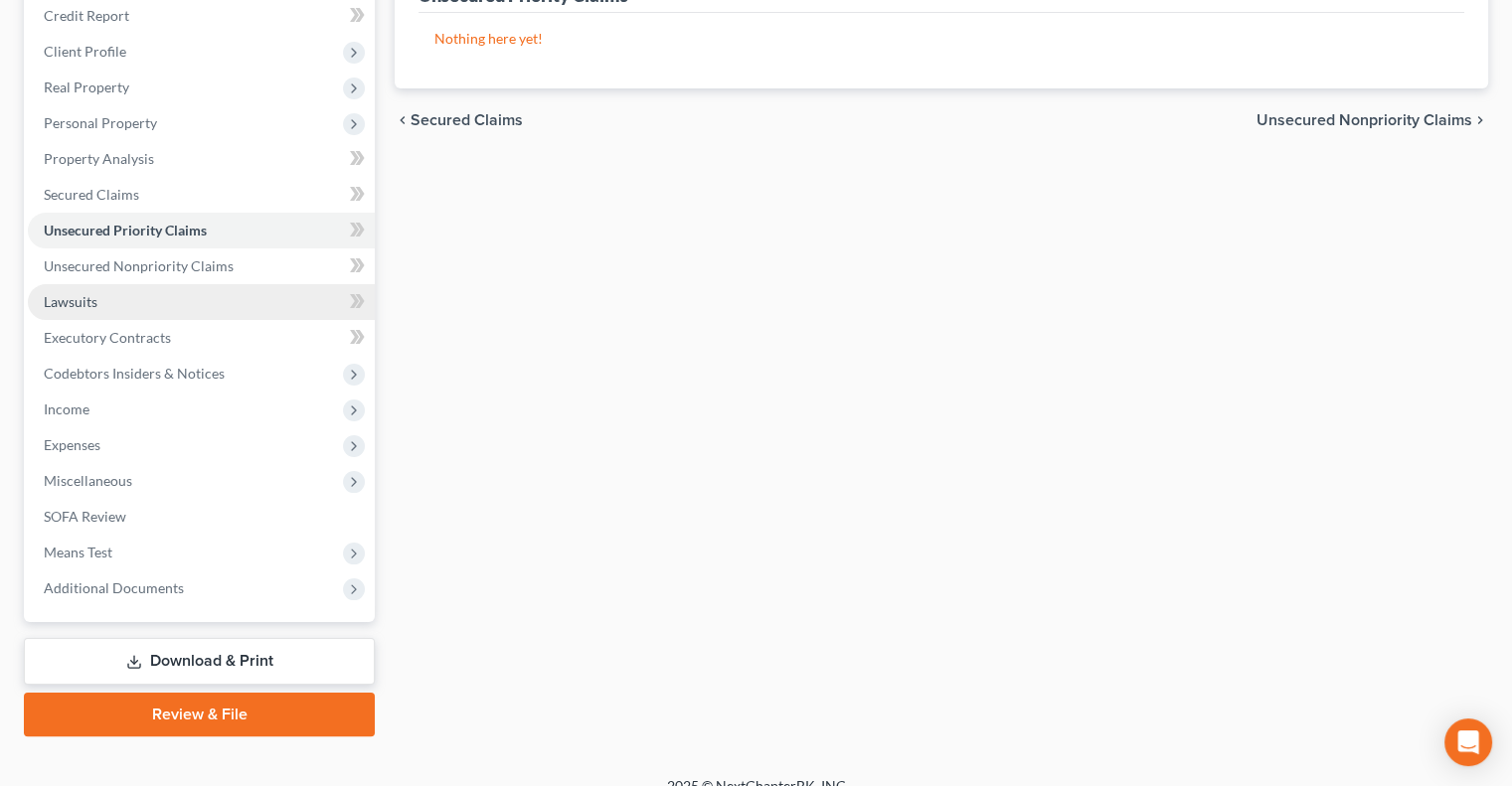
scroll to position [268, 0]
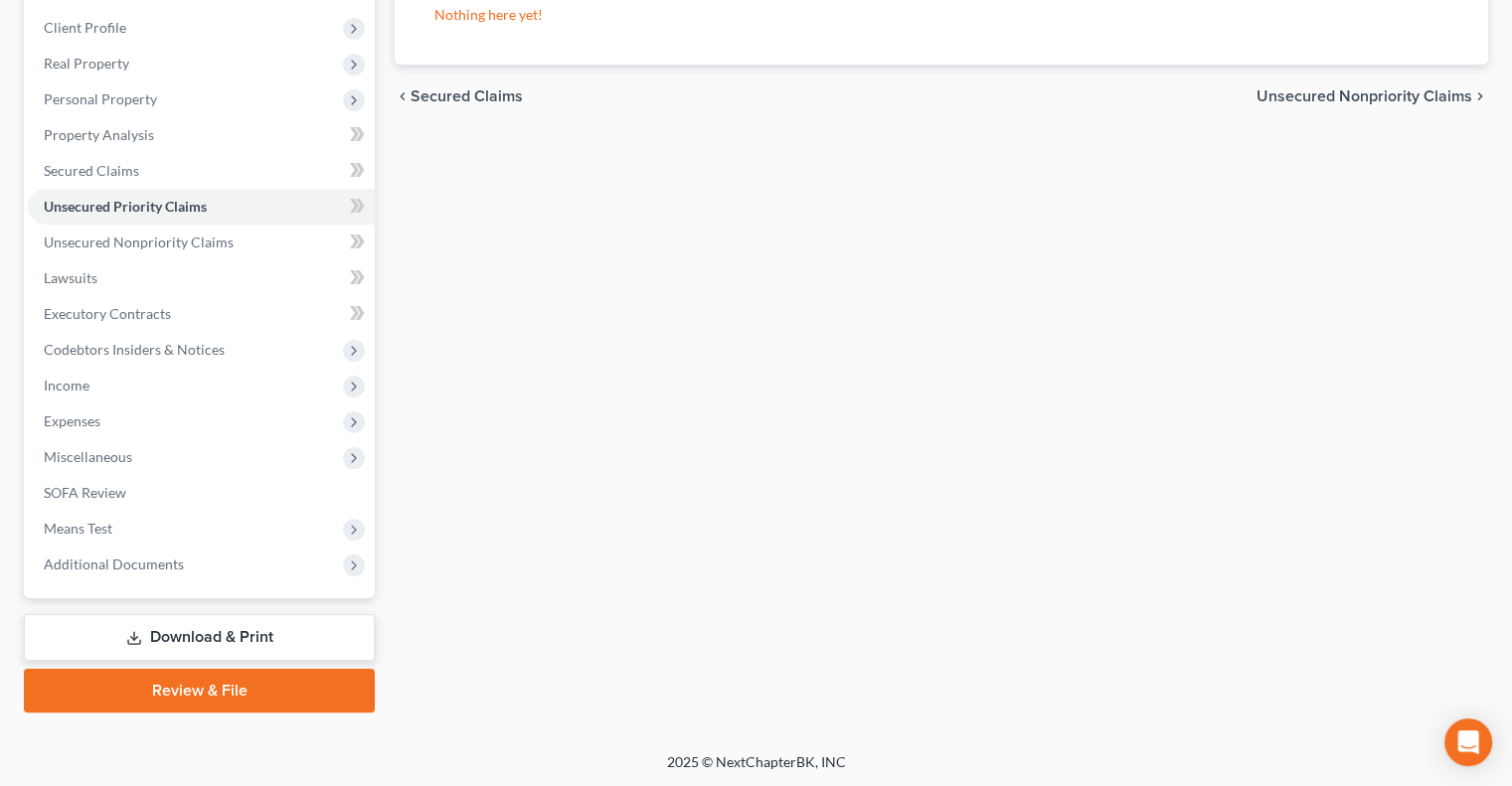
click at [156, 635] on link "Download & Print" at bounding box center [200, 637] width 351 height 47
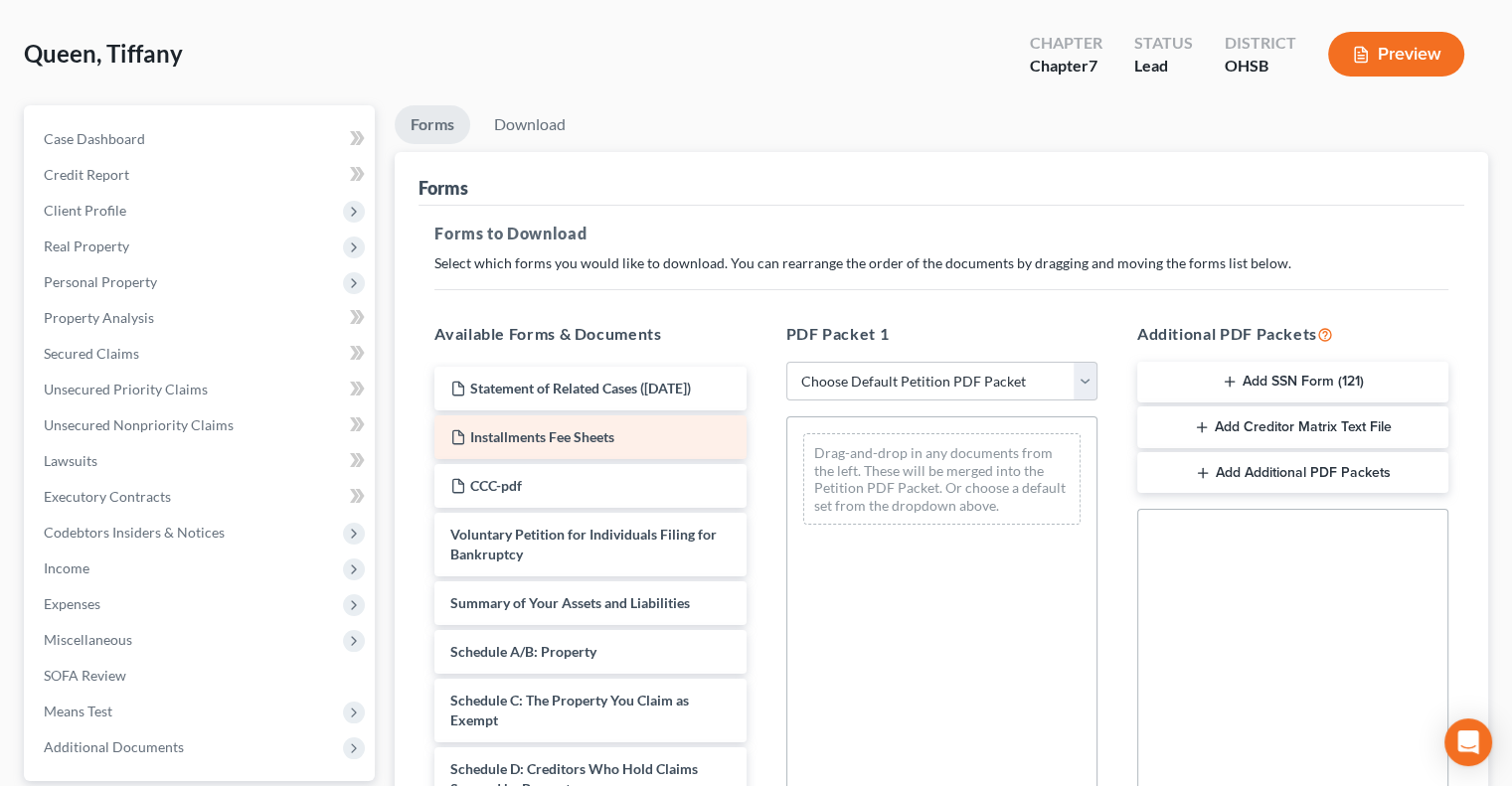
scroll to position [198, 0]
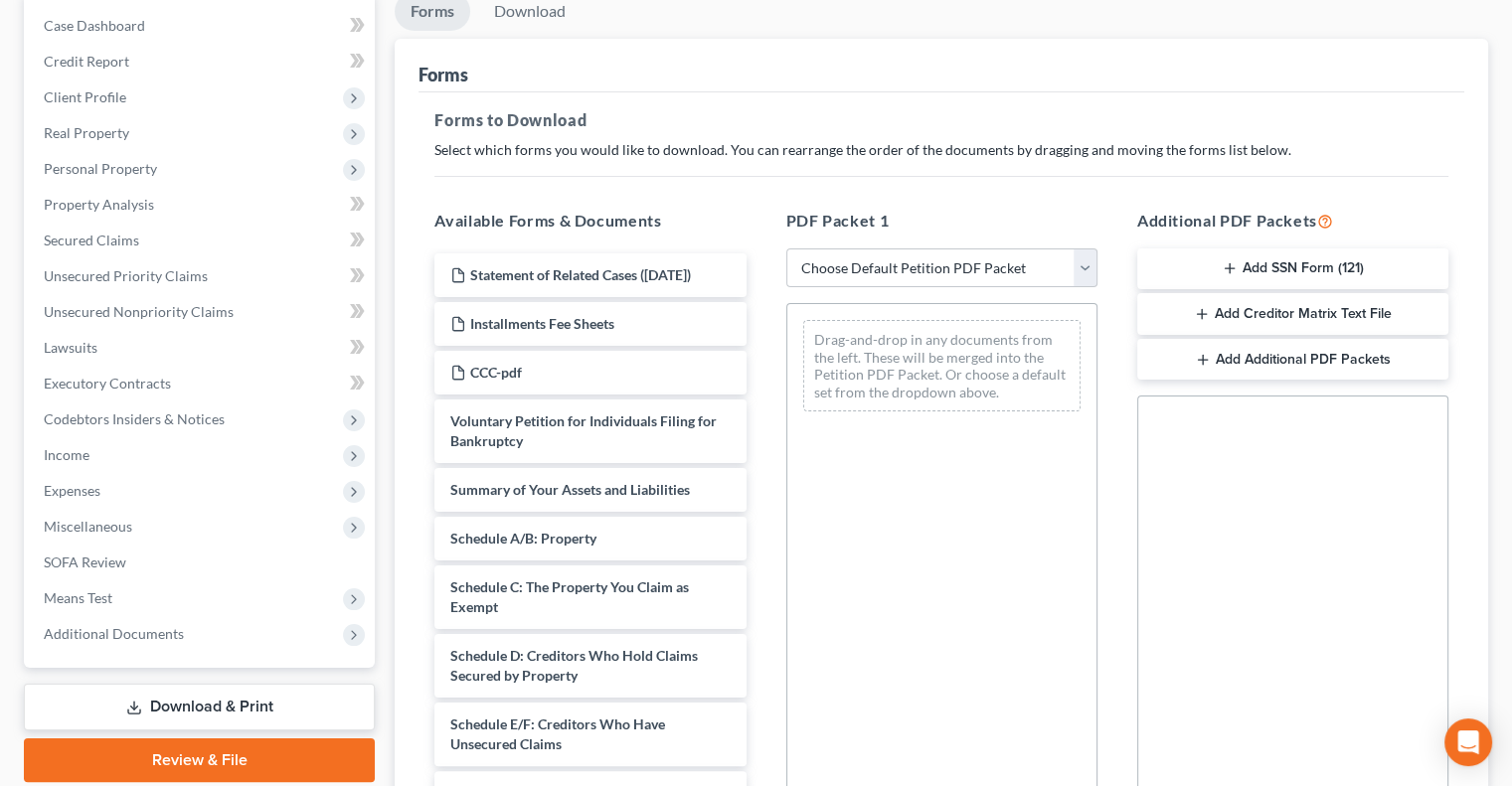
click at [1245, 264] on button "Add SSN Form (121)" at bounding box center [1293, 269] width 311 height 42
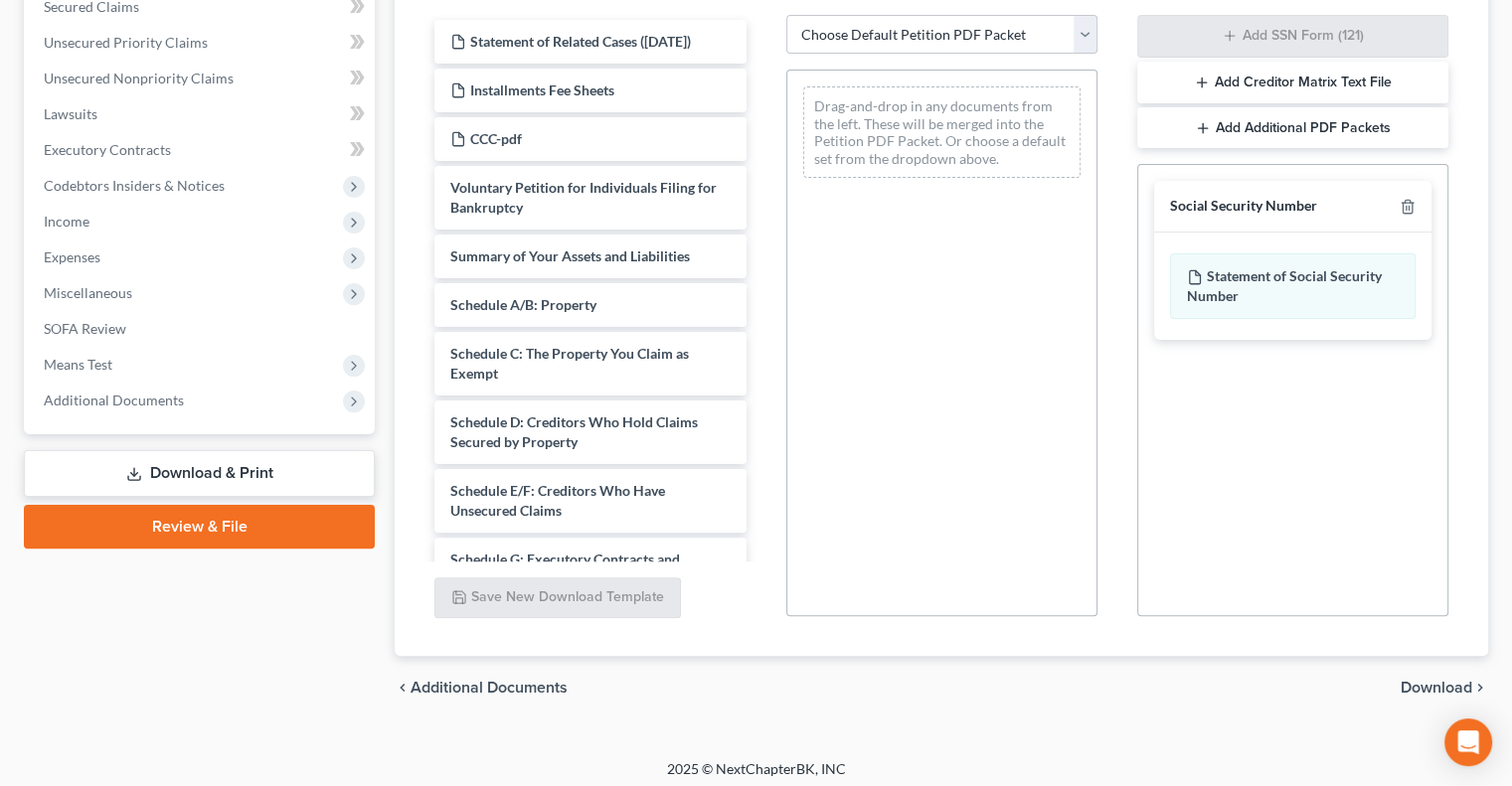
scroll to position [439, 0]
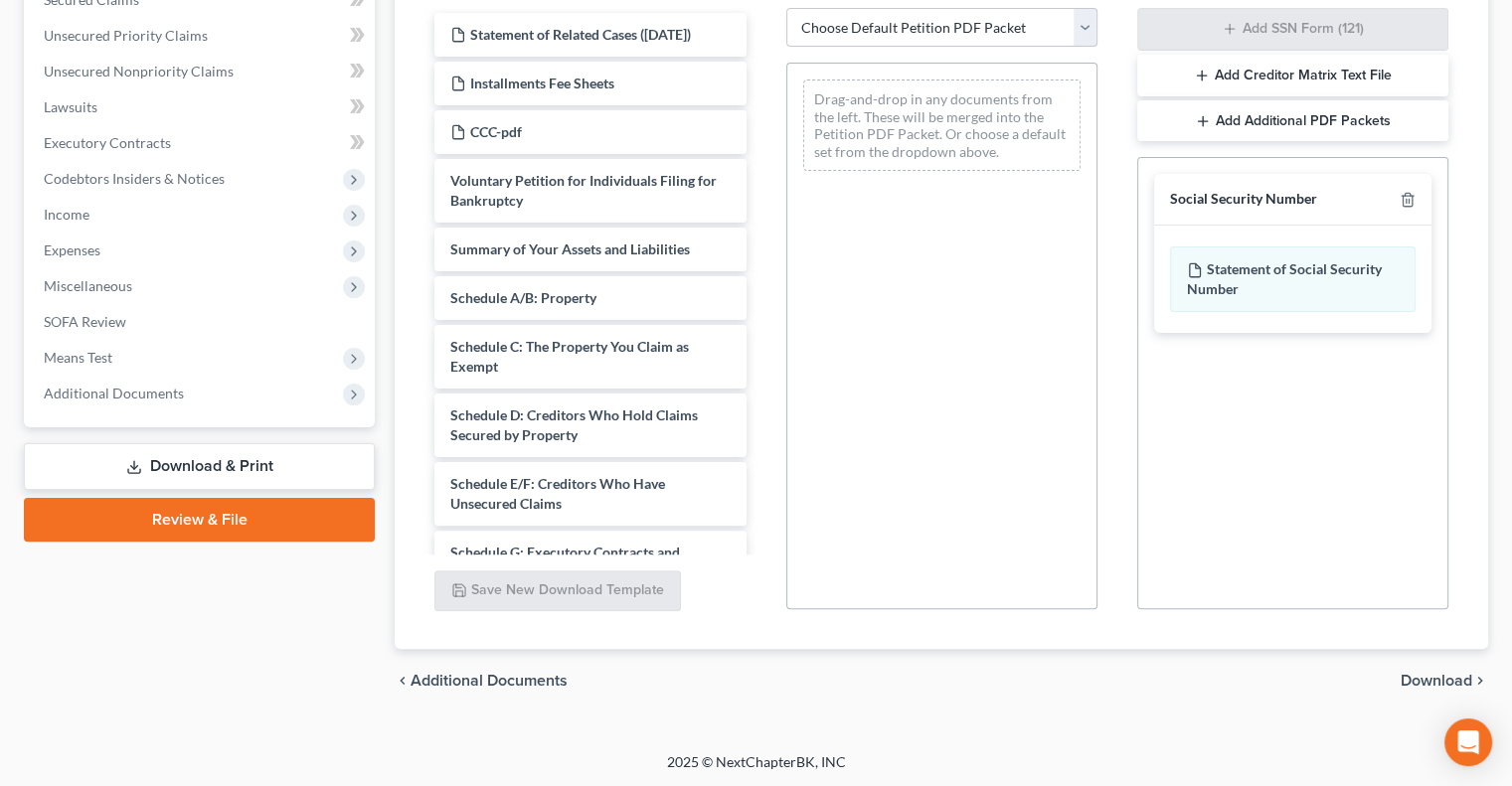
click at [1420, 677] on span "Download" at bounding box center [1436, 680] width 72 height 16
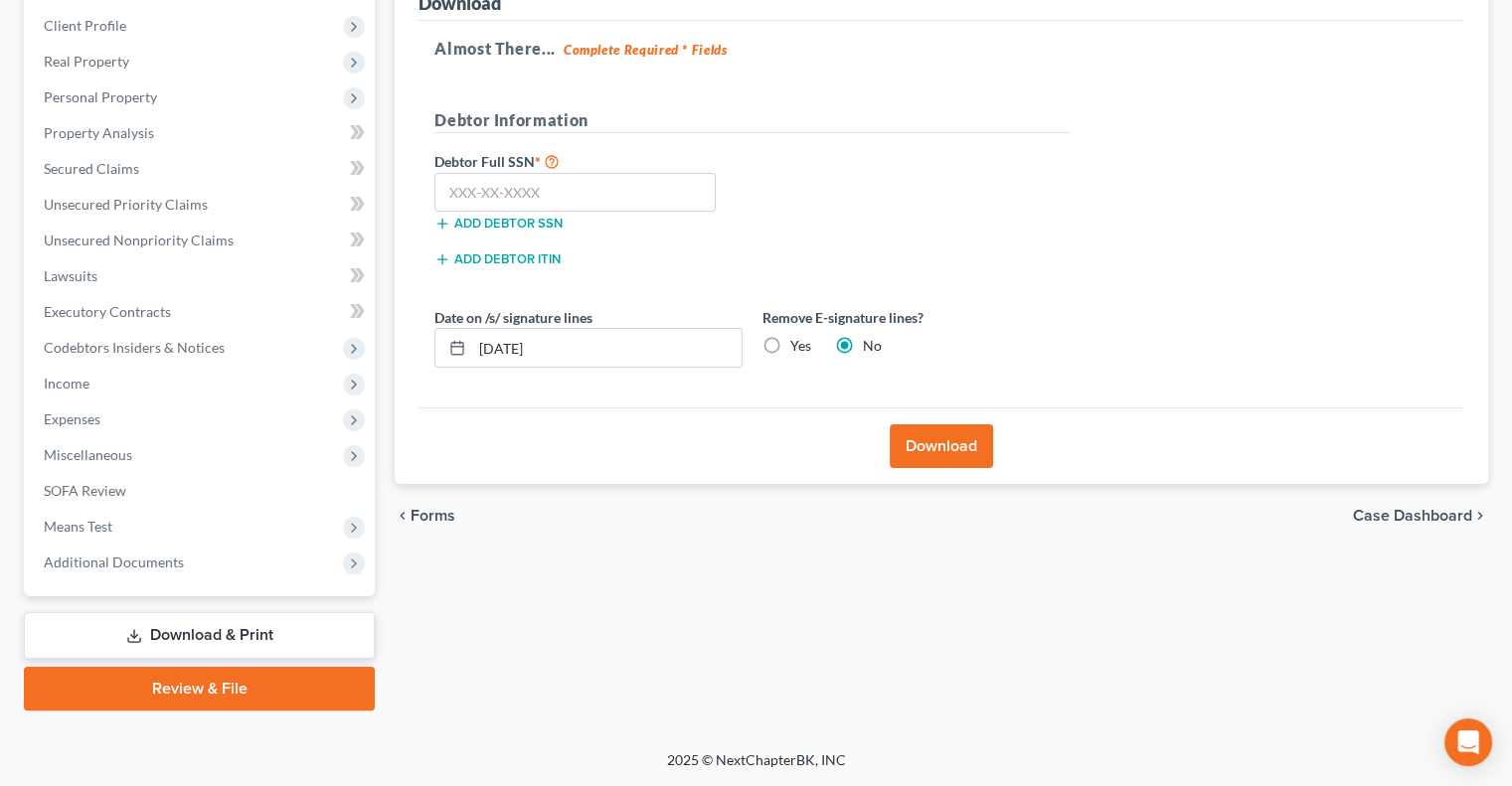
scroll to position [268, 0]
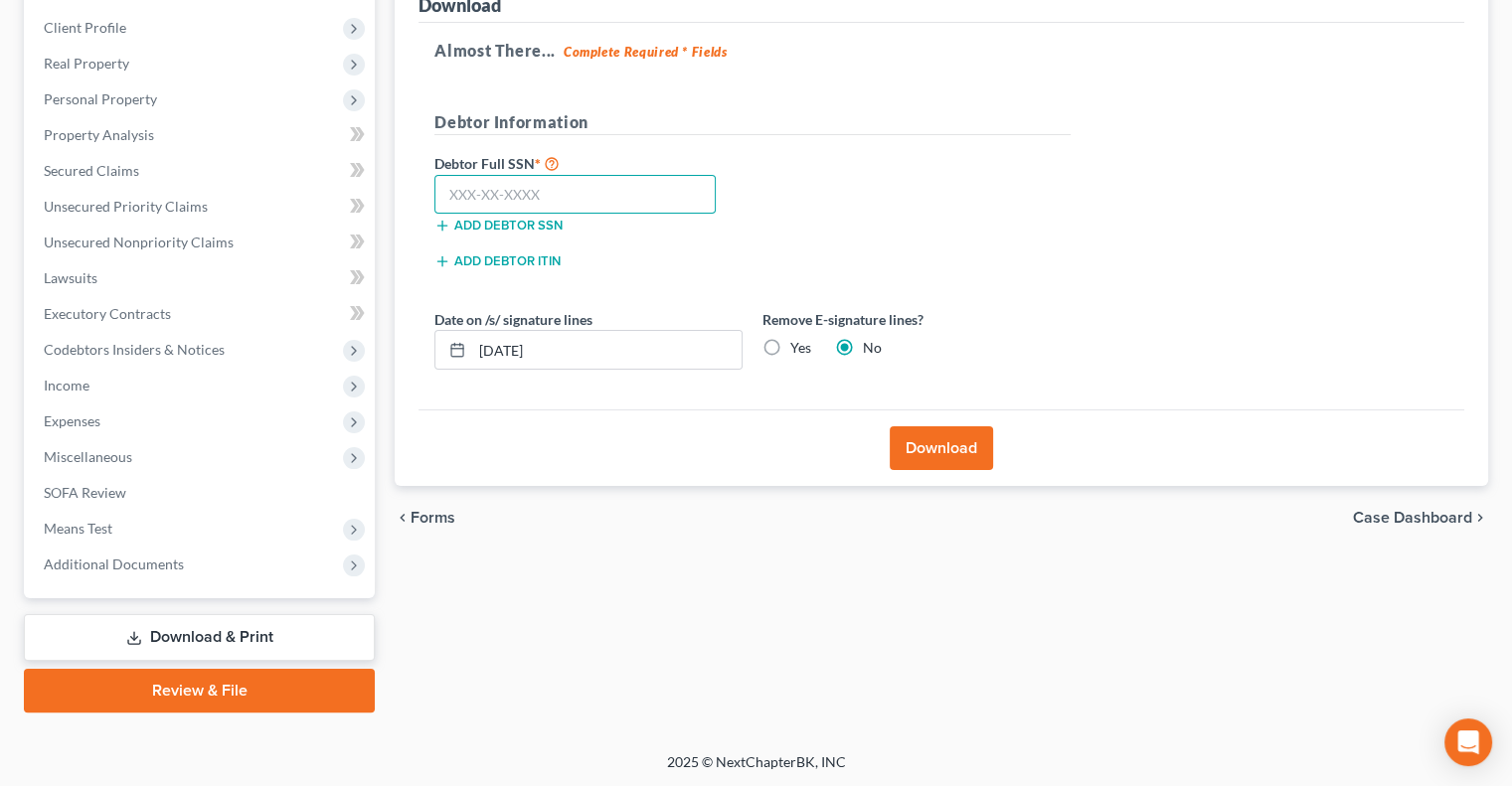
click at [473, 196] on input "text" at bounding box center [575, 195] width 281 height 40
type input "293-94-3900"
click at [966, 426] on button "Download" at bounding box center [942, 448] width 104 height 44
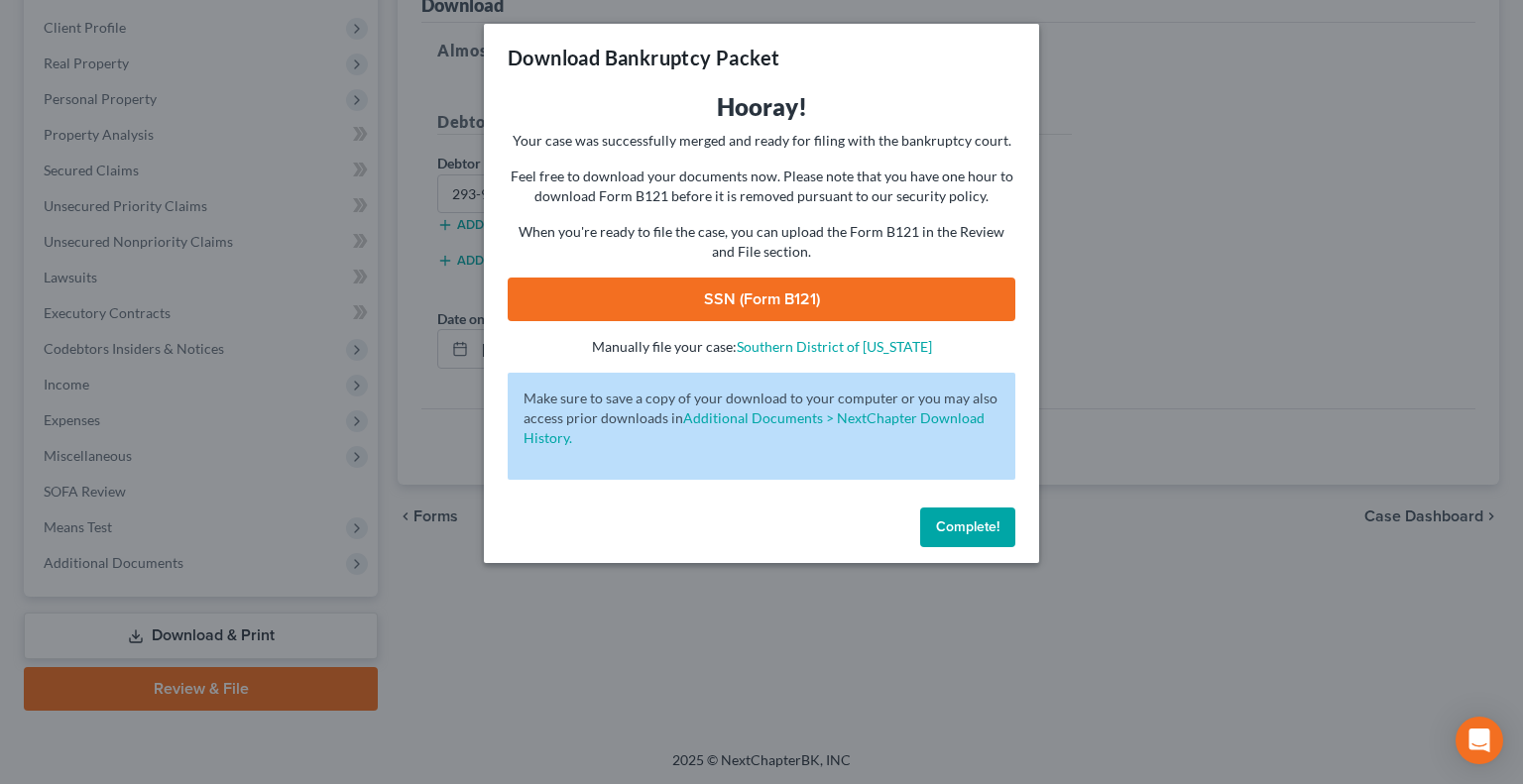
click at [730, 293] on link "SSN (Form B121)" at bounding box center [762, 299] width 508 height 44
drag, startPoint x: 949, startPoint y: 526, endPoint x: 948, endPoint y: 495, distance: 31.0
click at [949, 526] on span "Complete!" at bounding box center [968, 526] width 64 height 17
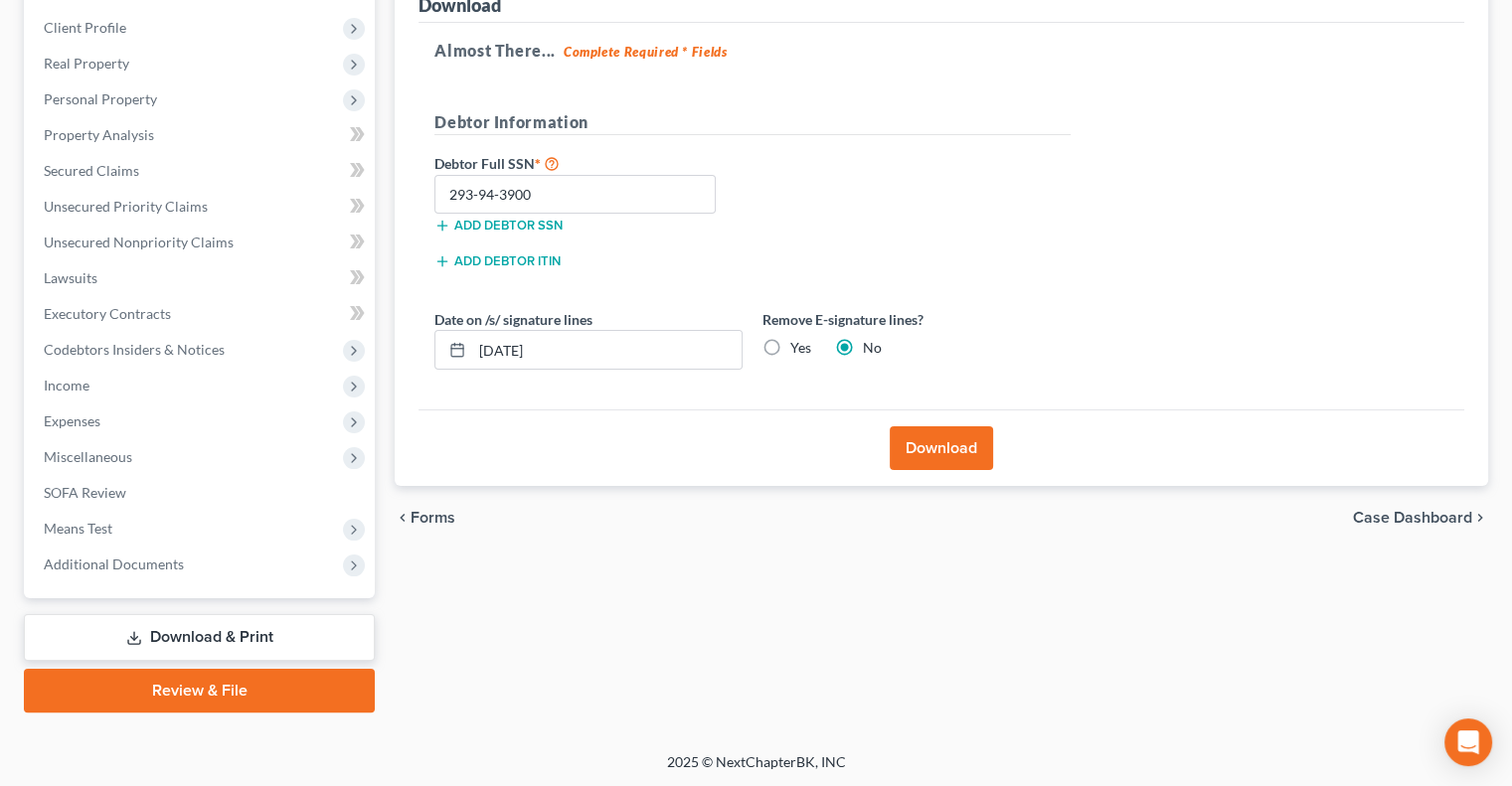
click at [182, 694] on link "Review & File" at bounding box center [200, 690] width 351 height 44
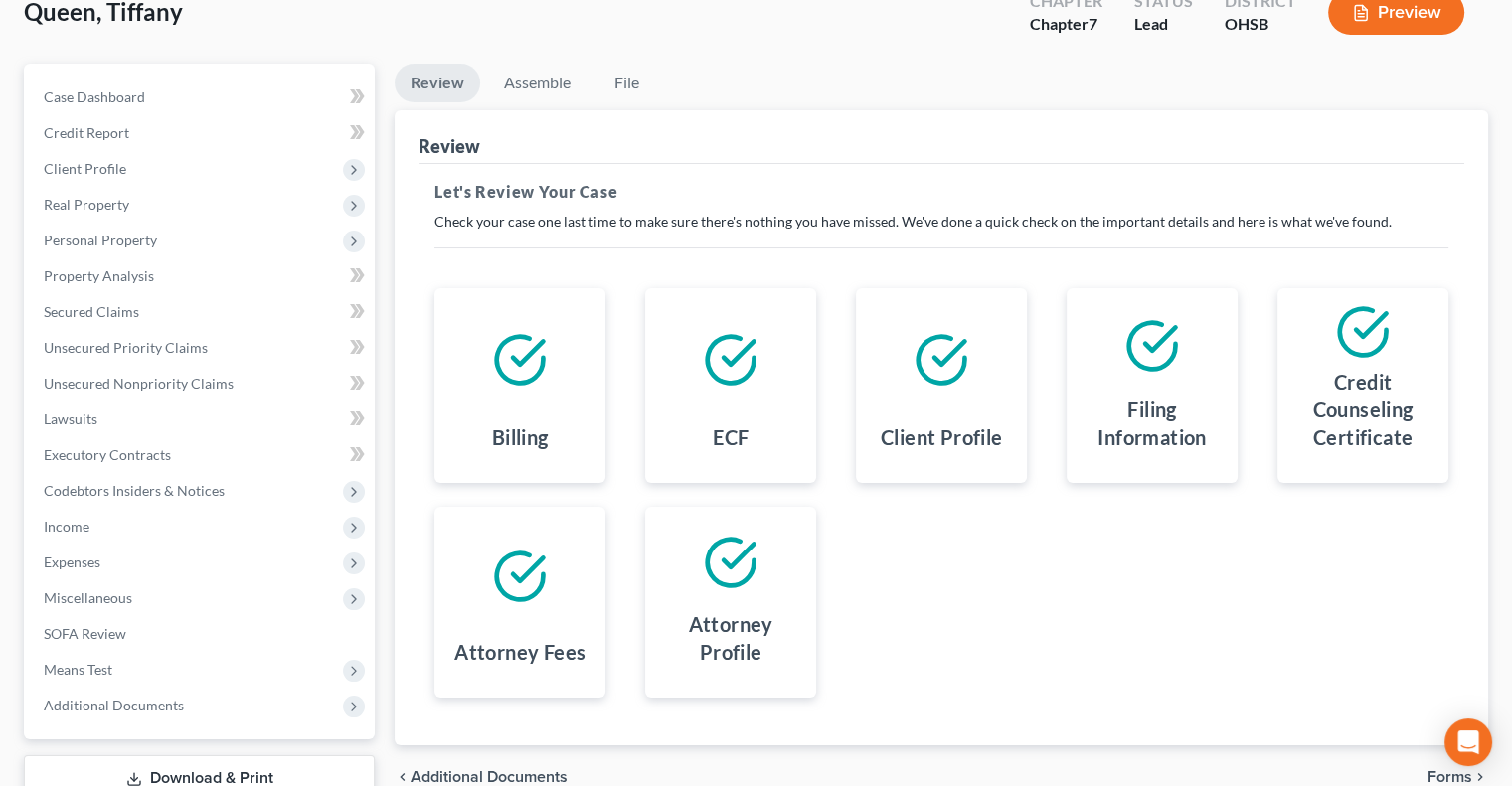
scroll to position [268, 0]
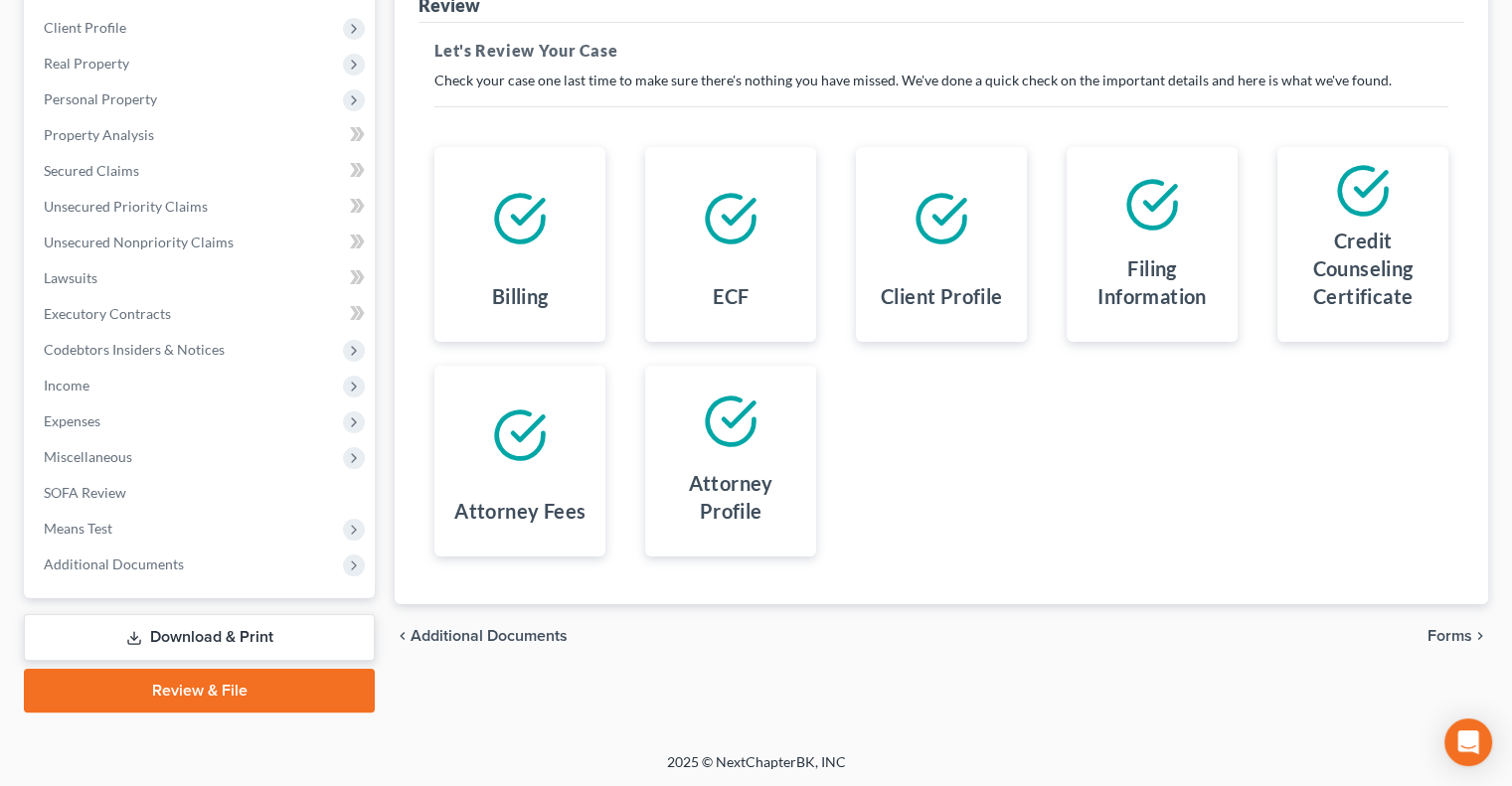
click at [1449, 629] on span "Forms" at bounding box center [1449, 636] width 45 height 16
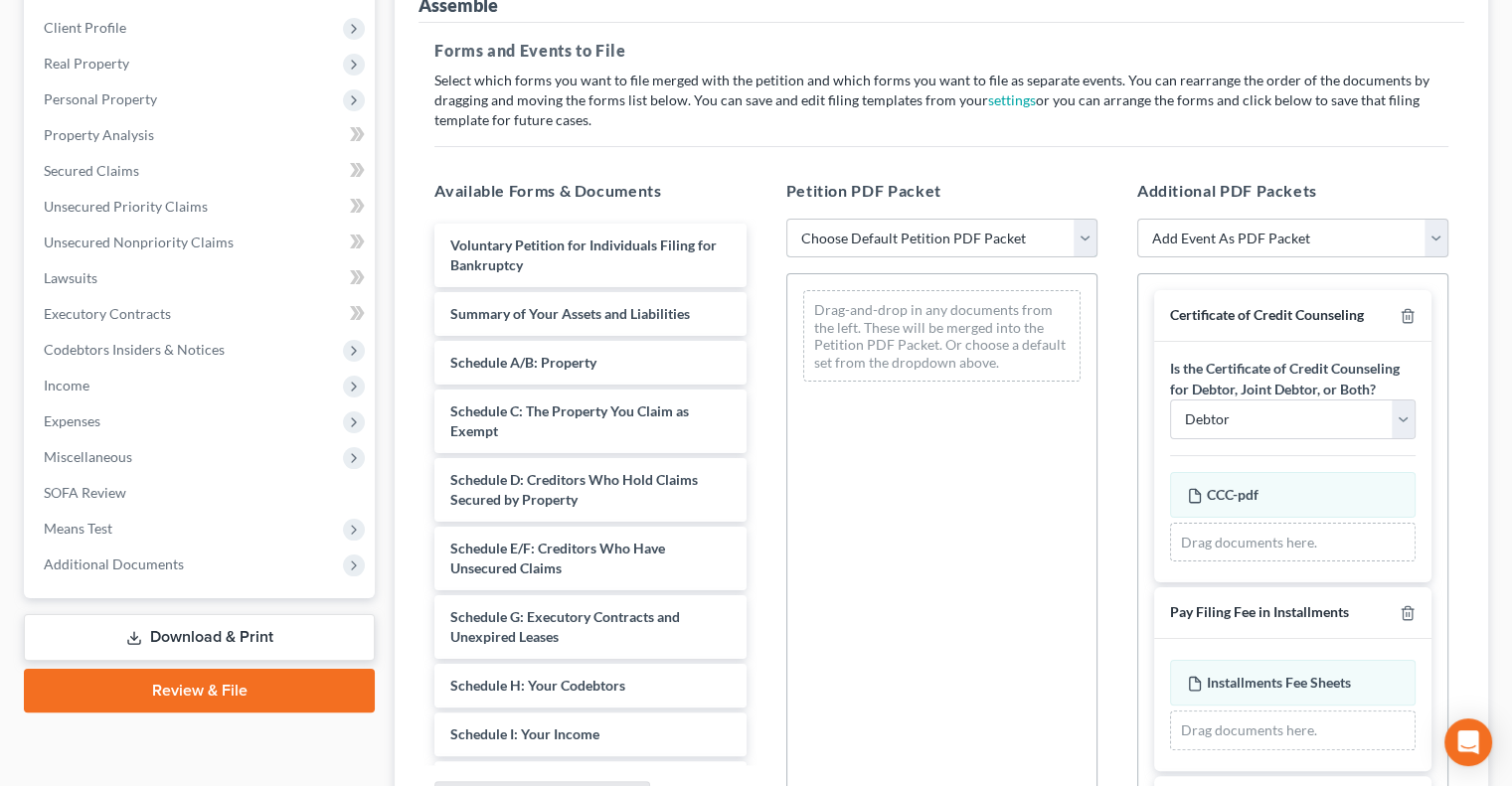
drag, startPoint x: 819, startPoint y: 239, endPoint x: 823, endPoint y: 251, distance: 12.6
click at [819, 239] on select "Choose Default Petition PDF Packet Emergency Filing (Voluntary Petition and Cre…" at bounding box center [942, 238] width 311 height 40
select select "6"
click at [786, 218] on select "Choose Default Petition PDF Packet Emergency Filing (Voluntary Petition and Cre…" at bounding box center [942, 238] width 311 height 40
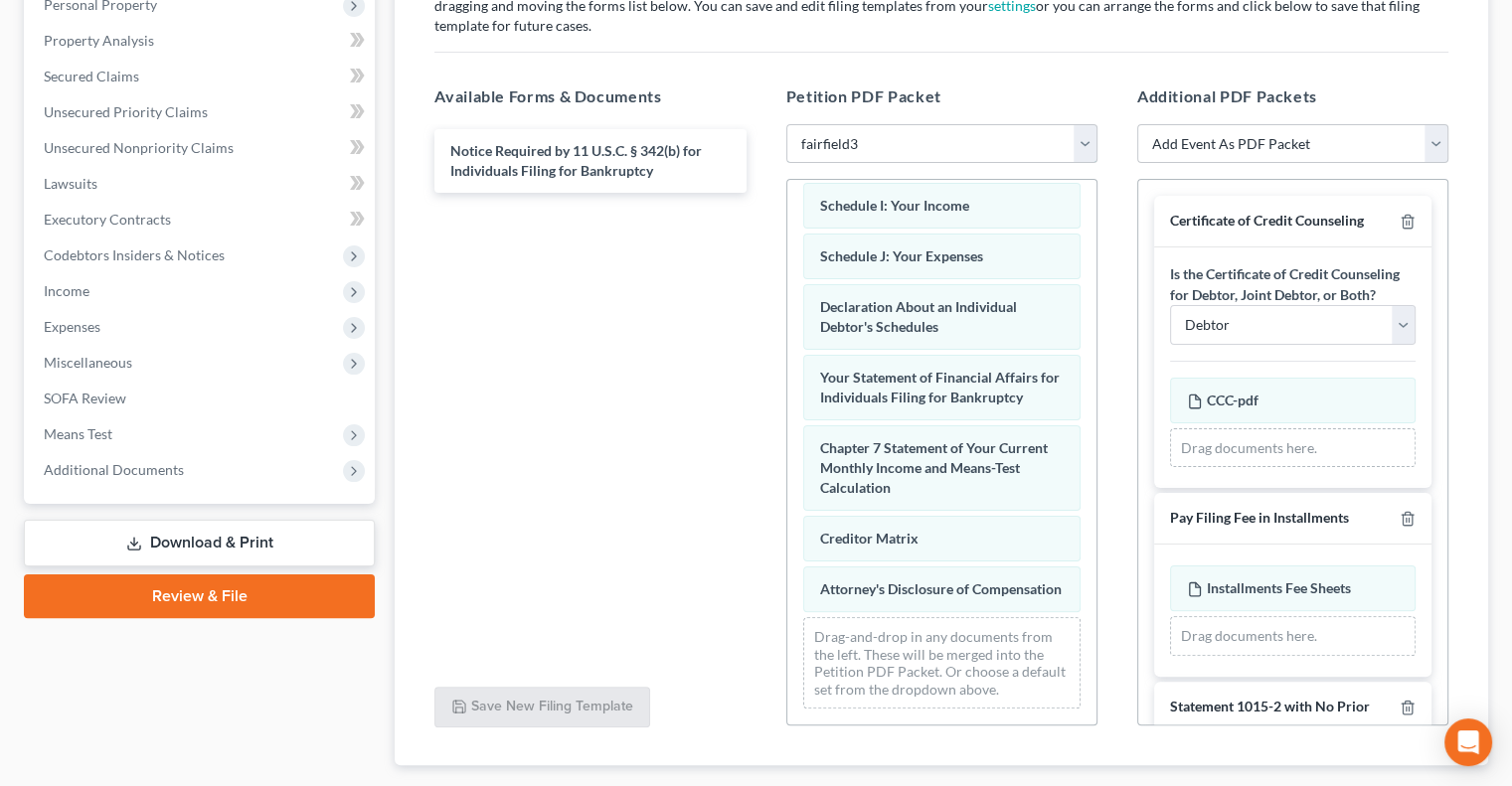
scroll to position [368, 0]
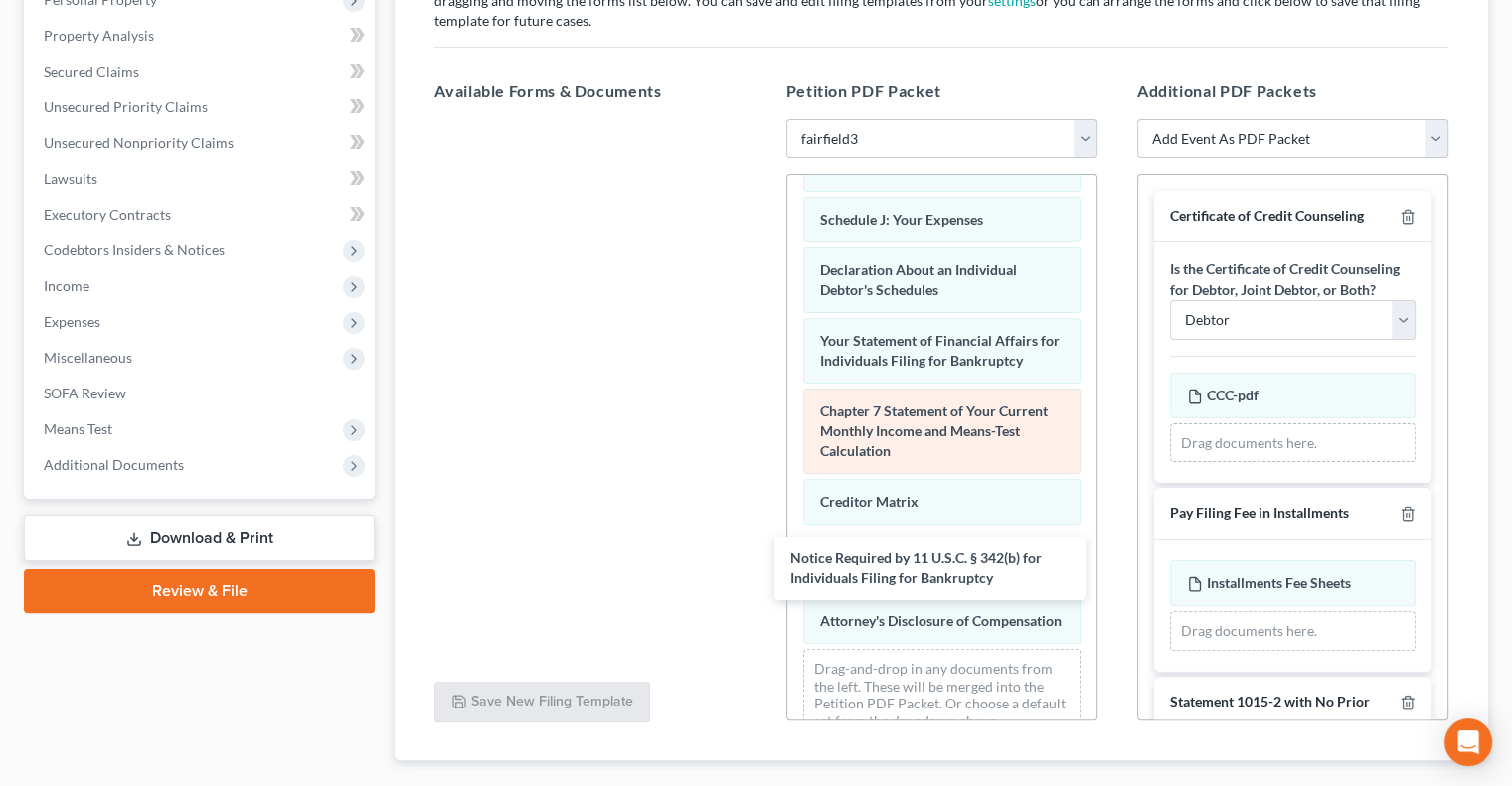
drag, startPoint x: 501, startPoint y: 161, endPoint x: 931, endPoint y: 472, distance: 530.7
click at [761, 120] on div "Notice Required by 11 U.S.C. § 342(b) for Individuals Filing for Bankruptcy Not…" at bounding box center [590, 120] width 343 height 0
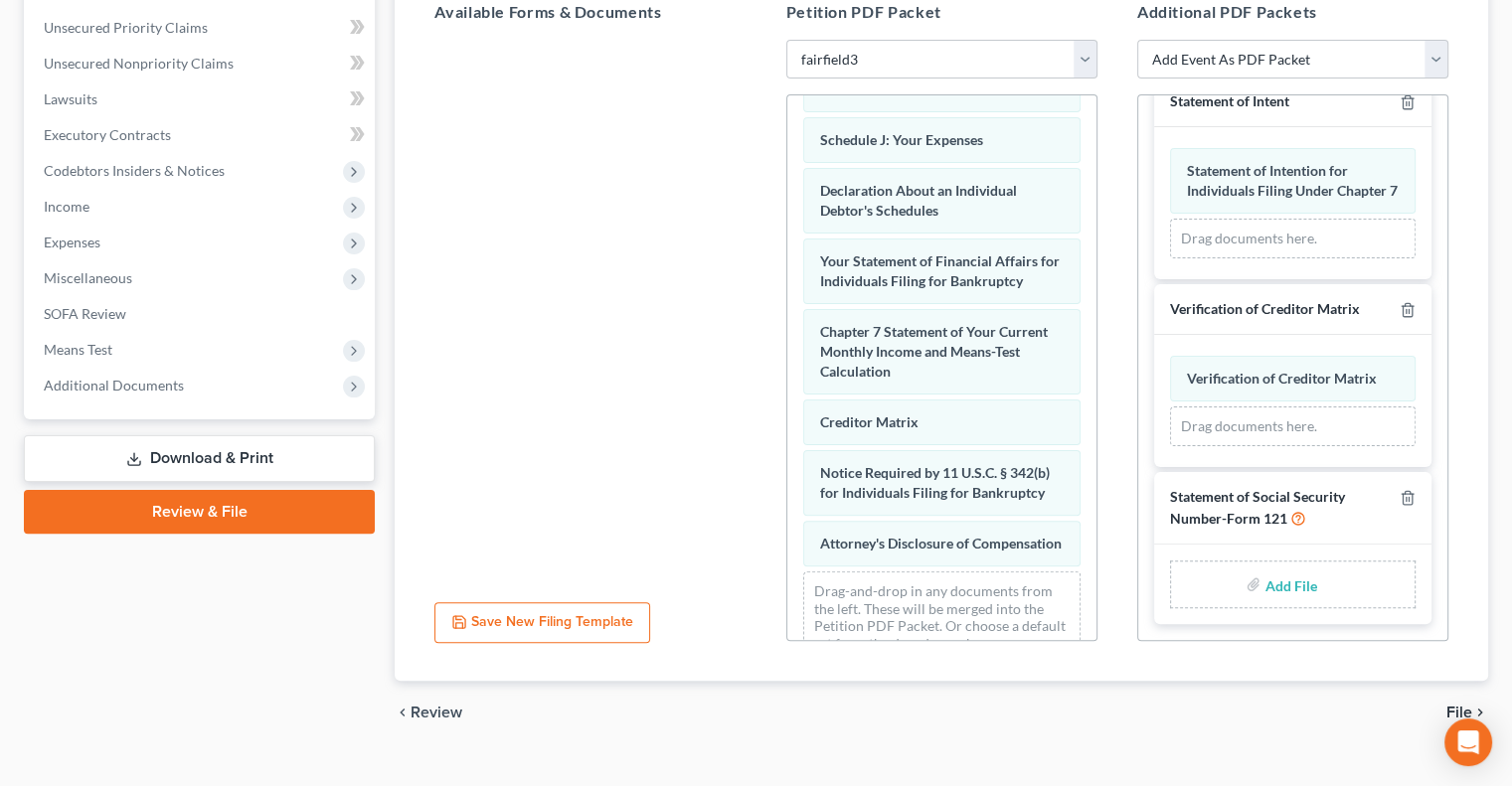
scroll to position [467, 0]
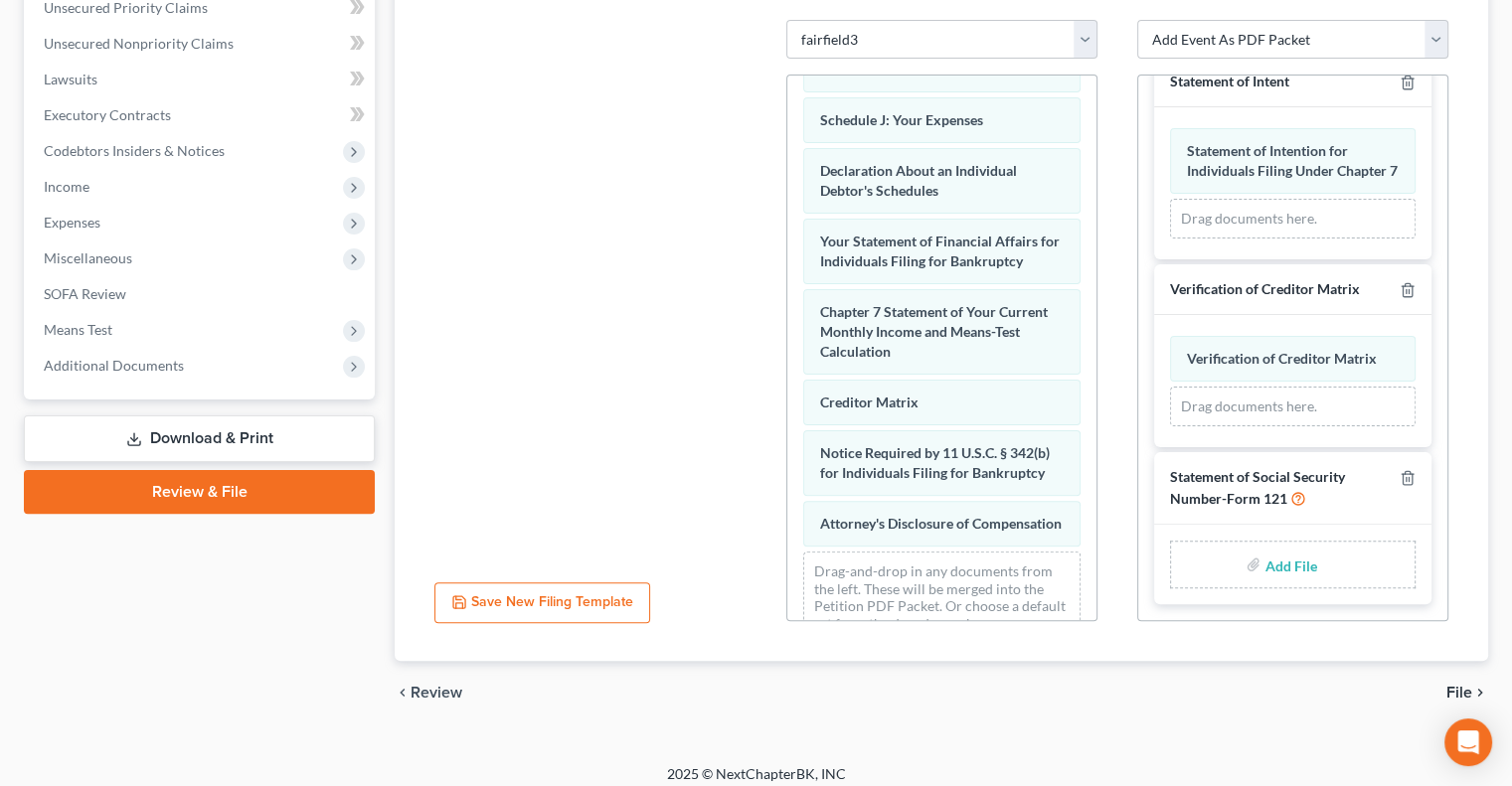
click at [1271, 569] on input "file" at bounding box center [1288, 565] width 48 height 36
type input "C:\fakepath\SSN.pdf"
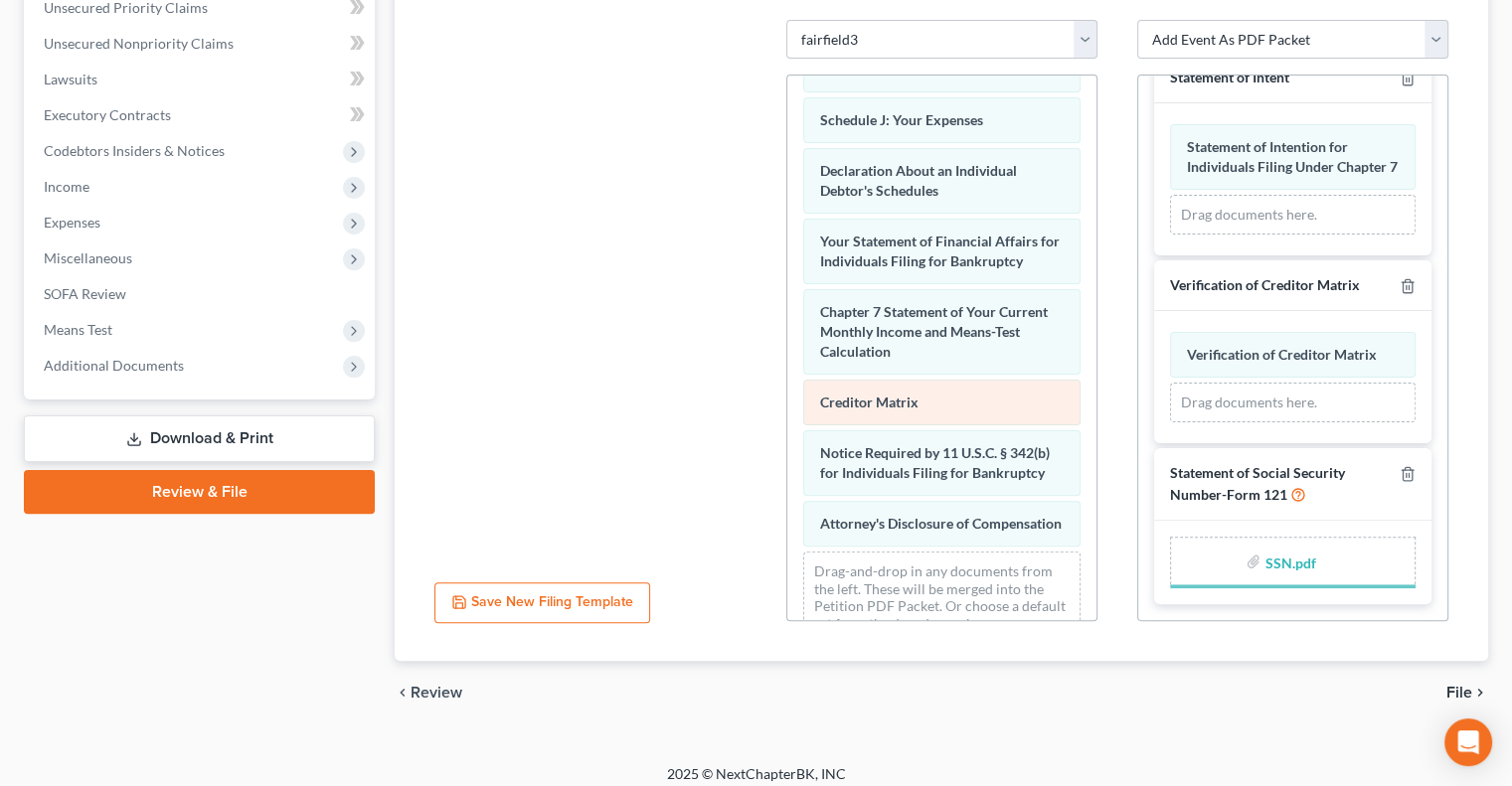
scroll to position [734, 0]
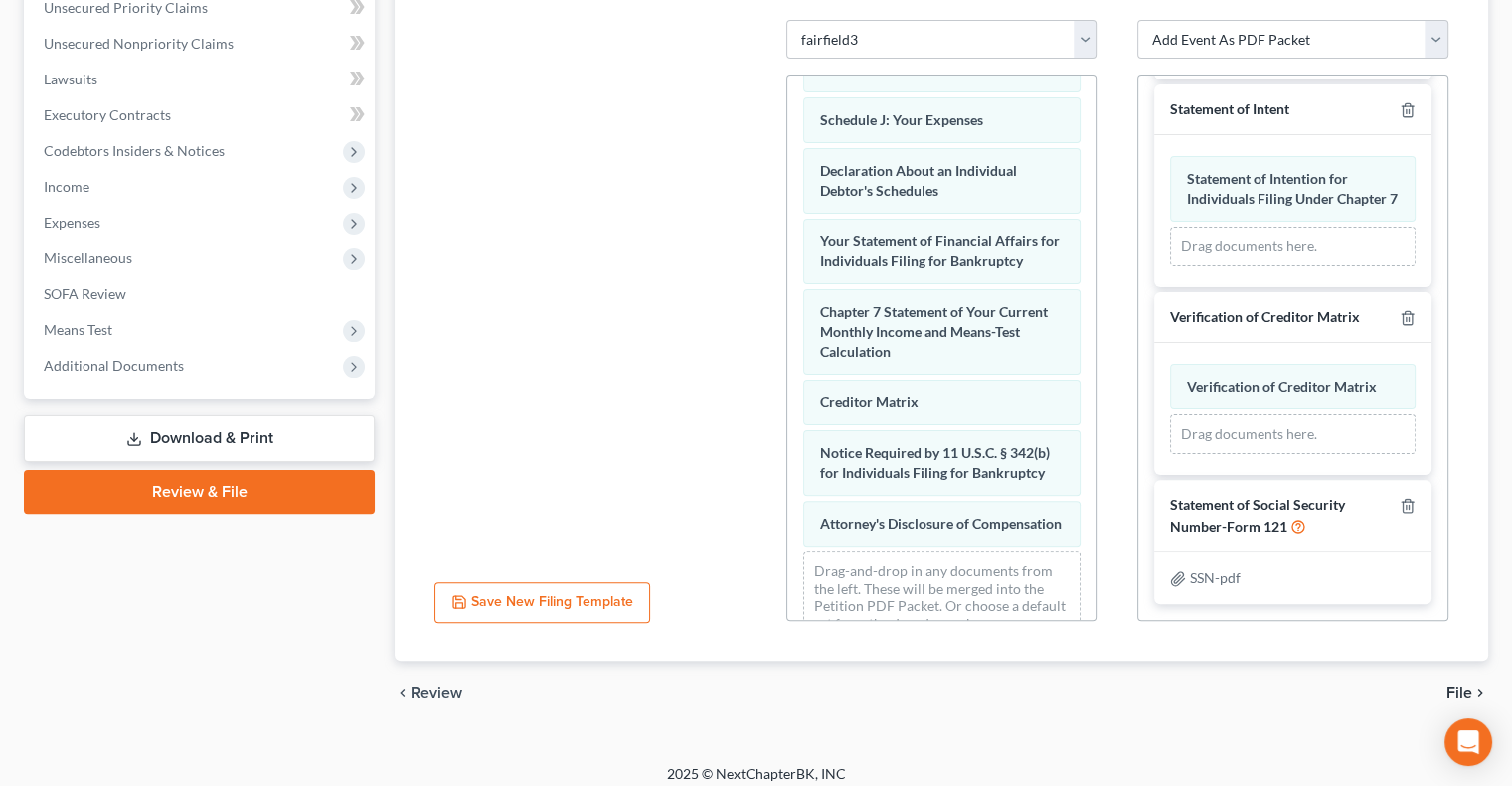
click at [1458, 684] on span "File" at bounding box center [1459, 692] width 26 height 16
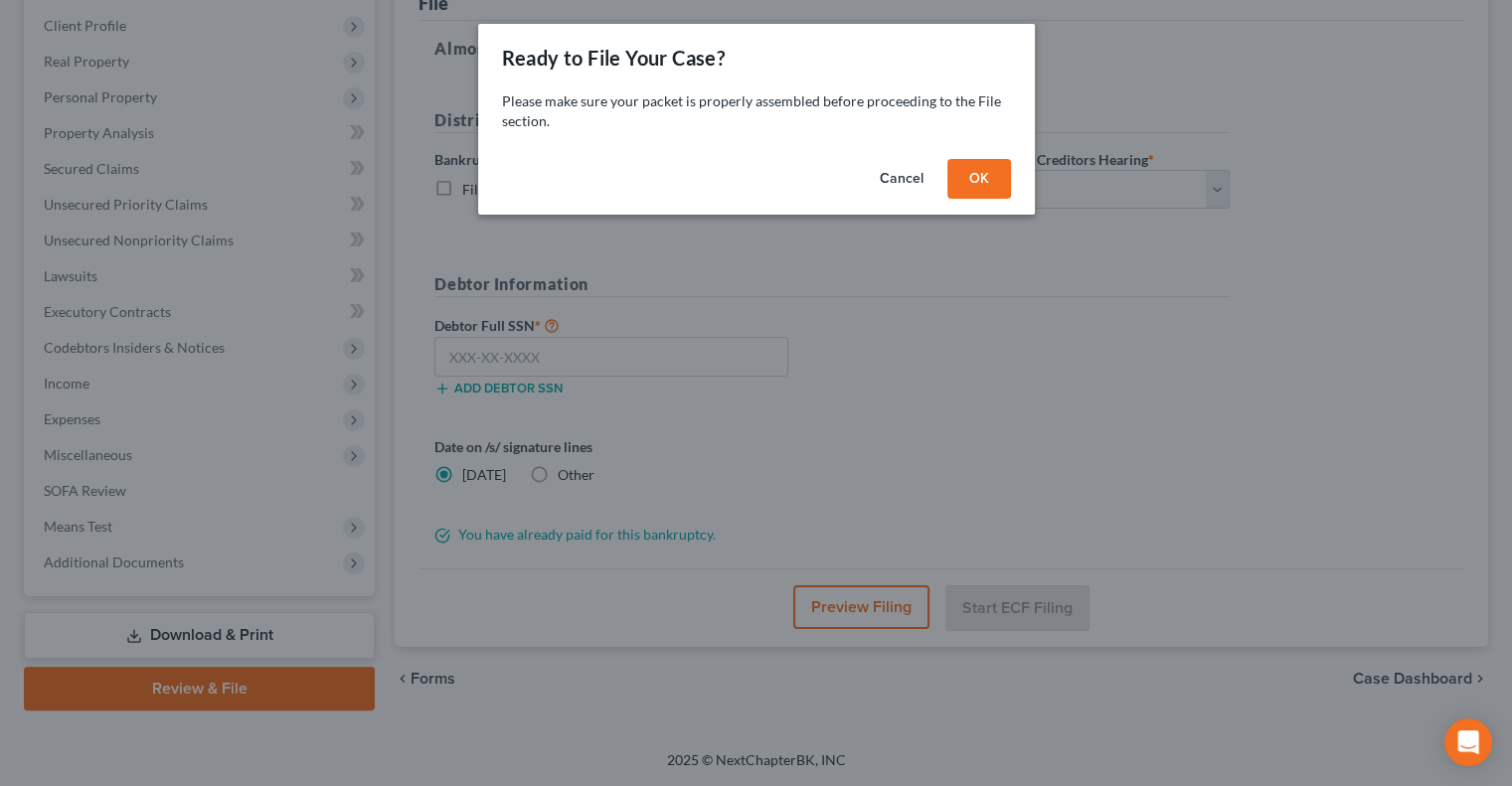
scroll to position [268, 0]
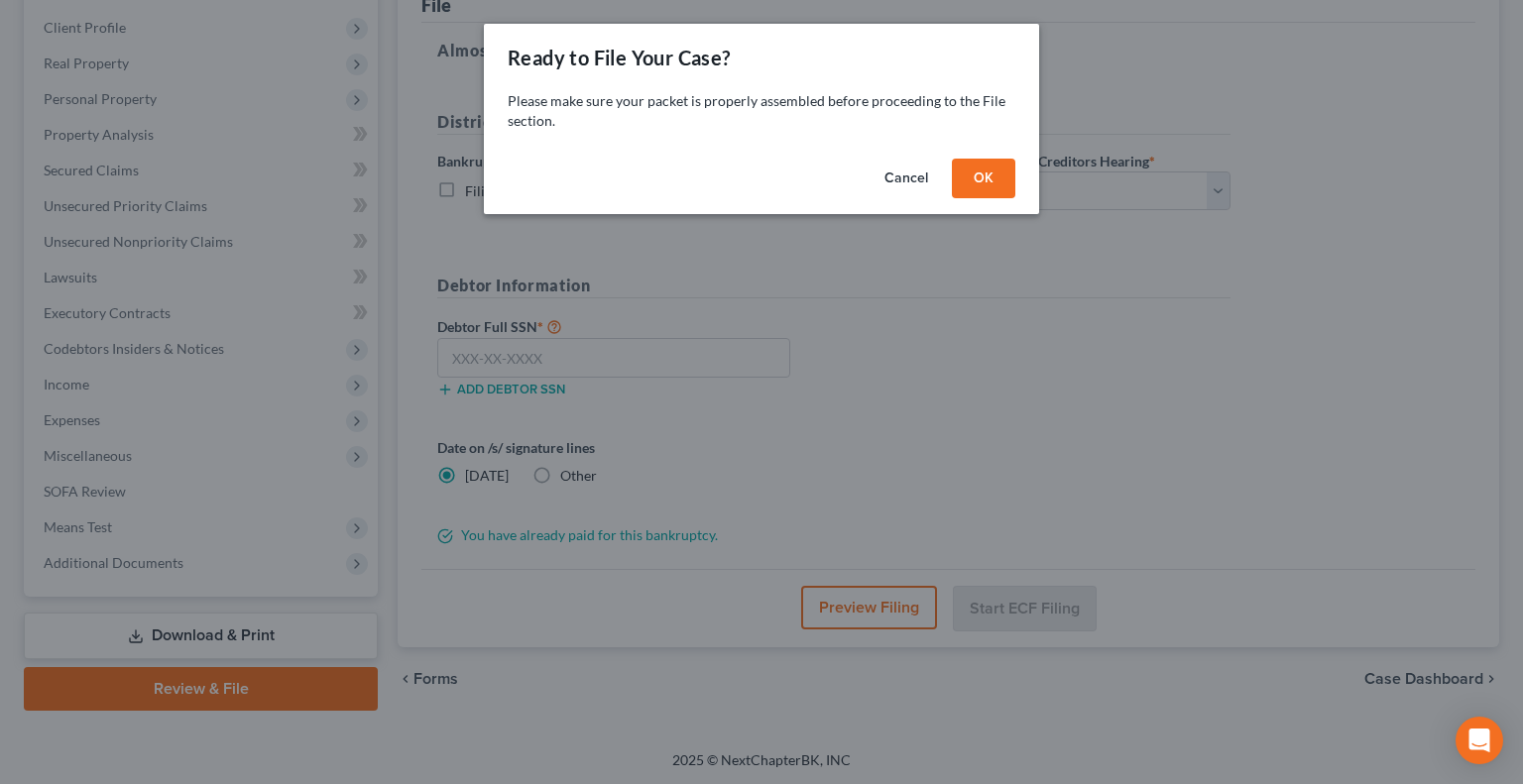
click at [983, 181] on button "OK" at bounding box center [983, 178] width 64 height 40
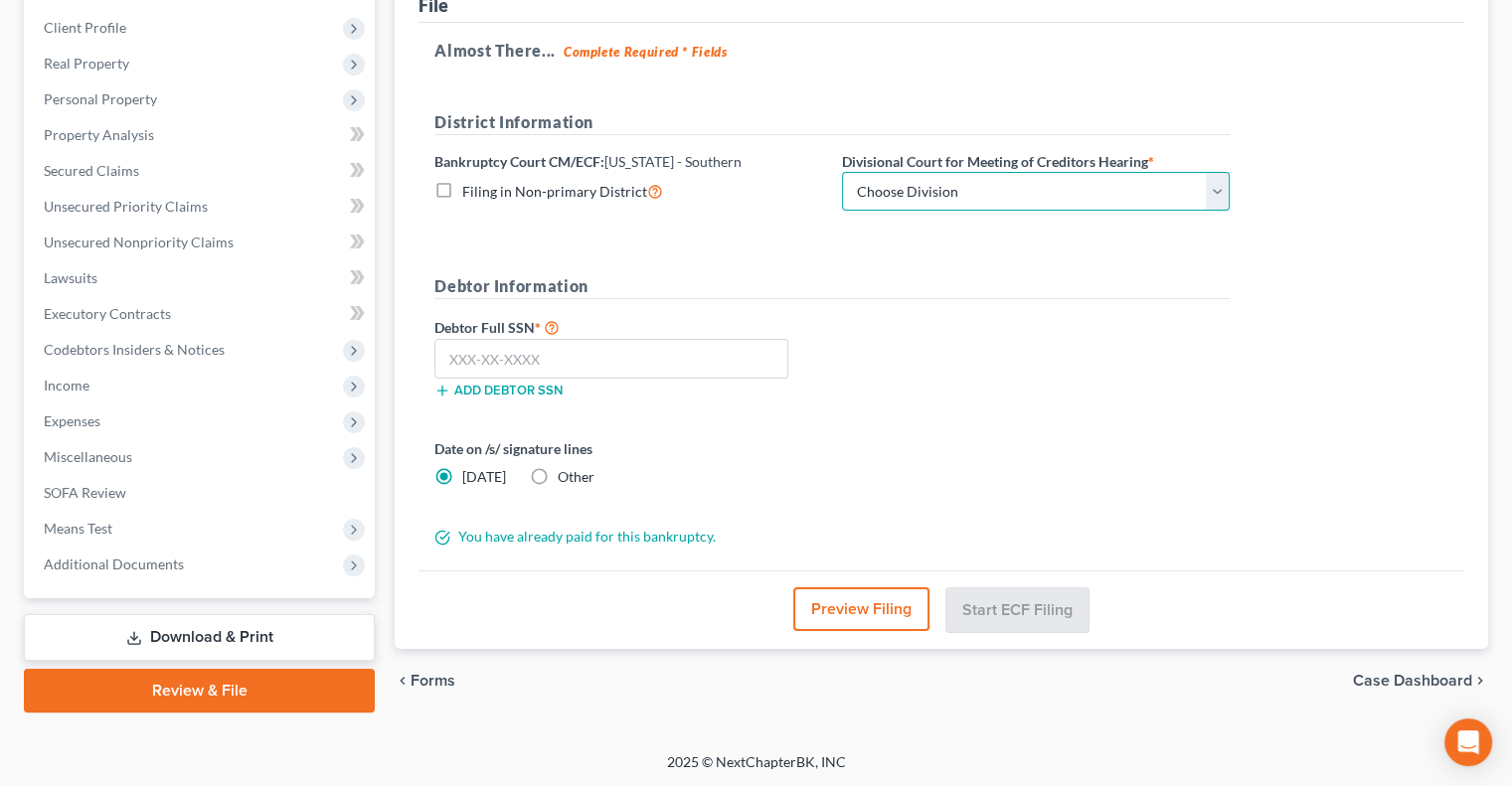
click at [986, 182] on select "Choose Division Cincinnati Columbus Dayton" at bounding box center [1036, 192] width 387 height 40
select select "0"
click at [842, 172] on select "Choose Division Cincinnati Columbus Dayton" at bounding box center [1036, 192] width 387 height 40
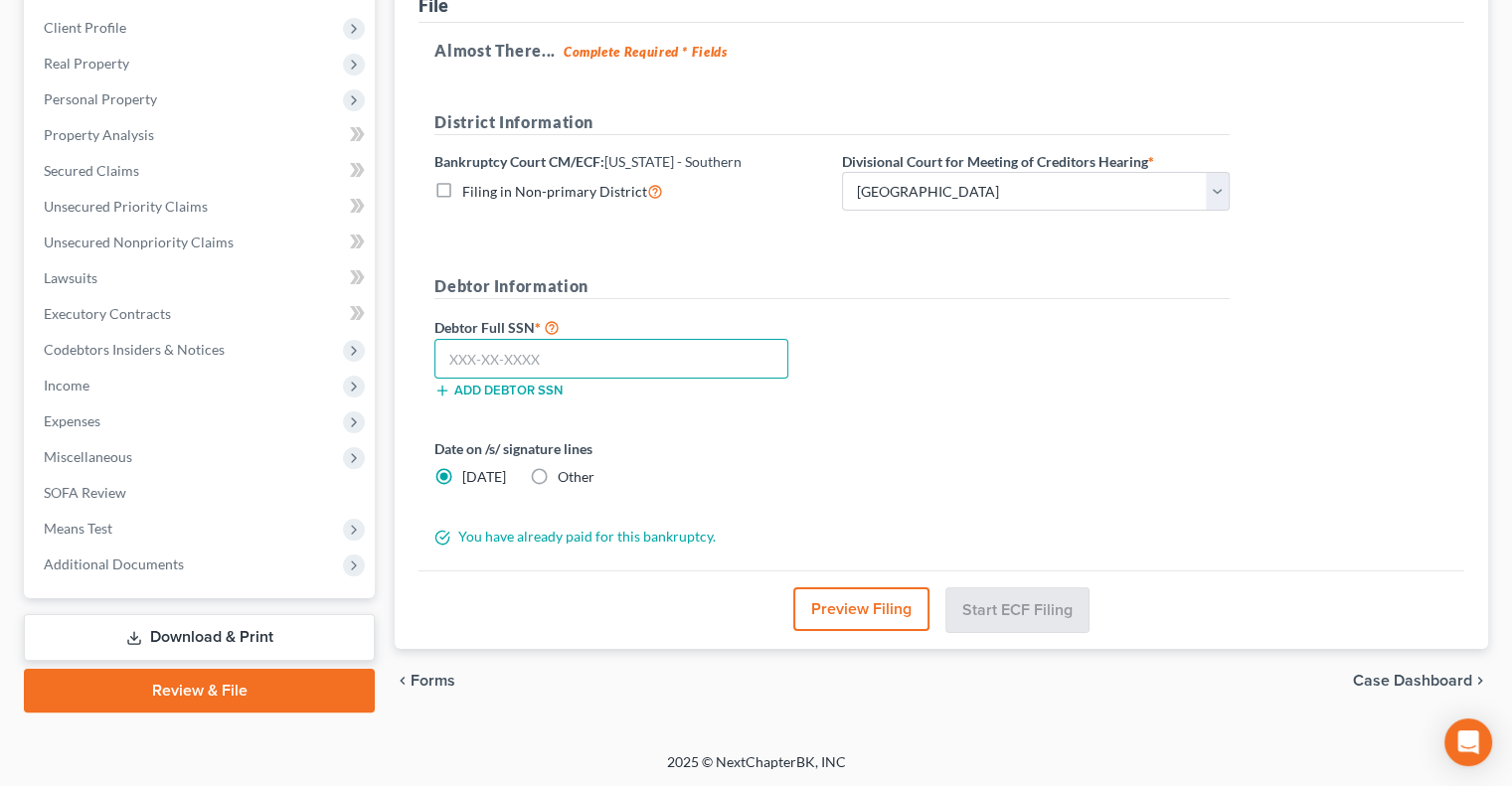
click at [455, 348] on input "text" at bounding box center [611, 359] width 354 height 40
type input "293-94-3900"
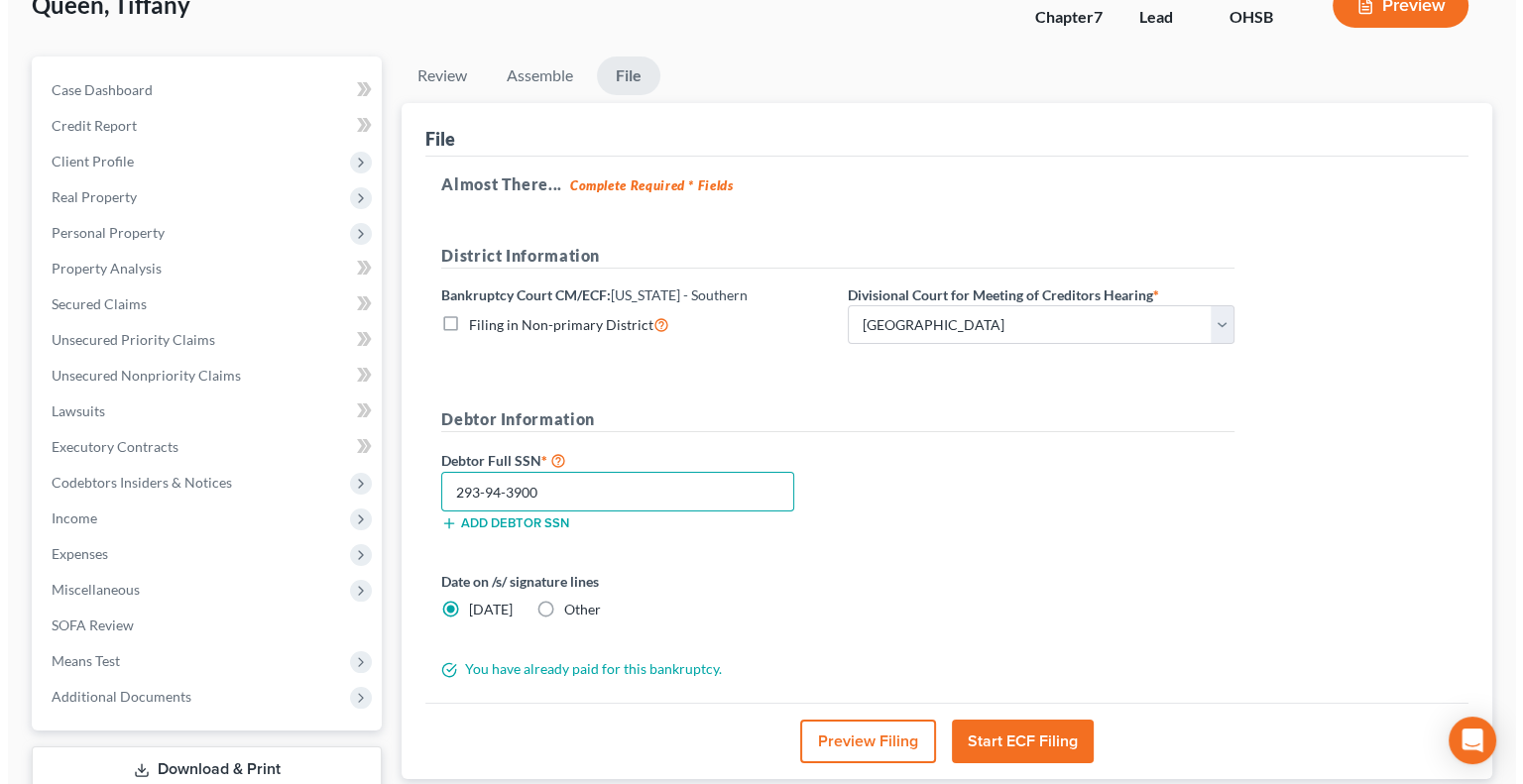
scroll to position [168, 0]
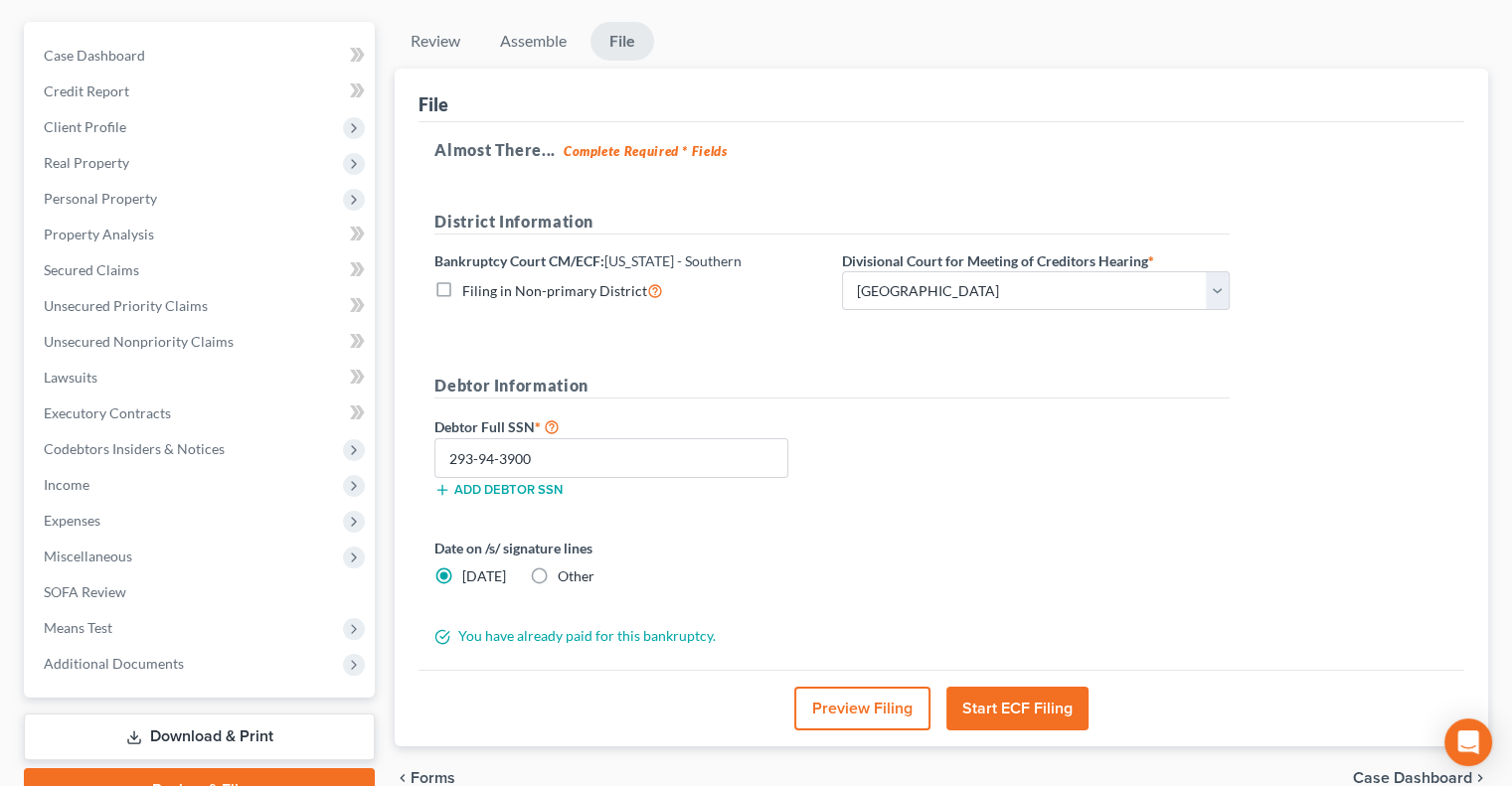
click at [1020, 698] on button "Start ECF Filing" at bounding box center [1017, 708] width 142 height 44
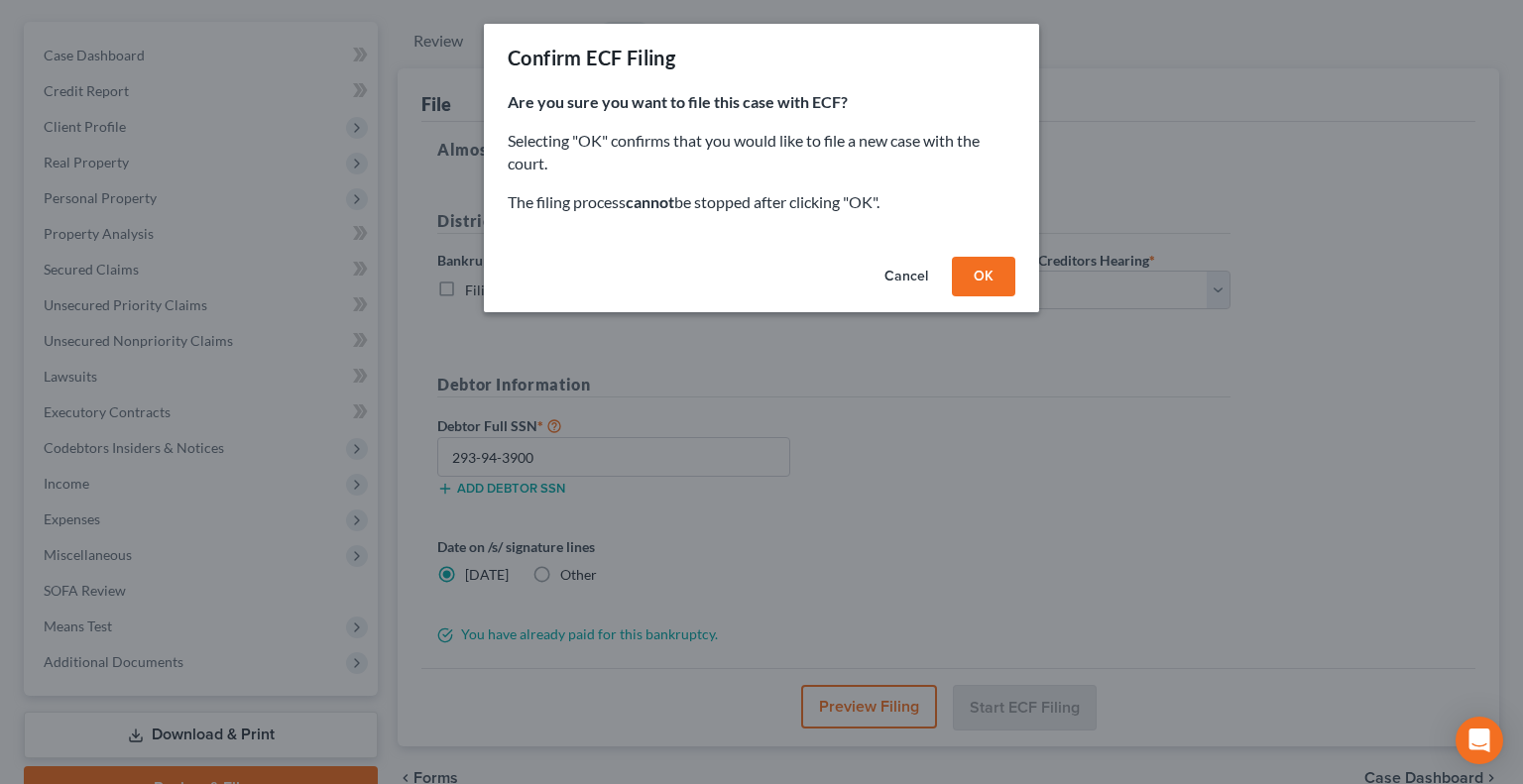
drag, startPoint x: 797, startPoint y: 55, endPoint x: 979, endPoint y: 66, distance: 182.3
click at [979, 66] on div "Confirm ECF Filing" at bounding box center [762, 58] width 555 height 68
click at [987, 266] on button "OK" at bounding box center [983, 277] width 64 height 40
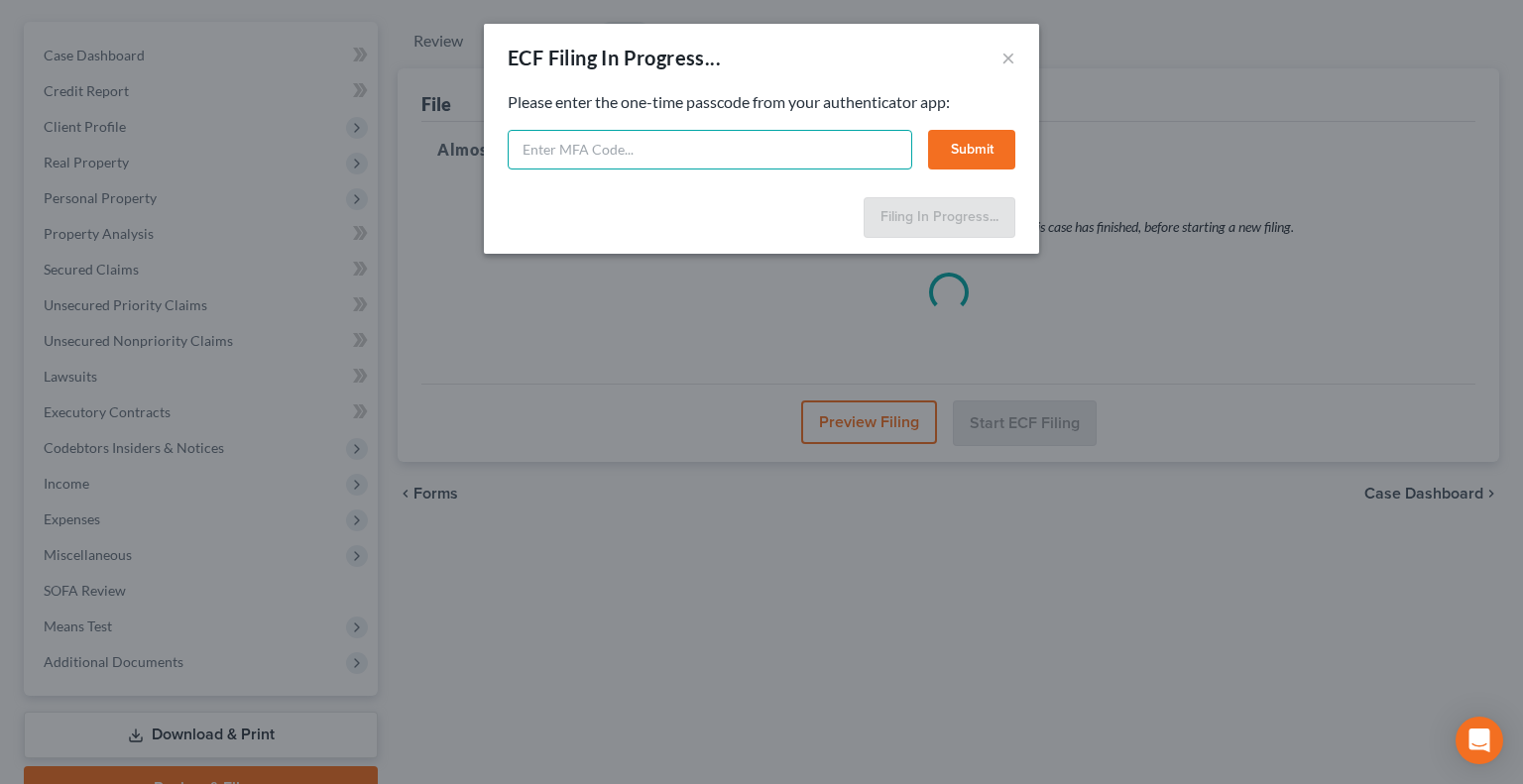
click at [585, 153] on input "text" at bounding box center [710, 149] width 404 height 40
type input "552659"
click at [941, 151] on button "Submit" at bounding box center [972, 149] width 88 height 40
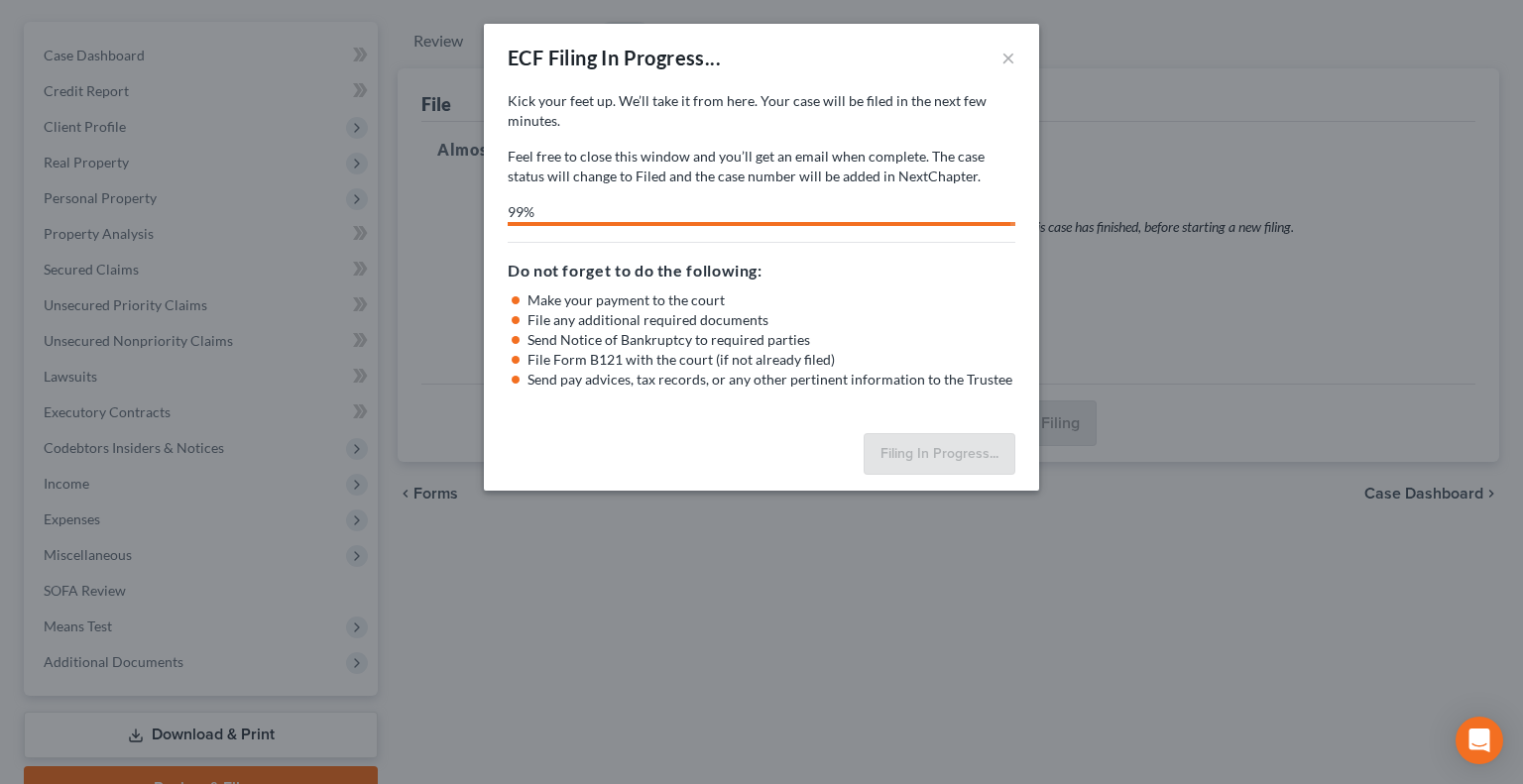
select select "0"
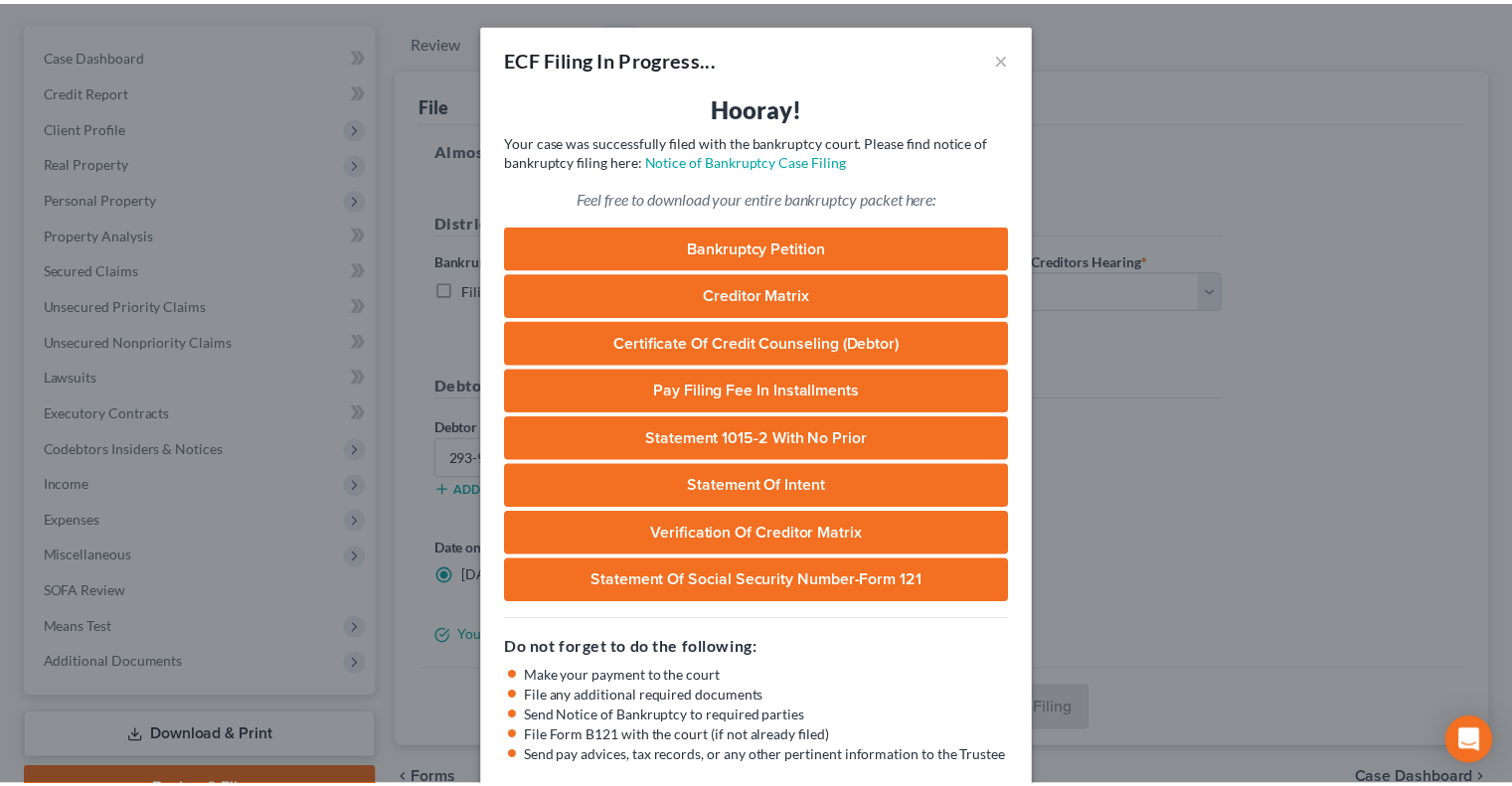
scroll to position [0, 0]
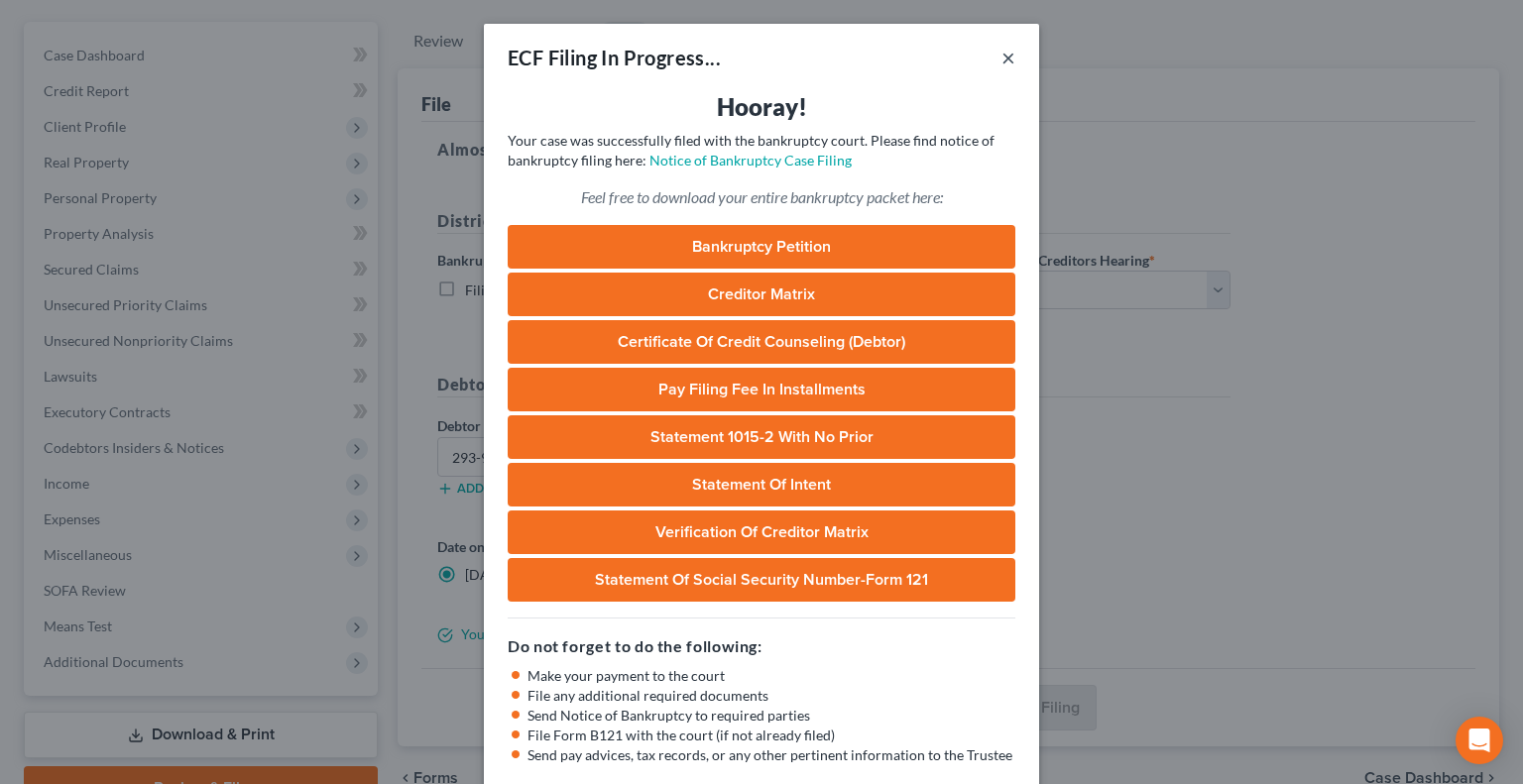
click at [1001, 59] on button "×" at bounding box center [1008, 58] width 14 height 24
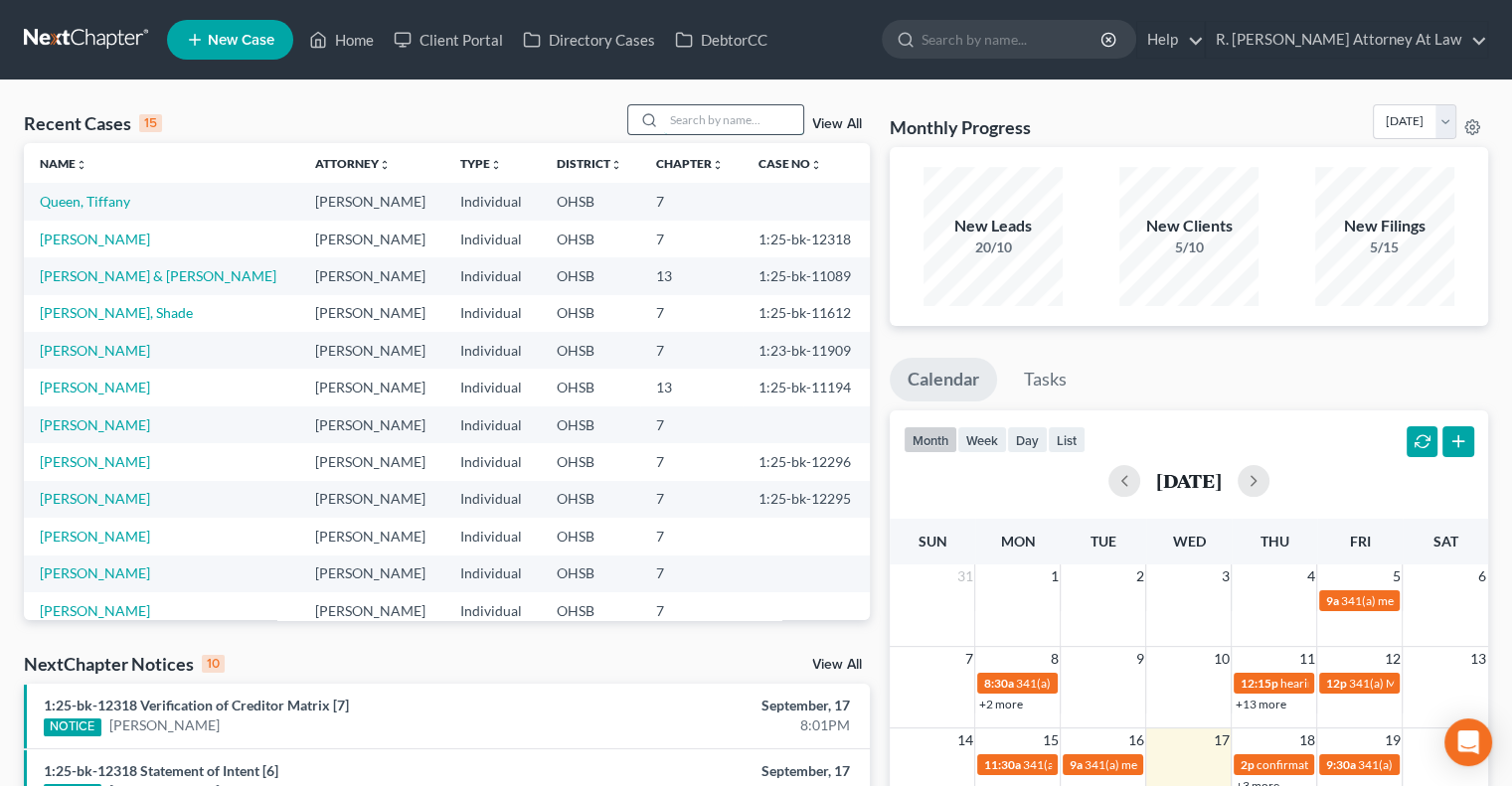
click at [699, 123] on input "search" at bounding box center [733, 120] width 139 height 29
click at [81, 233] on link "[PERSON_NAME]" at bounding box center [95, 238] width 111 height 17
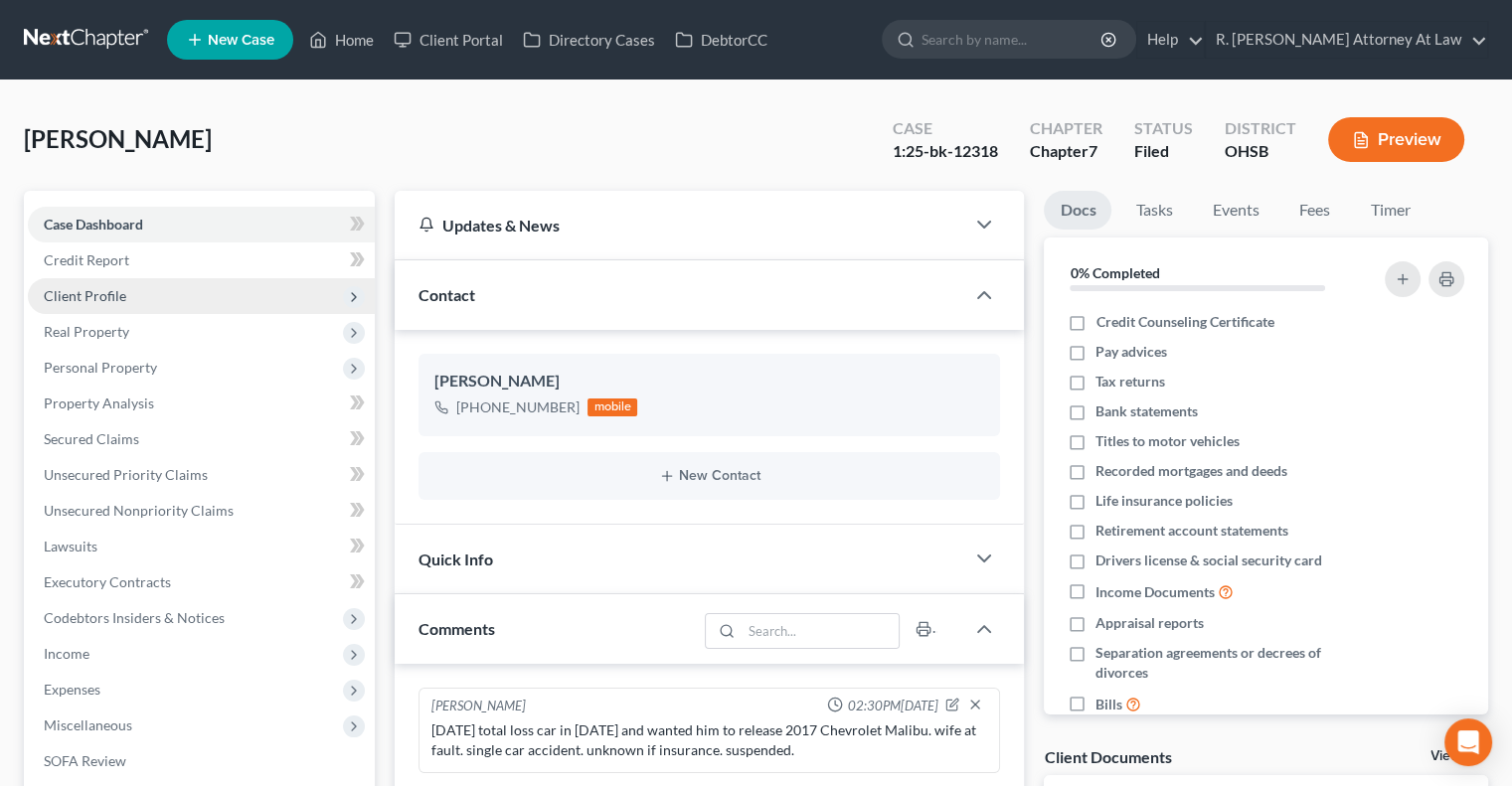
click at [88, 290] on span "Client Profile" at bounding box center [85, 295] width 83 height 17
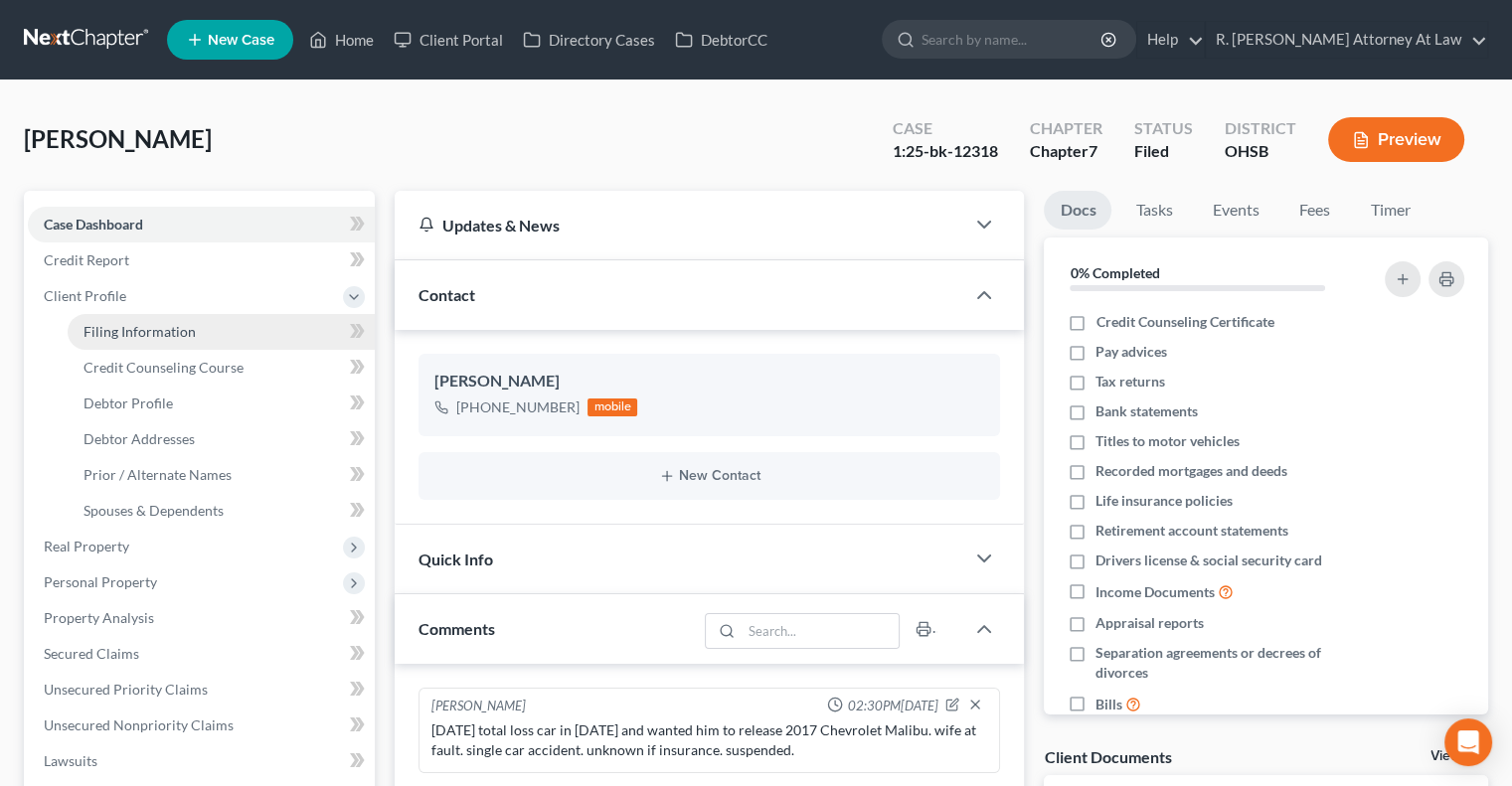
click at [95, 320] on link "Filing Information" at bounding box center [222, 332] width 307 height 36
select select "1"
select select "0"
select select "36"
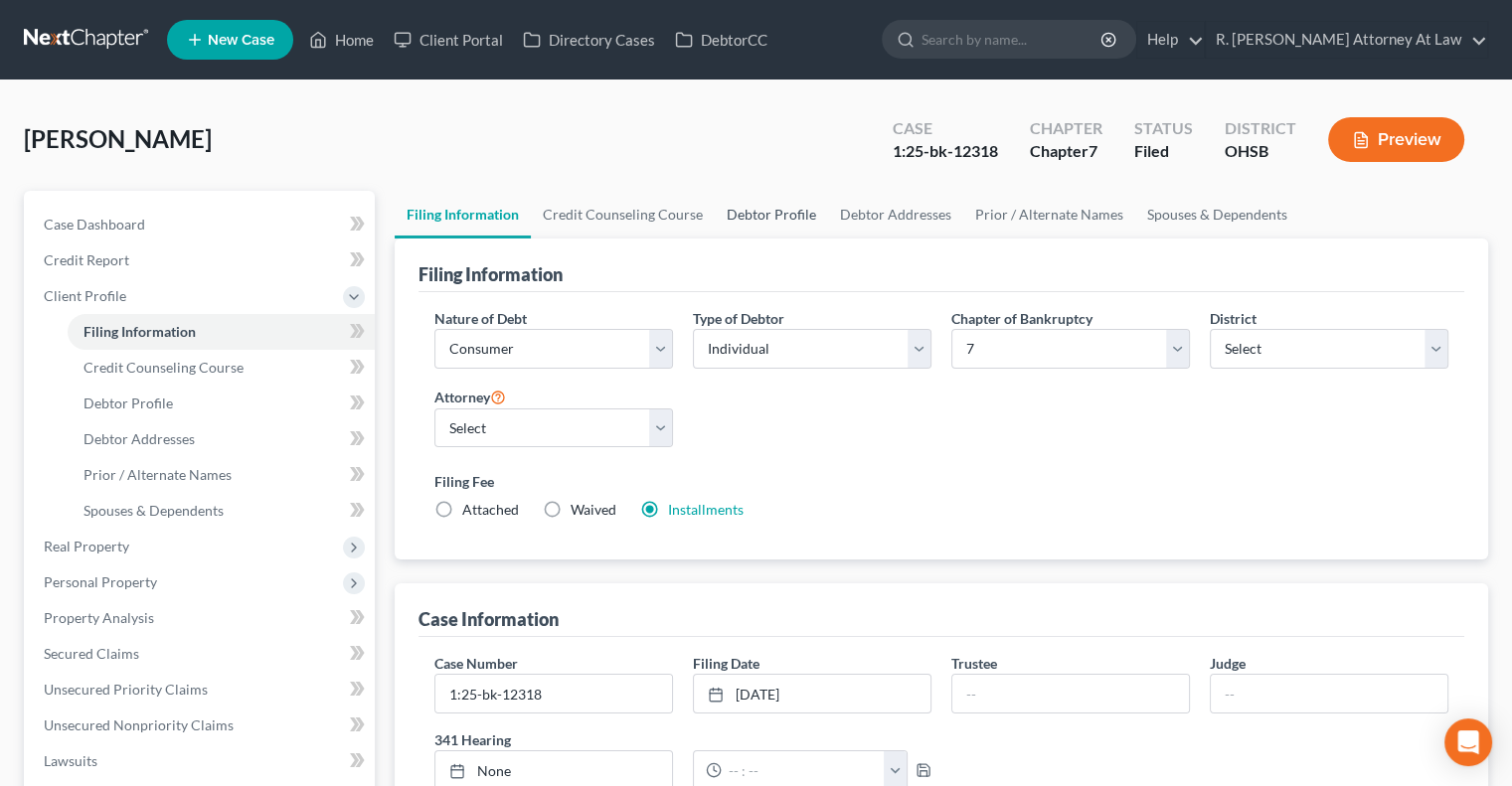
click at [776, 216] on link "Debtor Profile" at bounding box center [771, 214] width 114 height 48
select select "2"
select select "0"
